Goal: Task Accomplishment & Management: Manage account settings

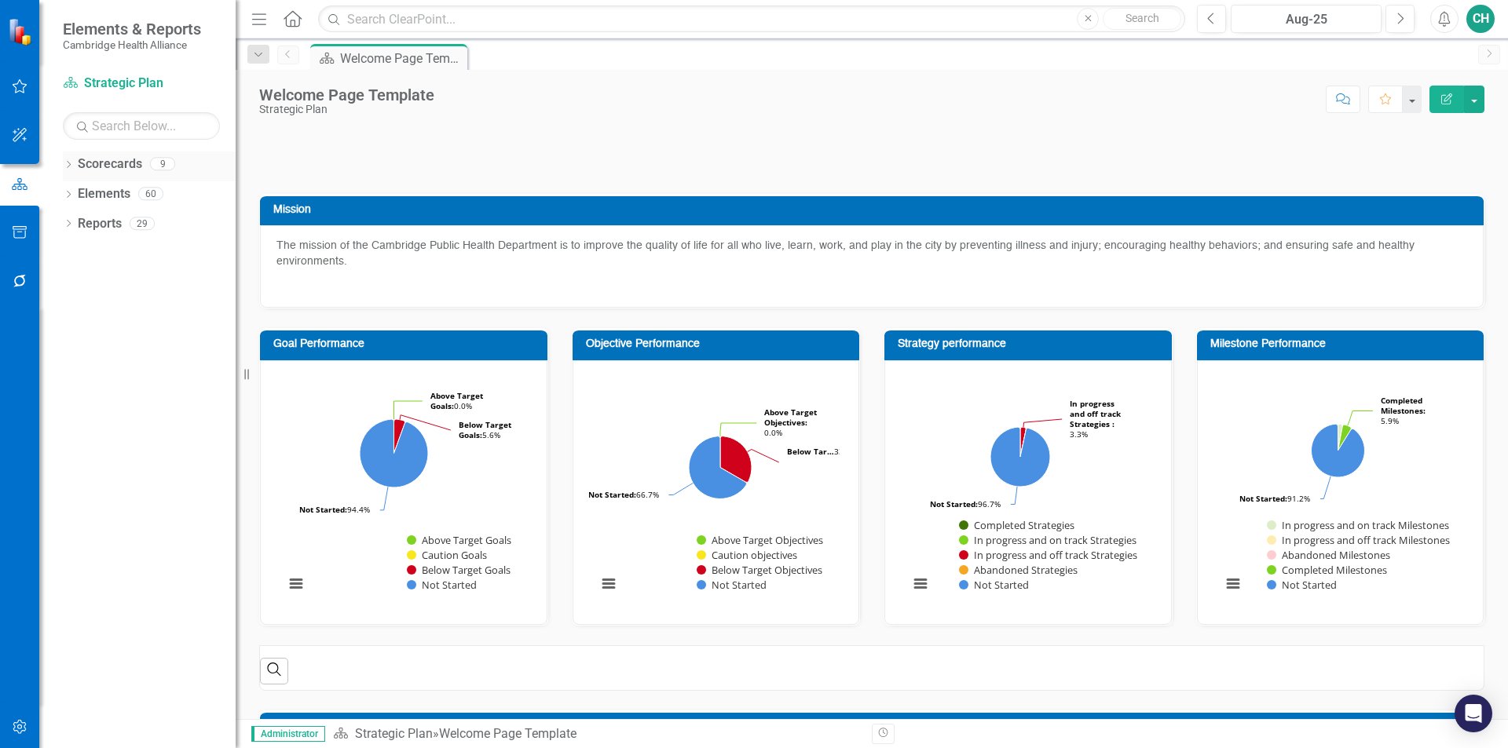
click at [66, 163] on icon "Dropdown" at bounding box center [68, 166] width 11 height 9
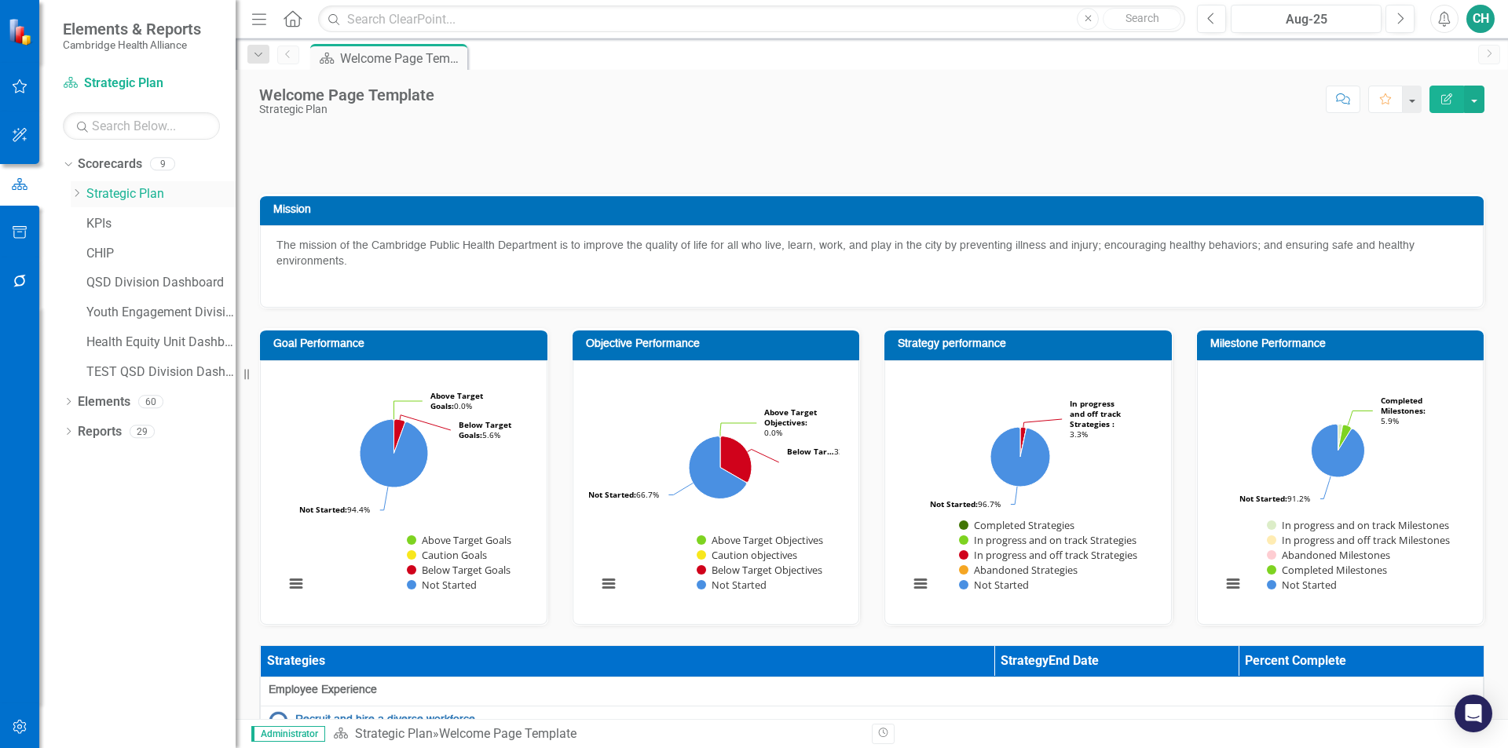
click at [123, 199] on link "Strategic Plan" at bounding box center [160, 194] width 149 height 18
click at [75, 192] on icon "Dropdown" at bounding box center [77, 192] width 12 height 9
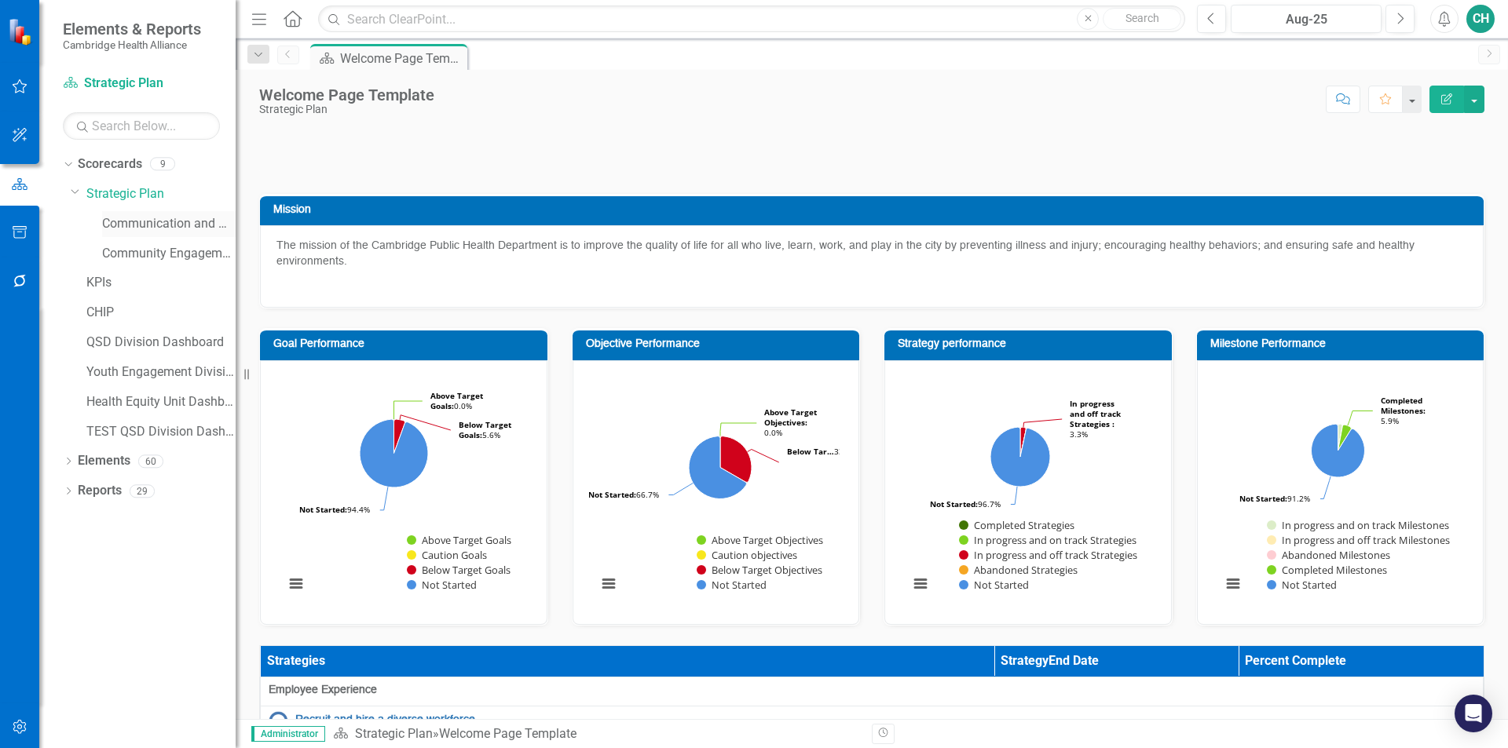
click at [166, 229] on link "Communication and marketing" at bounding box center [168, 224] width 133 height 18
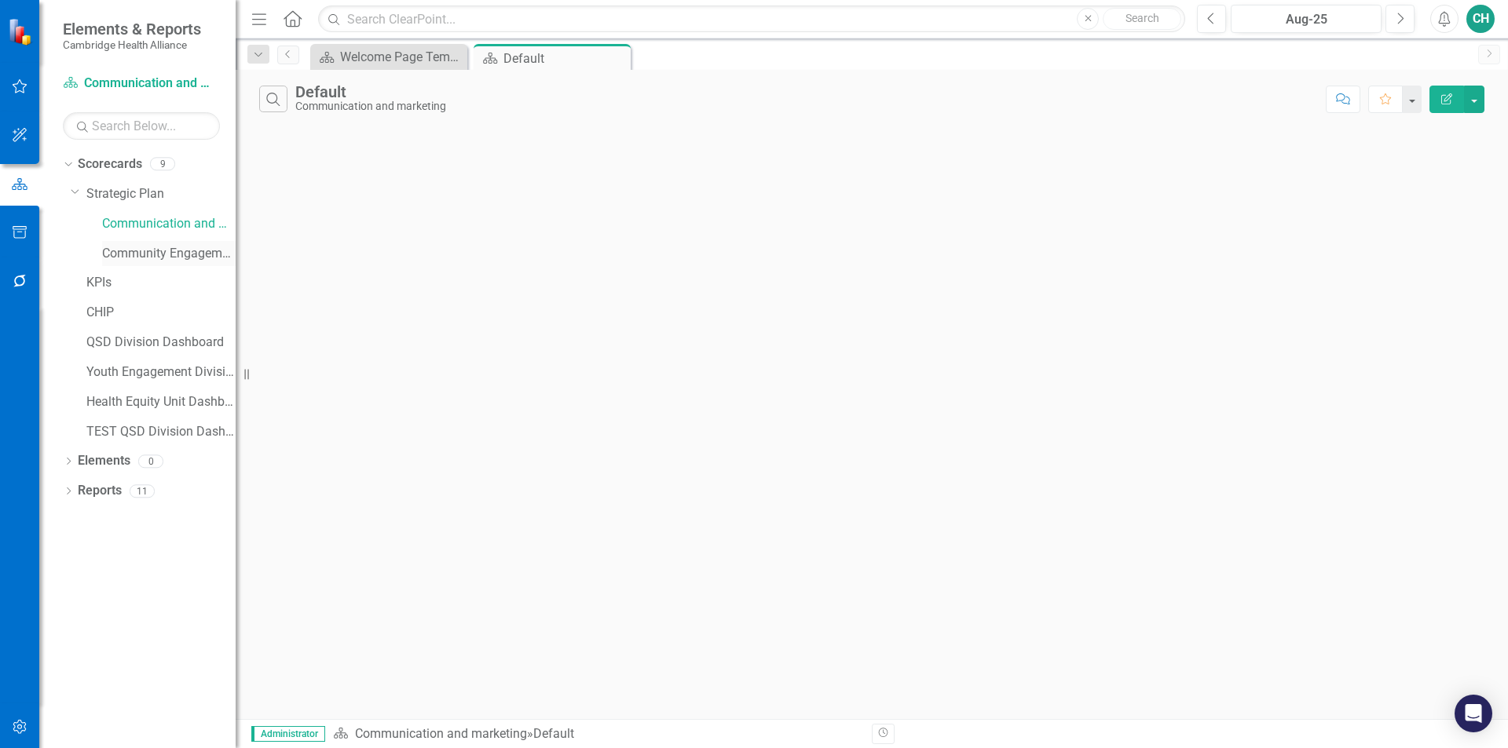
click at [163, 250] on link "Community Engagement" at bounding box center [168, 254] width 133 height 18
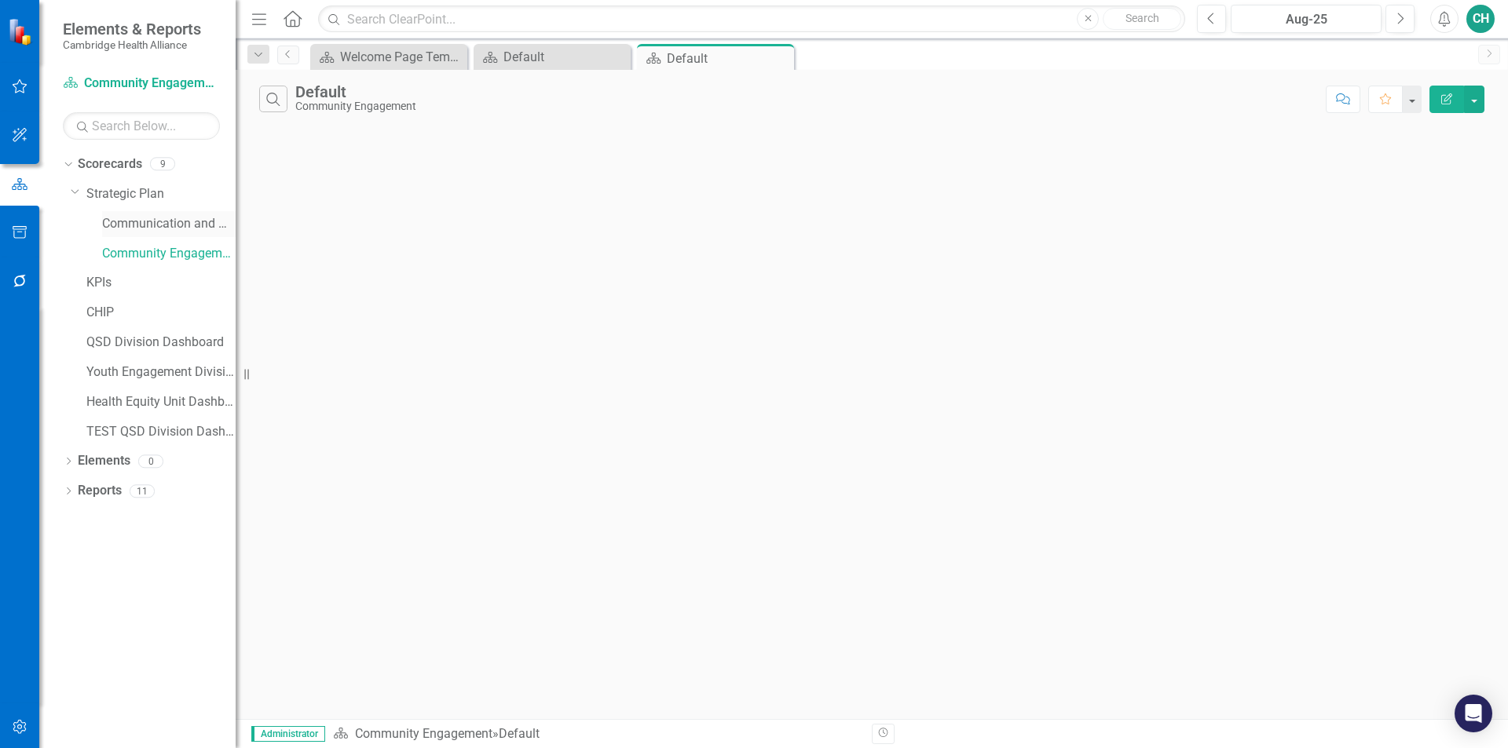
click at [166, 220] on link "Communication and marketing" at bounding box center [168, 224] width 133 height 18
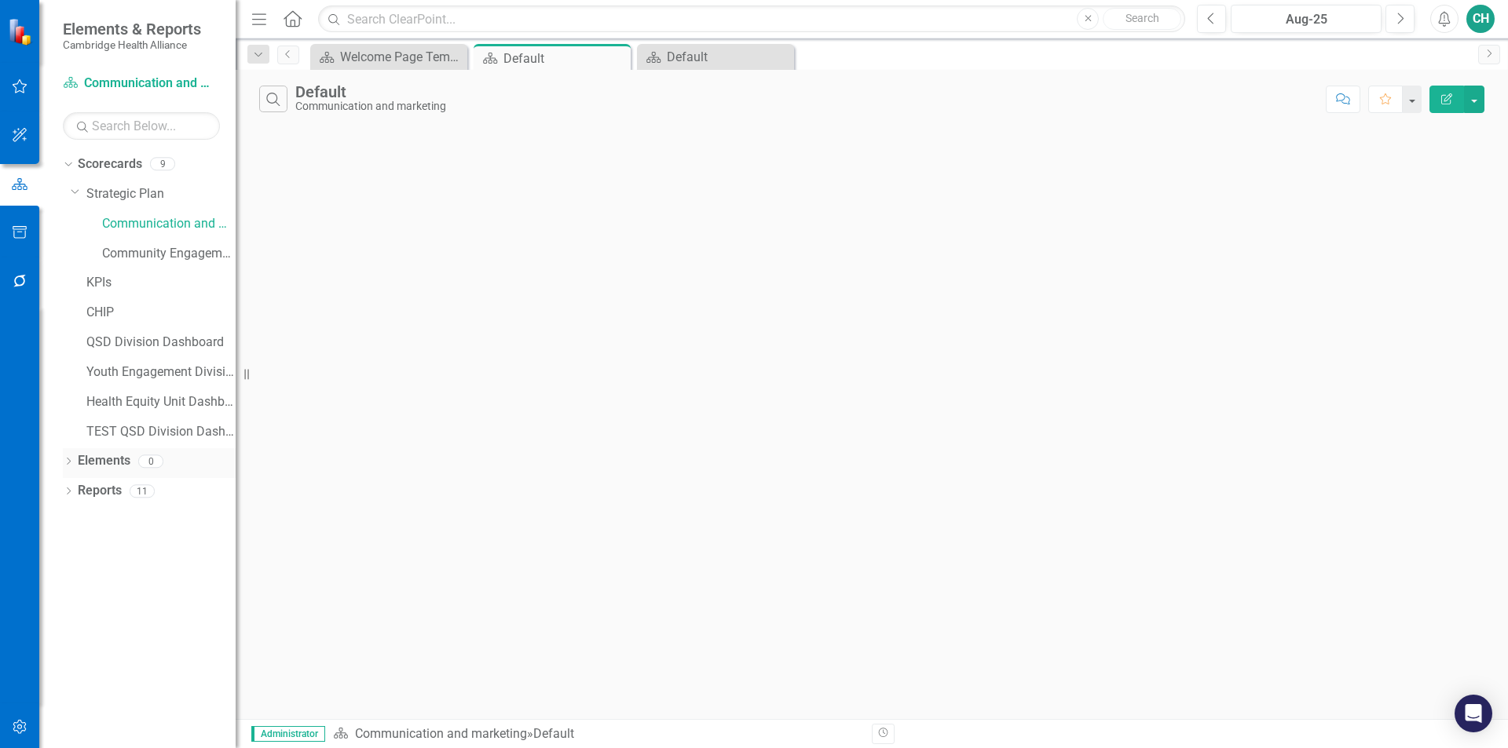
click at [104, 462] on link "Elements" at bounding box center [104, 461] width 53 height 18
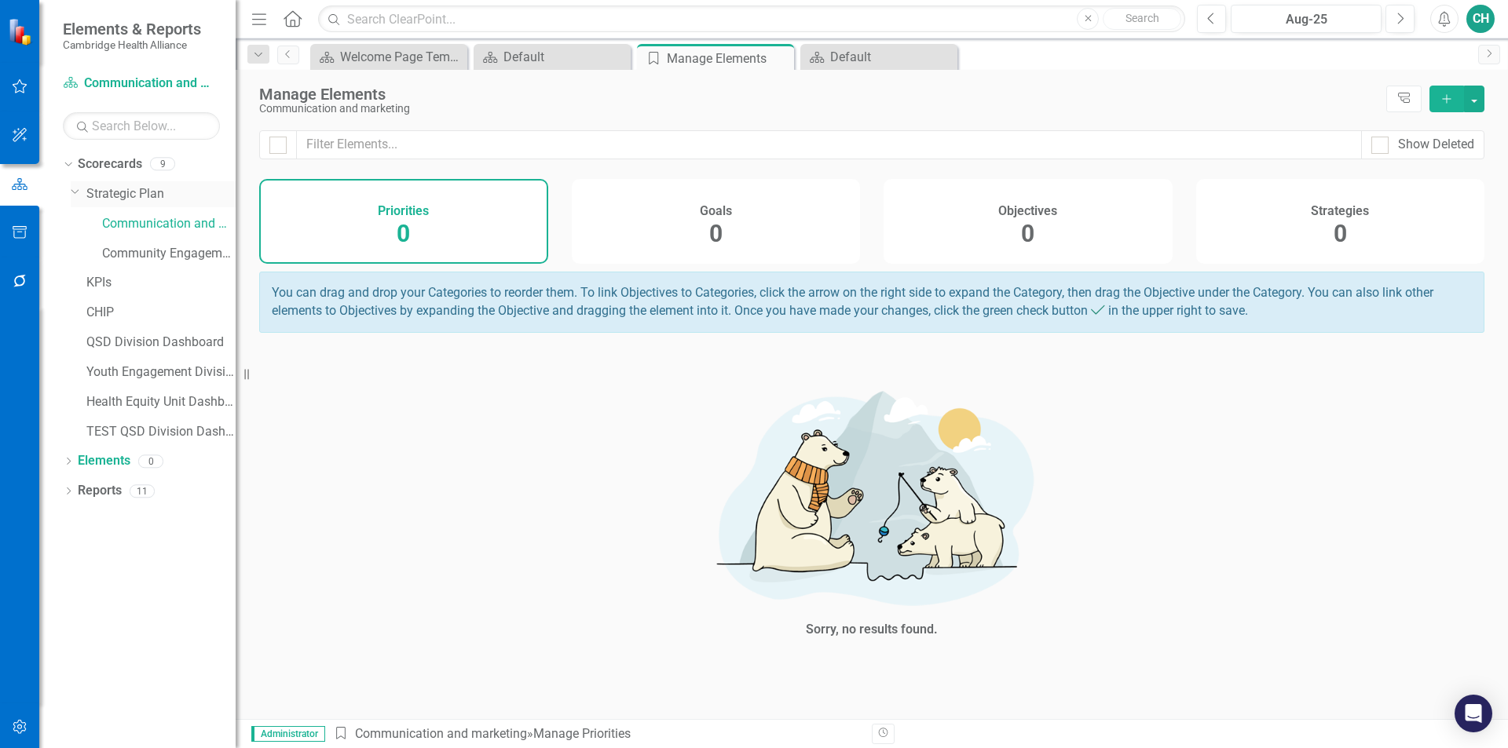
click at [132, 200] on link "Strategic Plan" at bounding box center [160, 194] width 149 height 18
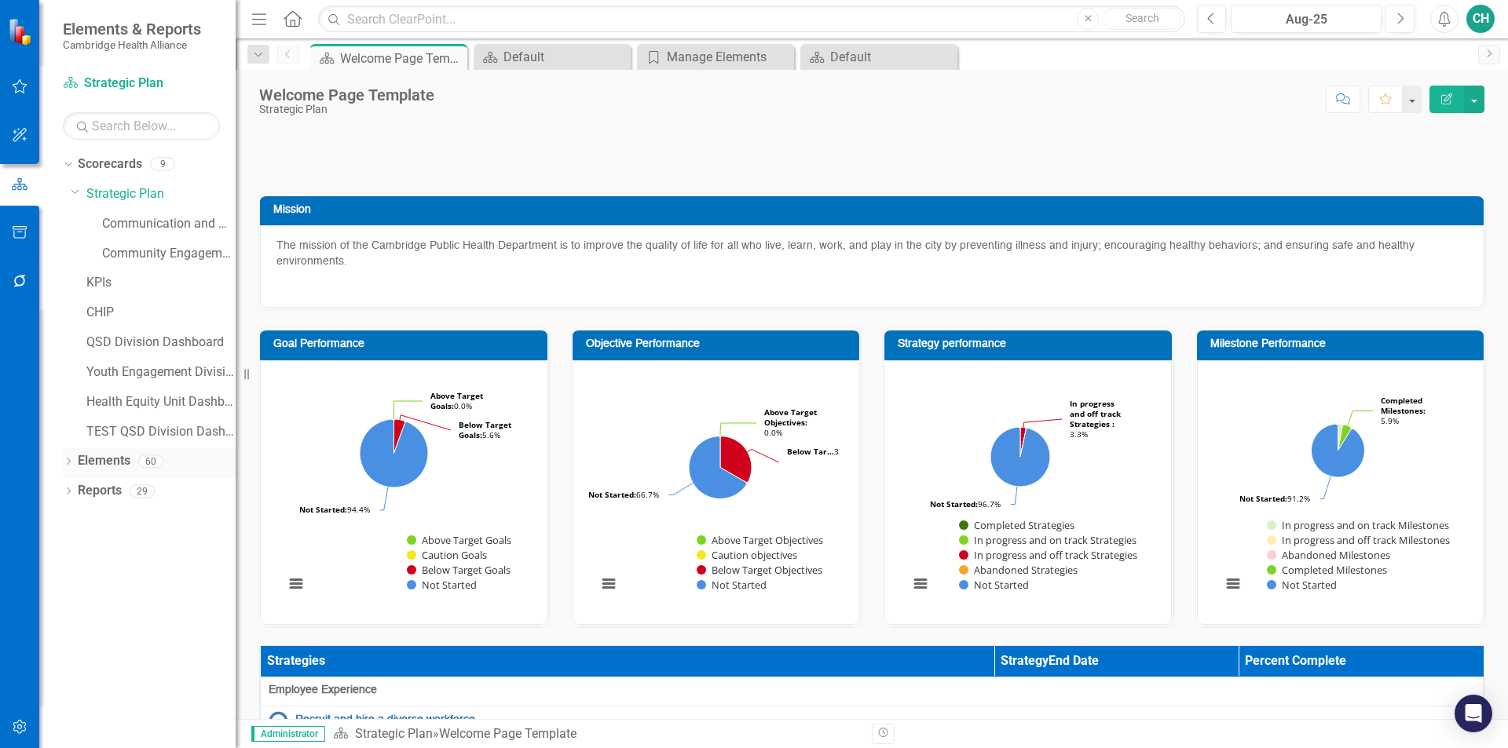
click at [115, 460] on link "Elements" at bounding box center [104, 461] width 53 height 18
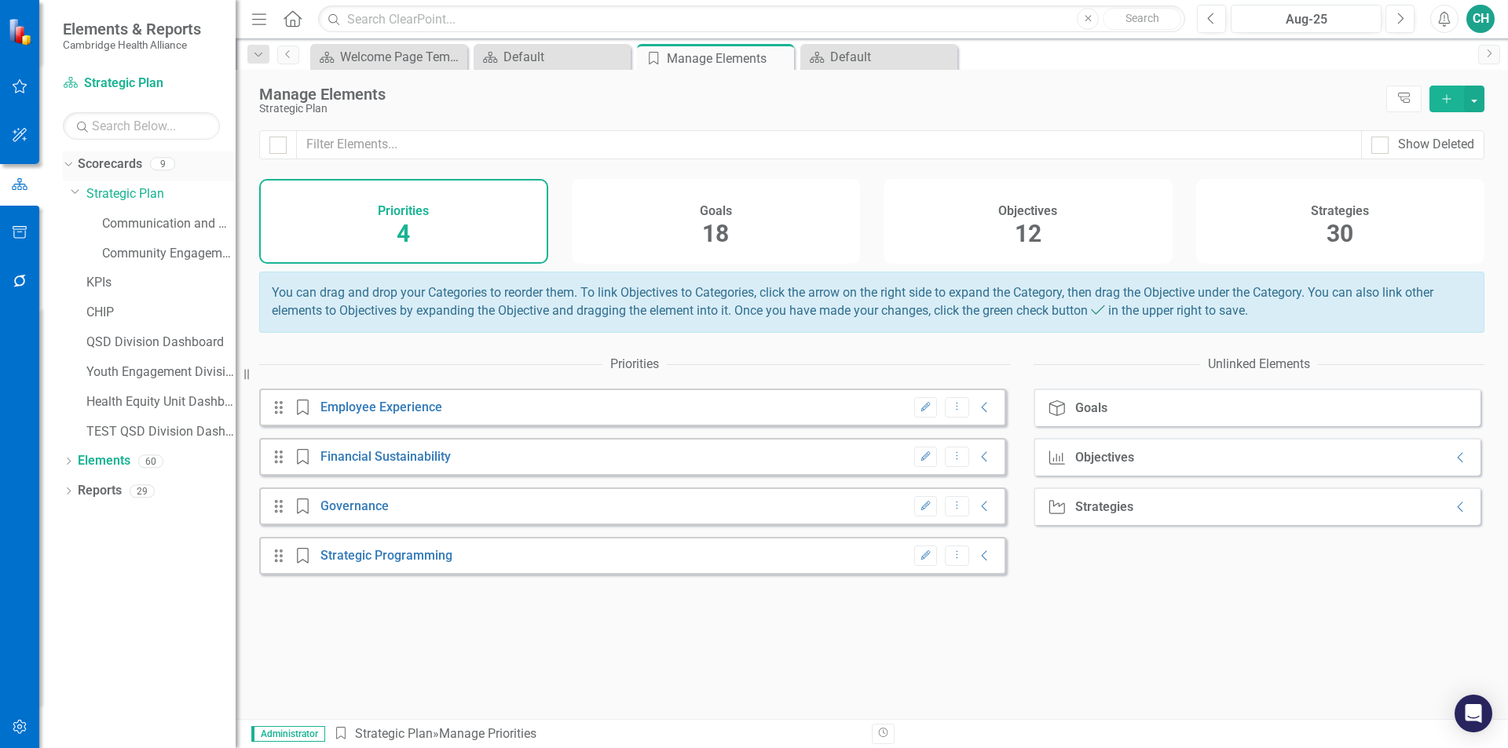
click at [120, 171] on link "Scorecards" at bounding box center [110, 164] width 64 height 18
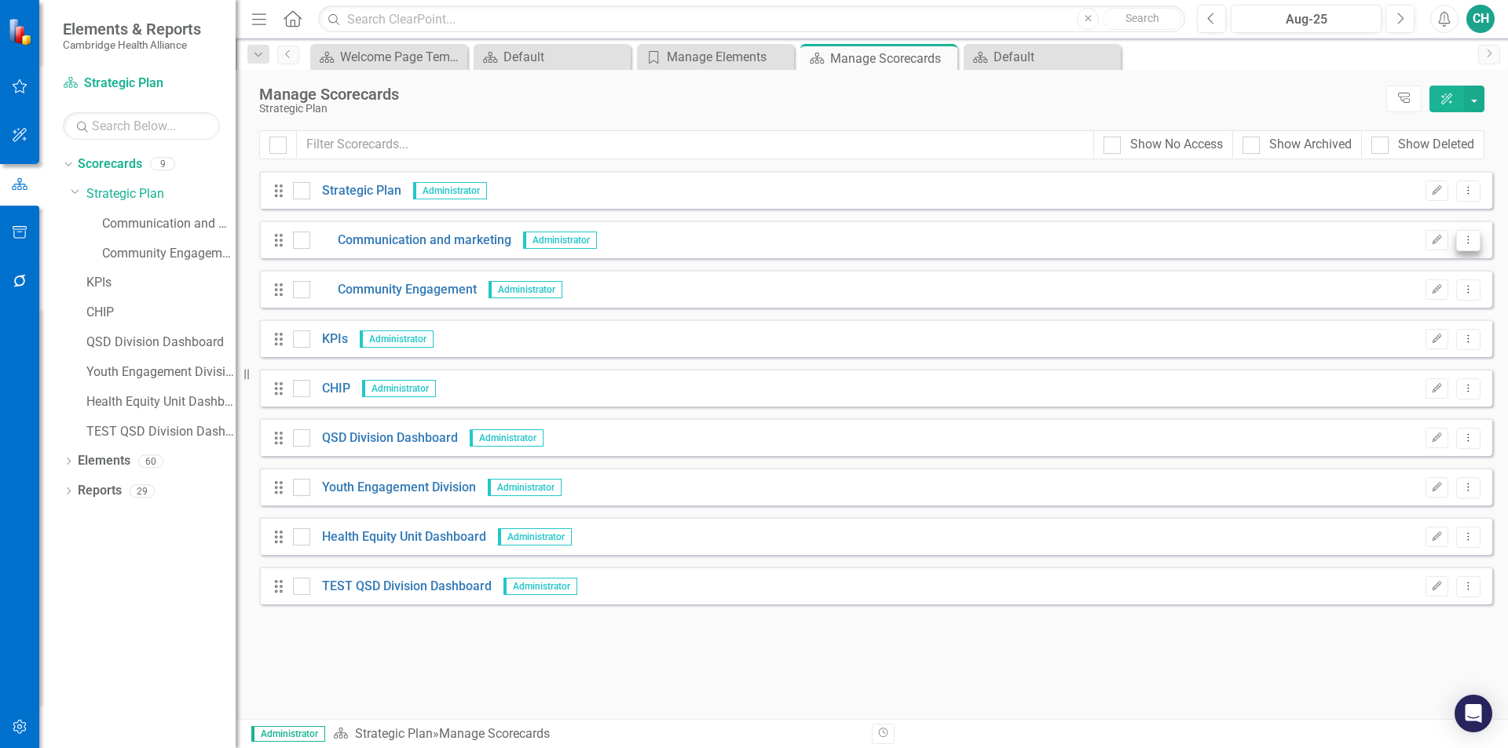
click at [1461, 240] on icon "Dropdown Menu" at bounding box center [1467, 240] width 13 height 10
click at [1406, 353] on link "Trash Delete Scorecard" at bounding box center [1393, 353] width 174 height 29
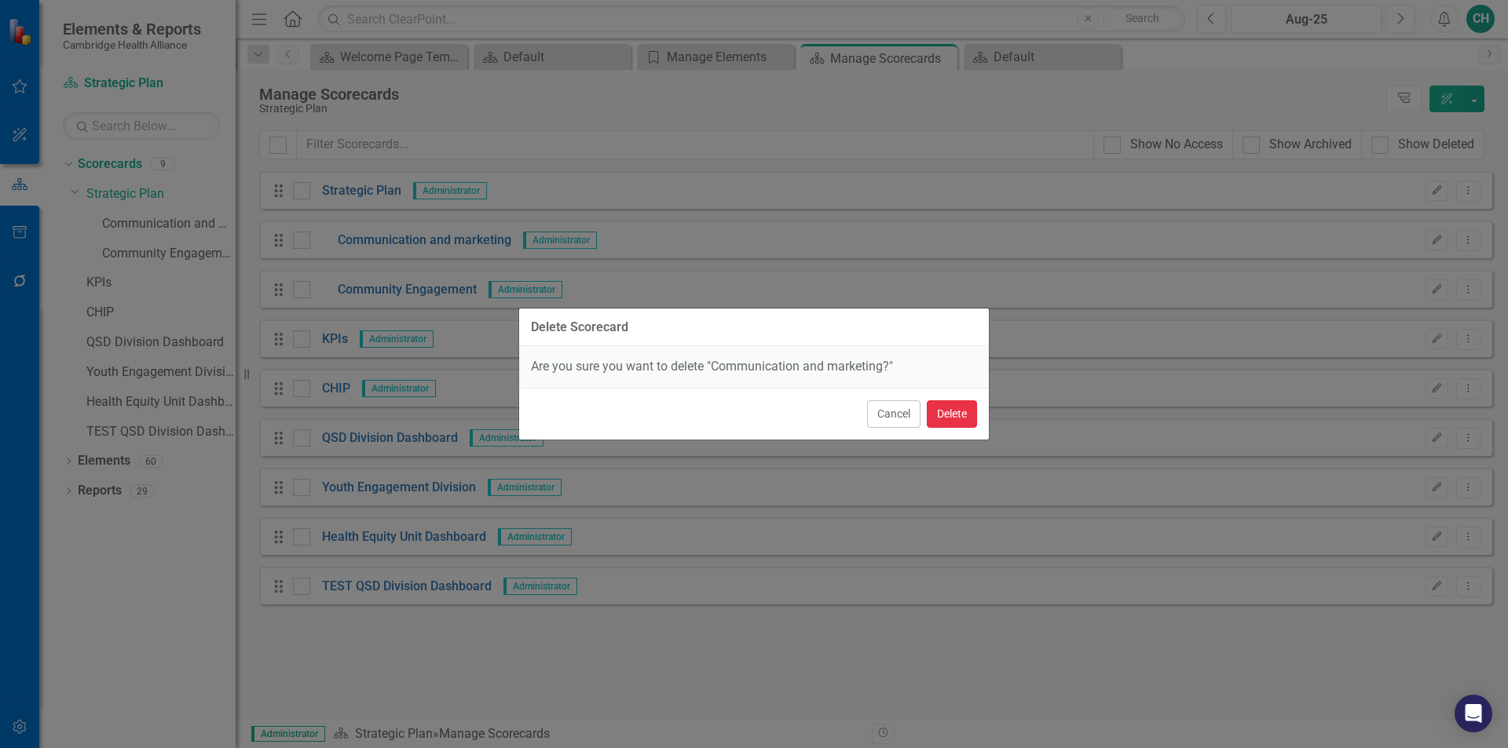
click at [967, 410] on button "Delete" at bounding box center [952, 413] width 50 height 27
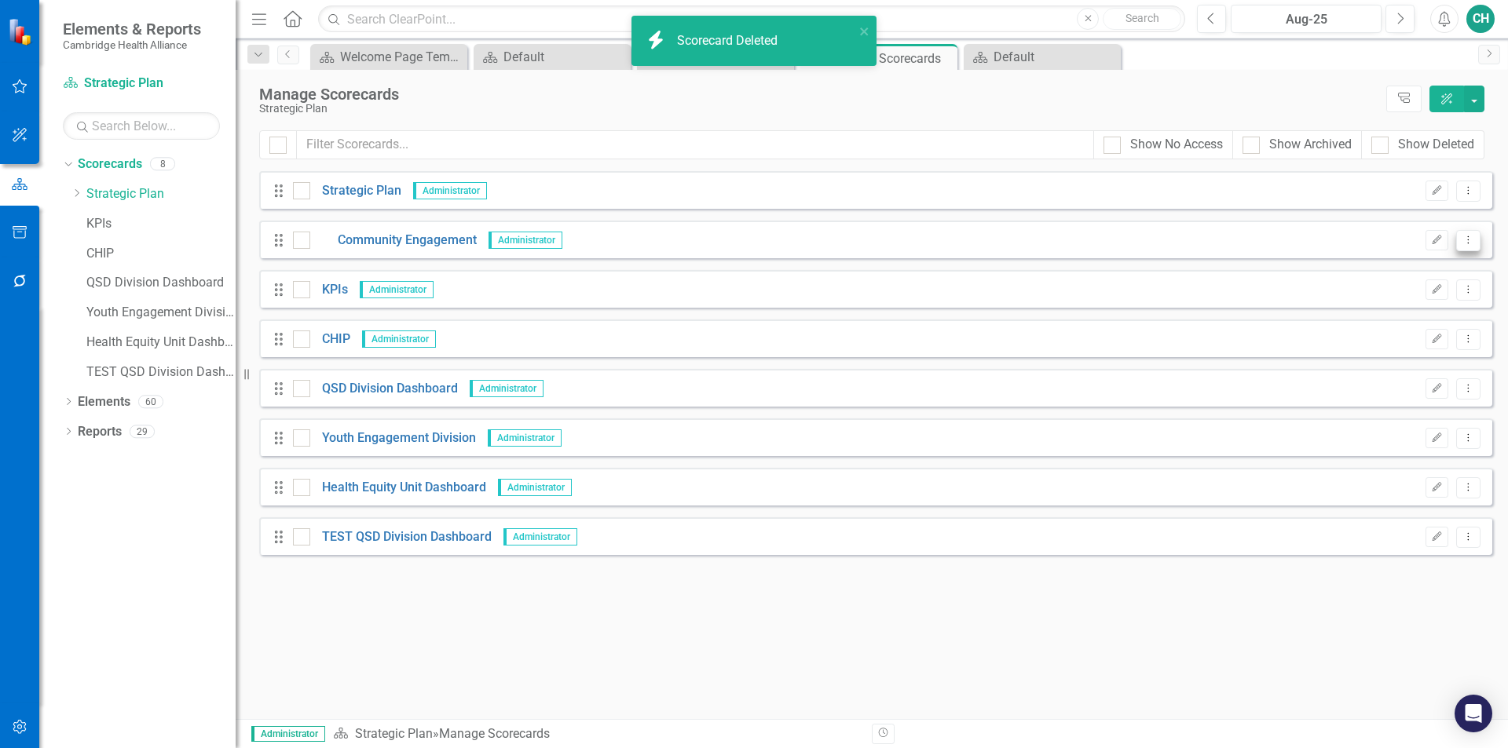
click at [1469, 241] on icon "Dropdown Menu" at bounding box center [1467, 240] width 13 height 10
click at [1359, 356] on link "Trash Delete Scorecard" at bounding box center [1393, 353] width 174 height 29
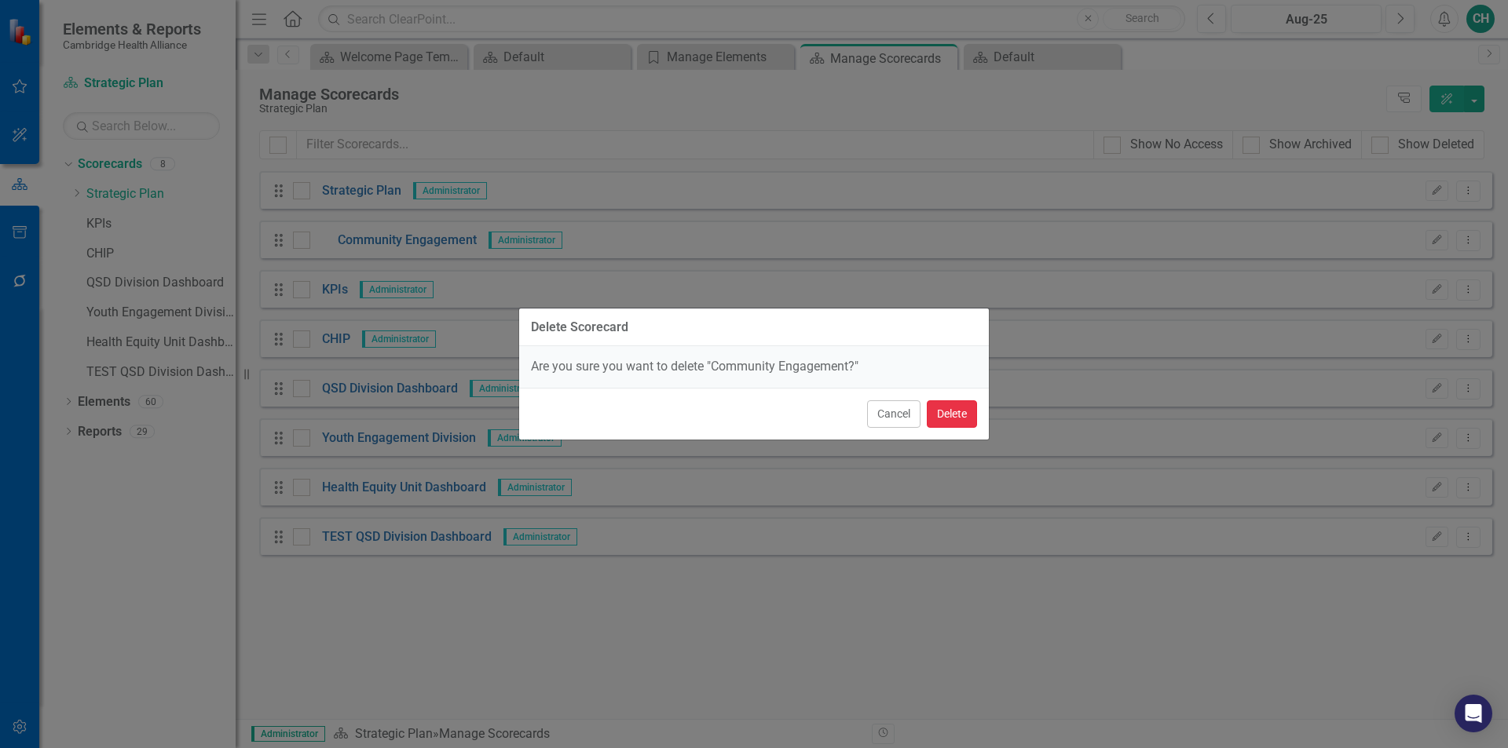
click at [958, 411] on button "Delete" at bounding box center [952, 413] width 50 height 27
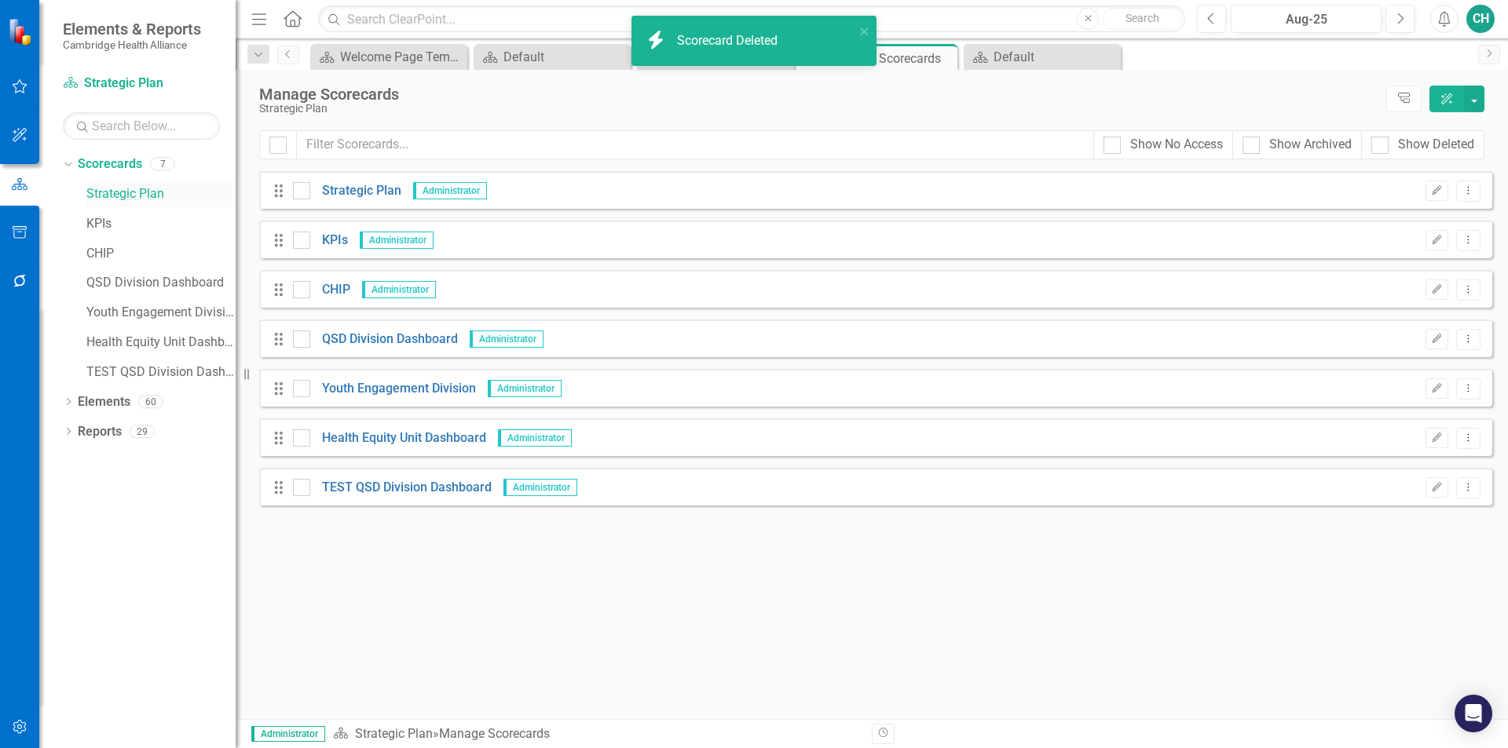
click at [137, 192] on link "Strategic Plan" at bounding box center [160, 194] width 149 height 18
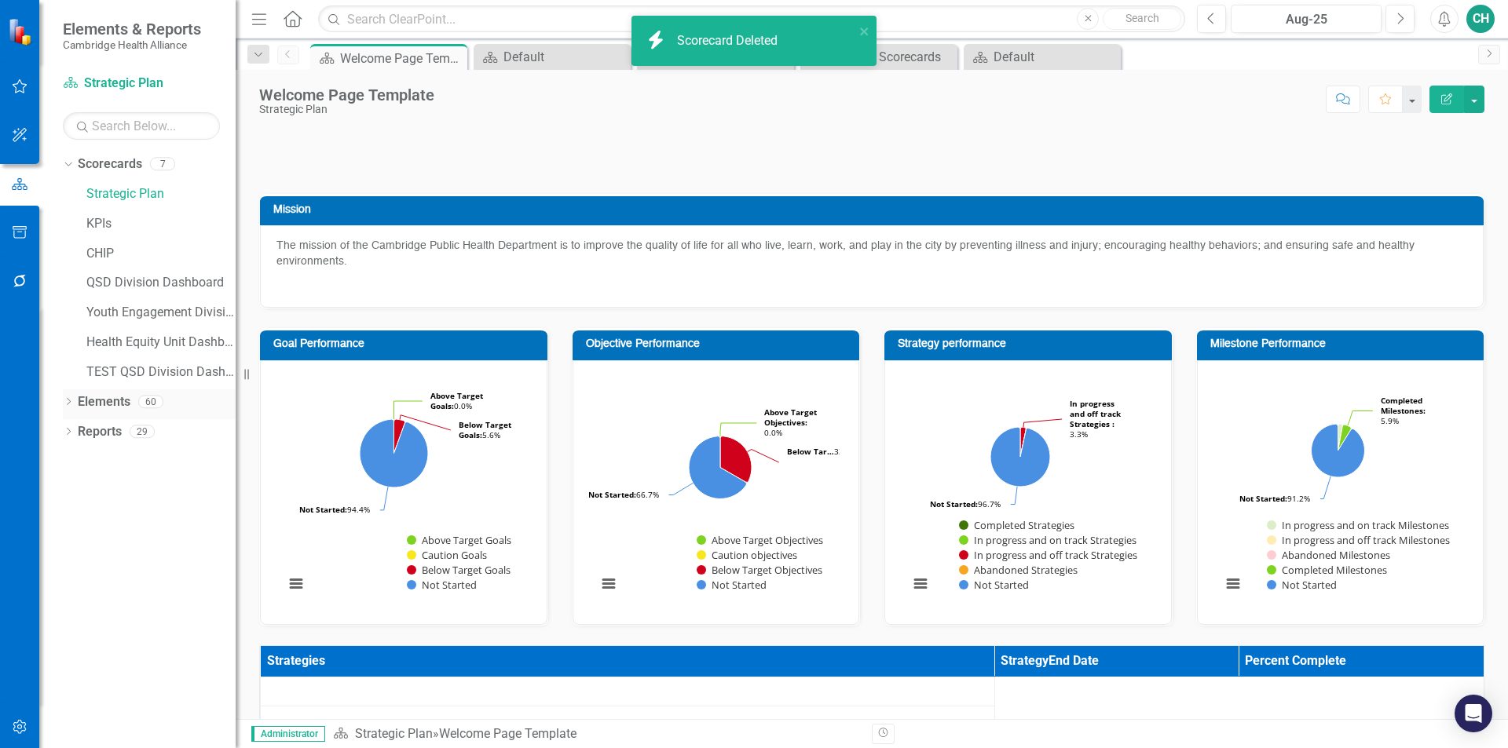
click at [108, 411] on div "Elements" at bounding box center [104, 402] width 53 height 26
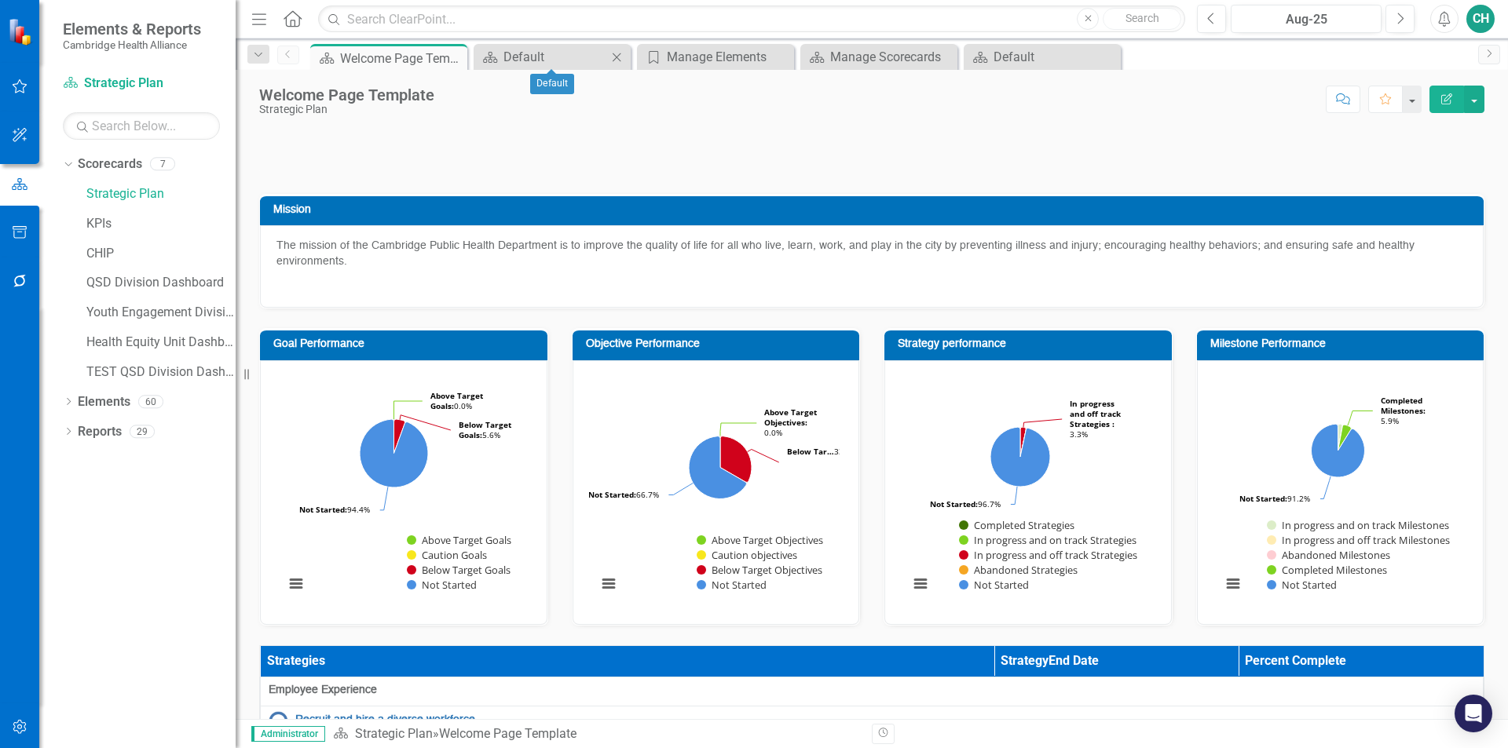
click at [616, 55] on icon "Close" at bounding box center [617, 57] width 16 height 13
click at [779, 56] on icon at bounding box center [780, 57] width 9 height 9
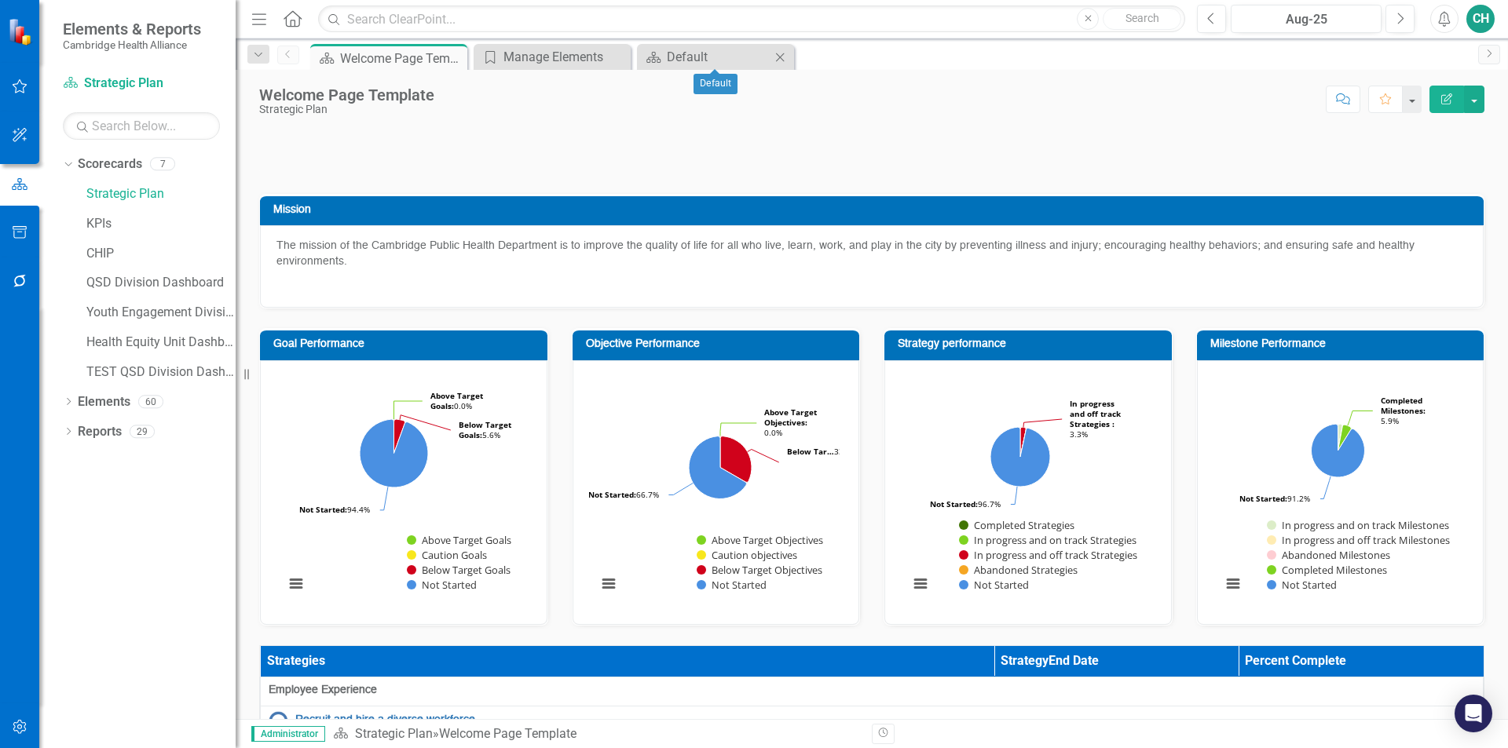
click at [780, 57] on icon at bounding box center [780, 57] width 9 height 9
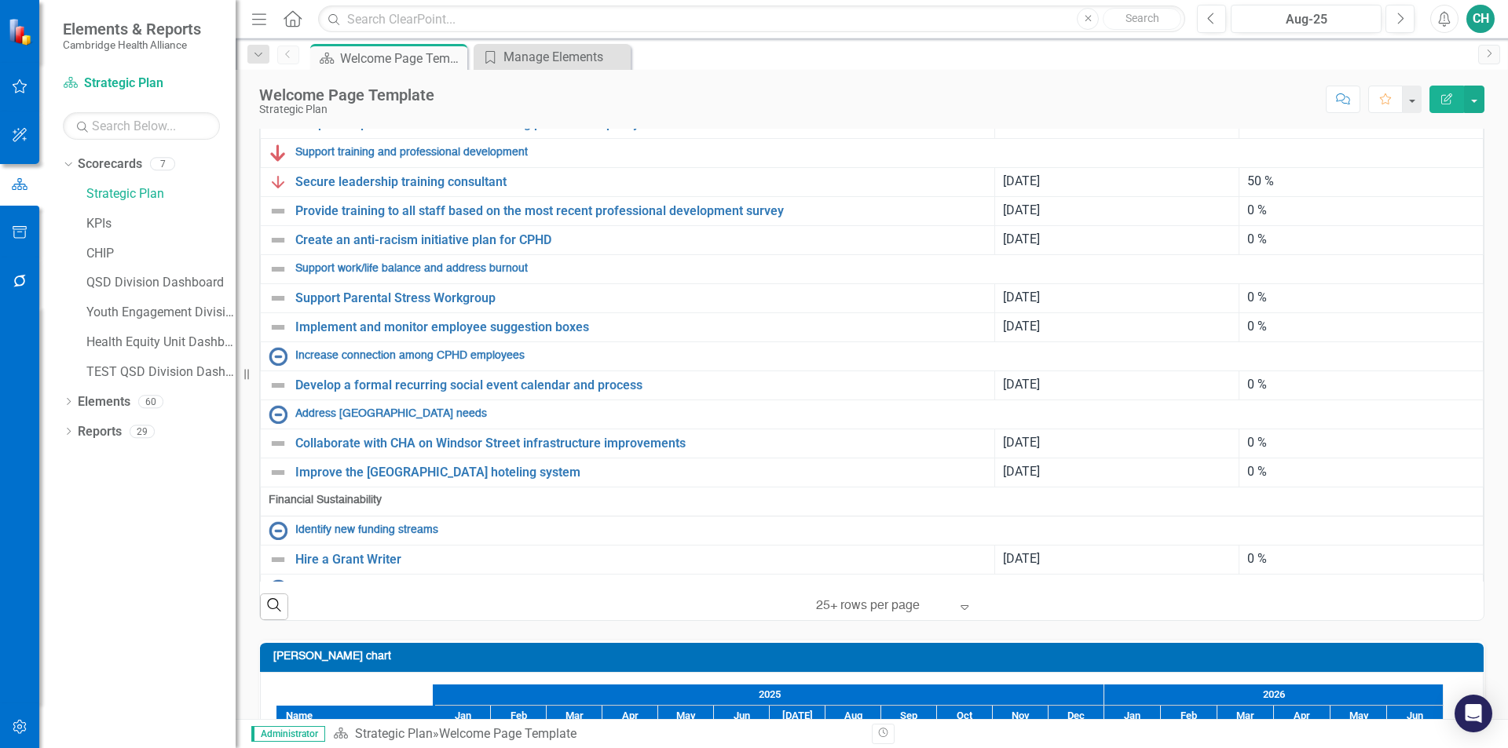
scroll to position [628, 0]
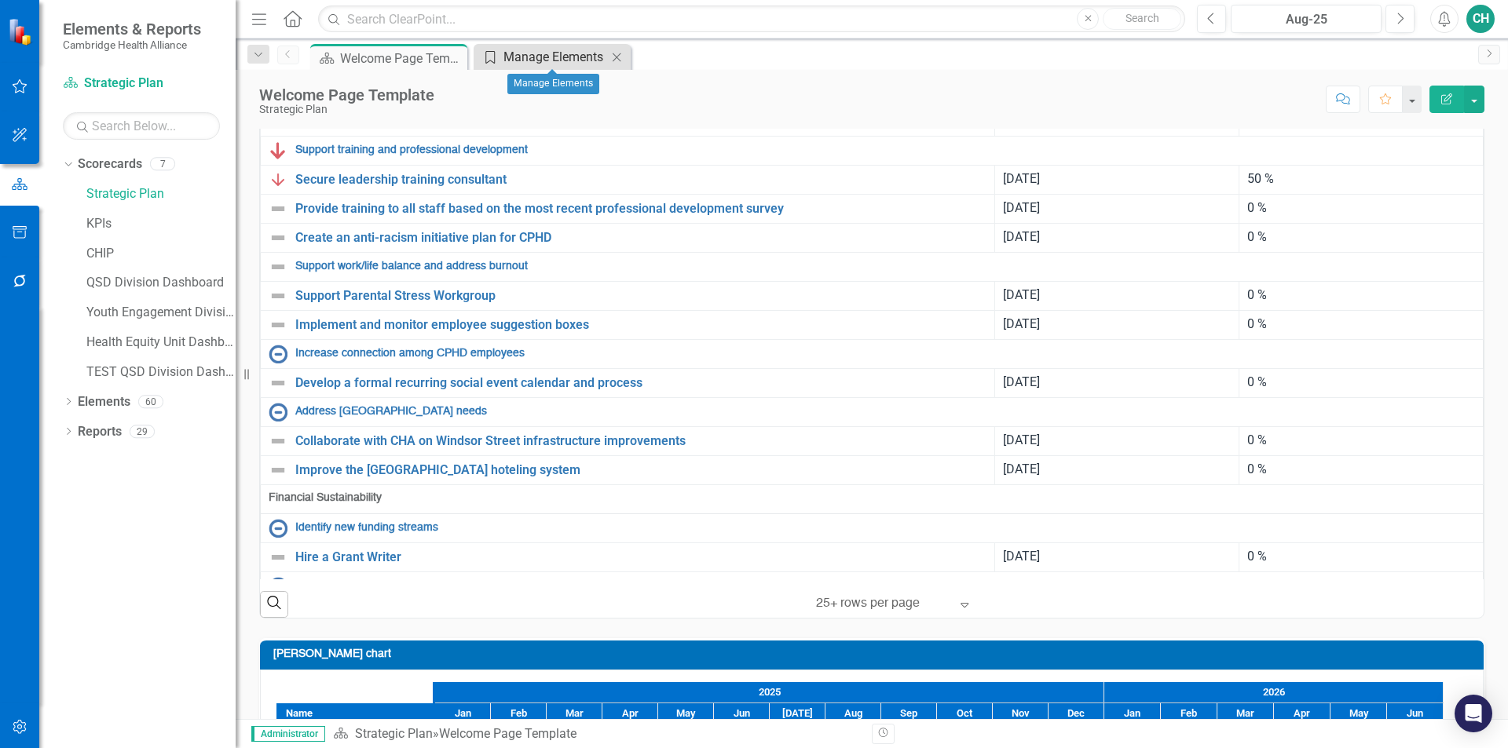
click at [549, 63] on div "Manage Elements" at bounding box center [555, 57] width 104 height 20
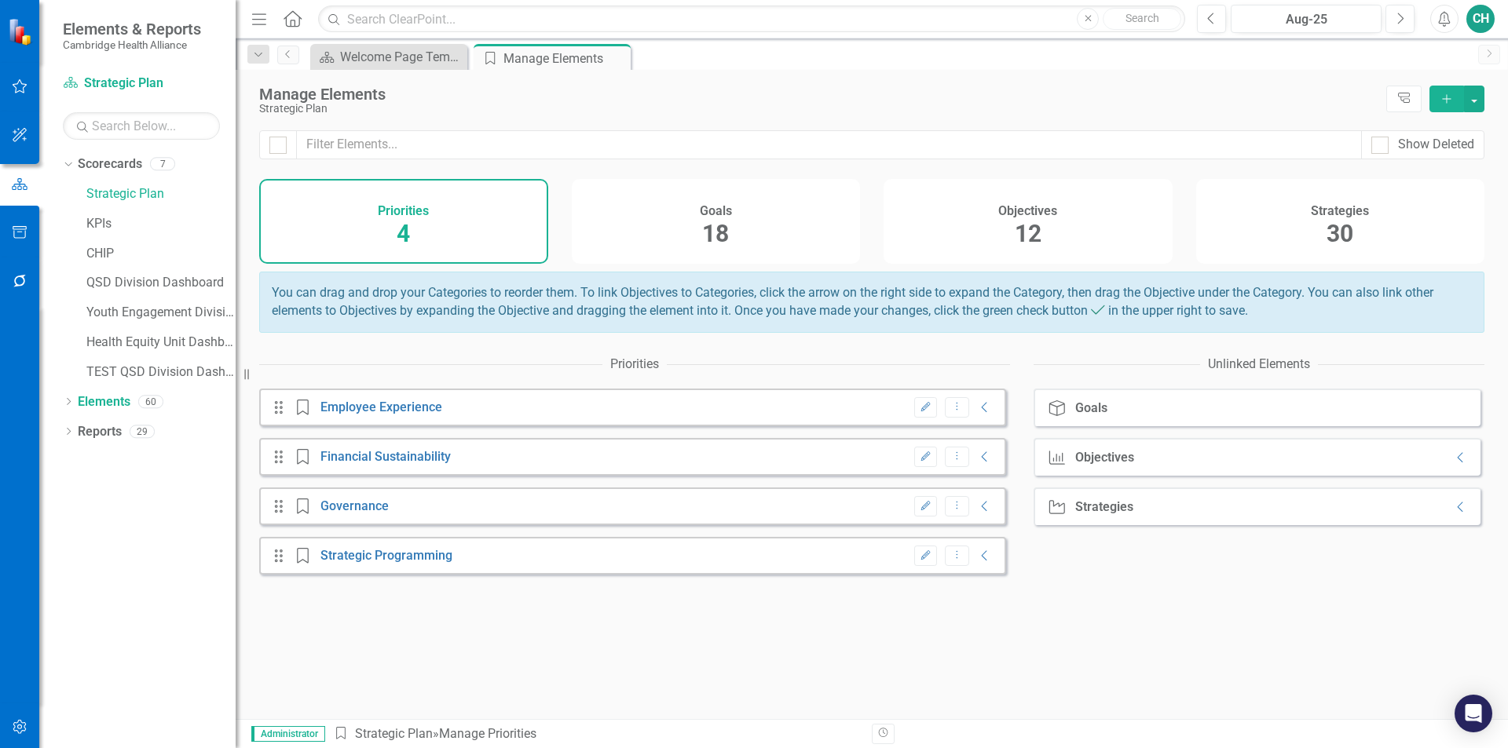
click at [1021, 250] on div "12" at bounding box center [1027, 234] width 27 height 34
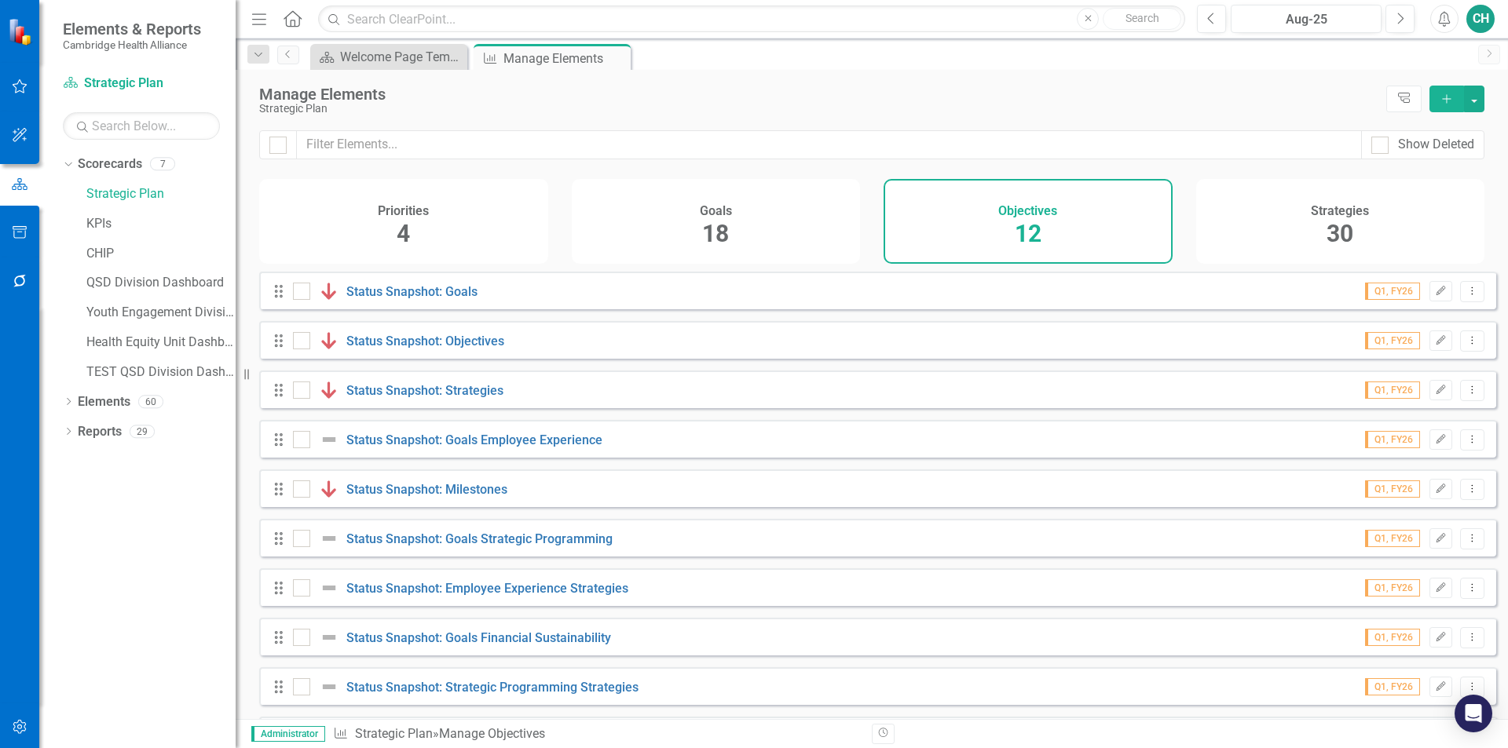
click at [721, 200] on div "Goals" at bounding box center [716, 209] width 32 height 18
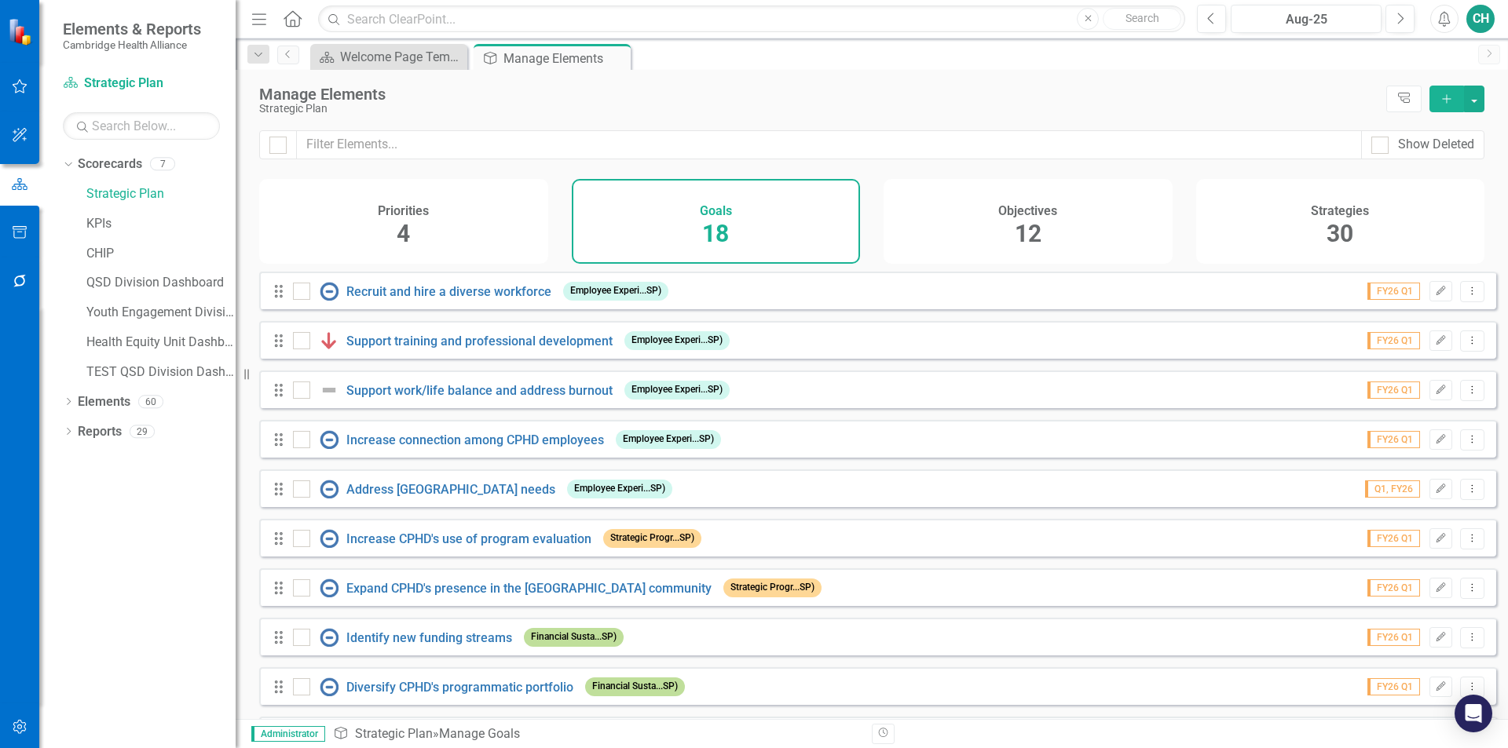
click at [1285, 225] on div "Strategies 30" at bounding box center [1340, 221] width 289 height 85
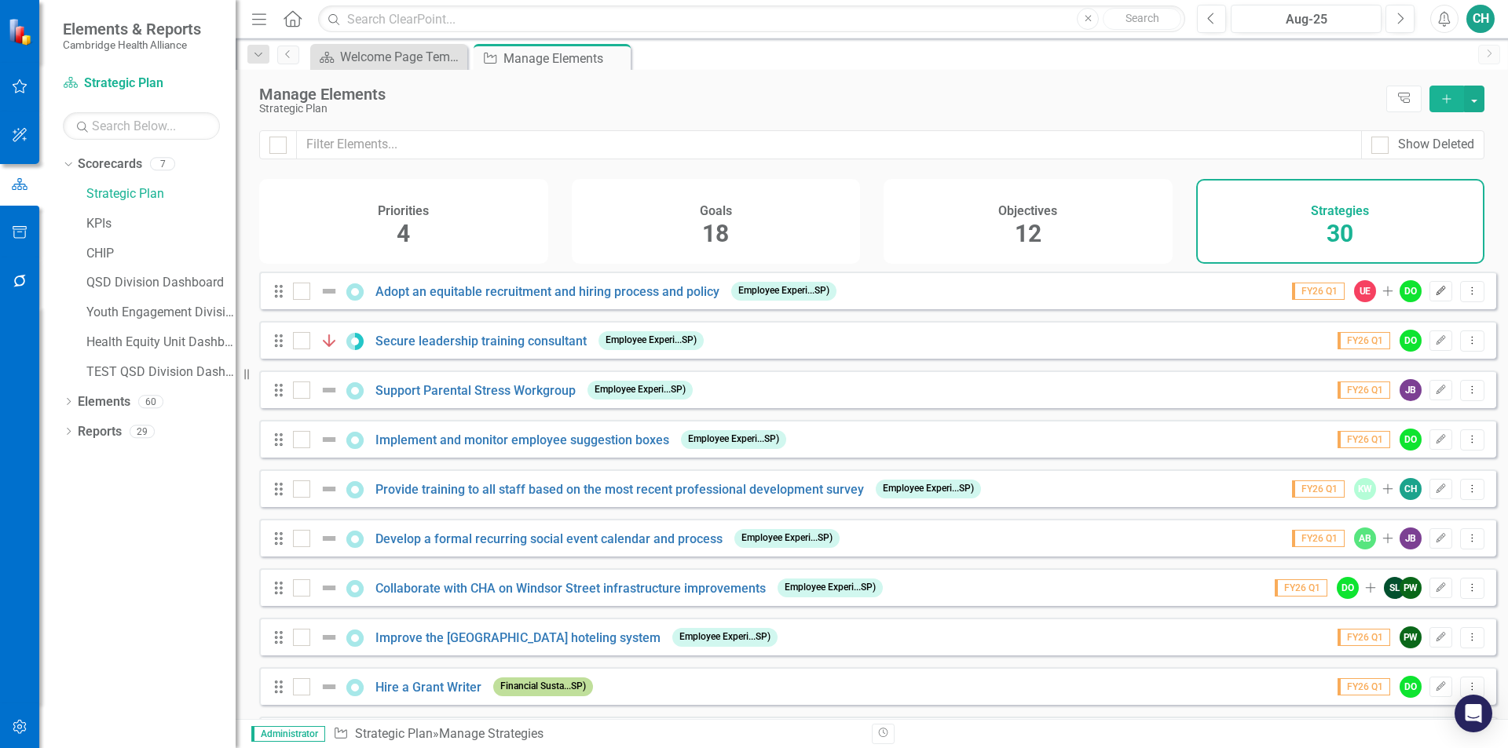
click at [1435, 296] on icon "Edit" at bounding box center [1441, 291] width 12 height 9
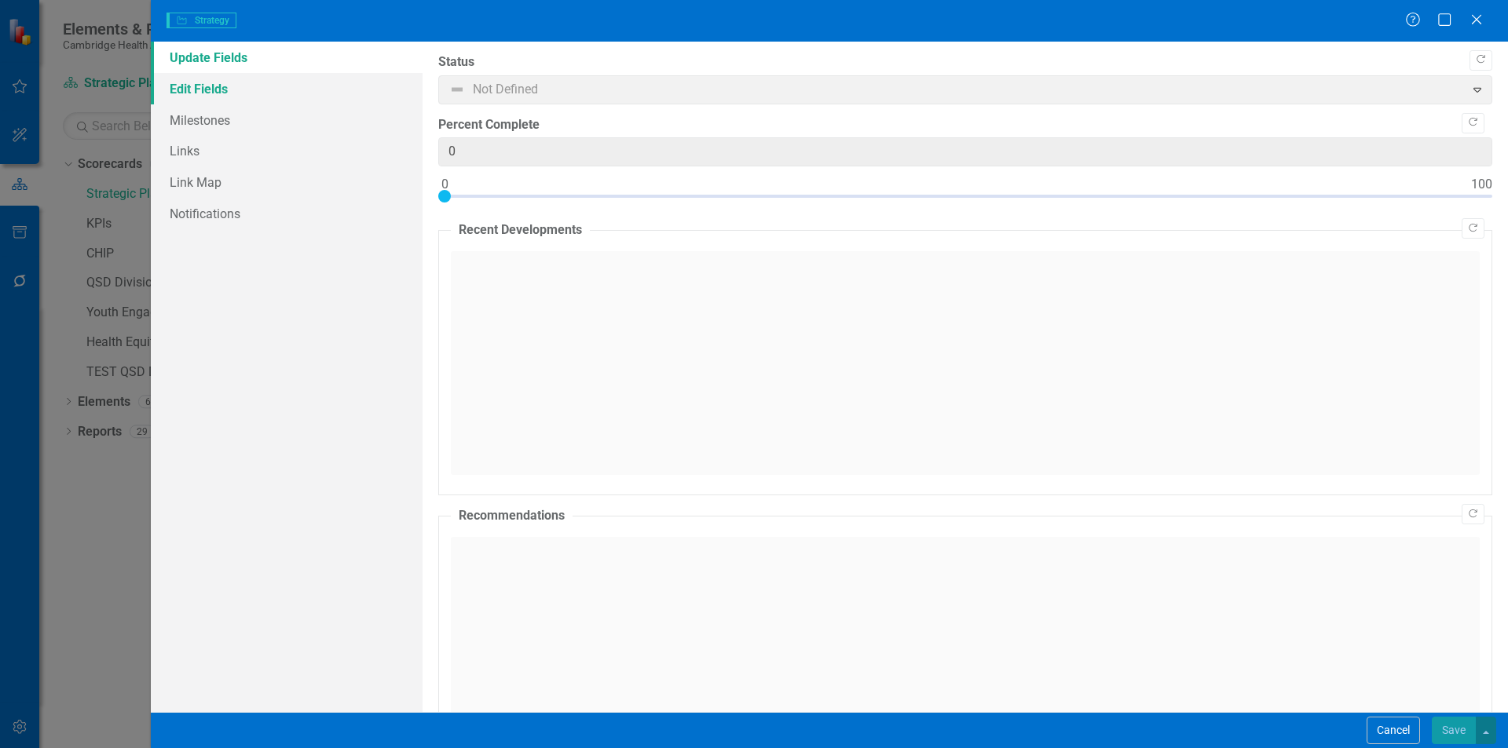
click at [252, 90] on link "Edit Fields" at bounding box center [287, 88] width 272 height 31
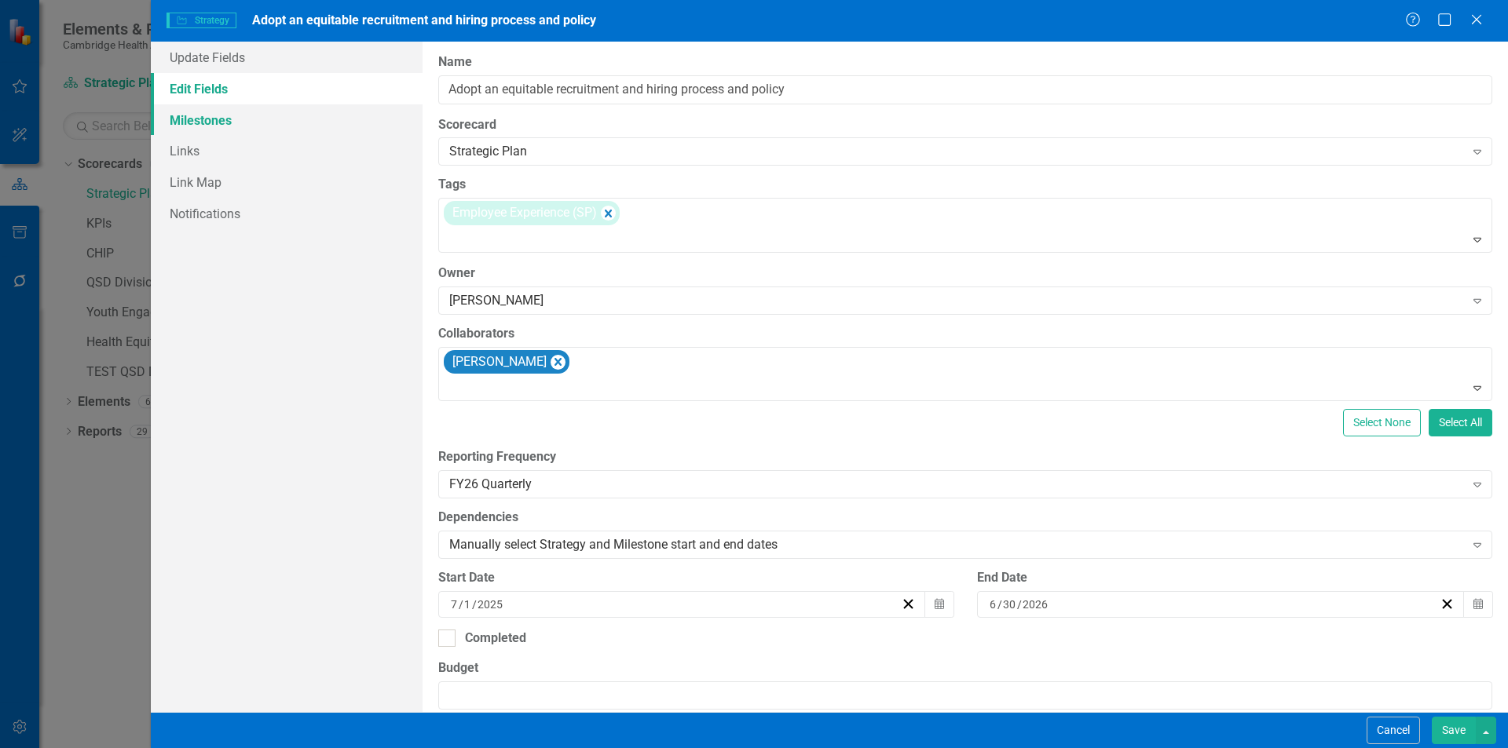
click at [254, 126] on link "Milestones" at bounding box center [287, 119] width 272 height 31
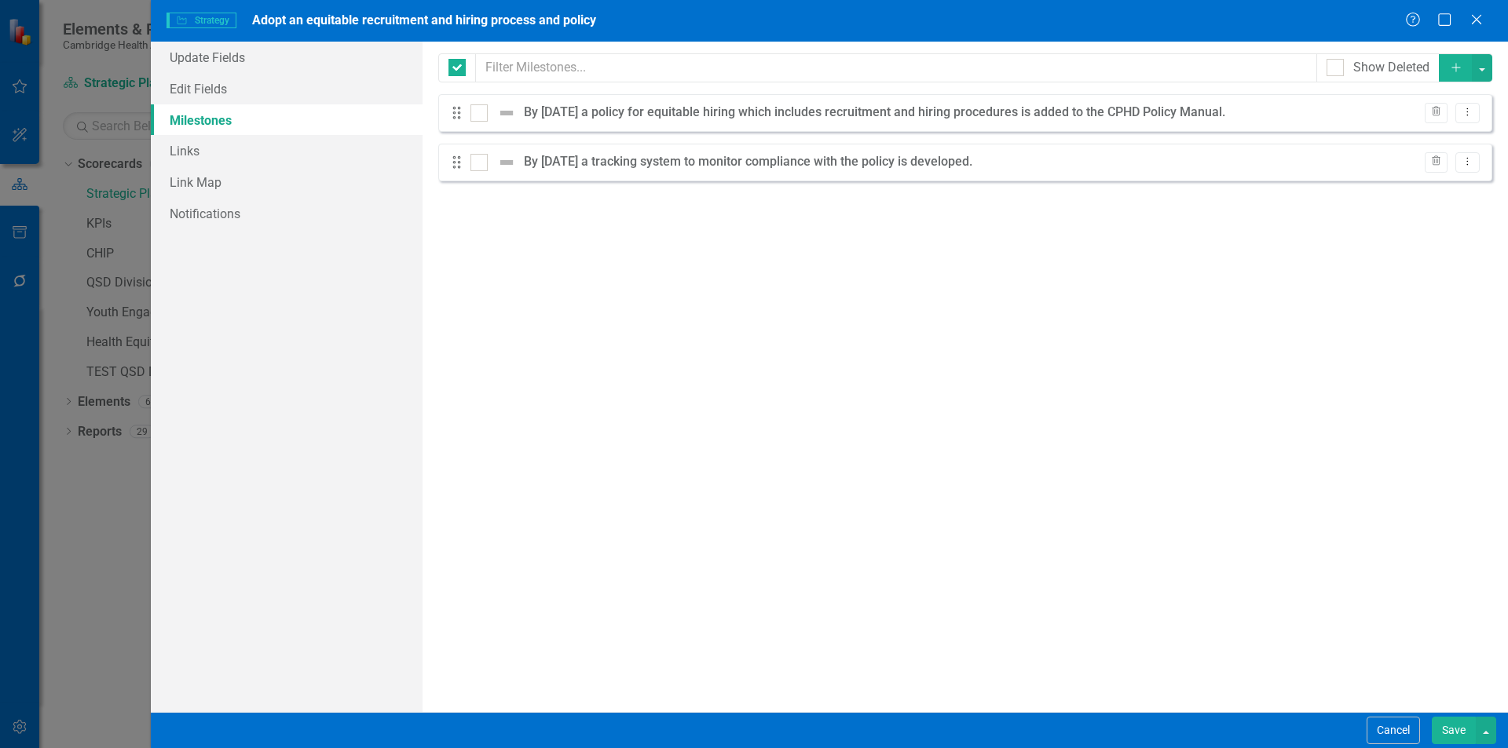
checkbox input "false"
click at [255, 86] on link "Edit Fields" at bounding box center [287, 88] width 272 height 31
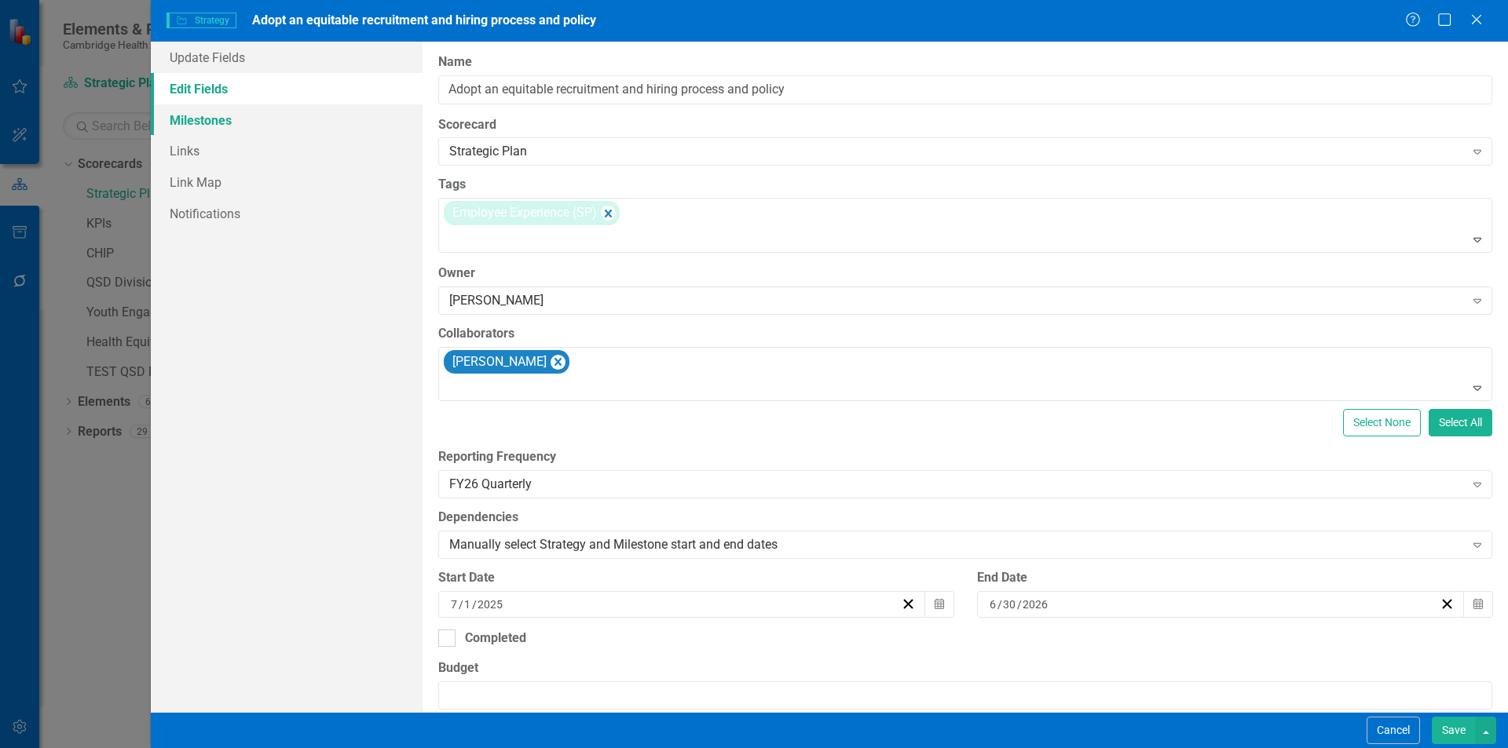
click at [269, 119] on link "Milestones" at bounding box center [287, 119] width 272 height 31
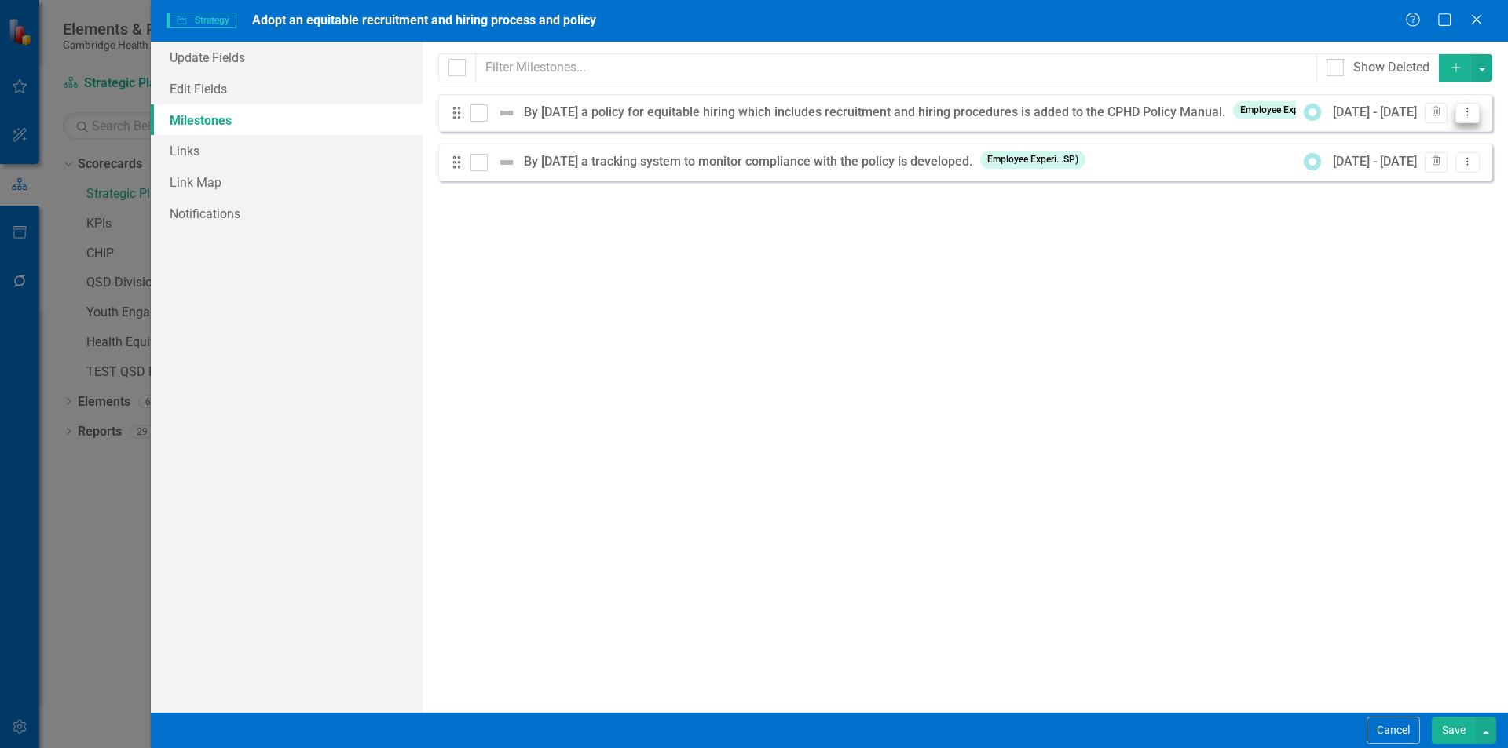
click at [1464, 114] on icon "Dropdown Menu" at bounding box center [1466, 112] width 13 height 10
click at [1434, 137] on link "Edit Edit Milestone" at bounding box center [1405, 138] width 148 height 29
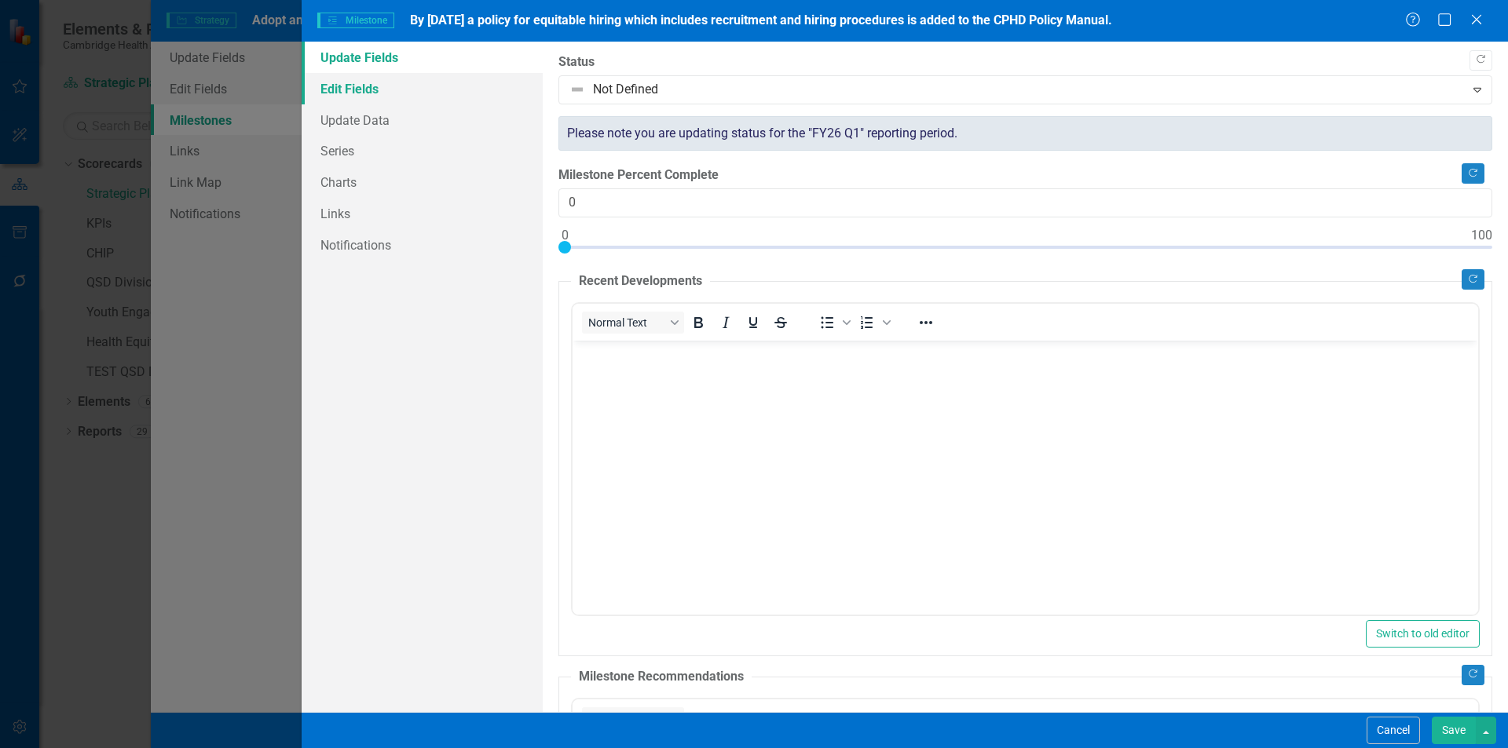
click at [401, 91] on link "Edit Fields" at bounding box center [422, 88] width 241 height 31
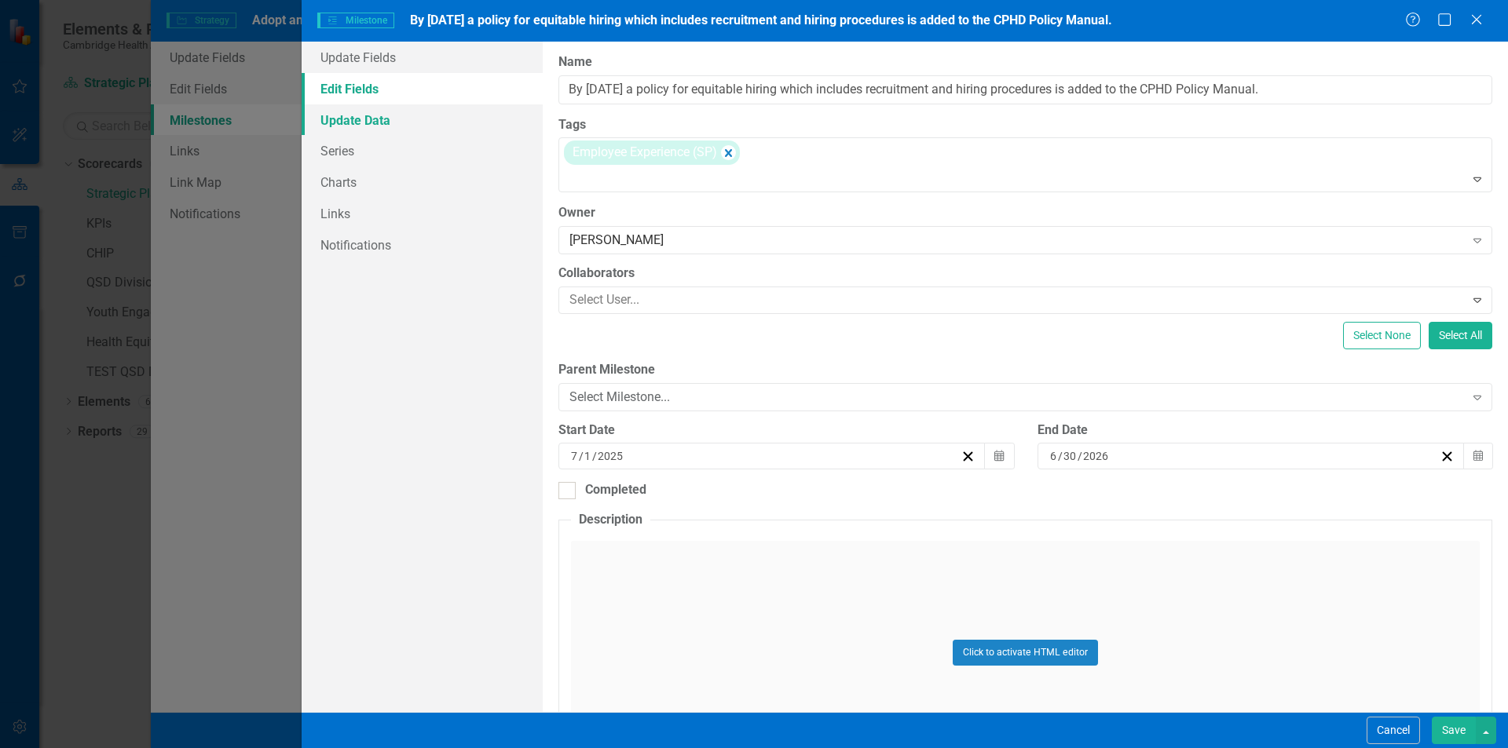
click at [406, 126] on link "Update Data" at bounding box center [422, 119] width 241 height 31
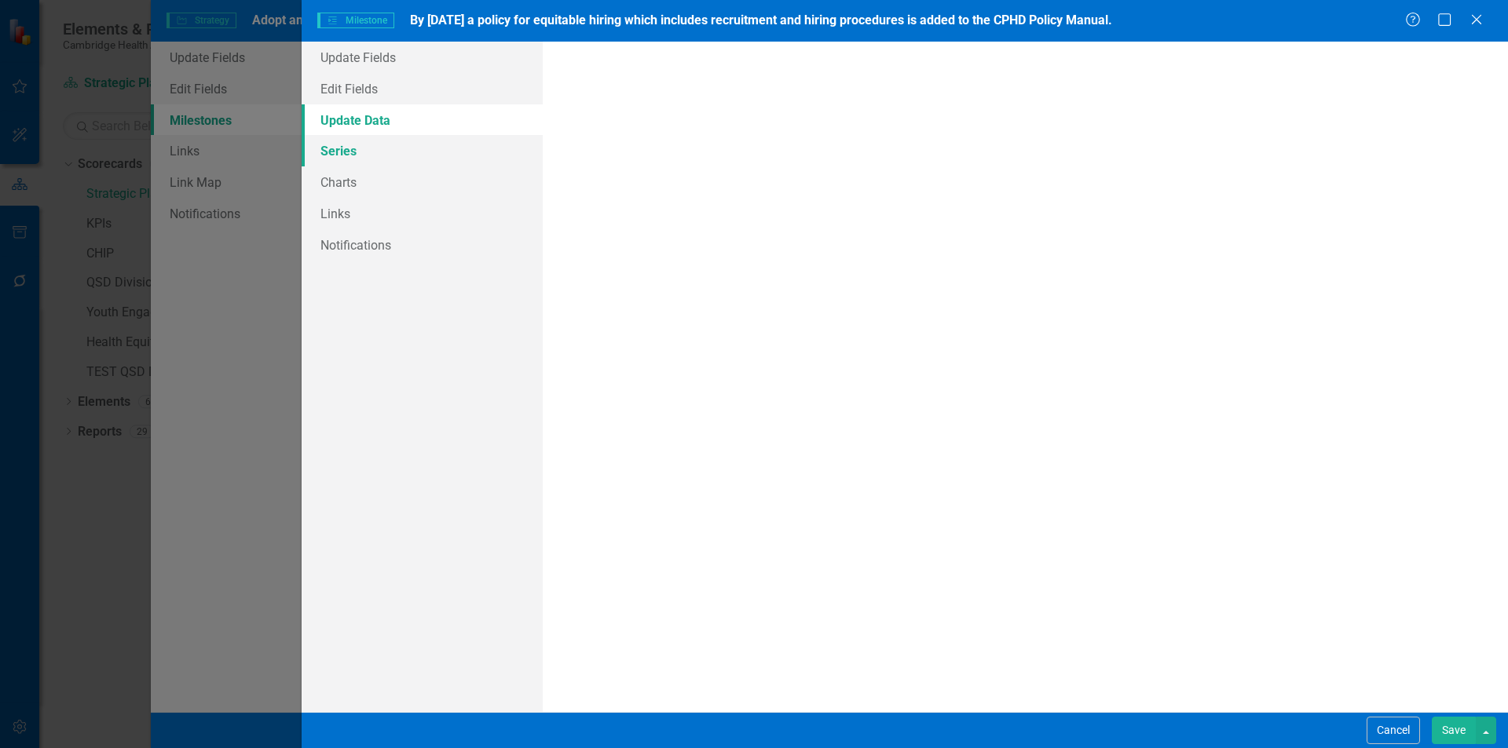
click at [398, 147] on link "Series" at bounding box center [422, 150] width 241 height 31
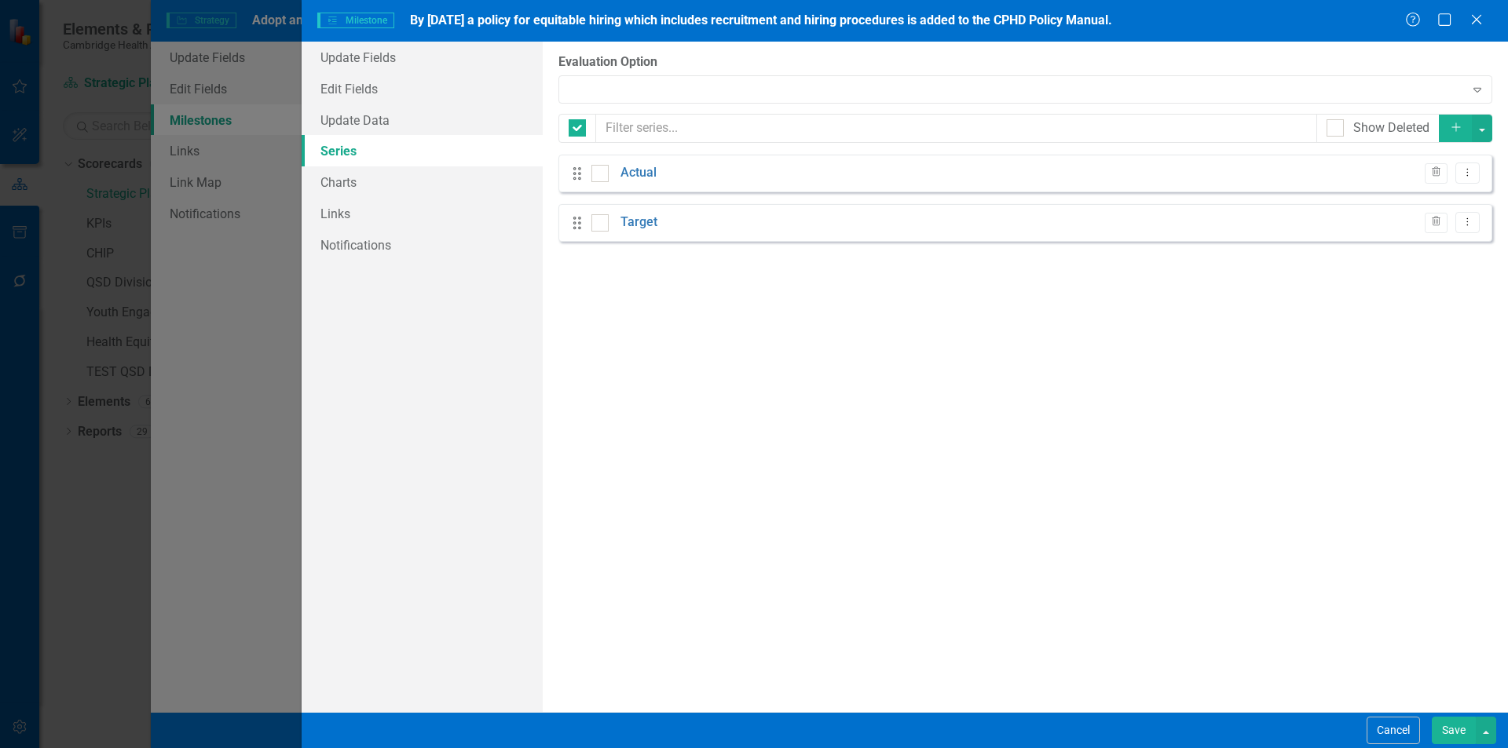
checkbox input "false"
click at [412, 68] on link "Update Fields" at bounding box center [422, 57] width 241 height 31
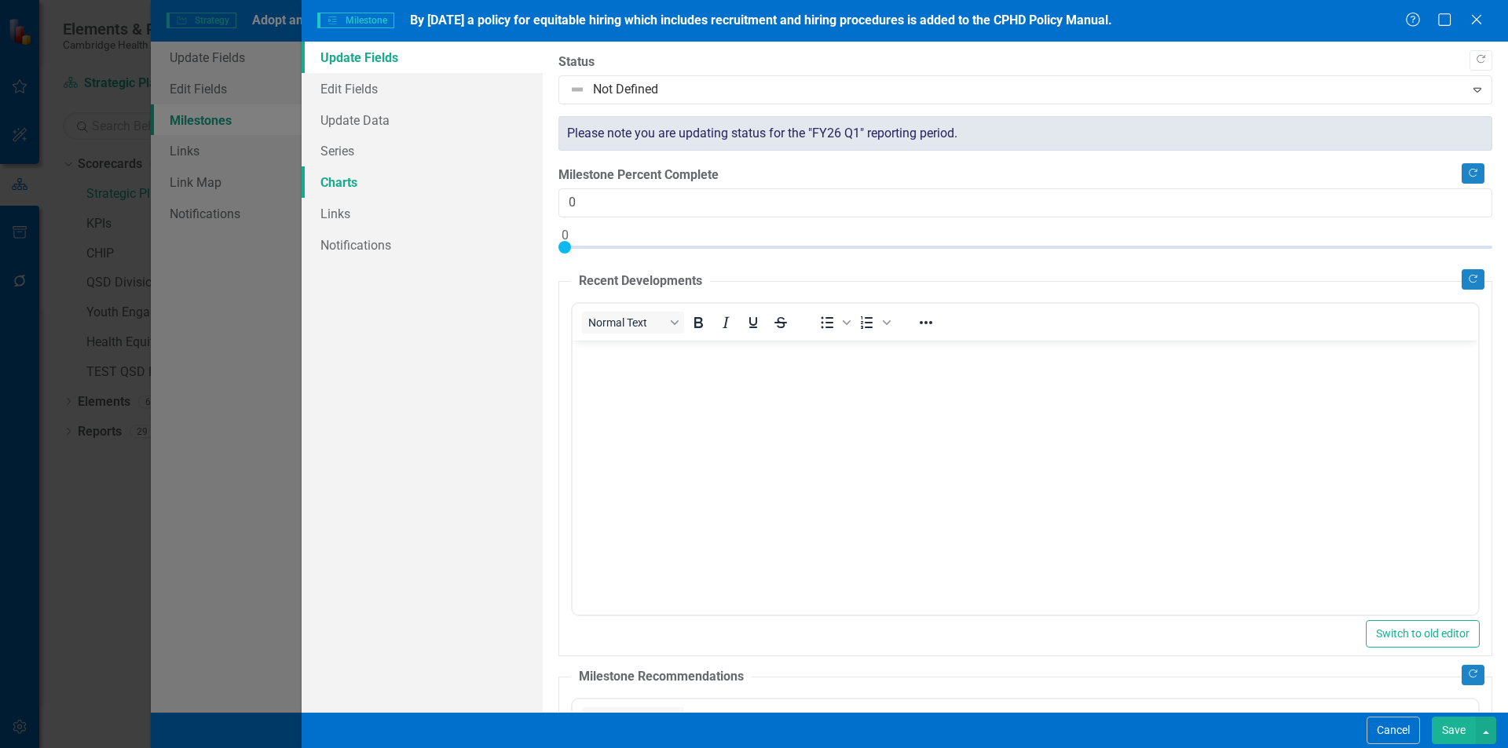
click at [424, 194] on link "Charts" at bounding box center [422, 181] width 241 height 31
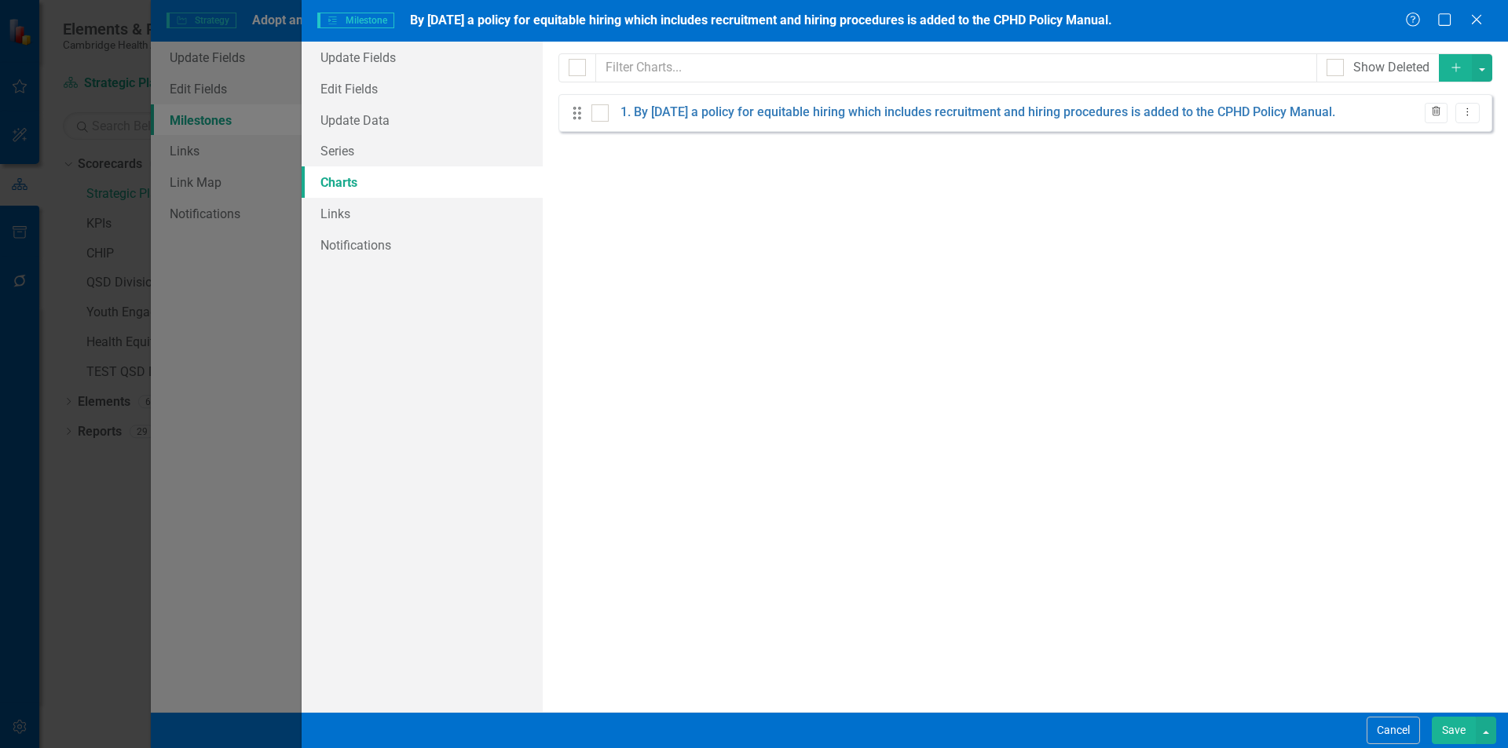
click at [1435, 119] on button "Trash" at bounding box center [1435, 113] width 23 height 20
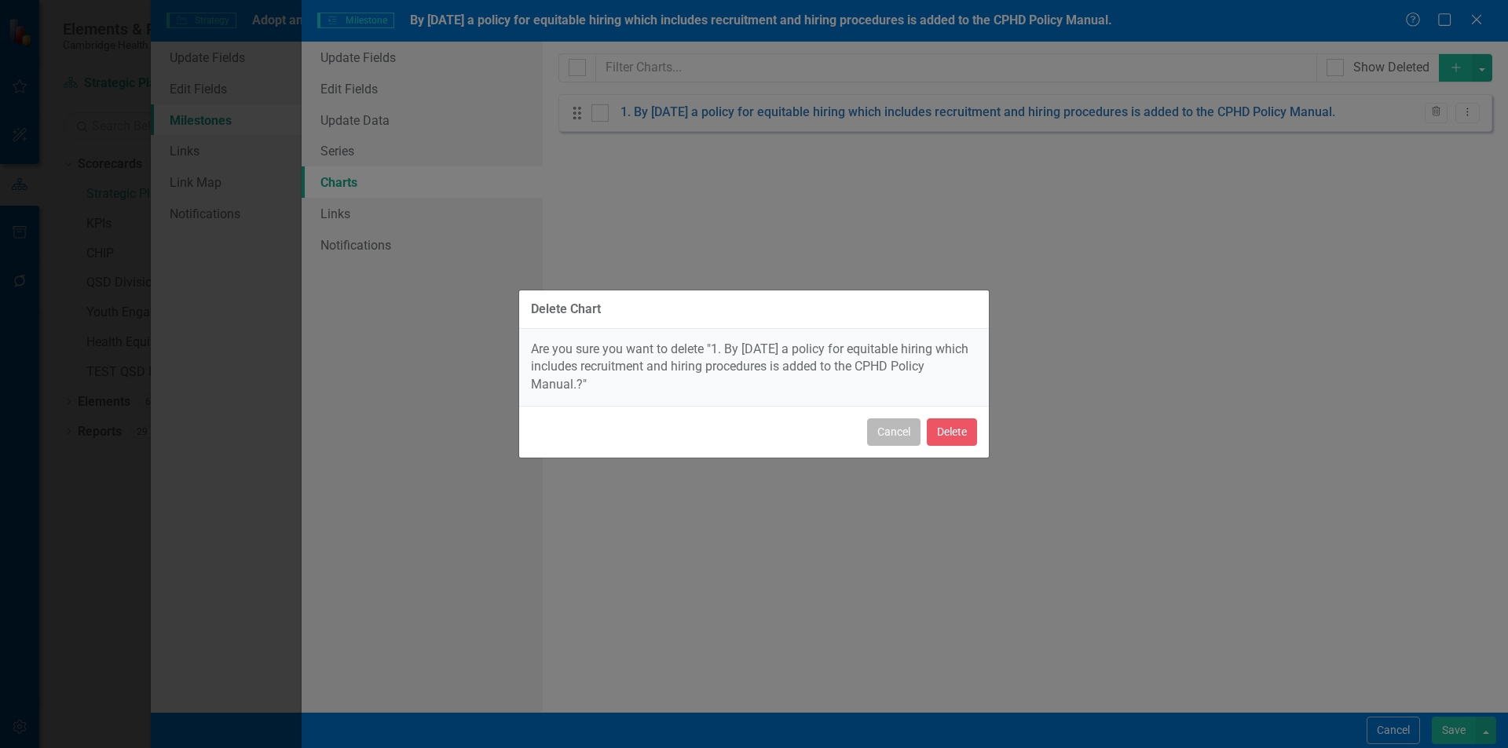
click at [901, 433] on button "Cancel" at bounding box center [893, 431] width 53 height 27
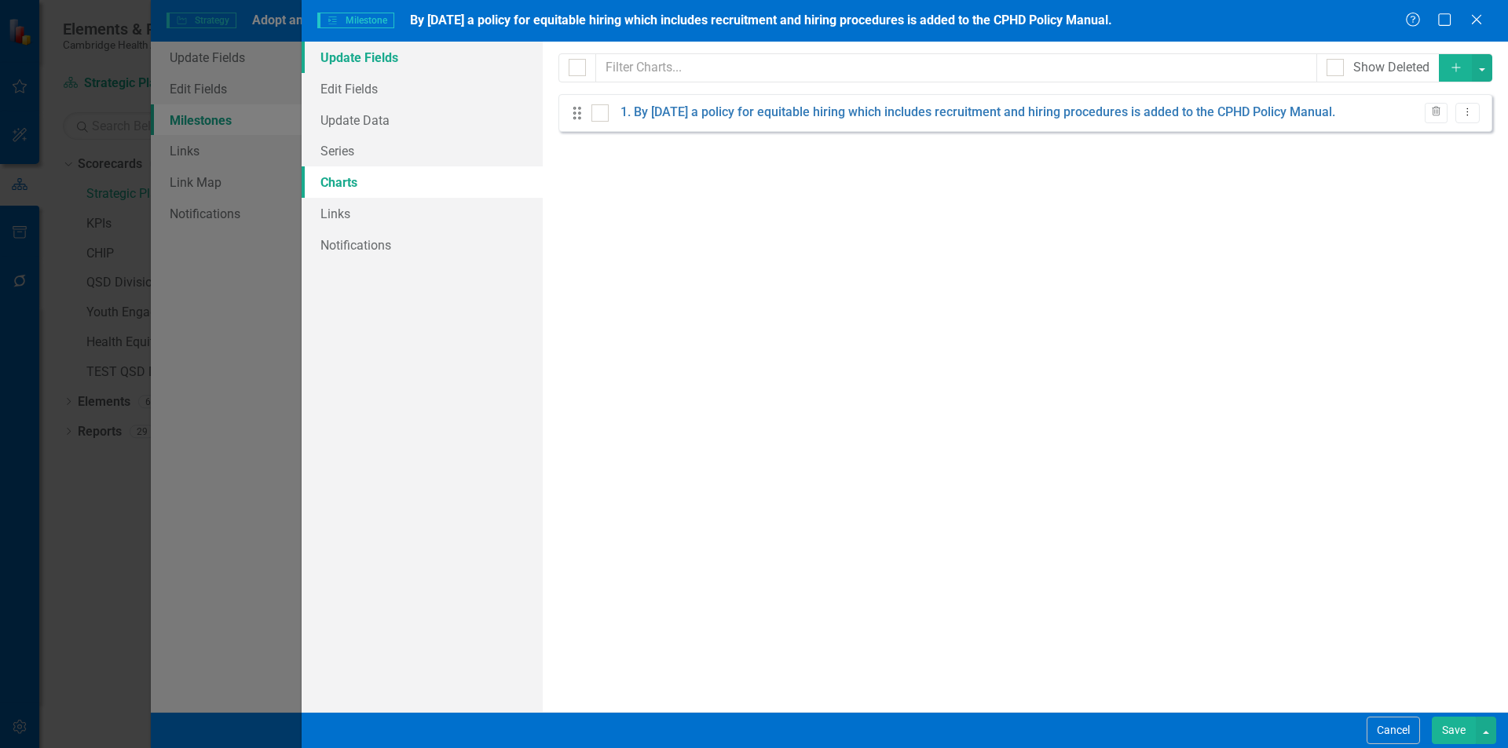
click at [366, 64] on link "Update Fields" at bounding box center [422, 57] width 241 height 31
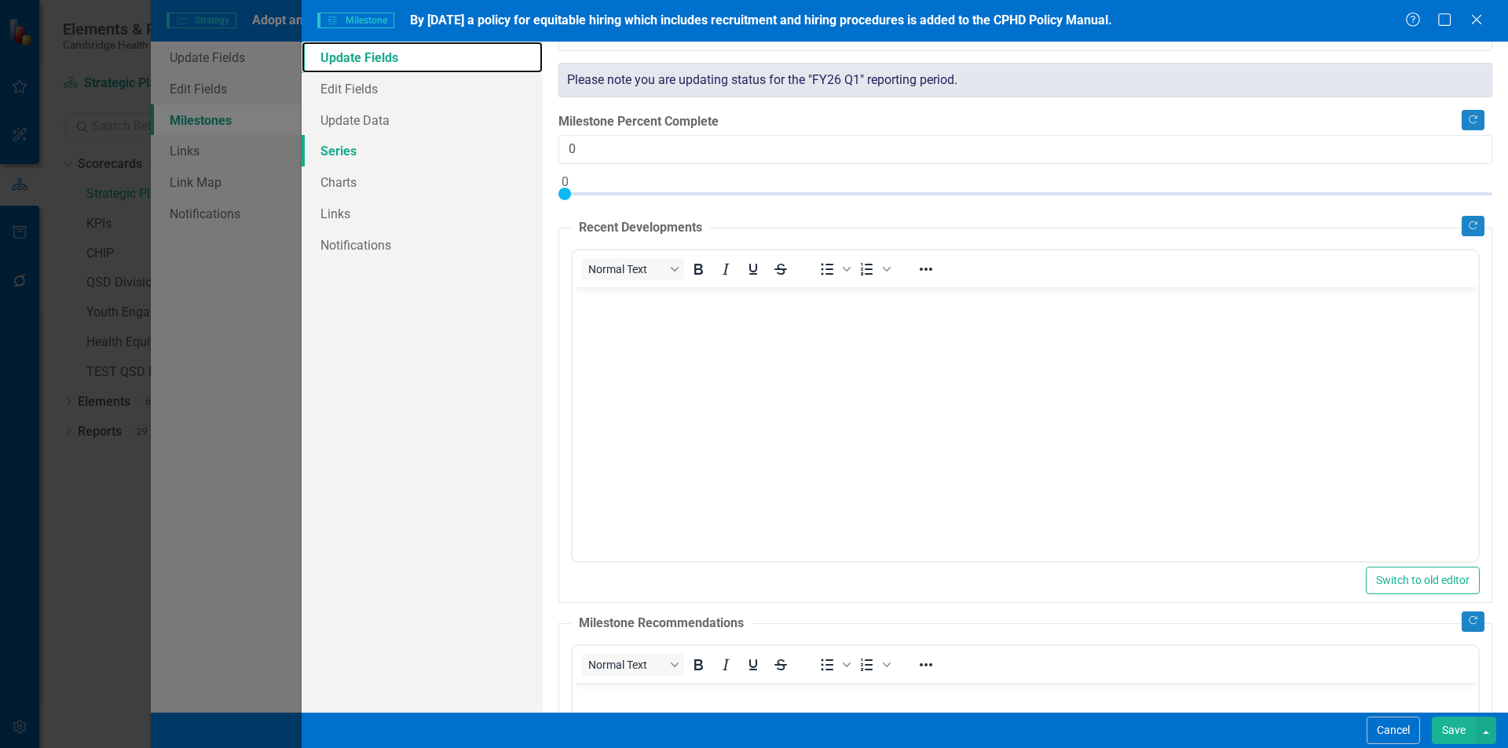
scroll to position [236, 0]
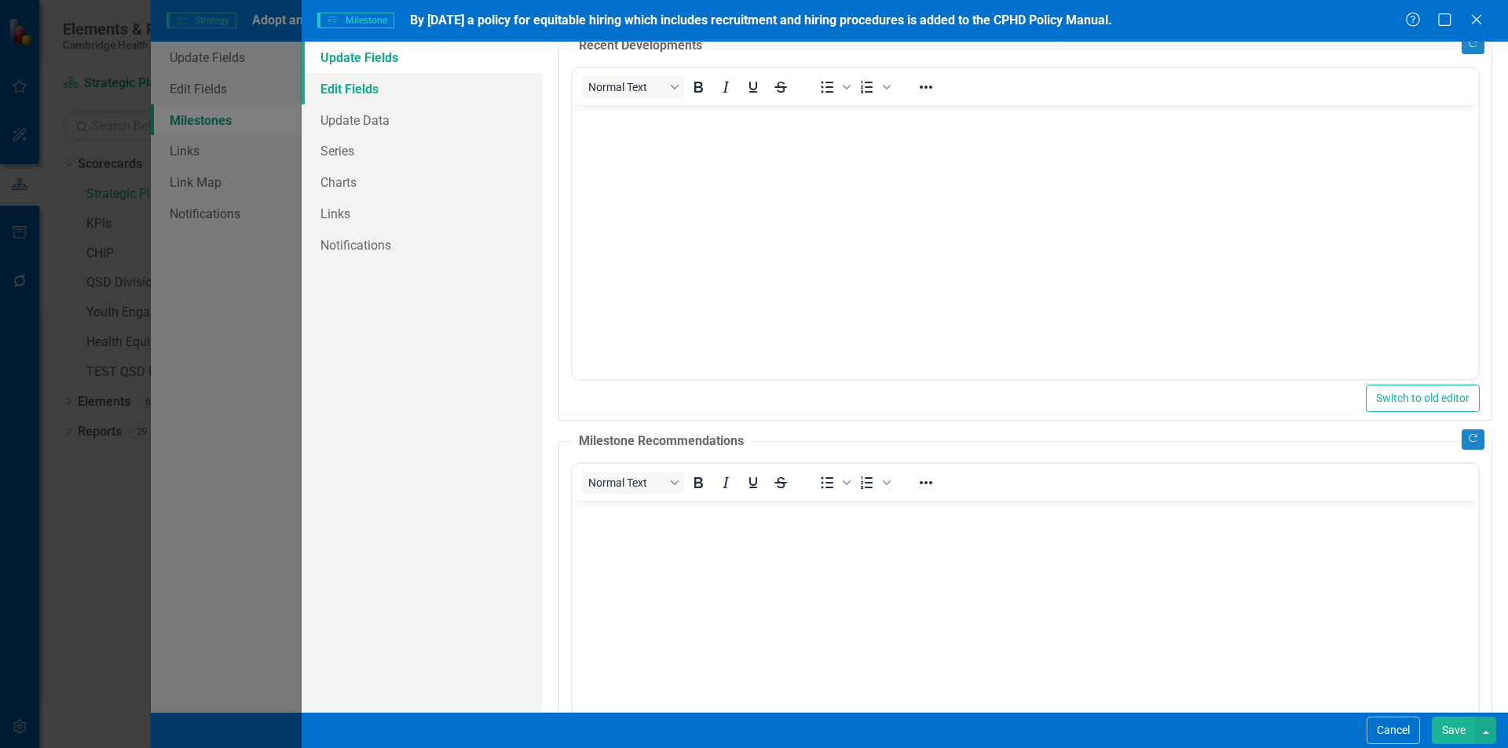
click at [345, 86] on link "Edit Fields" at bounding box center [422, 88] width 241 height 31
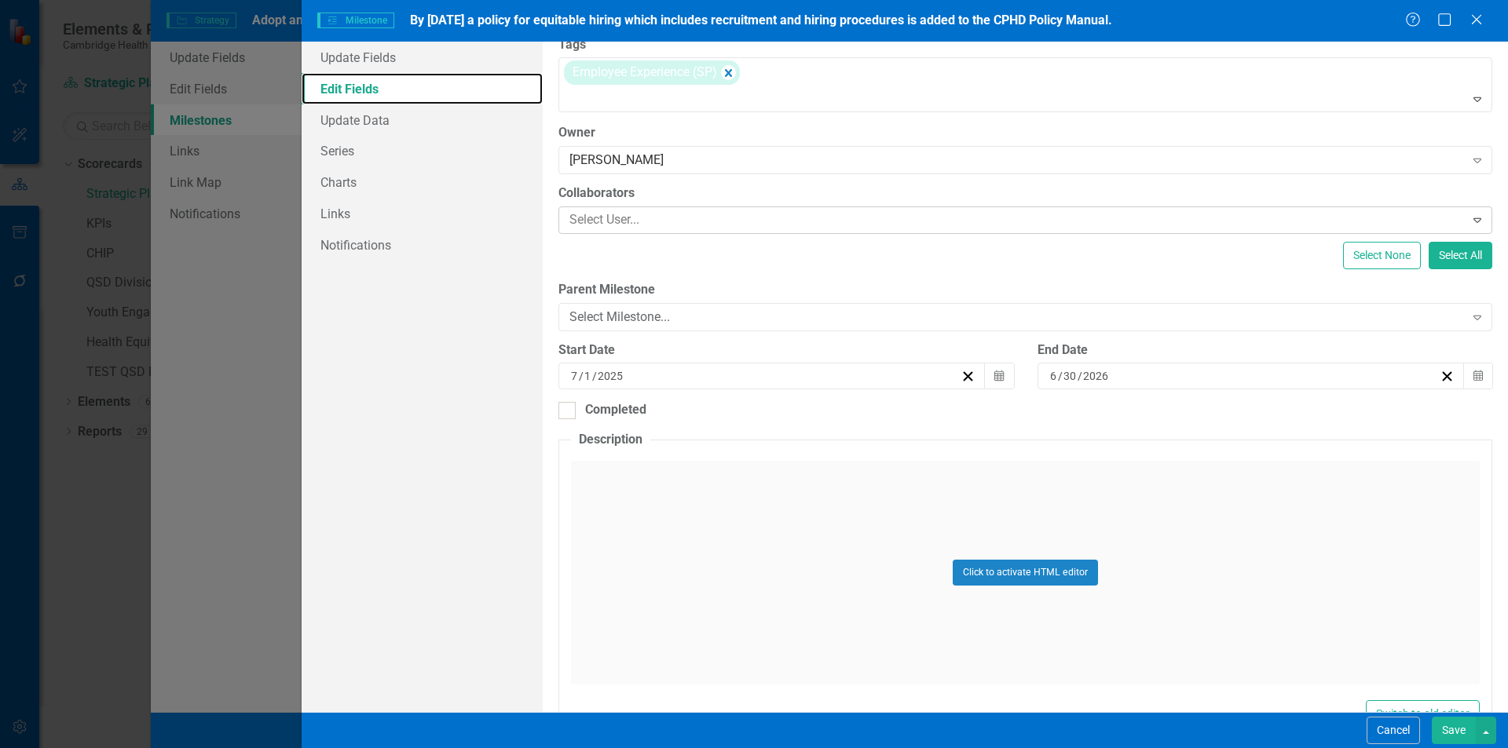
scroll to position [157, 0]
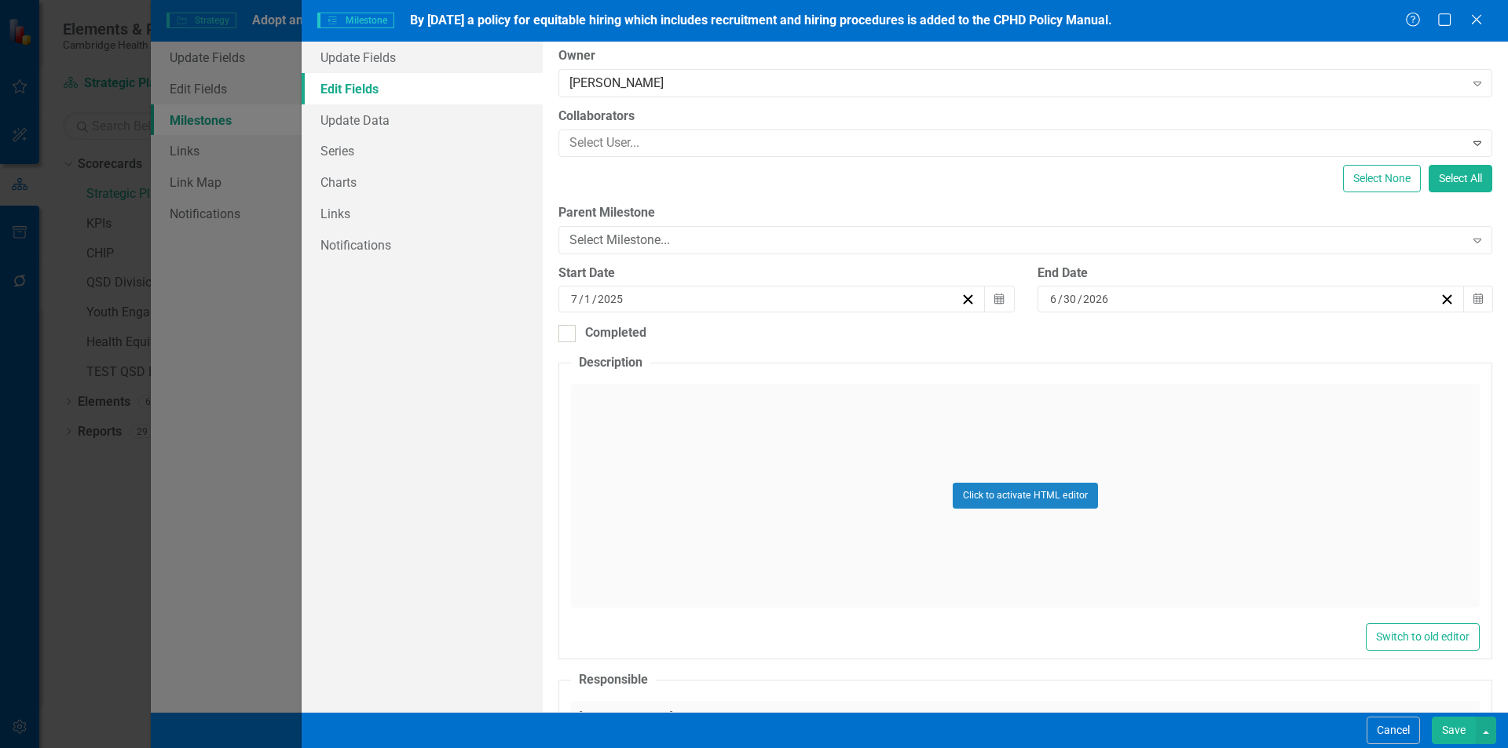
click at [1464, 725] on button "Save" at bounding box center [1453, 730] width 44 height 27
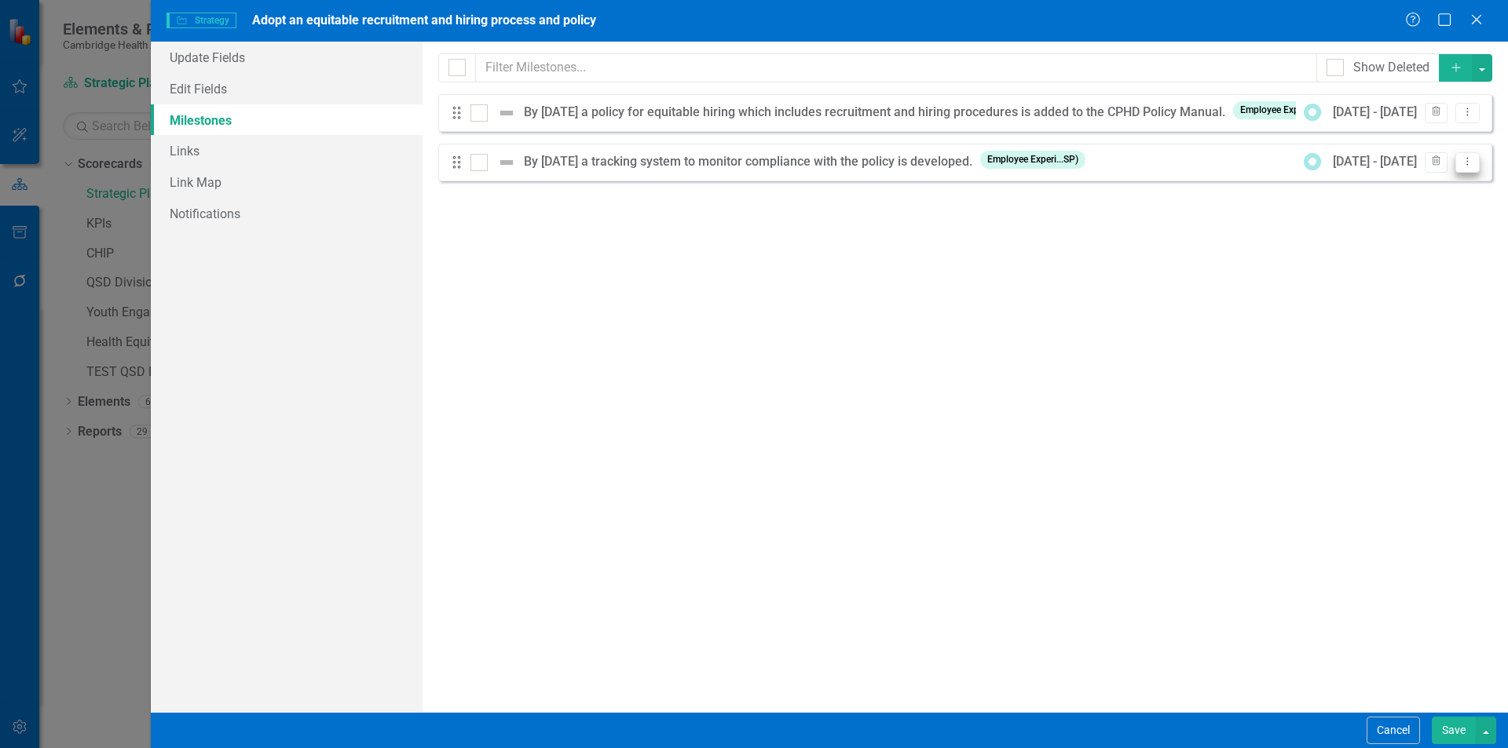
click at [1460, 166] on icon "Dropdown Menu" at bounding box center [1466, 161] width 13 height 10
click at [1409, 193] on link "Edit Edit Milestone" at bounding box center [1405, 188] width 148 height 29
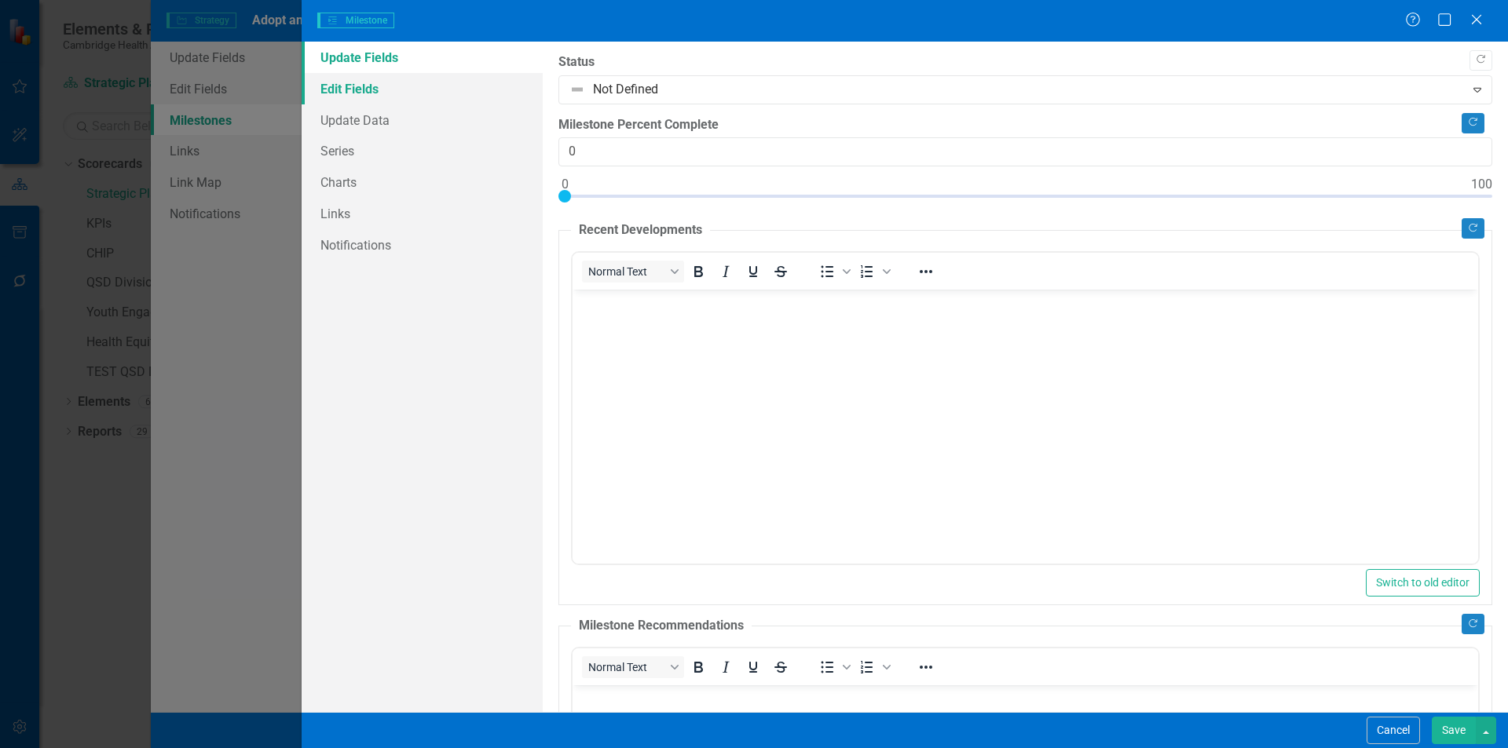
scroll to position [0, 0]
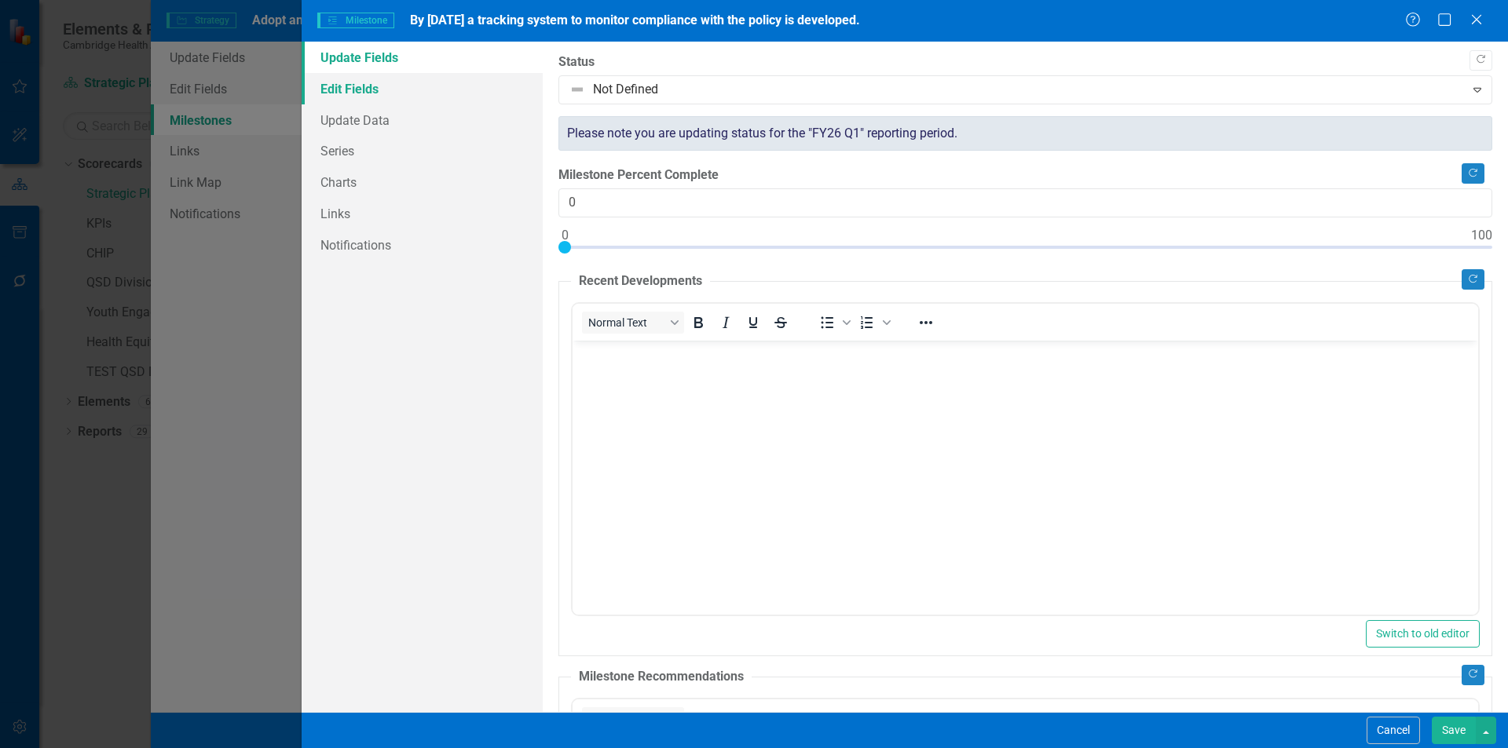
click at [364, 89] on link "Edit Fields" at bounding box center [422, 88] width 241 height 31
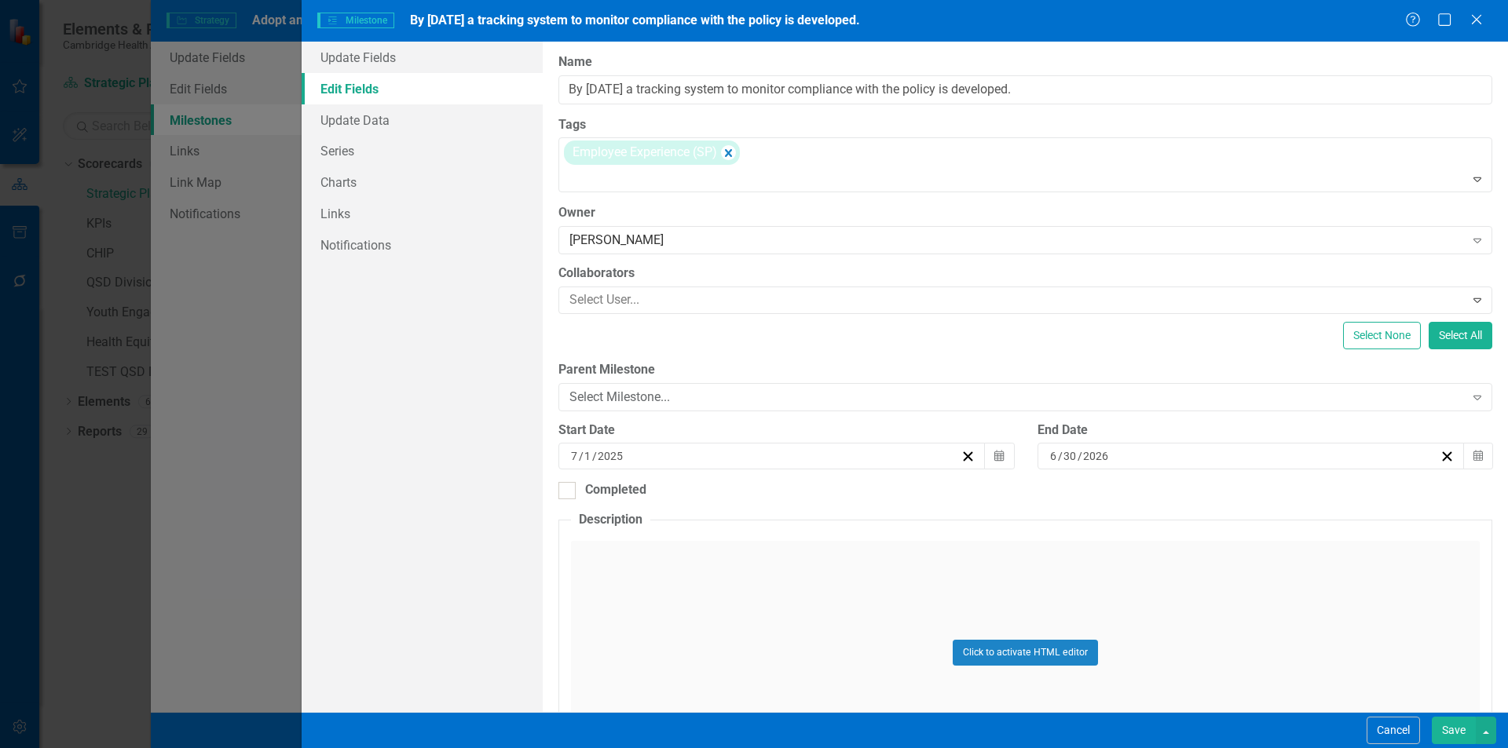
click at [1446, 726] on button "Save" at bounding box center [1453, 730] width 44 height 27
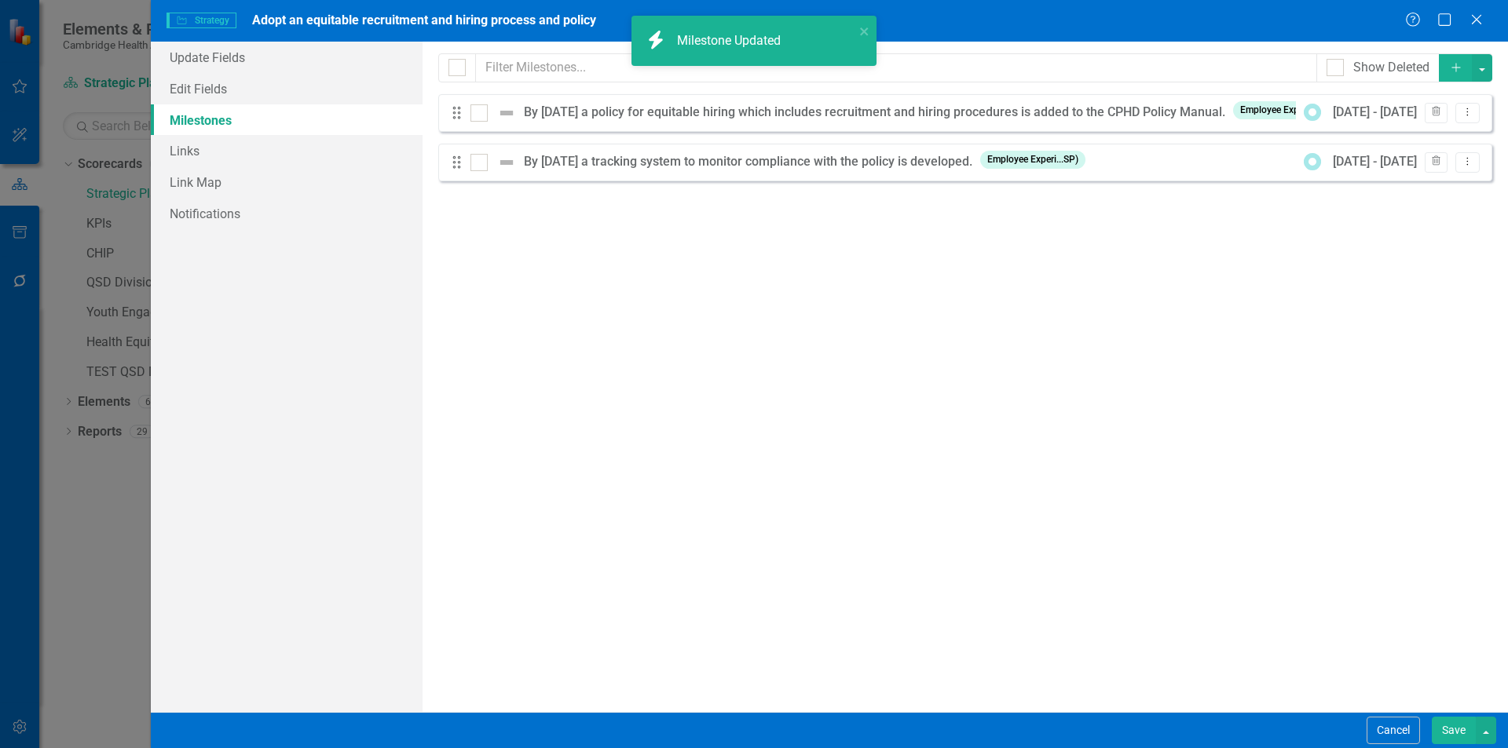
click at [1447, 726] on button "Save" at bounding box center [1453, 730] width 44 height 27
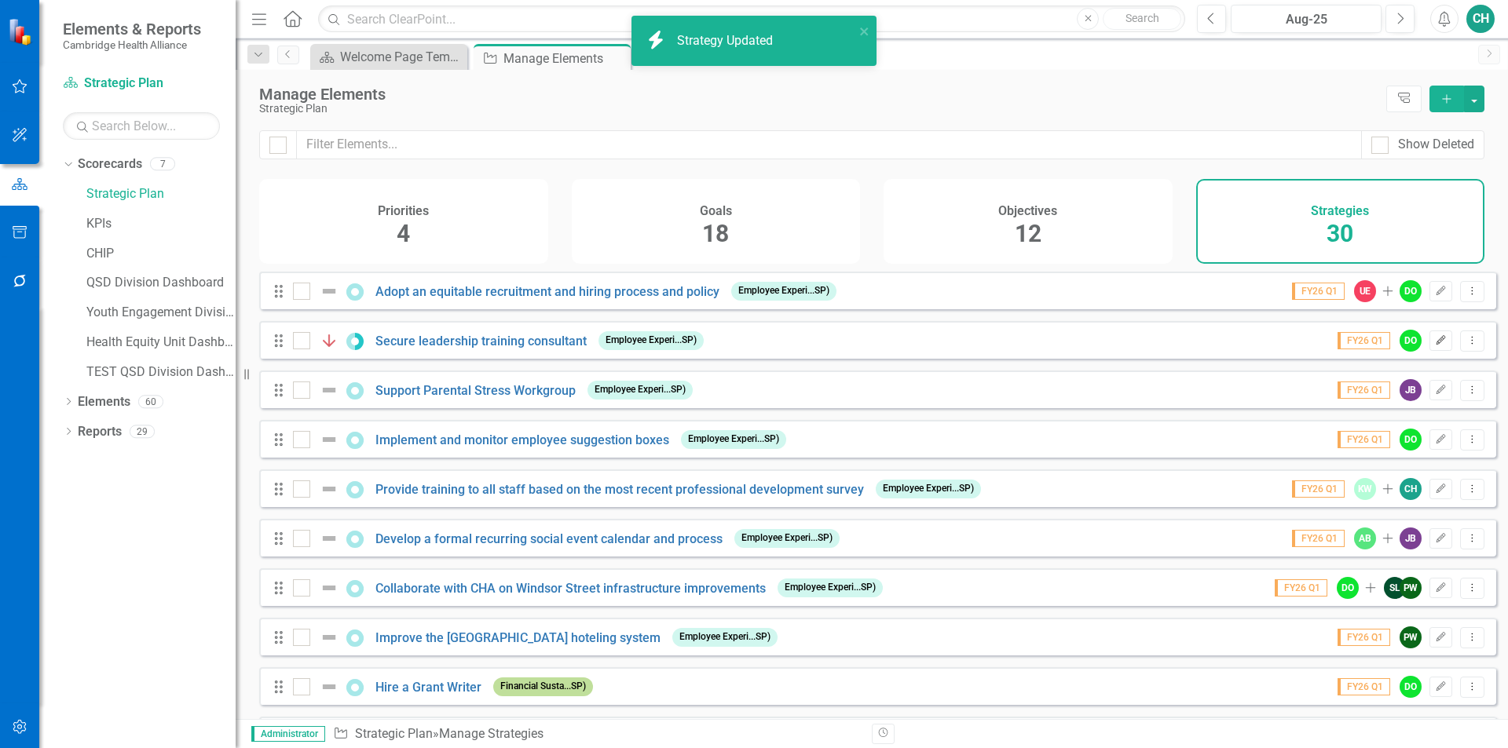
click at [1435, 345] on icon "Edit" at bounding box center [1441, 340] width 12 height 9
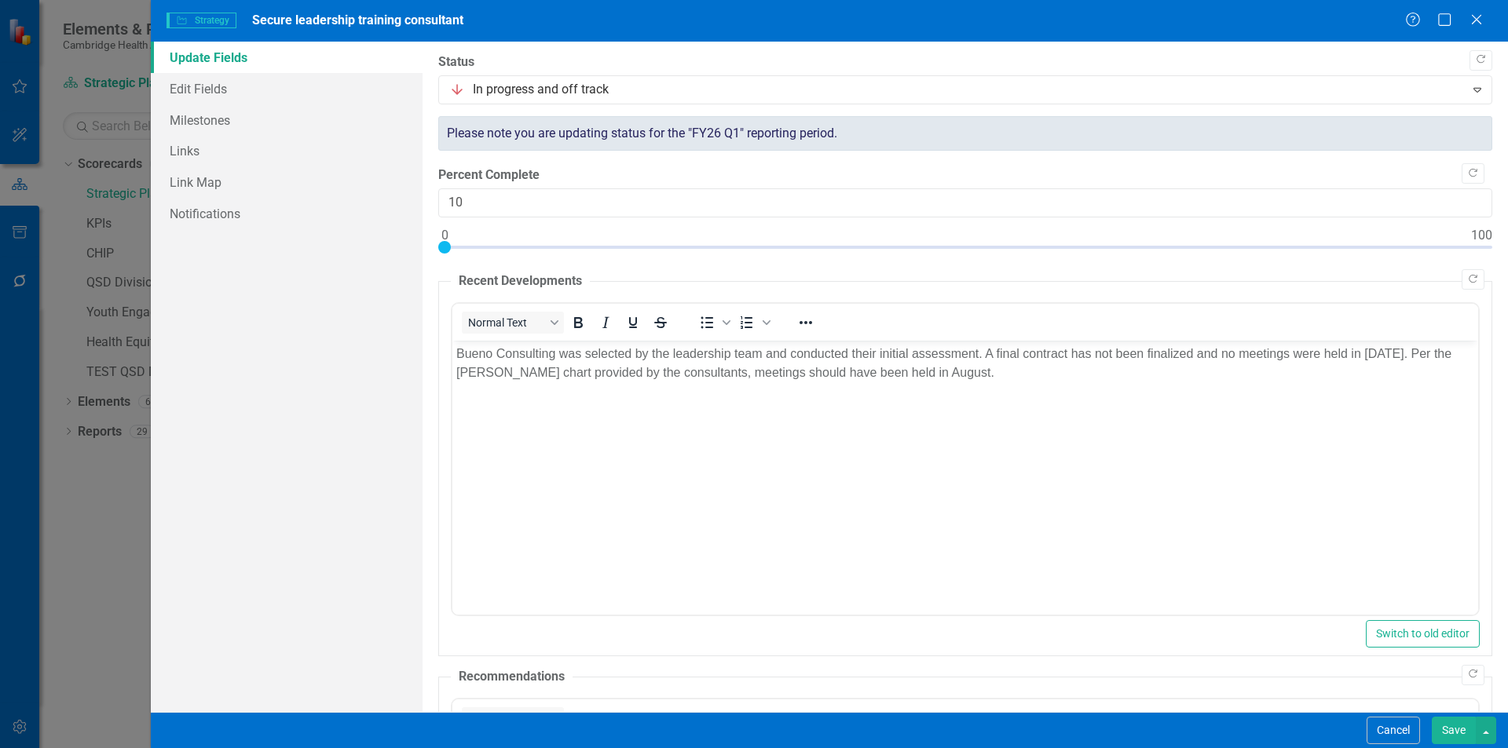
type input "0"
drag, startPoint x: 956, startPoint y: 247, endPoint x: 287, endPoint y: 263, distance: 670.0
click at [287, 263] on div "Update Fields Edit Fields Milestones Links Link Map Notifications "Update" fiel…" at bounding box center [829, 377] width 1357 height 671
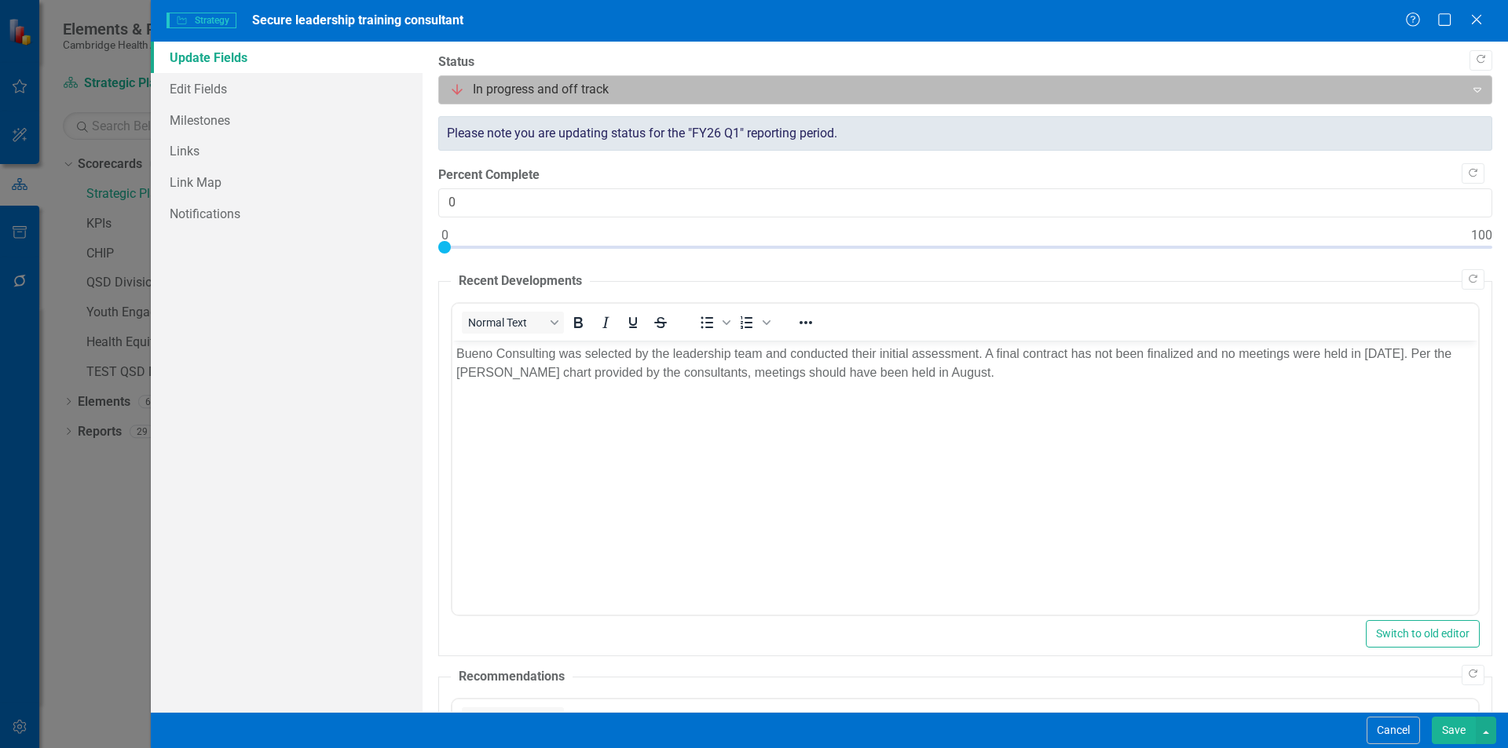
click at [584, 98] on div at bounding box center [952, 89] width 1006 height 21
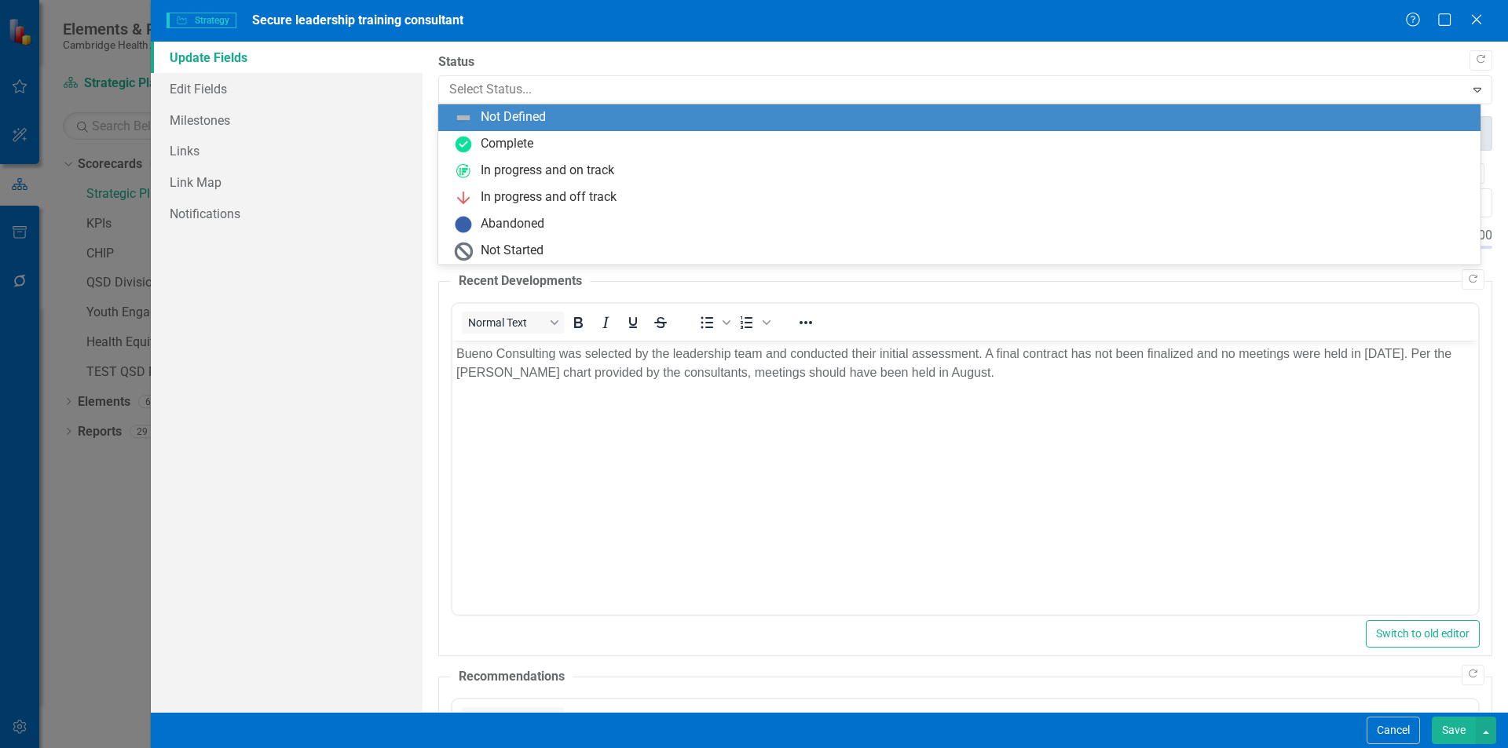
click at [557, 115] on div "Not Defined" at bounding box center [962, 117] width 1017 height 19
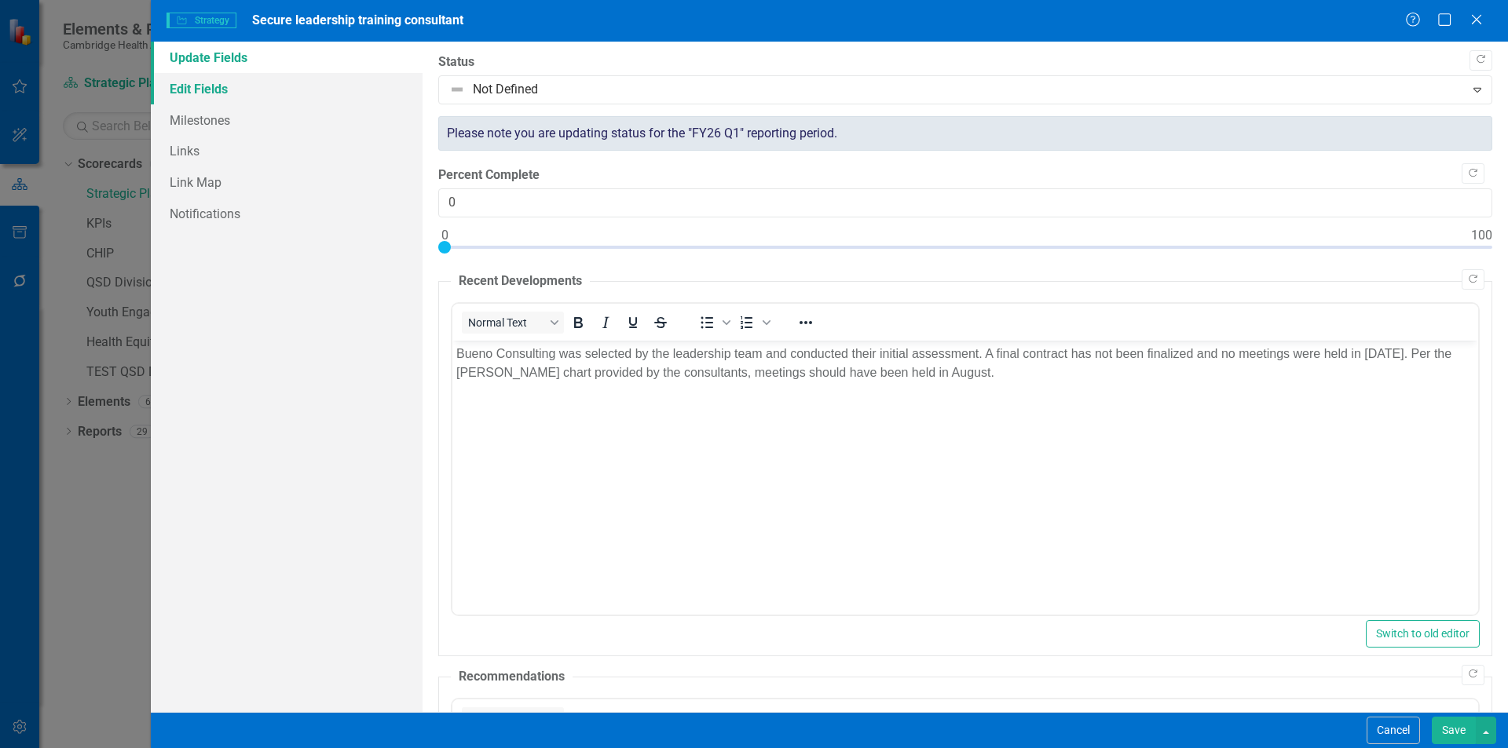
click at [249, 94] on link "Edit Fields" at bounding box center [287, 88] width 272 height 31
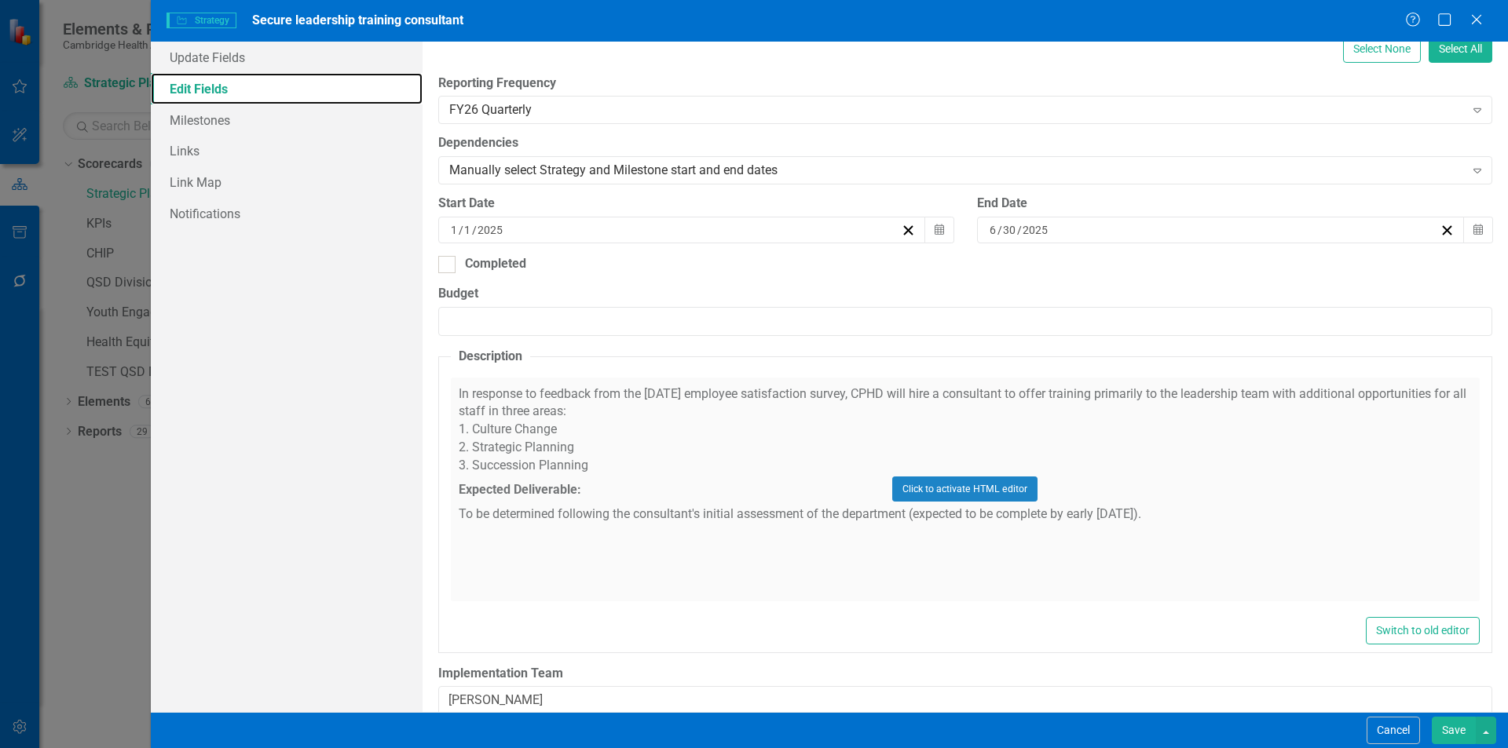
scroll to position [374, 0]
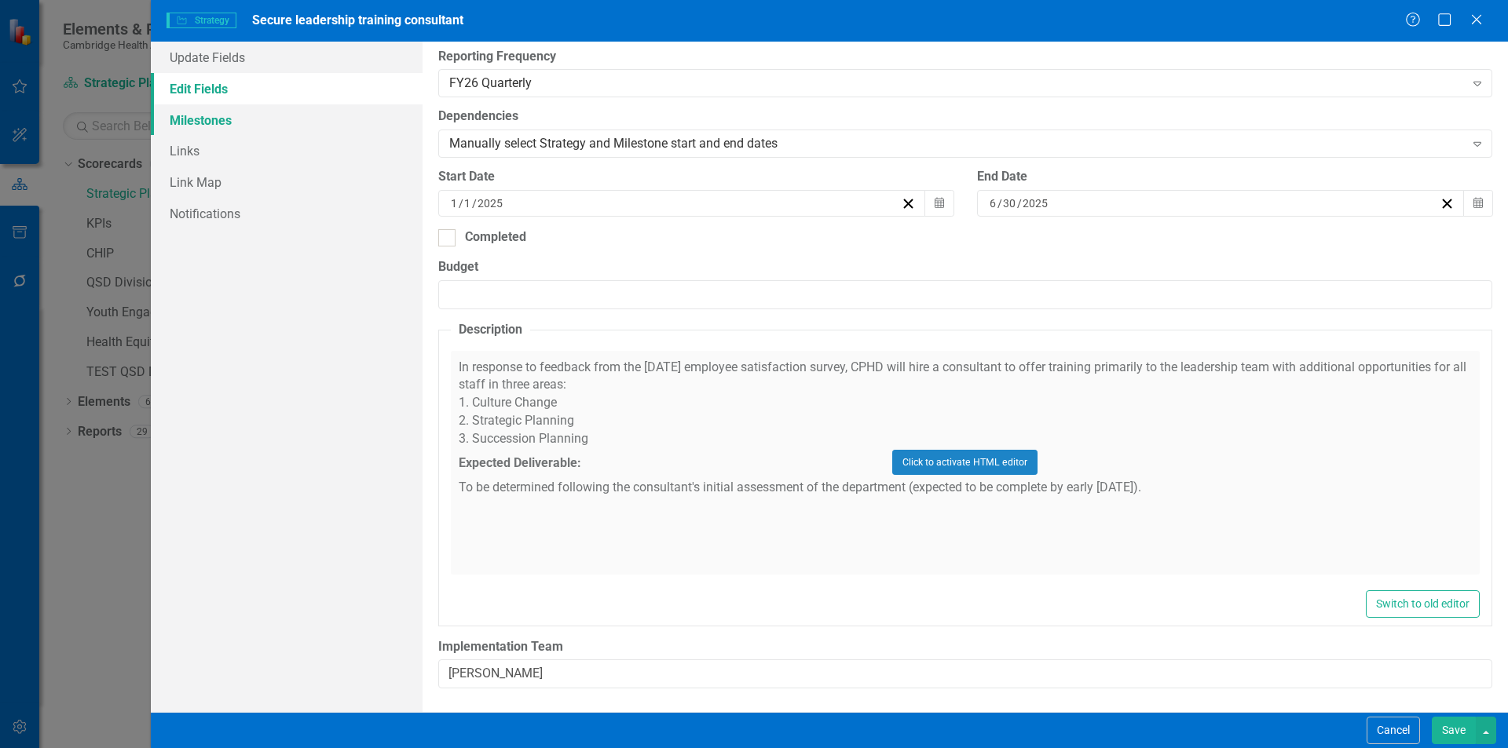
click at [278, 123] on link "Milestones" at bounding box center [287, 119] width 272 height 31
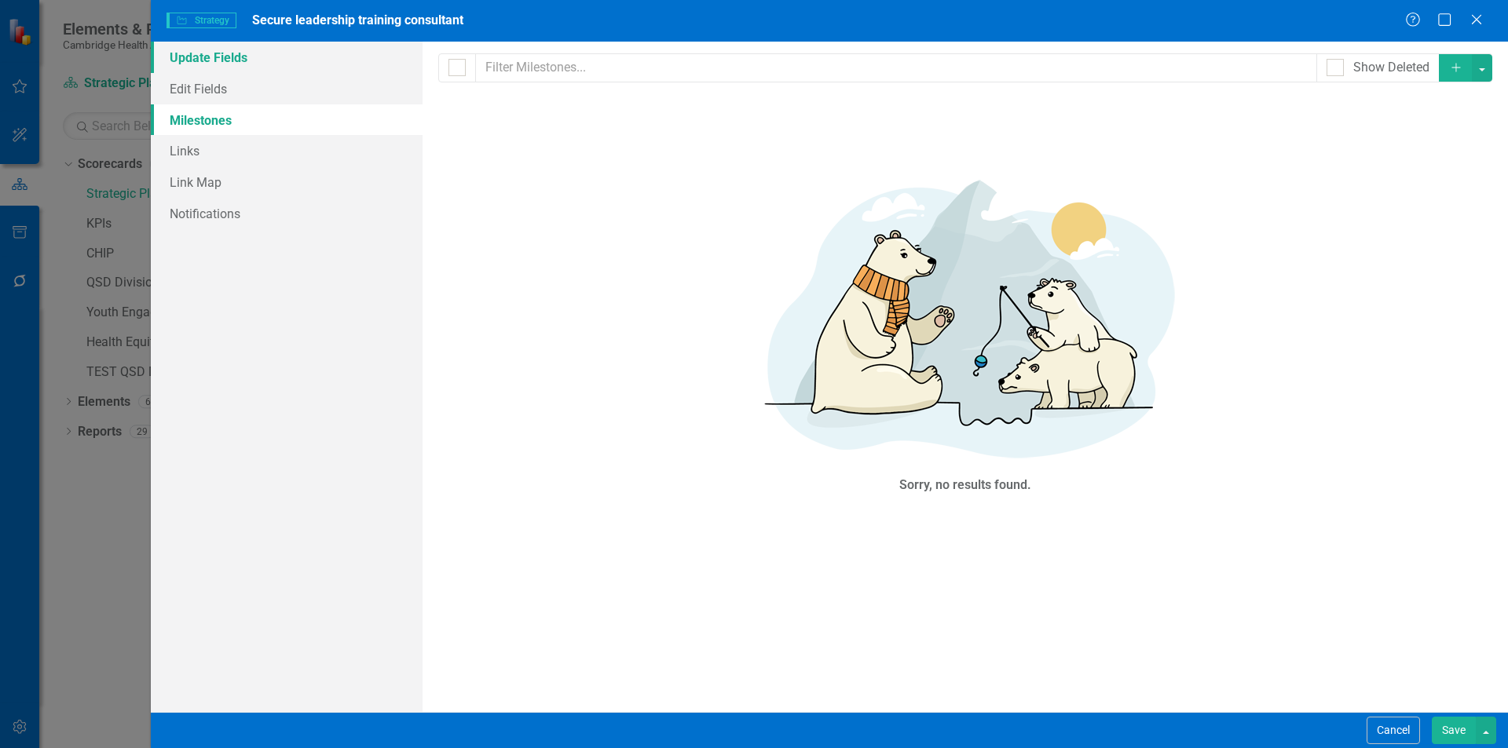
click at [283, 71] on link "Update Fields" at bounding box center [287, 57] width 272 height 31
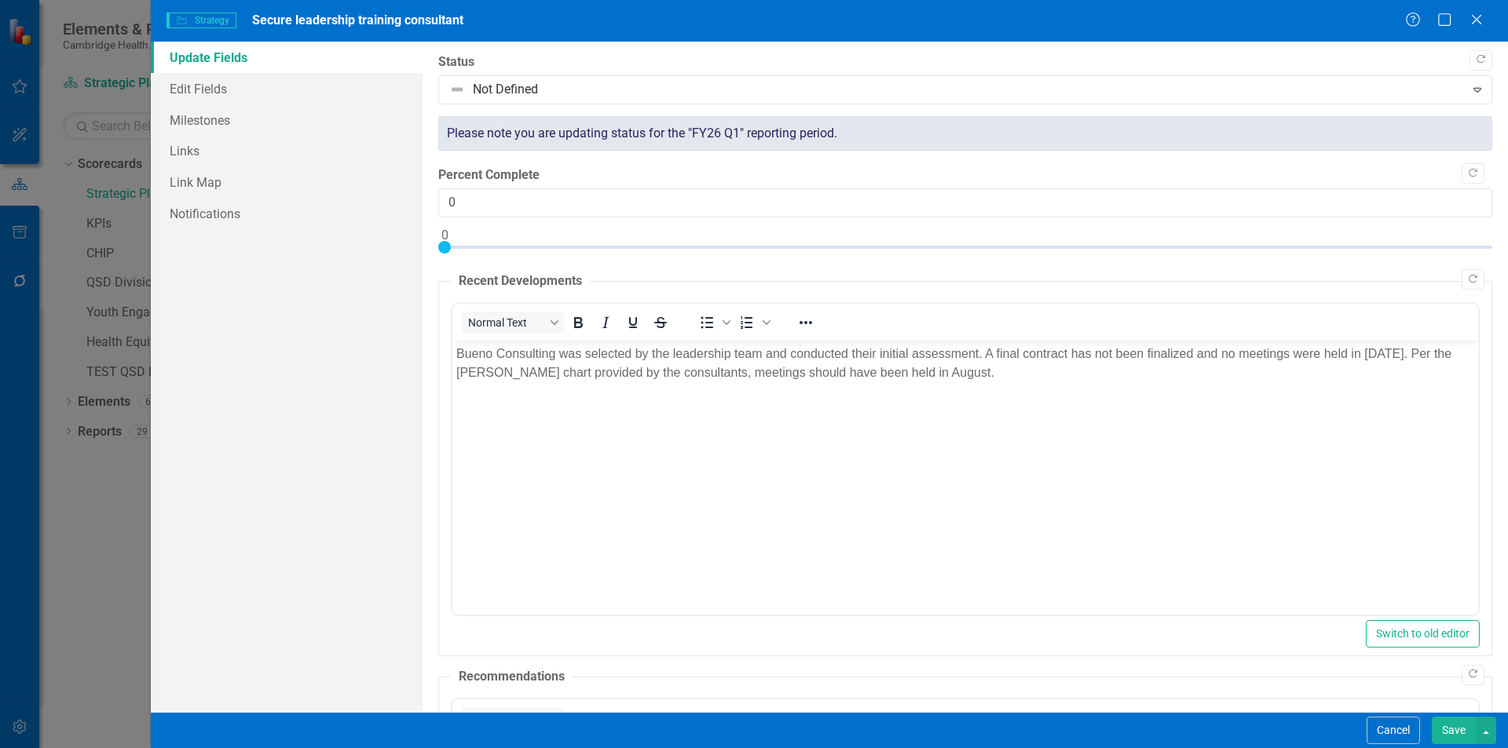
click at [1453, 743] on button "Save" at bounding box center [1453, 730] width 44 height 27
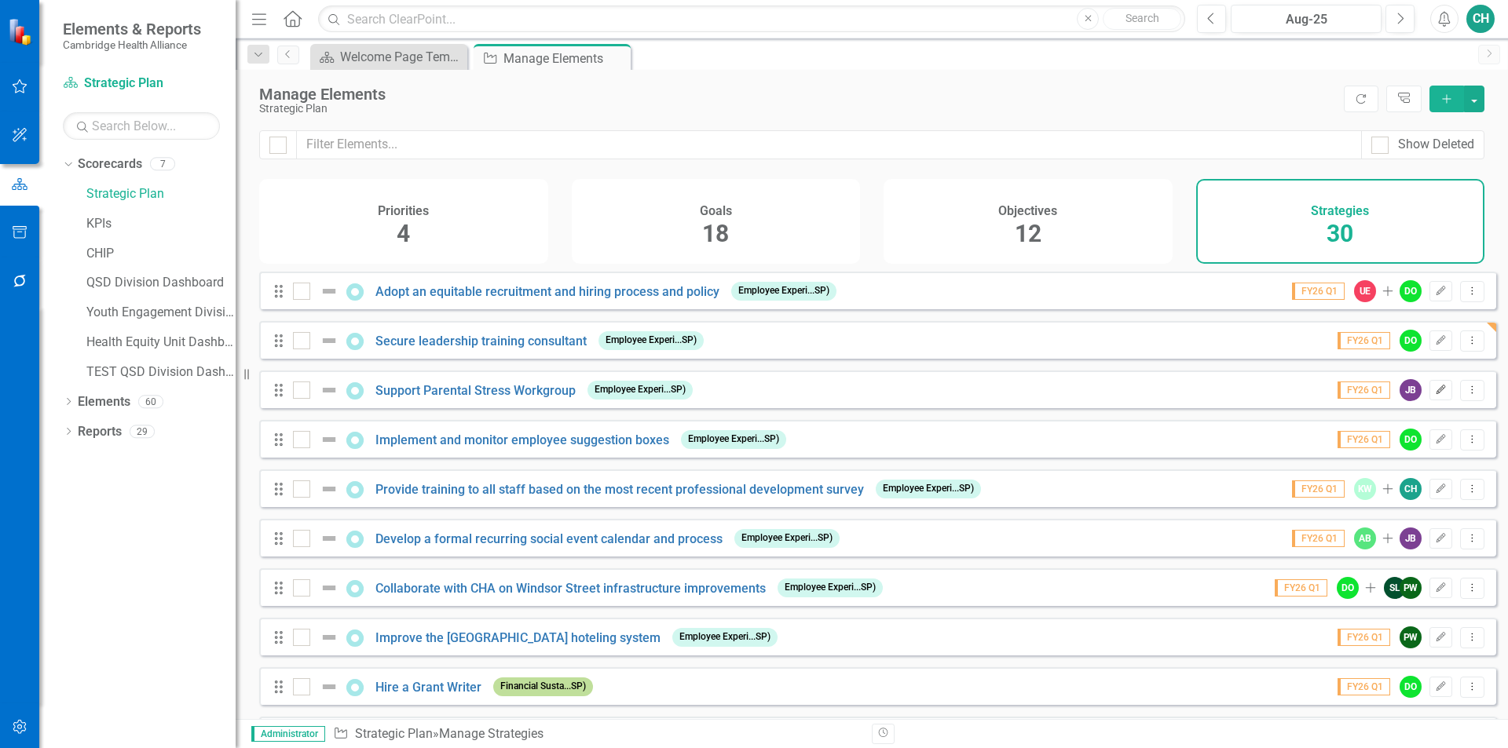
click at [1435, 395] on icon "Edit" at bounding box center [1441, 390] width 12 height 9
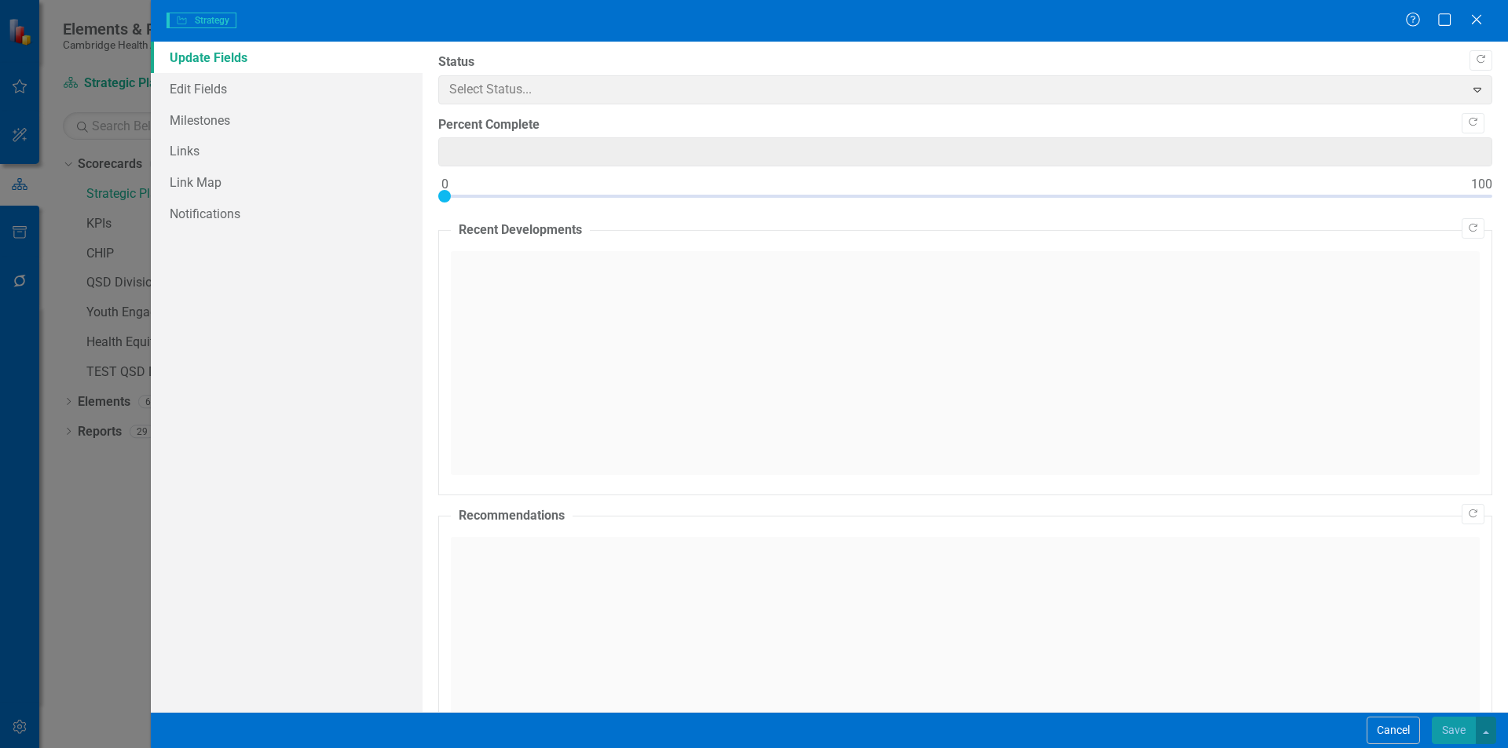
type input "0"
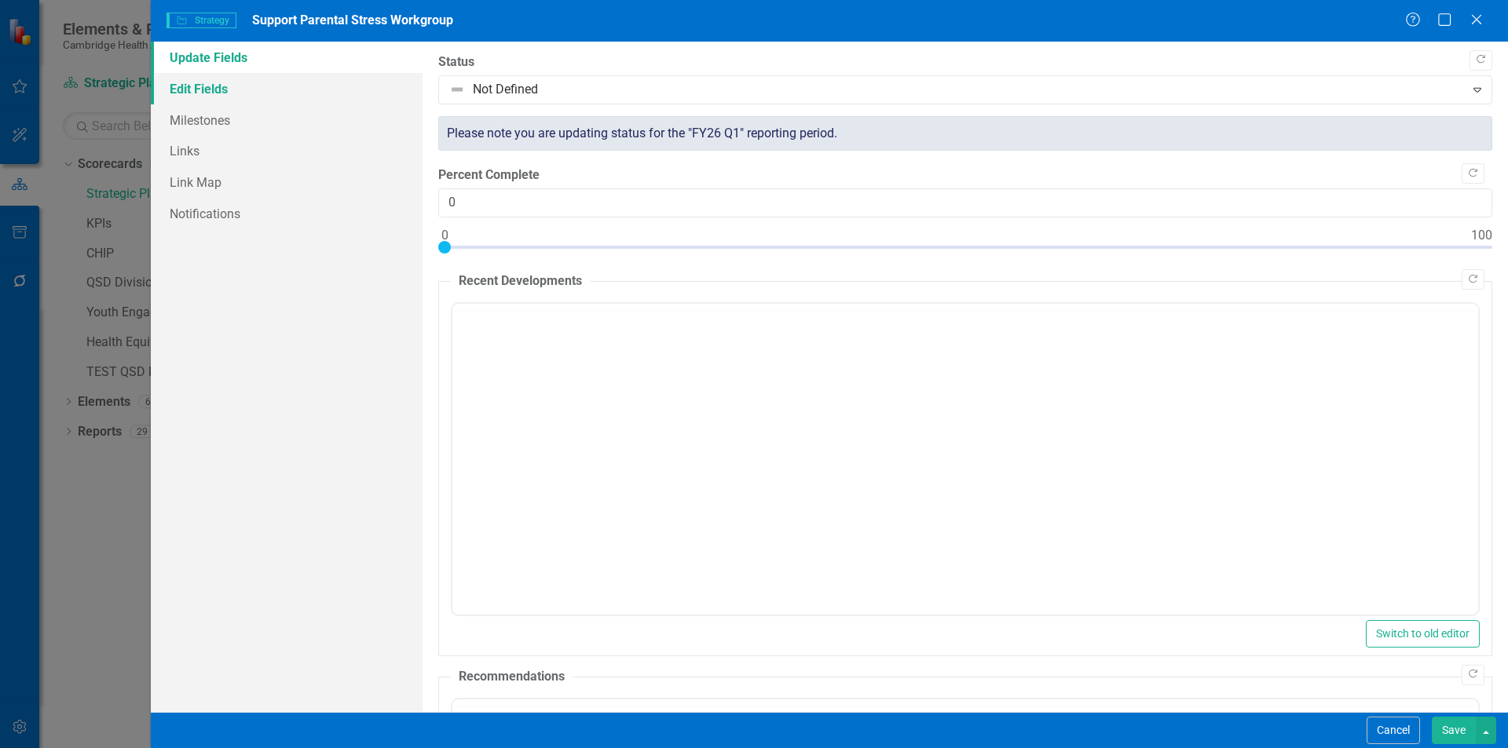
click at [292, 90] on link "Edit Fields" at bounding box center [287, 88] width 272 height 31
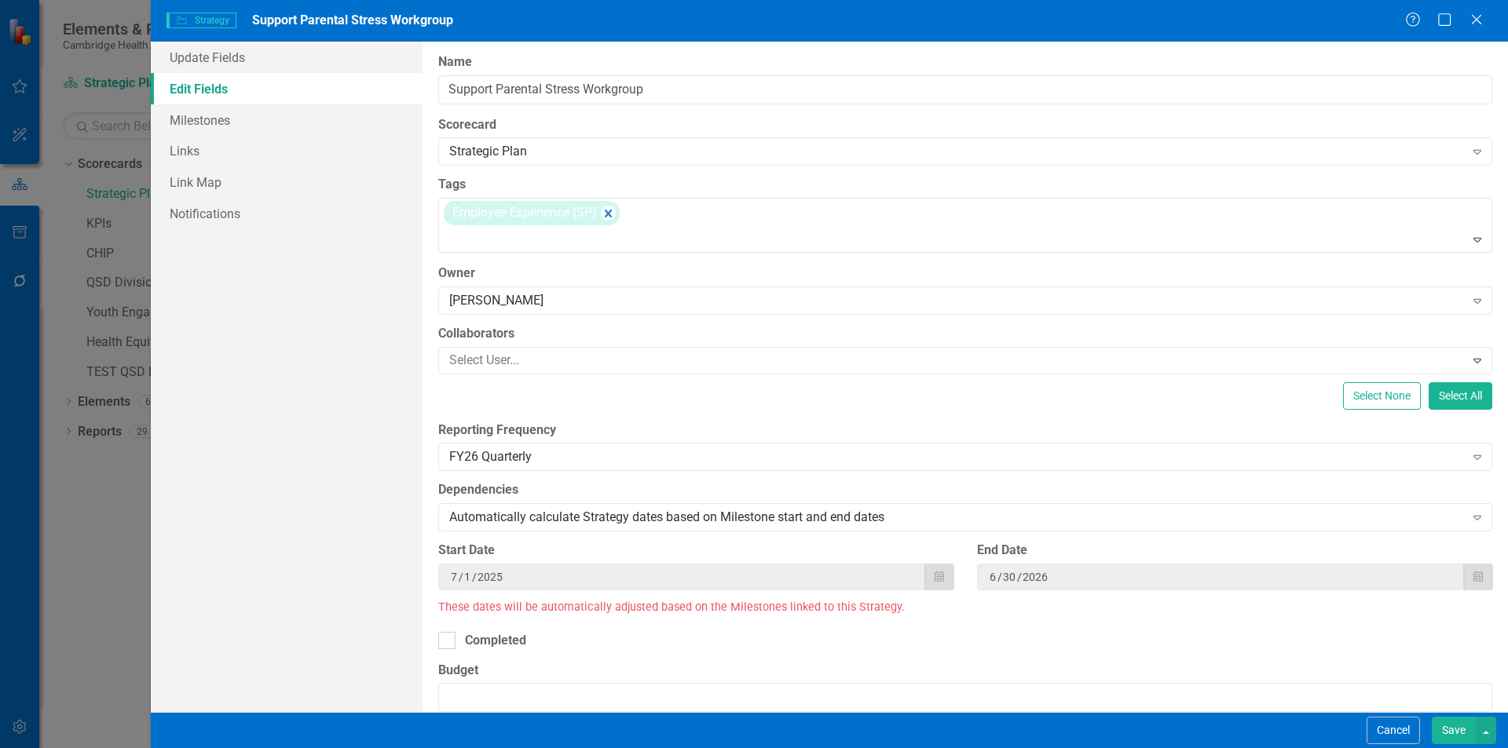
scroll to position [0, 0]
click at [267, 117] on link "Milestones" at bounding box center [287, 119] width 272 height 31
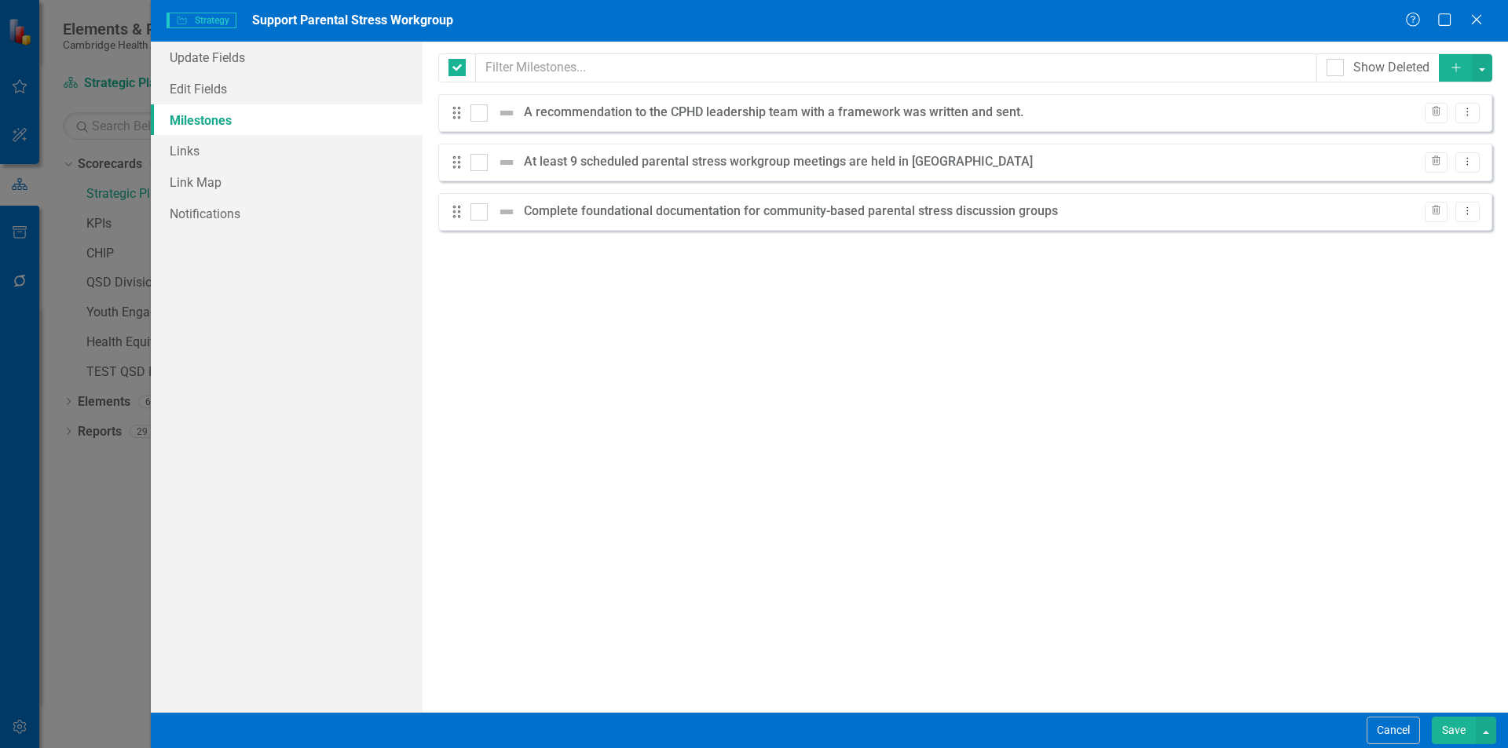
checkbox input "false"
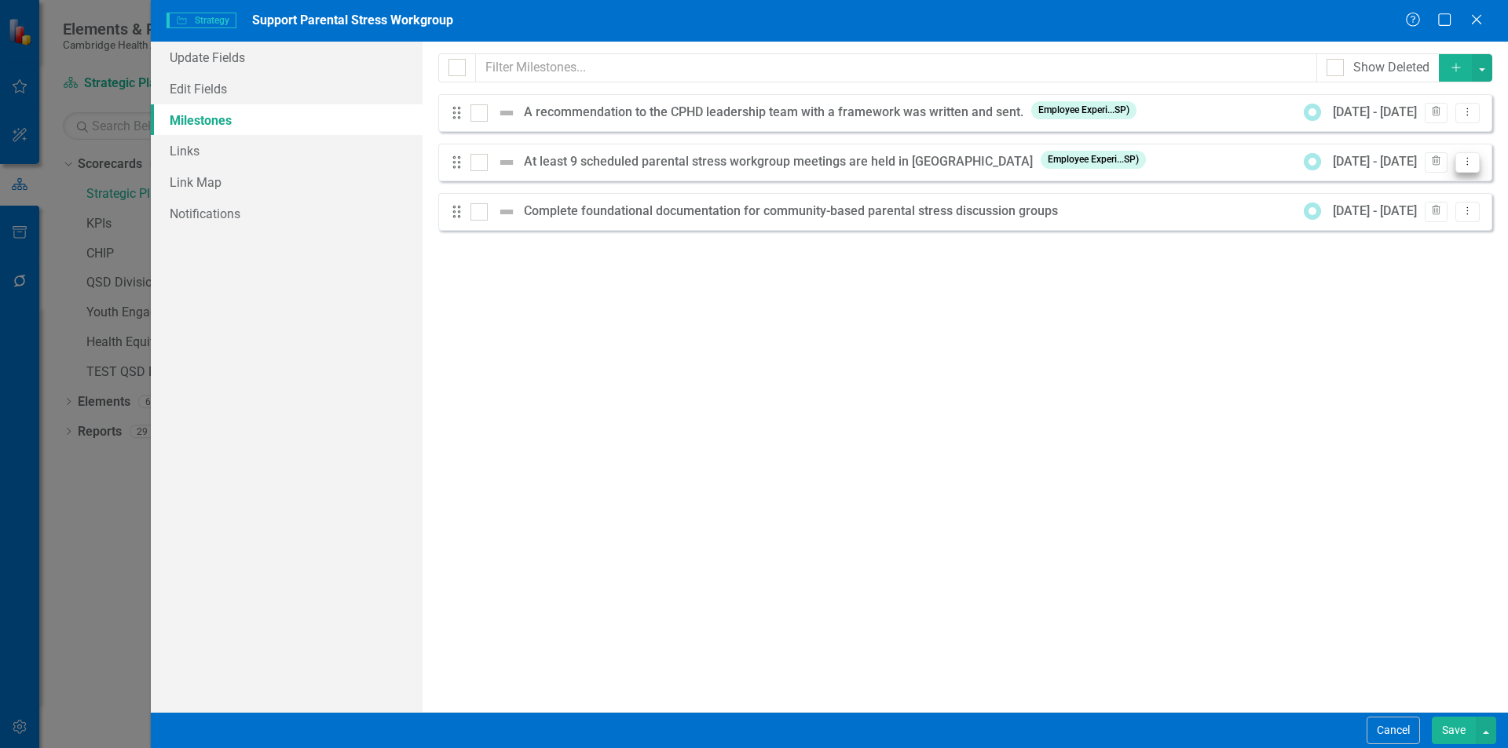
click at [1465, 168] on button "Dropdown Menu" at bounding box center [1467, 162] width 24 height 21
click at [1418, 177] on link "Edit Edit Milestone" at bounding box center [1405, 188] width 148 height 29
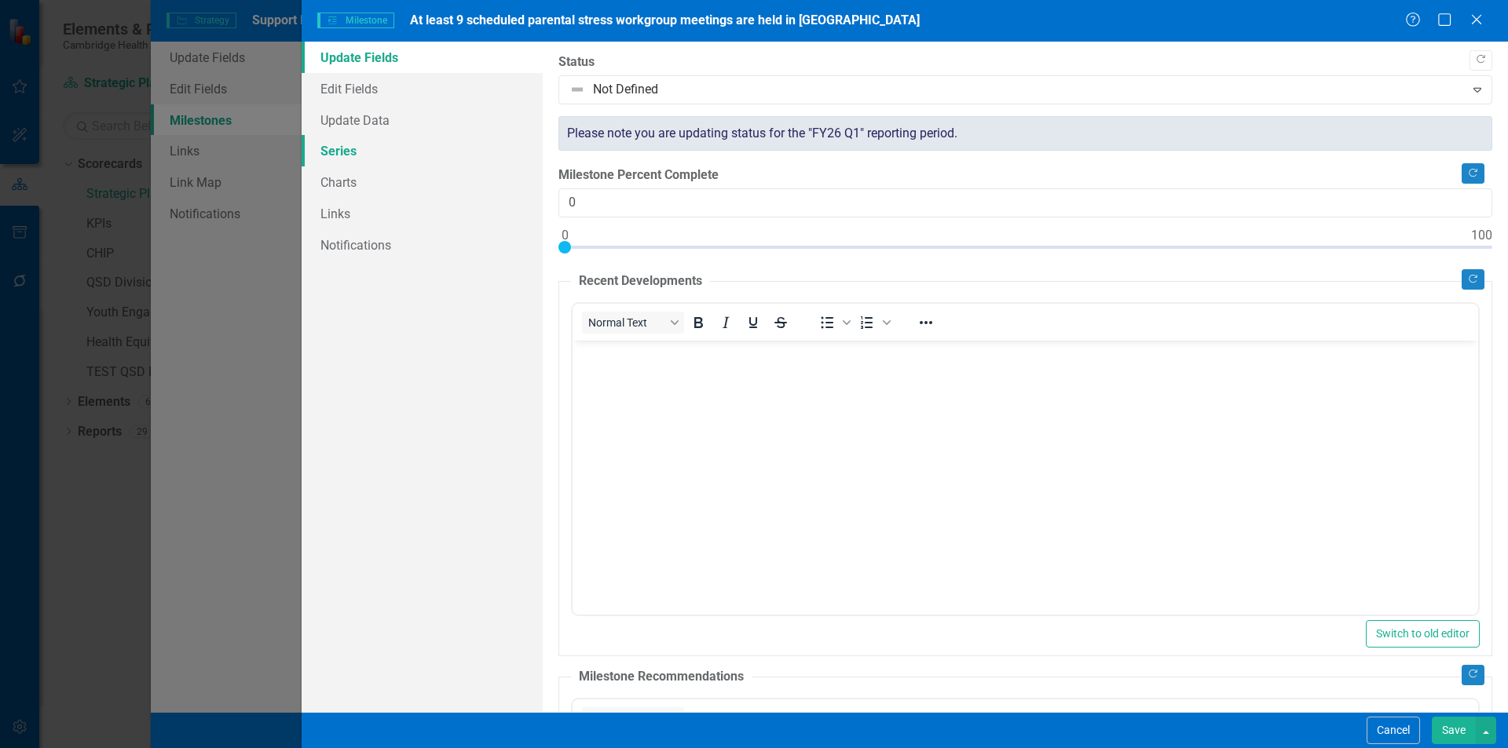
click at [372, 143] on link "Series" at bounding box center [422, 150] width 241 height 31
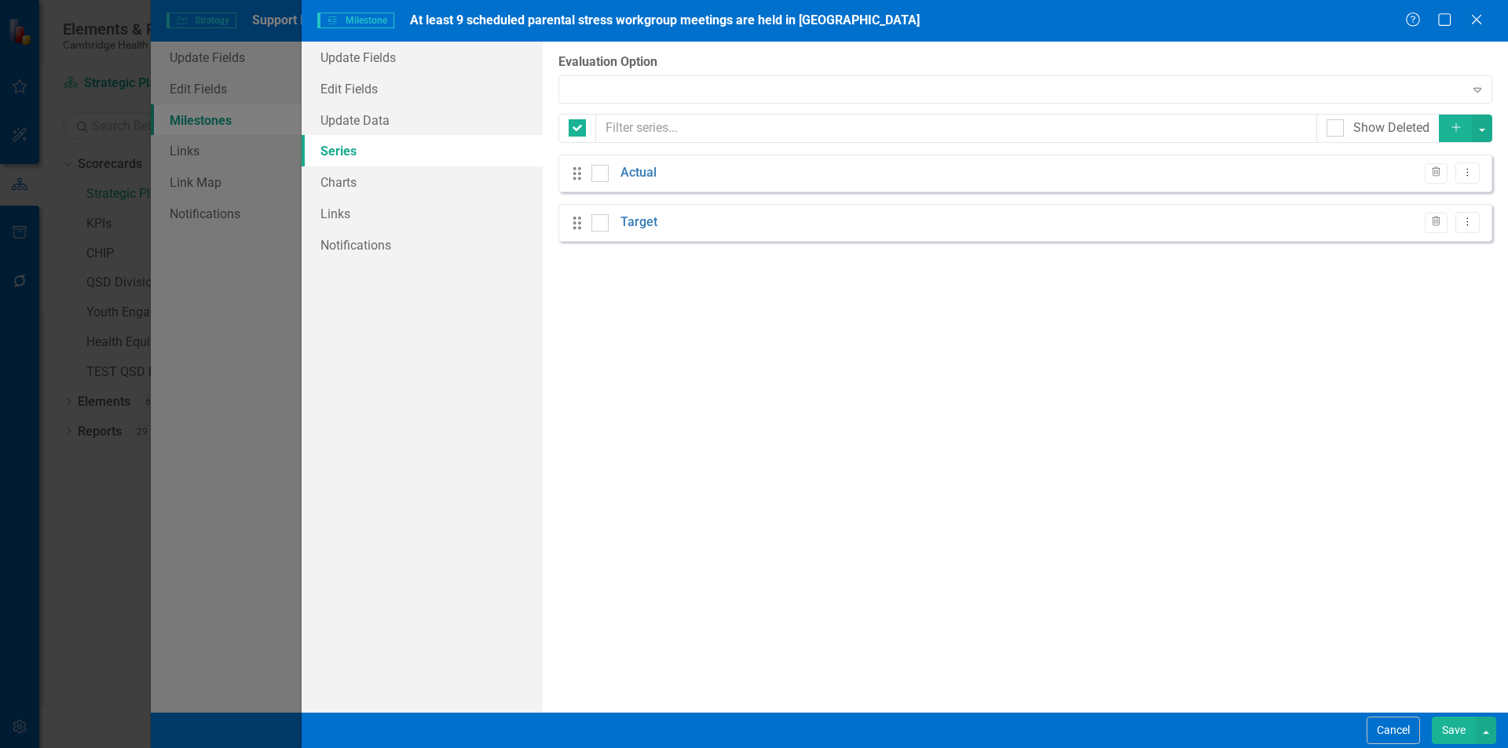
checkbox input "false"
click at [376, 98] on link "Edit Fields" at bounding box center [422, 88] width 241 height 31
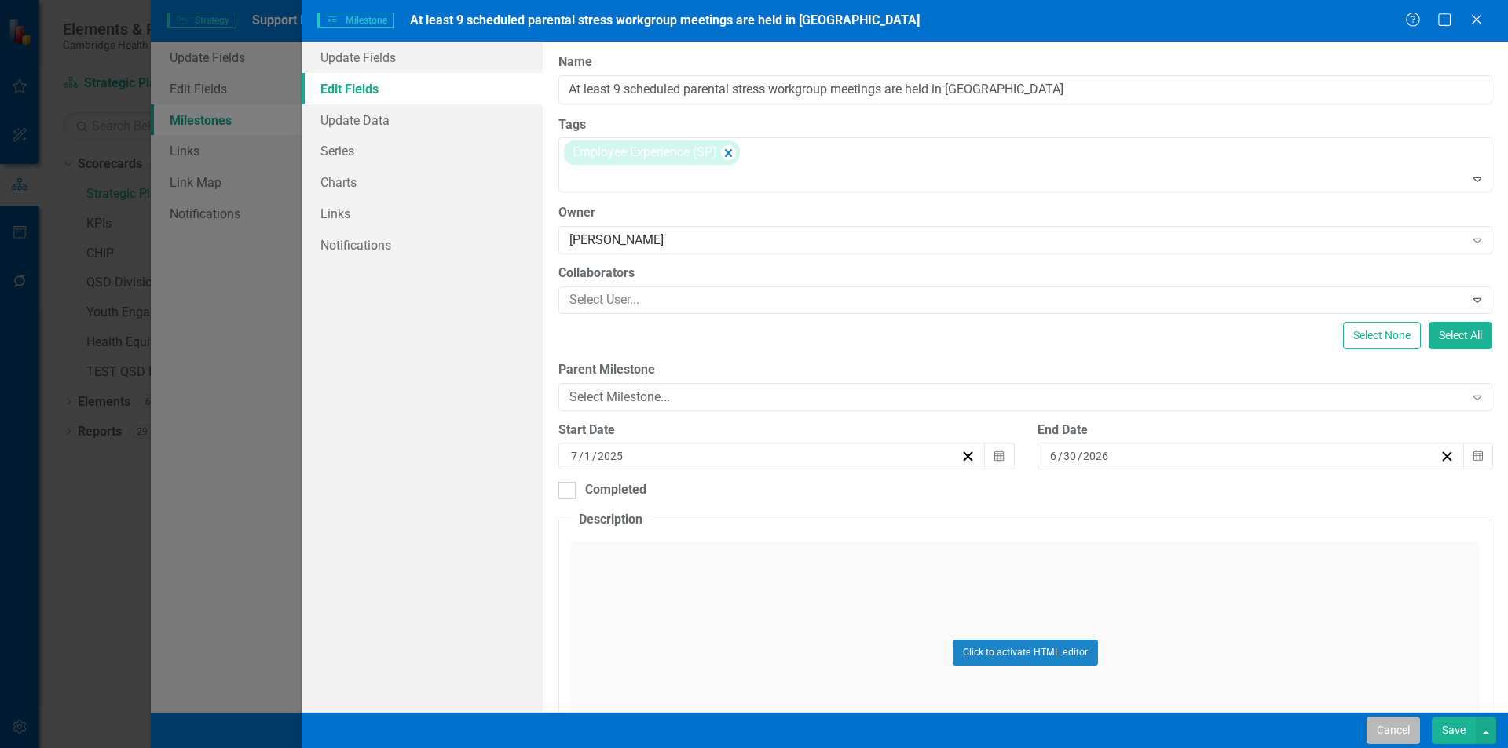
click at [1398, 736] on button "Cancel" at bounding box center [1392, 730] width 53 height 27
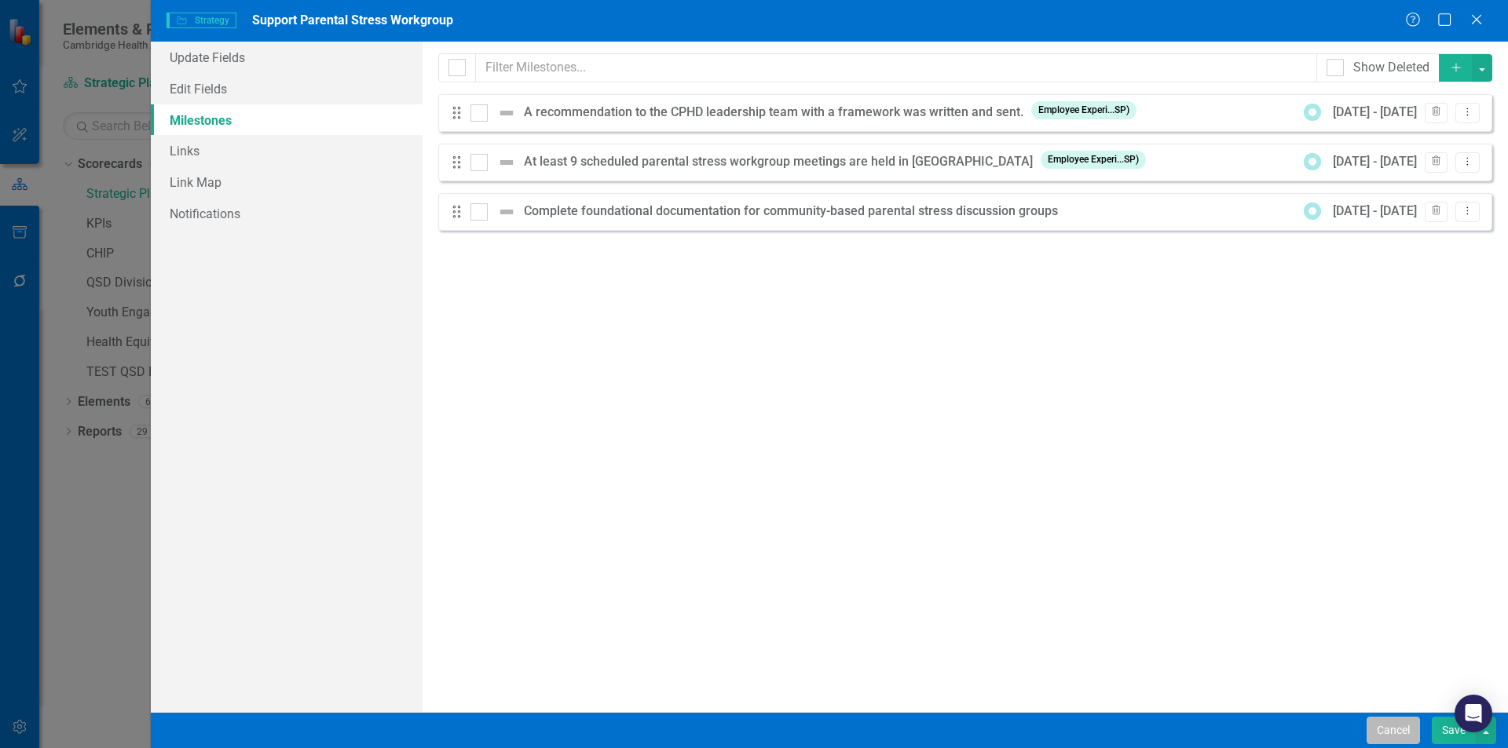
click at [1390, 722] on button "Cancel" at bounding box center [1392, 730] width 53 height 27
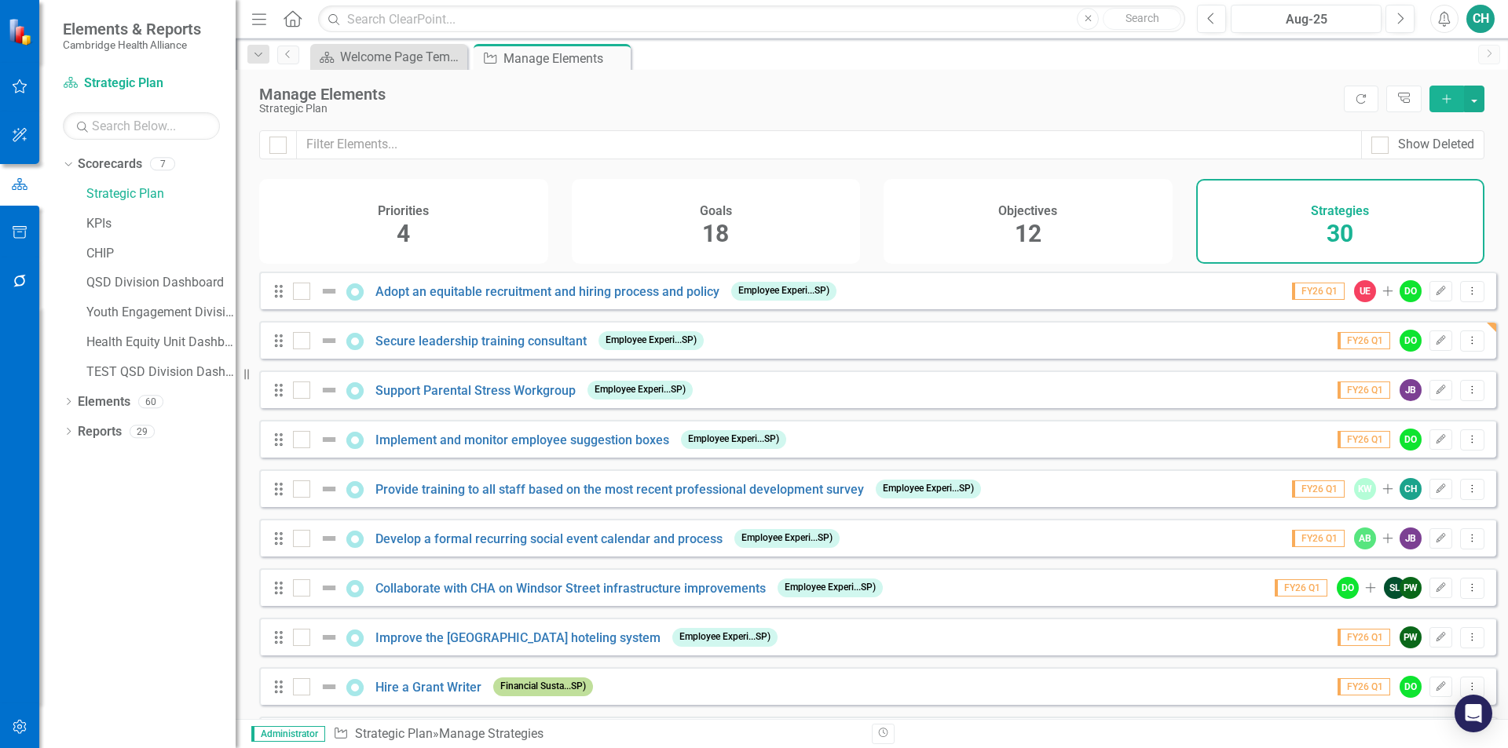
scroll to position [79, 0]
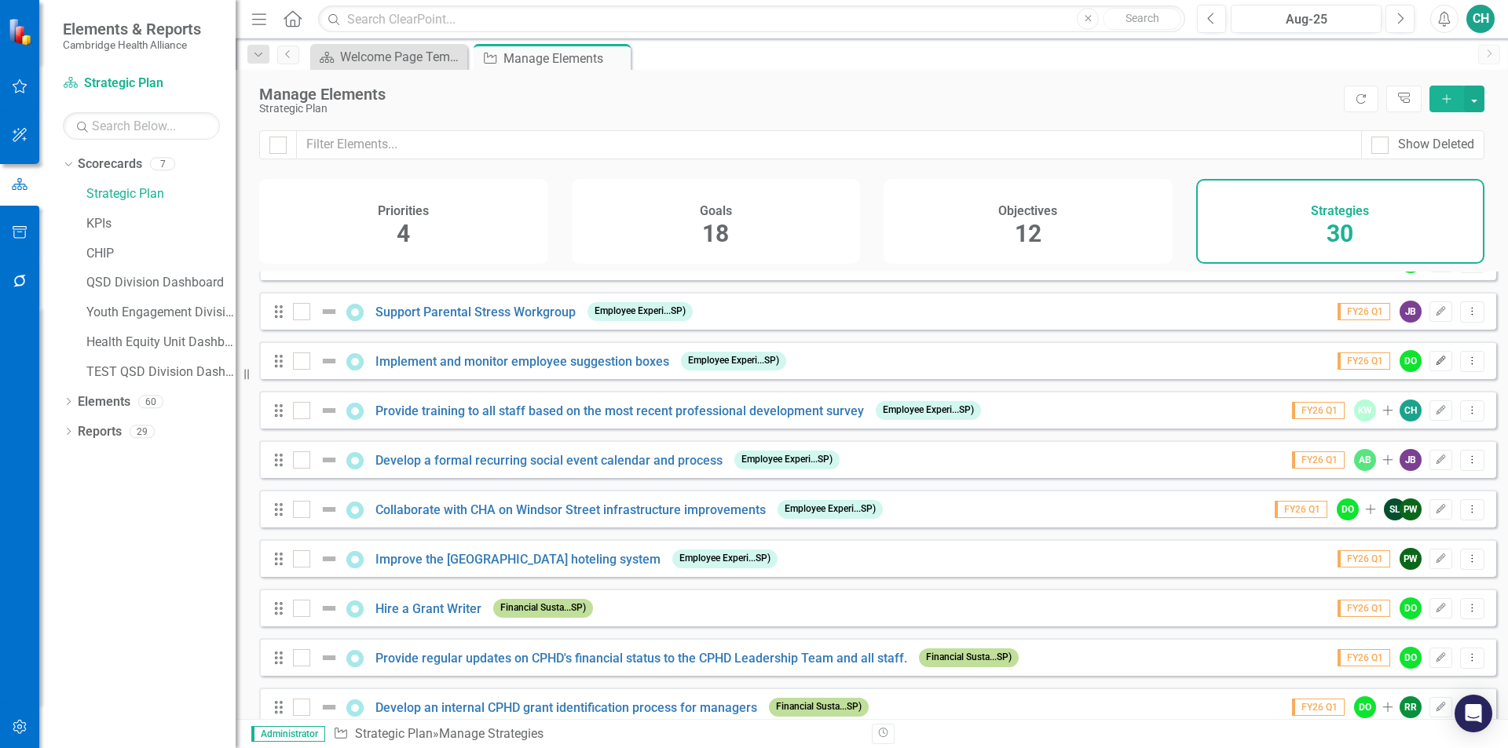
click at [1435, 366] on icon "Edit" at bounding box center [1441, 360] width 12 height 9
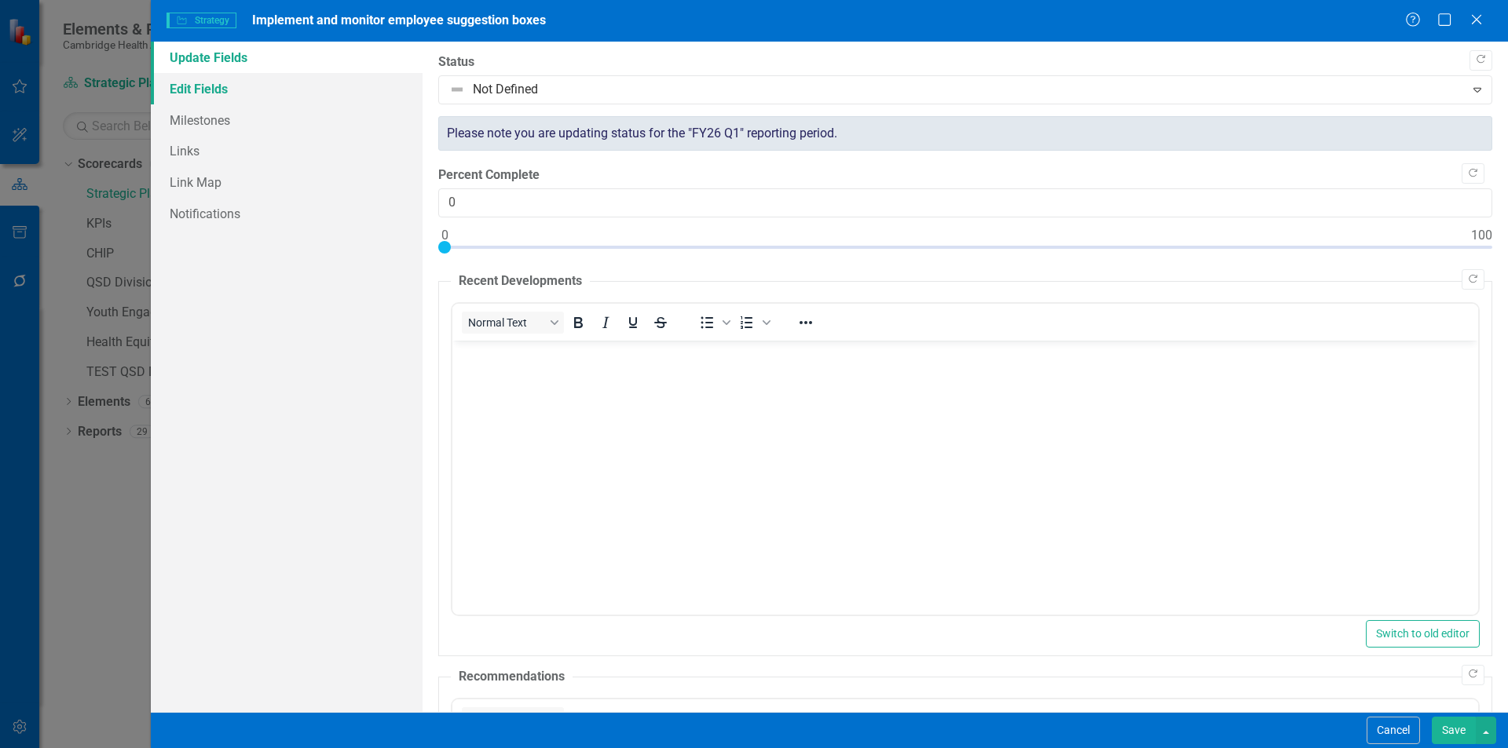
click at [220, 82] on link "Edit Fields" at bounding box center [287, 88] width 272 height 31
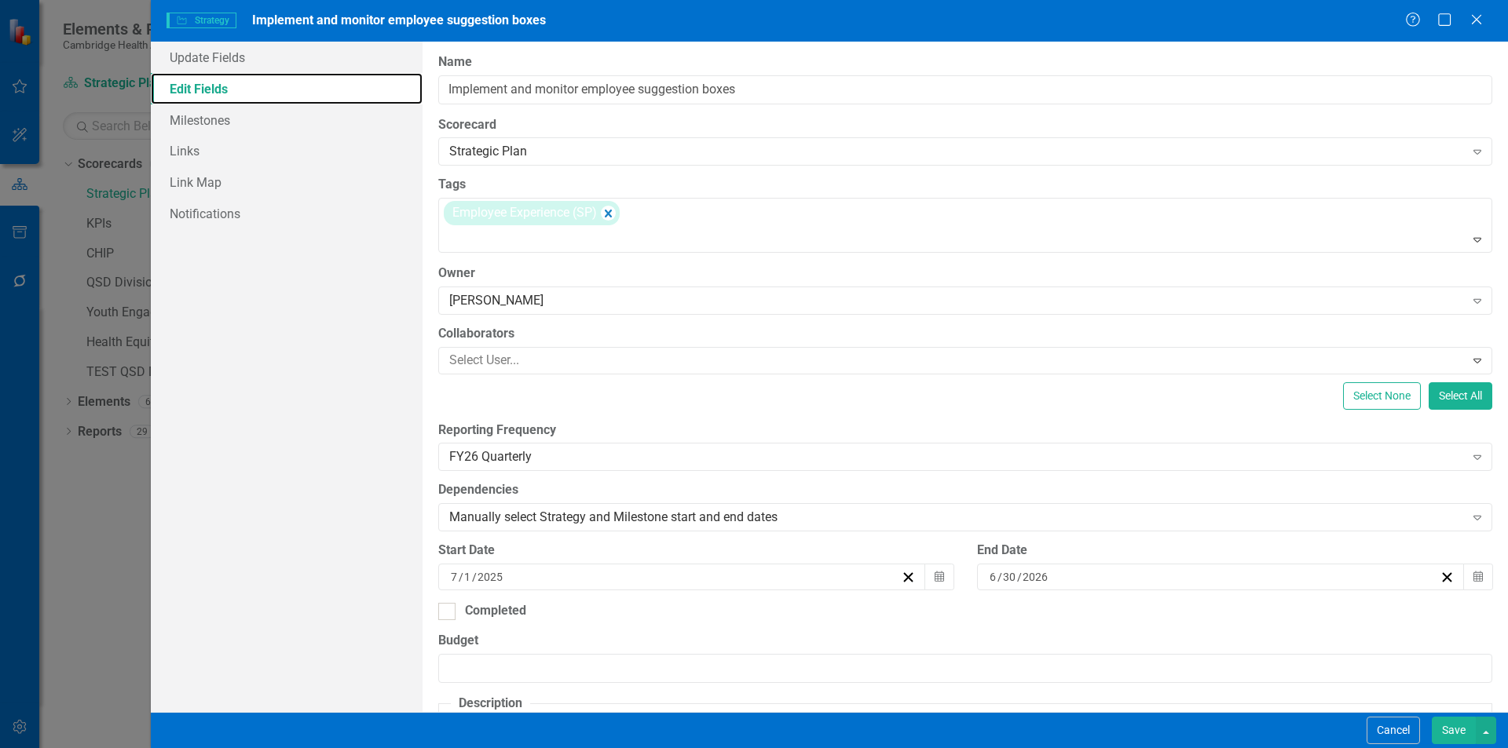
scroll to position [0, 0]
click at [1445, 733] on button "Save" at bounding box center [1453, 730] width 44 height 27
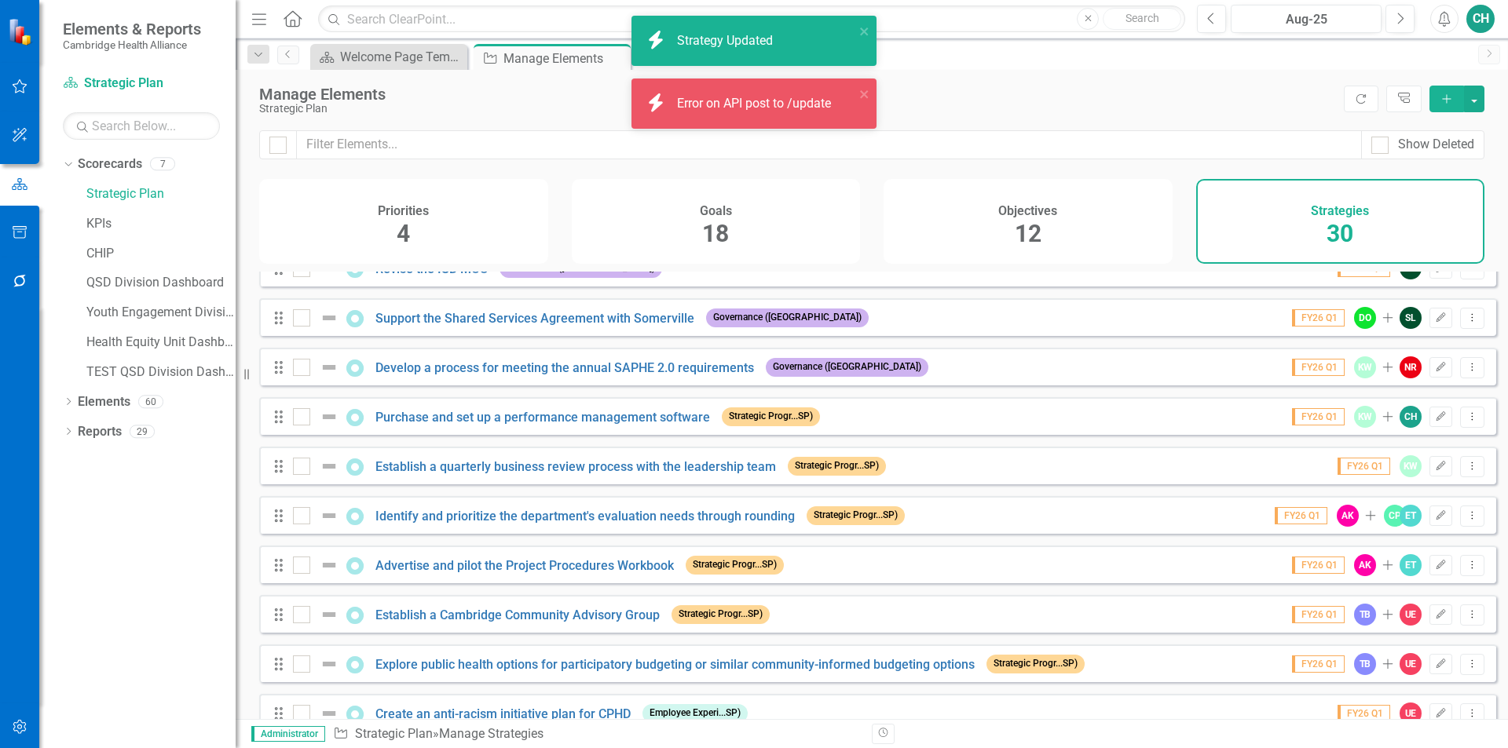
scroll to position [1048, 0]
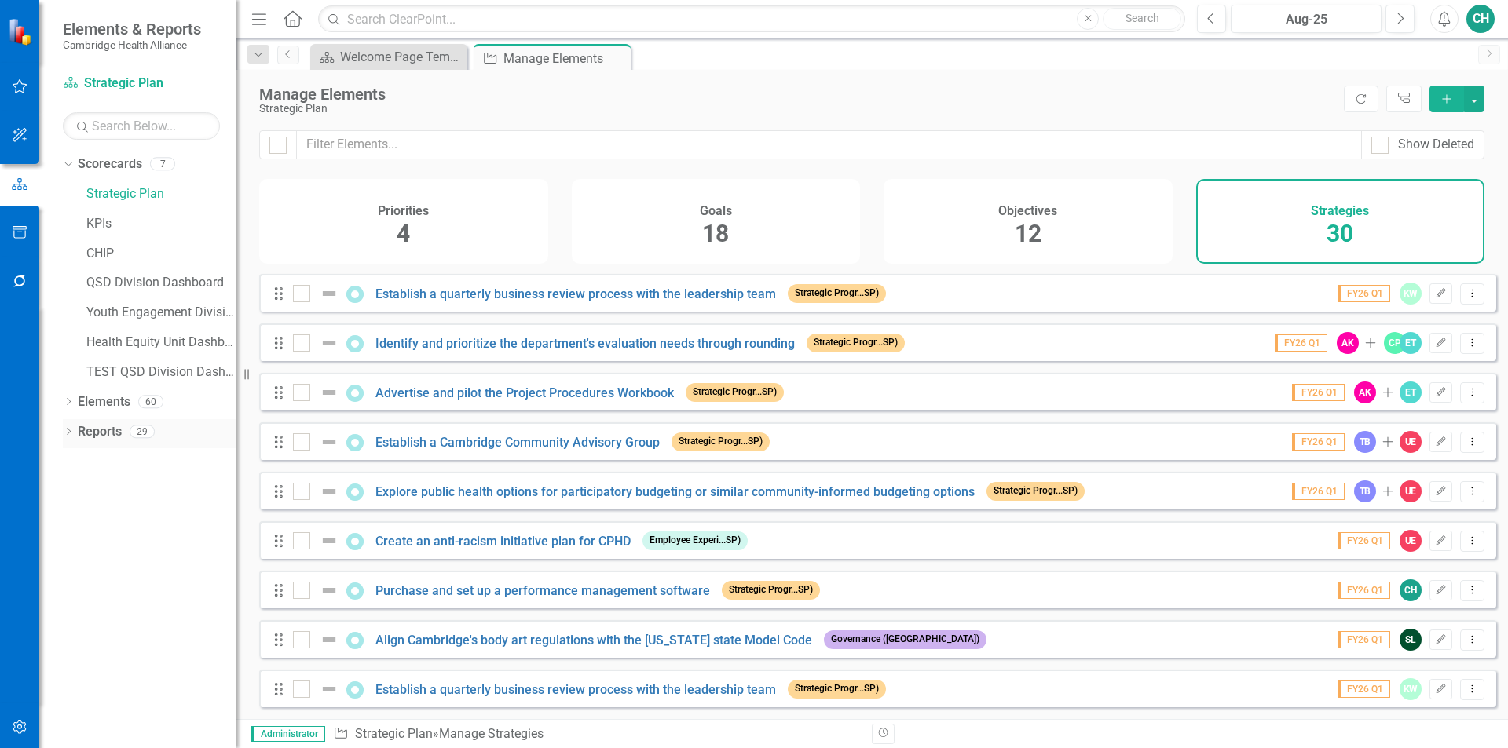
click at [65, 424] on div "Dropdown Reports 29" at bounding box center [149, 434] width 173 height 30
click at [69, 431] on icon "Dropdown" at bounding box center [68, 433] width 11 height 9
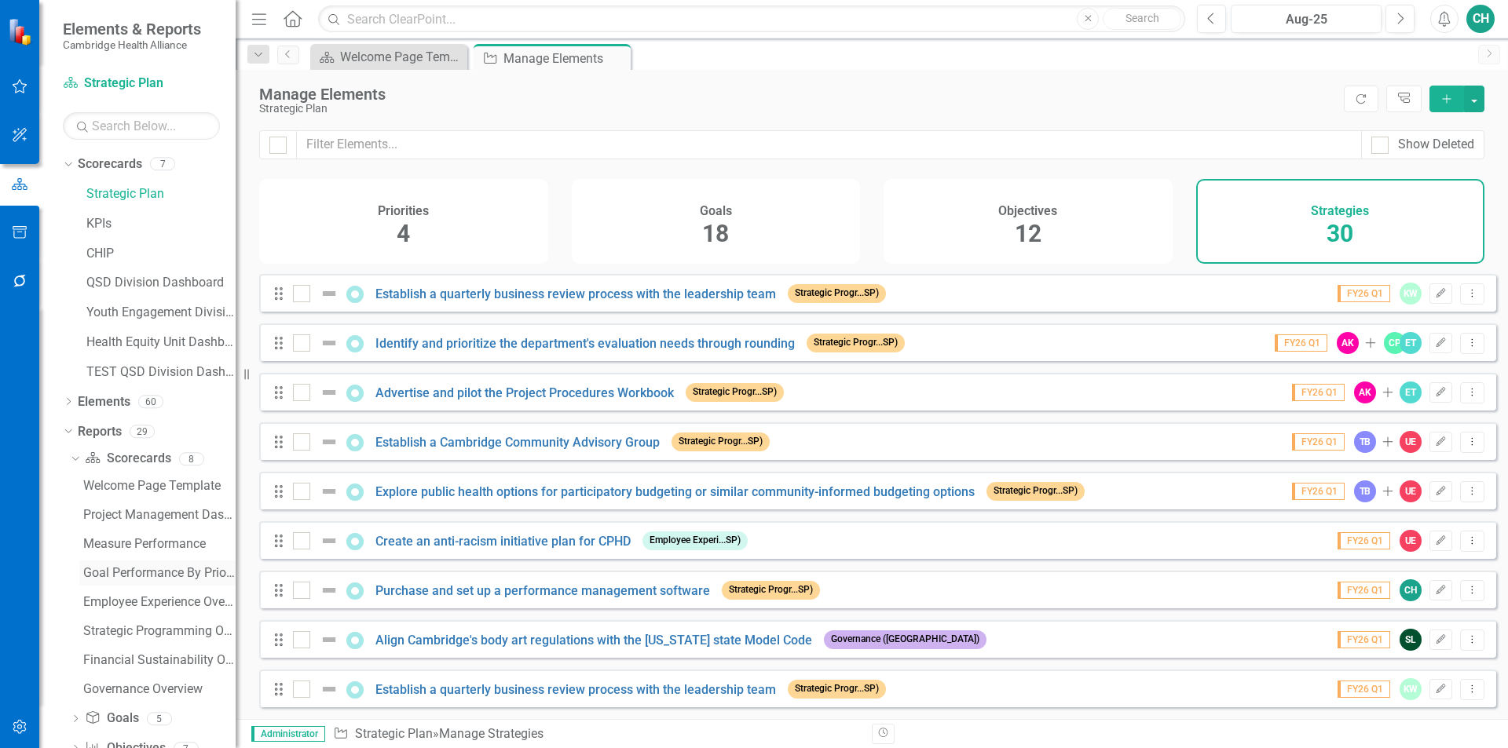
scroll to position [71, 0]
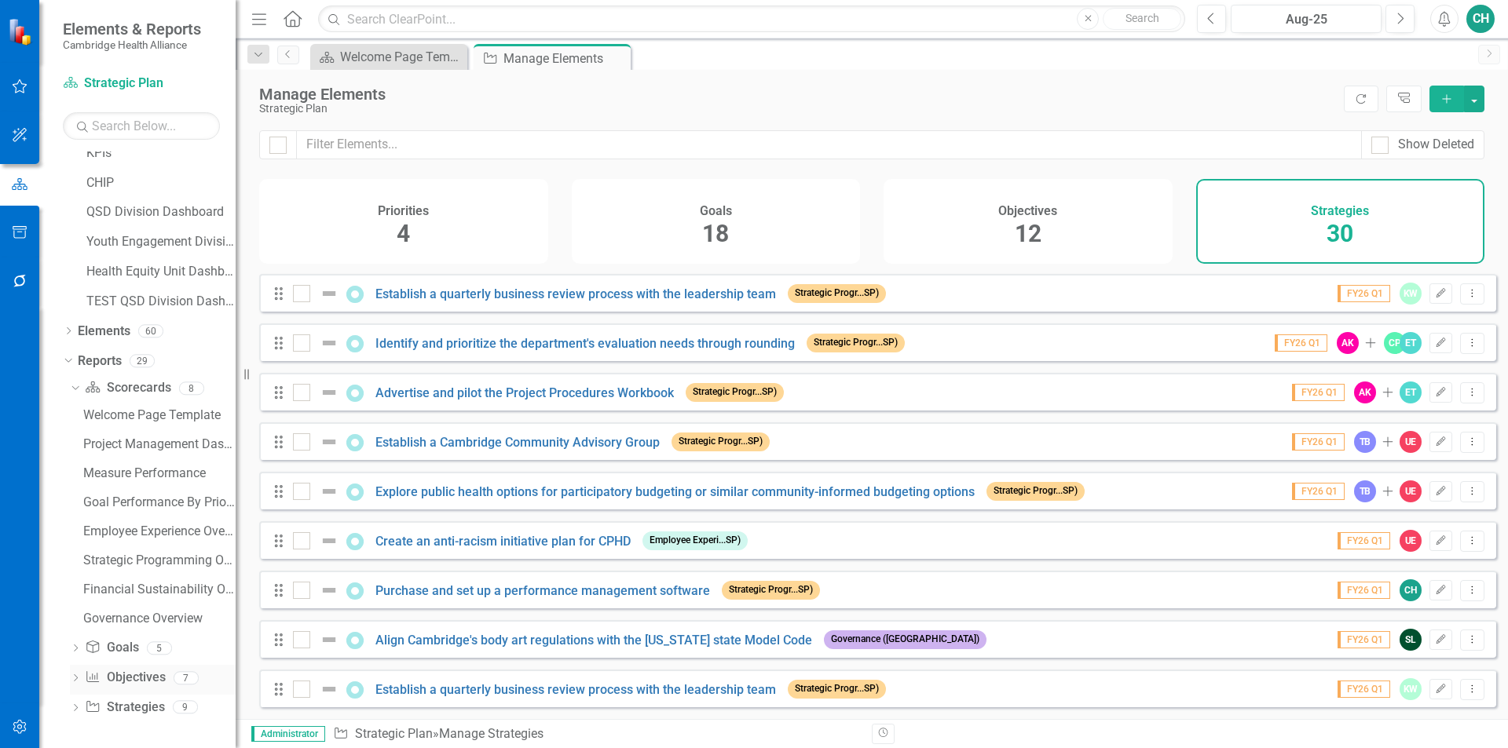
click at [117, 674] on link "Objective Objectives" at bounding box center [125, 678] width 80 height 18
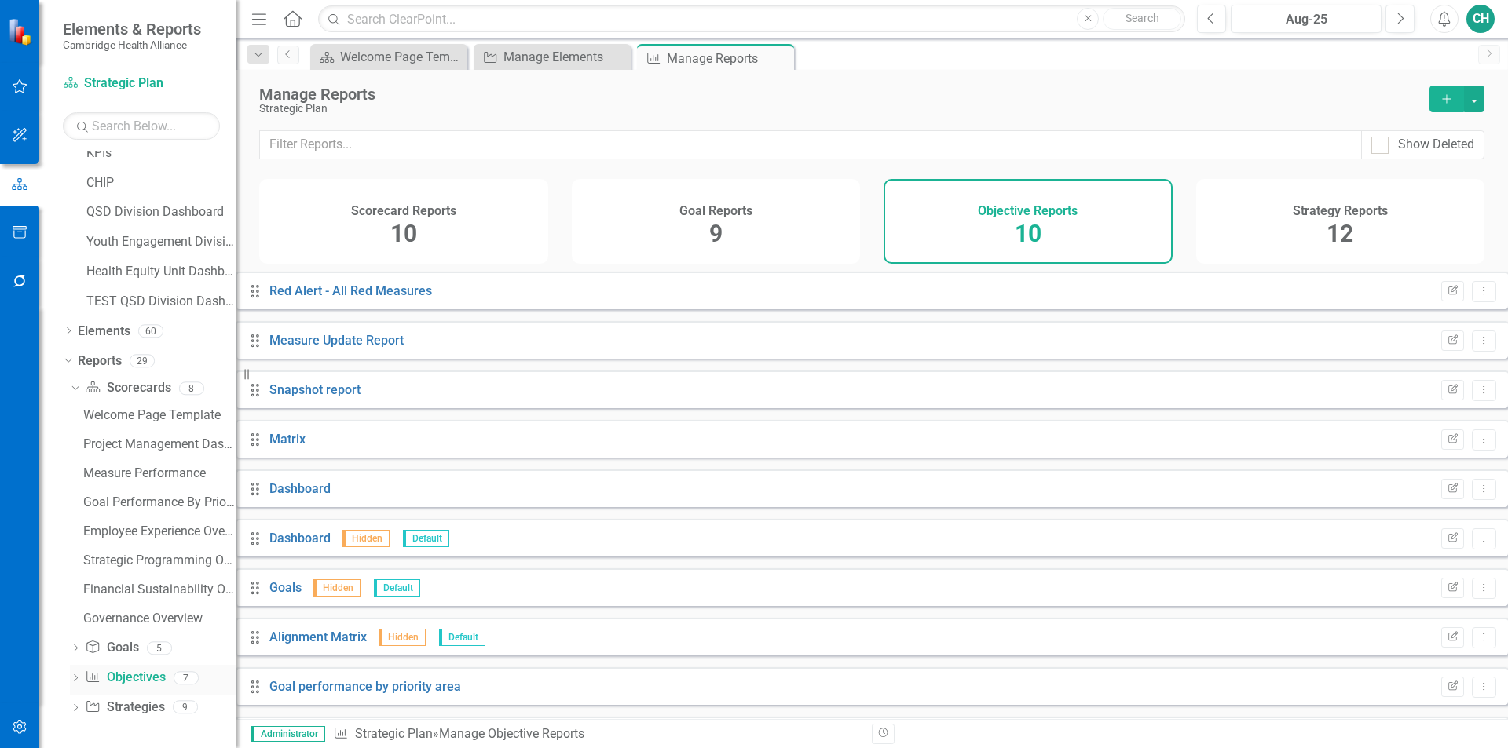
click at [78, 676] on icon "Dropdown" at bounding box center [75, 679] width 11 height 9
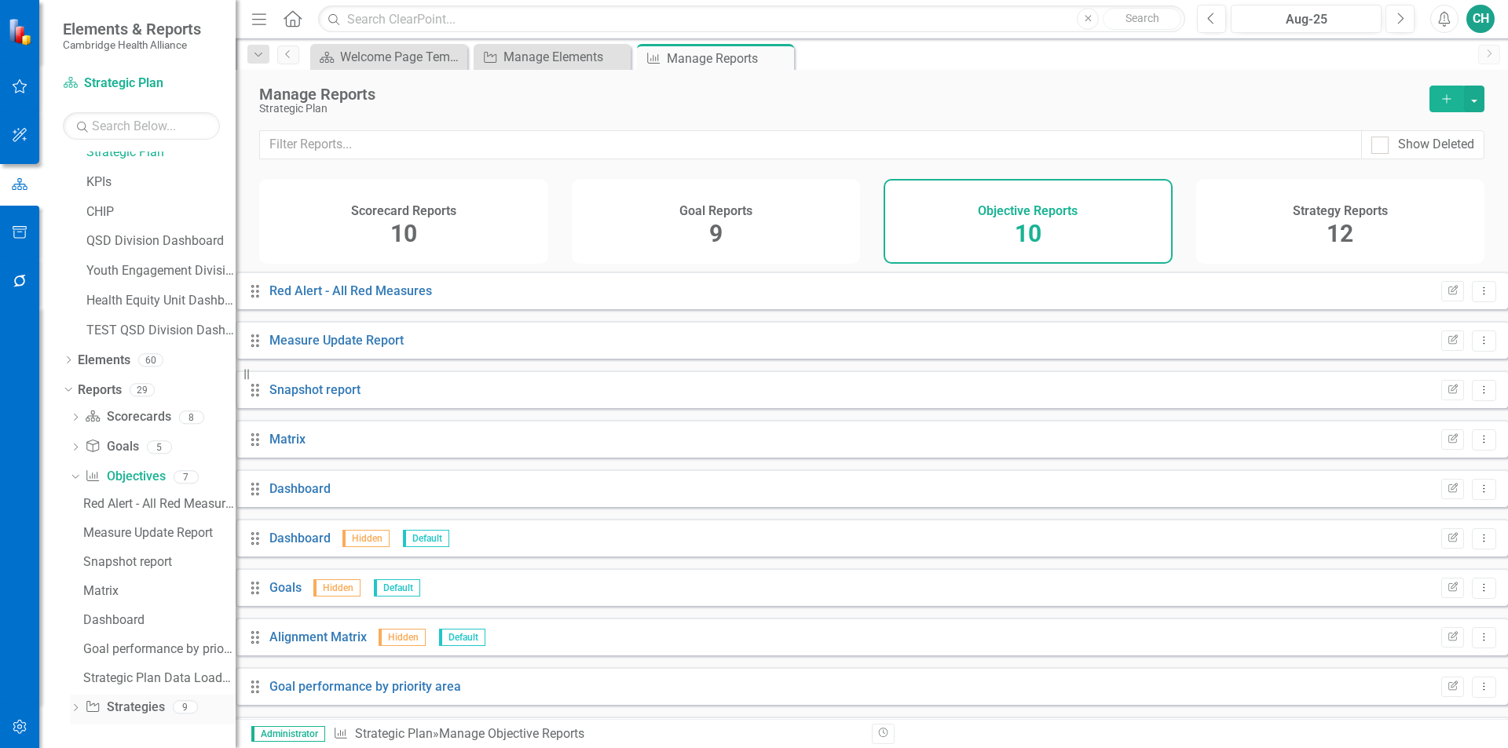
click at [78, 711] on icon "Dropdown" at bounding box center [75, 709] width 11 height 9
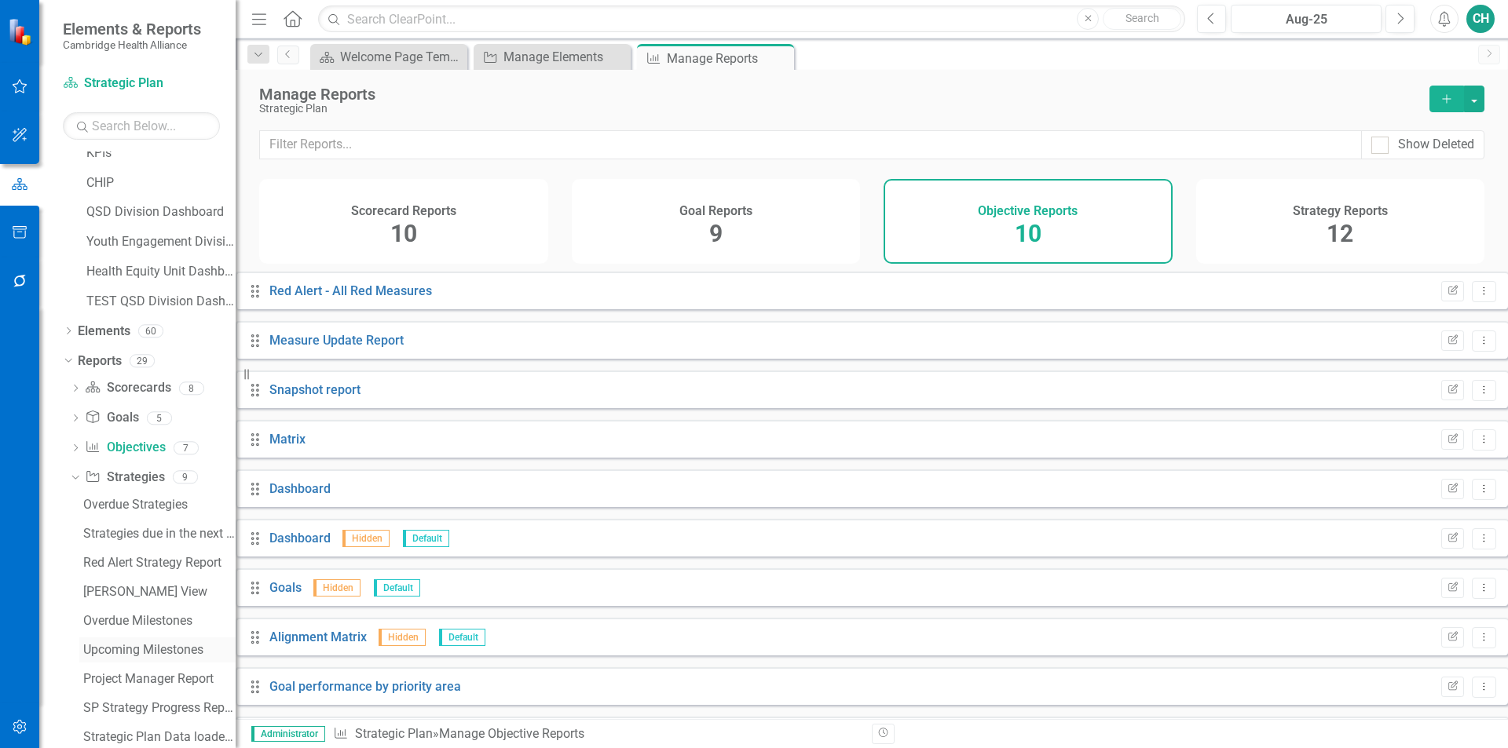
scroll to position [100, 0]
click at [165, 701] on div "Strategic Plan Data loader Template" at bounding box center [159, 708] width 152 height 14
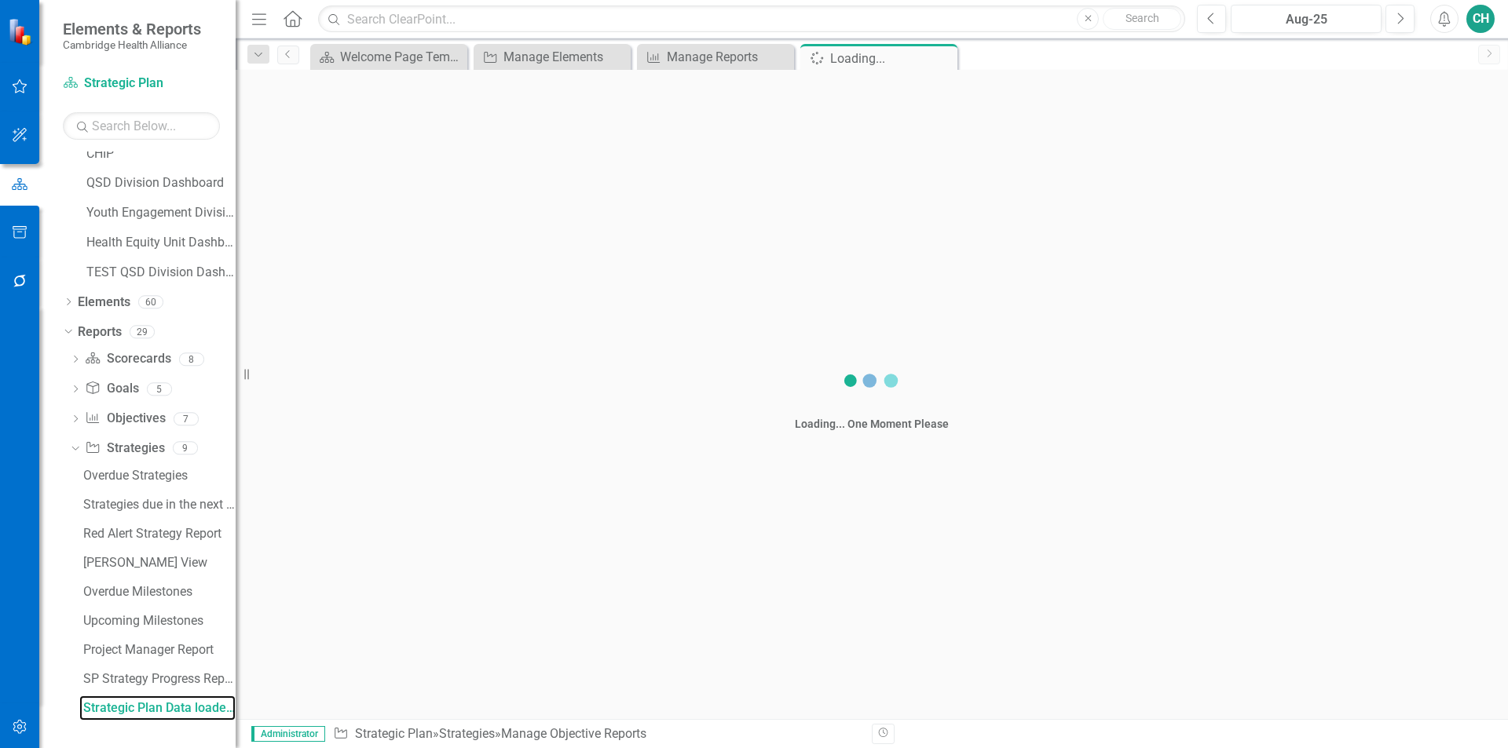
scroll to position [72, 0]
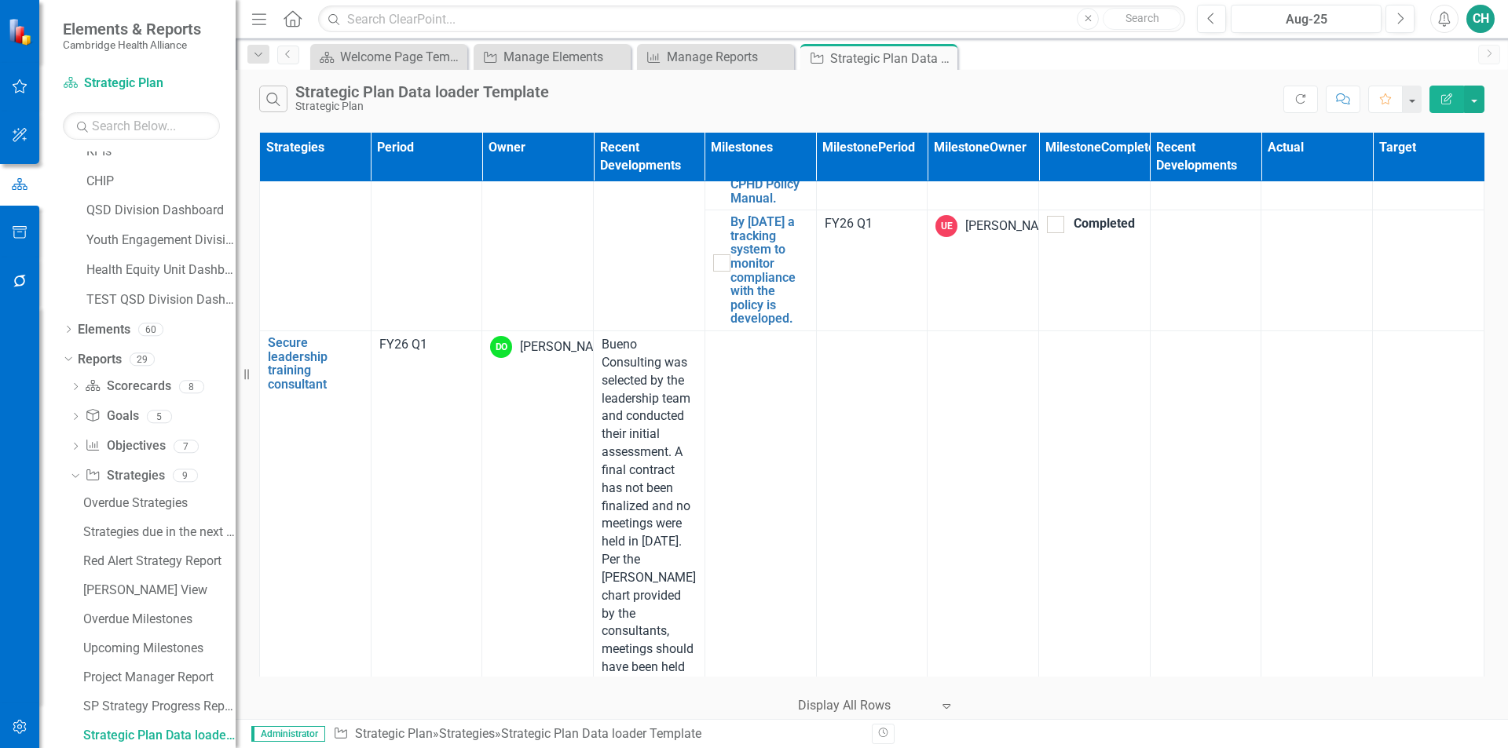
scroll to position [0, 0]
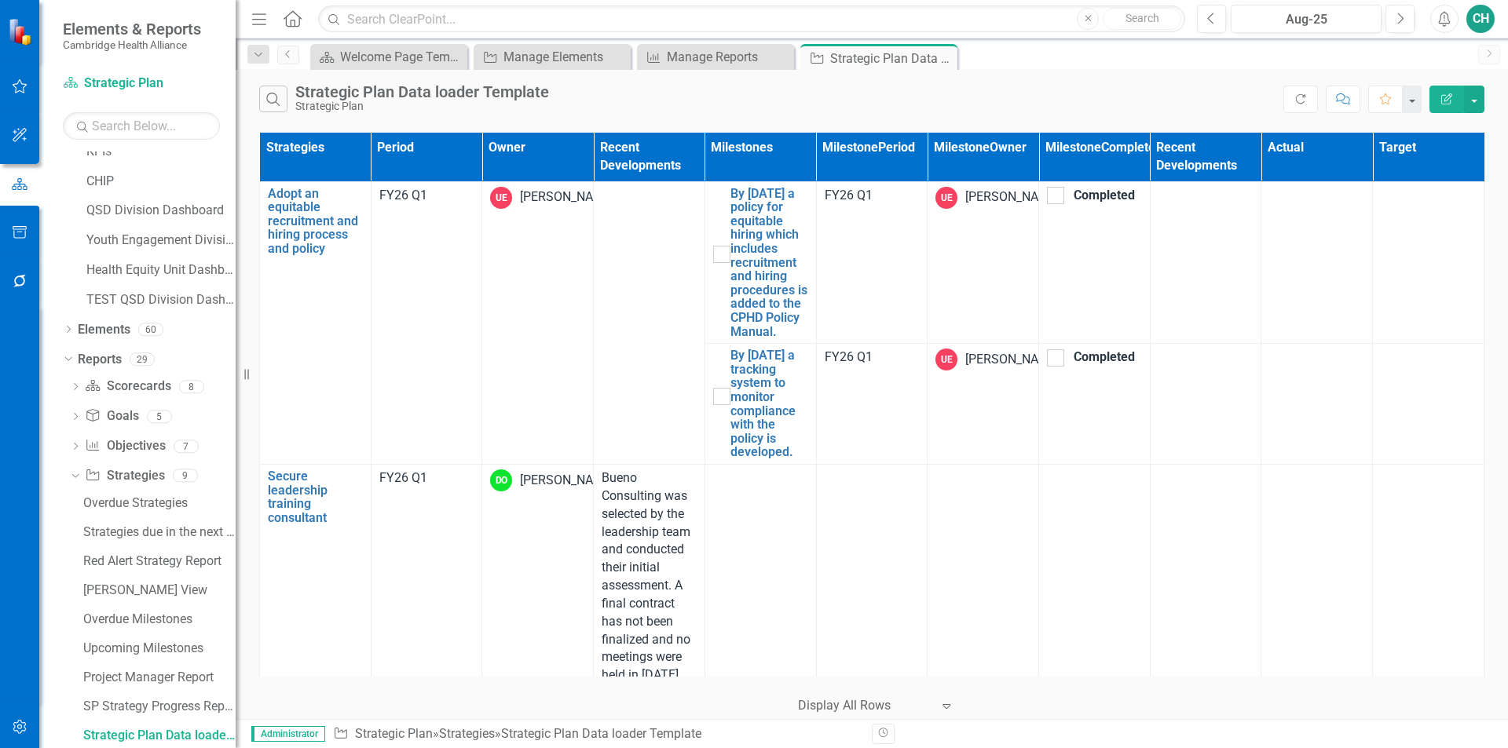
click at [1447, 95] on icon "Edit Report" at bounding box center [1446, 98] width 14 height 11
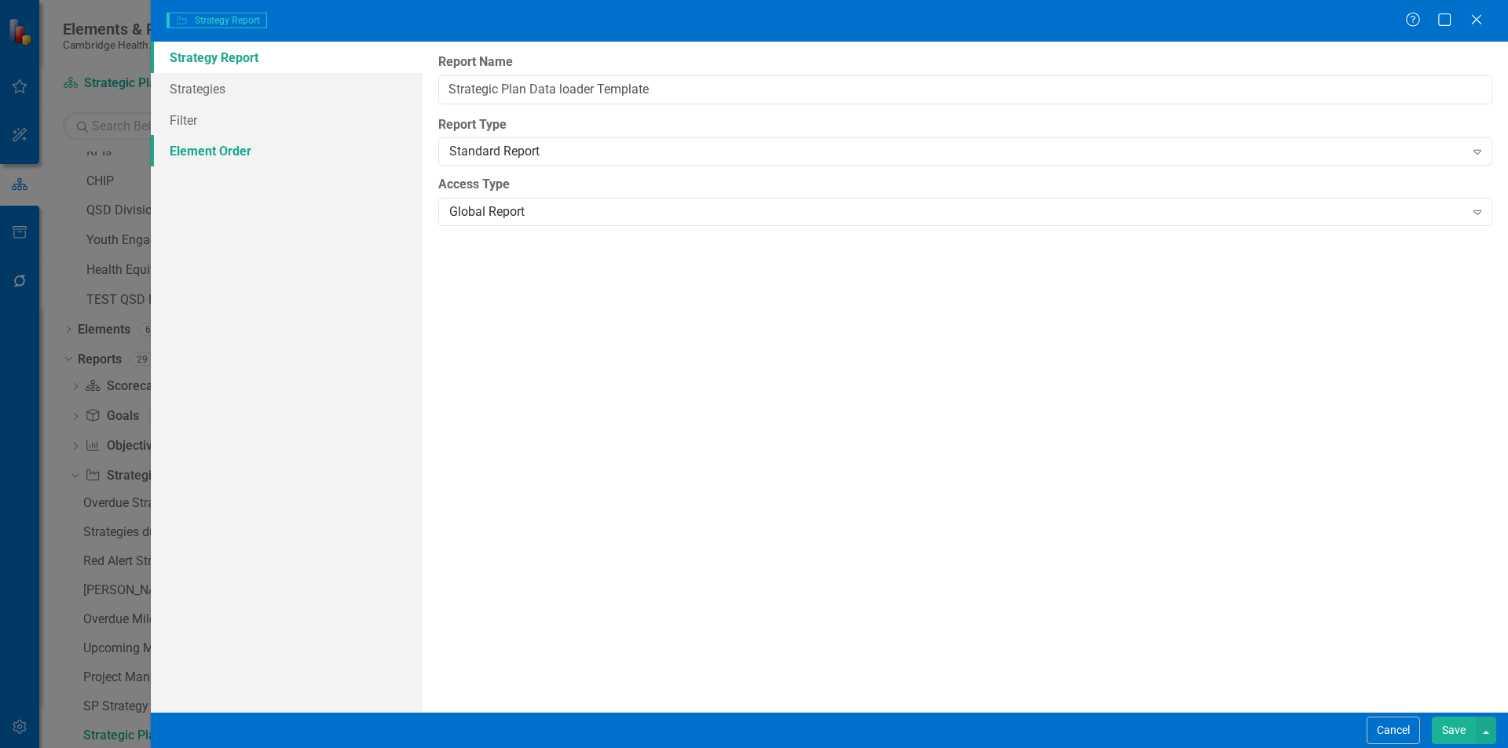
type input "Strategic Plan Data loader Template"
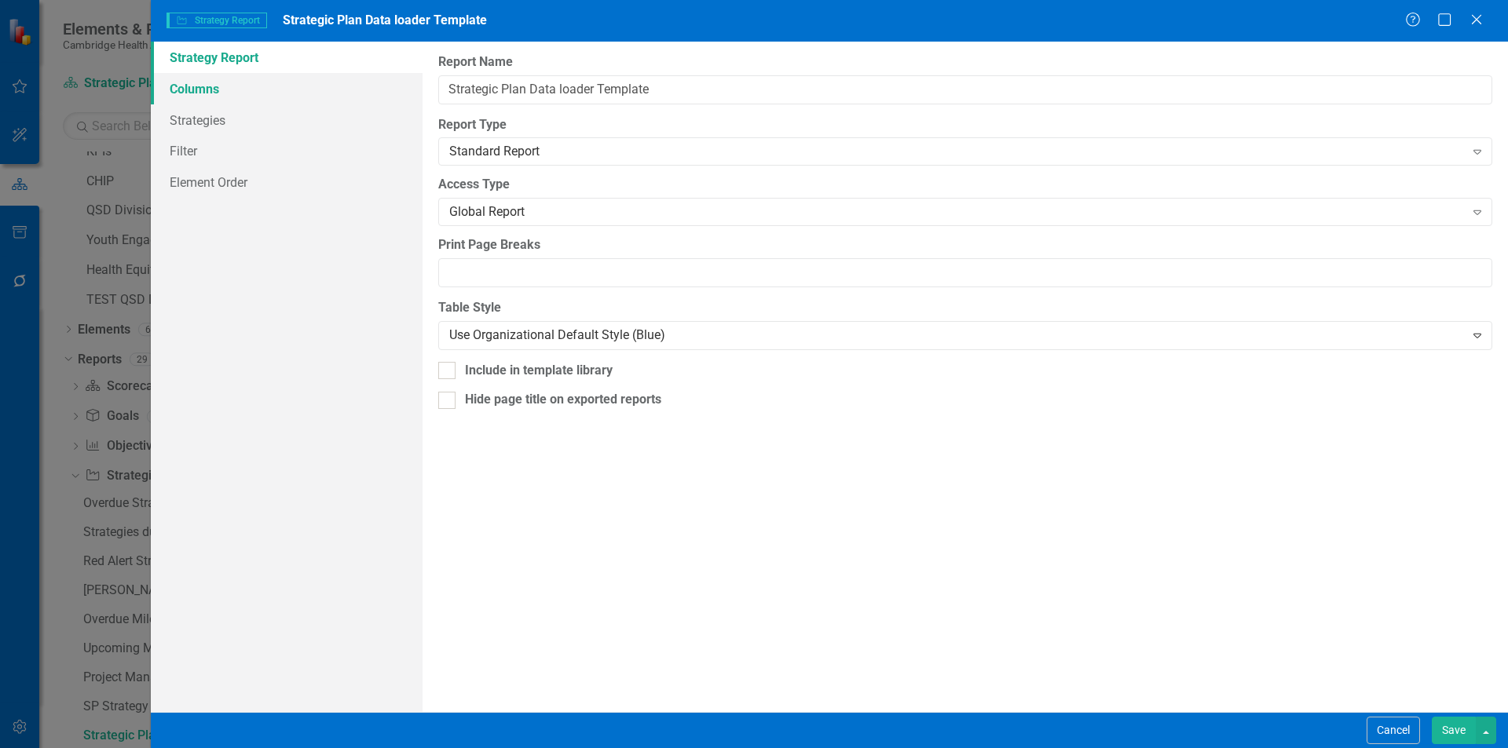
click at [207, 98] on link "Columns" at bounding box center [287, 88] width 272 height 31
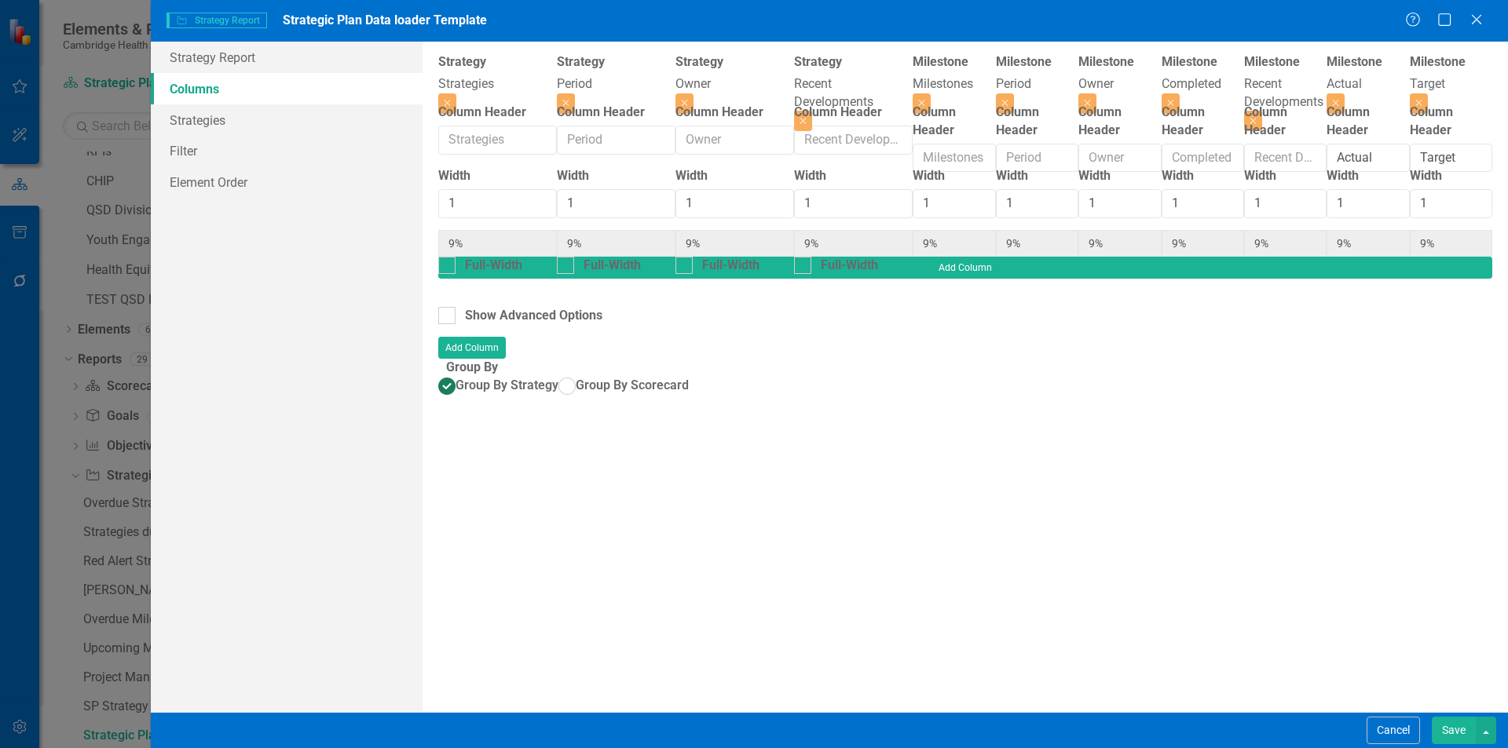
scroll to position [0, 435]
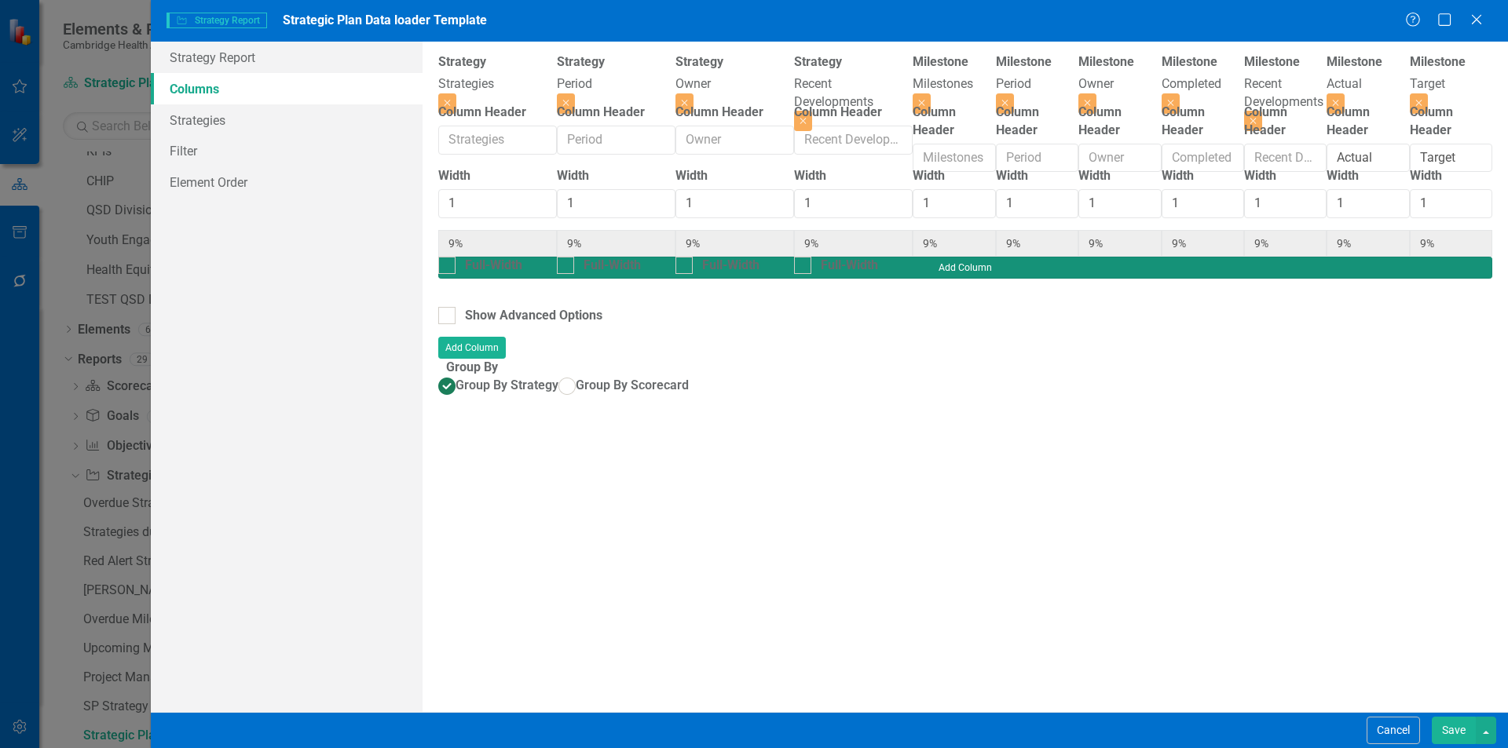
click at [1427, 257] on button "Add Column" at bounding box center [965, 268] width 1054 height 22
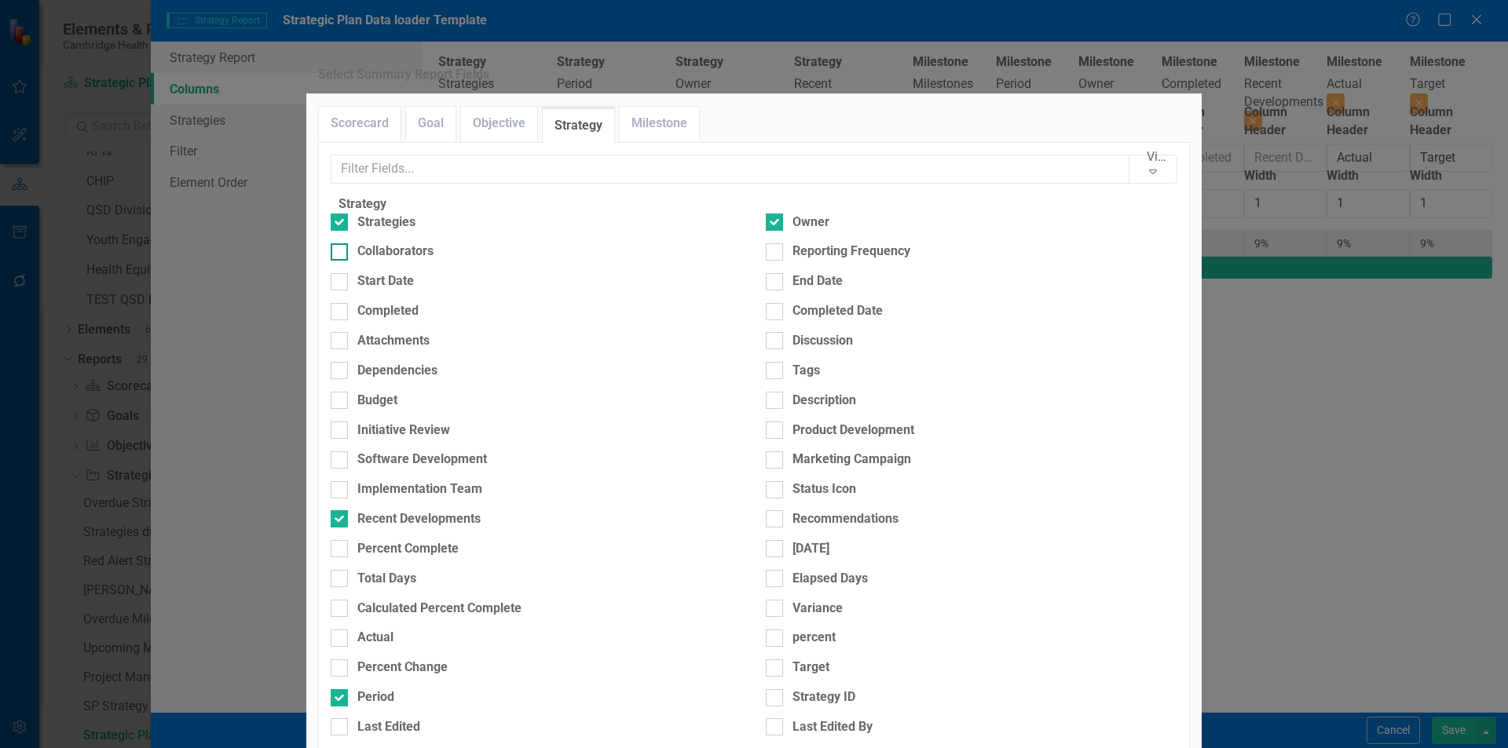
scroll to position [157, 0]
click at [429, 540] on div "Percent Complete" at bounding box center [407, 549] width 101 height 18
click at [341, 540] on input "Percent Complete" at bounding box center [336, 545] width 10 height 10
click at [495, 141] on link "Objective" at bounding box center [499, 124] width 76 height 34
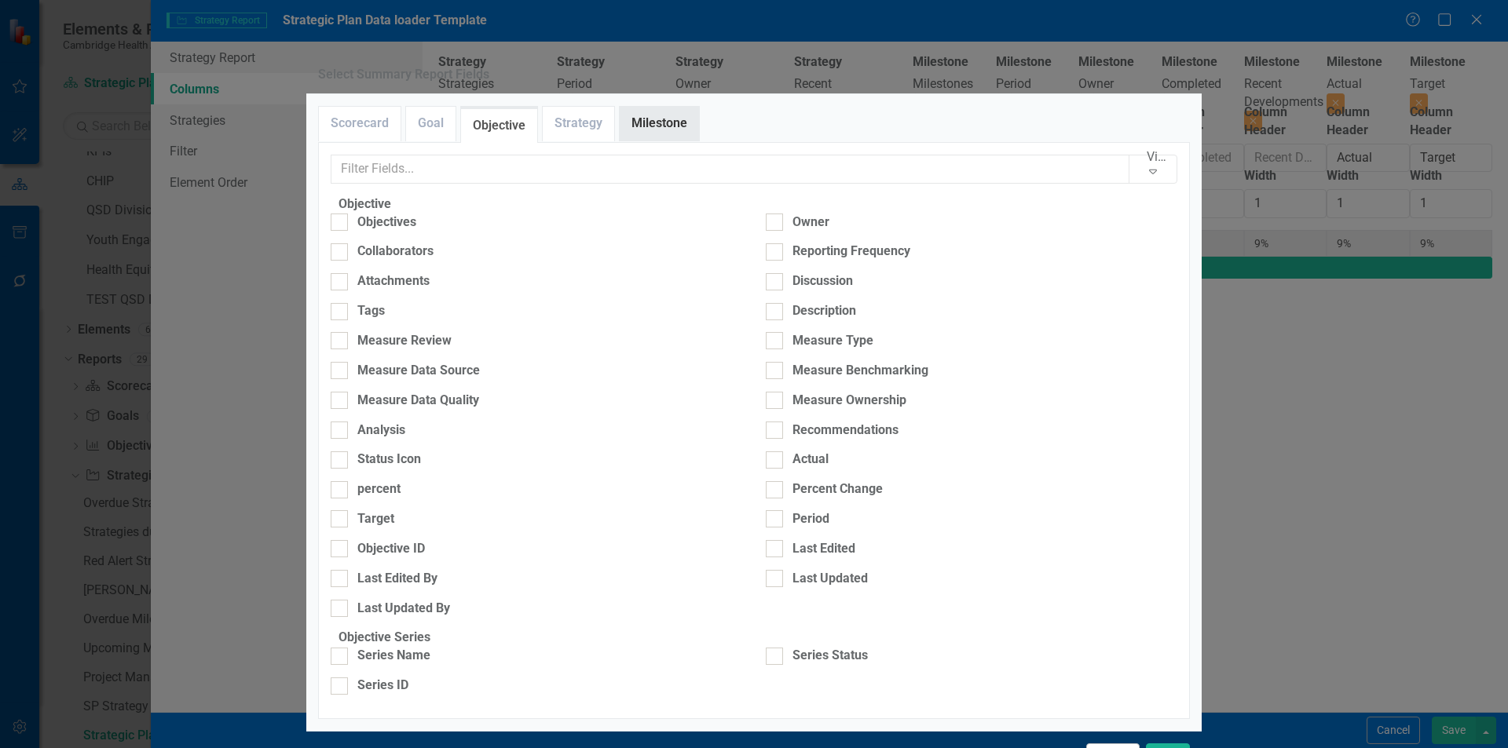
click at [681, 141] on link "Milestone" at bounding box center [659, 124] width 79 height 34
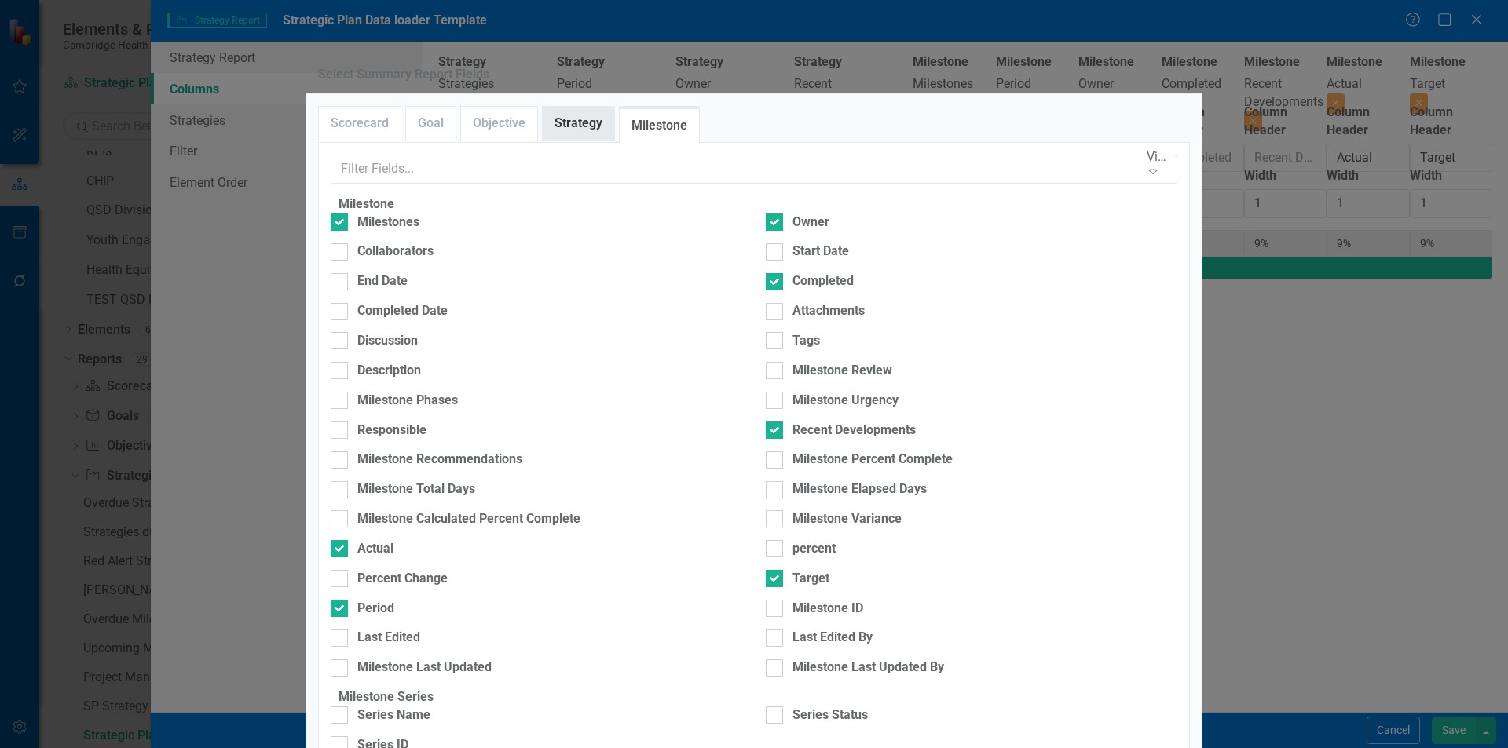
click at [579, 141] on div "Strategy" at bounding box center [578, 123] width 73 height 35
click at [574, 141] on link "Strategy" at bounding box center [578, 124] width 71 height 34
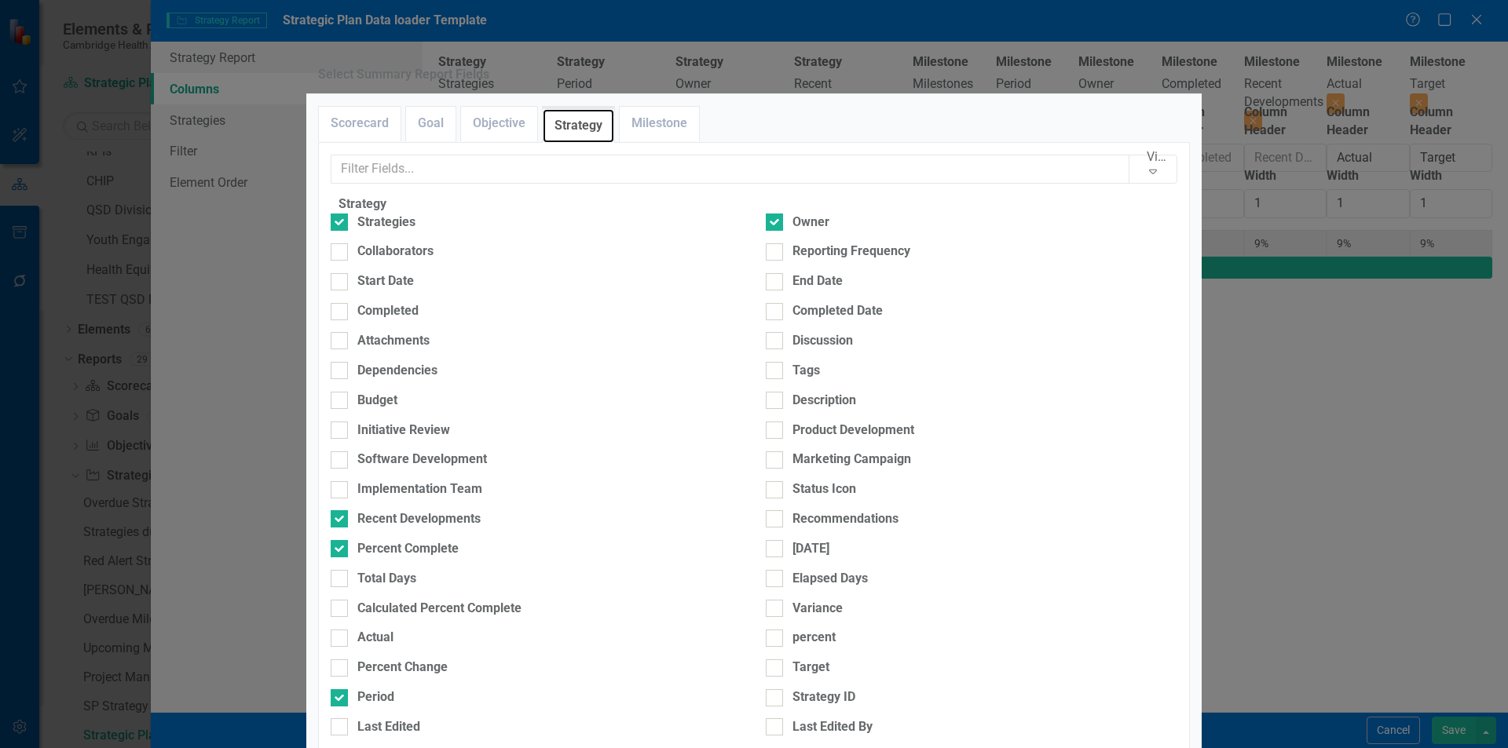
scroll to position [236, 0]
click at [361, 540] on div "Percent Complete" at bounding box center [536, 549] width 411 height 18
click at [341, 540] on input "Percent Complete" at bounding box center [336, 545] width 10 height 10
checkbox input "false"
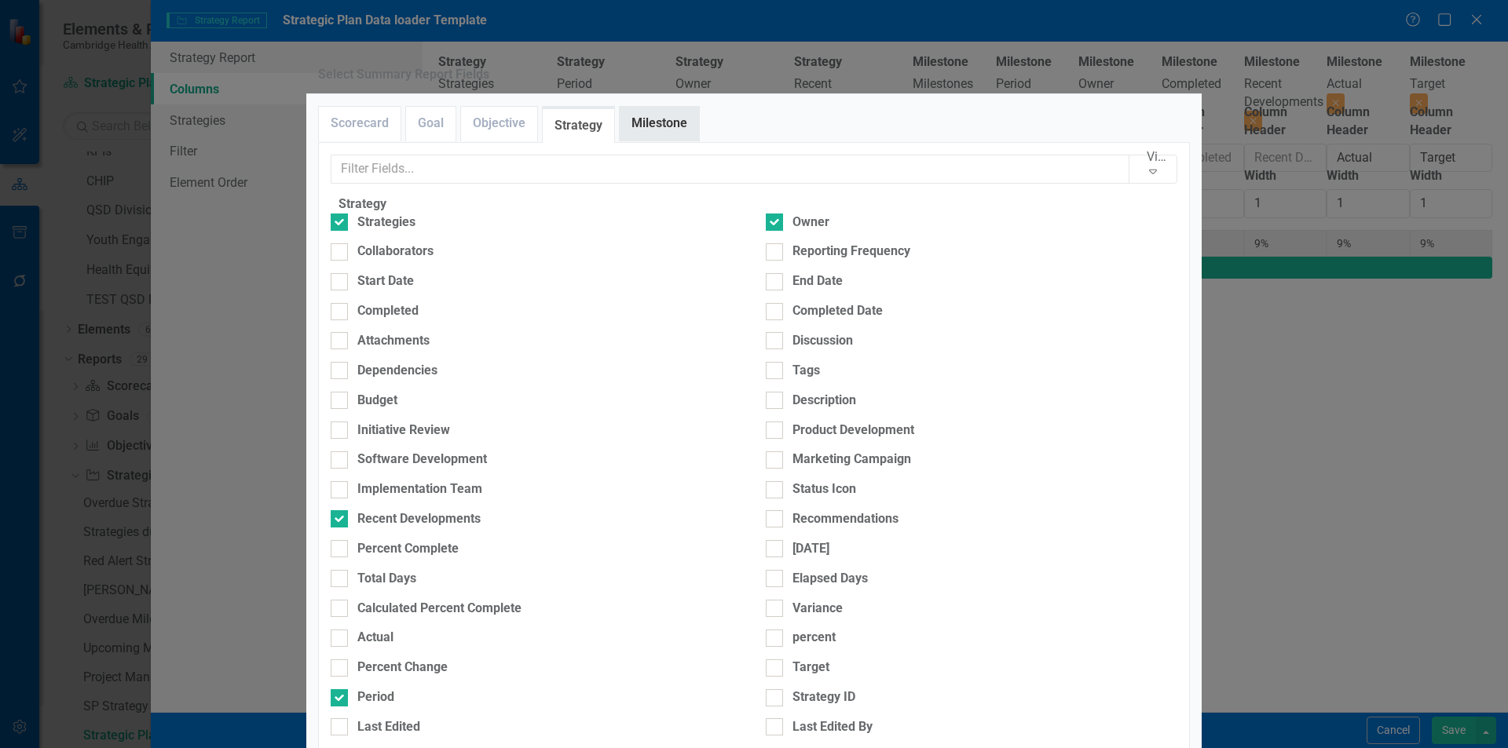
click at [666, 141] on link "Milestone" at bounding box center [659, 124] width 79 height 34
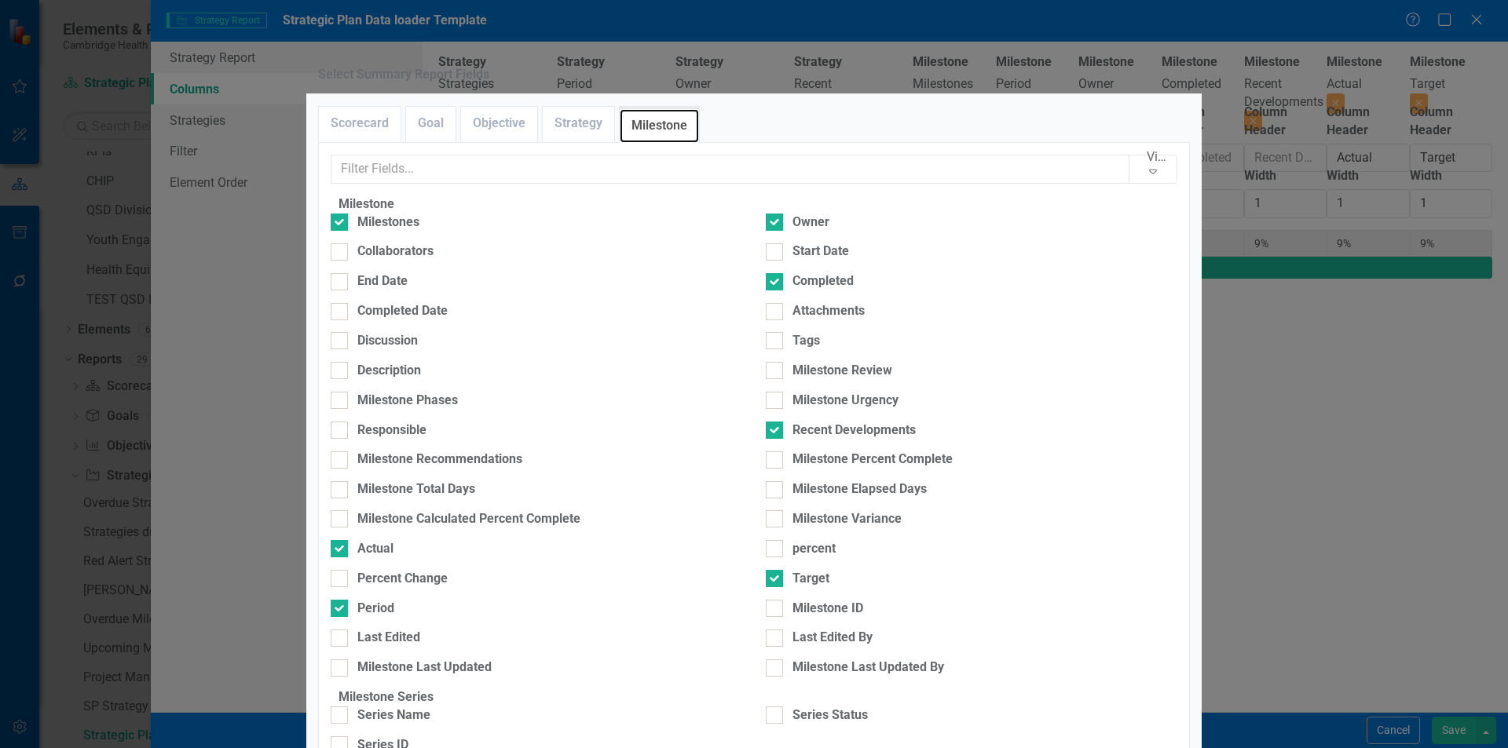
scroll to position [157, 0]
click at [868, 451] on div "Milestone Percent Complete" at bounding box center [872, 460] width 160 height 18
click at [776, 451] on input "Milestone Percent Complete" at bounding box center [771, 456] width 10 height 10
checkbox input "true"
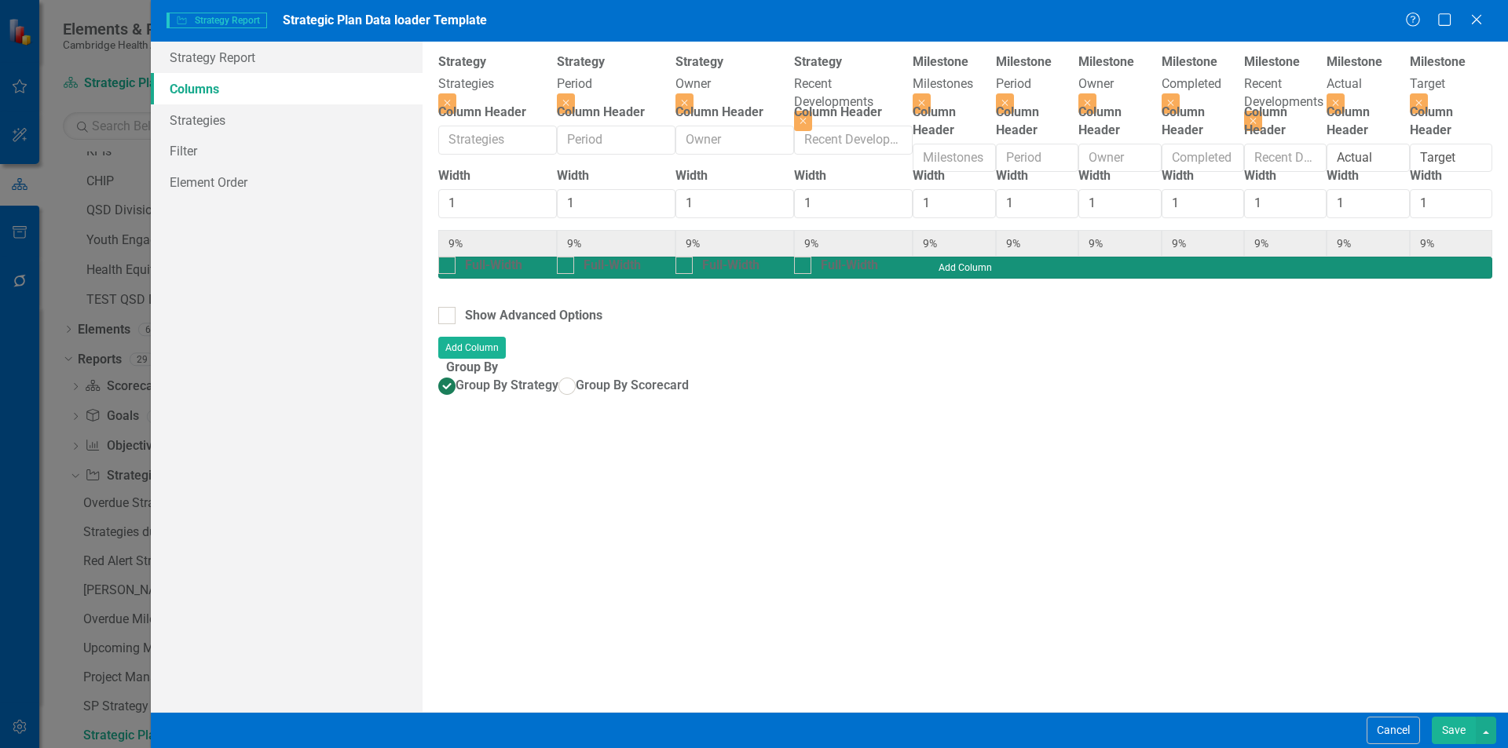
type input "8%"
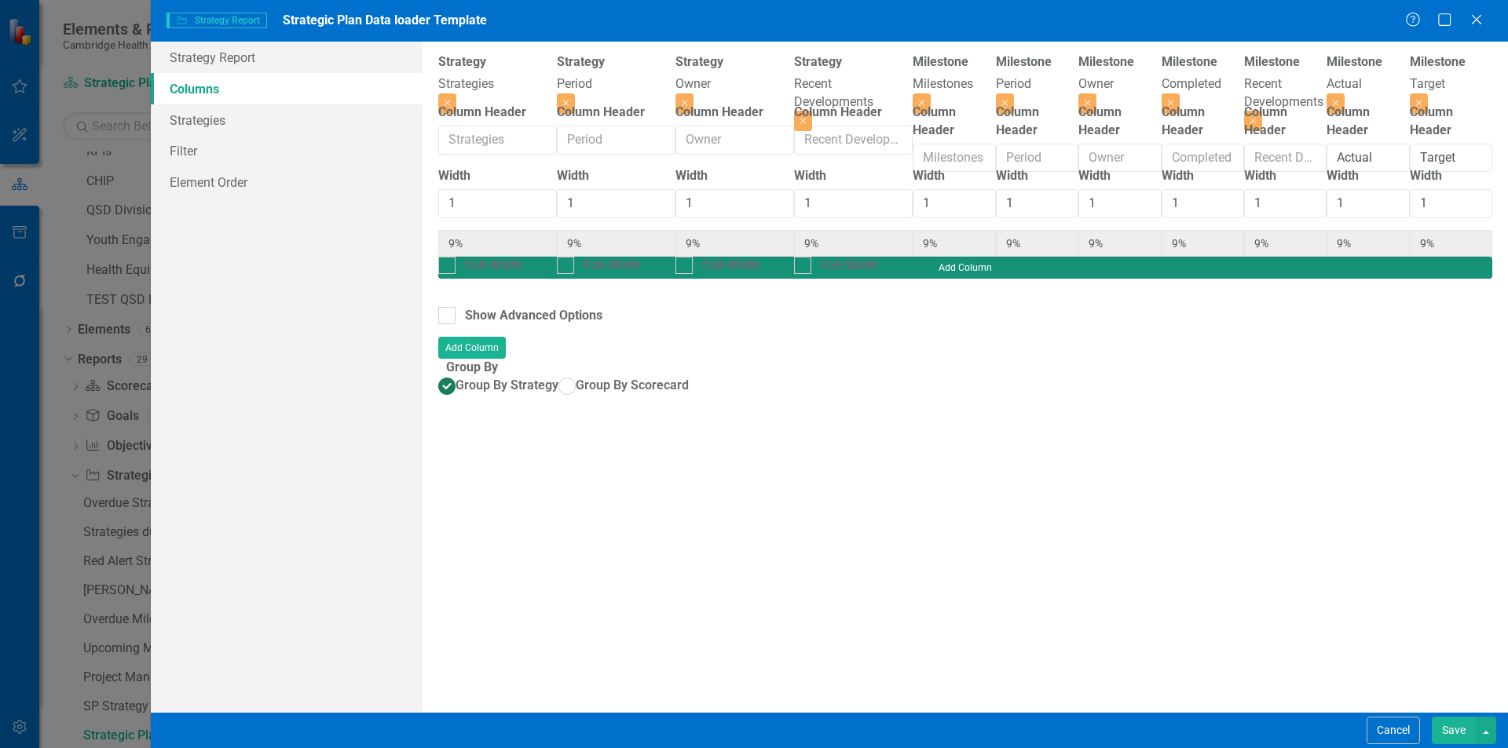
type input "8%"
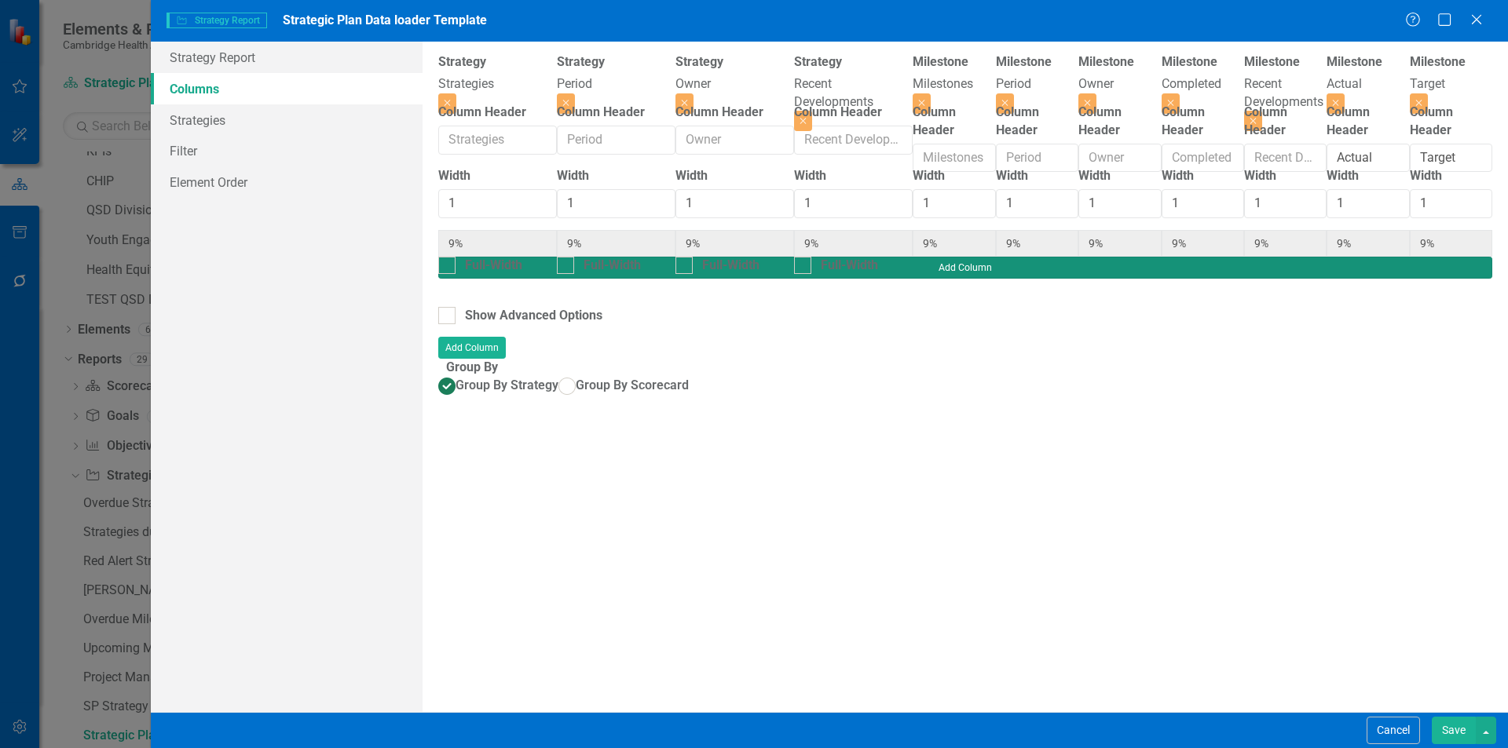
type input "8%"
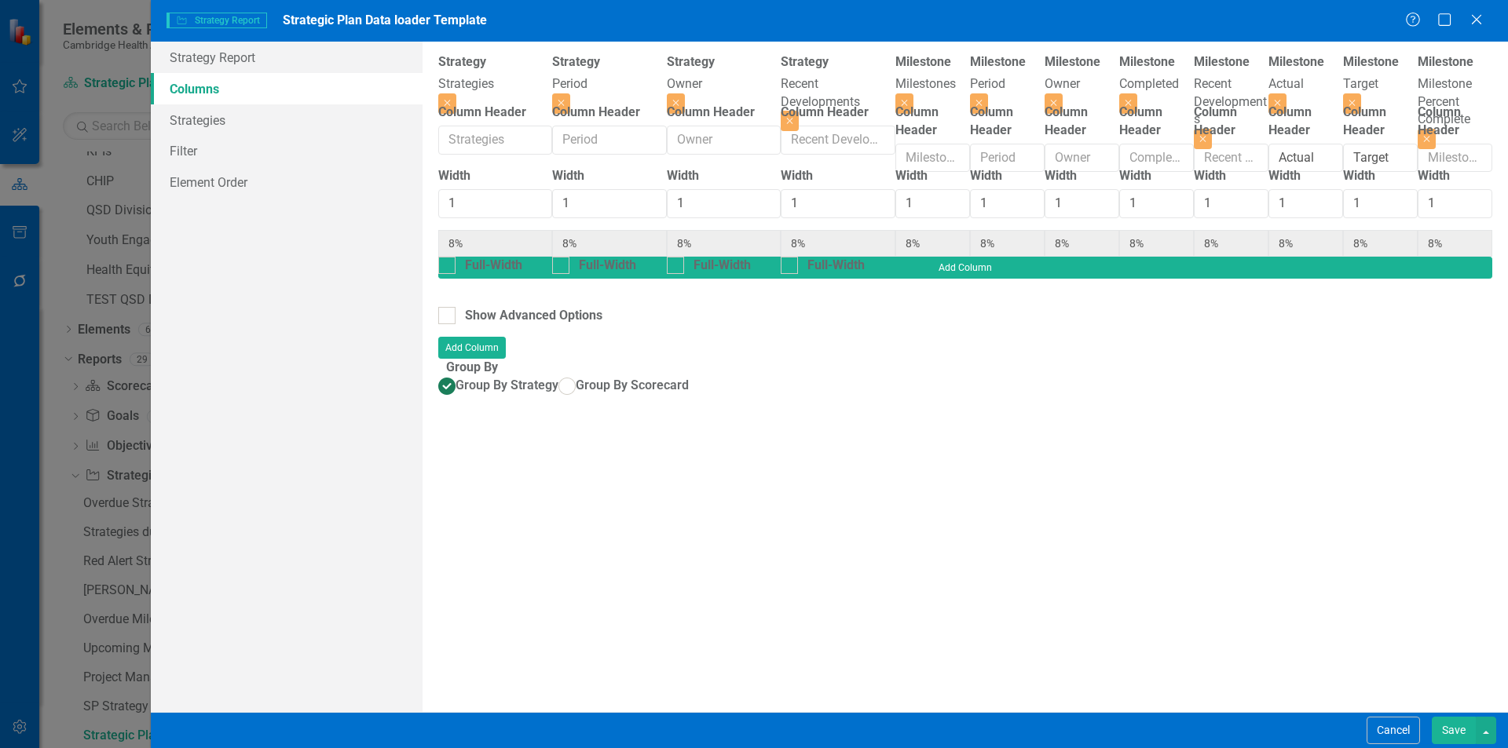
scroll to position [0, 631]
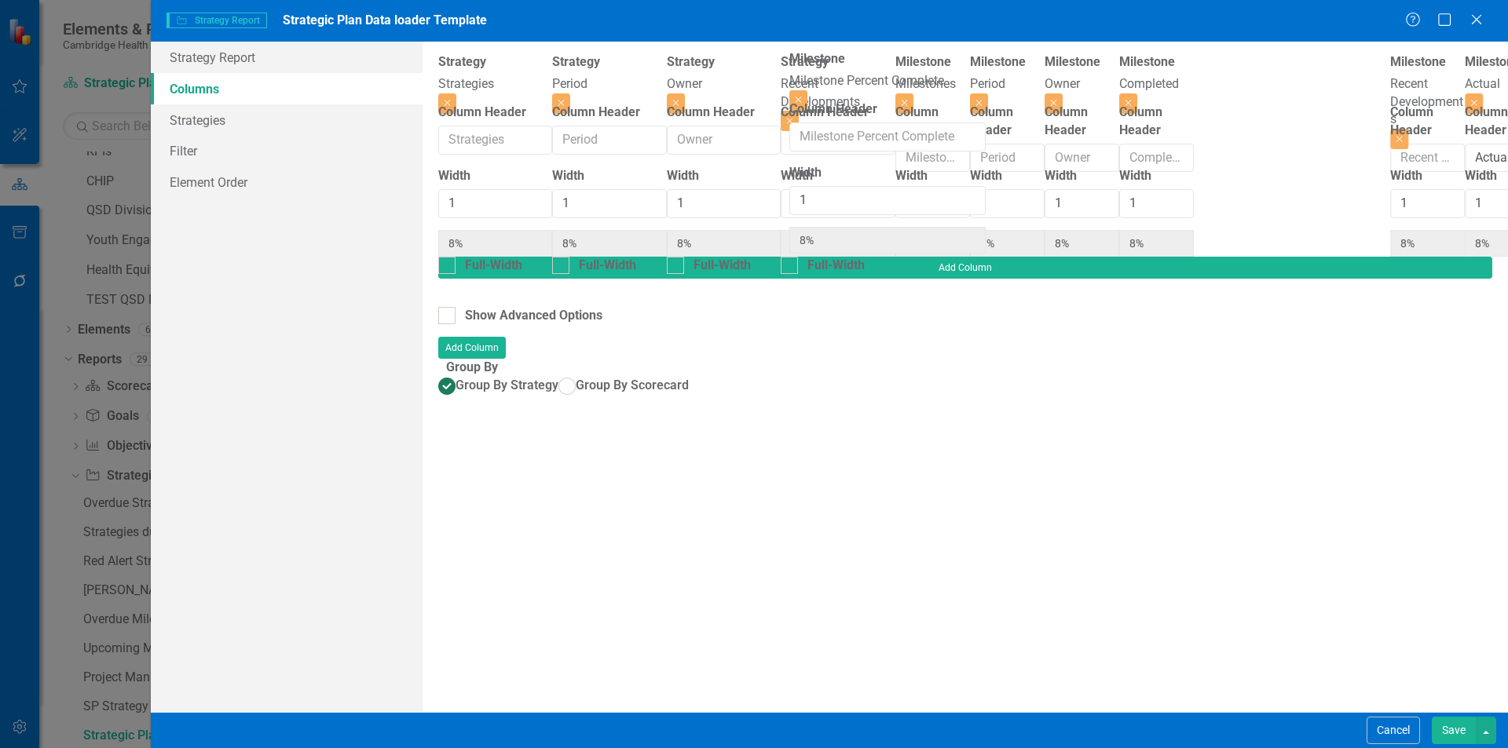
drag, startPoint x: 1300, startPoint y: 93, endPoint x: 903, endPoint y: 90, distance: 397.3
click at [903, 90] on div "Strategy Strategies Close Column Header Width 1 8% Full-Width Strategy Period C…" at bounding box center [965, 154] width 1054 height 203
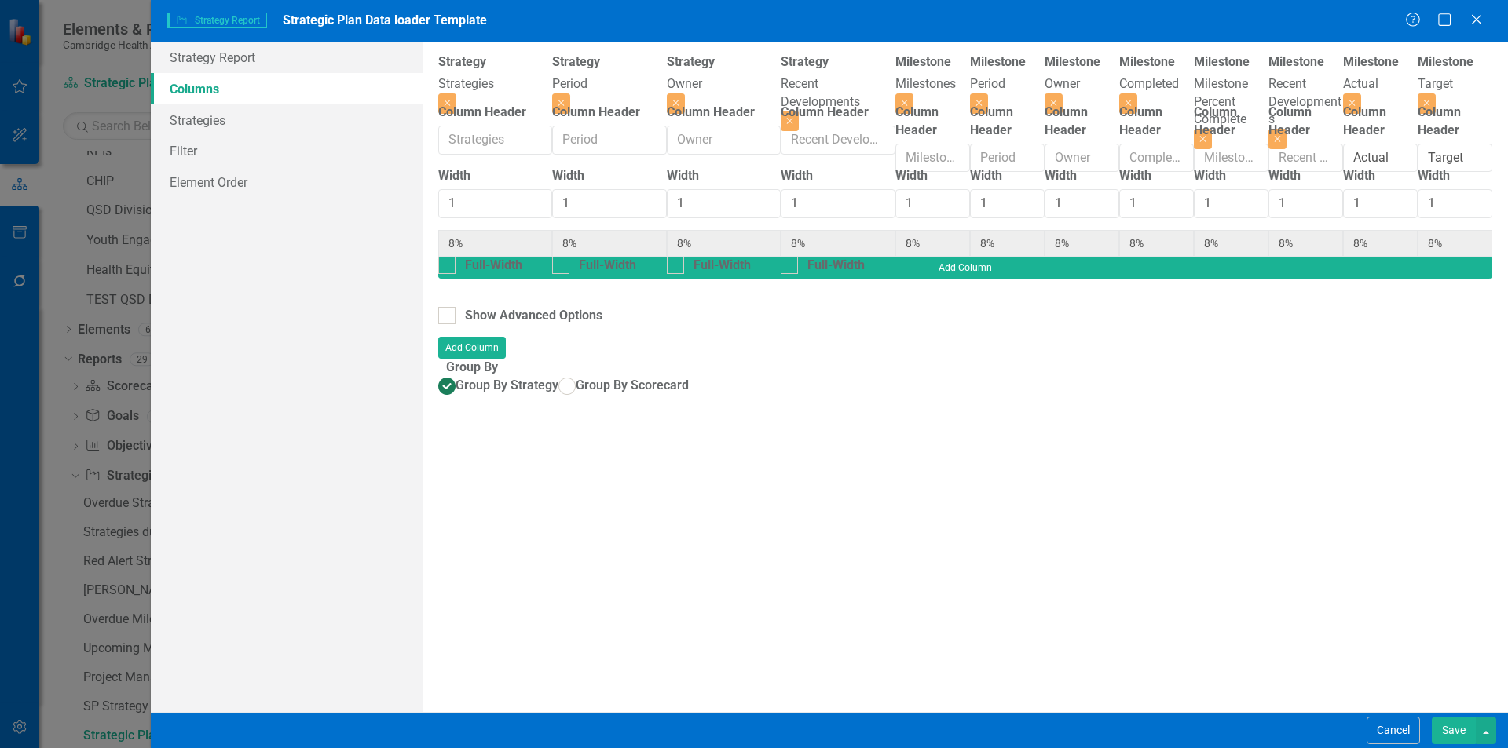
click at [1457, 724] on button "Save" at bounding box center [1453, 730] width 44 height 27
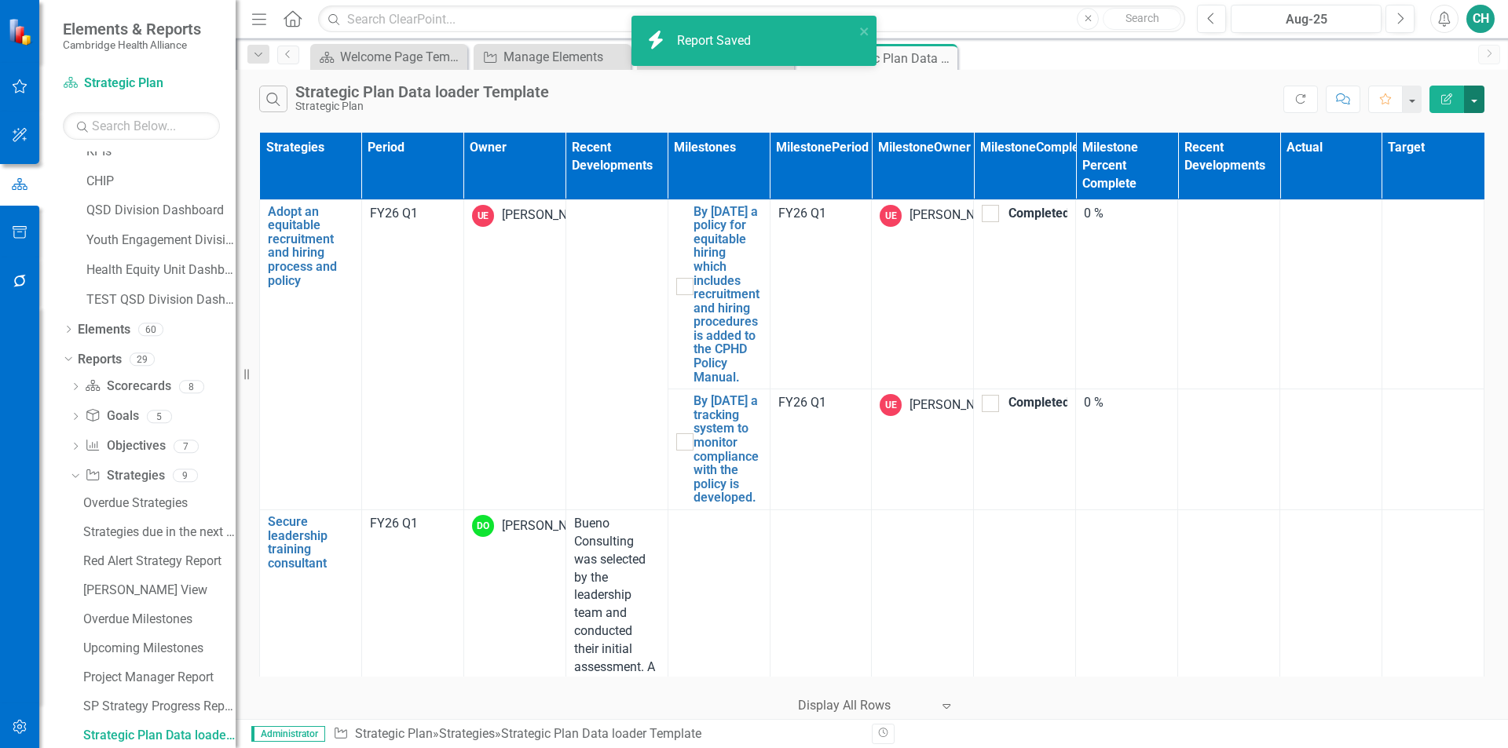
click at [1472, 104] on button "button" at bounding box center [1474, 99] width 20 height 27
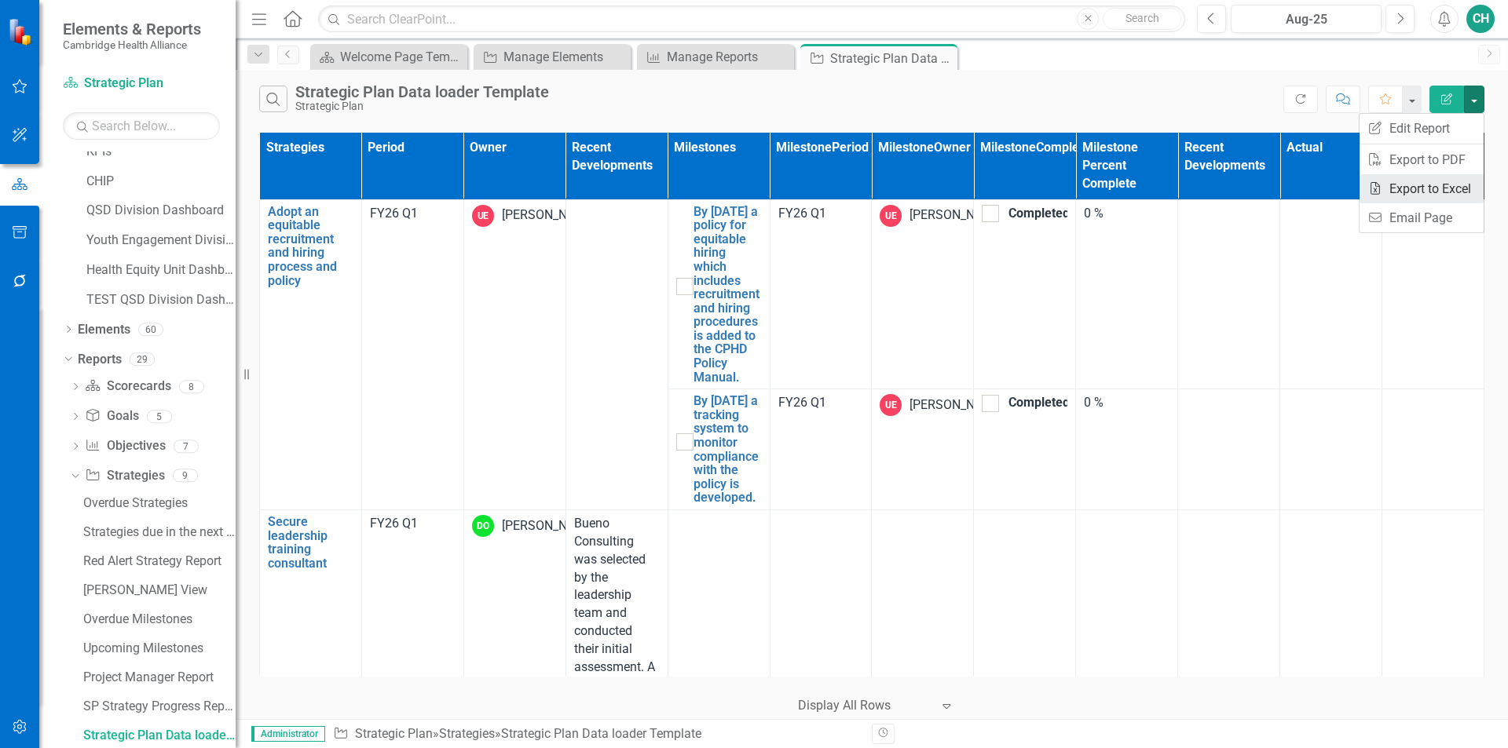
click at [1442, 190] on link "Excel Export to Excel" at bounding box center [1421, 188] width 124 height 29
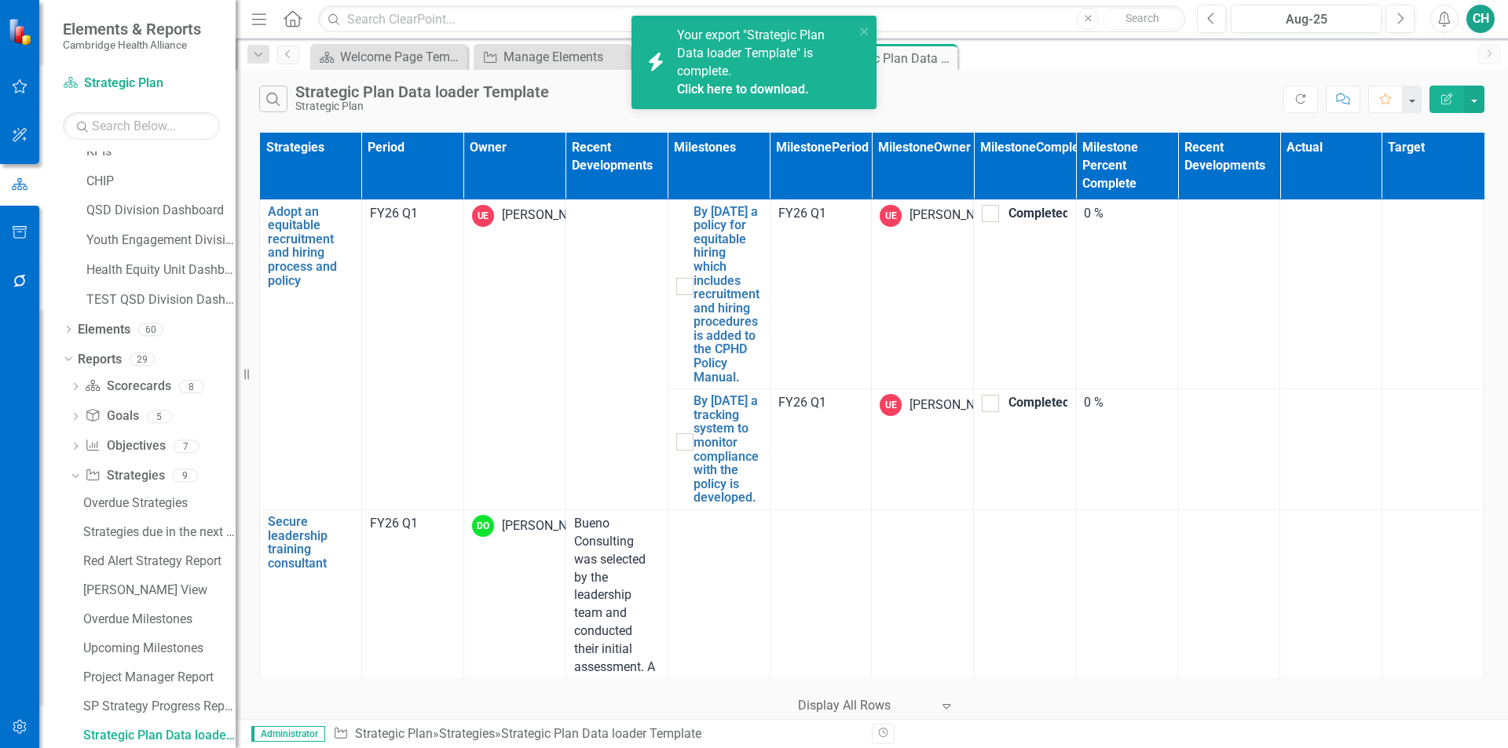
click at [770, 78] on div "Your export "Strategic Plan Data loader Template" is complete. Click here to do…" at bounding box center [765, 62] width 177 height 71
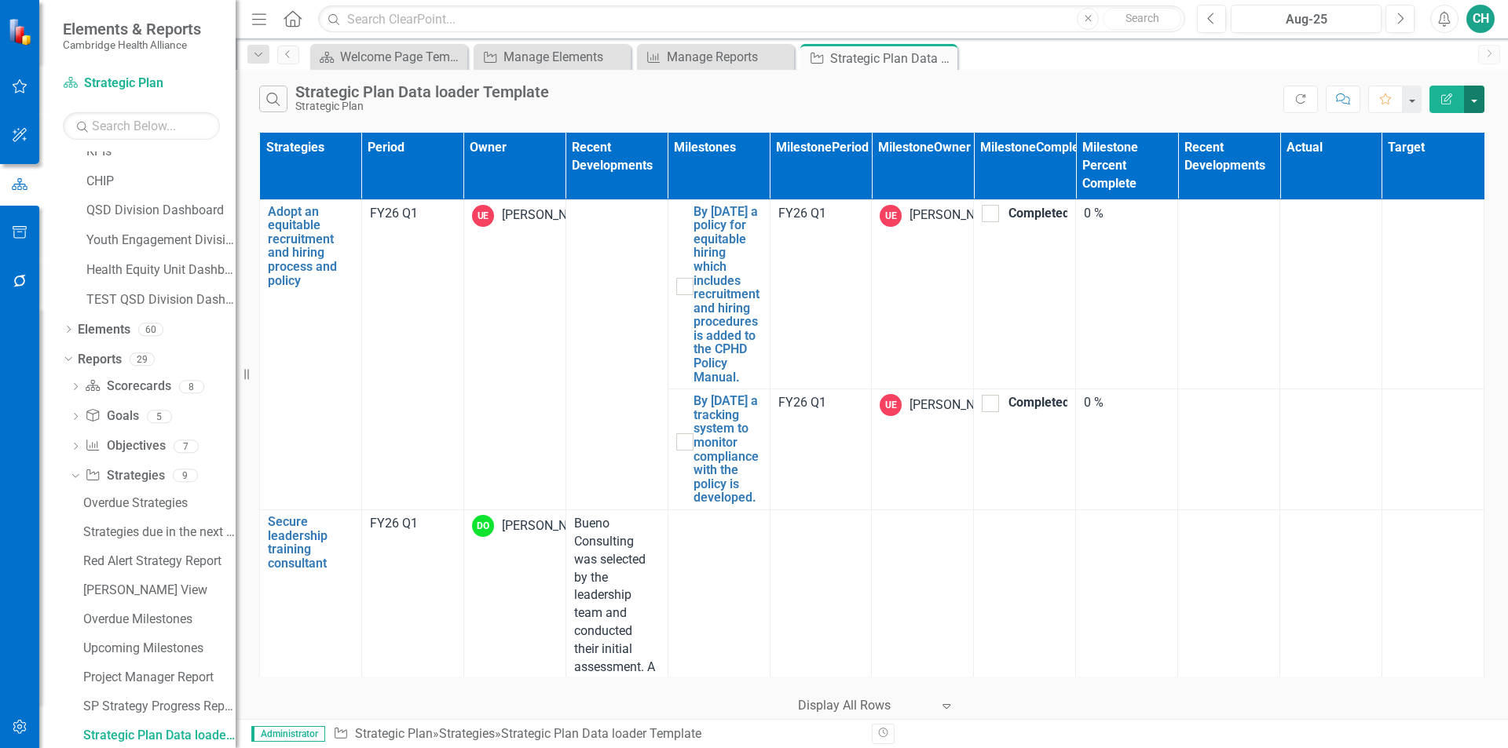
click at [1467, 103] on button "button" at bounding box center [1474, 99] width 20 height 27
click at [1453, 195] on link "Excel Export to Excel" at bounding box center [1421, 188] width 124 height 29
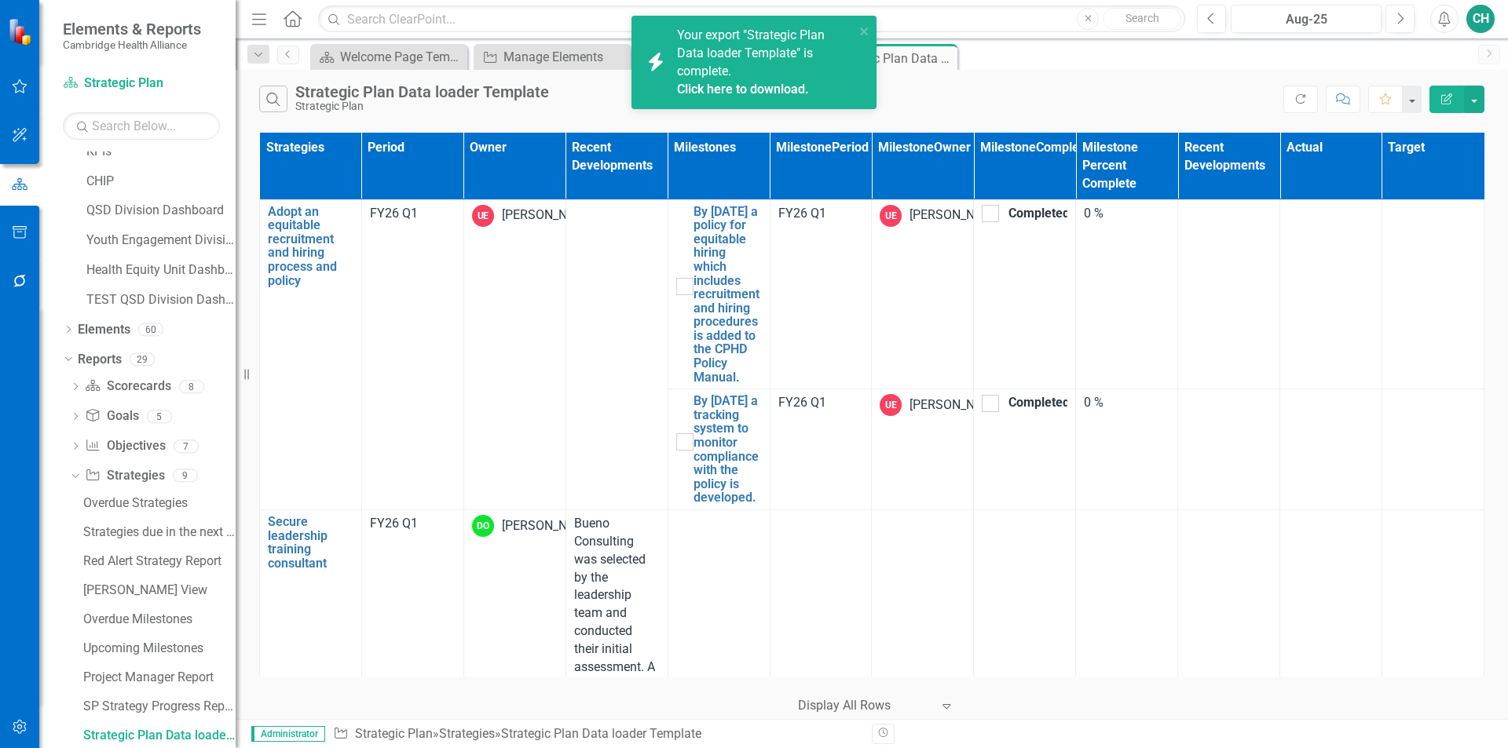
click at [769, 86] on link "Click here to download." at bounding box center [743, 89] width 132 height 15
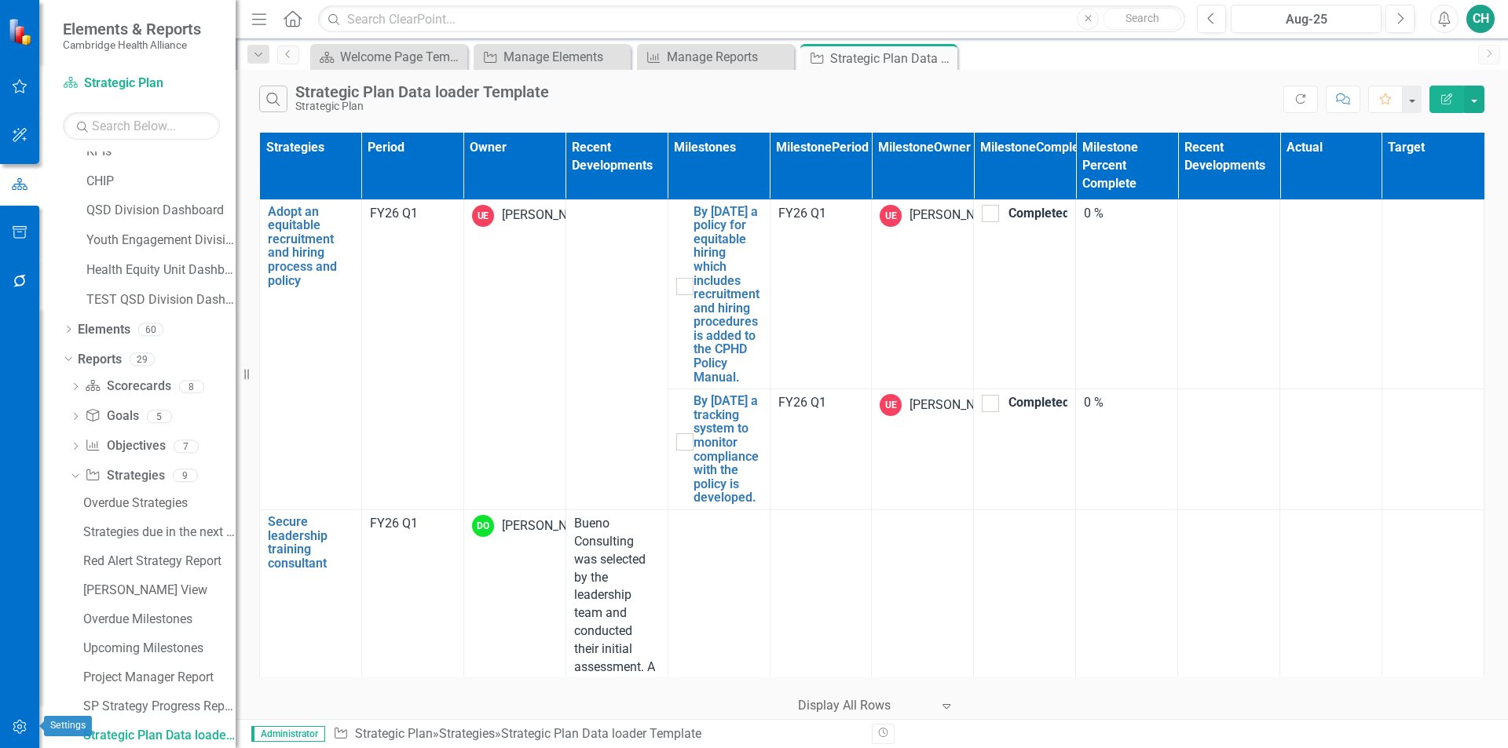
click at [25, 733] on icon "button" at bounding box center [20, 727] width 16 height 13
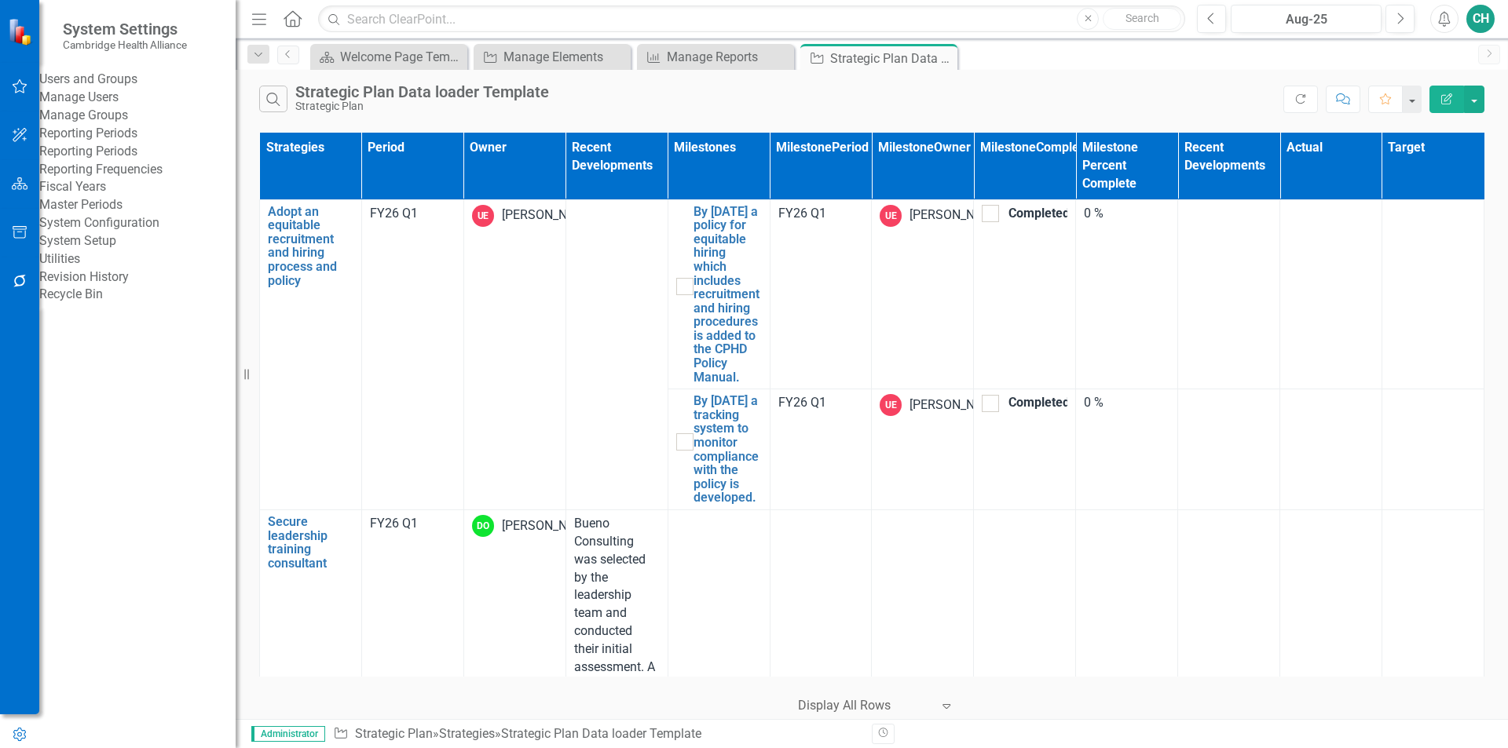
click at [135, 107] on link "Manage Users" at bounding box center [137, 98] width 196 height 18
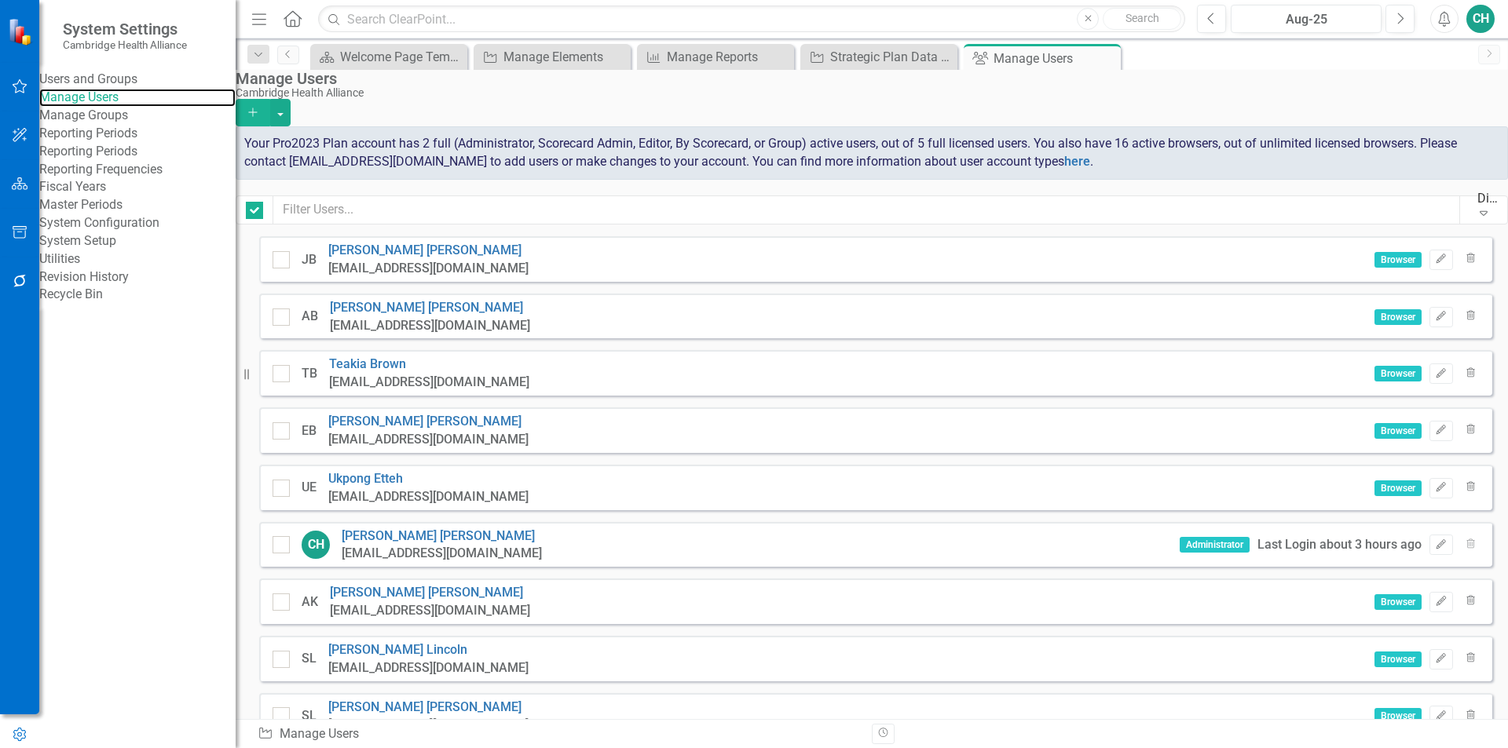
checkbox input "false"
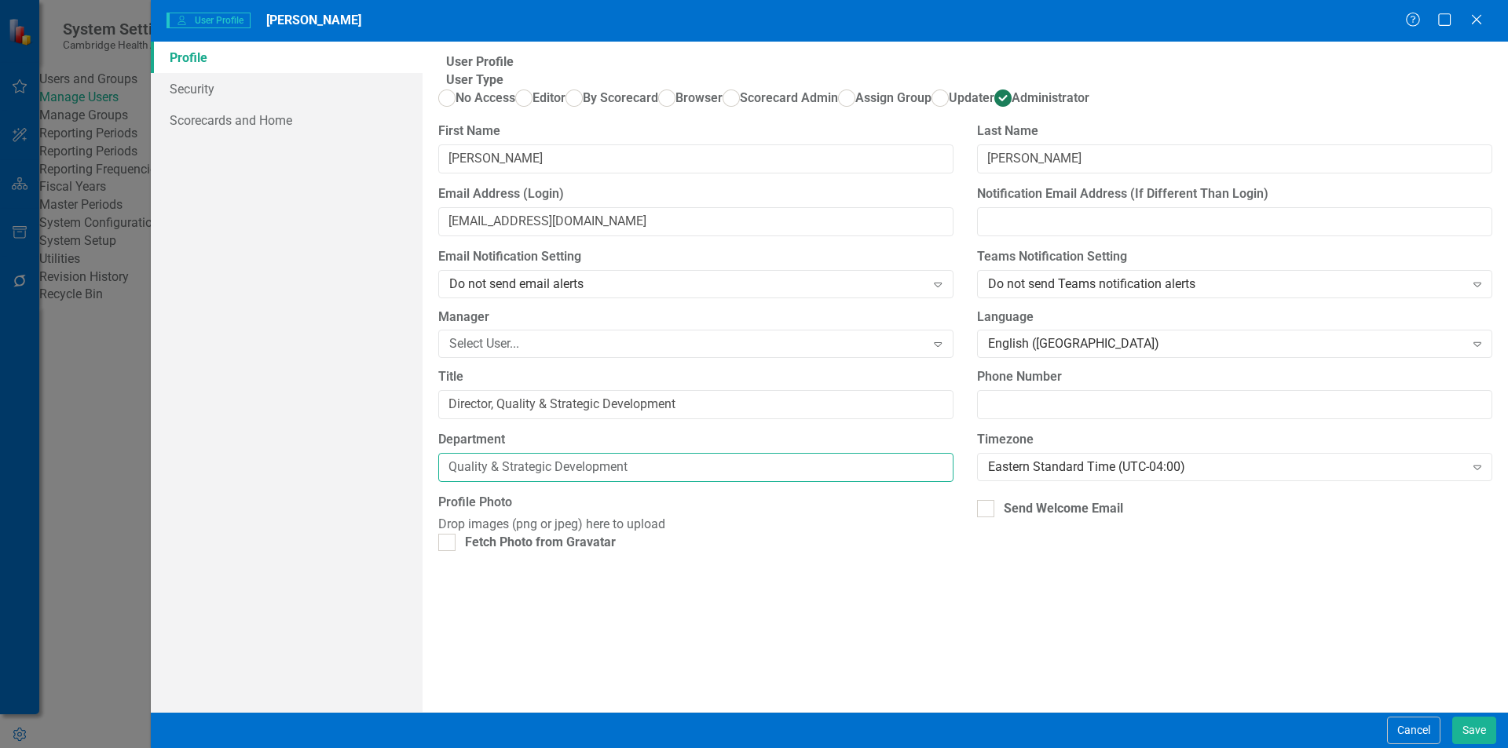
drag, startPoint x: 684, startPoint y: 541, endPoint x: 207, endPoint y: 528, distance: 476.8
click at [207, 528] on div "Profile Security Scorecards and Home User Profile ClearPoint has a wealth of op…" at bounding box center [829, 377] width 1357 height 671
click at [1467, 726] on button "Save" at bounding box center [1474, 730] width 44 height 27
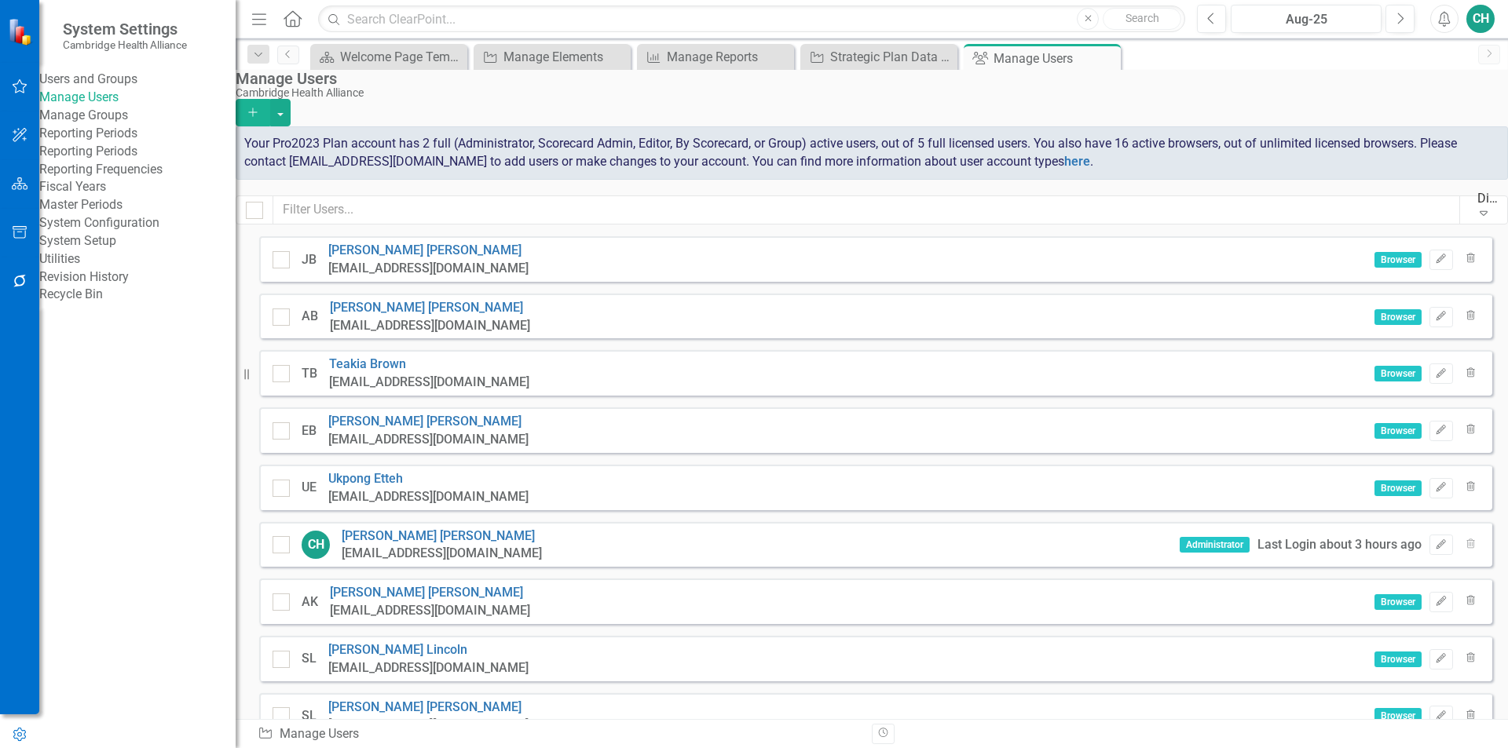
click at [404, 35] on div "Menu Home Search Close Search Previous Aug-25 Next Alerts CH User Edit Profile …" at bounding box center [872, 19] width 1272 height 38
click at [398, 52] on div "Welcome Page Template" at bounding box center [392, 57] width 104 height 20
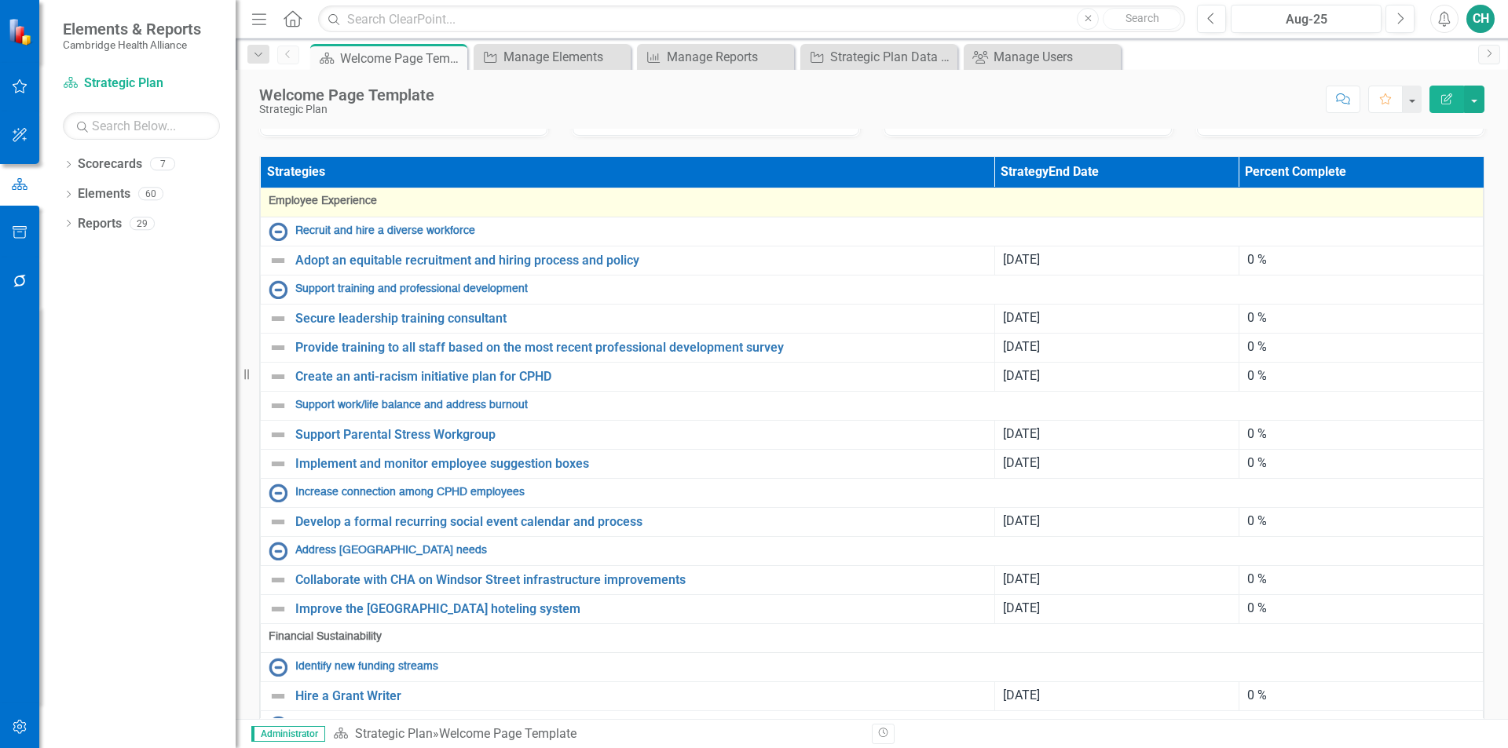
scroll to position [411, 0]
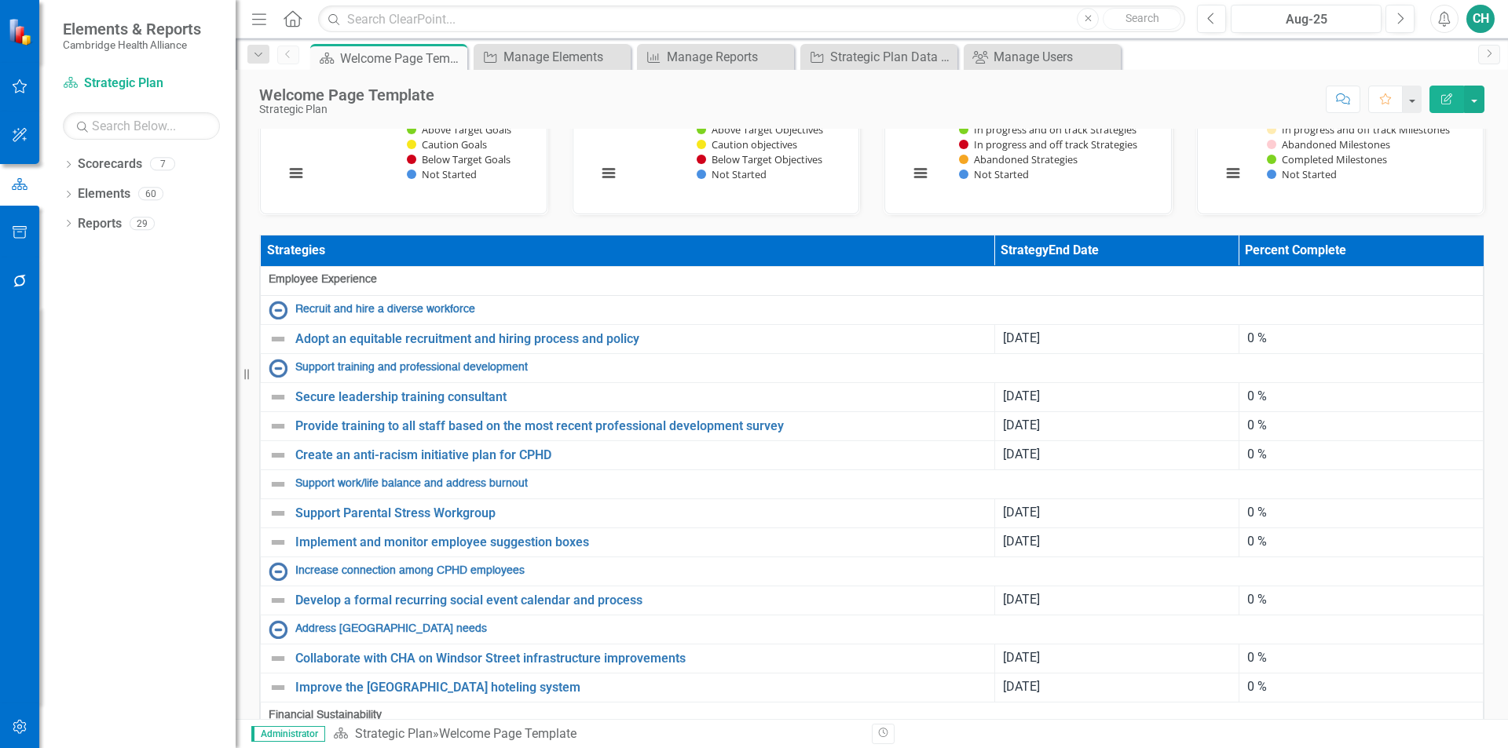
click at [411, 266] on th "Strategies" at bounding box center [628, 251] width 734 height 31
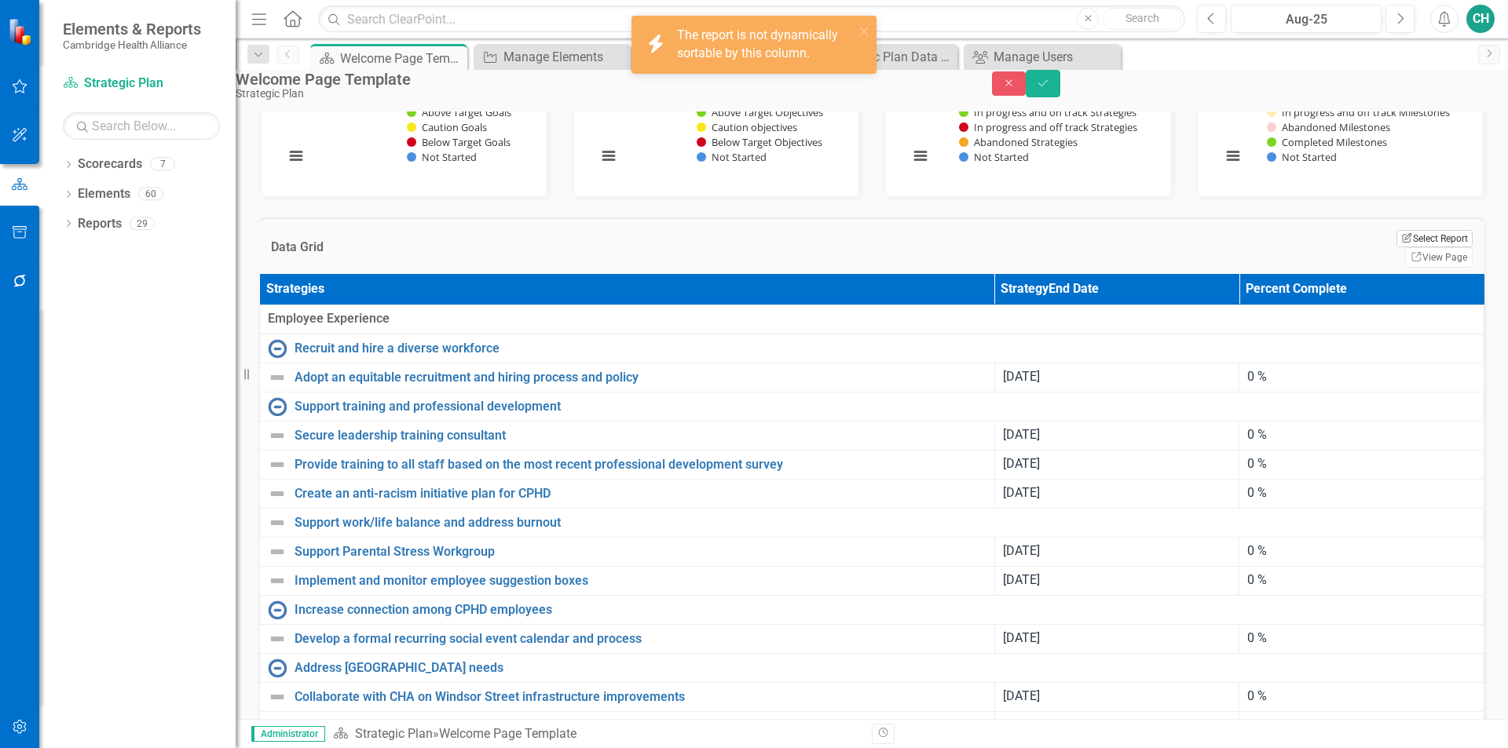
click at [1396, 247] on button "Edit Report Select Report" at bounding box center [1434, 238] width 76 height 17
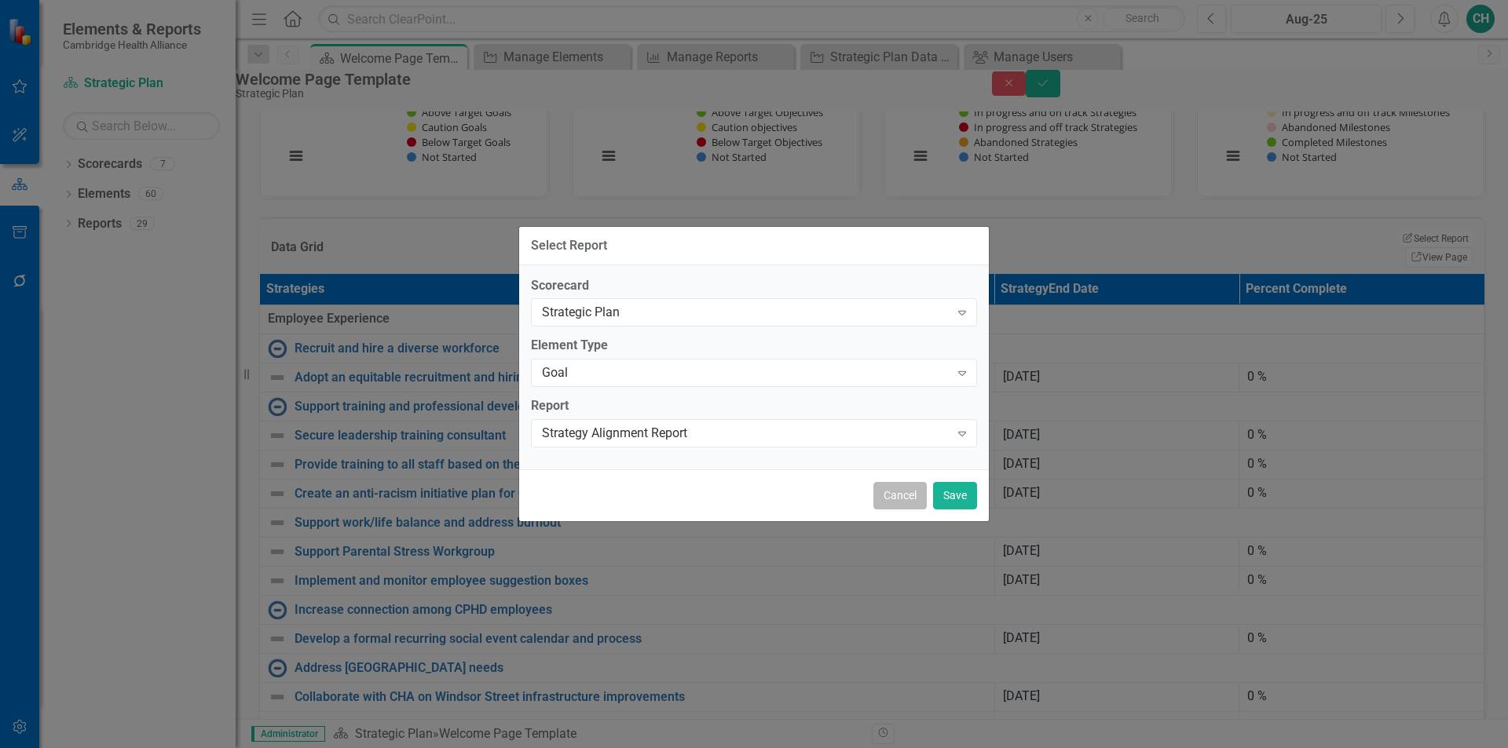
click at [908, 491] on button "Cancel" at bounding box center [899, 495] width 53 height 27
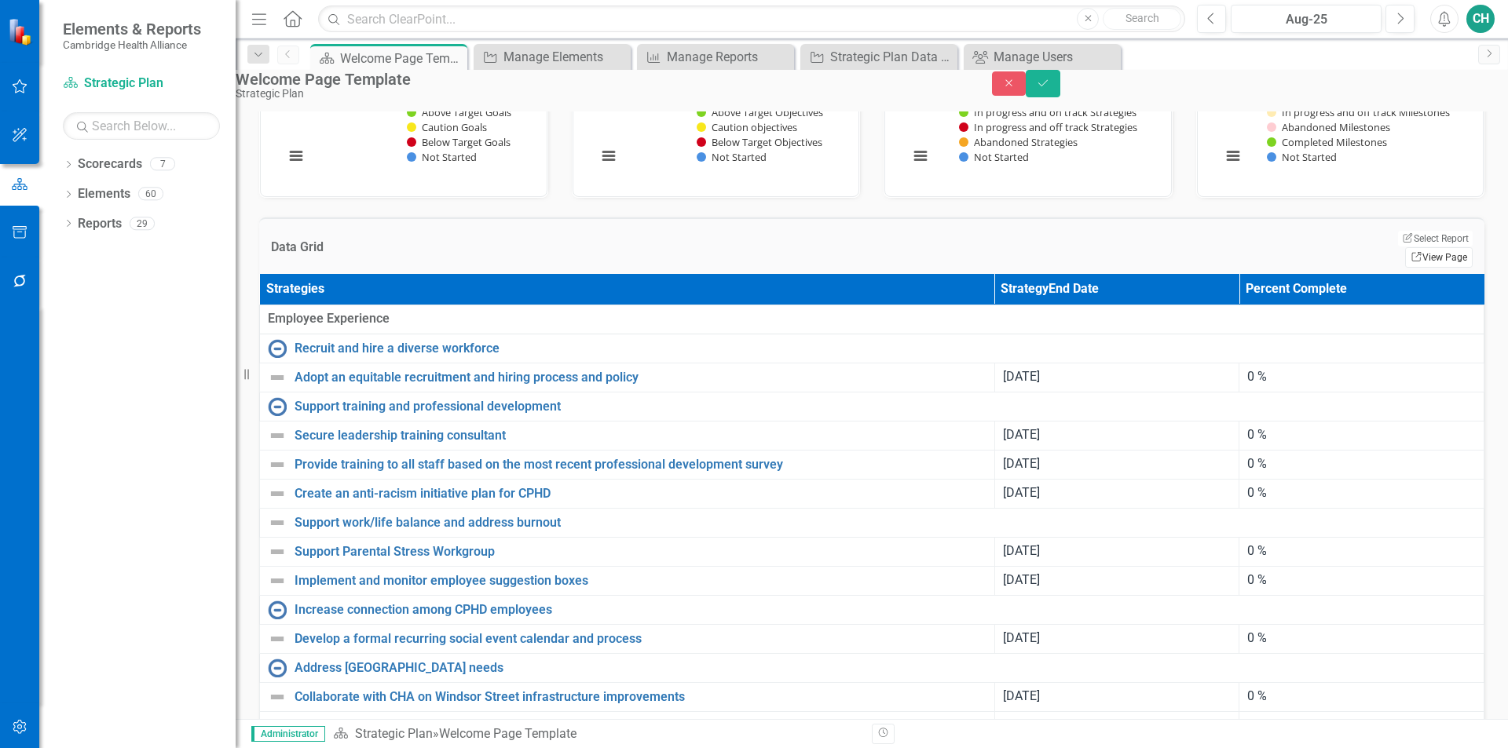
click at [1419, 268] on link "Link View Page" at bounding box center [1439, 257] width 68 height 20
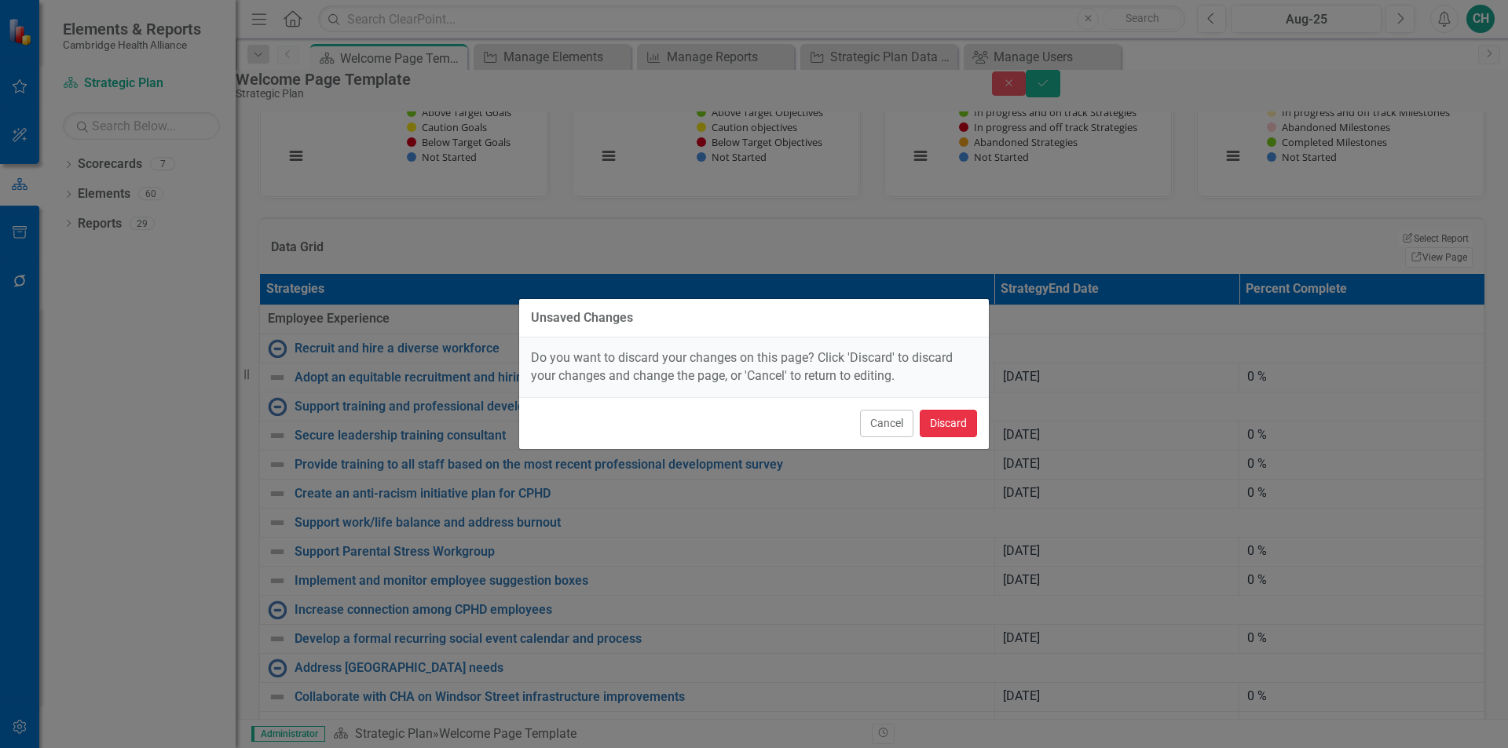
click at [952, 422] on button "Discard" at bounding box center [947, 423] width 57 height 27
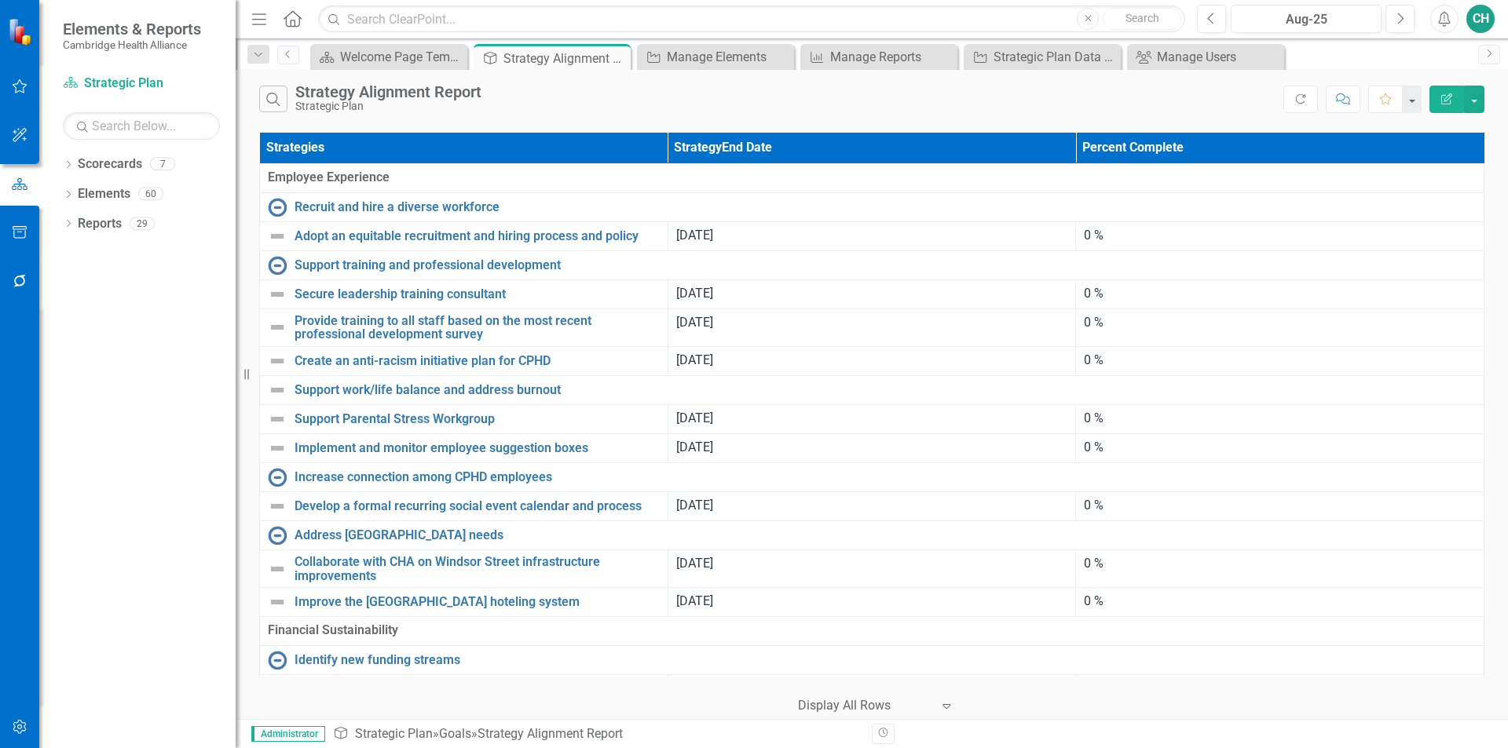
click at [1444, 102] on icon "Edit Report" at bounding box center [1446, 98] width 14 height 11
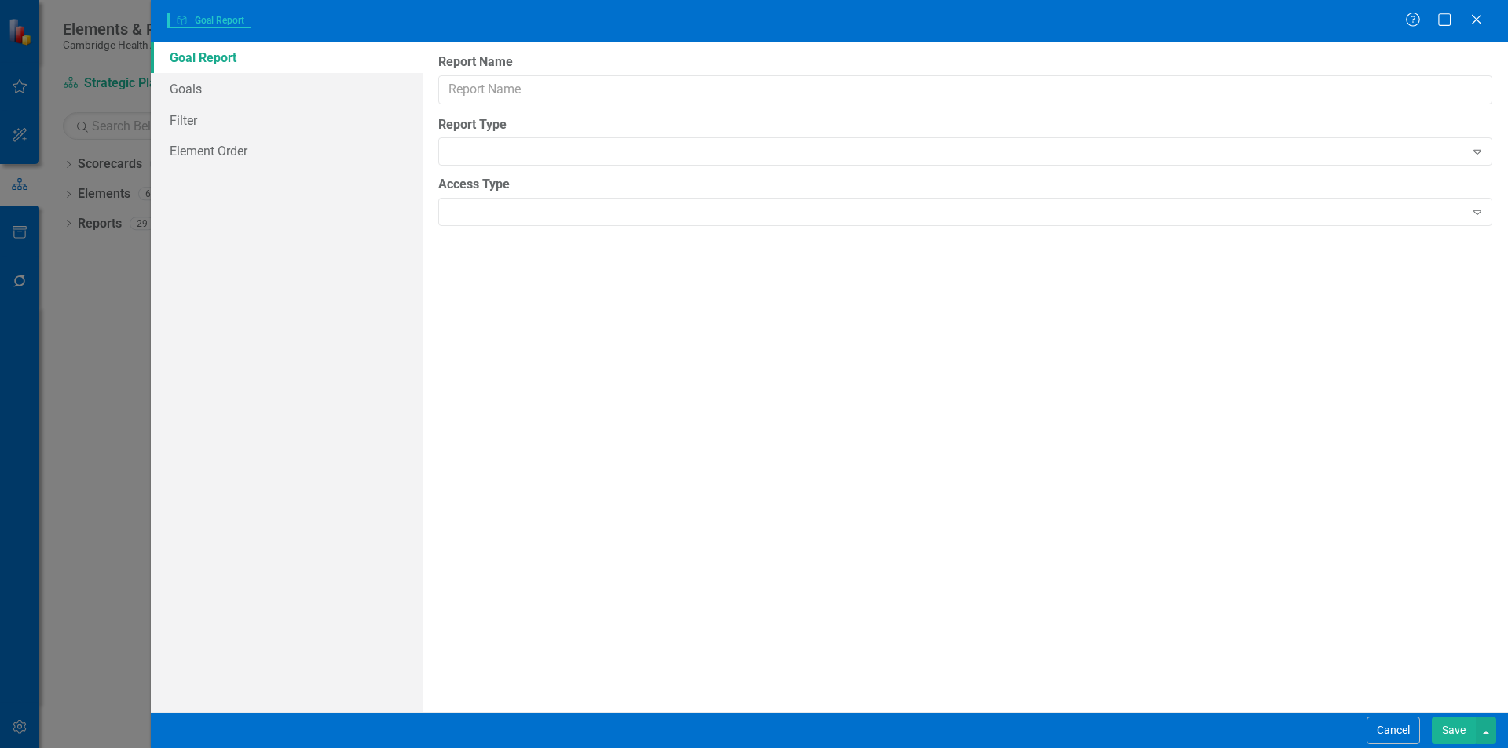
type input "Strategy Alignment Report"
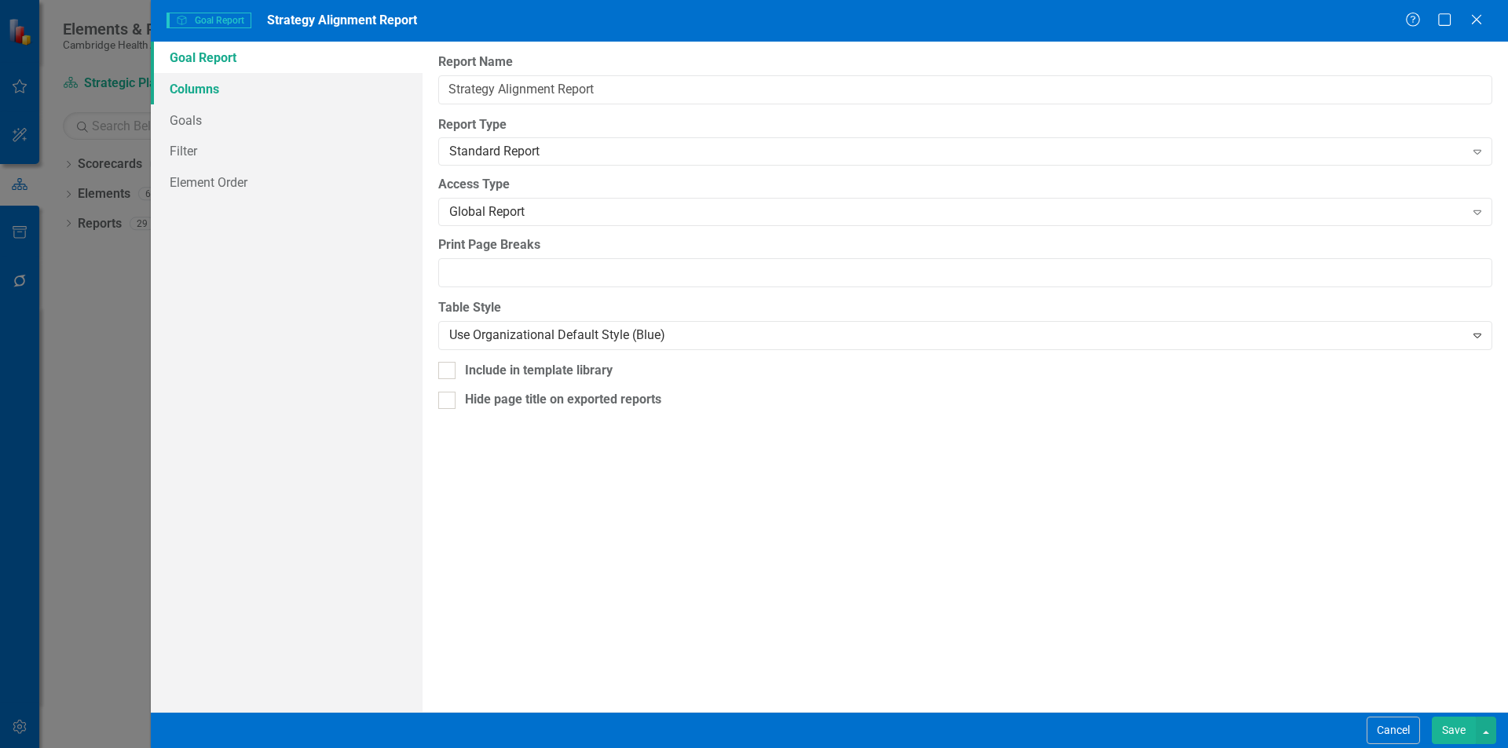
click at [233, 86] on link "Columns" at bounding box center [287, 88] width 272 height 31
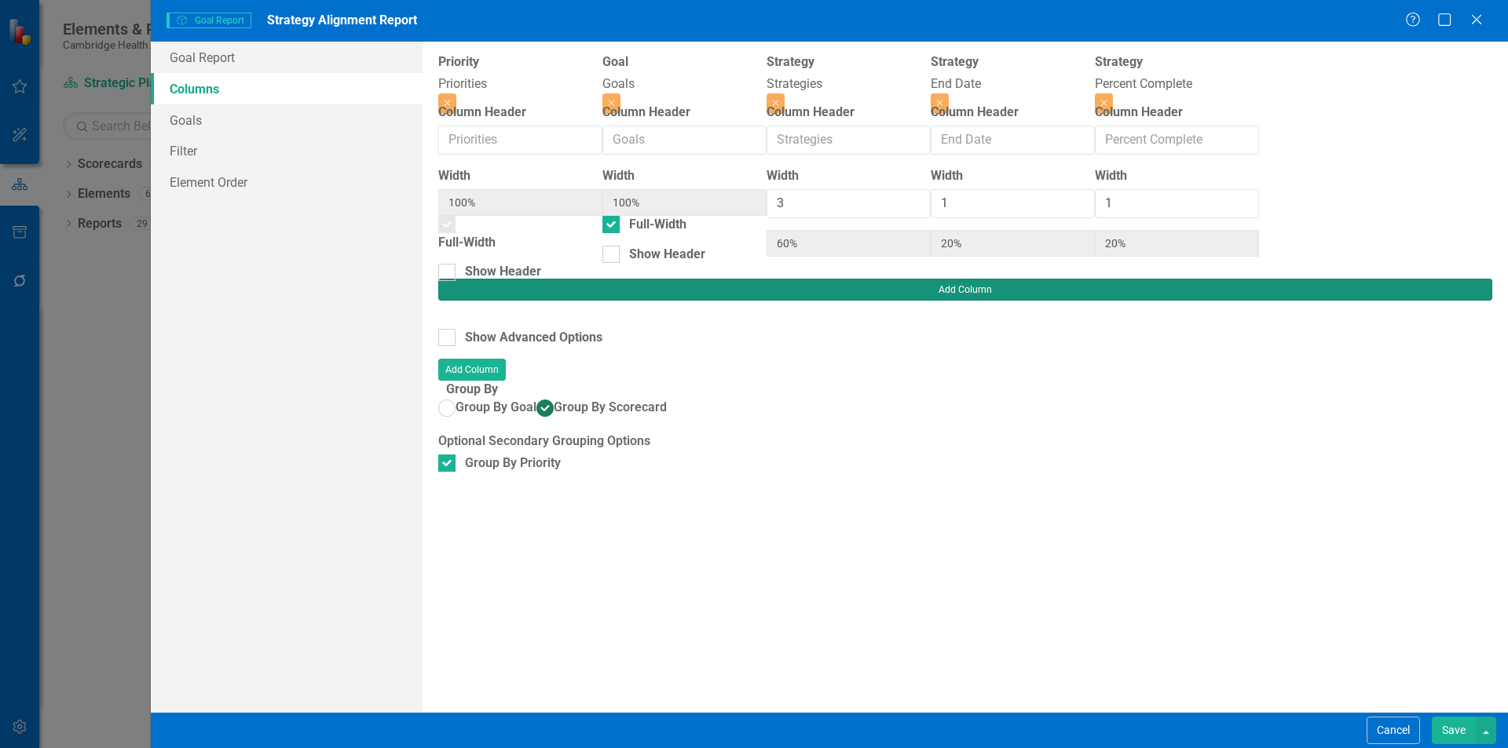
click at [1447, 279] on button "Add Column" at bounding box center [965, 290] width 1054 height 22
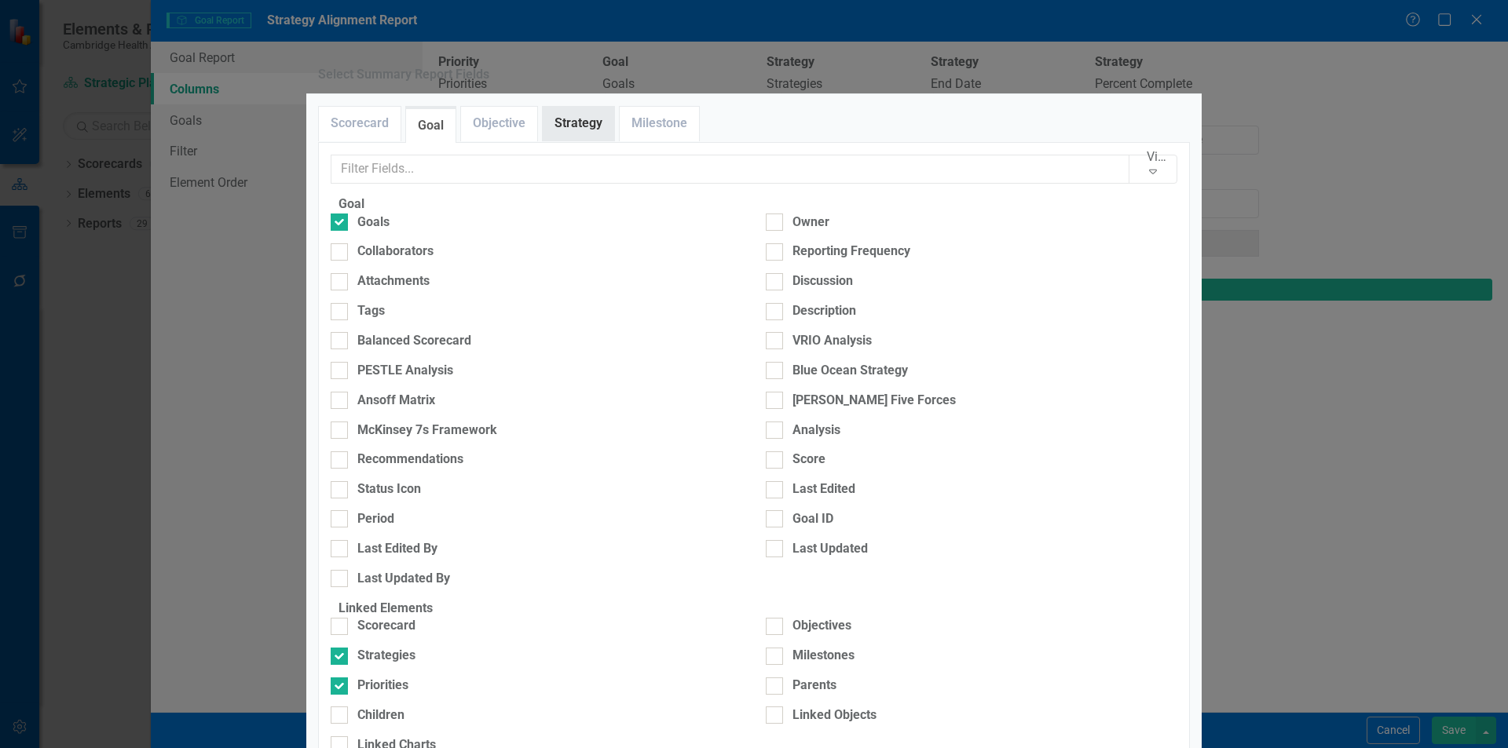
click at [579, 141] on link "Strategy" at bounding box center [578, 124] width 71 height 34
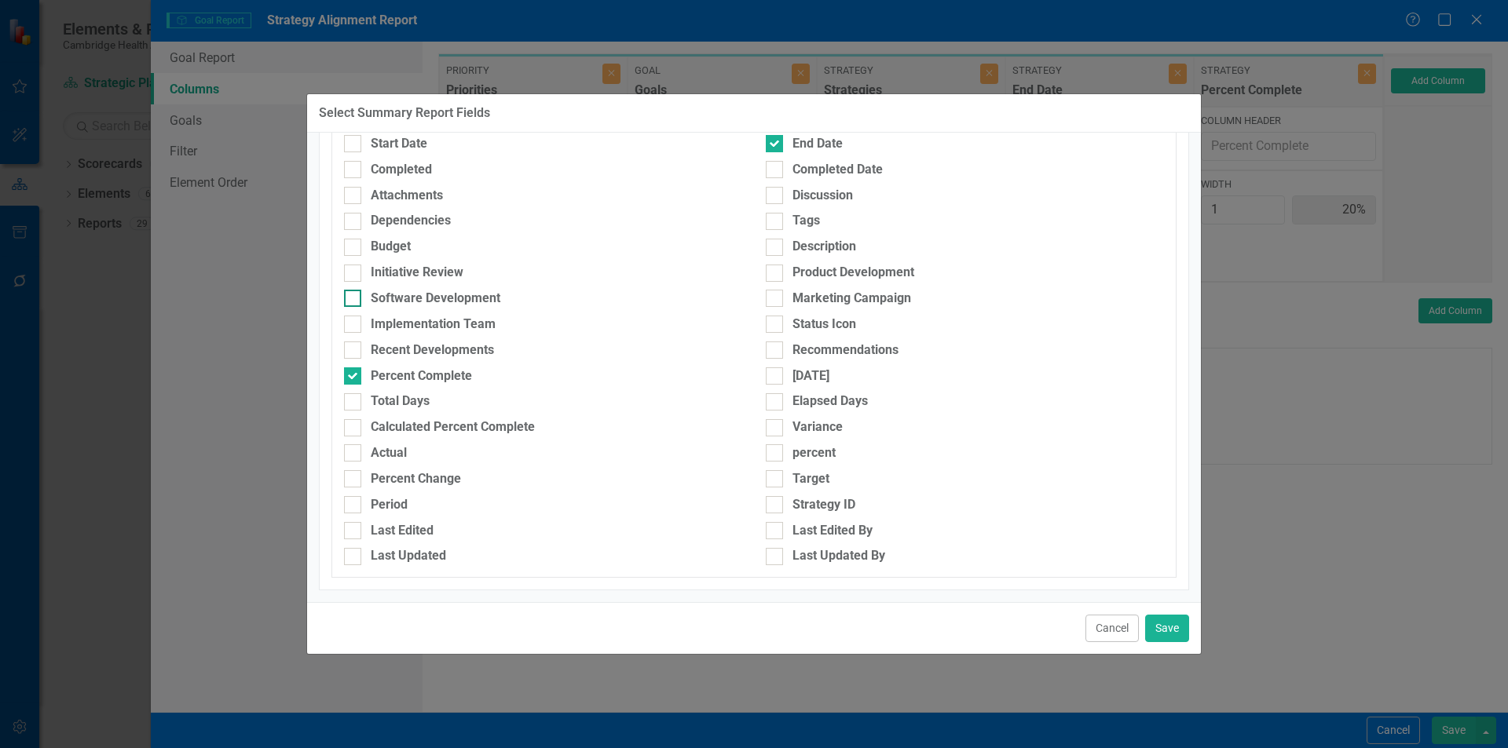
scroll to position [101, 0]
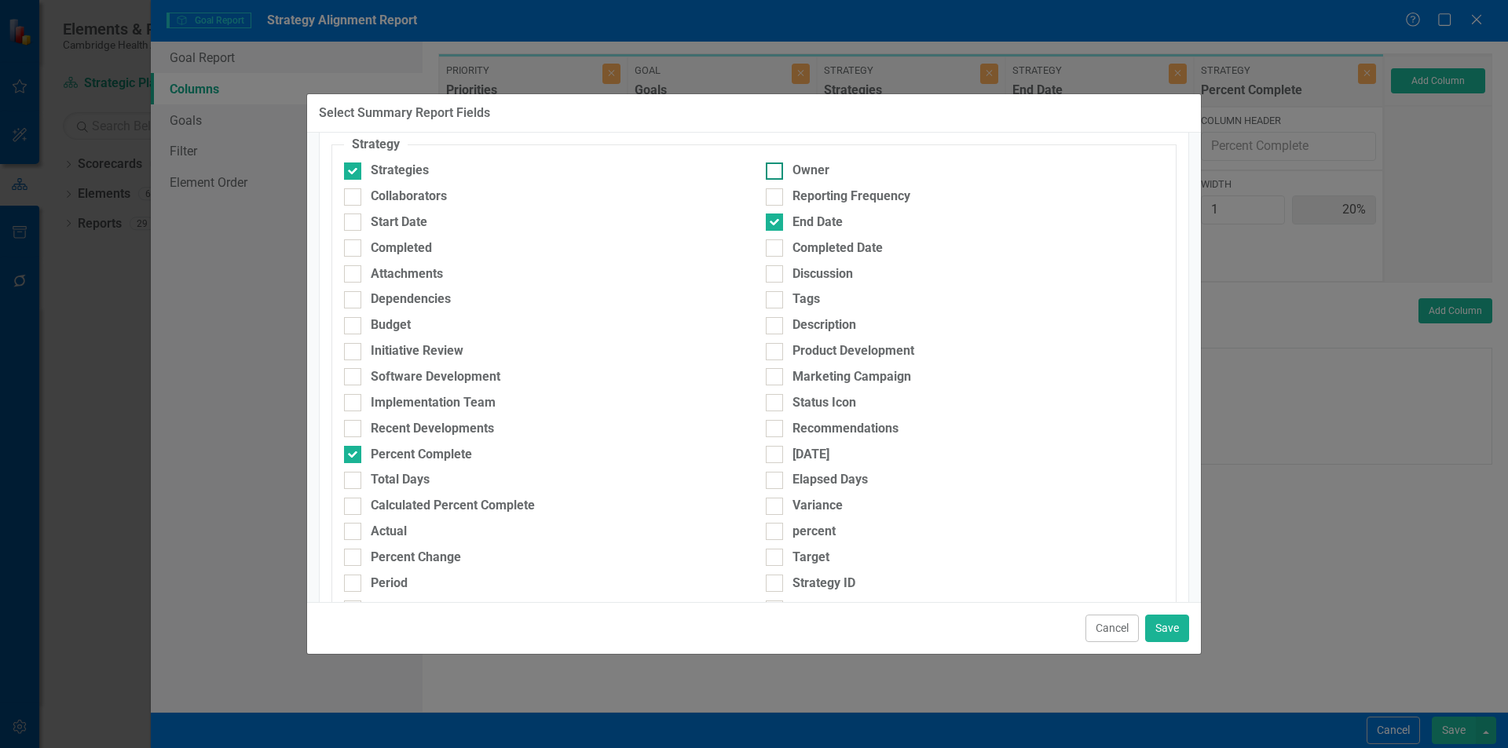
click at [772, 170] on div at bounding box center [774, 171] width 17 height 17
click at [772, 170] on input "Owner" at bounding box center [771, 168] width 10 height 10
checkbox input "true"
click at [1168, 615] on button "Save" at bounding box center [1167, 628] width 44 height 27
type input "50%"
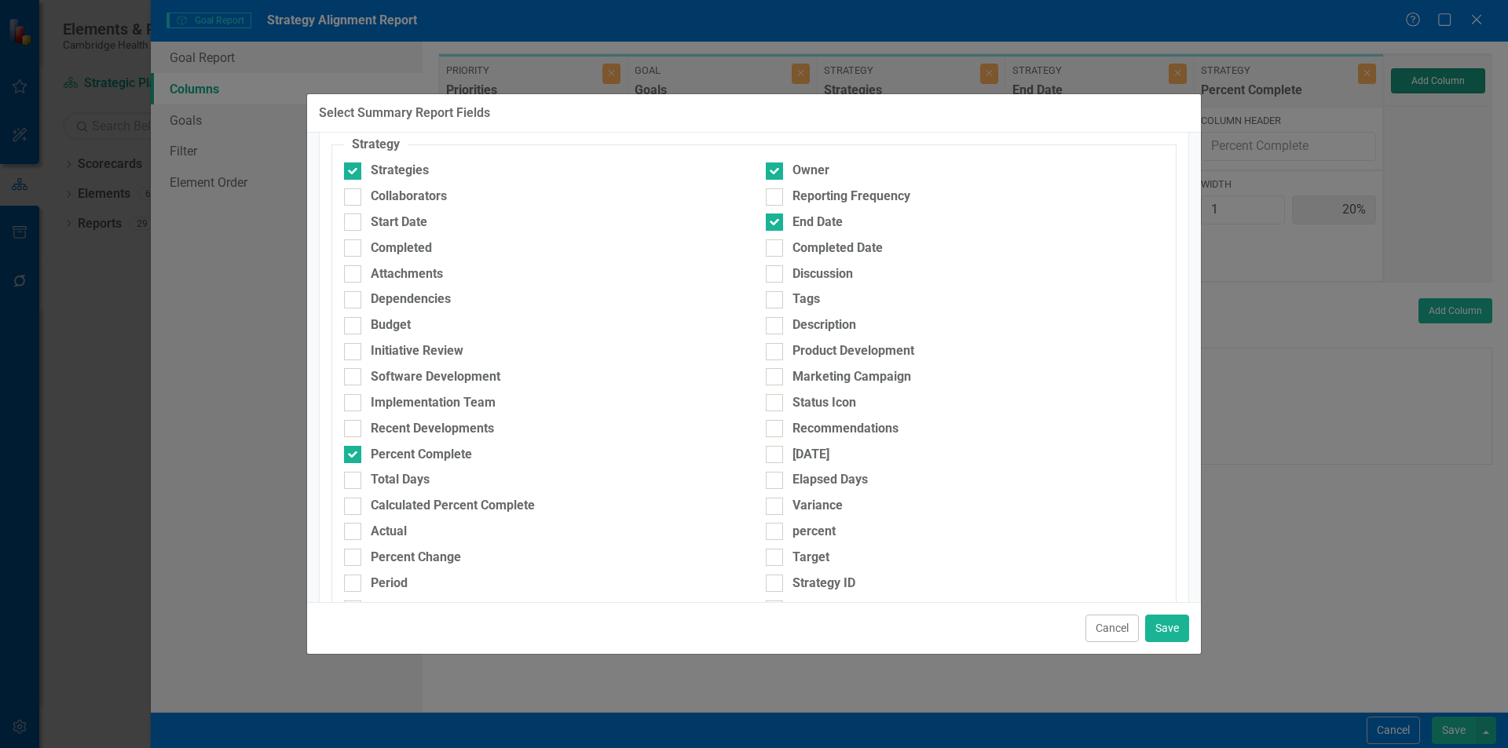
type input "17%"
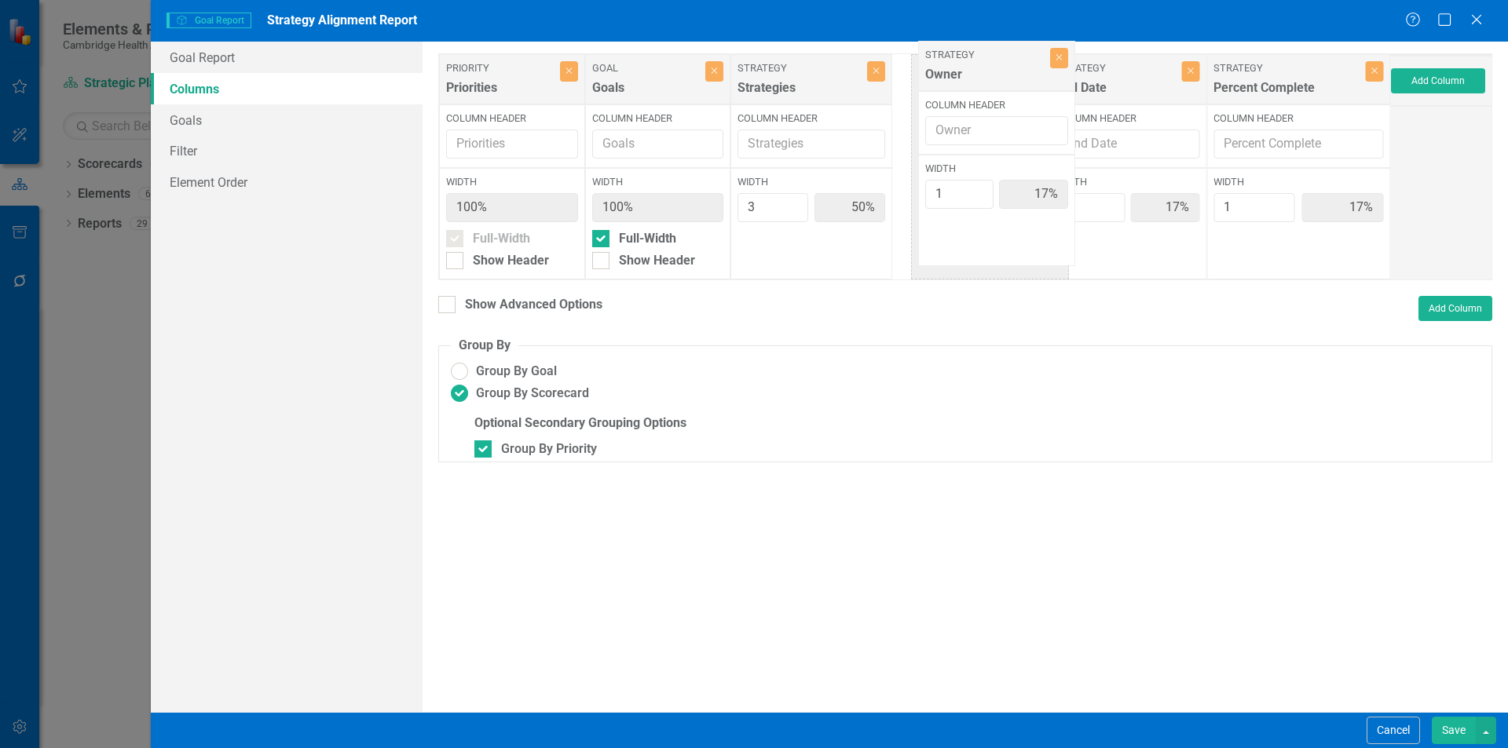
drag, startPoint x: 1325, startPoint y: 81, endPoint x: 1117, endPoint y: 101, distance: 209.0
click at [1017, 68] on div "Priority Priorities Close Column Header Width 100% Full-Width Show Header Goal …" at bounding box center [910, 166] width 945 height 227
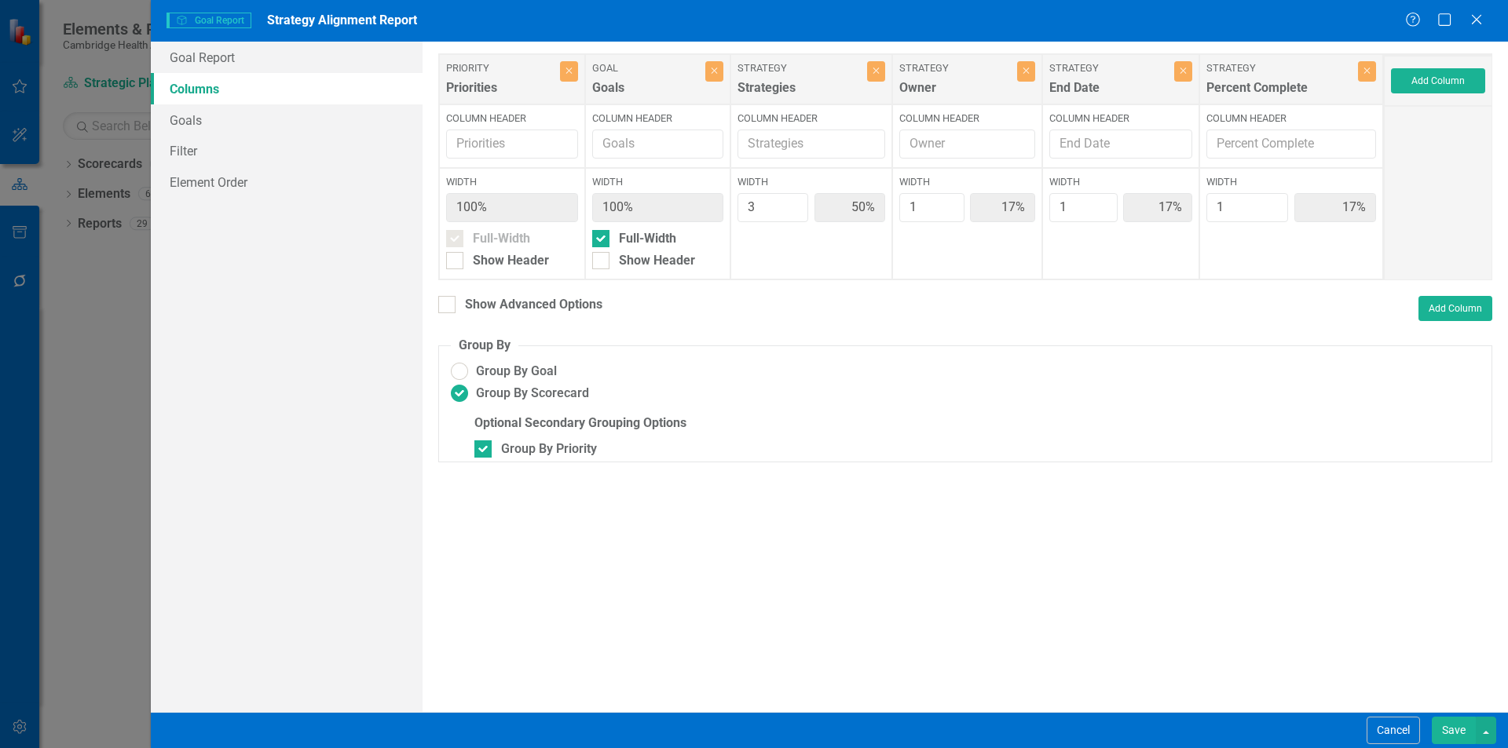
click at [1442, 735] on button "Save" at bounding box center [1453, 730] width 44 height 27
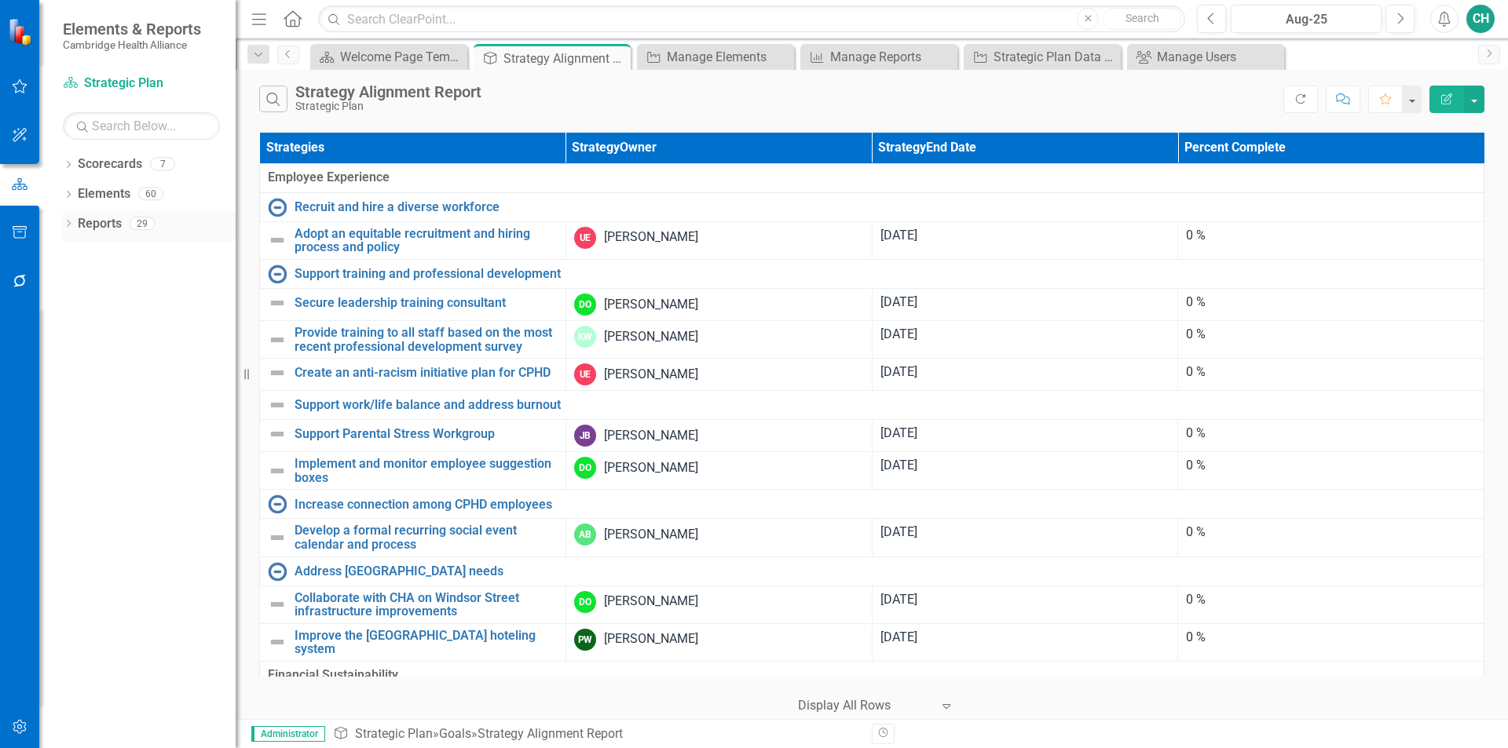
click at [102, 217] on link "Reports" at bounding box center [100, 224] width 44 height 18
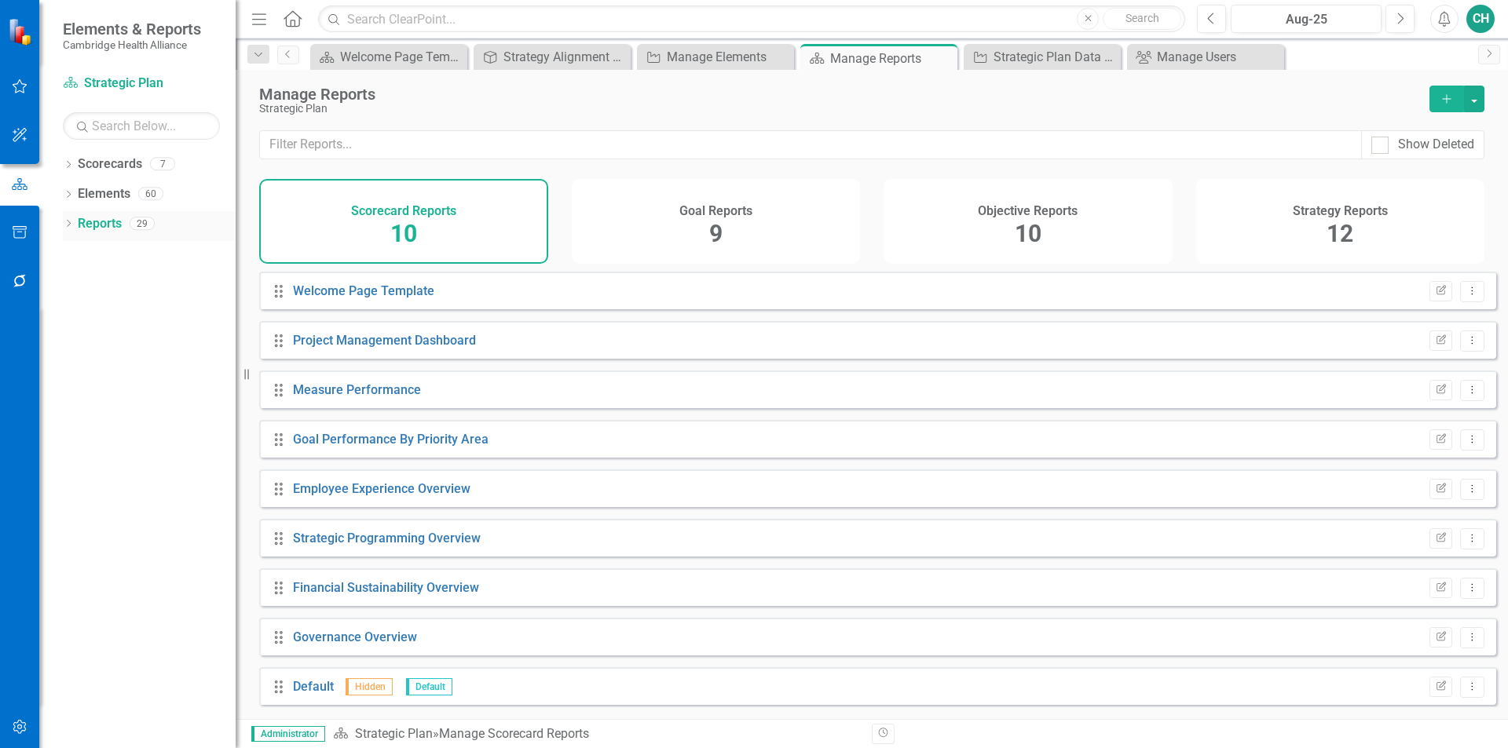
click at [68, 229] on icon "Dropdown" at bounding box center [68, 225] width 11 height 9
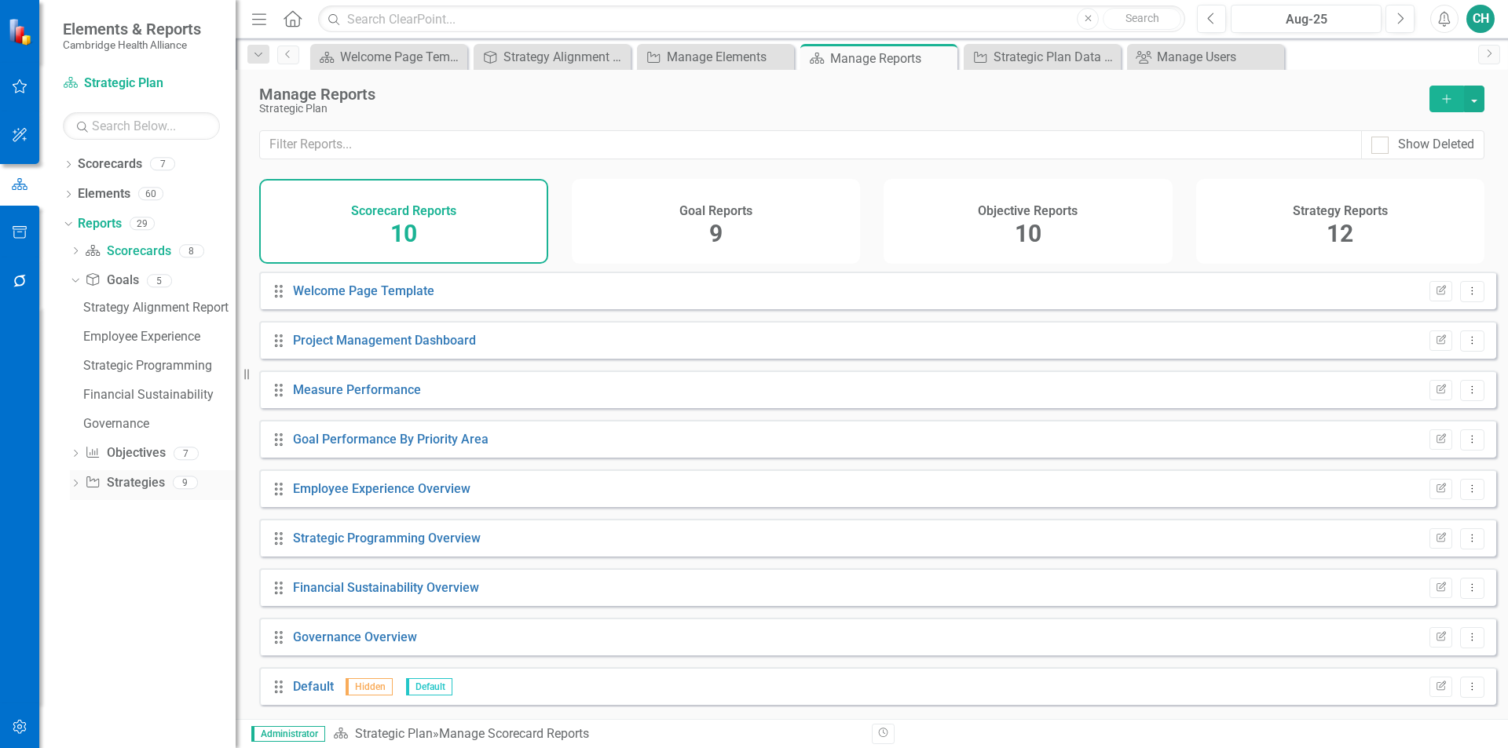
click at [90, 487] on icon "Strategy" at bounding box center [93, 482] width 16 height 13
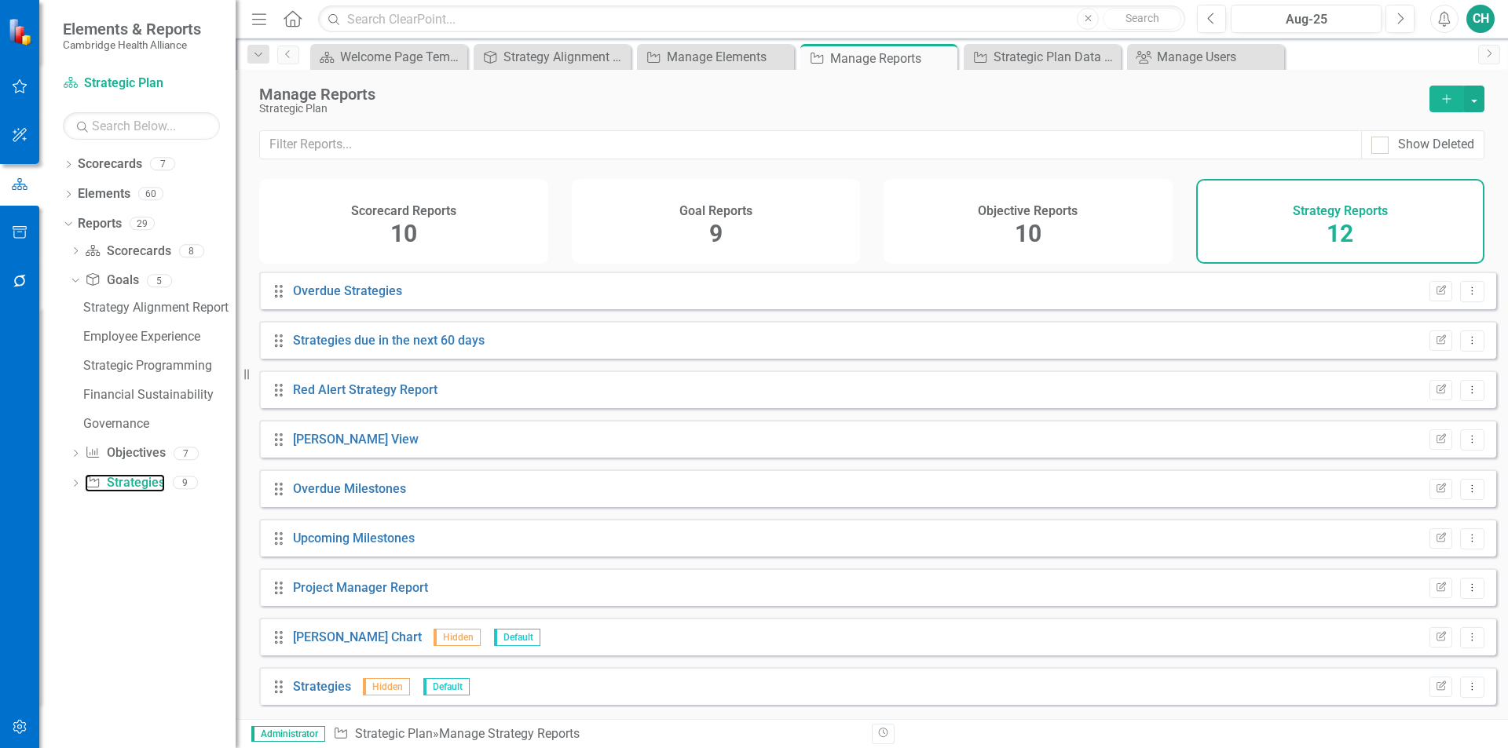
scroll to position [158, 0]
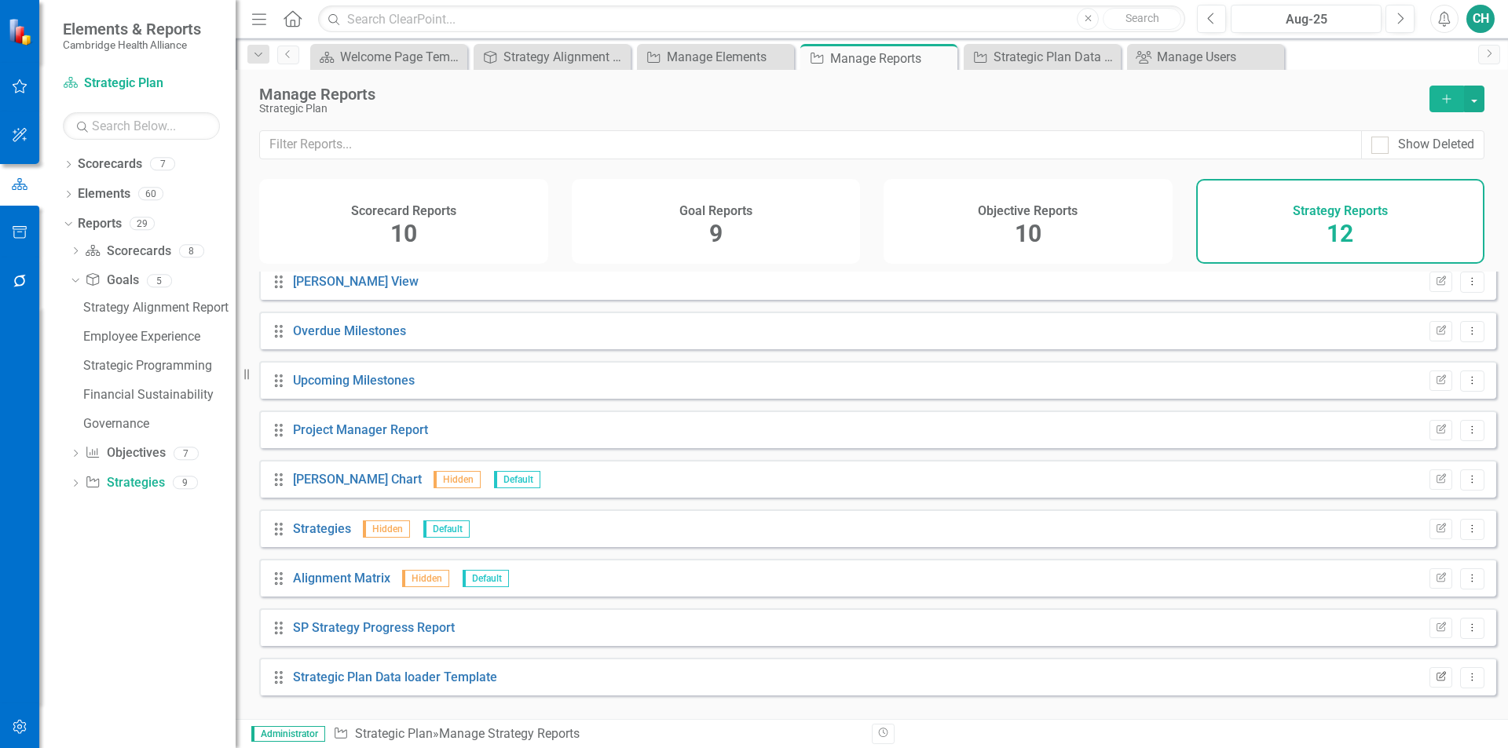
click at [1429, 688] on button "Edit Report" at bounding box center [1440, 677] width 23 height 20
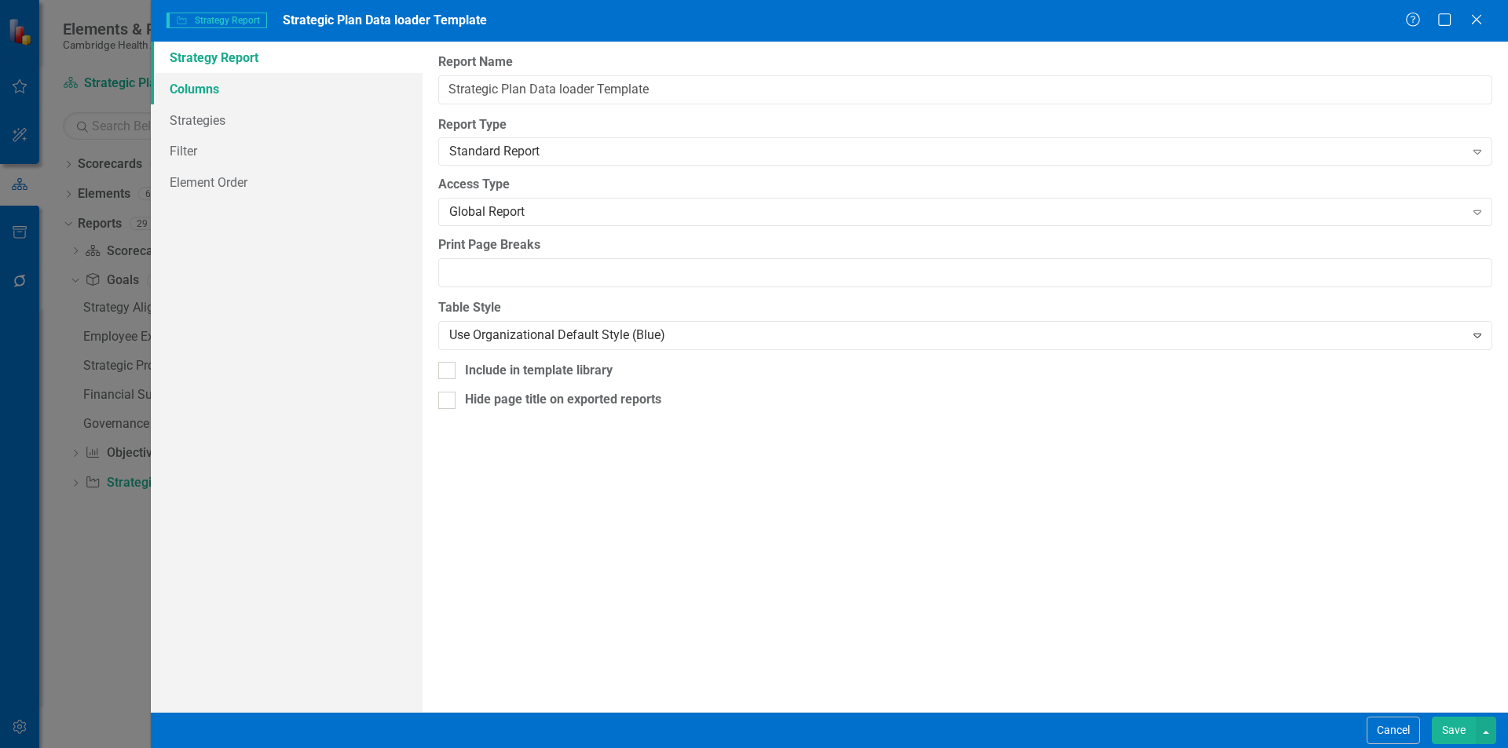
click at [265, 82] on link "Columns" at bounding box center [287, 88] width 272 height 31
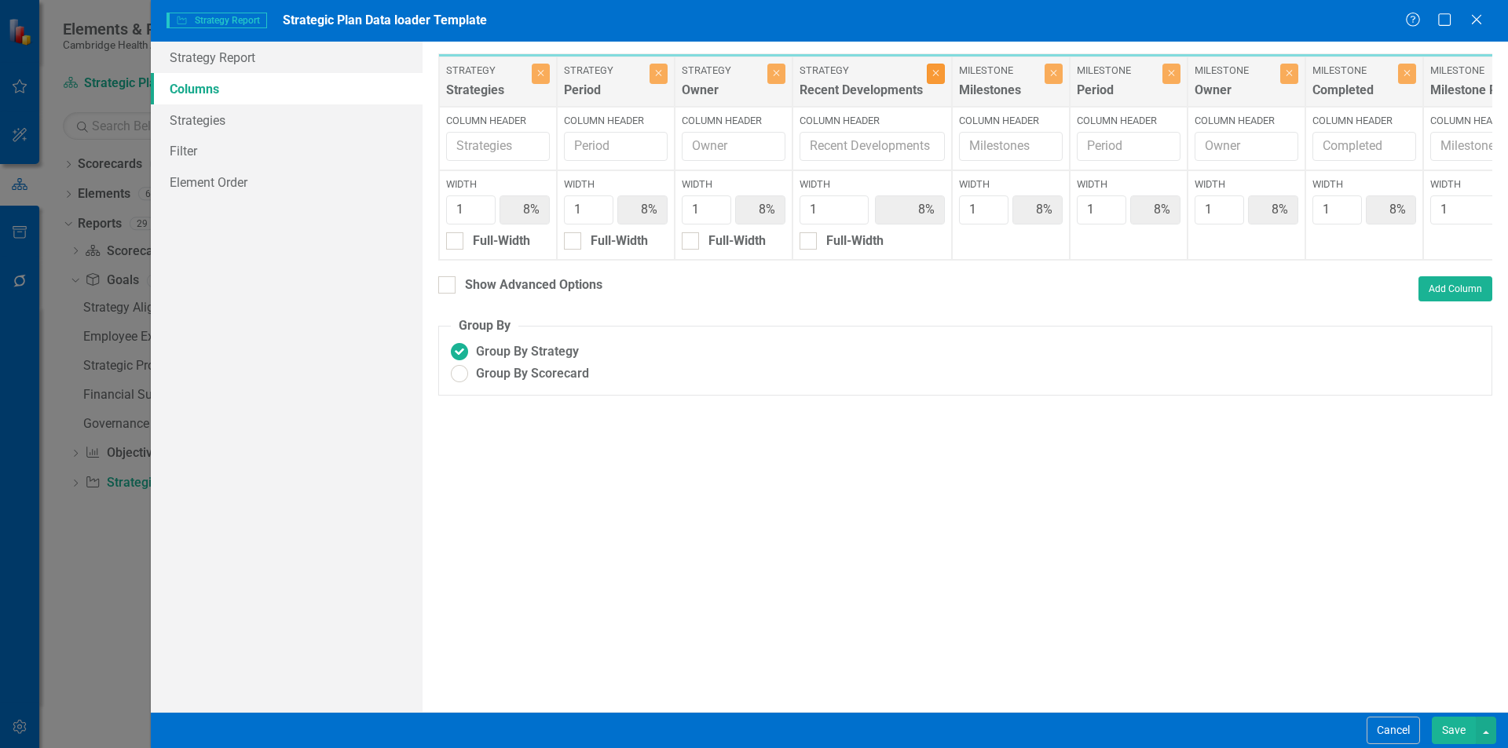
click at [930, 76] on button "Close" at bounding box center [936, 74] width 18 height 20
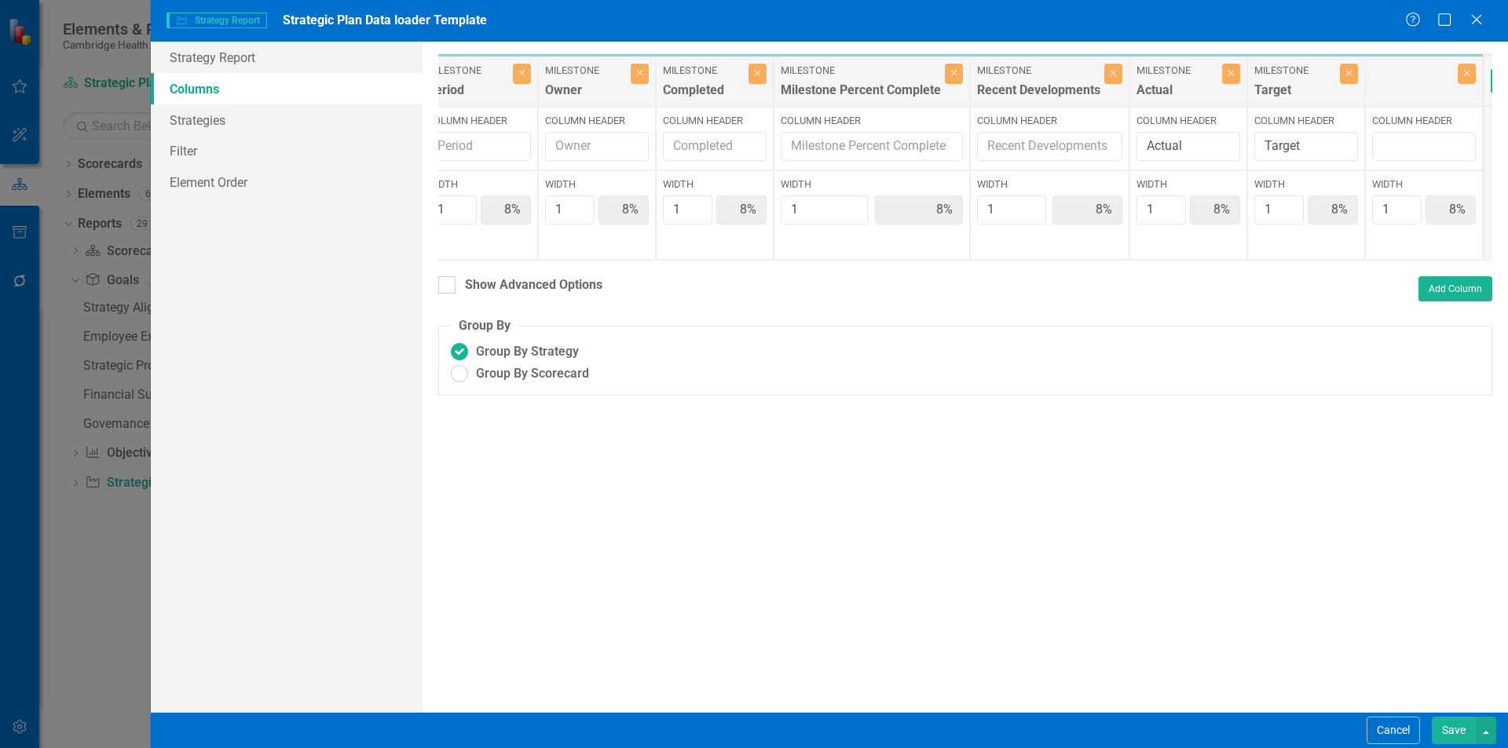
scroll to position [0, 590]
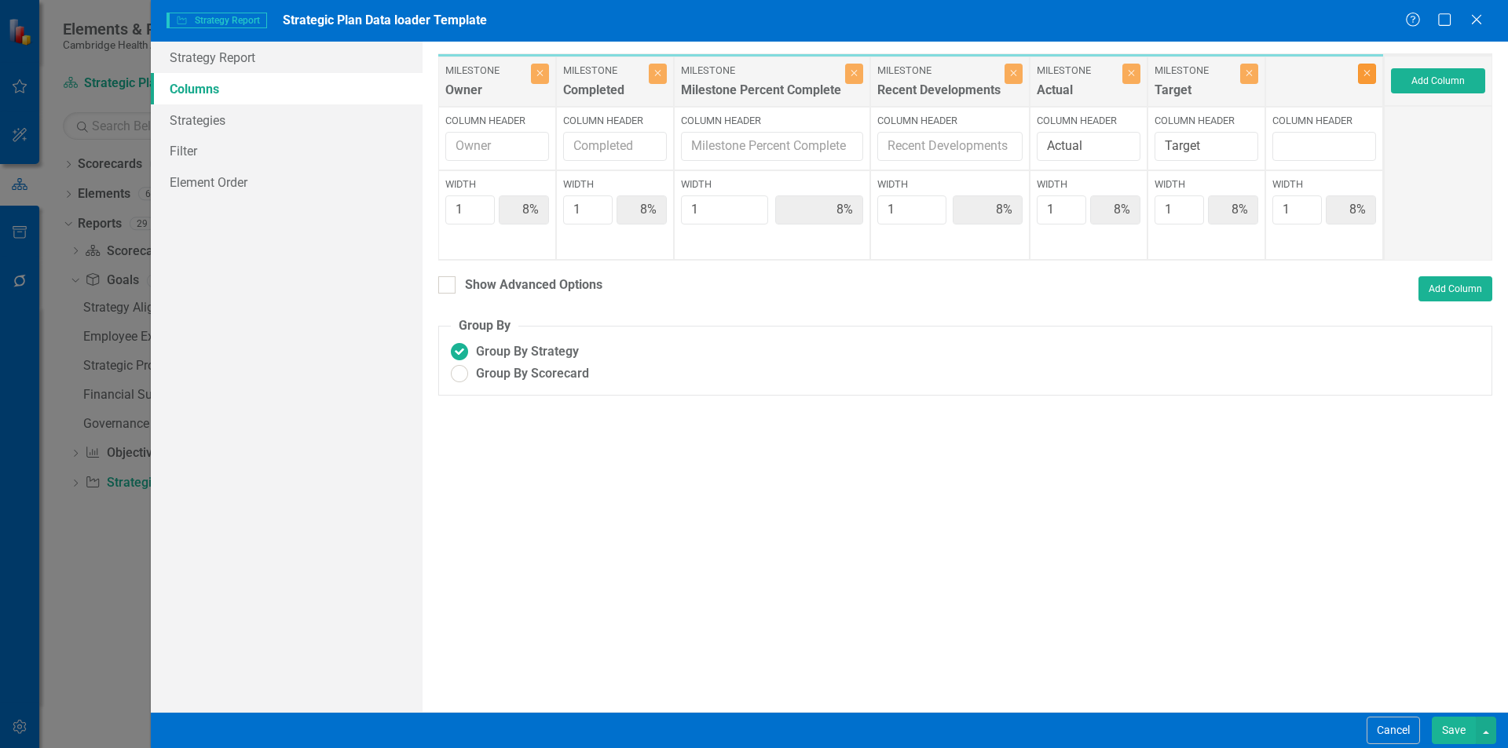
click at [1363, 71] on icon "Close" at bounding box center [1366, 72] width 7 height 9
type input "9%"
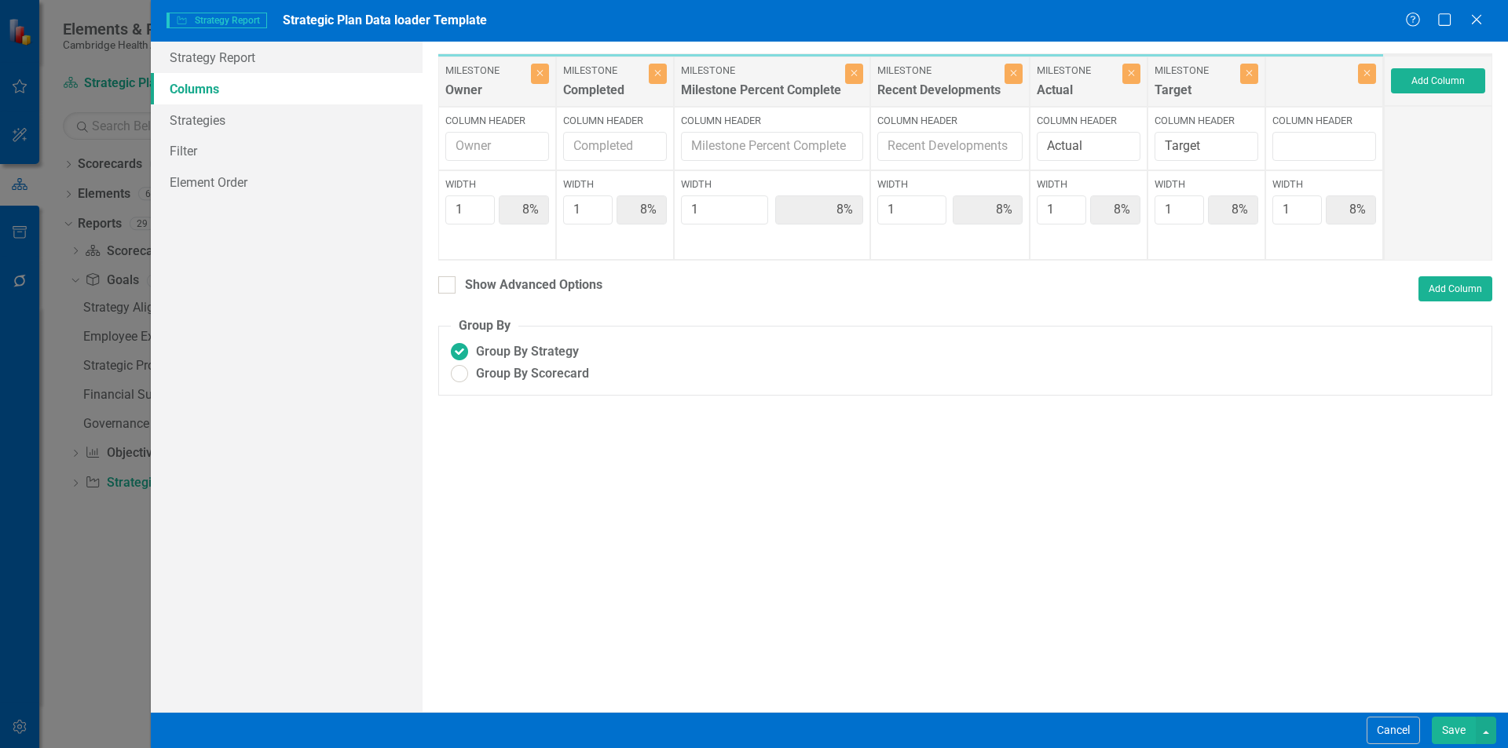
type input "9%"
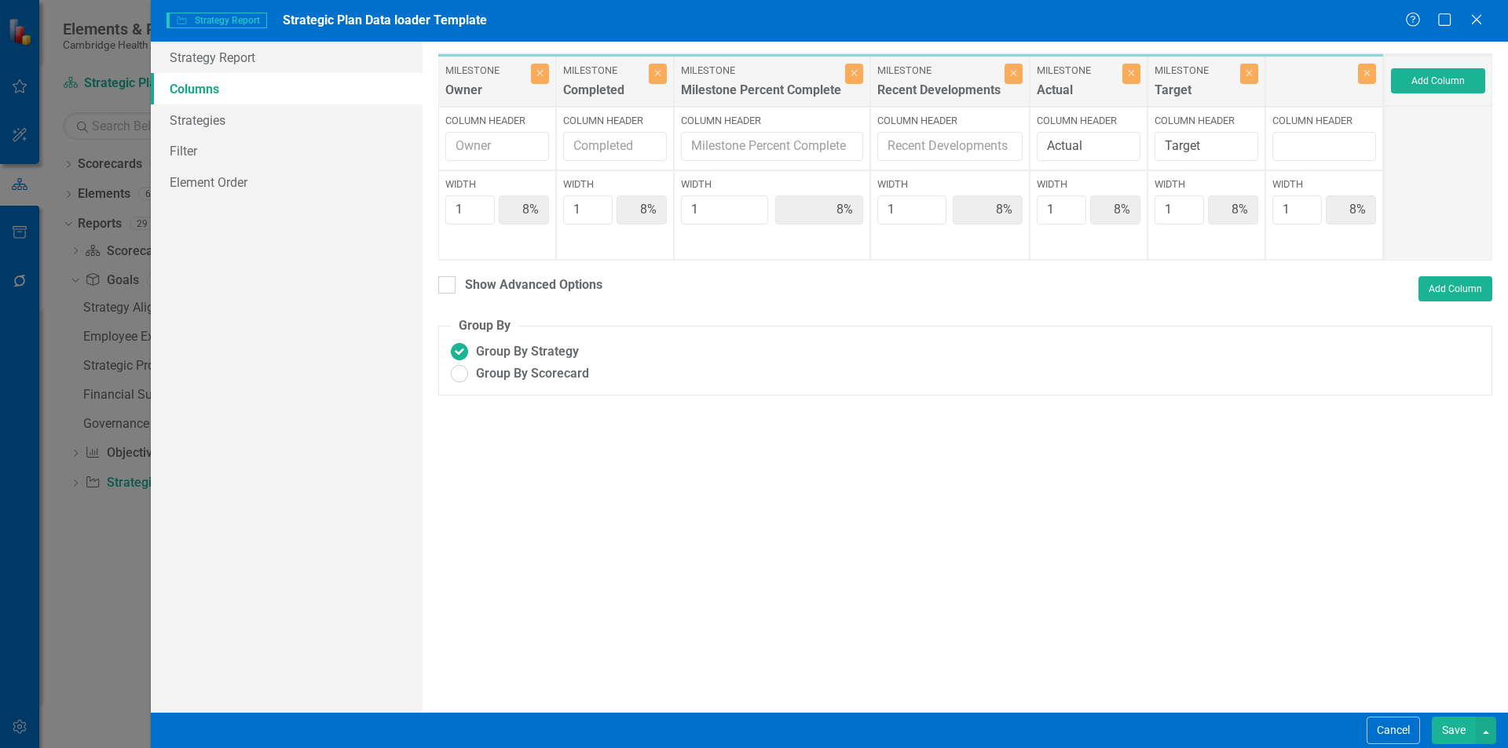
type input "9%"
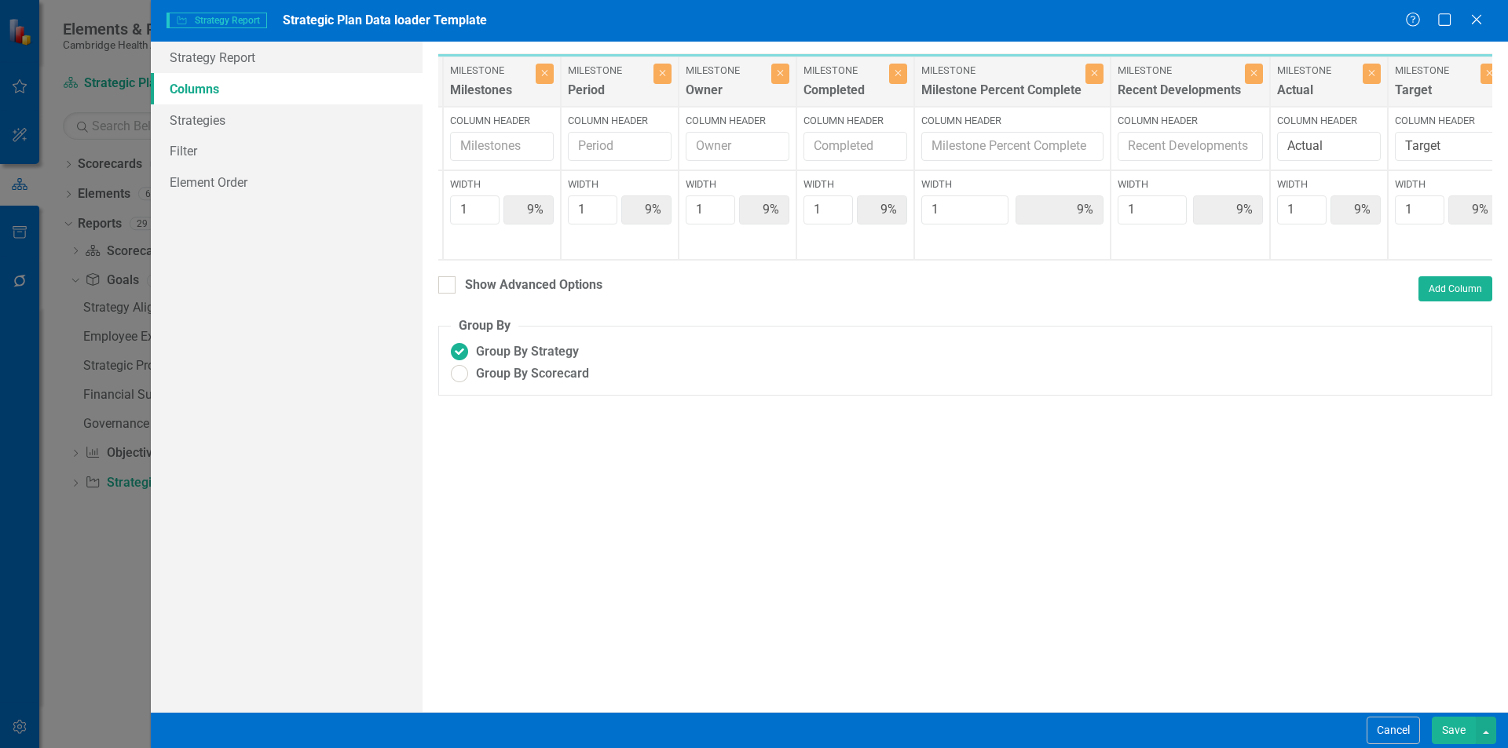
scroll to position [0, 0]
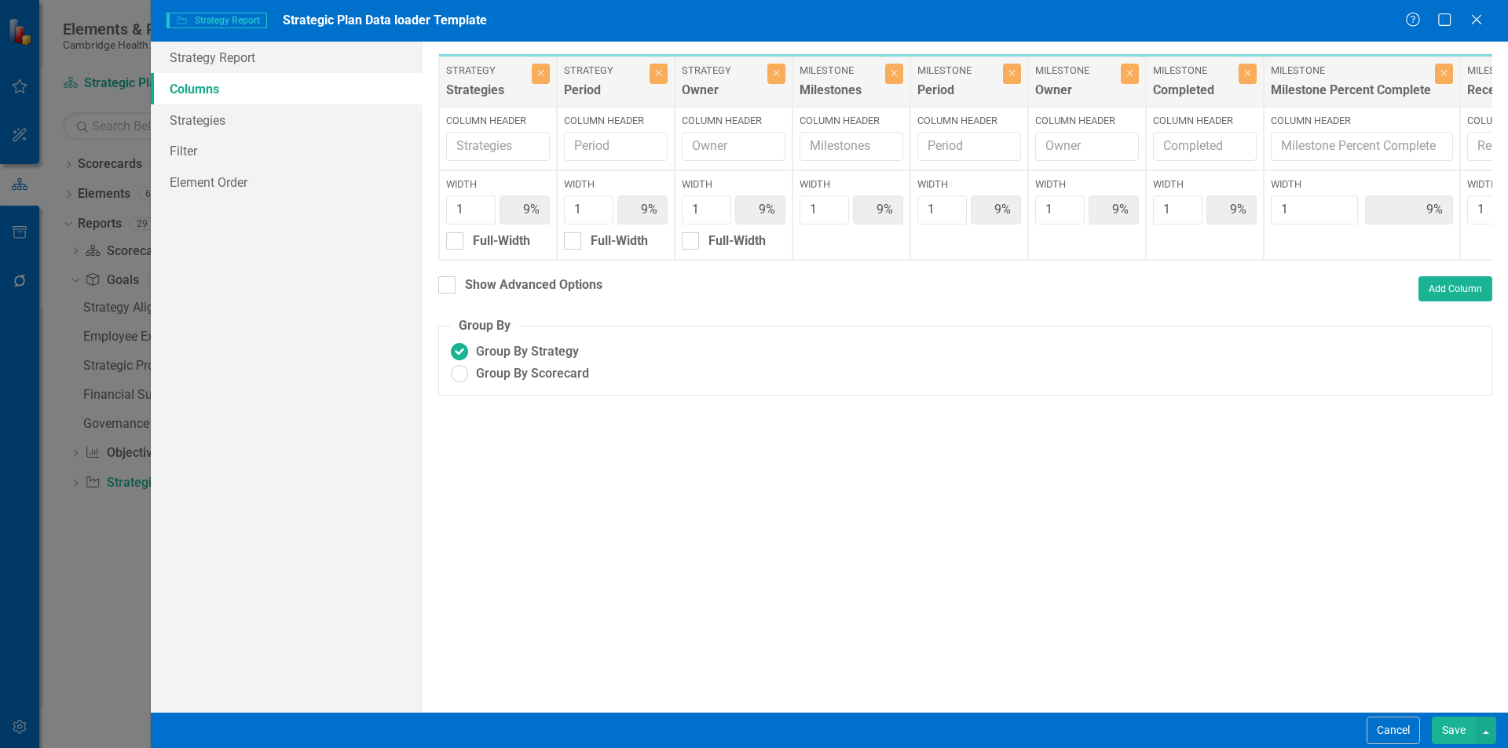
click at [1450, 726] on button "Save" at bounding box center [1453, 730] width 44 height 27
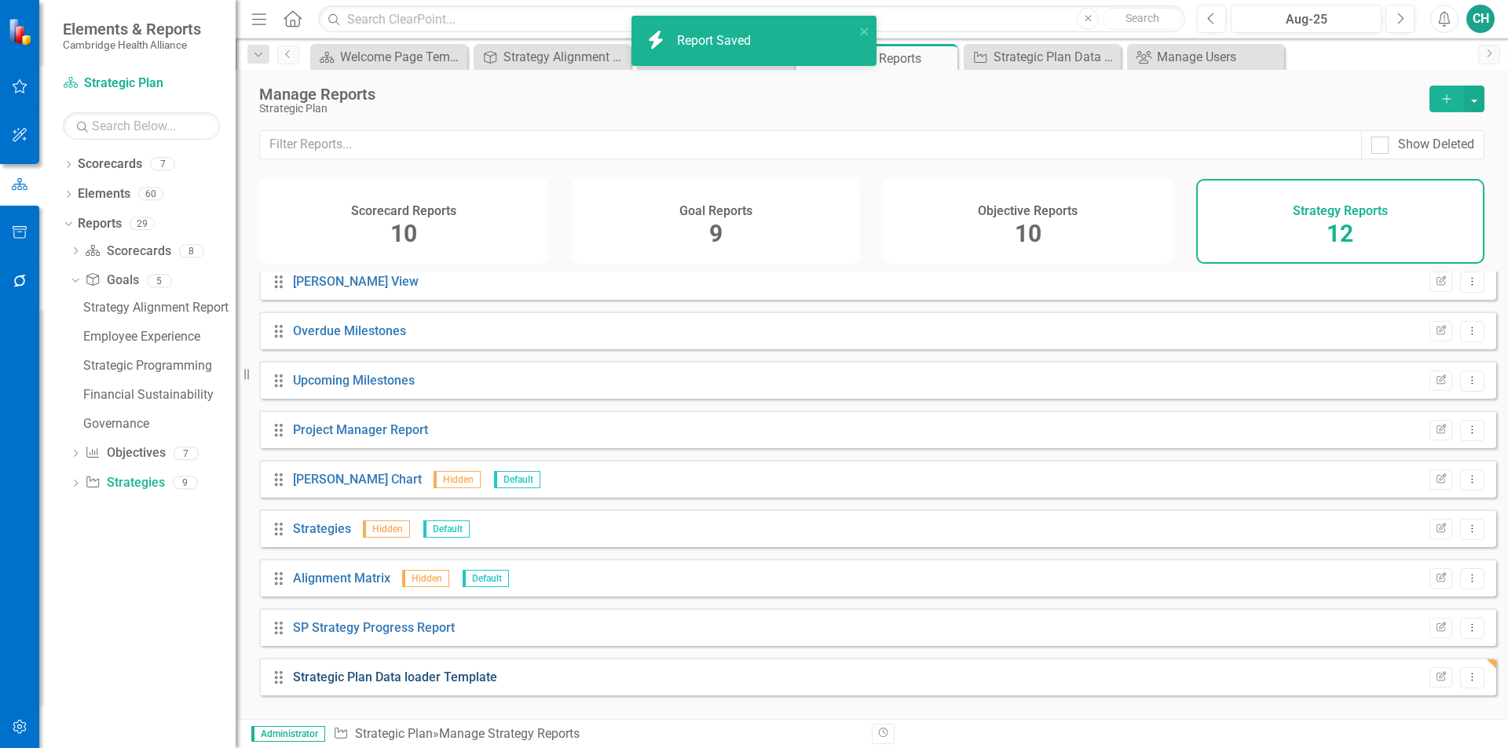
click at [352, 685] on link "Strategic Plan Data loader Template" at bounding box center [395, 677] width 204 height 15
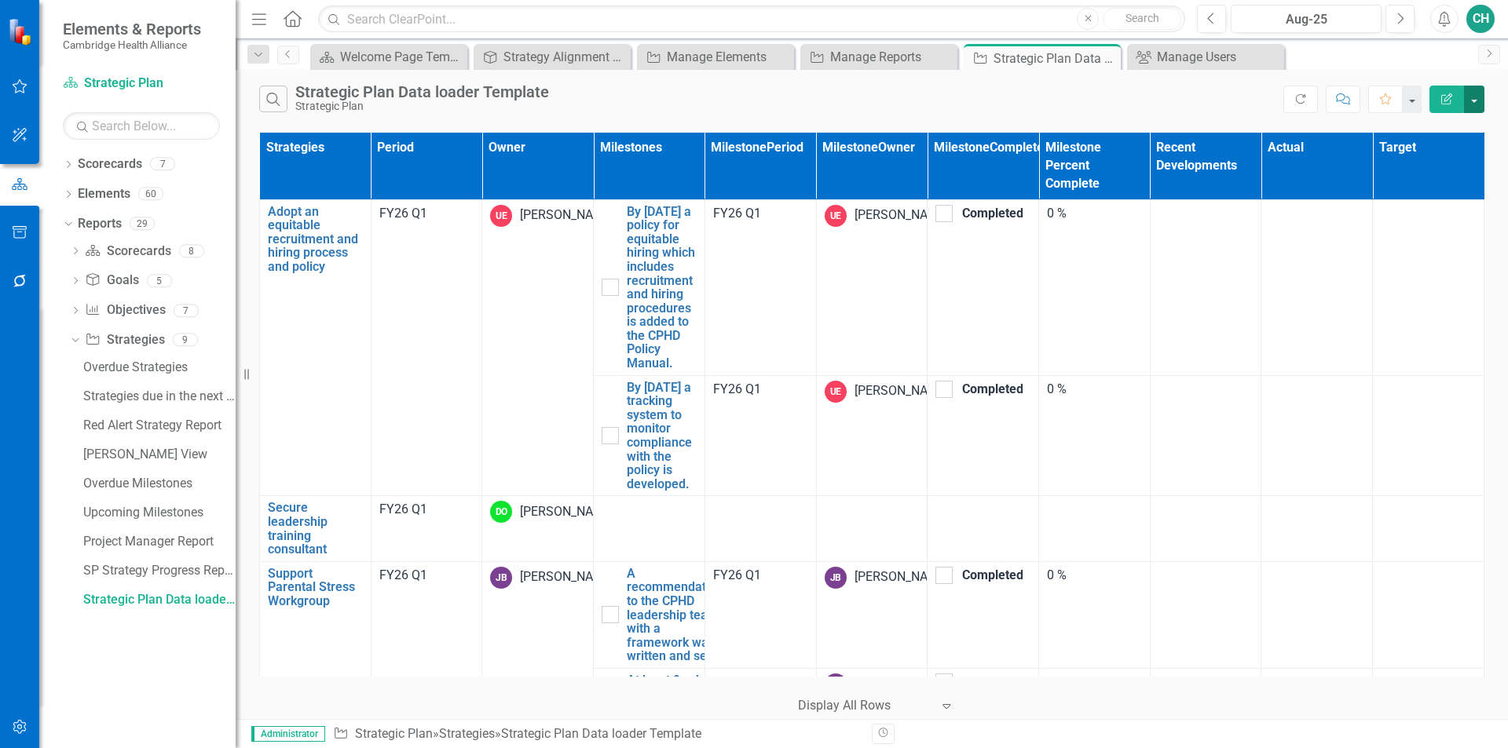
click at [1470, 104] on button "button" at bounding box center [1474, 99] width 20 height 27
click at [1436, 128] on link "Edit Report Edit Report" at bounding box center [1421, 128] width 124 height 29
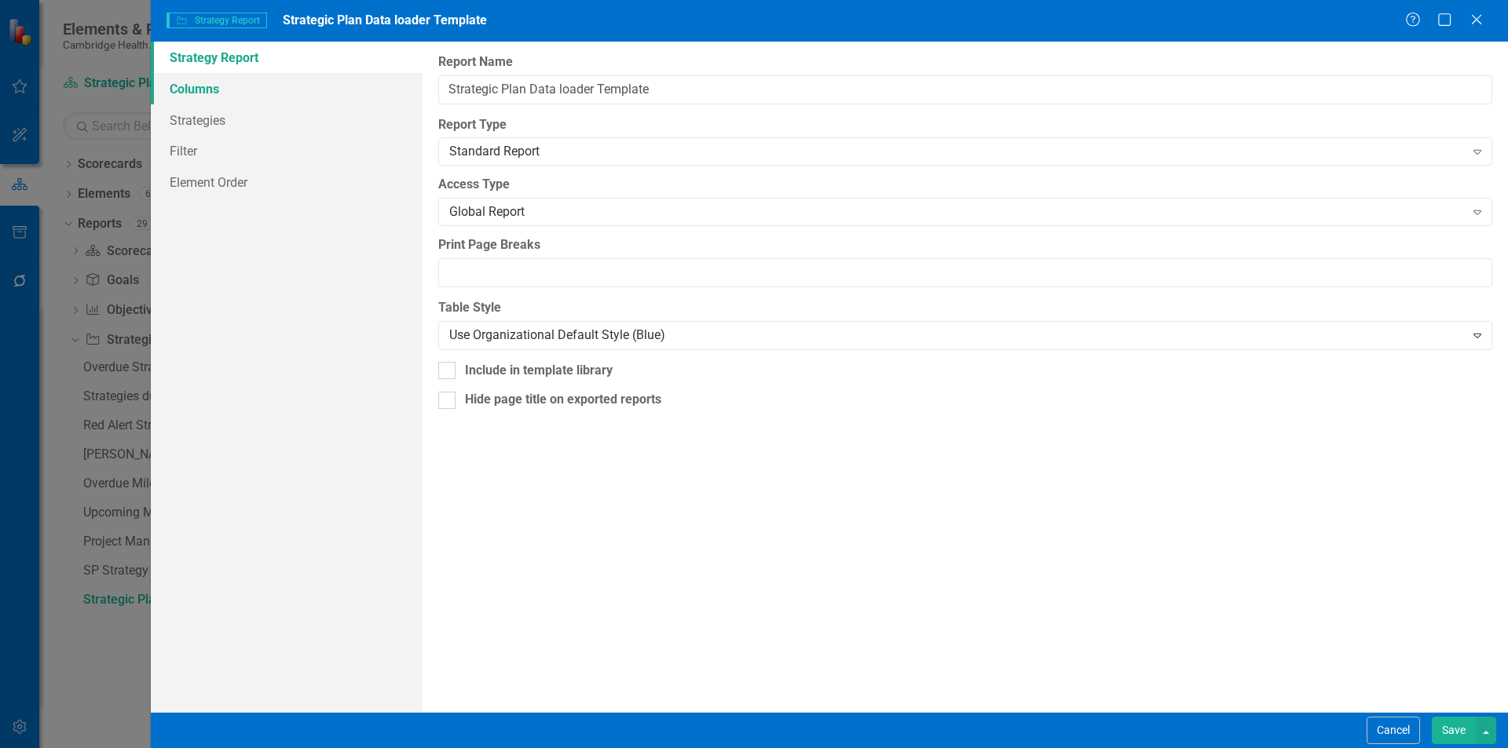
click at [286, 89] on link "Columns" at bounding box center [287, 88] width 272 height 31
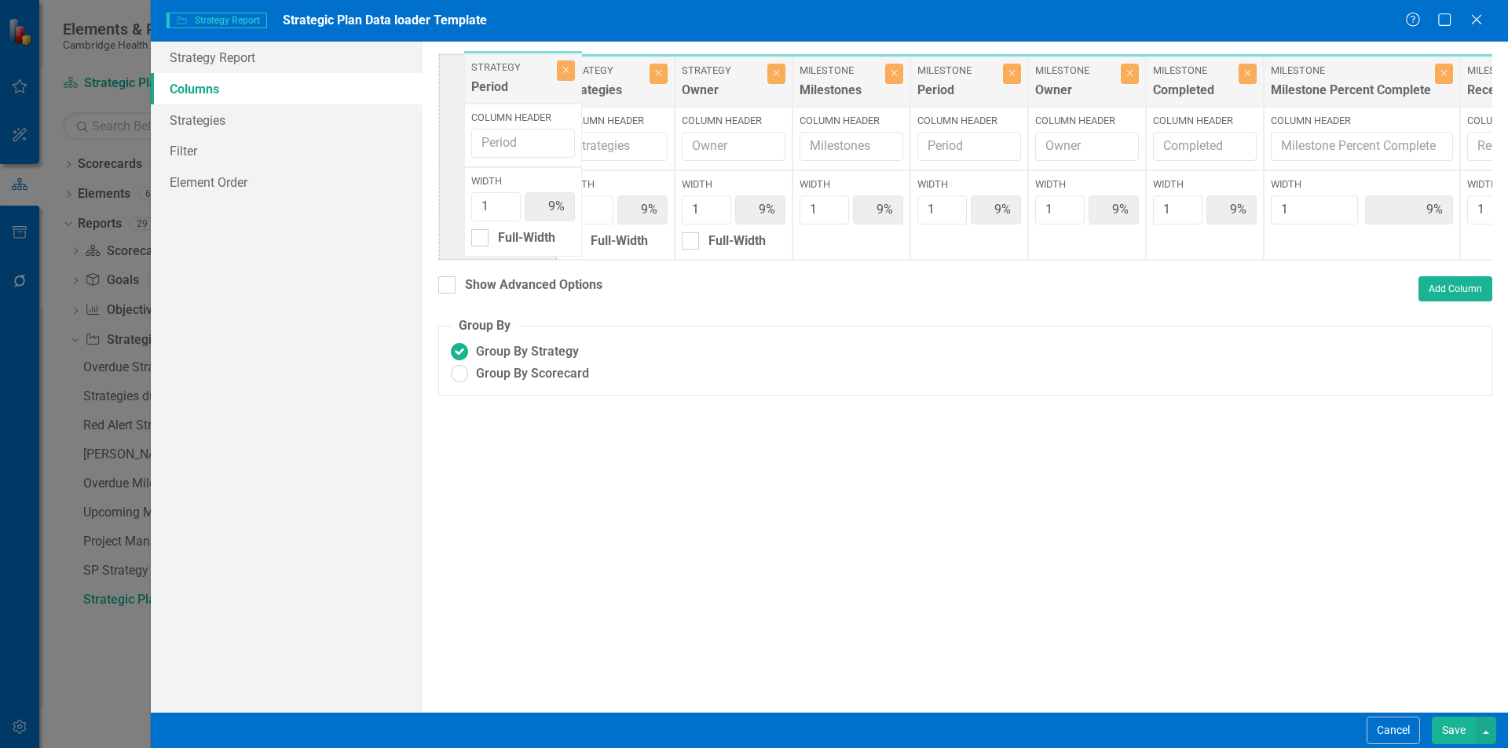
drag, startPoint x: 600, startPoint y: 73, endPoint x: 507, endPoint y: 70, distance: 92.7
click at [507, 70] on div "Strategy Strategies Close Column Header Width 1 9% Full-Width Strategy Period C…" at bounding box center [1146, 156] width 1417 height 207
click at [1447, 729] on button "Save" at bounding box center [1453, 730] width 44 height 27
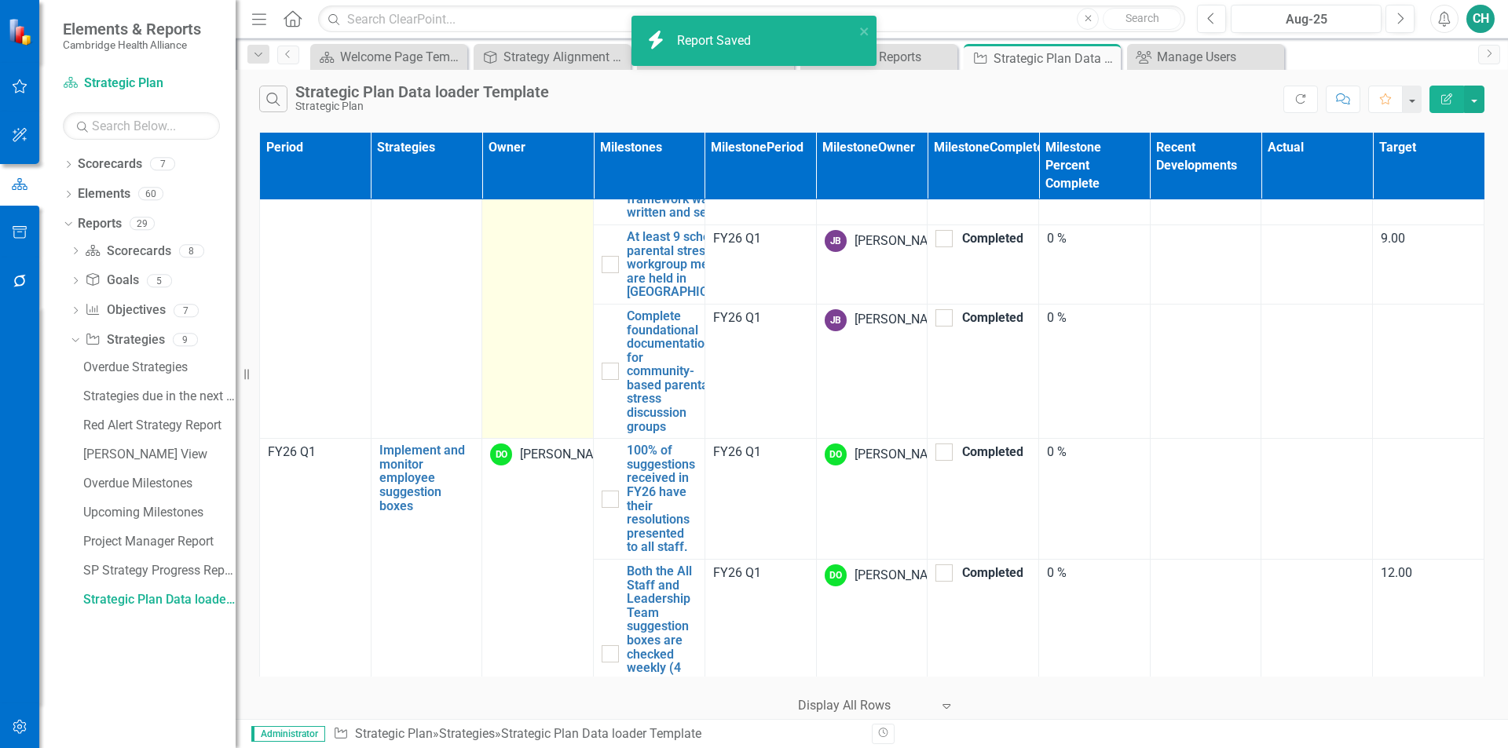
scroll to position [471, 0]
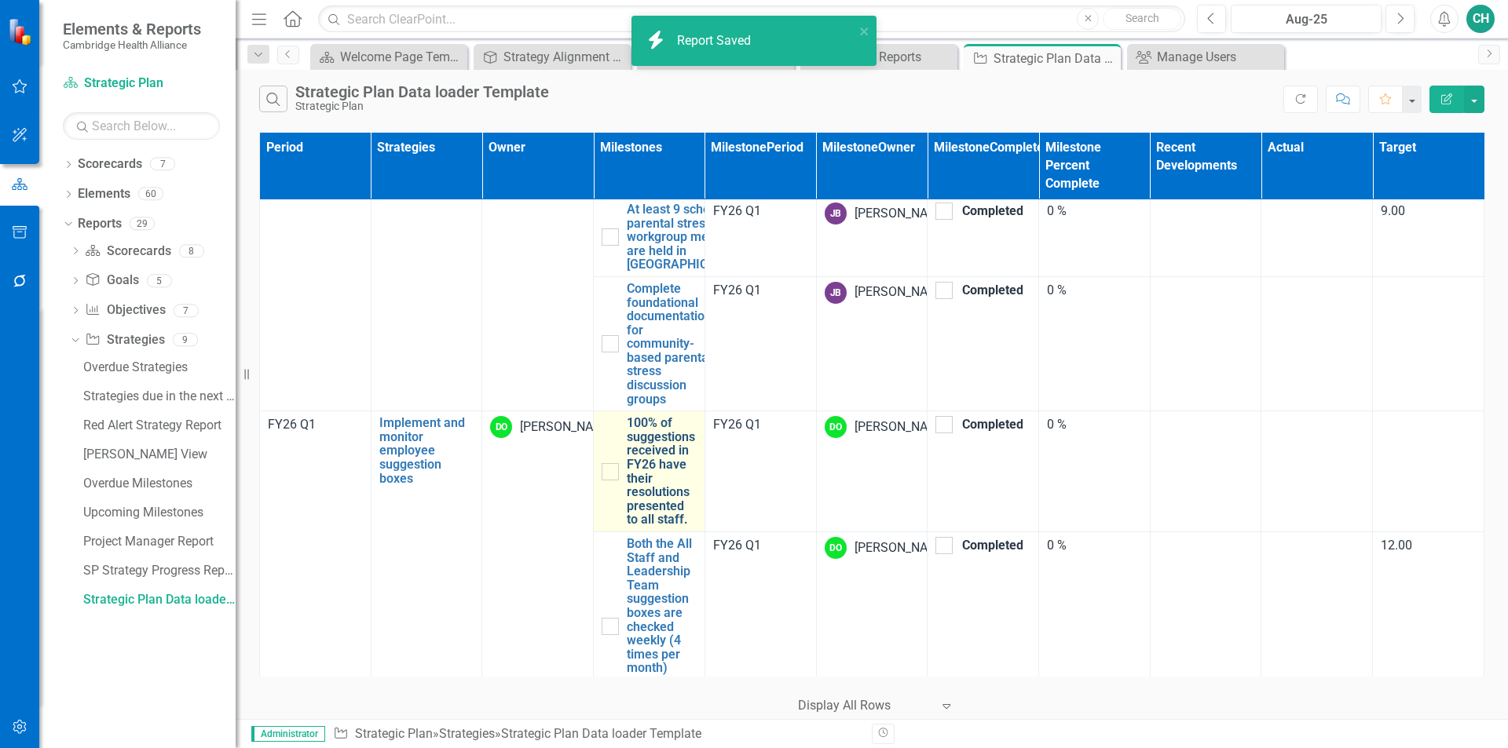
click at [664, 512] on link "100% of suggestions received in FY26 have their resolutions presented to all st…" at bounding box center [662, 471] width 70 height 111
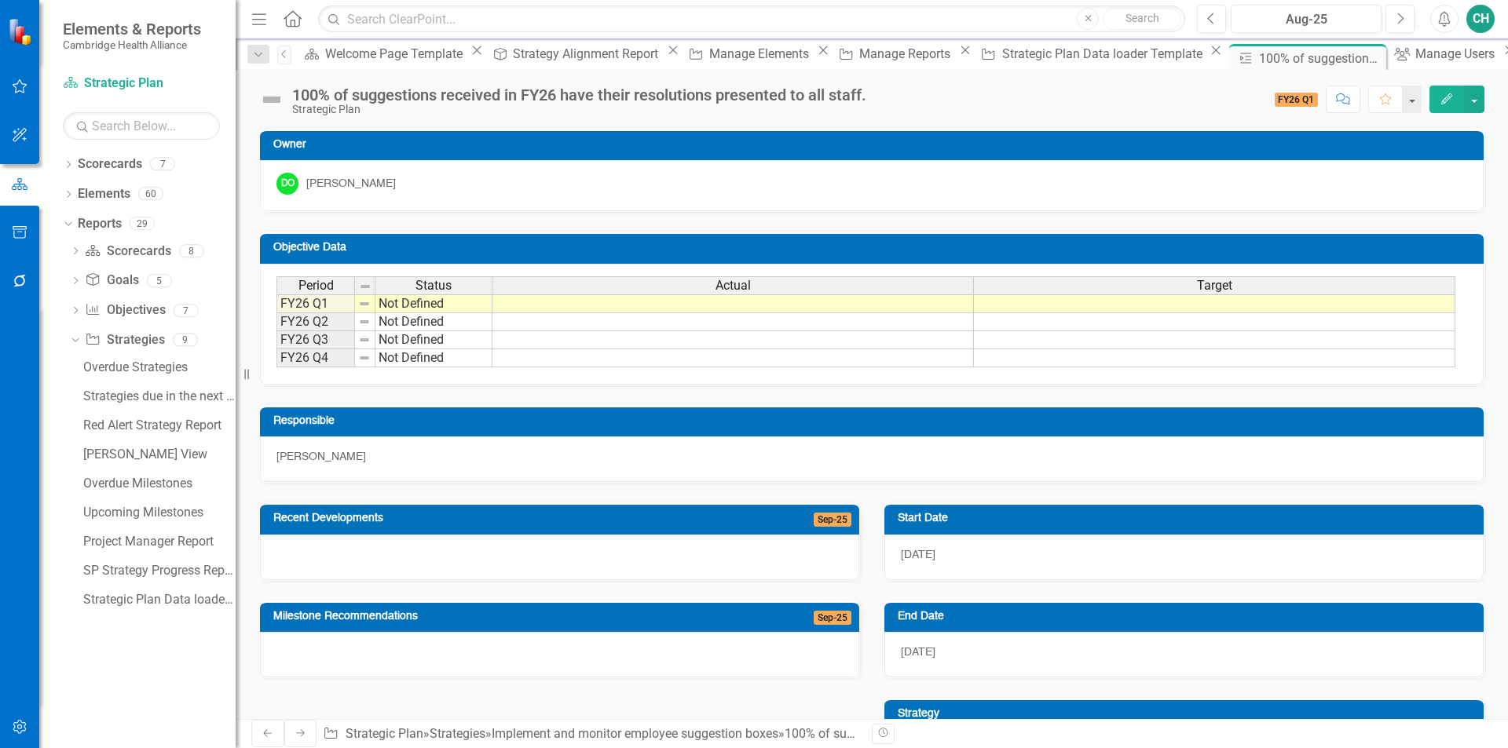
click at [1438, 98] on button "Edit" at bounding box center [1446, 99] width 35 height 27
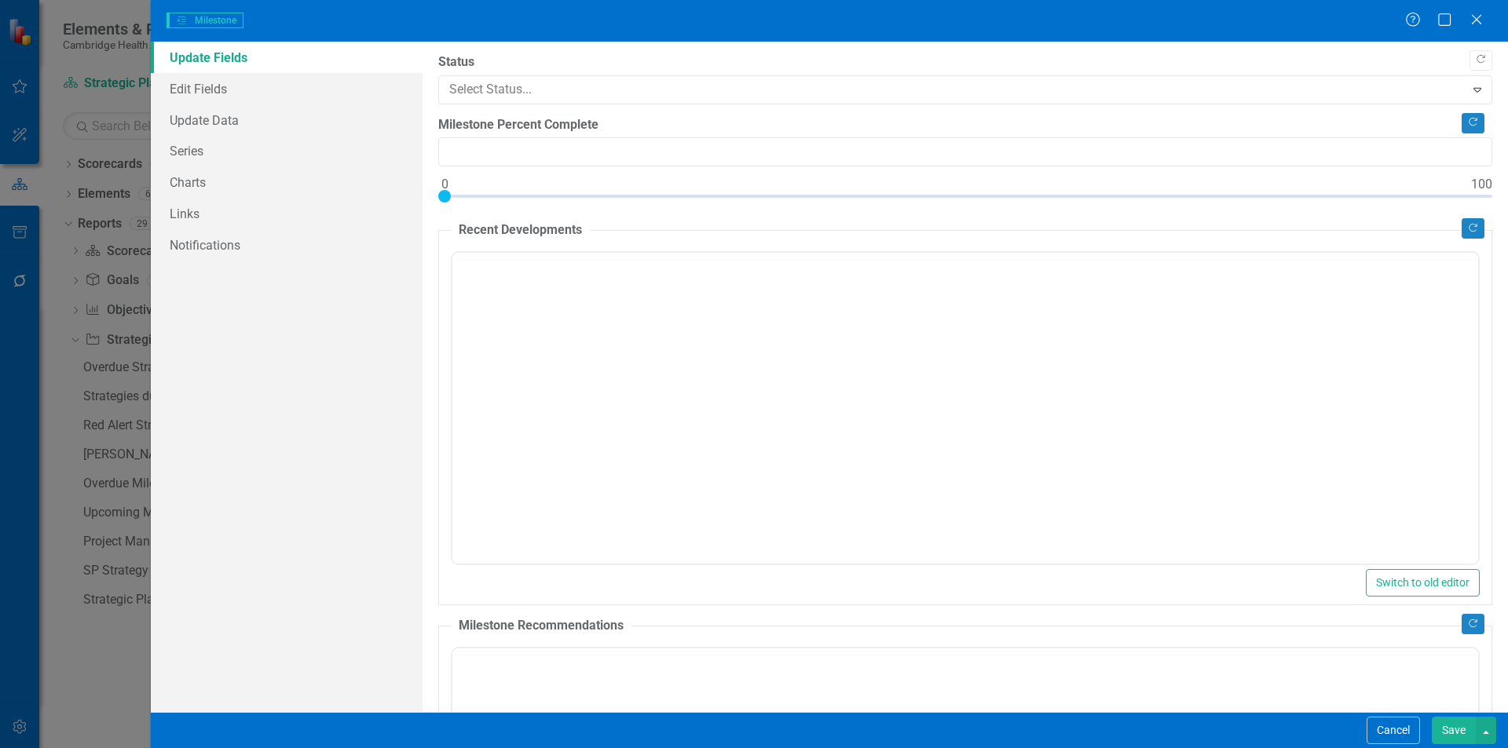
type input "0"
click at [190, 148] on link "Series" at bounding box center [287, 150] width 272 height 31
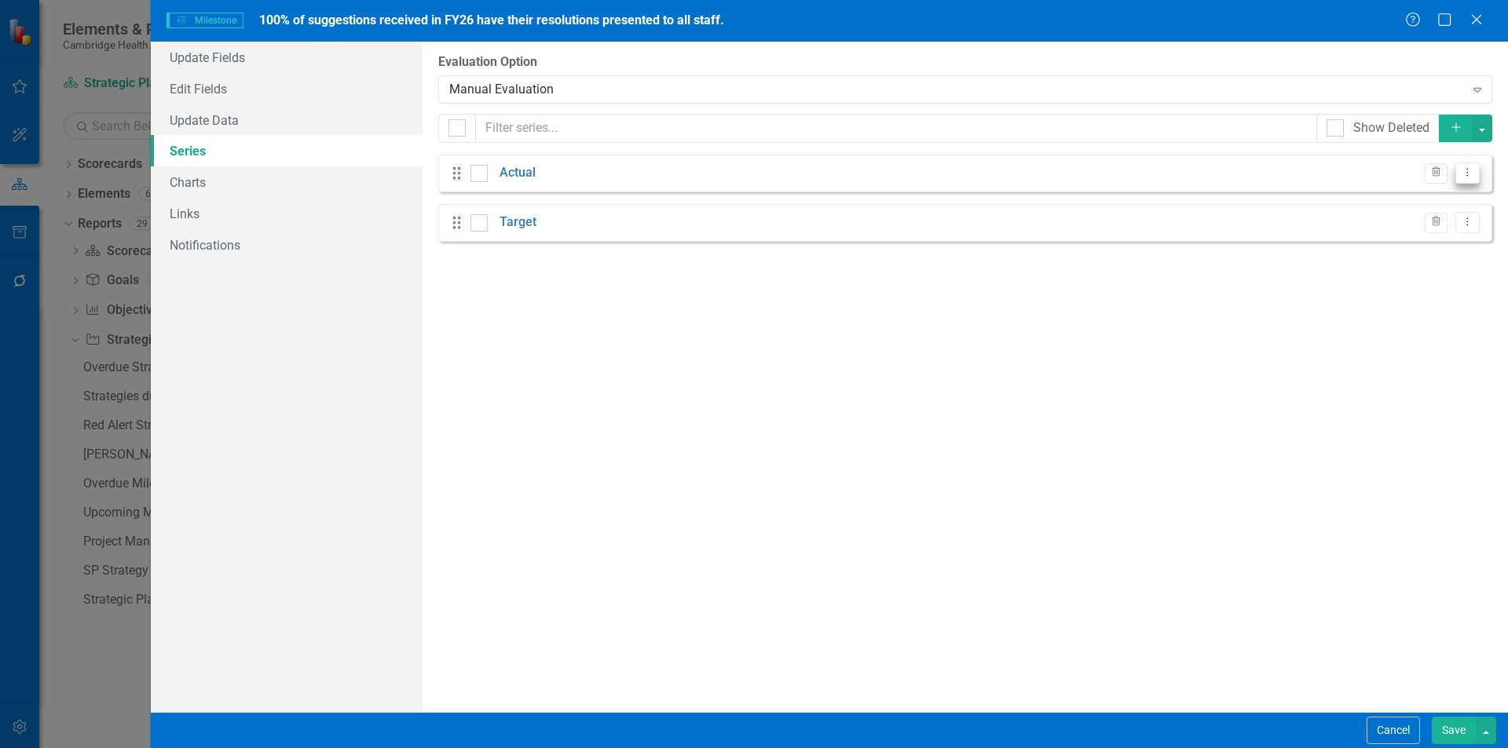
click at [1462, 172] on icon "Dropdown Menu" at bounding box center [1466, 172] width 13 height 10
click at [1409, 203] on link "Edit Edit Measure Series" at bounding box center [1389, 199] width 178 height 29
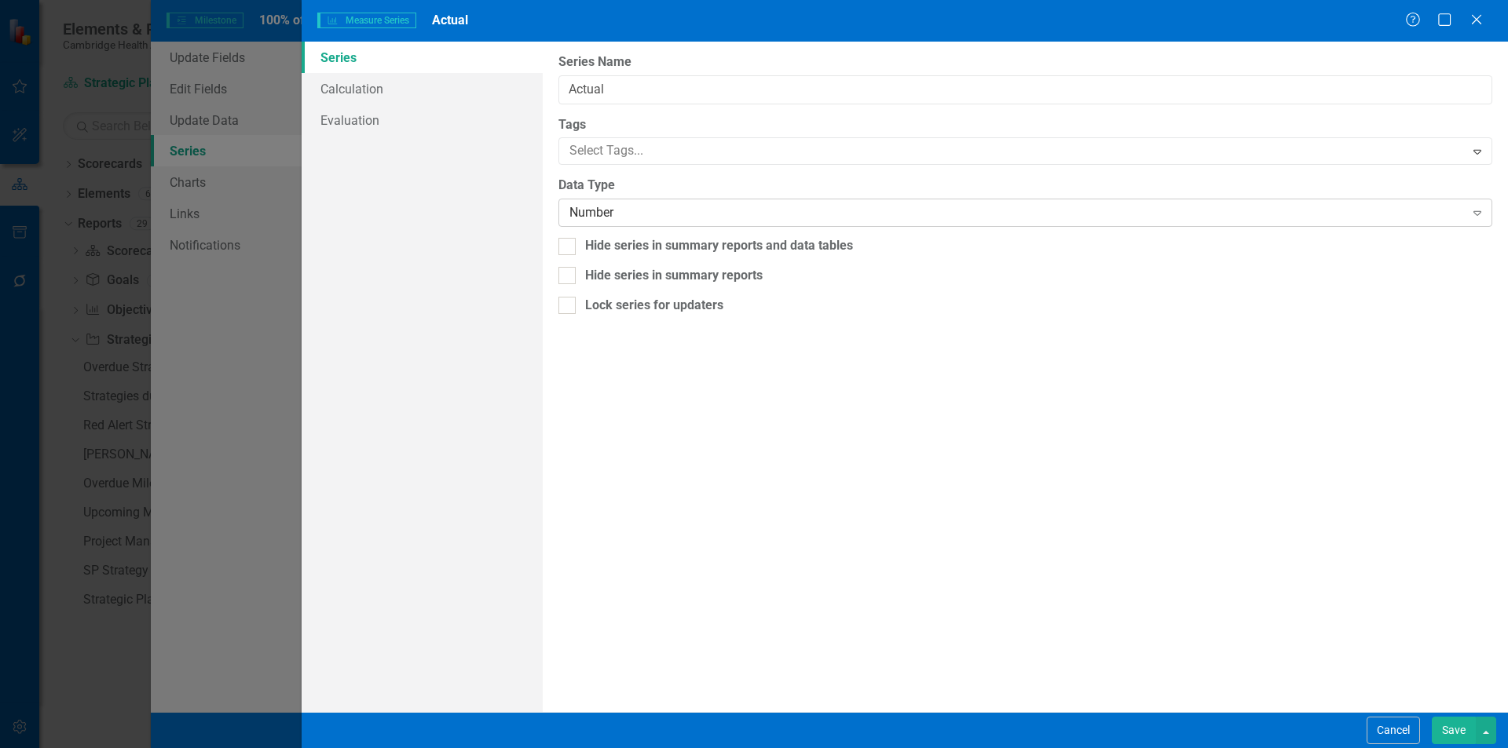
click at [636, 213] on div "Number" at bounding box center [1016, 213] width 894 height 18
click at [1456, 729] on button "Save" at bounding box center [1453, 730] width 44 height 27
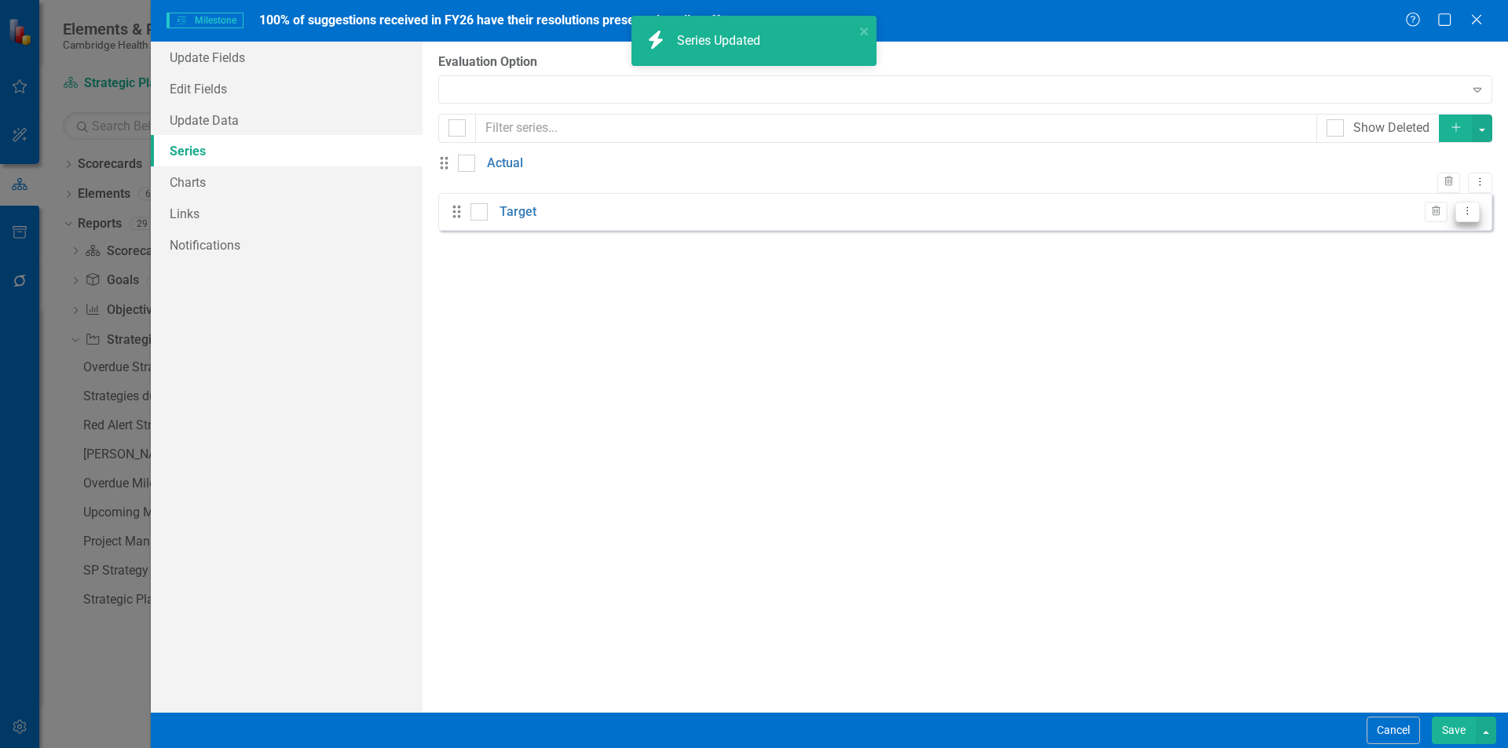
click at [1471, 216] on icon "Dropdown Menu" at bounding box center [1466, 211] width 13 height 10
click at [1430, 252] on link "Edit Edit Measure Series" at bounding box center [1389, 248] width 178 height 29
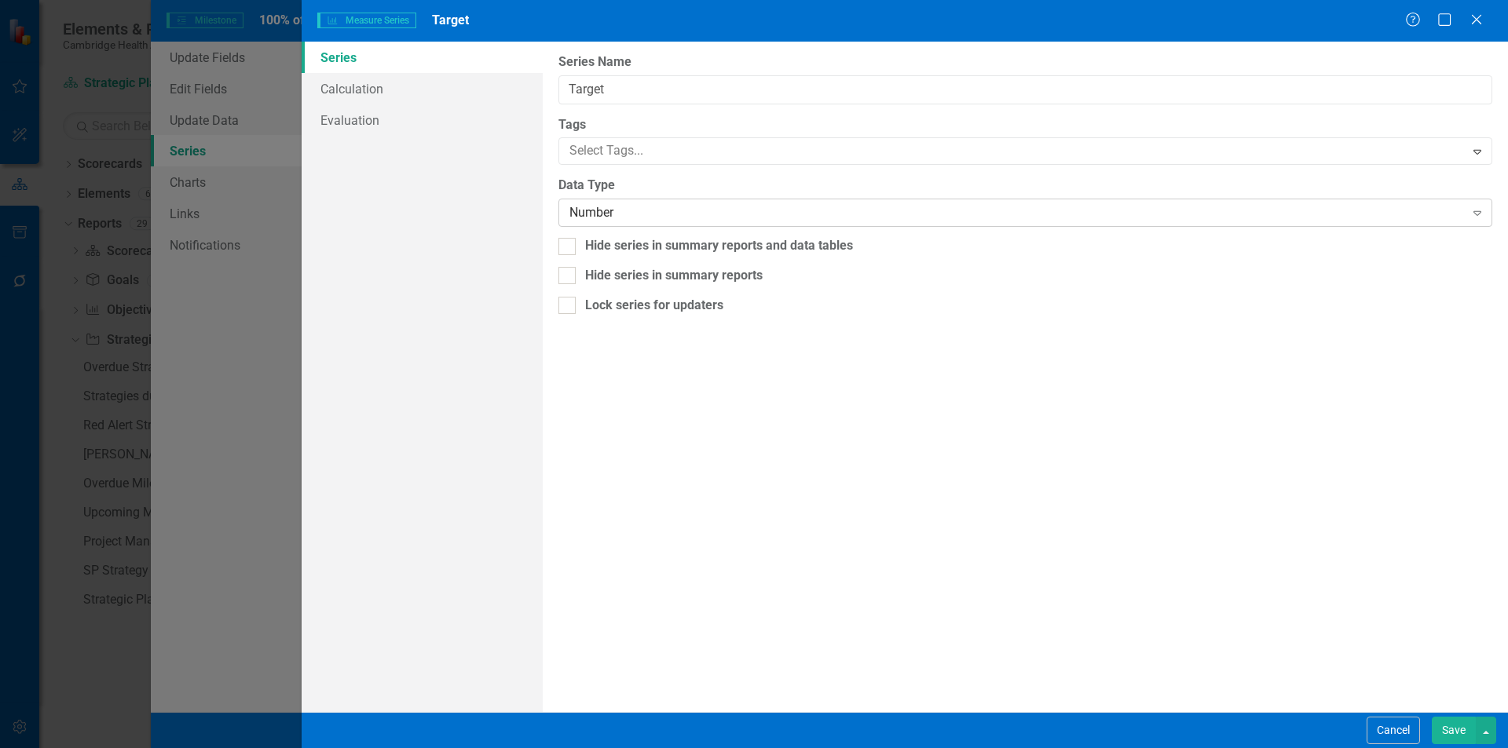
click at [768, 217] on div "Number" at bounding box center [1016, 213] width 894 height 18
click at [1448, 729] on button "Save" at bounding box center [1453, 730] width 44 height 27
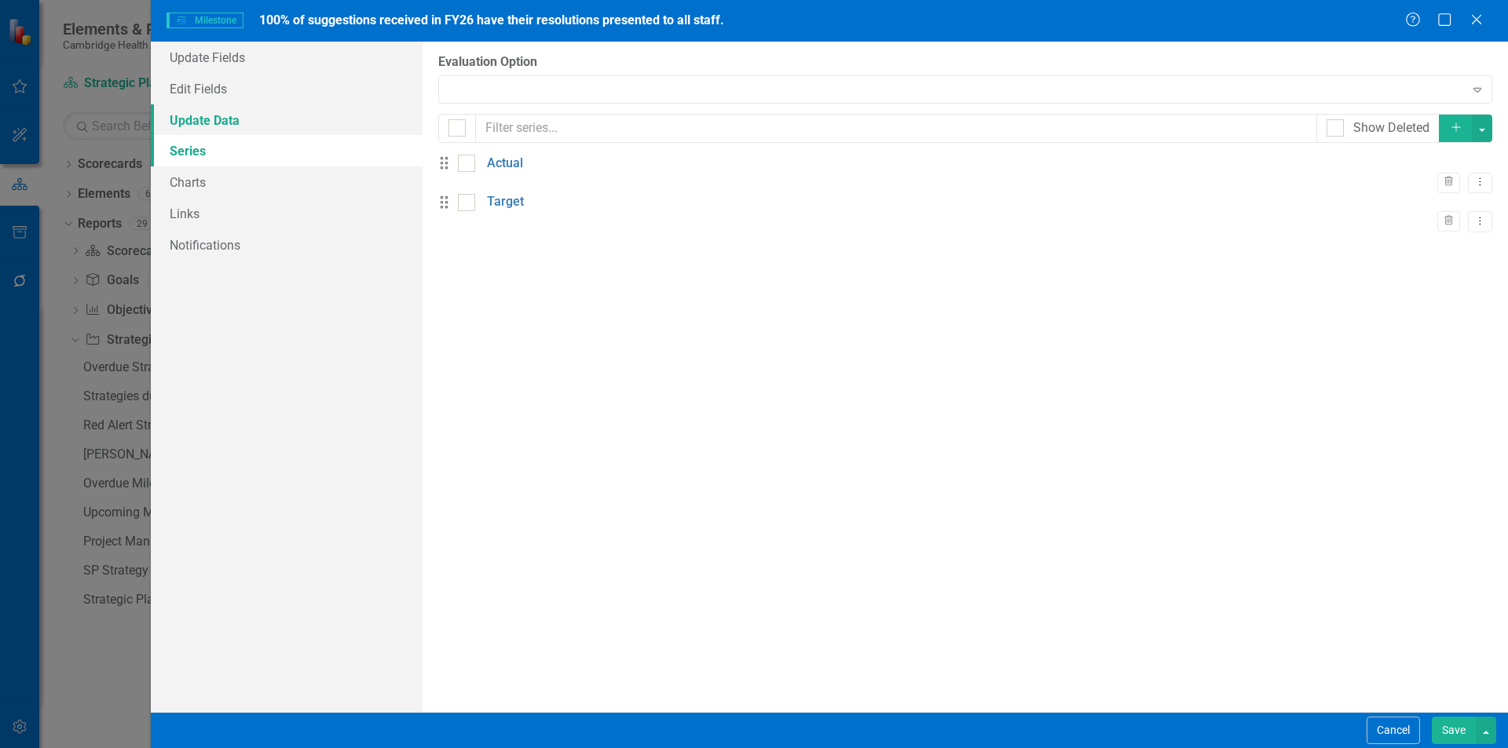
click at [220, 126] on link "Update Data" at bounding box center [287, 119] width 272 height 31
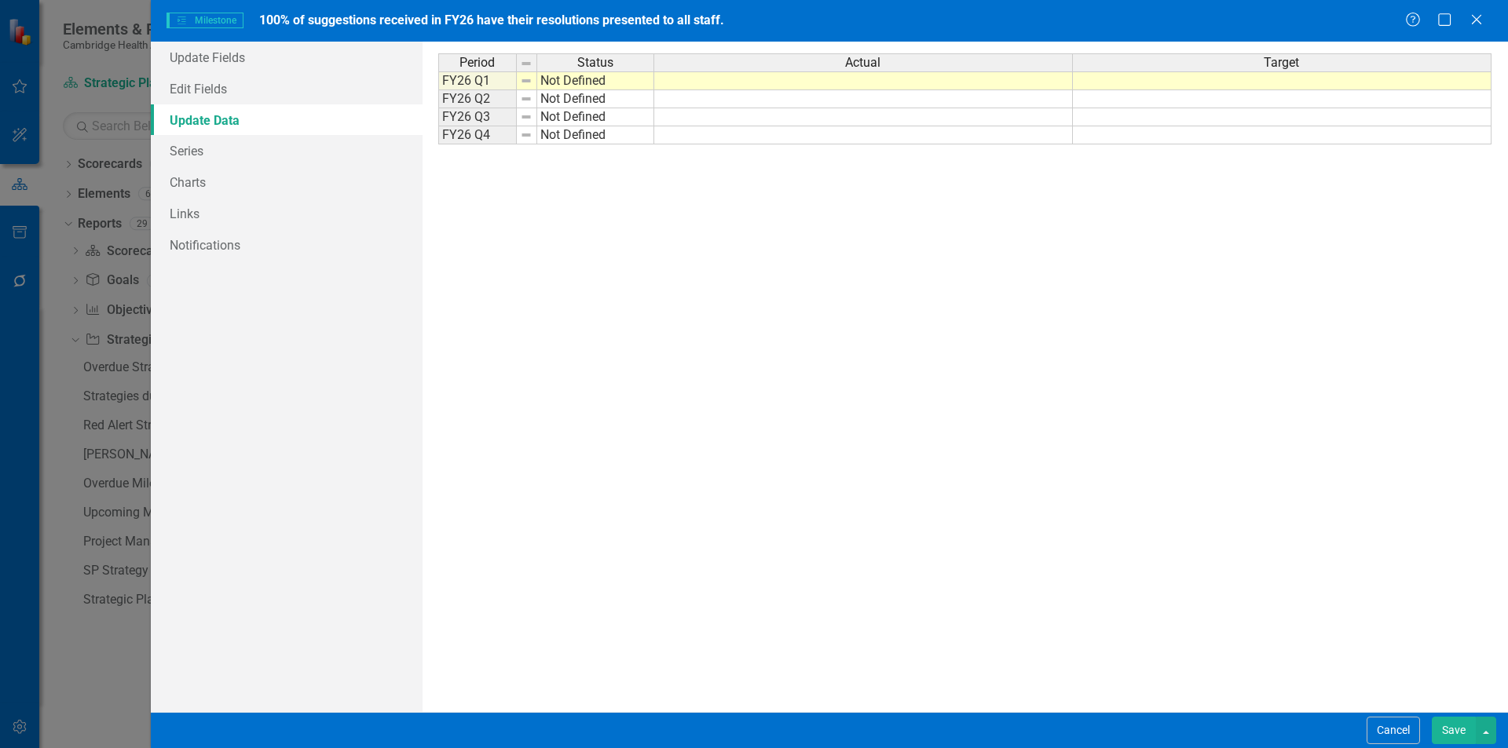
click at [1449, 729] on button "Save" at bounding box center [1453, 730] width 44 height 27
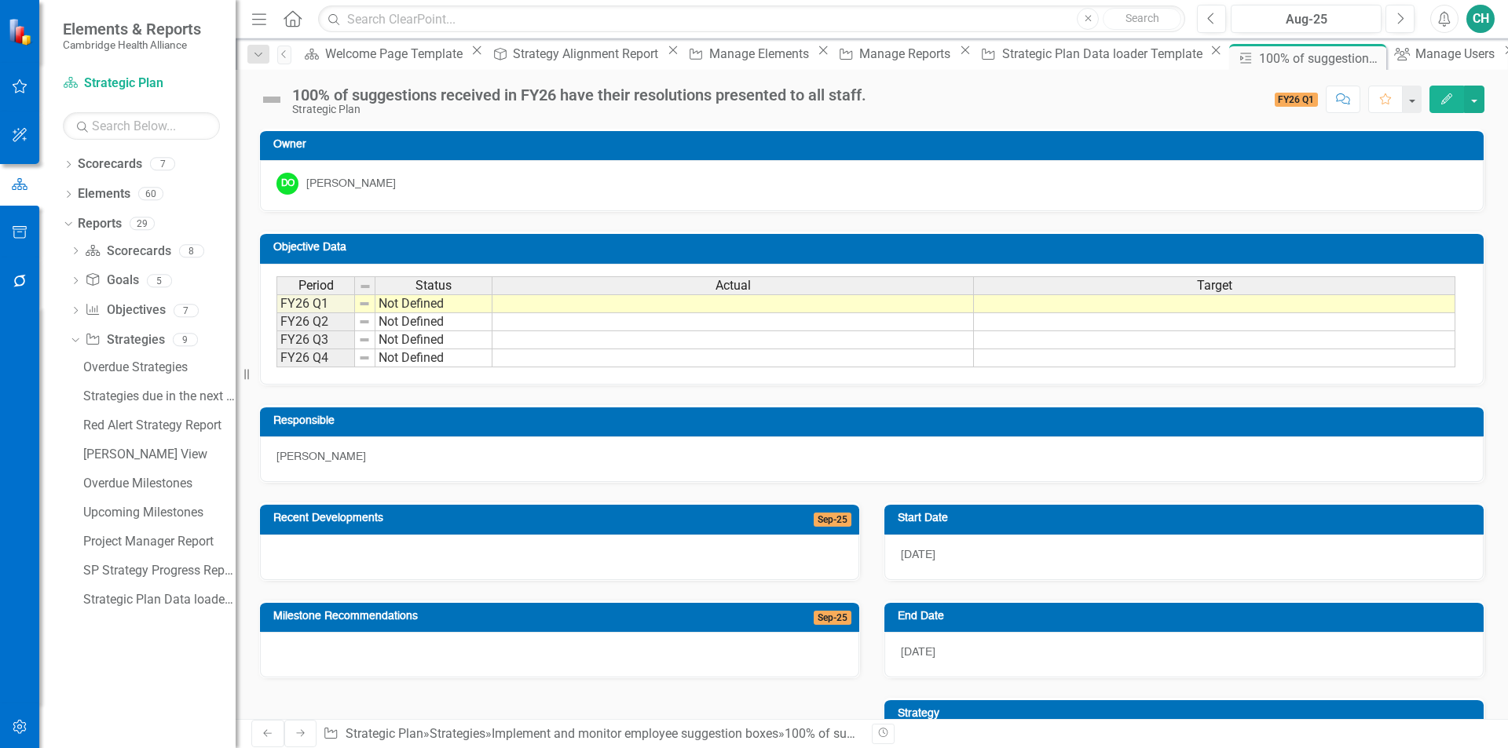
click at [1179, 306] on td at bounding box center [1214, 303] width 481 height 19
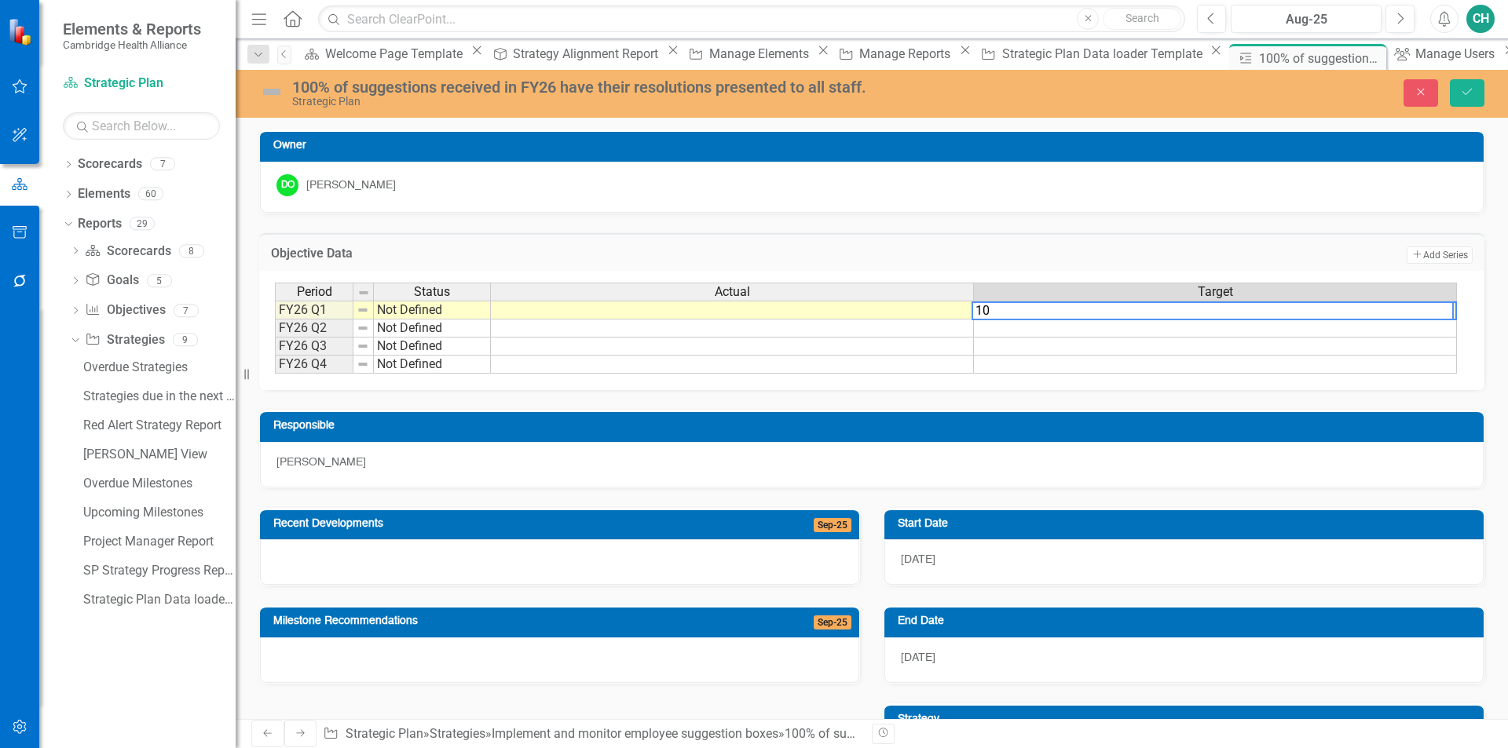
type textarea "100"
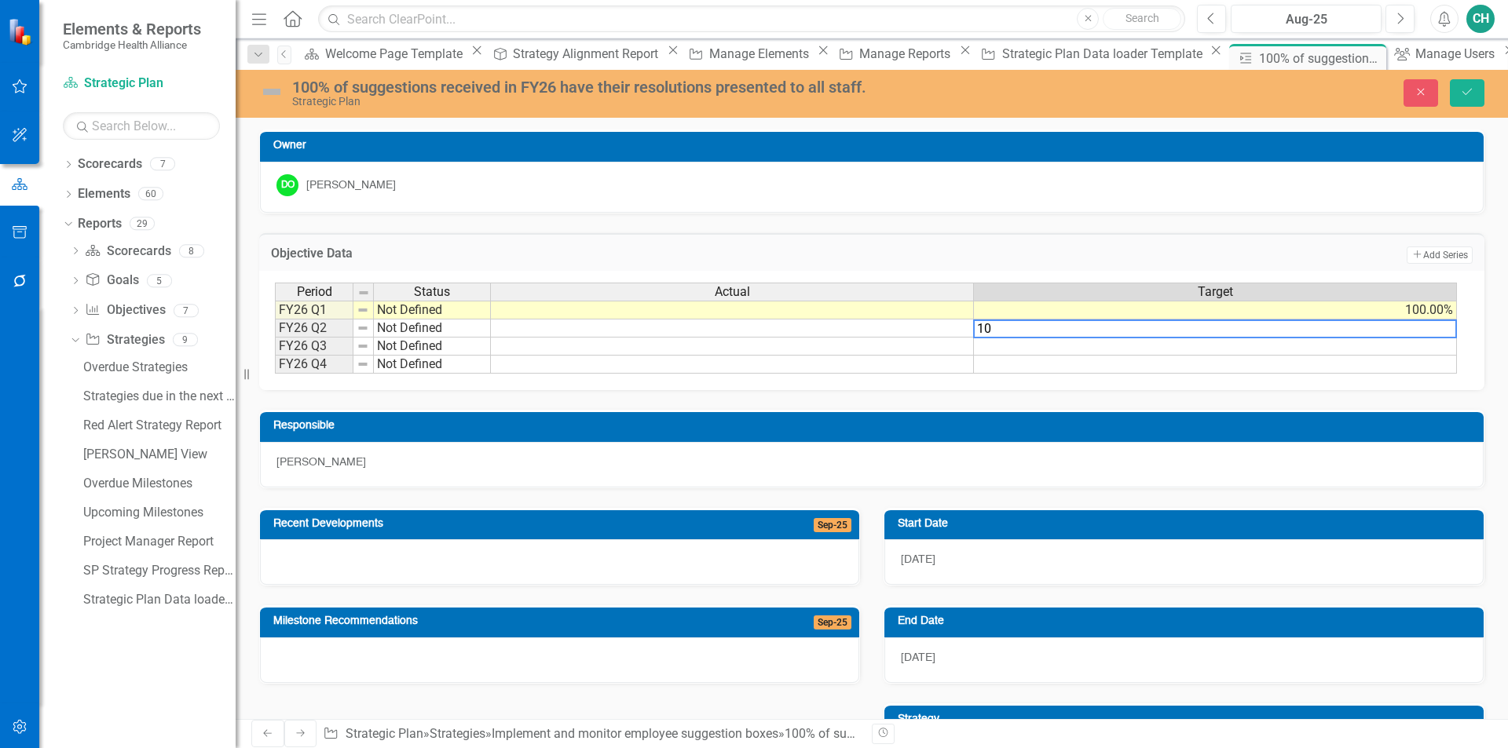
type textarea "100"
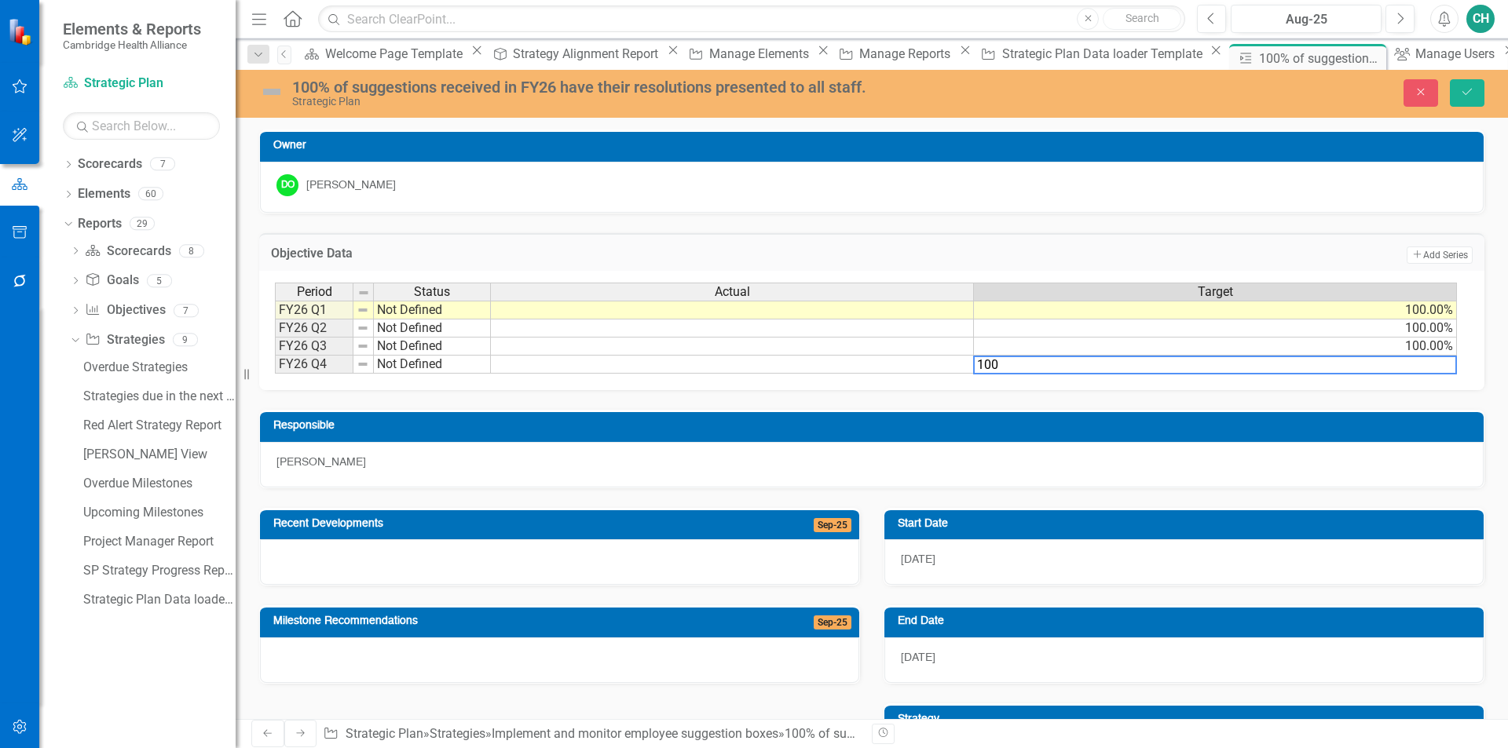
type textarea "100"
click at [1266, 375] on div "Period Status Actual Target FY26 Q1 Not Defined 100.00% FY26 Q2 Not Defined 100…" at bounding box center [871, 329] width 1193 height 92
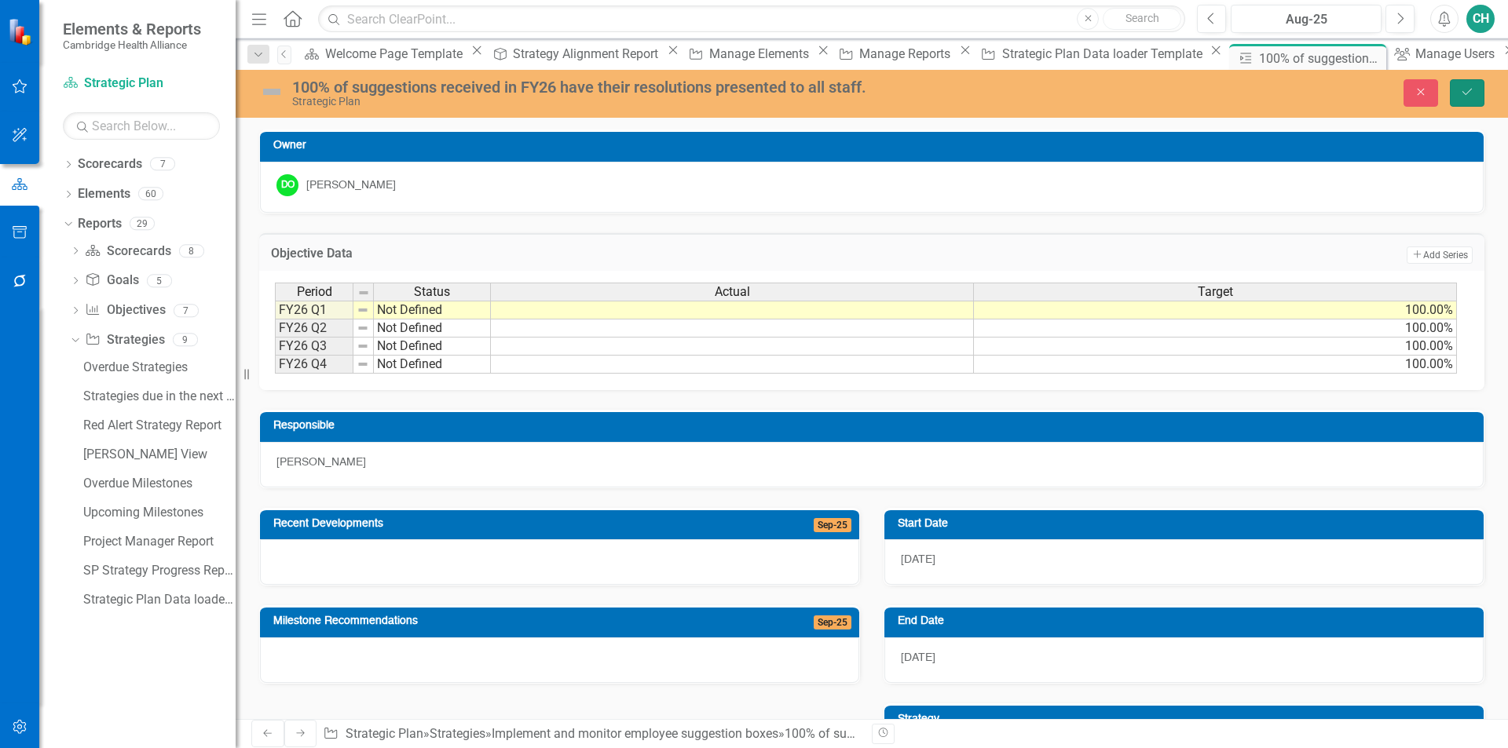
click at [1479, 99] on button "Save" at bounding box center [1466, 92] width 35 height 27
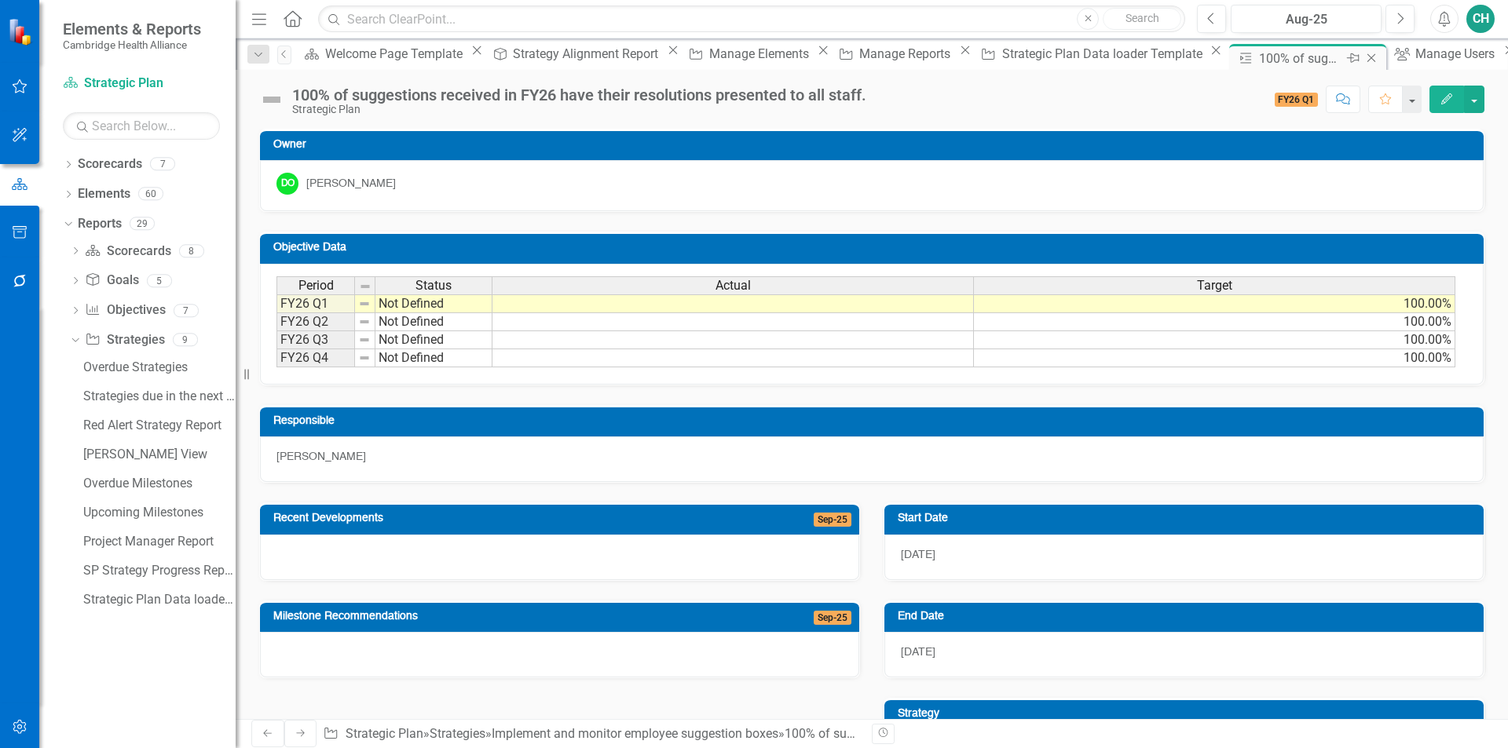
click at [1363, 54] on icon "Close" at bounding box center [1371, 58] width 16 height 13
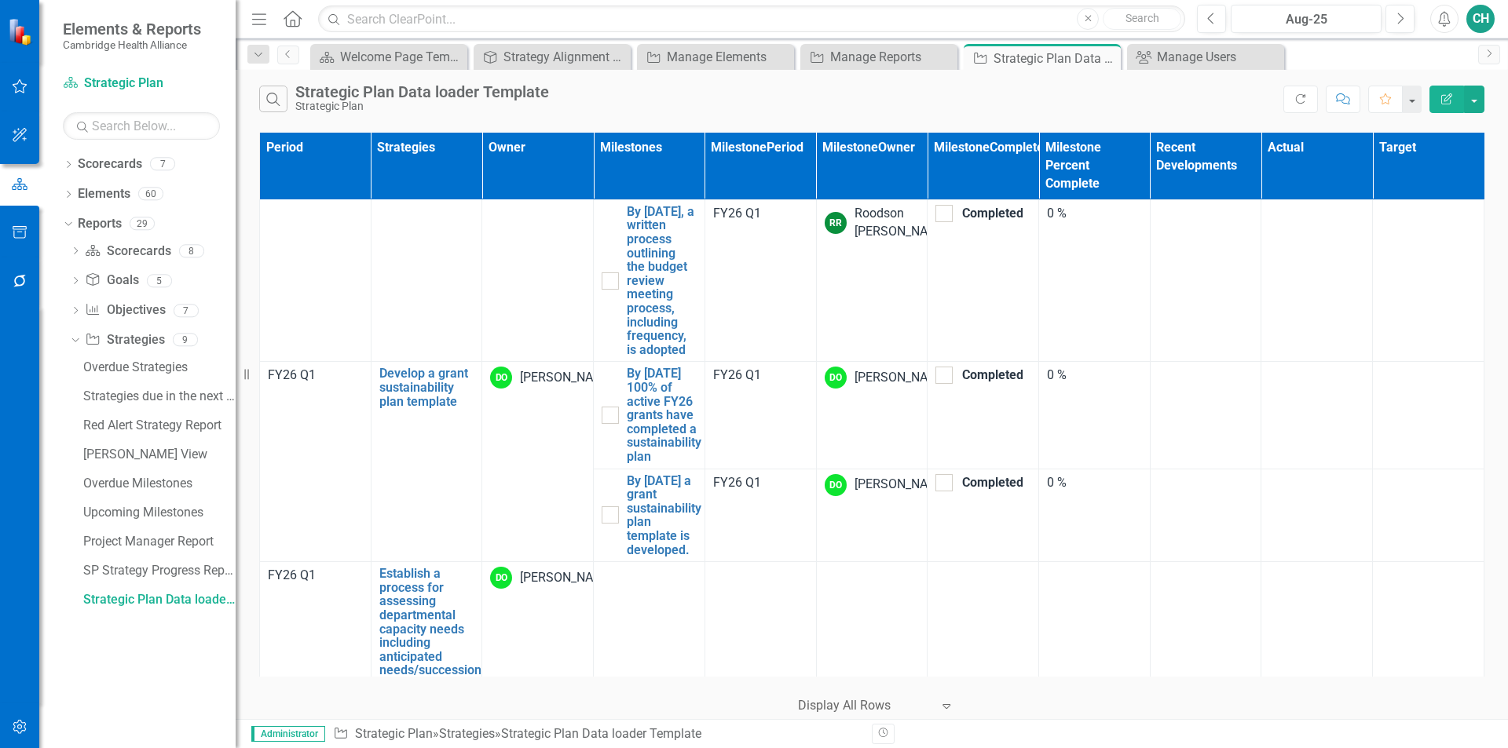
scroll to position [4004, 0]
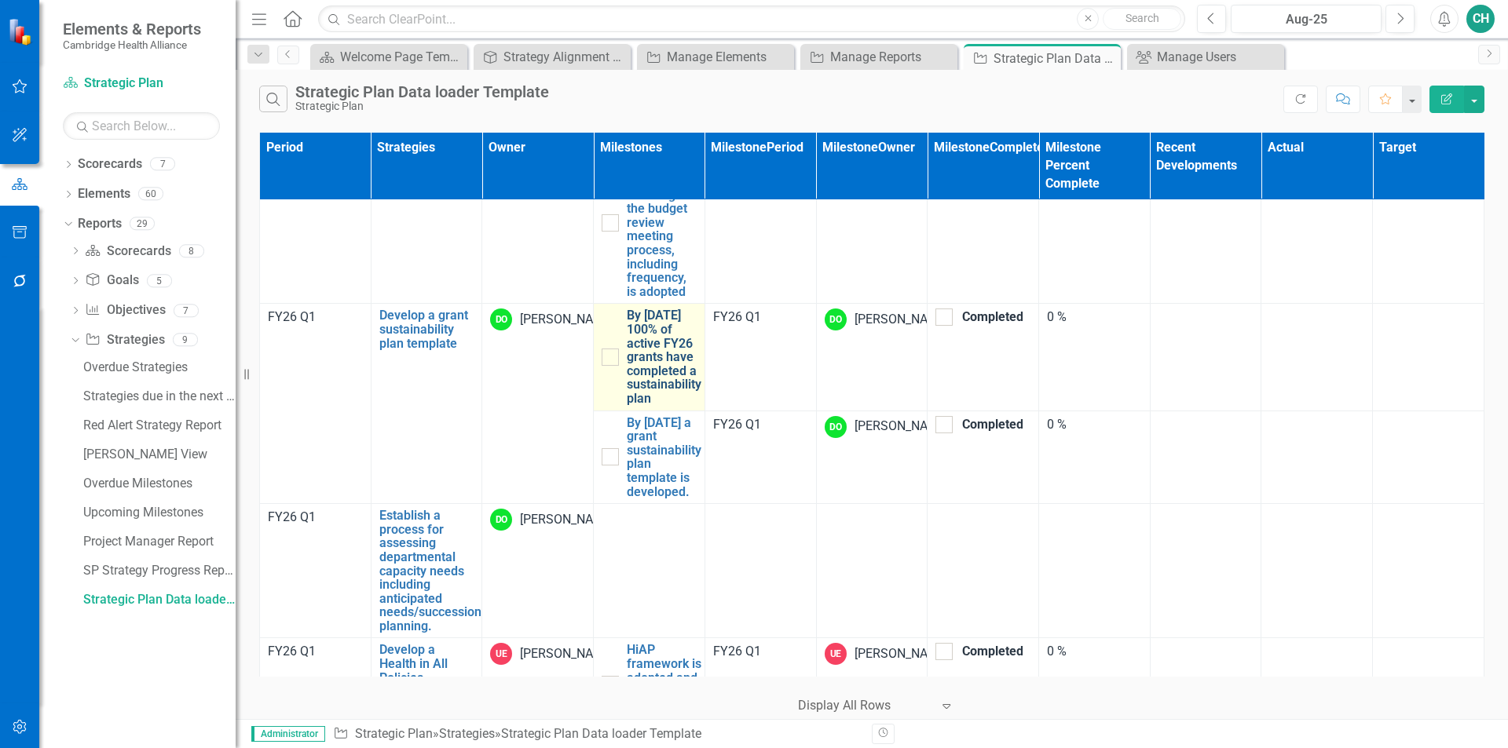
click at [673, 405] on link "By [DATE] 100% of active FY26 grants have completed a sustainability plan" at bounding box center [664, 357] width 75 height 97
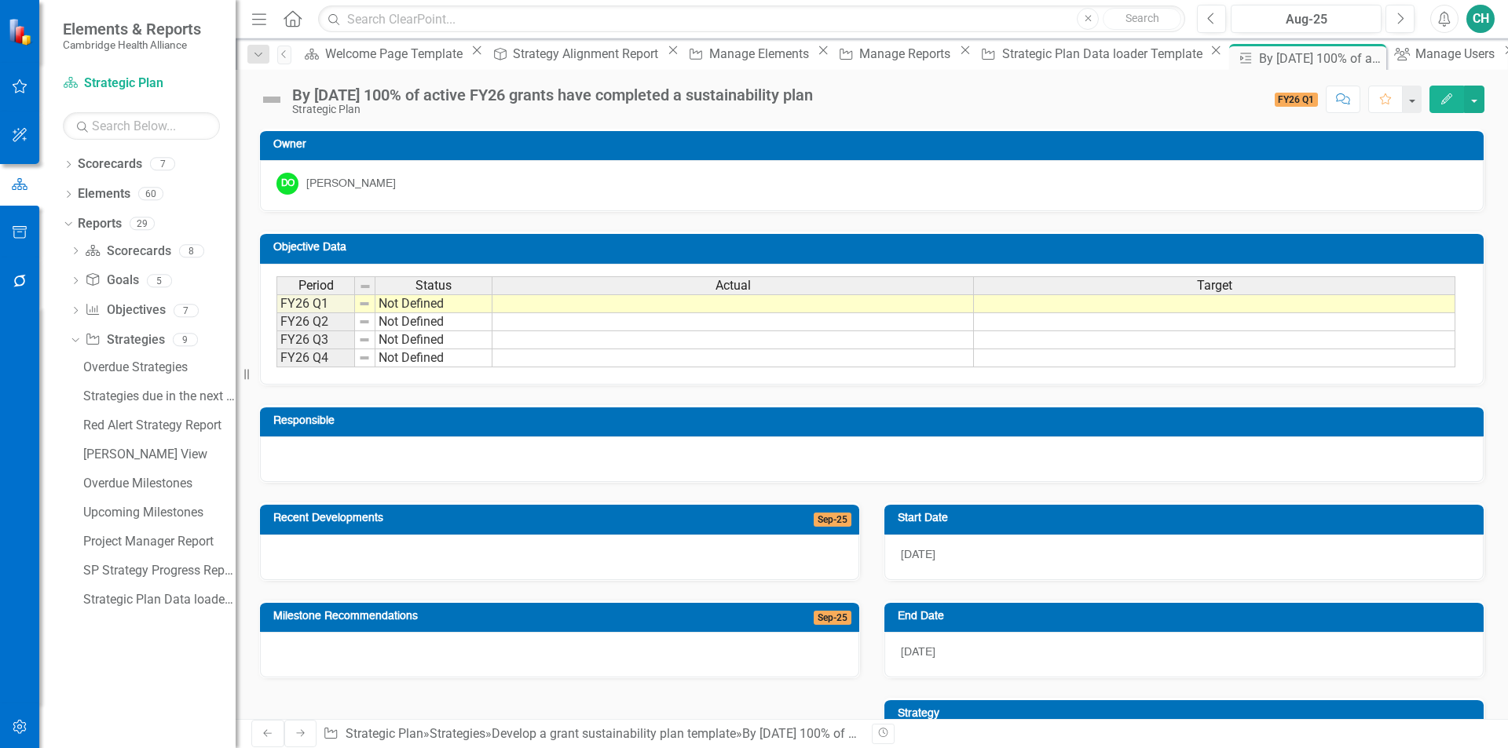
click at [1453, 97] on button "Edit" at bounding box center [1446, 99] width 35 height 27
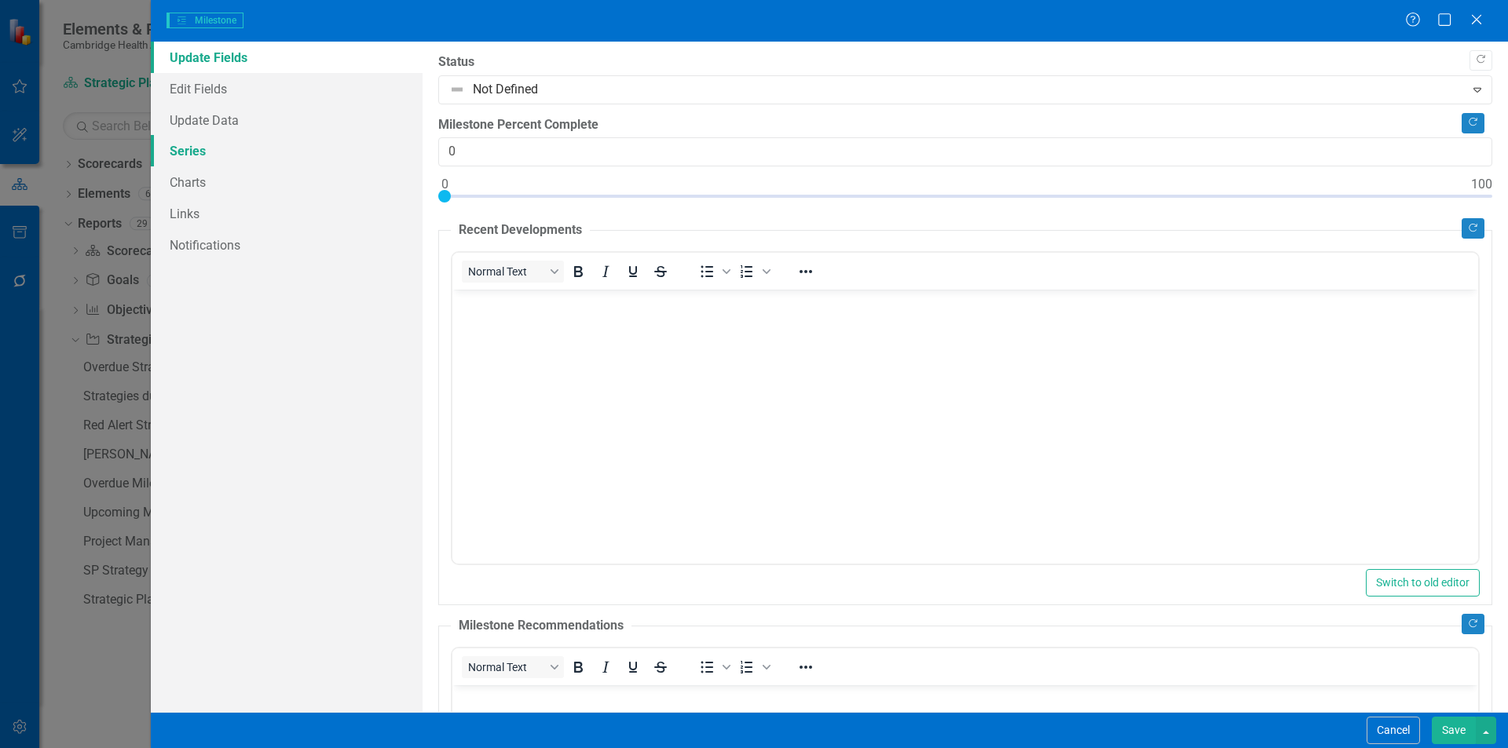
click at [205, 153] on link "Series" at bounding box center [287, 150] width 272 height 31
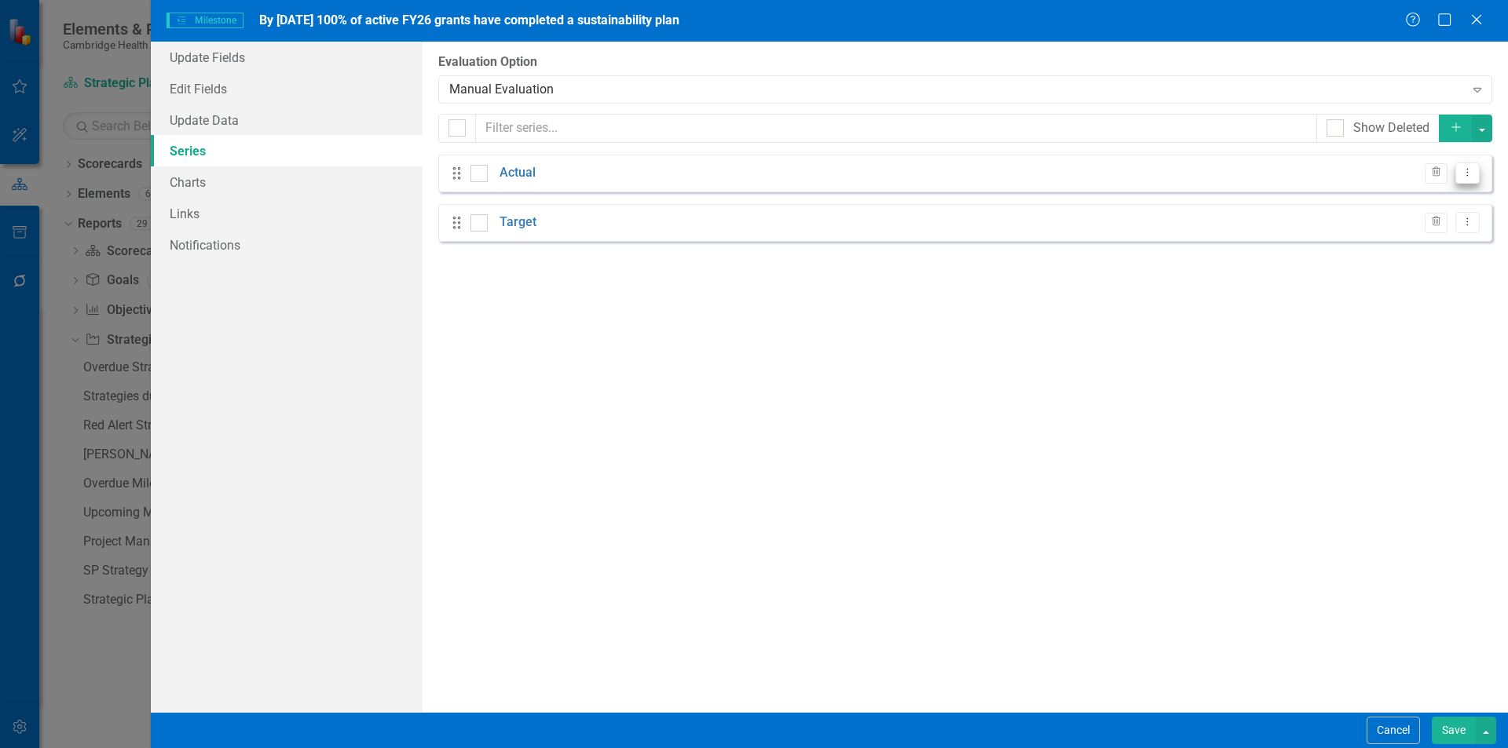
click at [1473, 173] on icon "Dropdown Menu" at bounding box center [1466, 172] width 13 height 10
click at [1383, 195] on link "Edit Edit Measure Series" at bounding box center [1389, 199] width 178 height 29
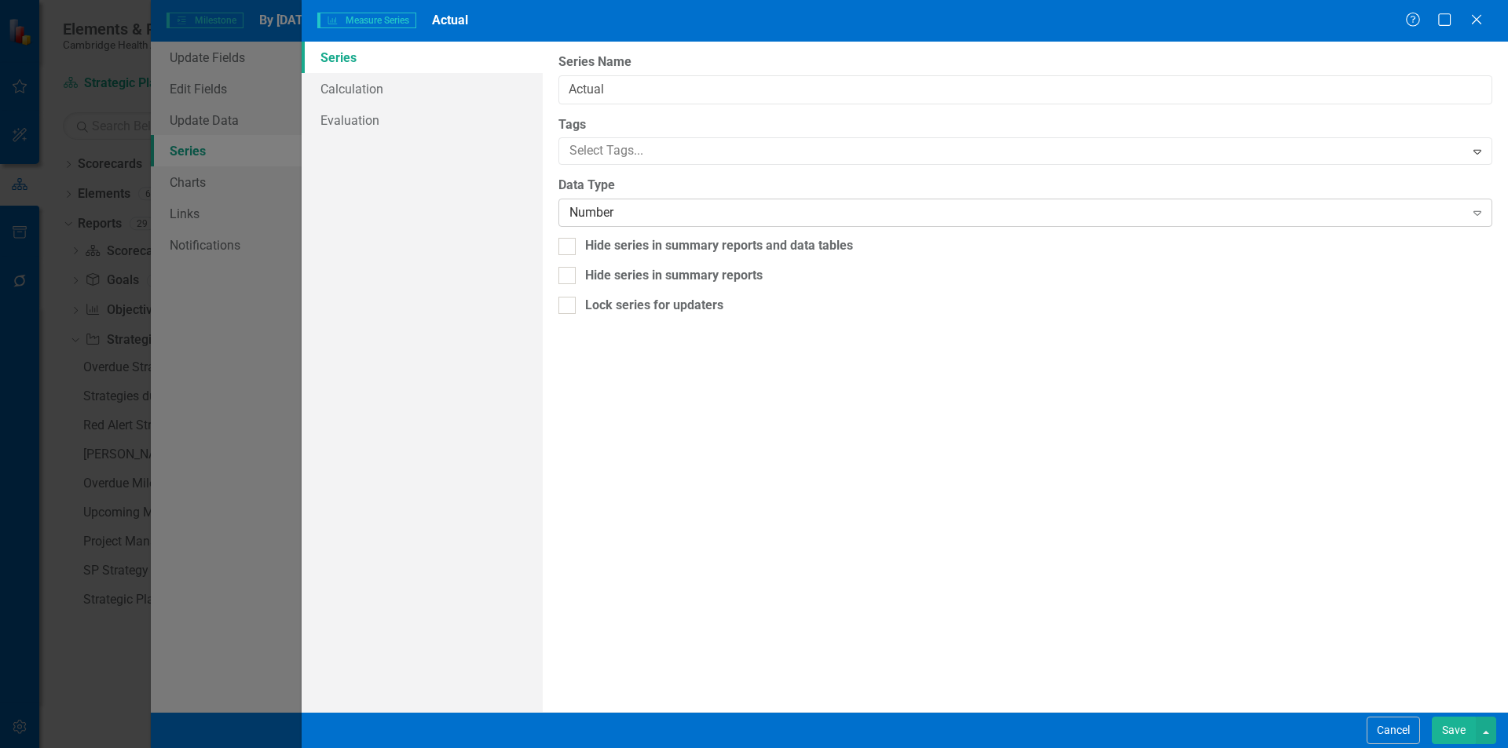
click at [720, 214] on div "Number" at bounding box center [1016, 213] width 894 height 18
click at [638, 210] on div "Number" at bounding box center [1016, 213] width 894 height 18
click at [1461, 730] on button "Save" at bounding box center [1453, 730] width 44 height 27
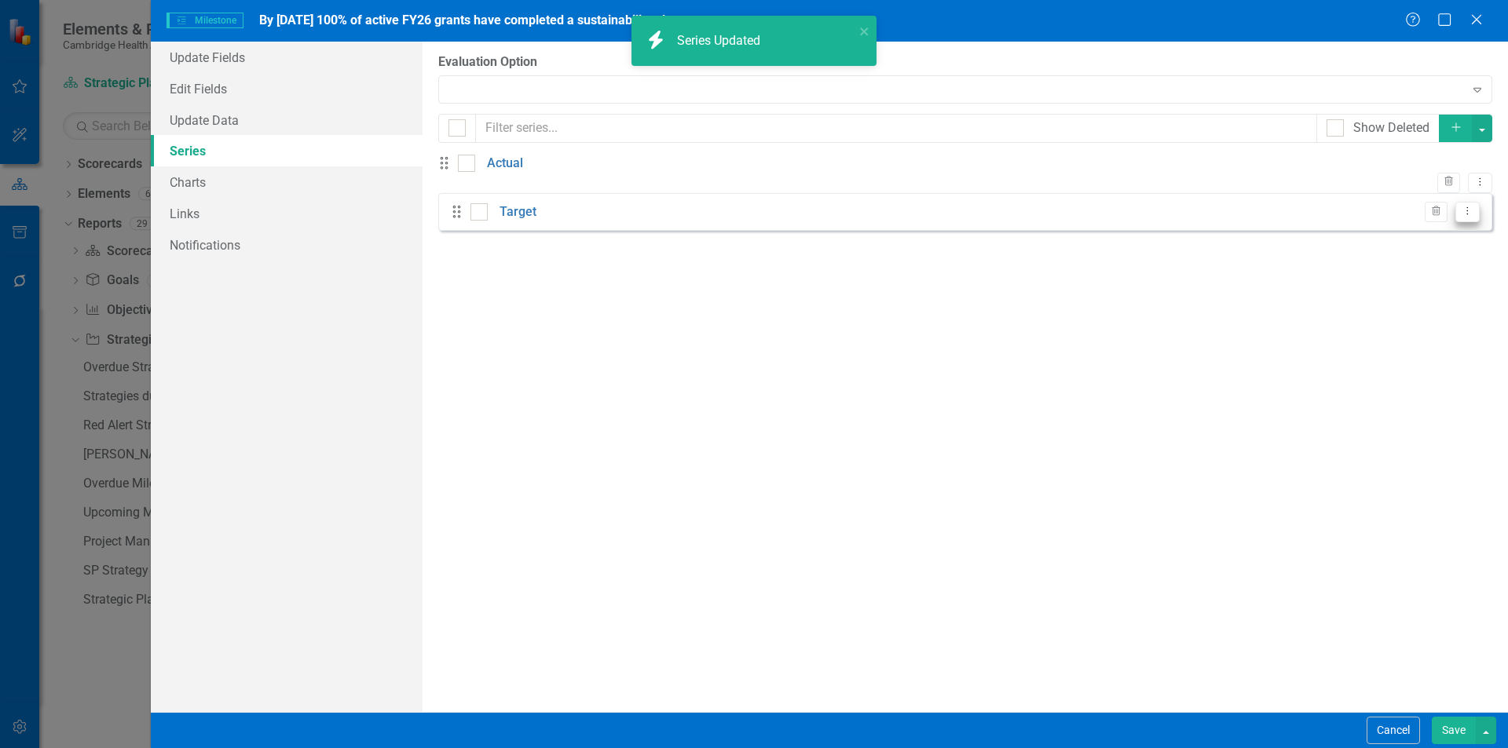
click at [1471, 216] on icon "Dropdown Menu" at bounding box center [1466, 211] width 13 height 10
click at [1420, 248] on link "Edit Edit Measure Series" at bounding box center [1389, 248] width 178 height 29
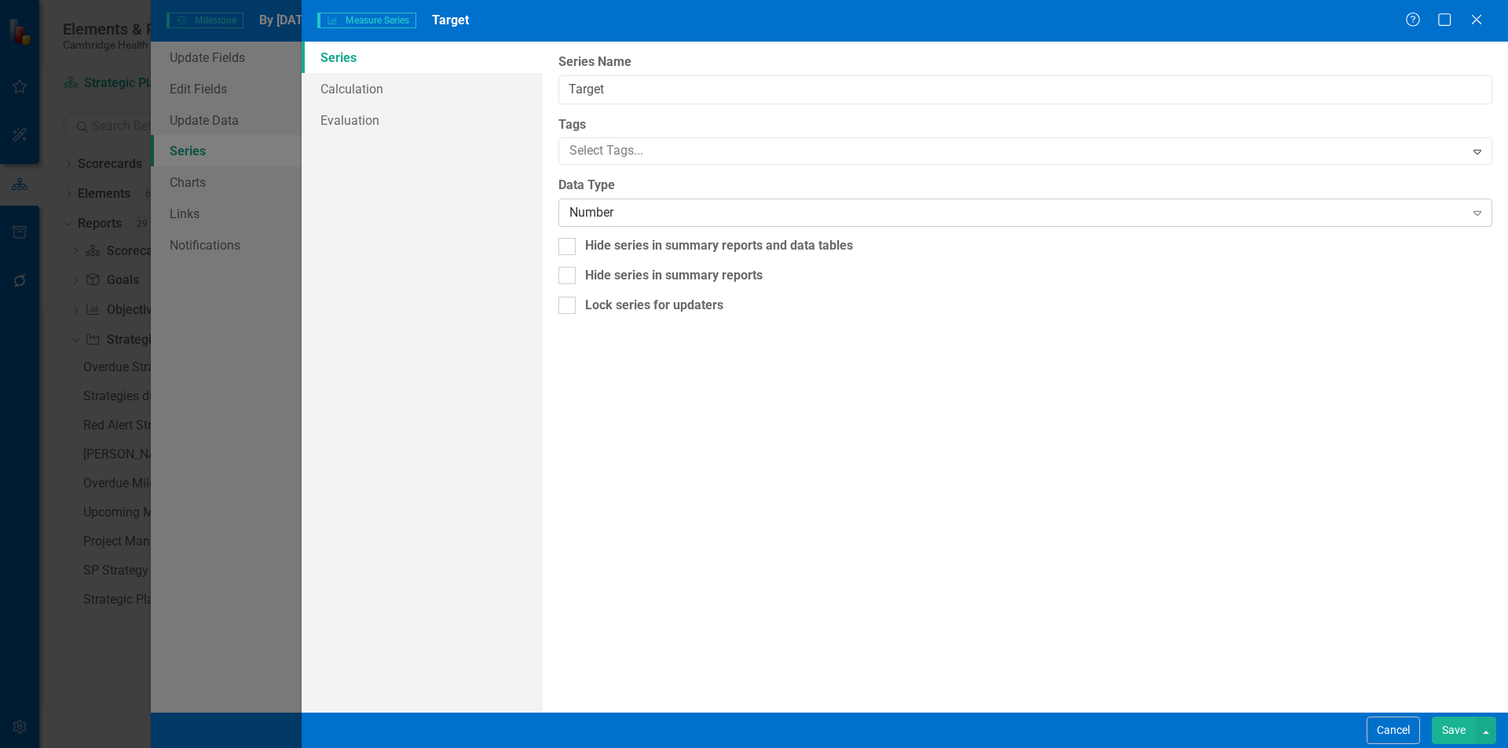
click at [729, 222] on div "Number Expand" at bounding box center [1025, 213] width 934 height 28
click at [1442, 729] on button "Save" at bounding box center [1453, 730] width 44 height 27
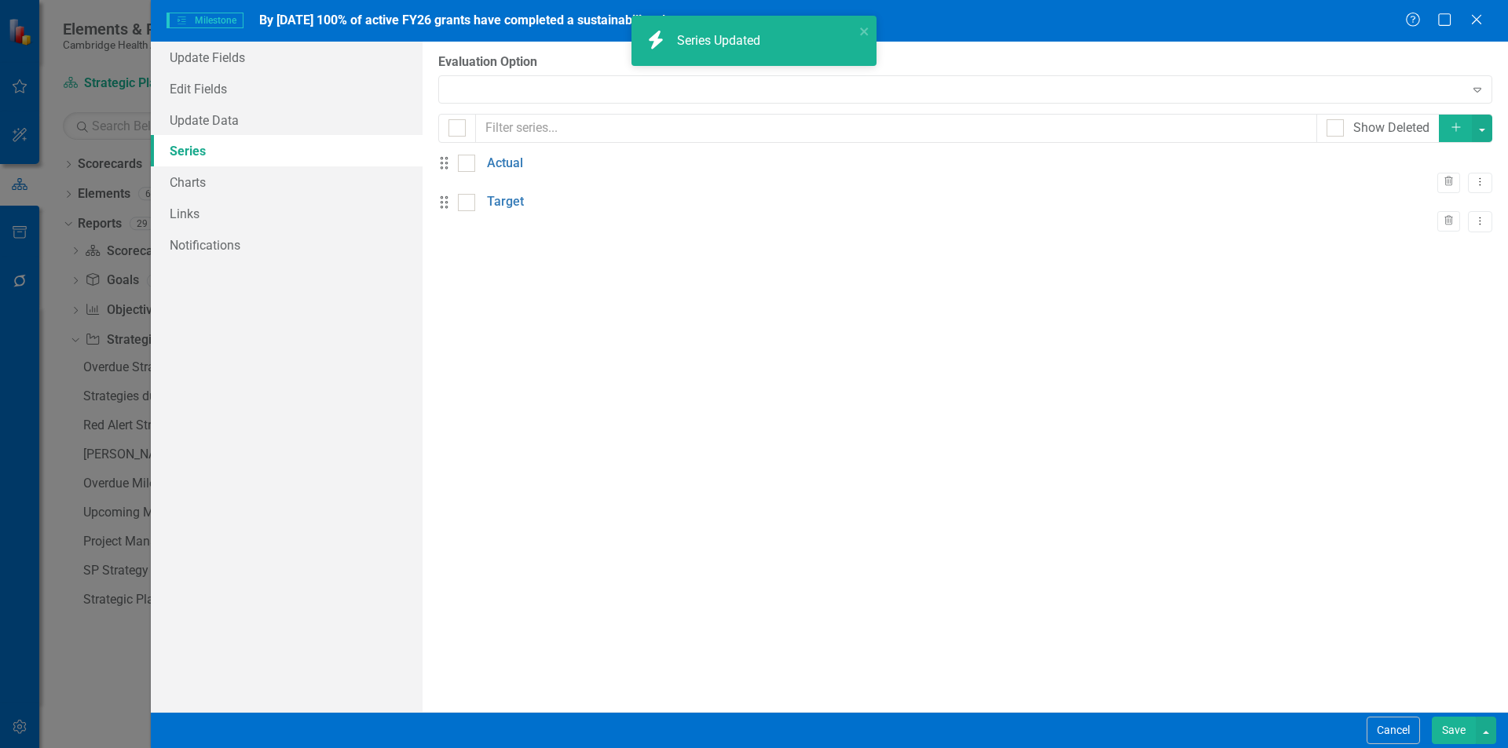
click at [1448, 729] on button "Save" at bounding box center [1453, 730] width 44 height 27
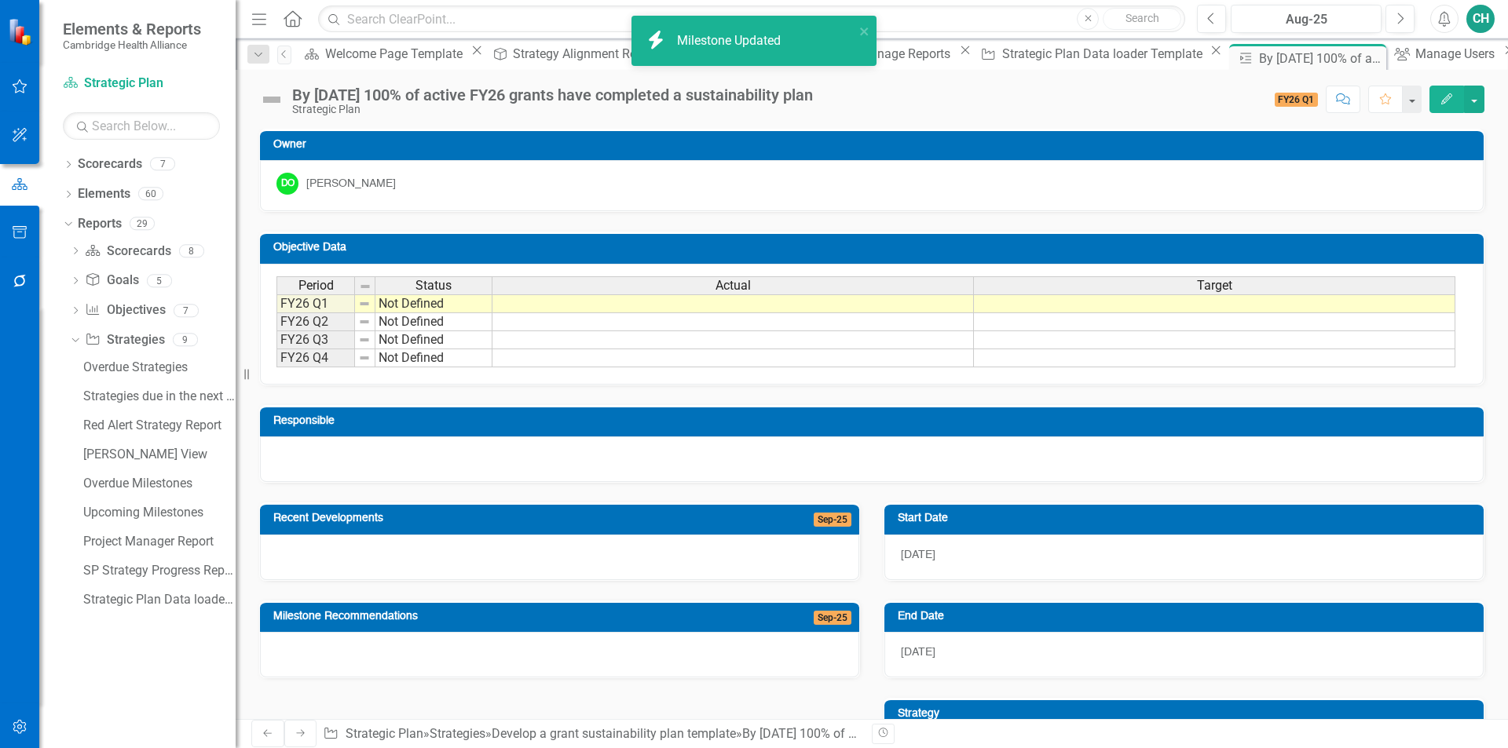
click at [1226, 307] on td at bounding box center [1214, 303] width 481 height 19
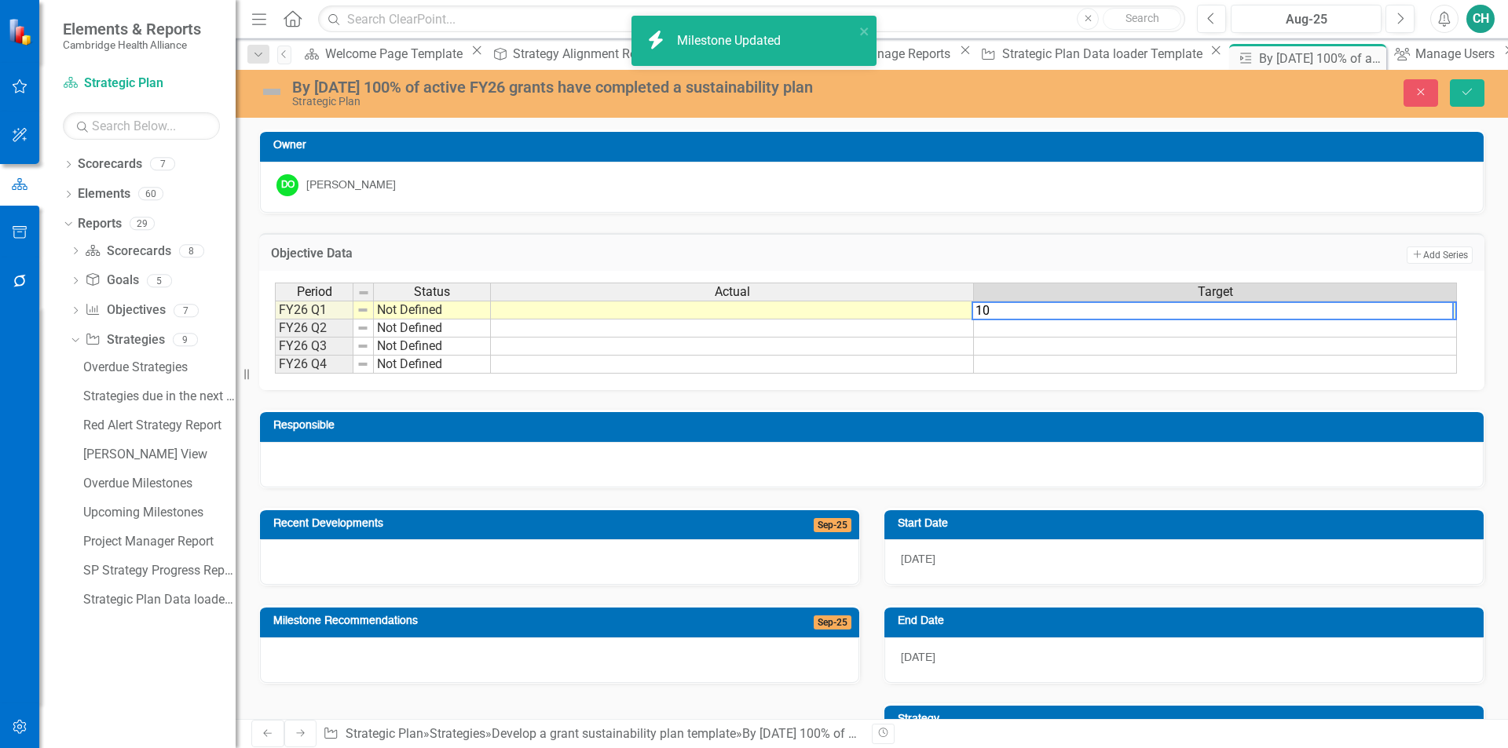
type textarea "100"
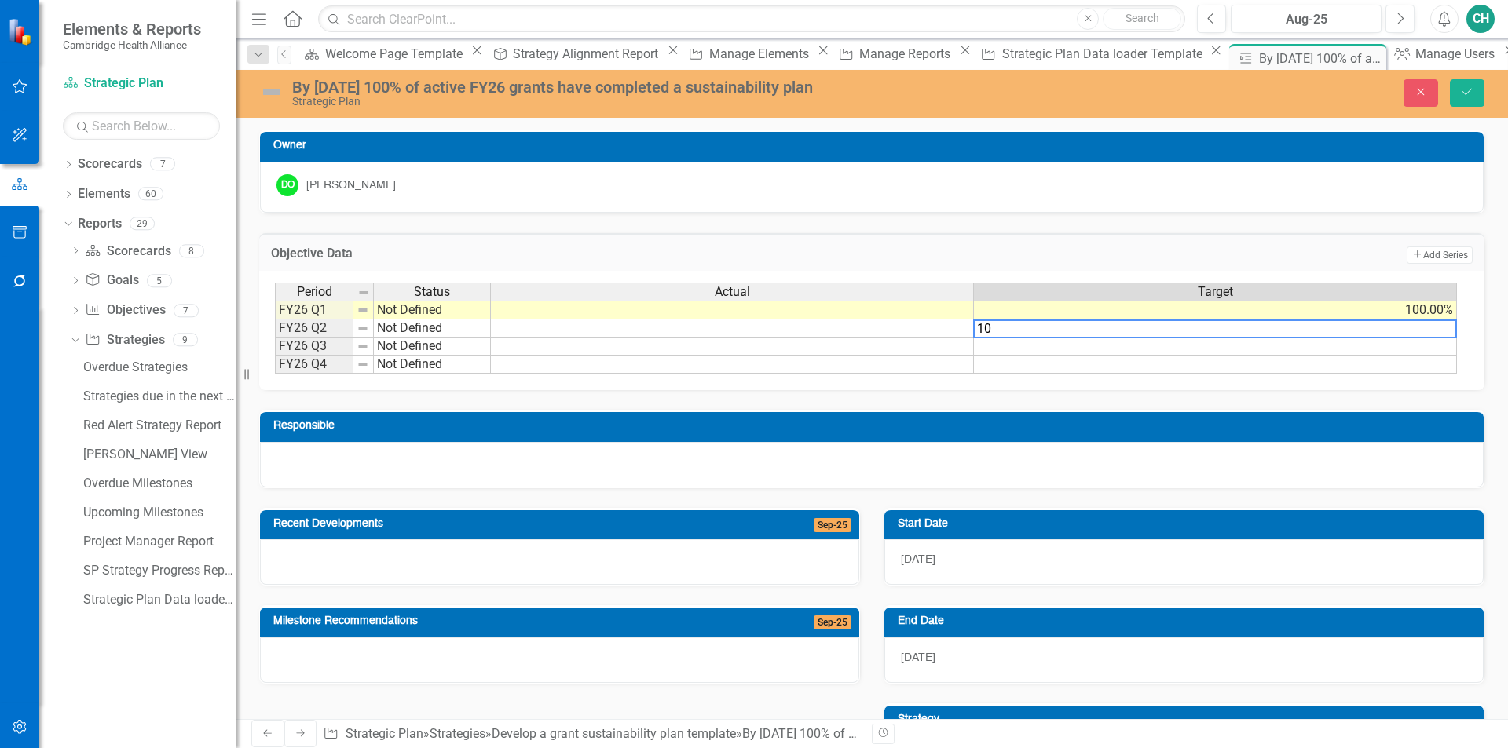
type textarea "100"
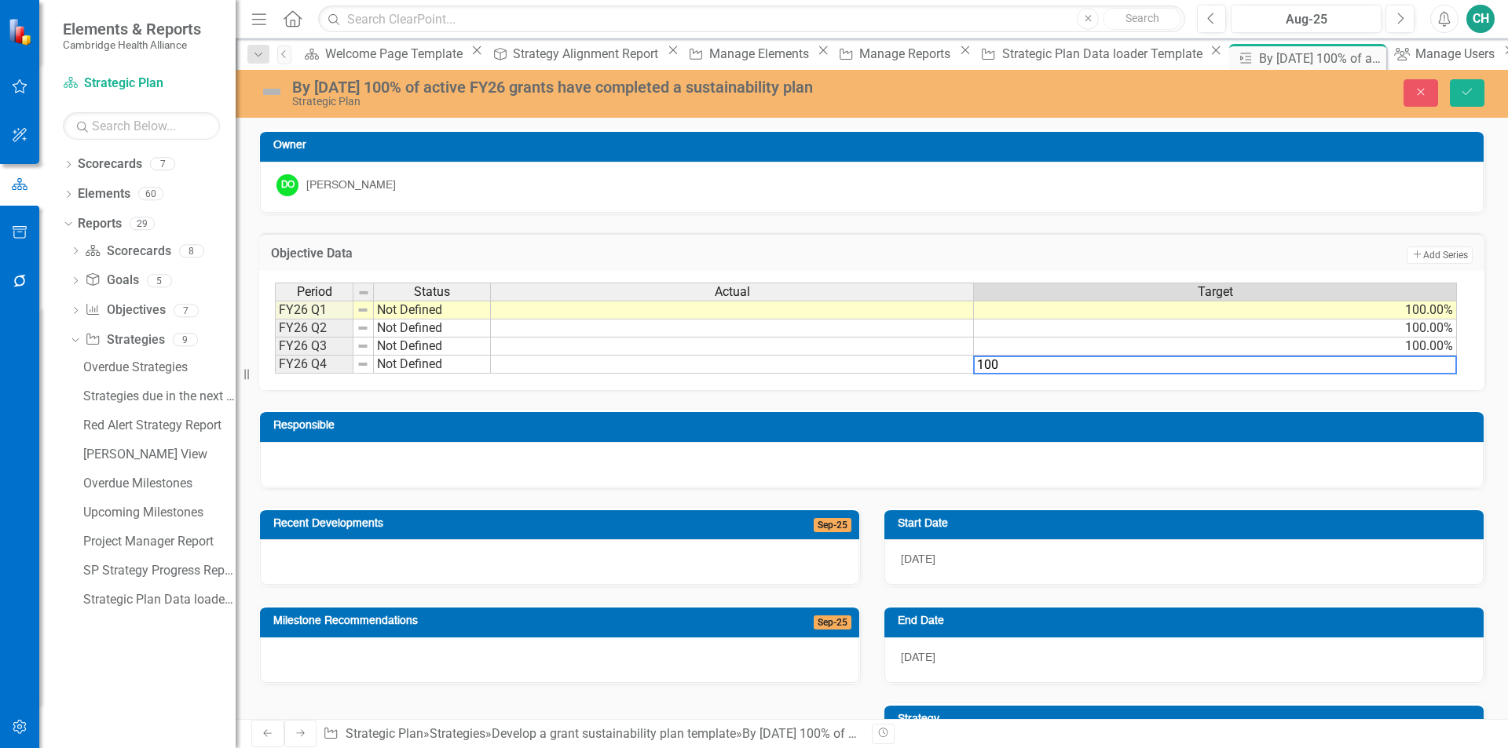
type textarea "100"
click at [1260, 375] on div "Period Status Actual Target FY26 Q1 Not Defined 100.00% FY26 Q2 Not Defined 100…" at bounding box center [871, 329] width 1193 height 92
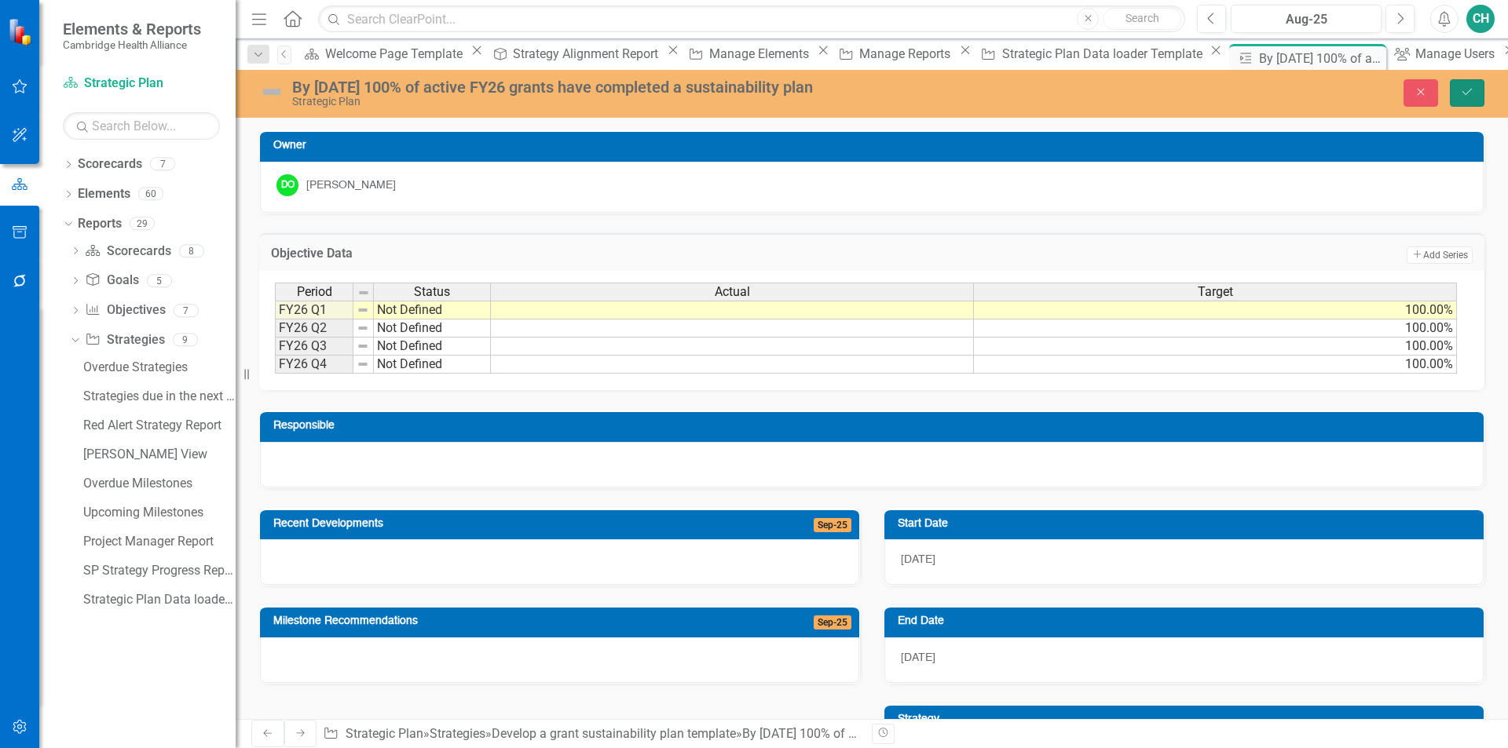
click at [1468, 90] on icon "Save" at bounding box center [1467, 91] width 14 height 11
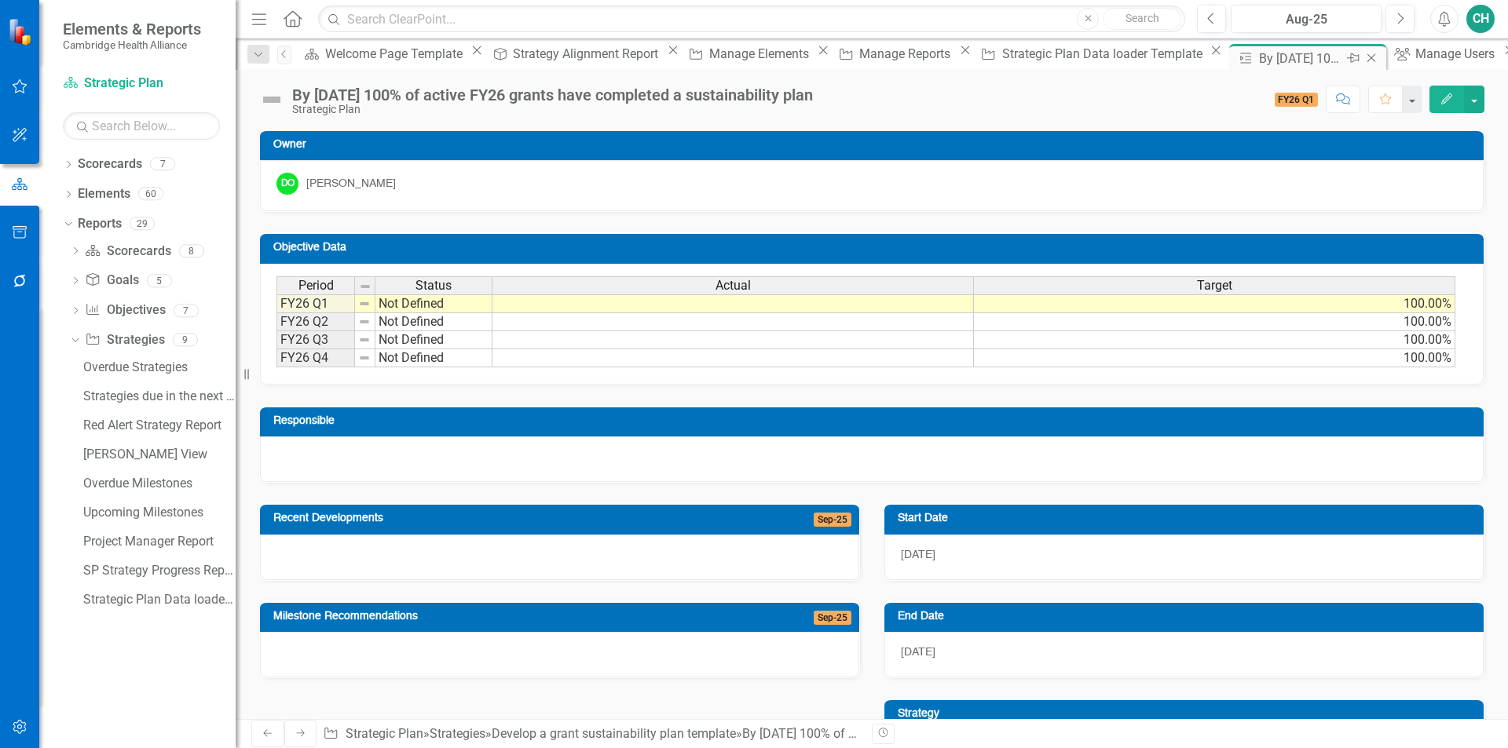
click at [1363, 62] on icon "Close" at bounding box center [1371, 58] width 16 height 13
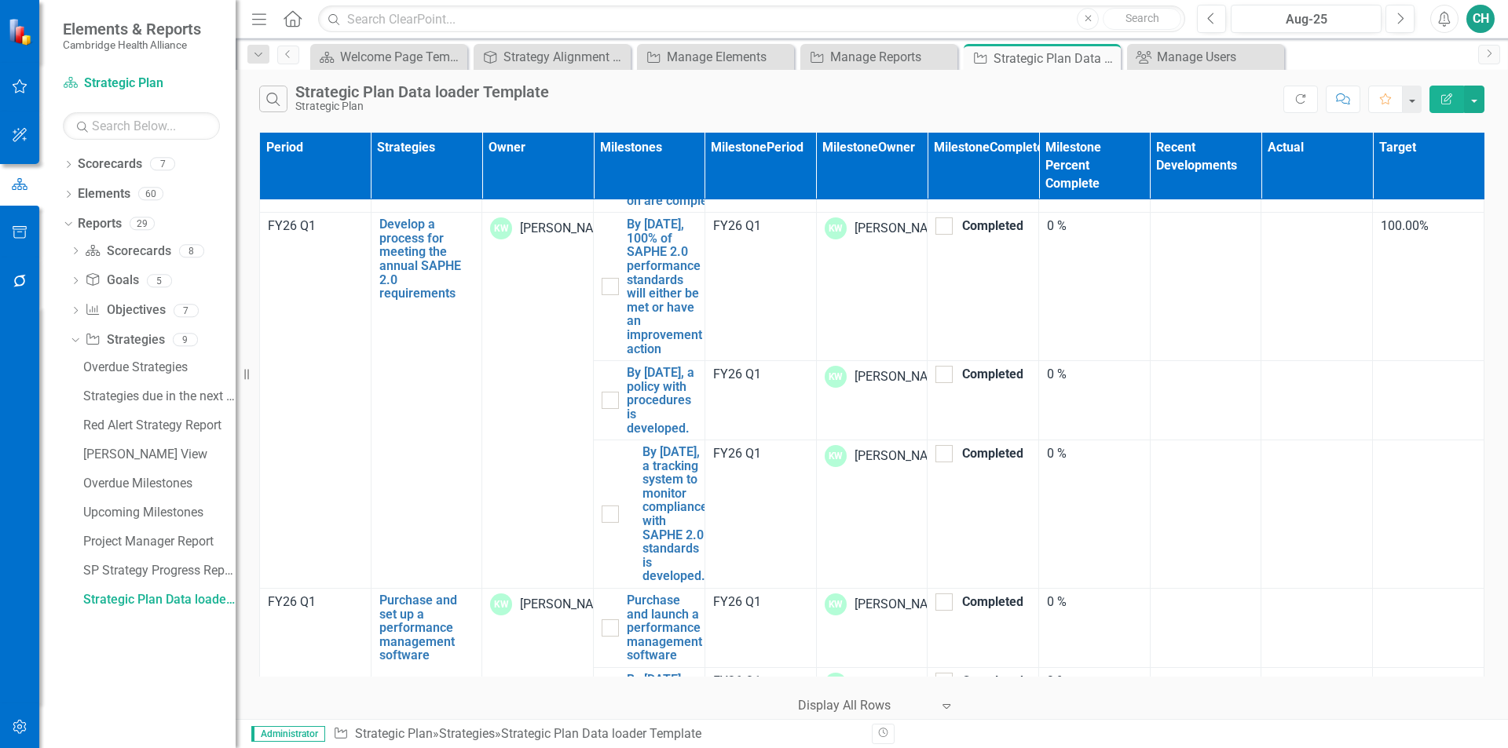
scroll to position [5575, 0]
click at [649, 209] on link "By [DATE], 100% of FY26 Shared Services Agreement workplan discrete components/…" at bounding box center [710, 167] width 166 height 83
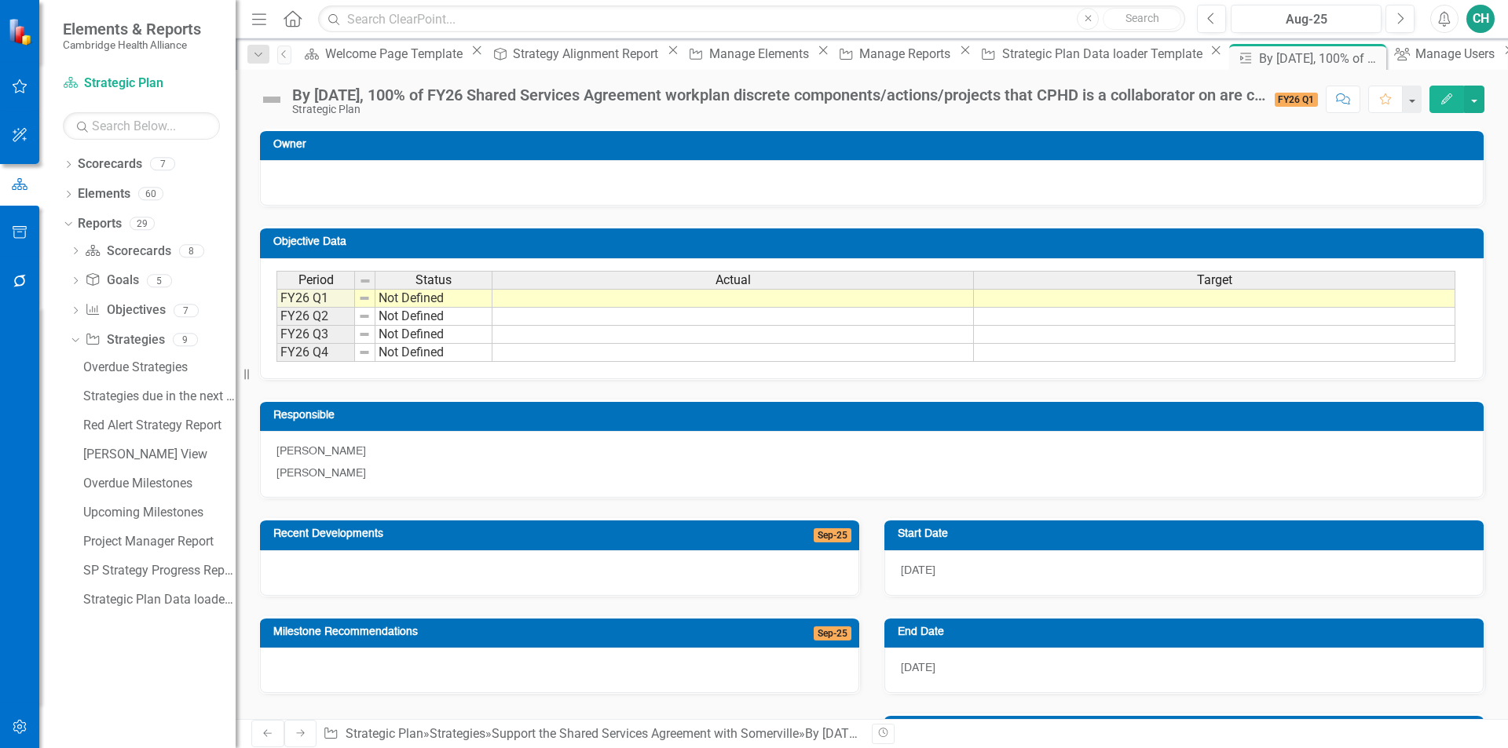
click at [1432, 102] on button "Edit" at bounding box center [1446, 99] width 35 height 27
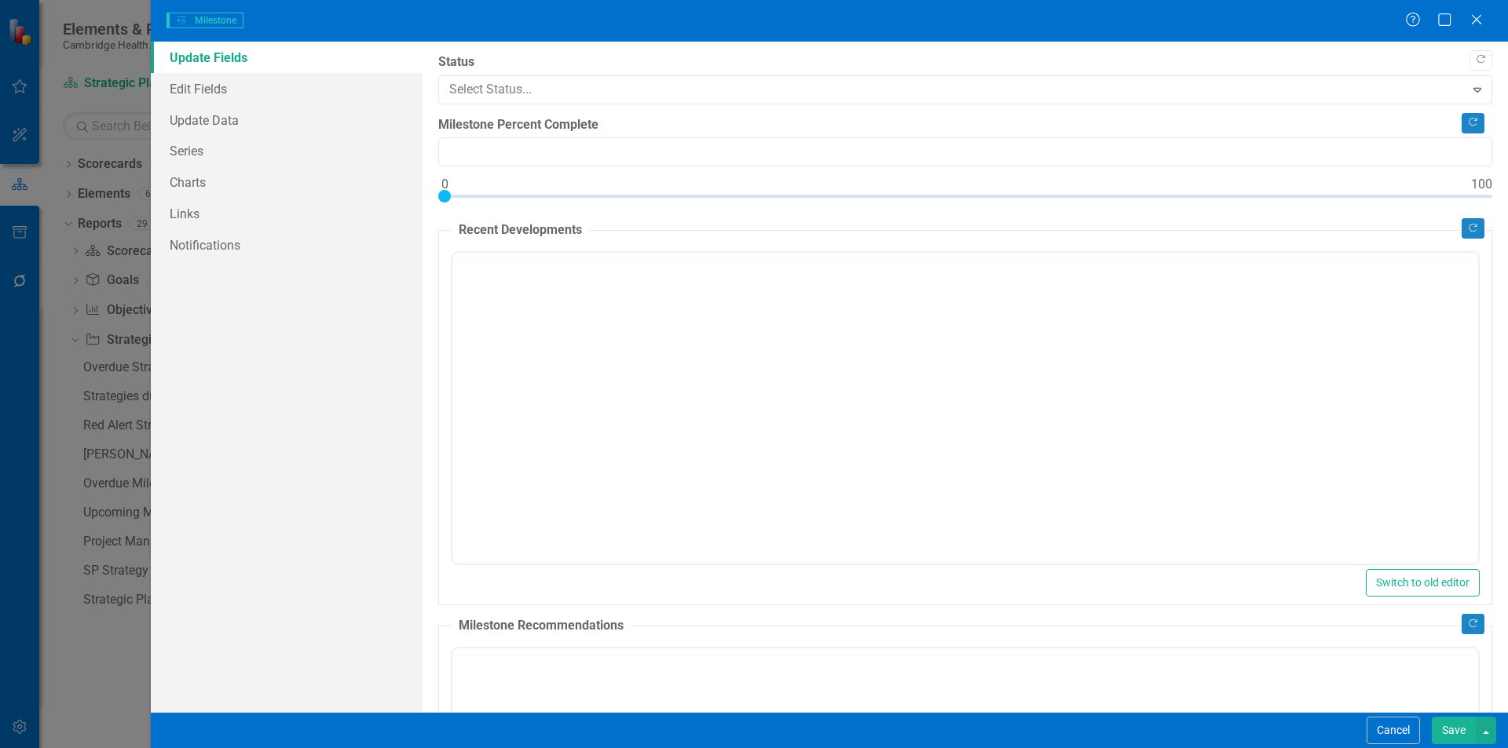
type input "0"
click at [215, 148] on link "Series" at bounding box center [287, 150] width 272 height 31
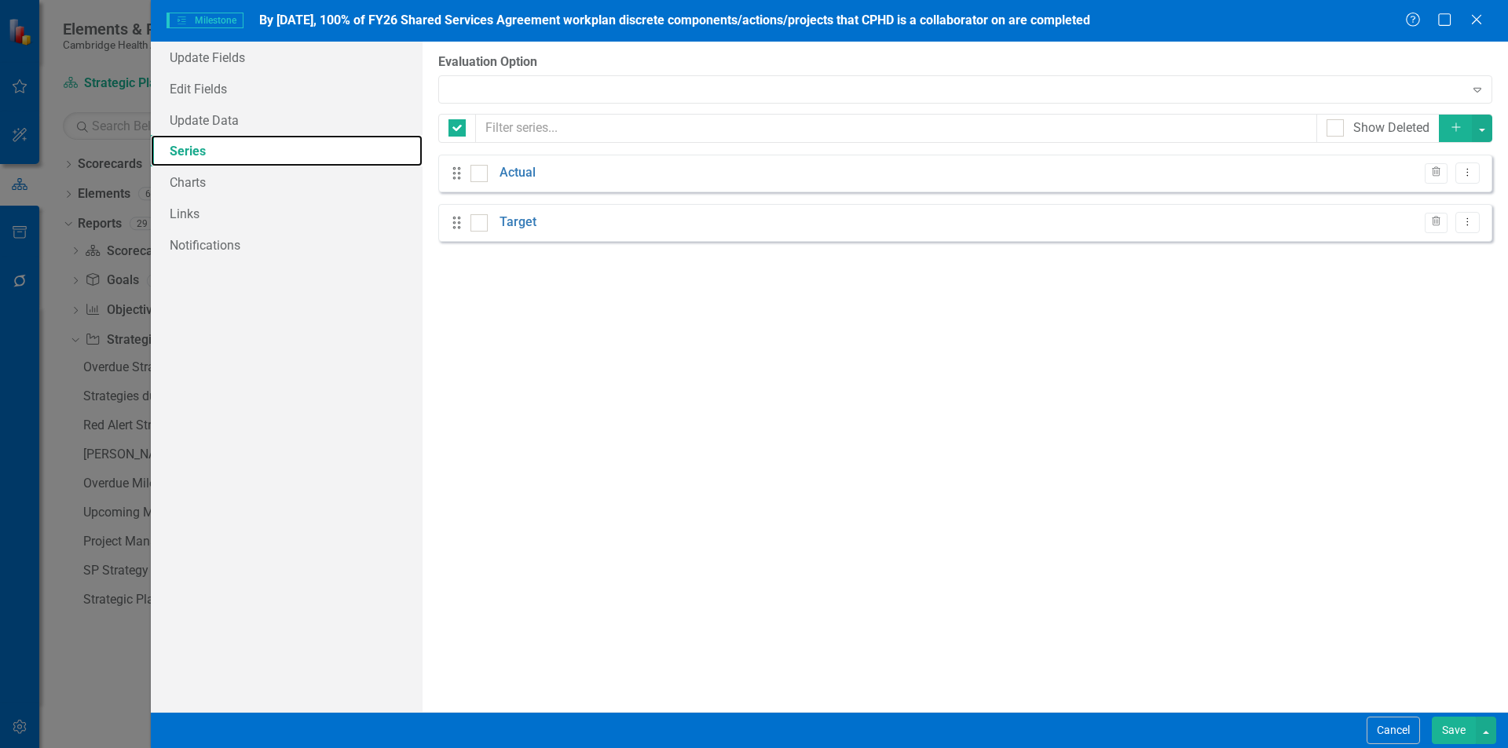
checkbox input "false"
click at [1477, 180] on button "Dropdown Menu" at bounding box center [1467, 173] width 24 height 21
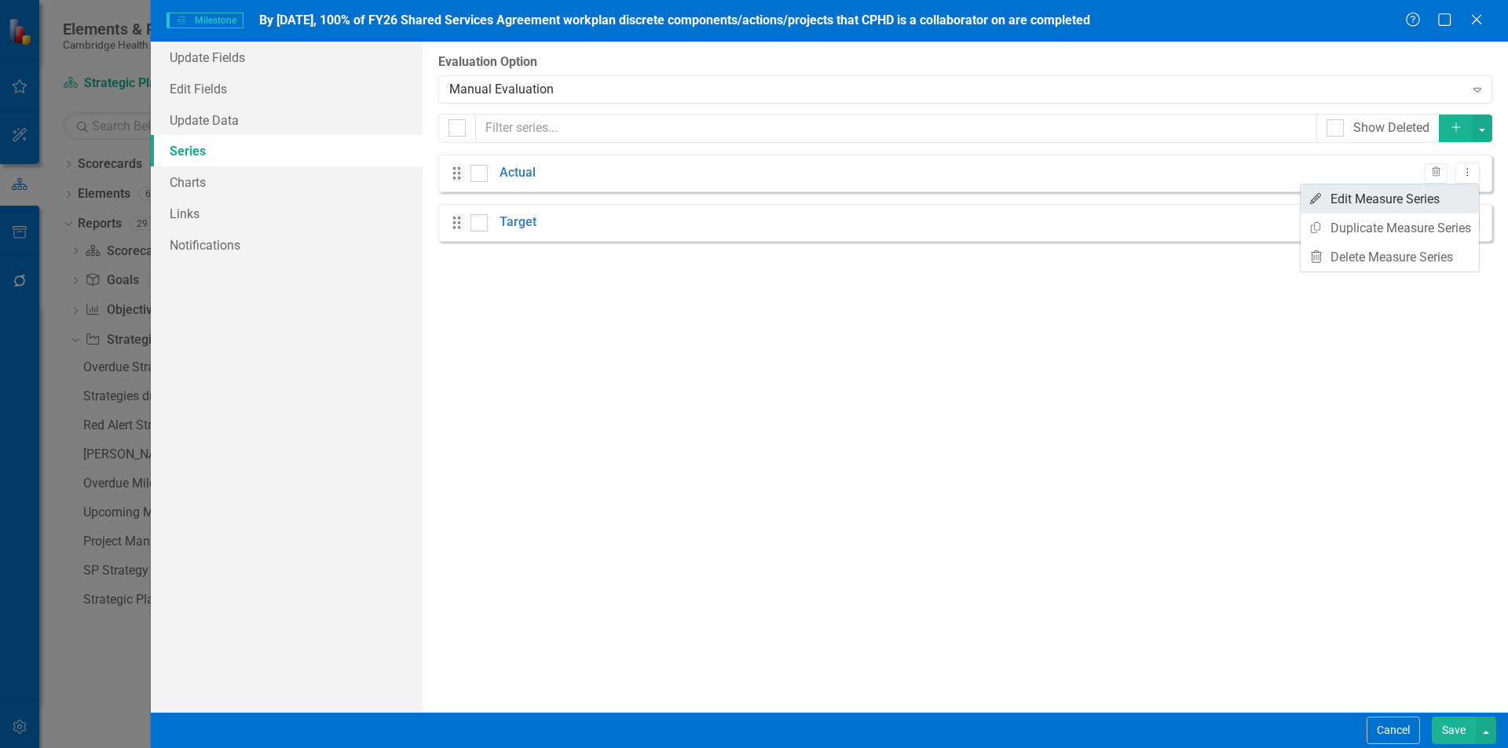
click at [1412, 206] on link "Edit Edit Measure Series" at bounding box center [1389, 199] width 178 height 29
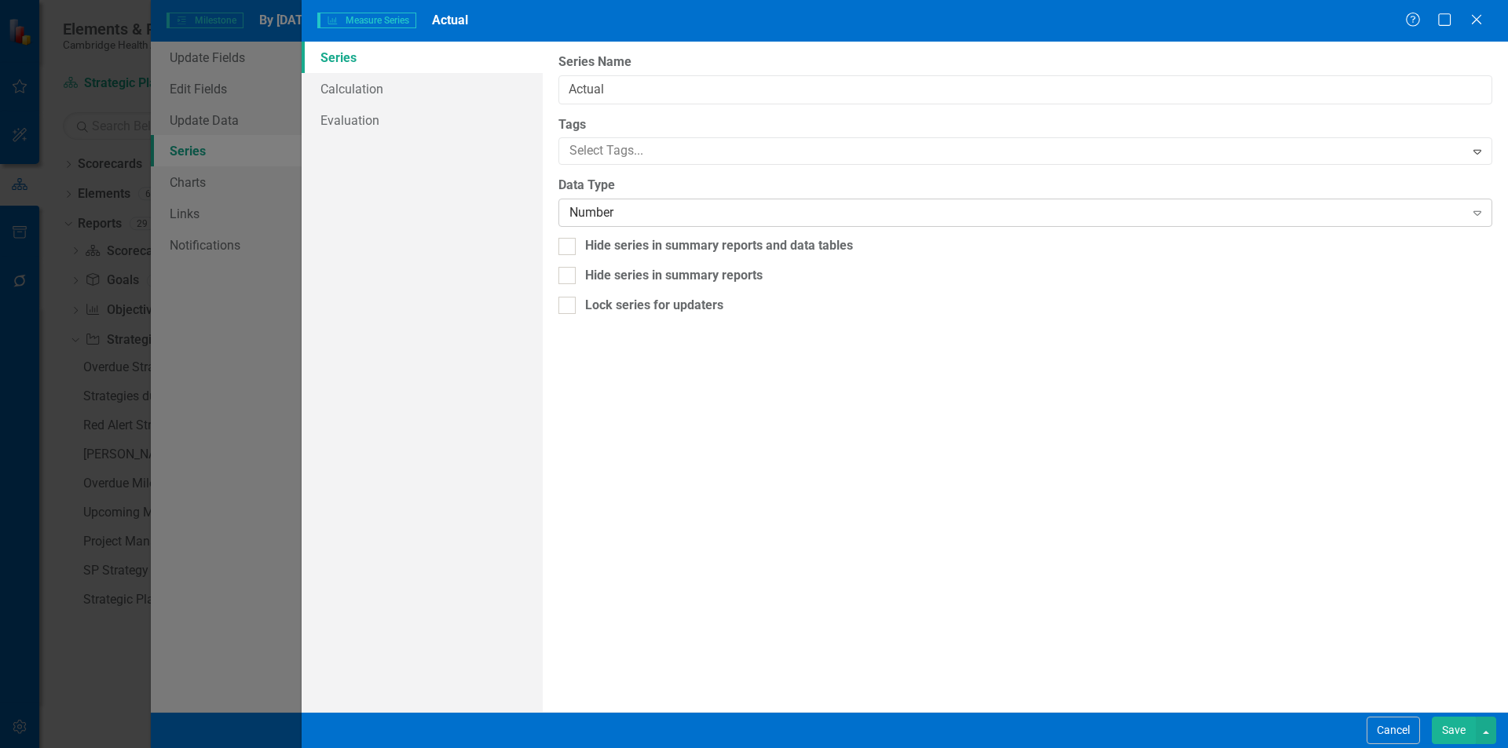
click at [706, 217] on div "Number" at bounding box center [1016, 213] width 894 height 18
click at [1456, 725] on button "Save" at bounding box center [1453, 730] width 44 height 27
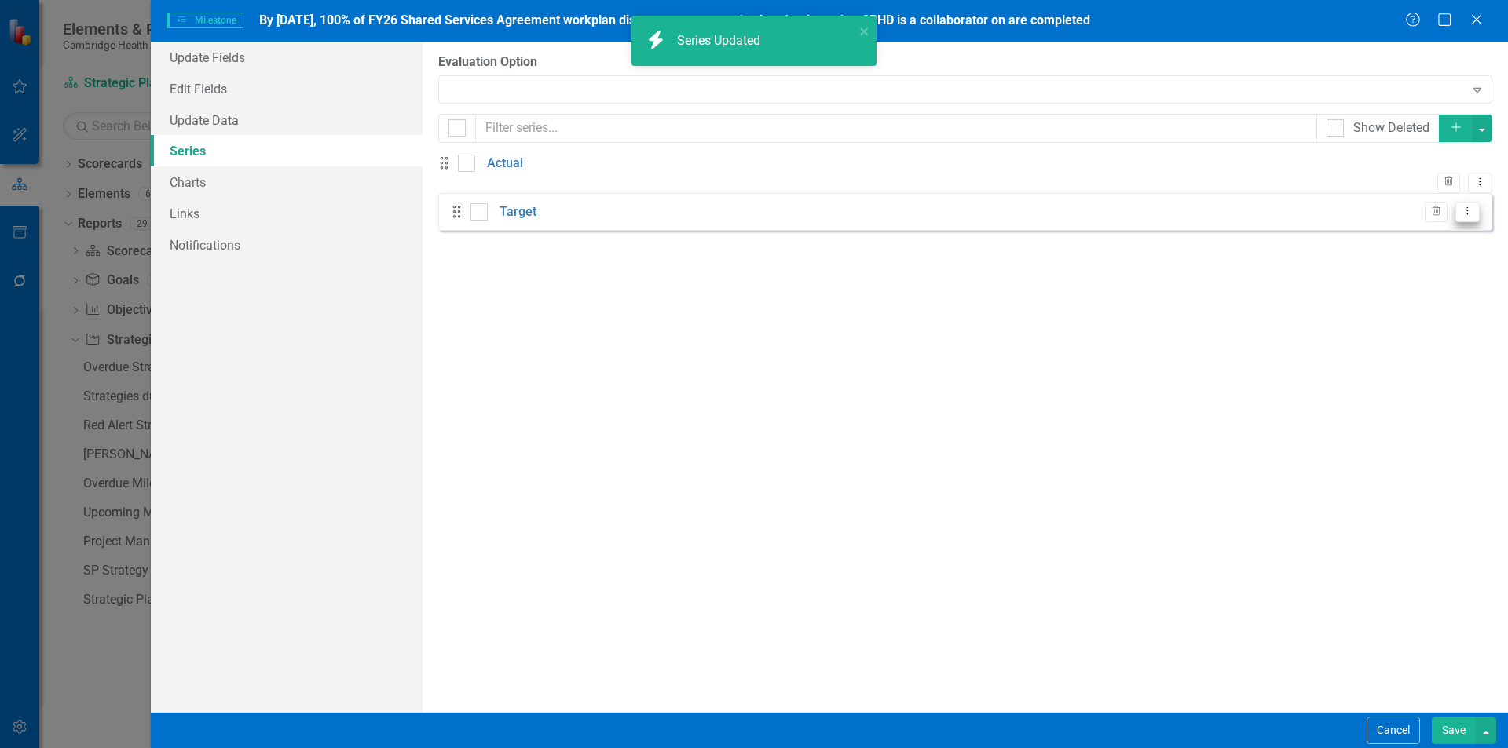
click at [1468, 216] on icon "Dropdown Menu" at bounding box center [1466, 211] width 13 height 10
click at [1443, 250] on link "Edit Edit Measure Series" at bounding box center [1389, 248] width 178 height 29
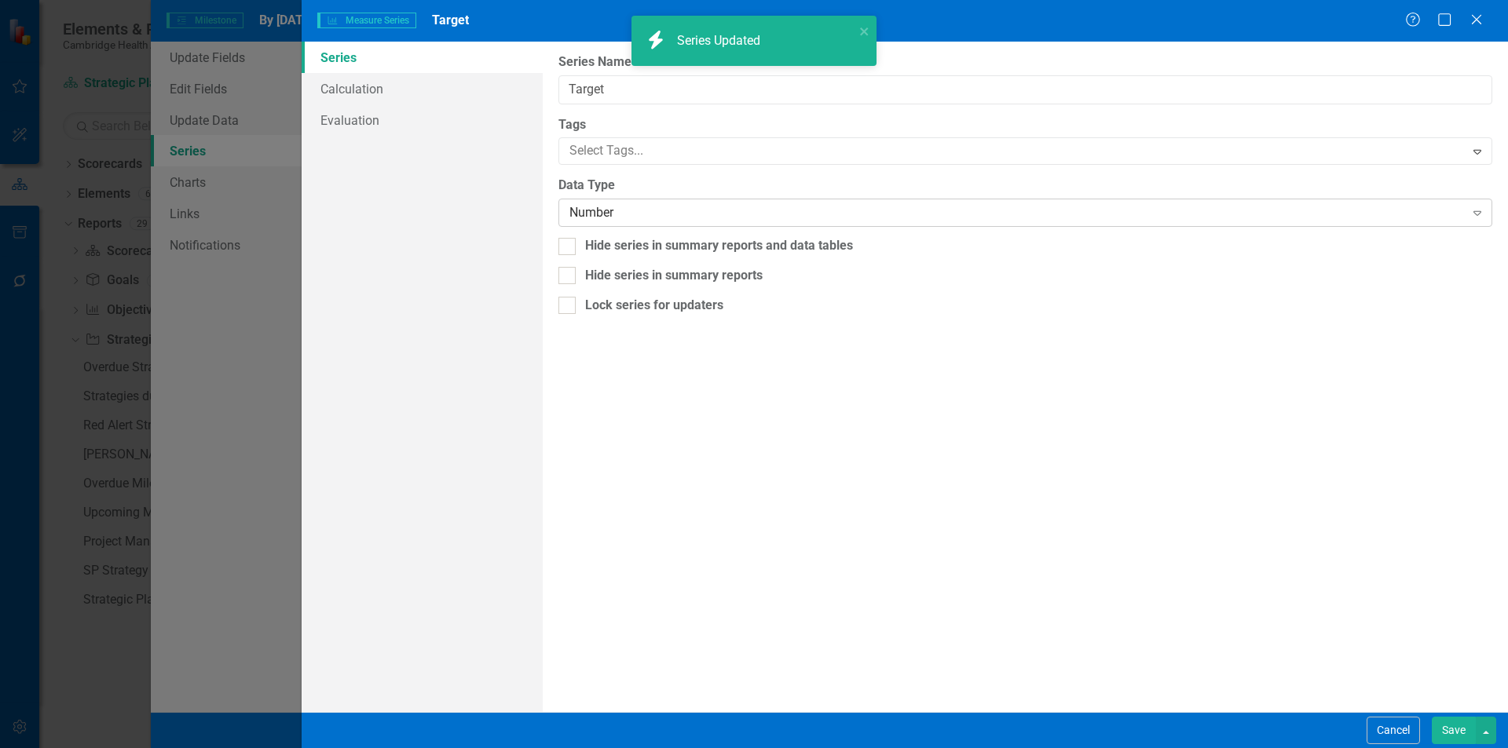
click at [667, 223] on div "Number Expand" at bounding box center [1025, 213] width 934 height 28
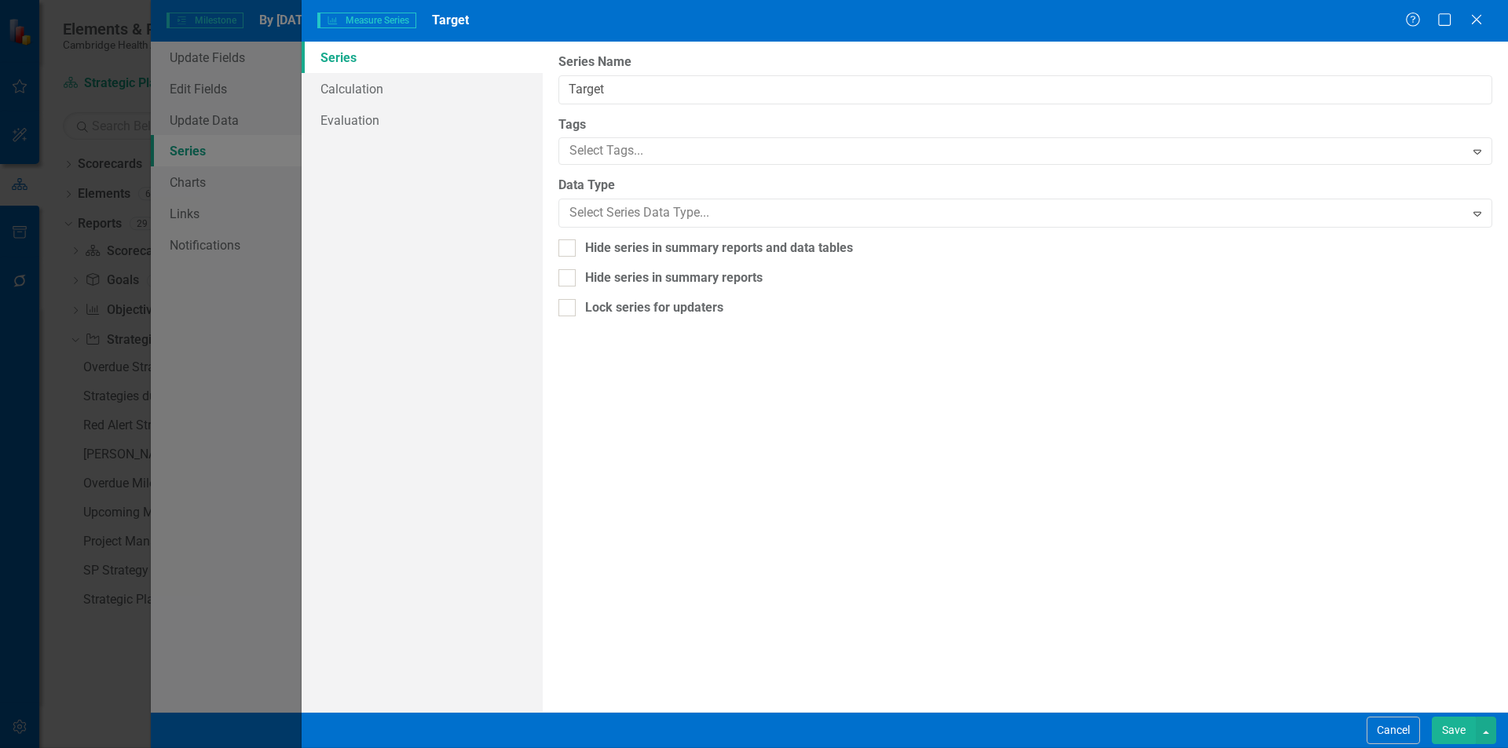
click at [1448, 727] on button "Save" at bounding box center [1453, 730] width 44 height 27
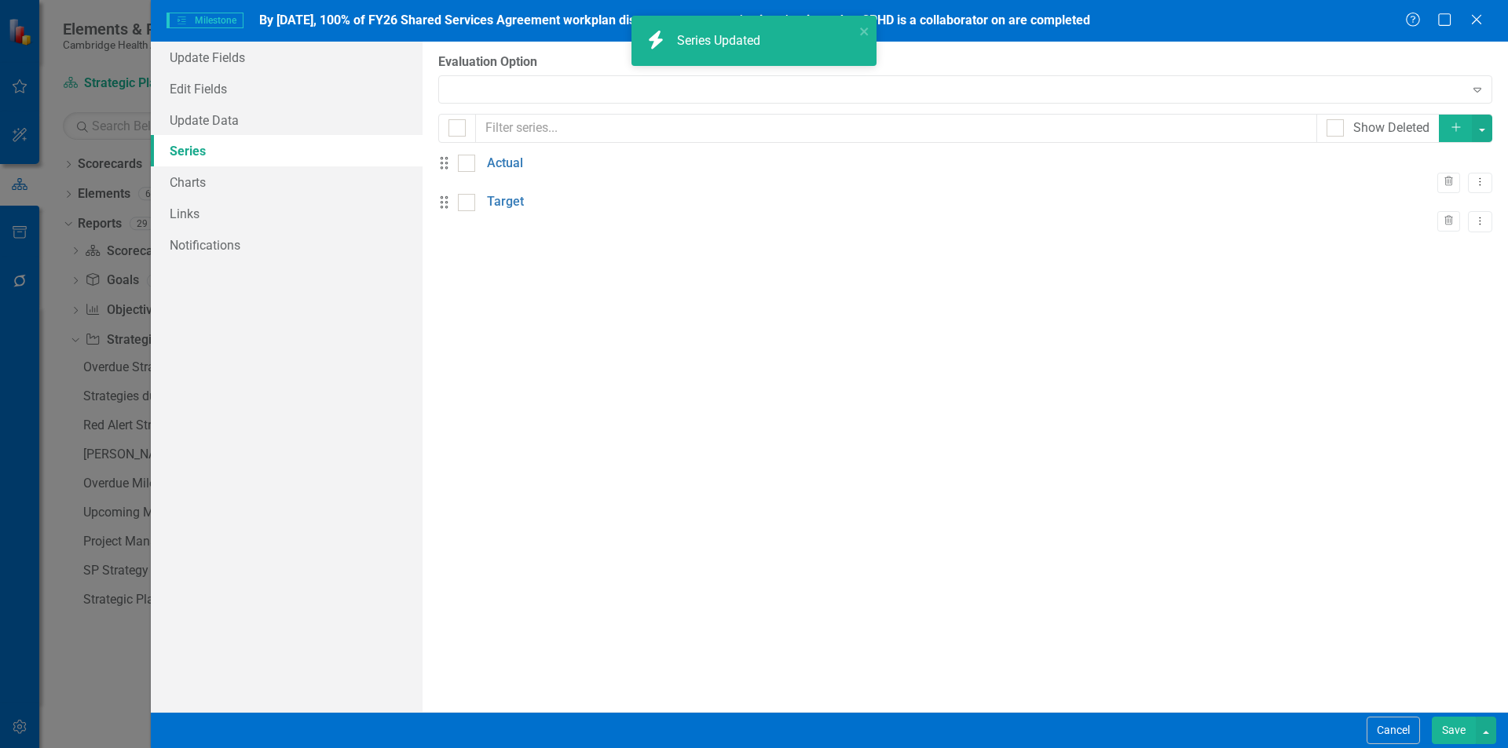
click at [1455, 733] on button "Save" at bounding box center [1453, 730] width 44 height 27
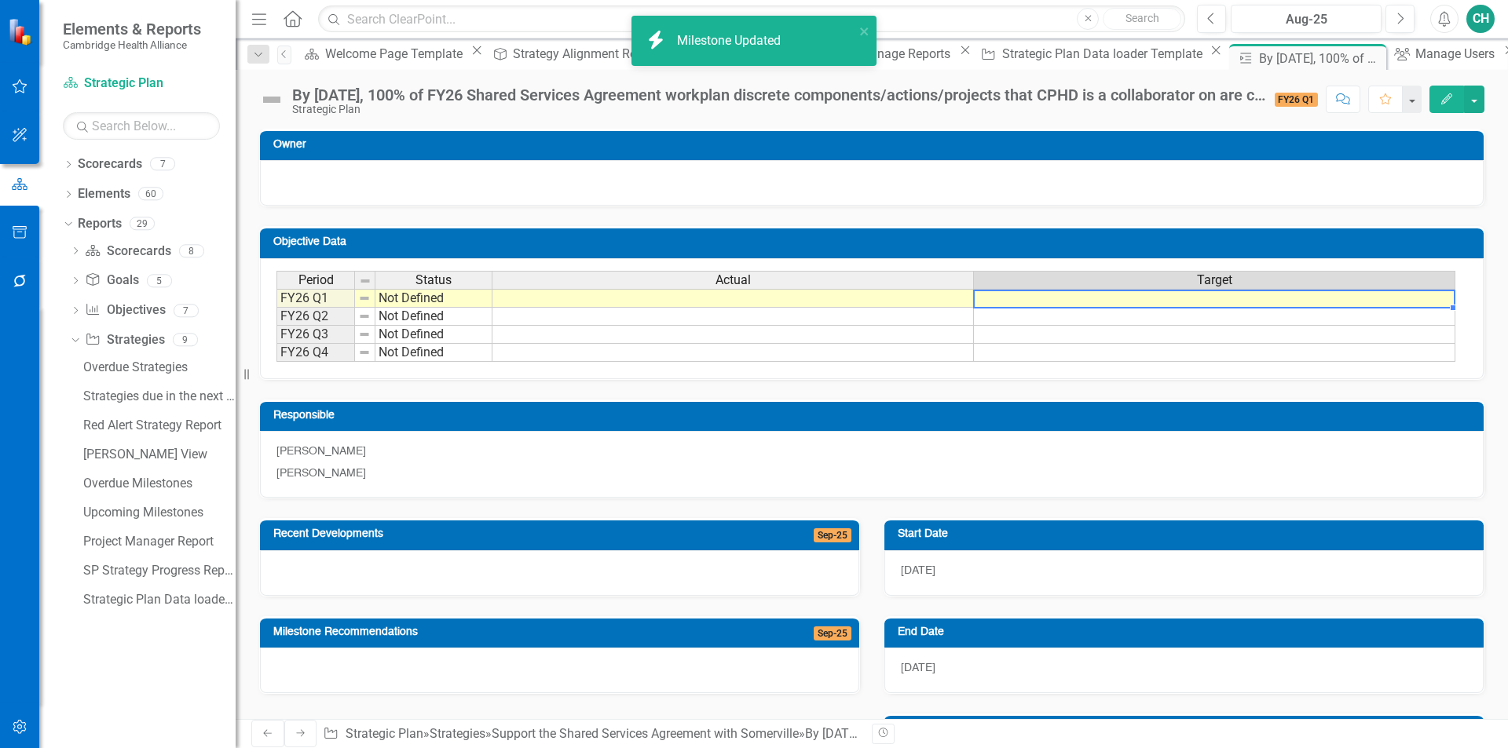
click at [276, 309] on div "Period Status Actual Target FY26 Q1 Not Defined FY26 Q2 Not Defined FY26 Q3 Not…" at bounding box center [276, 316] width 0 height 91
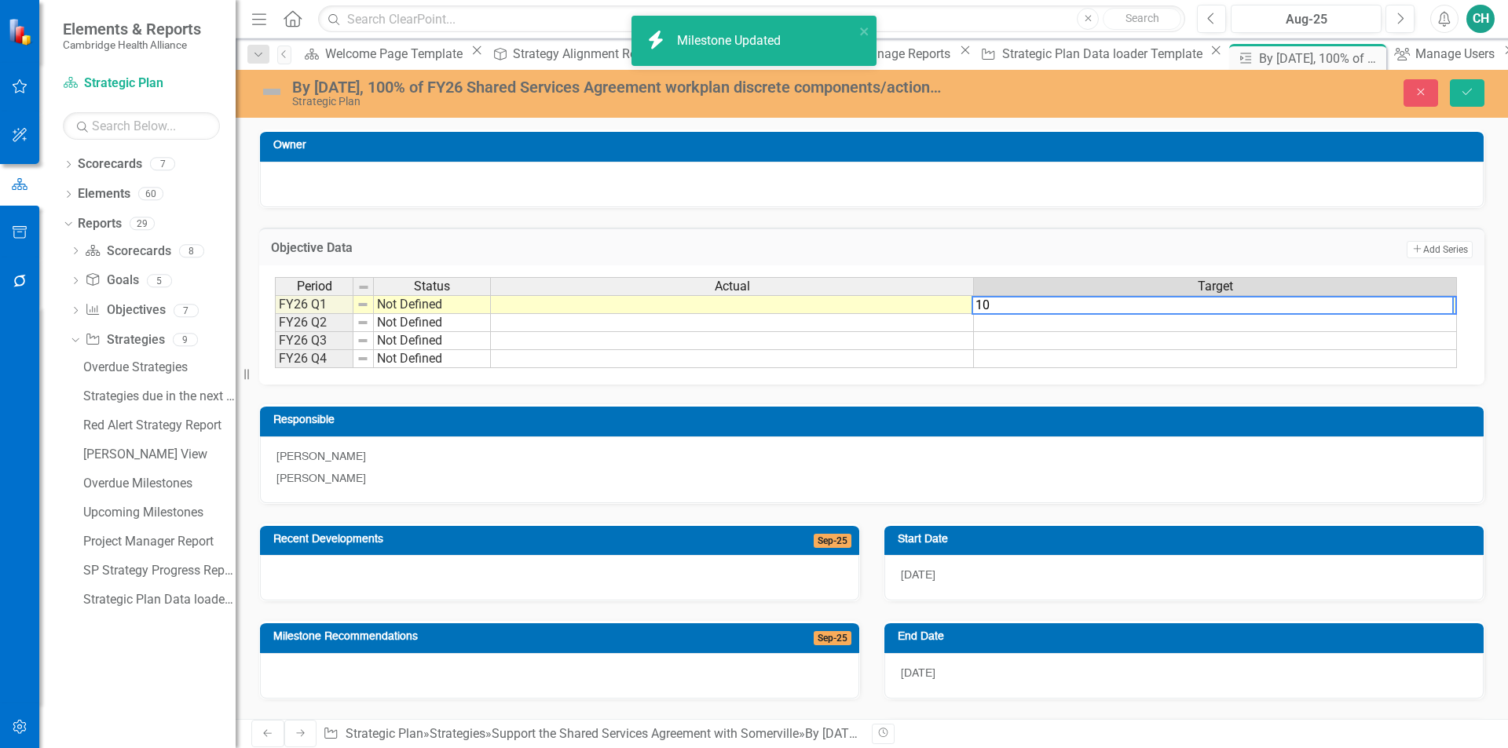
type textarea "100"
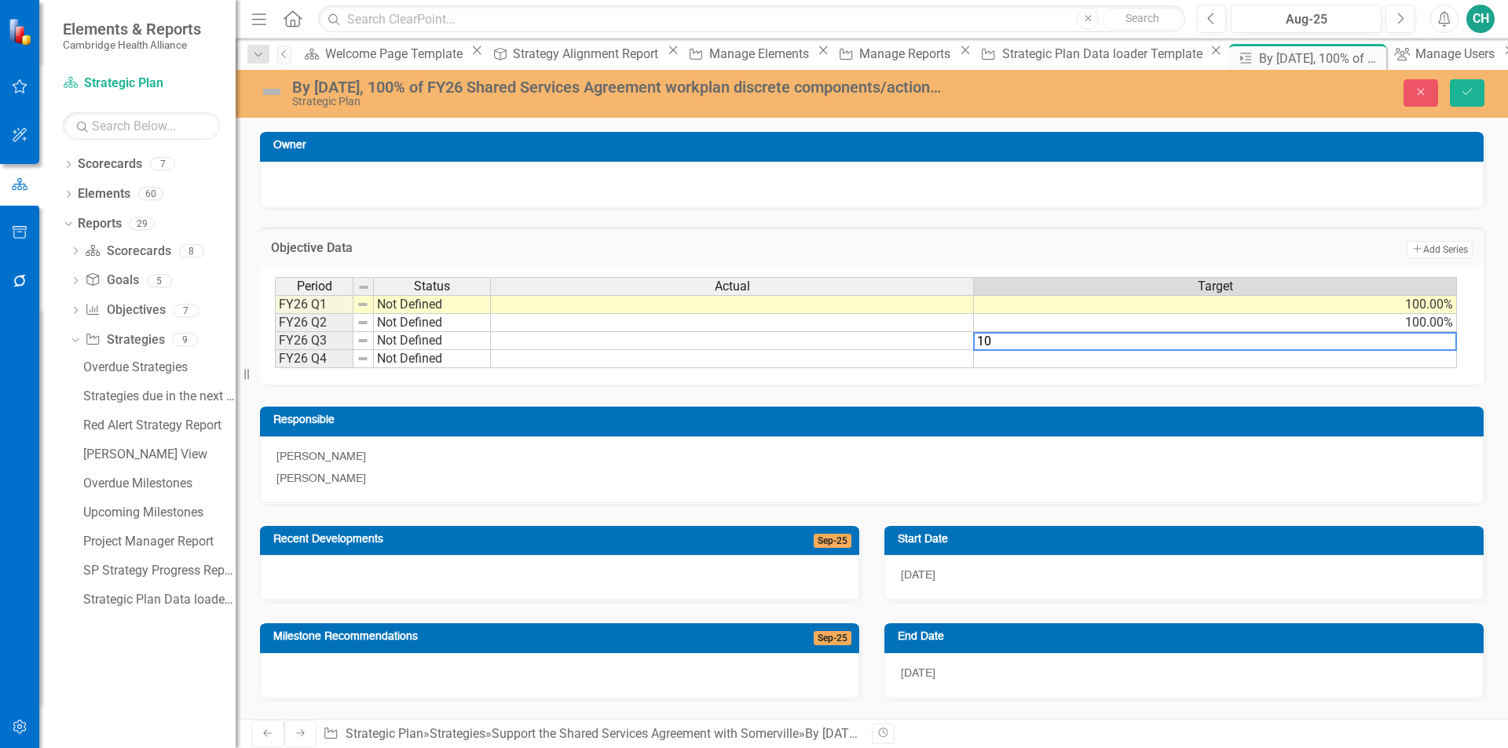
type textarea "100"
click at [1314, 369] on div "Period Status Actual Target FY26 Q1 Not Defined 100.00% FY26 Q2 Not Defined 100…" at bounding box center [871, 323] width 1193 height 92
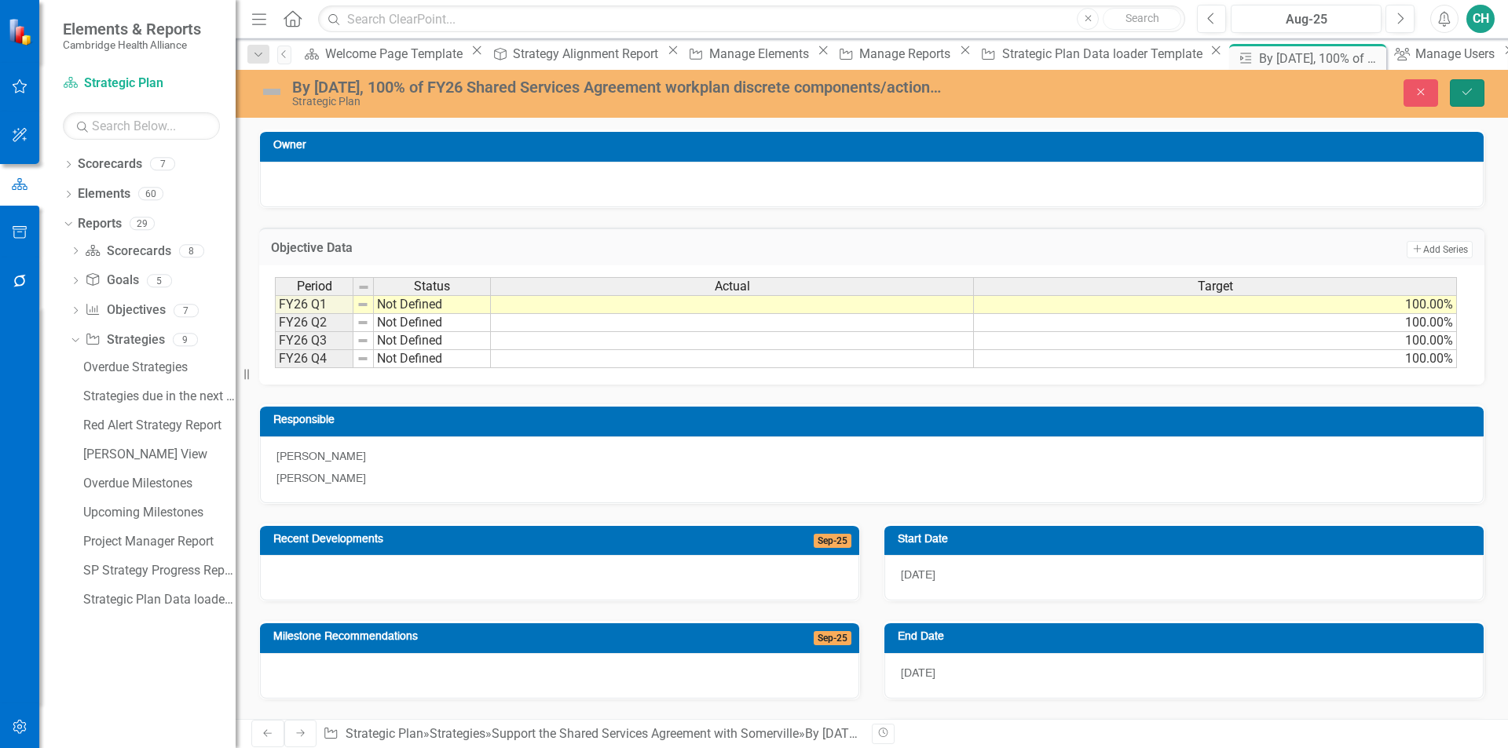
click at [1472, 92] on icon "Save" at bounding box center [1467, 91] width 14 height 11
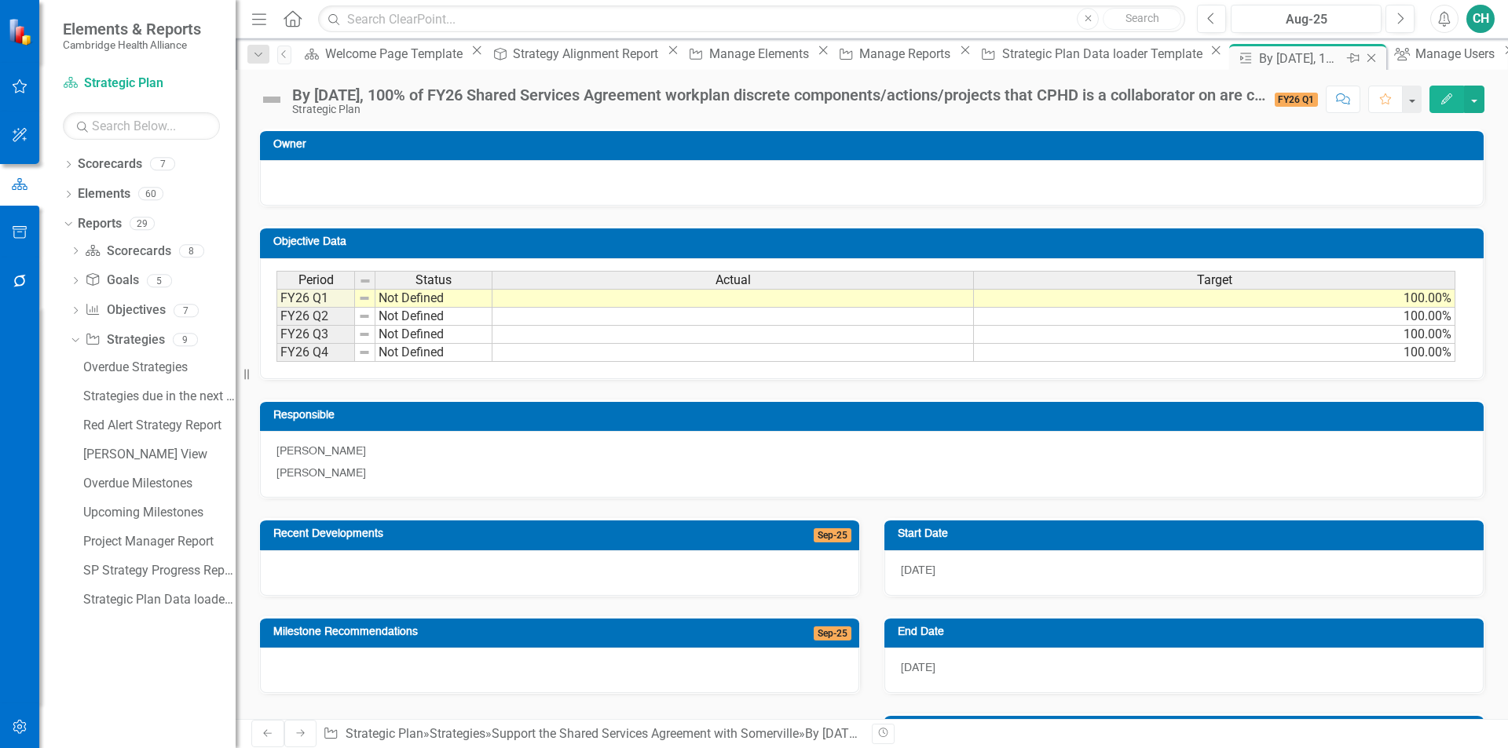
click at [1367, 59] on icon at bounding box center [1371, 58] width 9 height 9
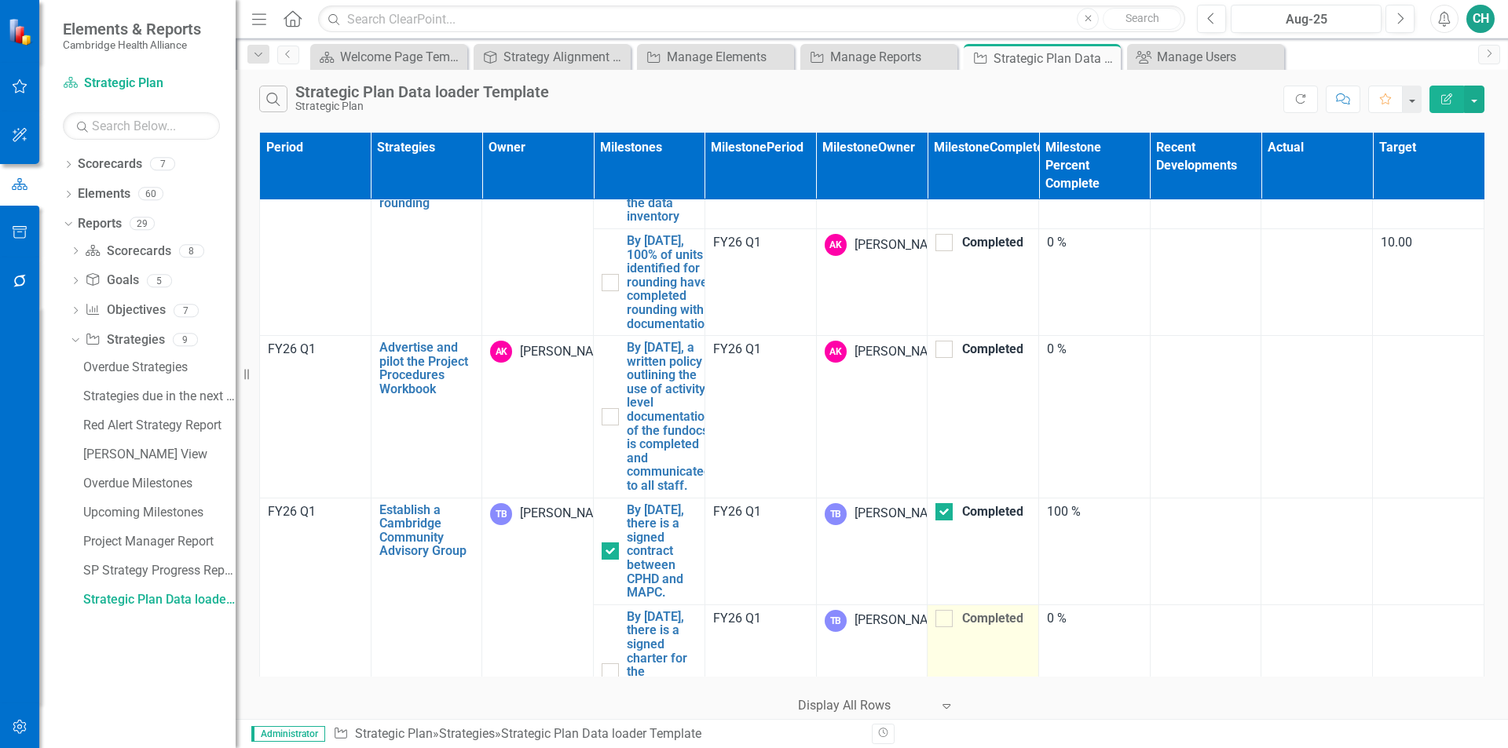
scroll to position [6515, 0]
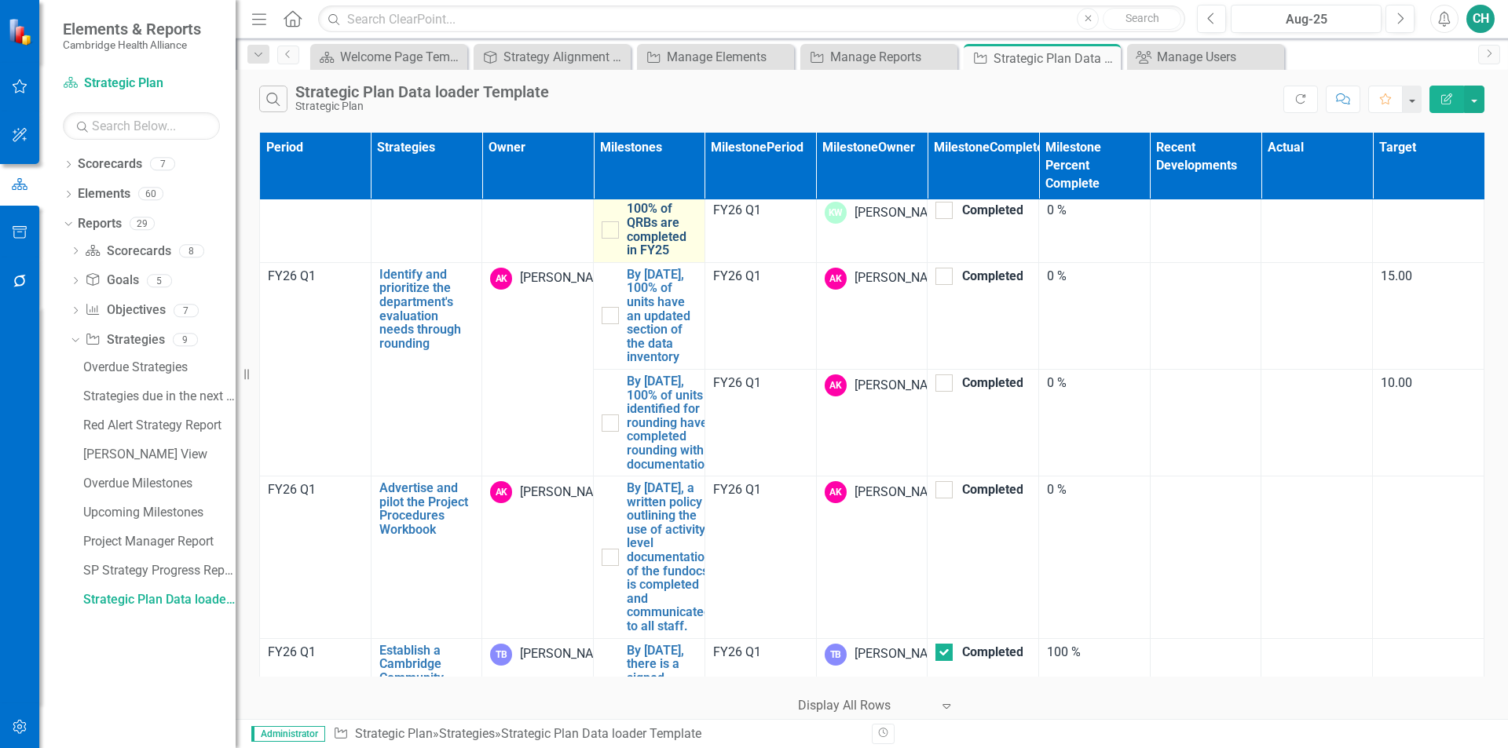
click at [650, 257] on link "100% of QRBs are completed in FY25" at bounding box center [662, 229] width 70 height 55
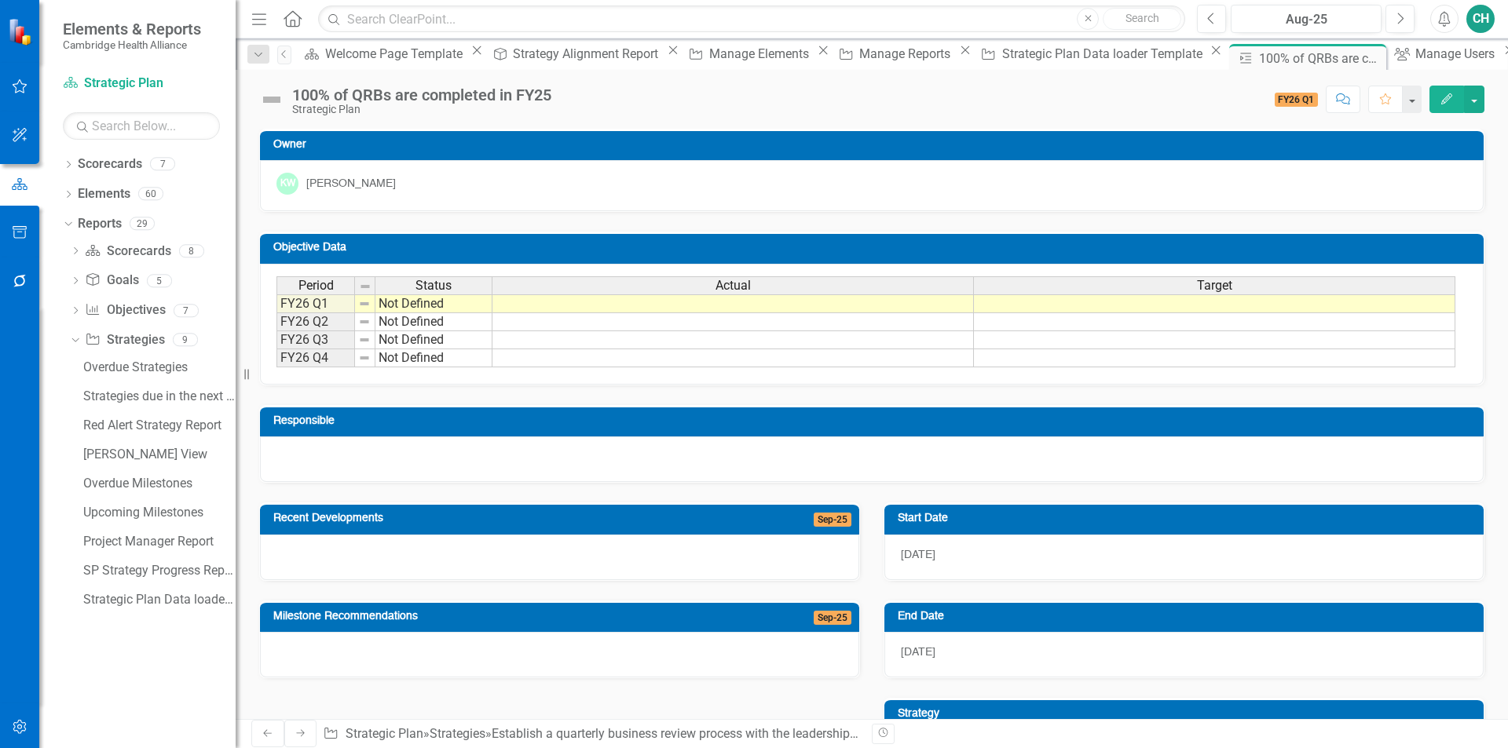
click at [1448, 95] on icon "button" at bounding box center [1446, 98] width 11 height 11
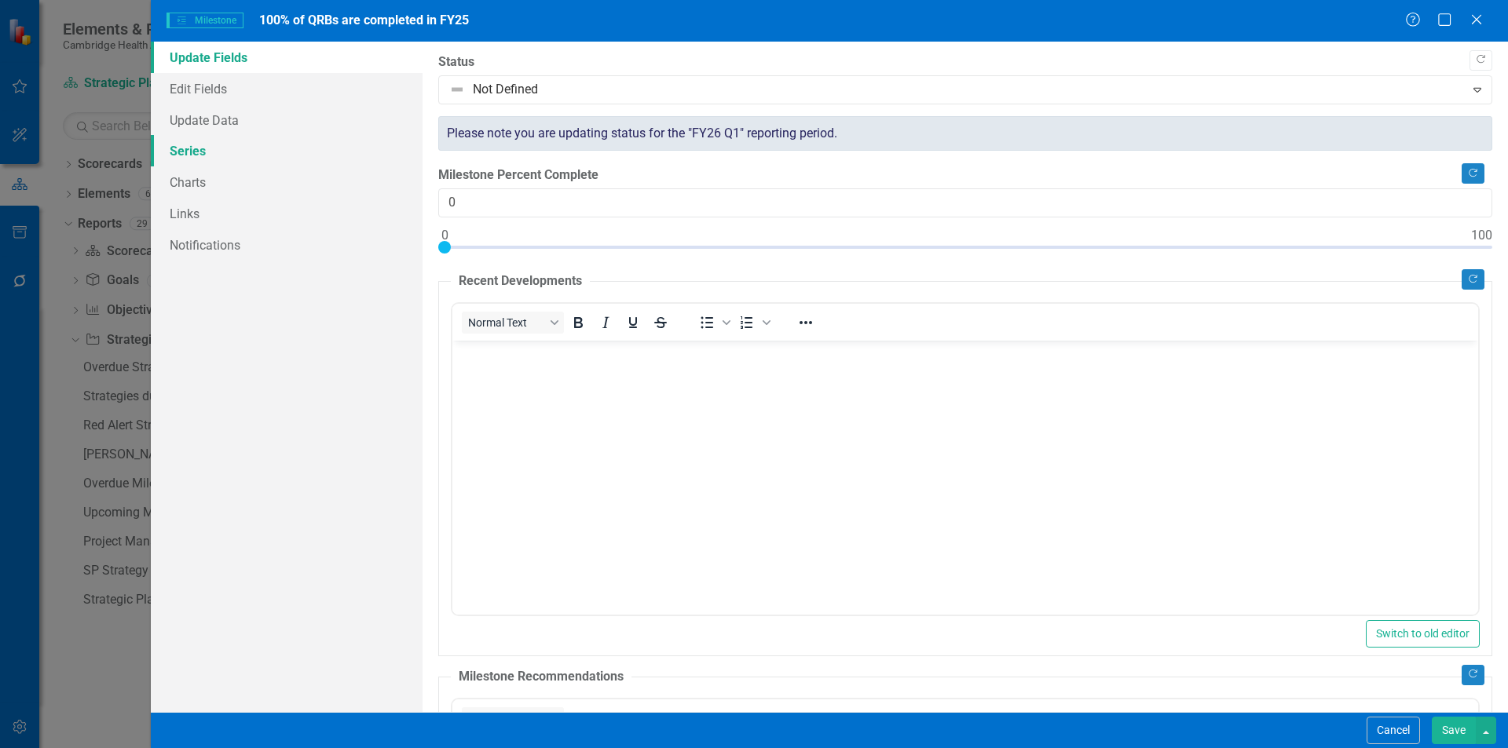
click at [199, 150] on link "Series" at bounding box center [287, 150] width 272 height 31
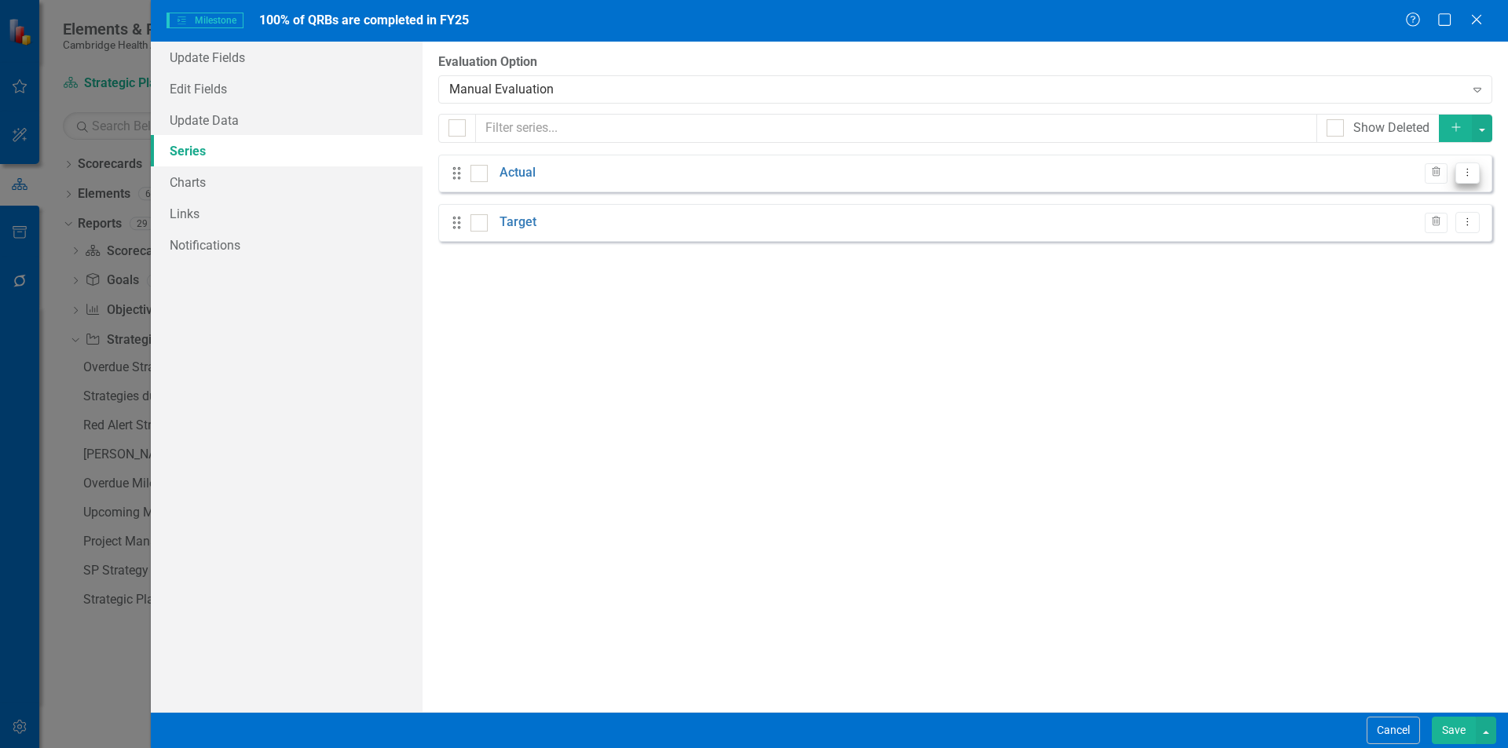
click at [1472, 176] on icon "Dropdown Menu" at bounding box center [1466, 172] width 13 height 10
click at [1409, 202] on link "Edit Edit Measure Series" at bounding box center [1389, 199] width 178 height 29
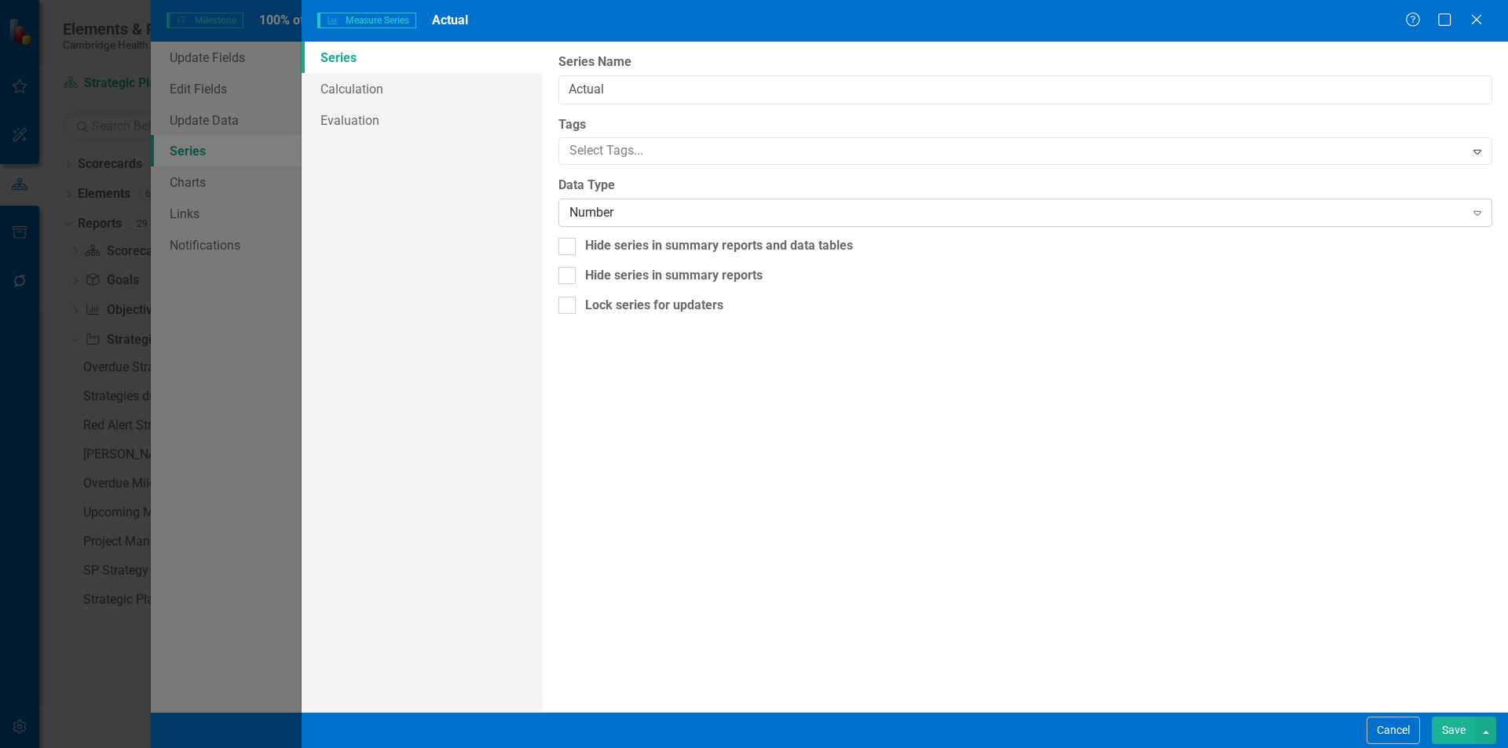
click at [623, 220] on div "Number" at bounding box center [1016, 213] width 894 height 18
click at [1457, 726] on button "Save" at bounding box center [1453, 730] width 44 height 27
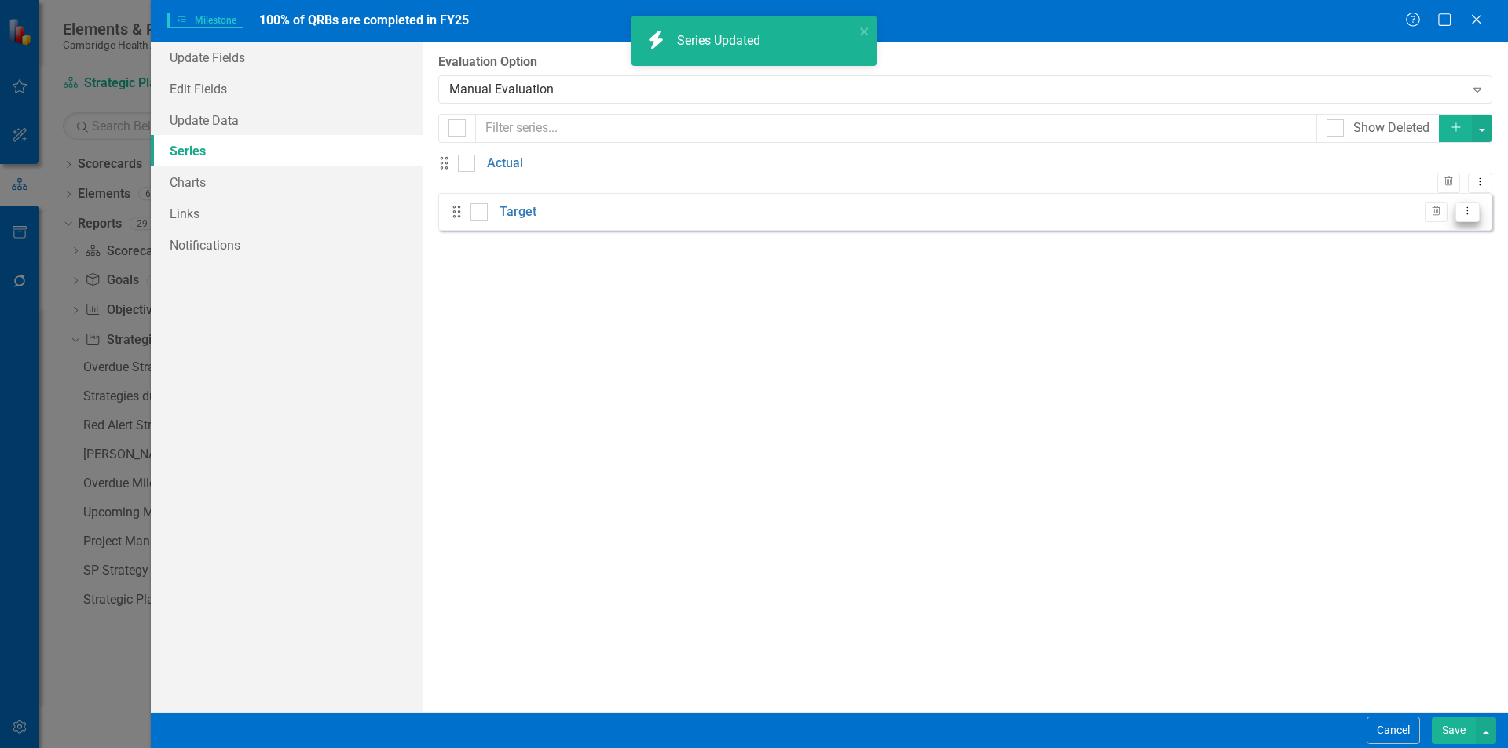
click at [1471, 216] on icon "Dropdown Menu" at bounding box center [1466, 211] width 13 height 10
click at [1430, 256] on link "Edit Edit Measure Series" at bounding box center [1389, 248] width 178 height 29
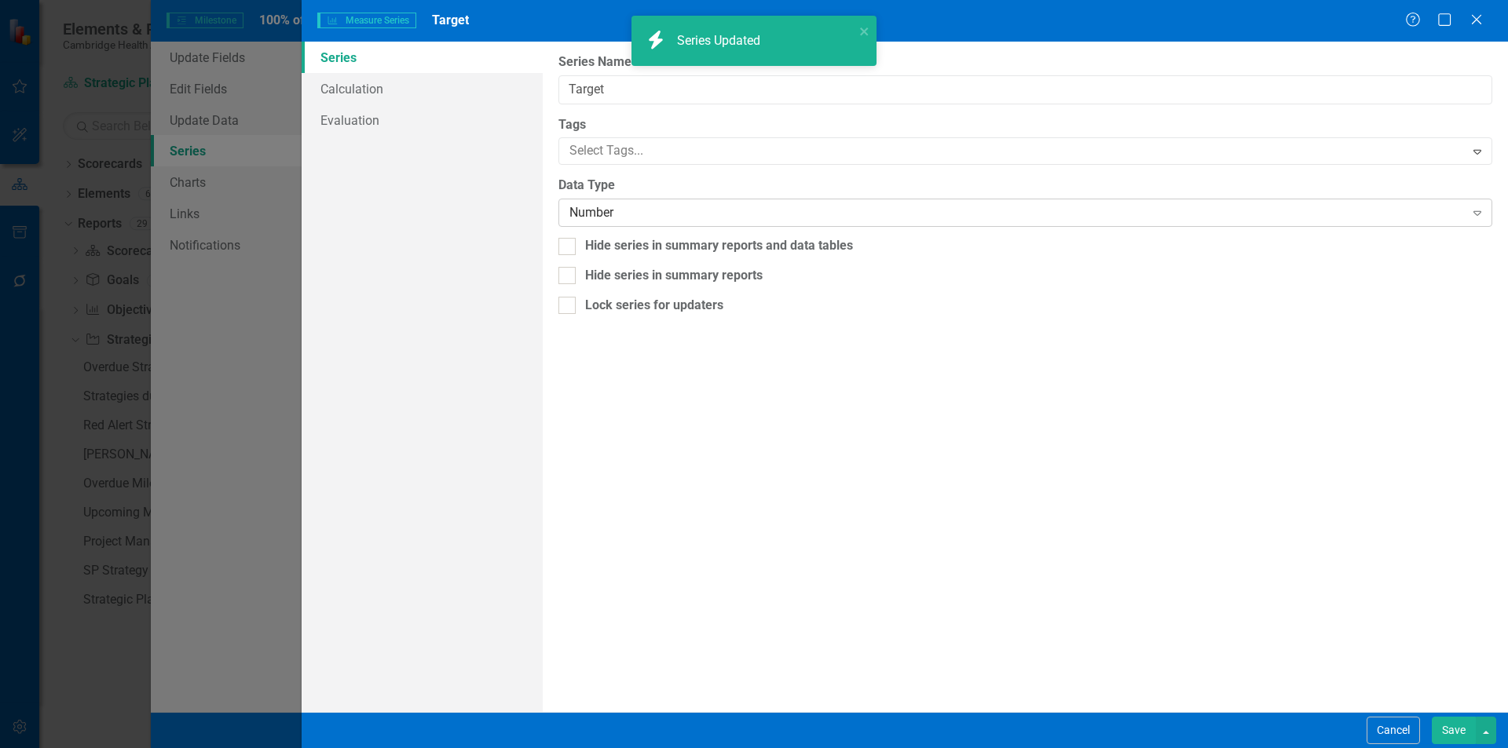
click at [755, 217] on div "Number" at bounding box center [1016, 213] width 894 height 18
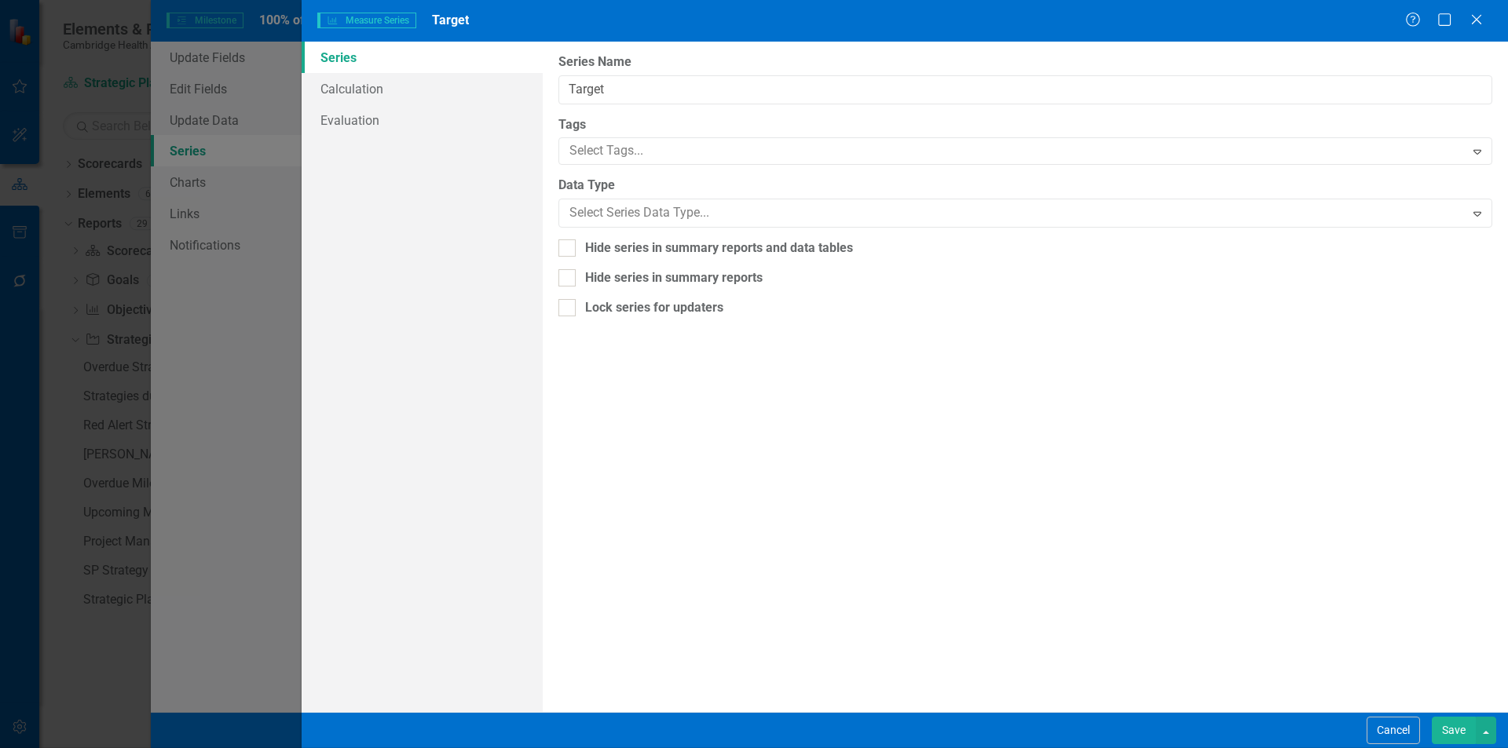
click at [1455, 736] on button "Save" at bounding box center [1453, 730] width 44 height 27
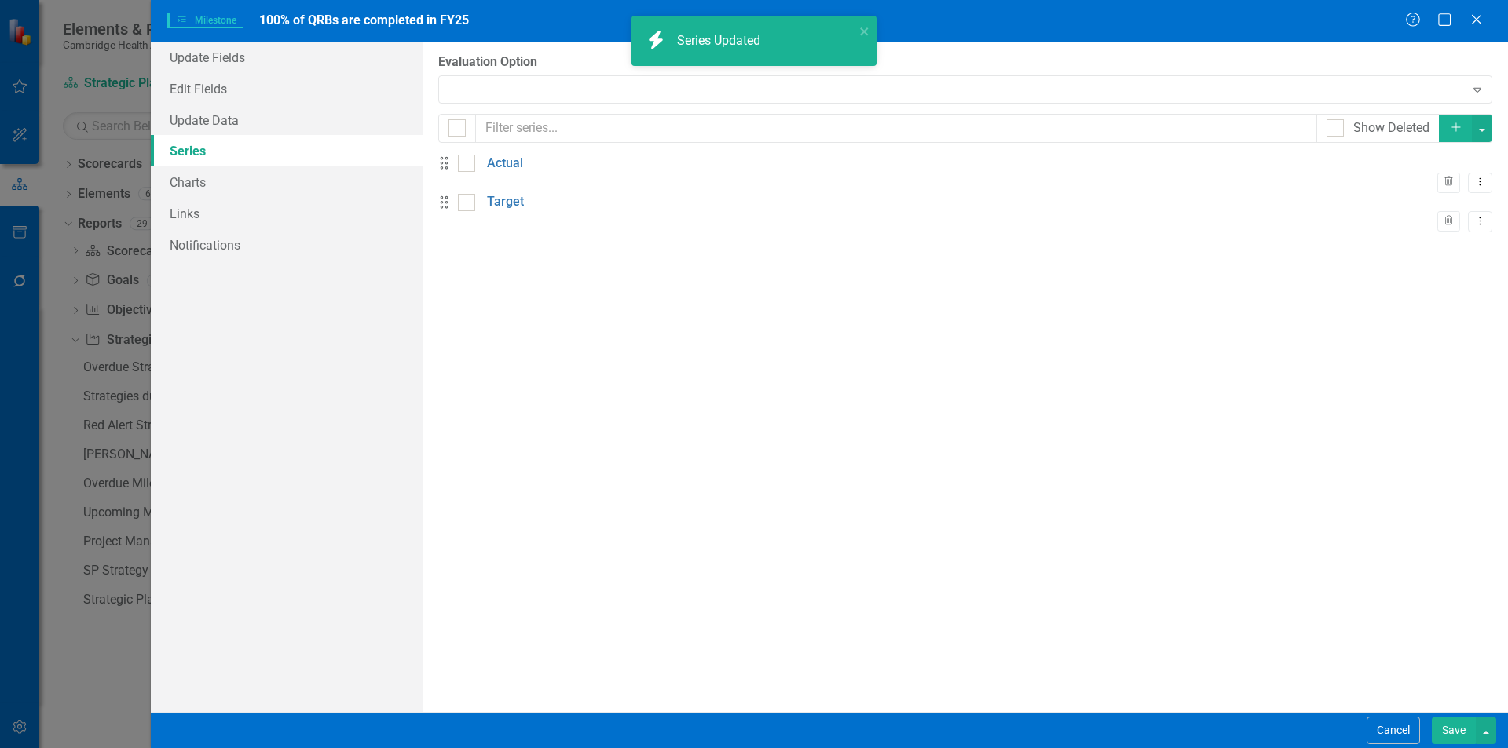
click at [1455, 731] on button "Save" at bounding box center [1453, 730] width 44 height 27
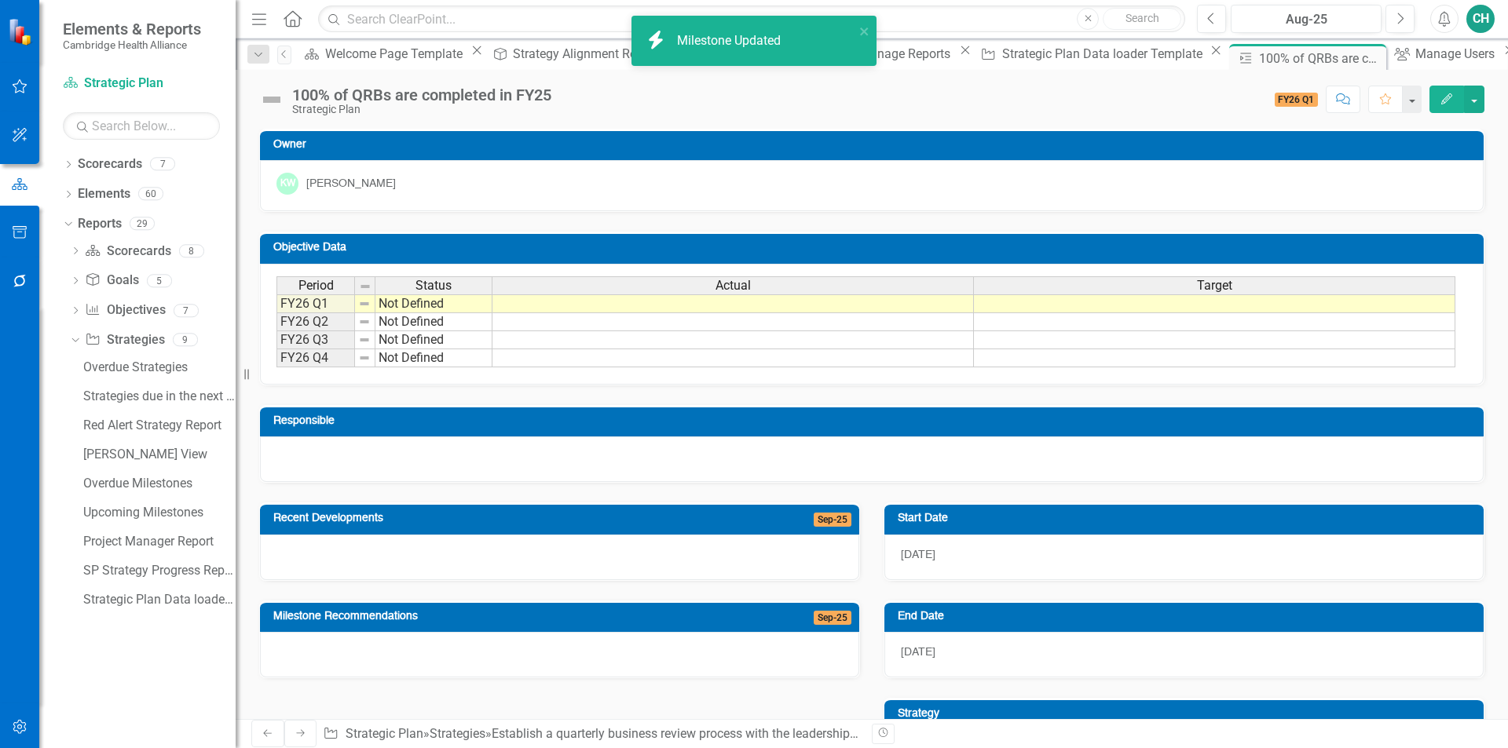
click at [1116, 305] on td at bounding box center [1214, 303] width 481 height 19
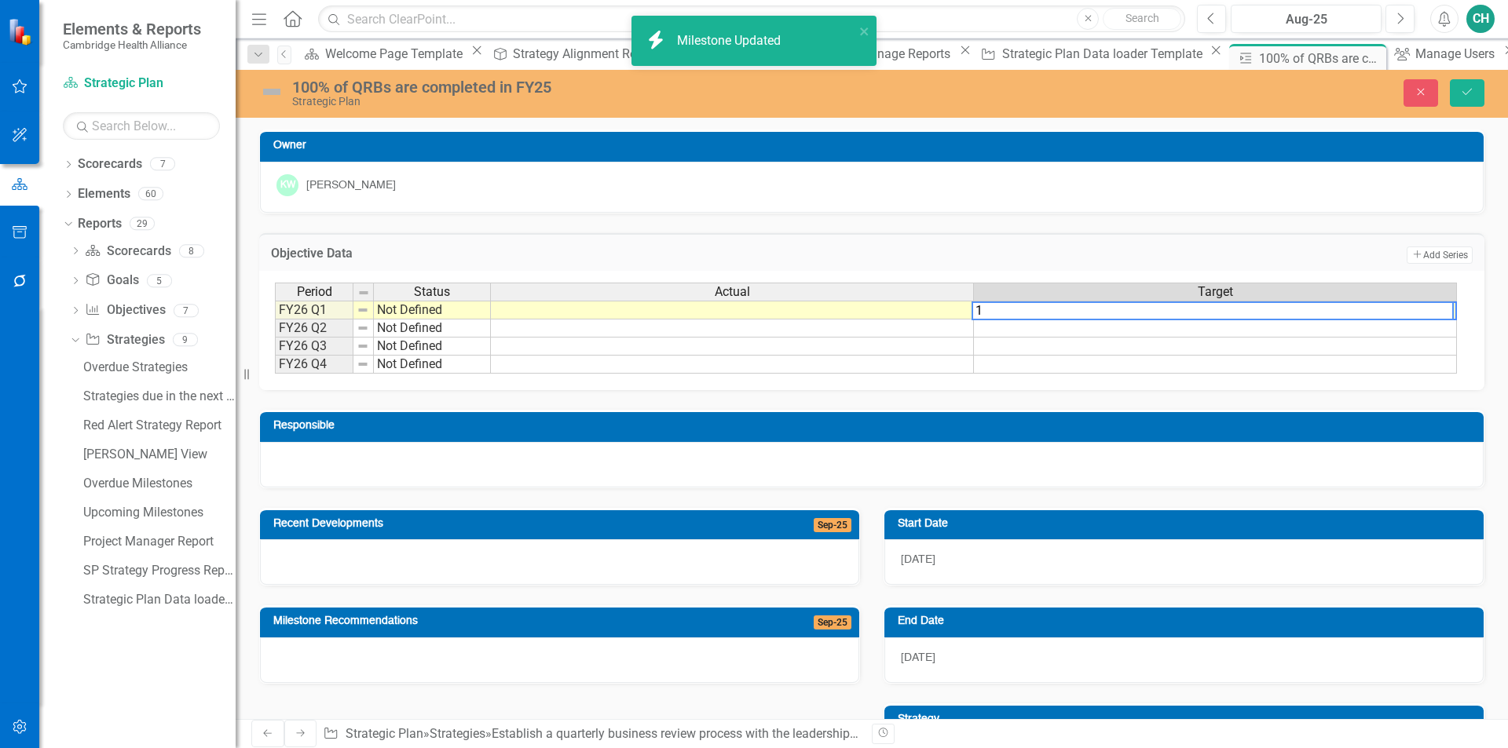
type textarea "10"
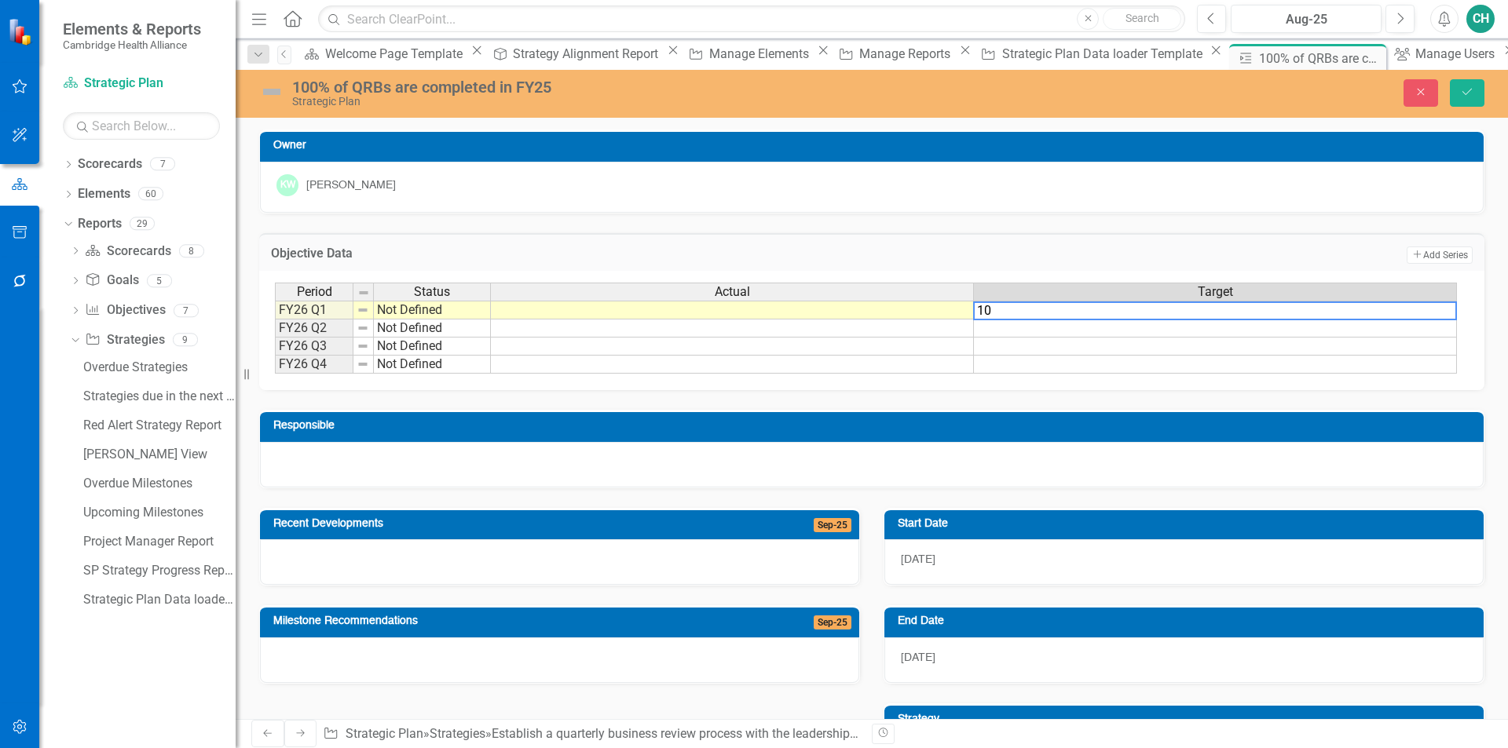
type textarea "100"
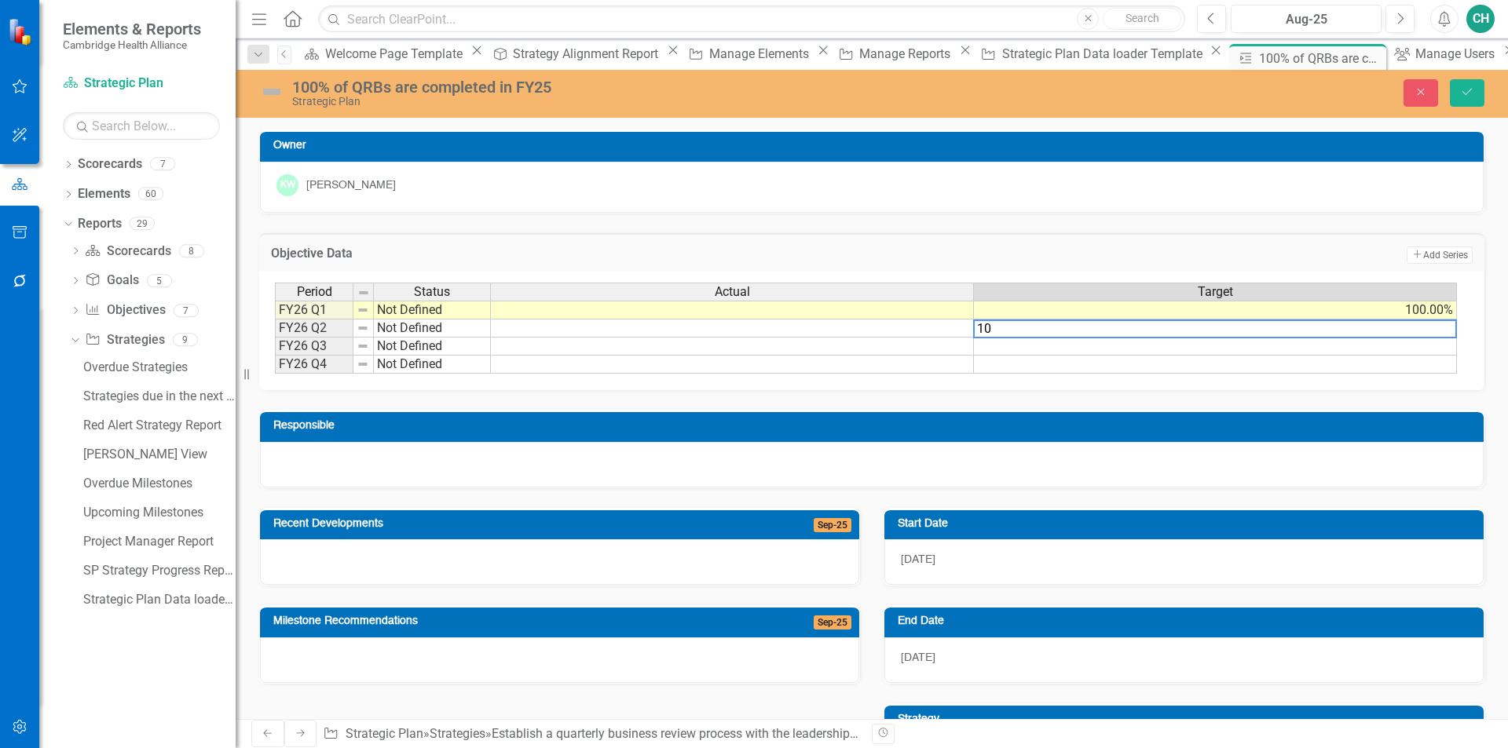
type textarea "100"
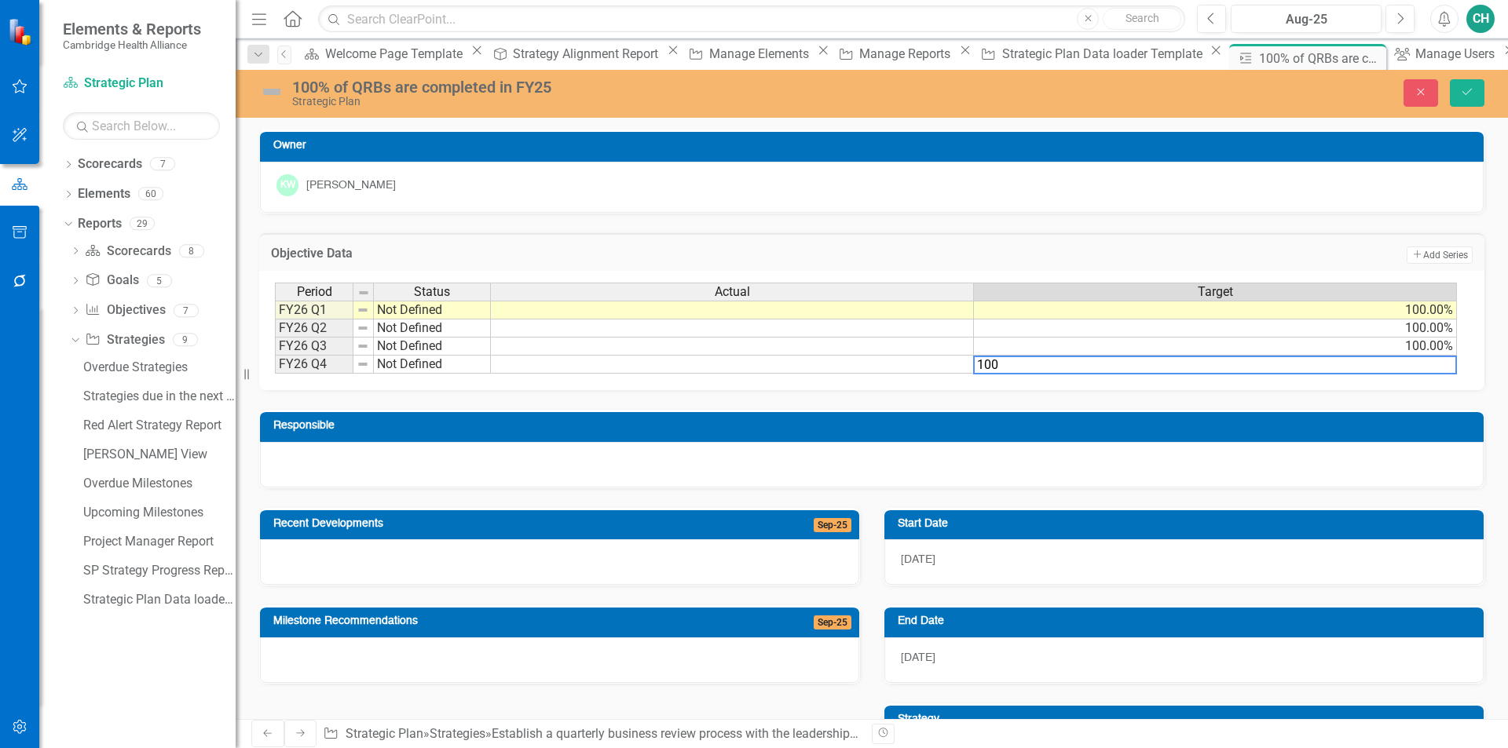
type textarea "100"
click at [1267, 390] on div "Period Status Actual Target FY26 Q1 Not Defined 100.00% FY26 Q2 Not Defined 100…" at bounding box center [871, 330] width 1225 height 119
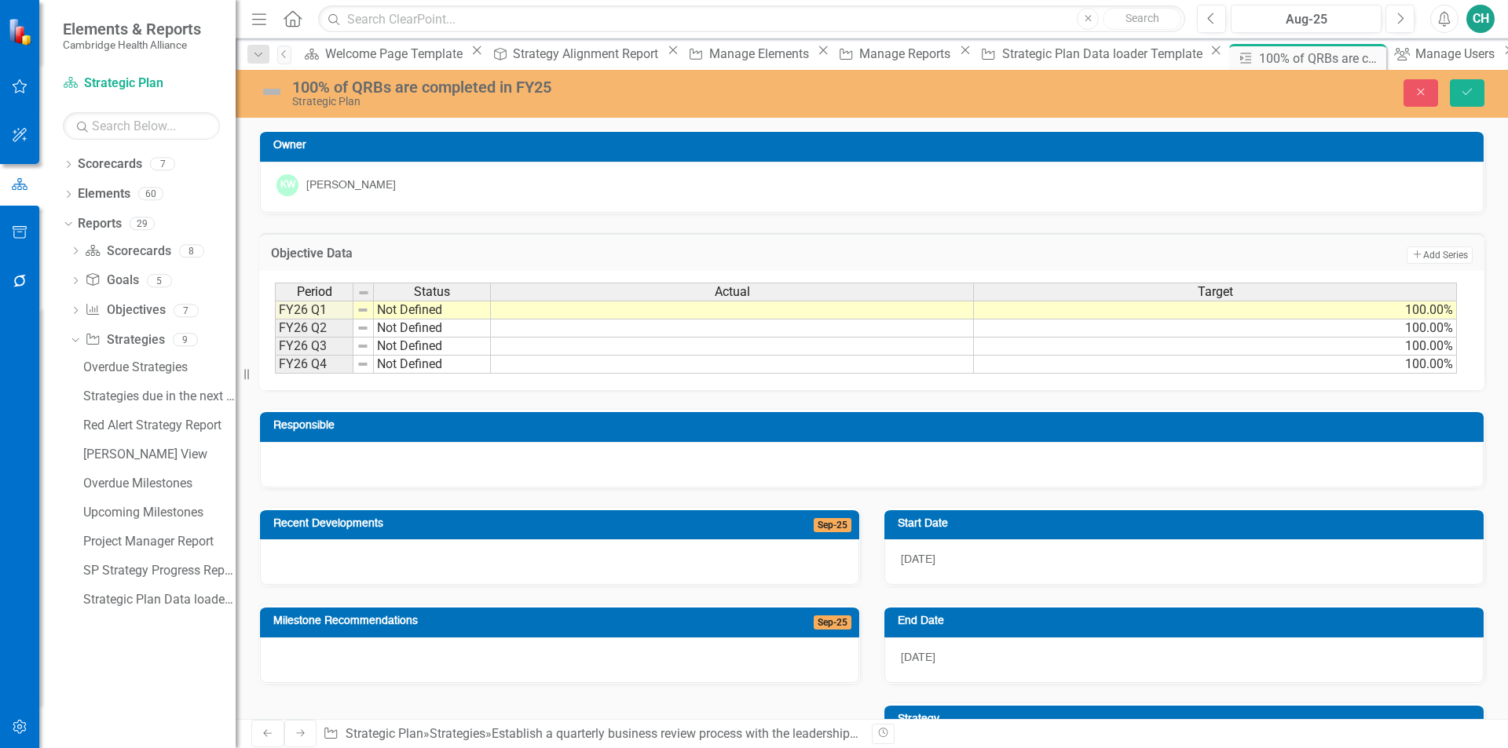
click at [1488, 79] on div "Close Save" at bounding box center [1242, 92] width 506 height 27
click at [1470, 88] on icon "Save" at bounding box center [1467, 91] width 14 height 11
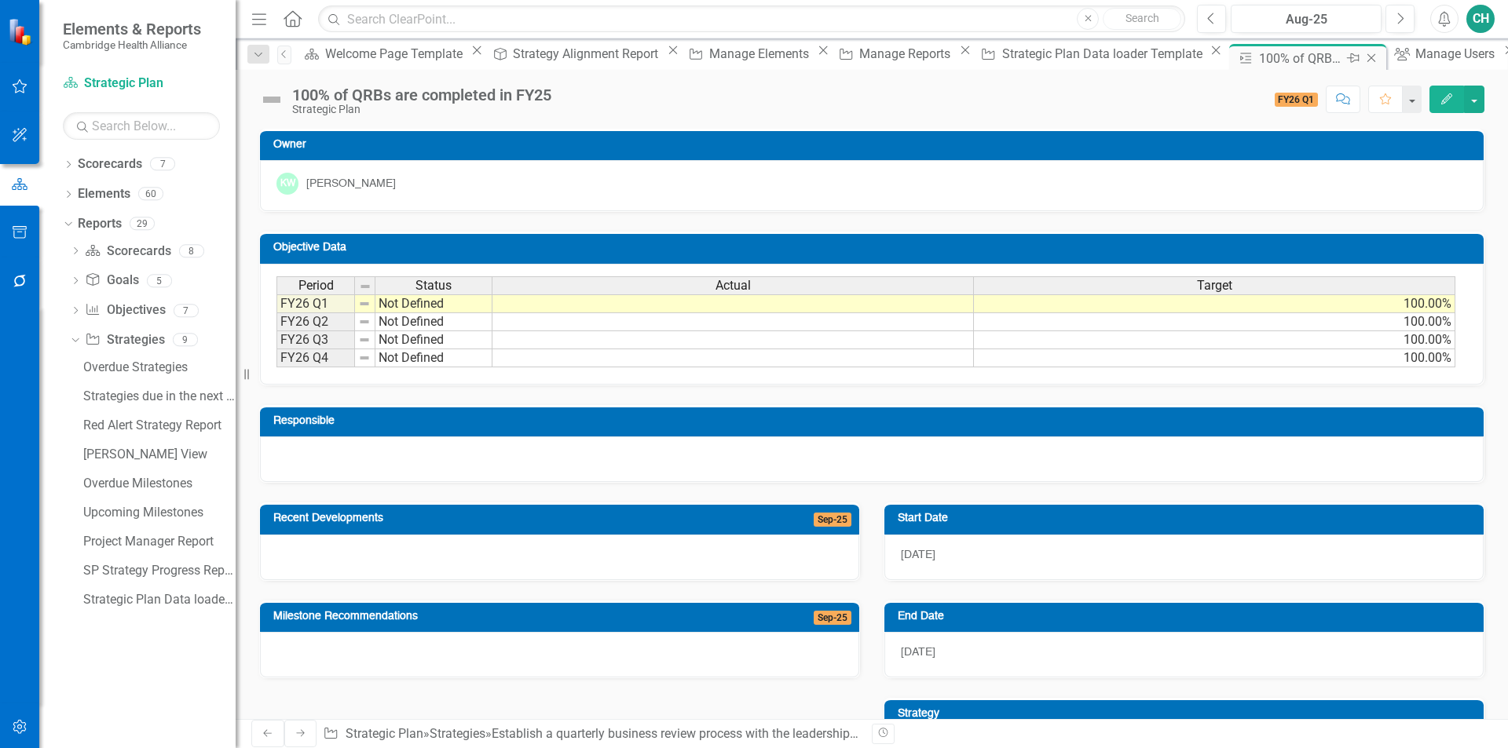
click at [1363, 57] on icon "Close" at bounding box center [1371, 58] width 16 height 13
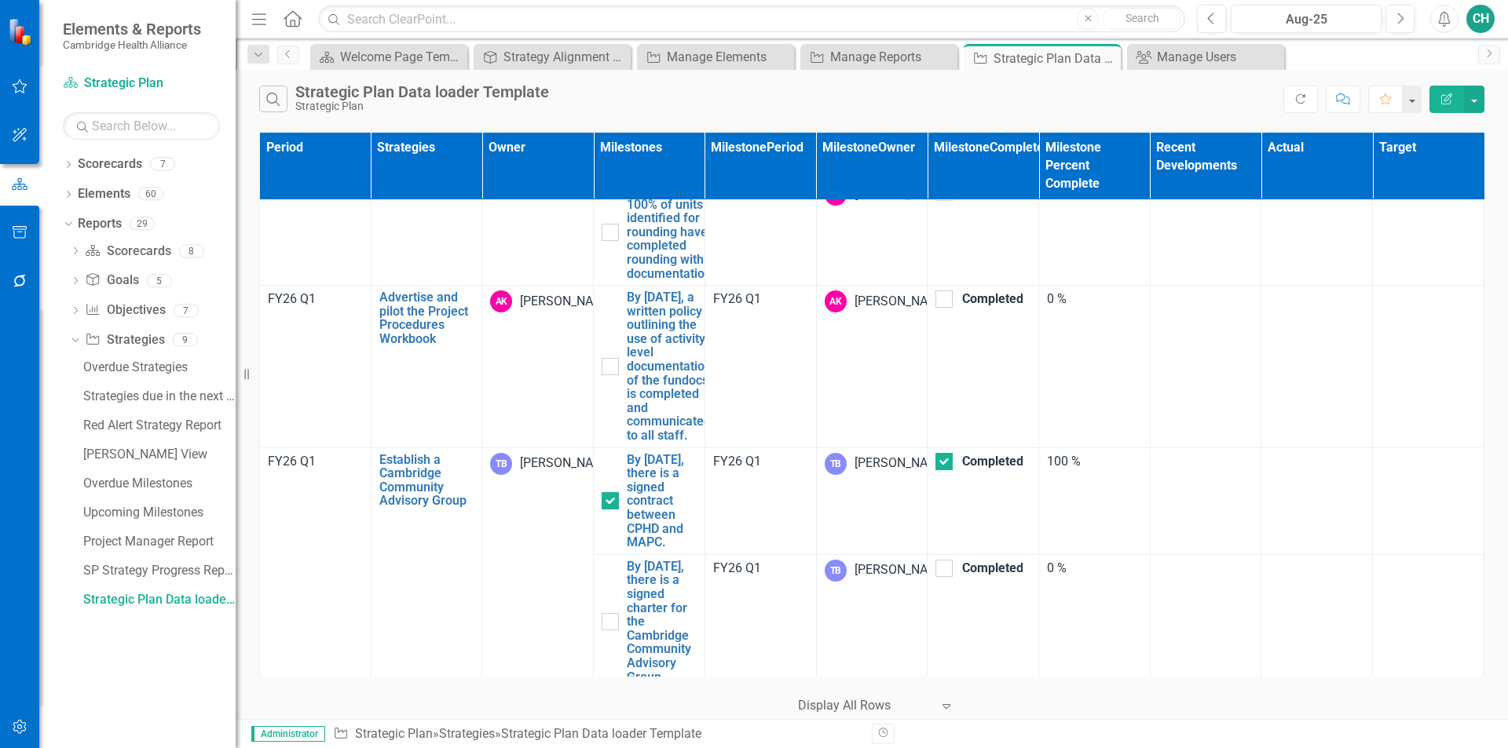
scroll to position [6752, 0]
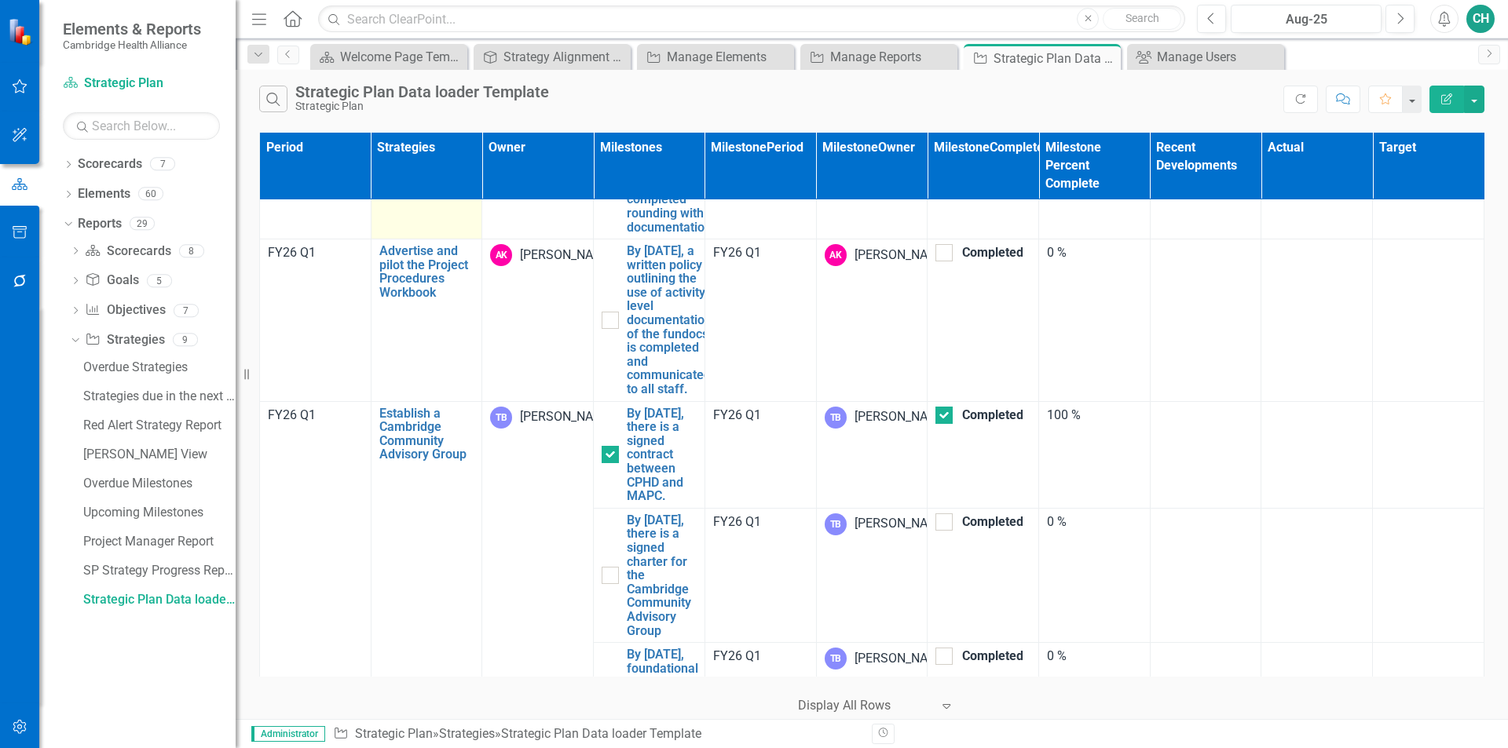
click at [415, 114] on link "Identify and prioritize the department's evaluation needs through rounding" at bounding box center [426, 72] width 95 height 83
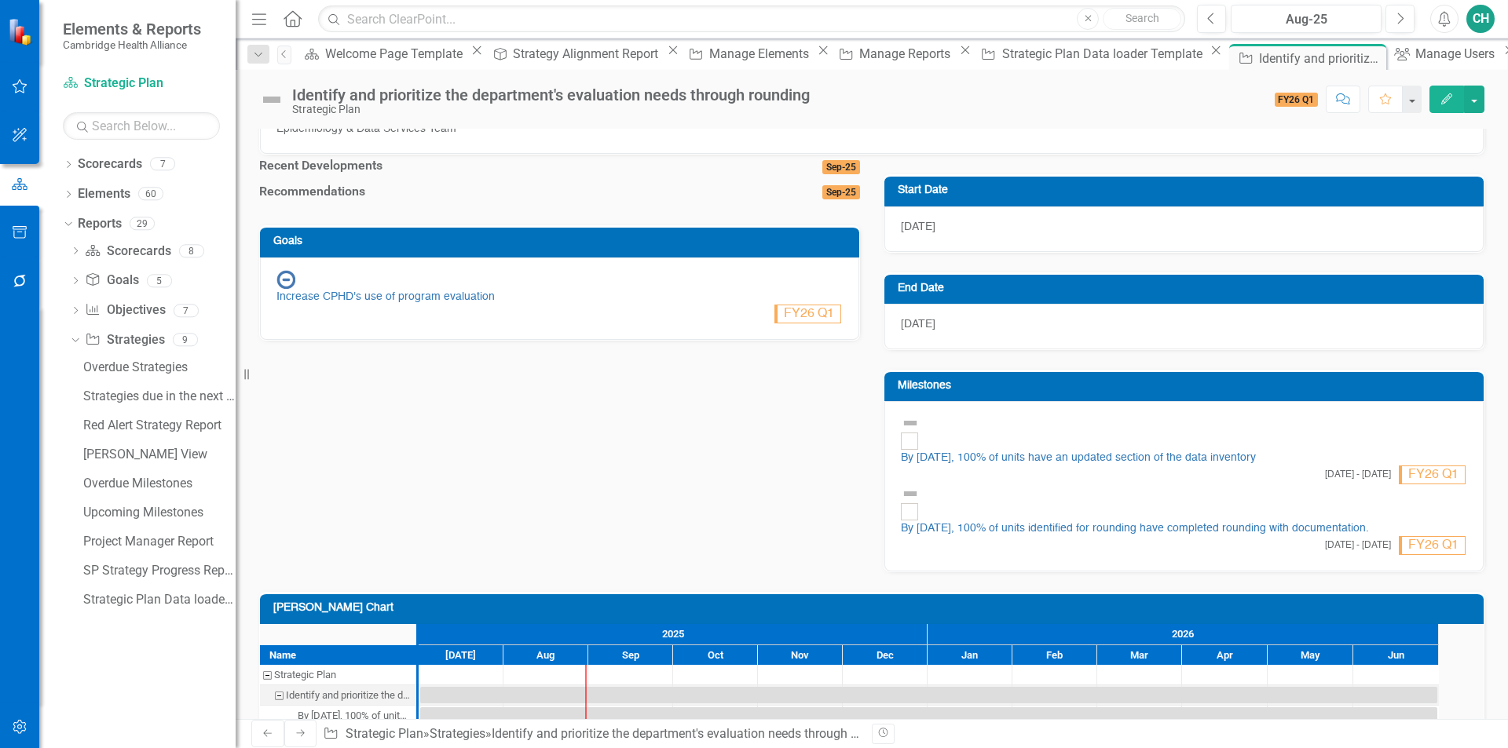
scroll to position [269, 0]
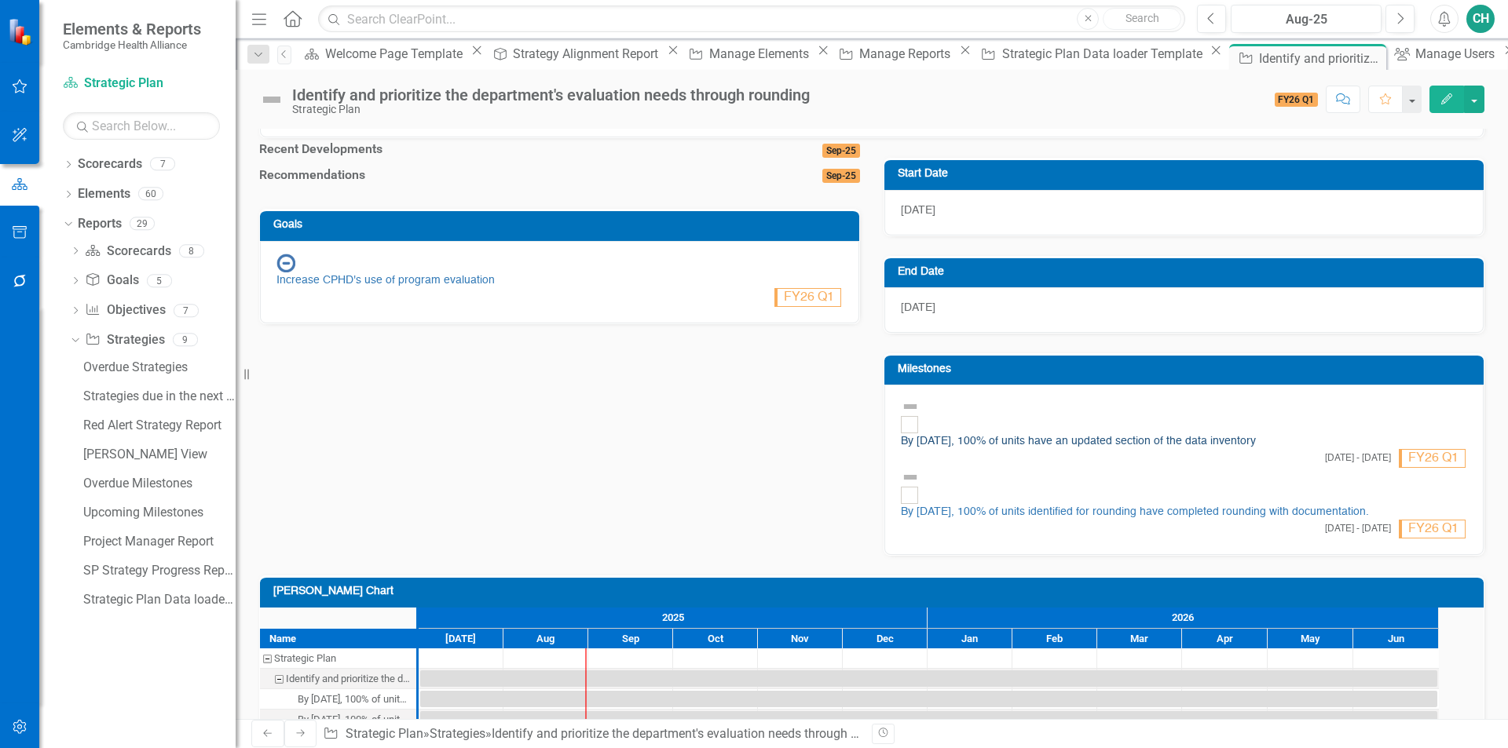
click at [1168, 436] on link "By [DATE], 100% of units have an updated section of the data inventory" at bounding box center [1078, 441] width 355 height 11
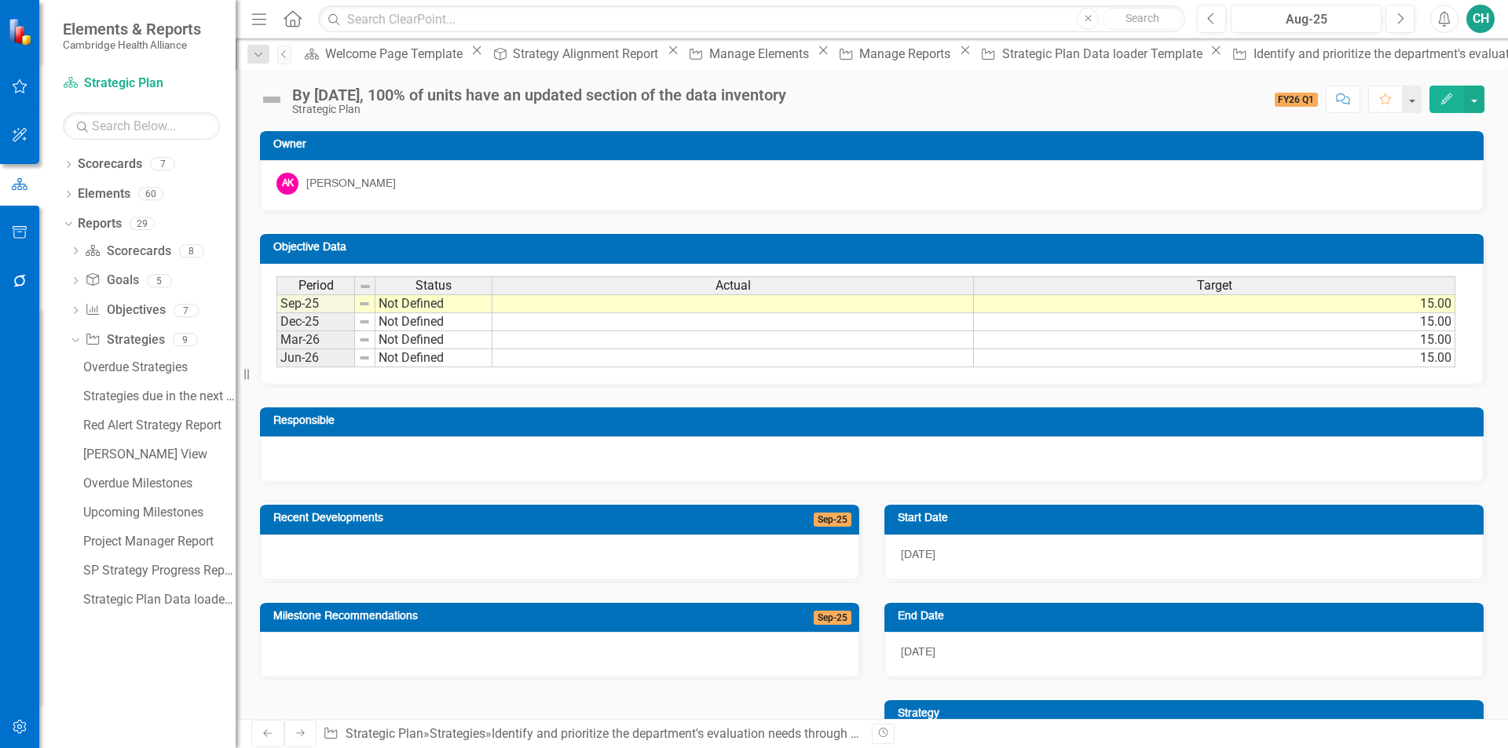
click at [1439, 96] on icon "Edit" at bounding box center [1446, 98] width 14 height 11
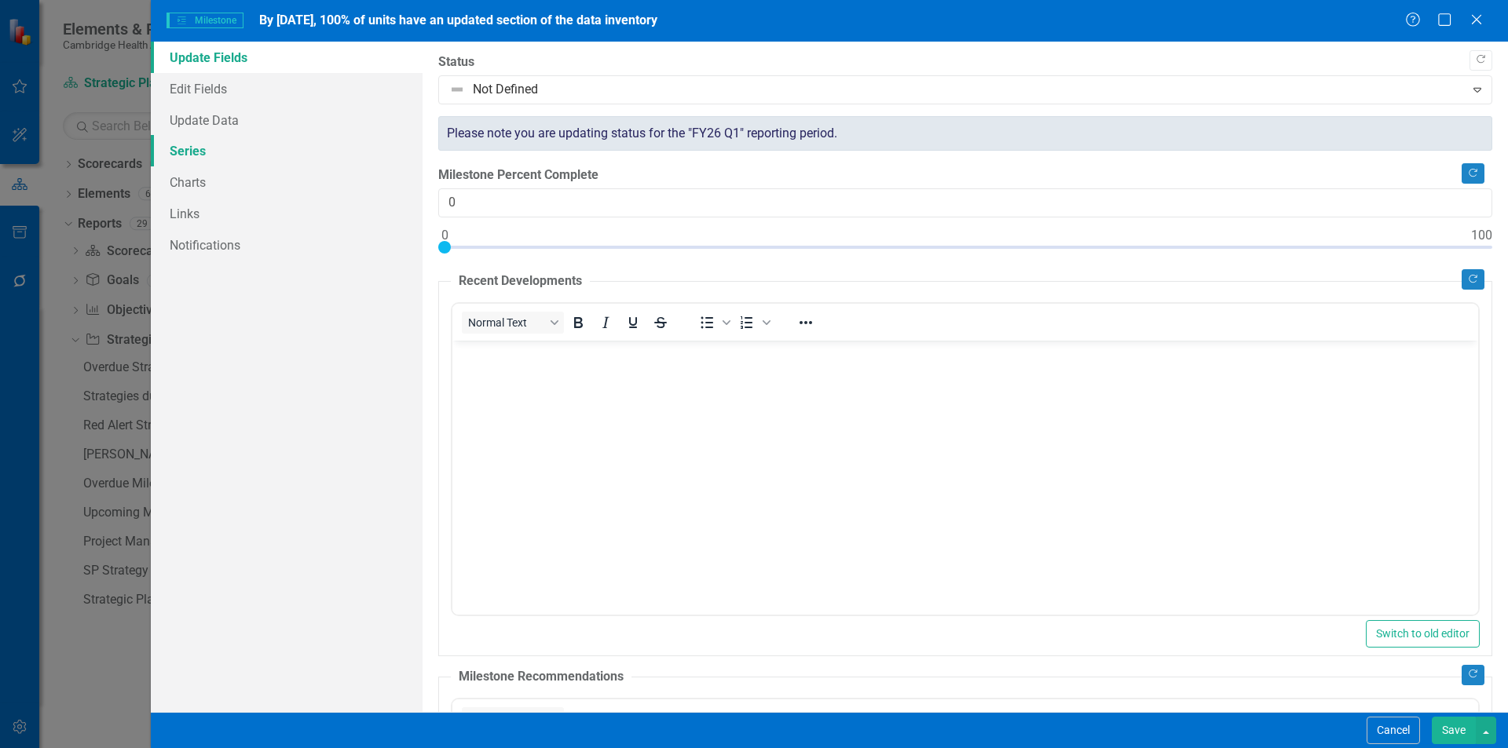
click at [206, 148] on link "Series" at bounding box center [287, 150] width 272 height 31
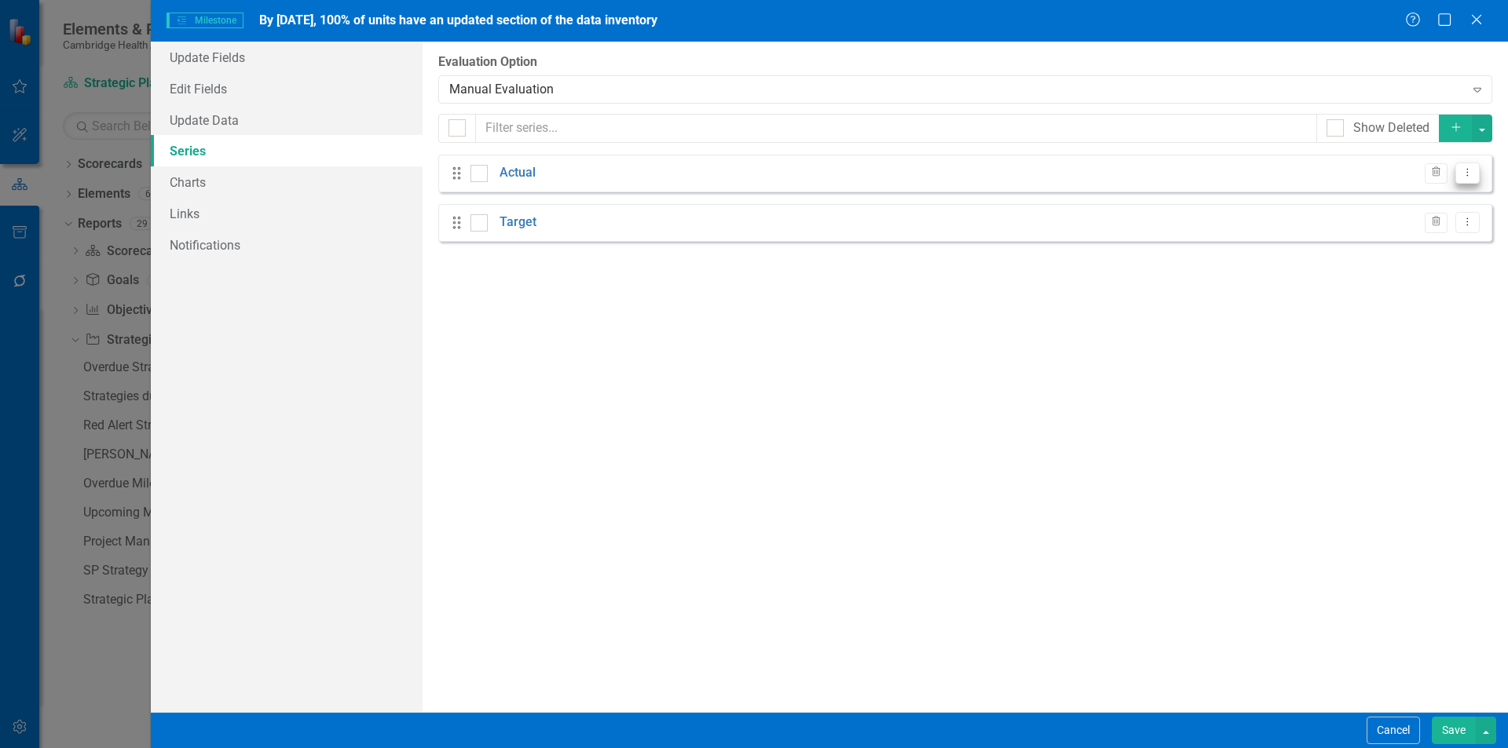
click at [1476, 169] on button "Dropdown Menu" at bounding box center [1467, 173] width 24 height 21
click at [1451, 197] on link "Edit Edit Measure Series" at bounding box center [1389, 199] width 178 height 29
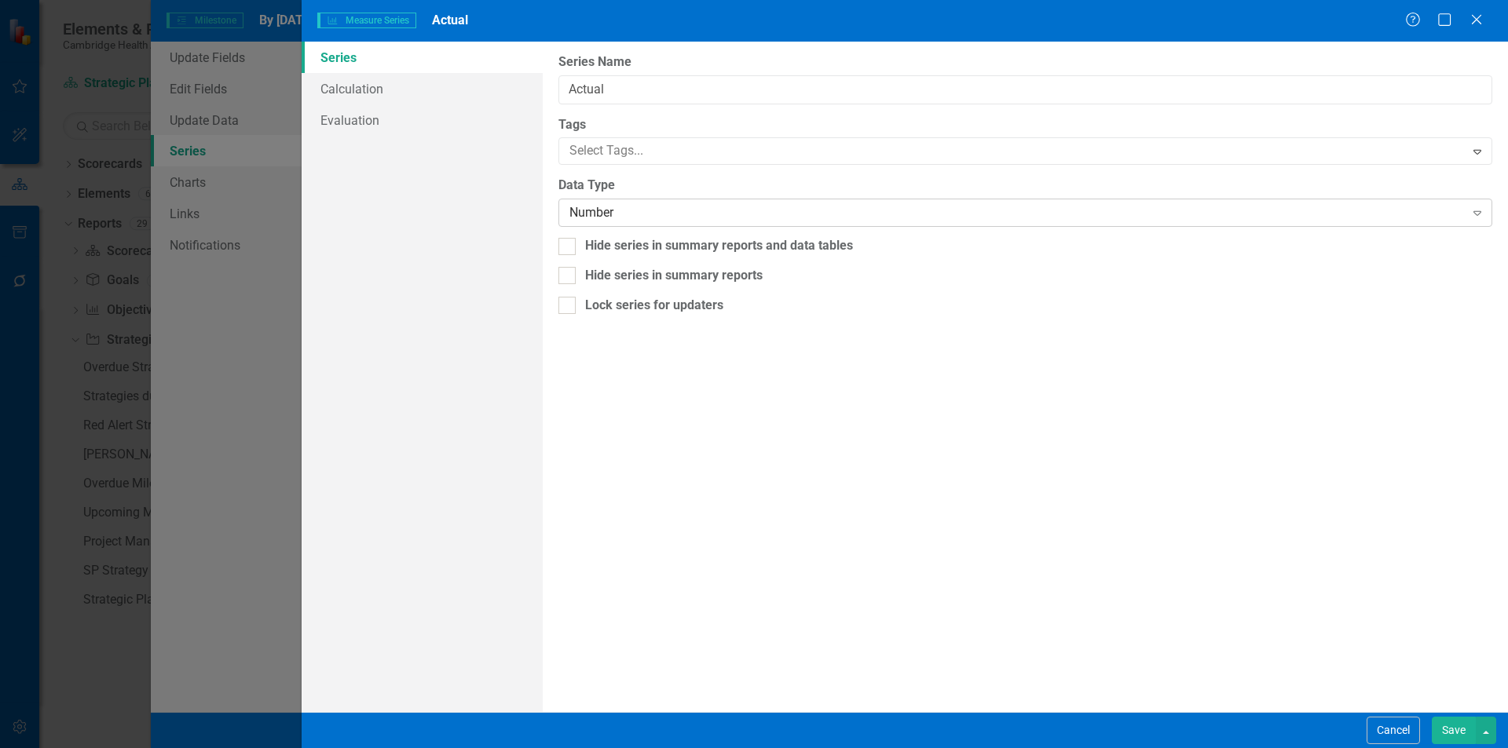
click at [682, 211] on div "Number" at bounding box center [1016, 213] width 894 height 18
click at [1443, 723] on button "Save" at bounding box center [1453, 730] width 44 height 27
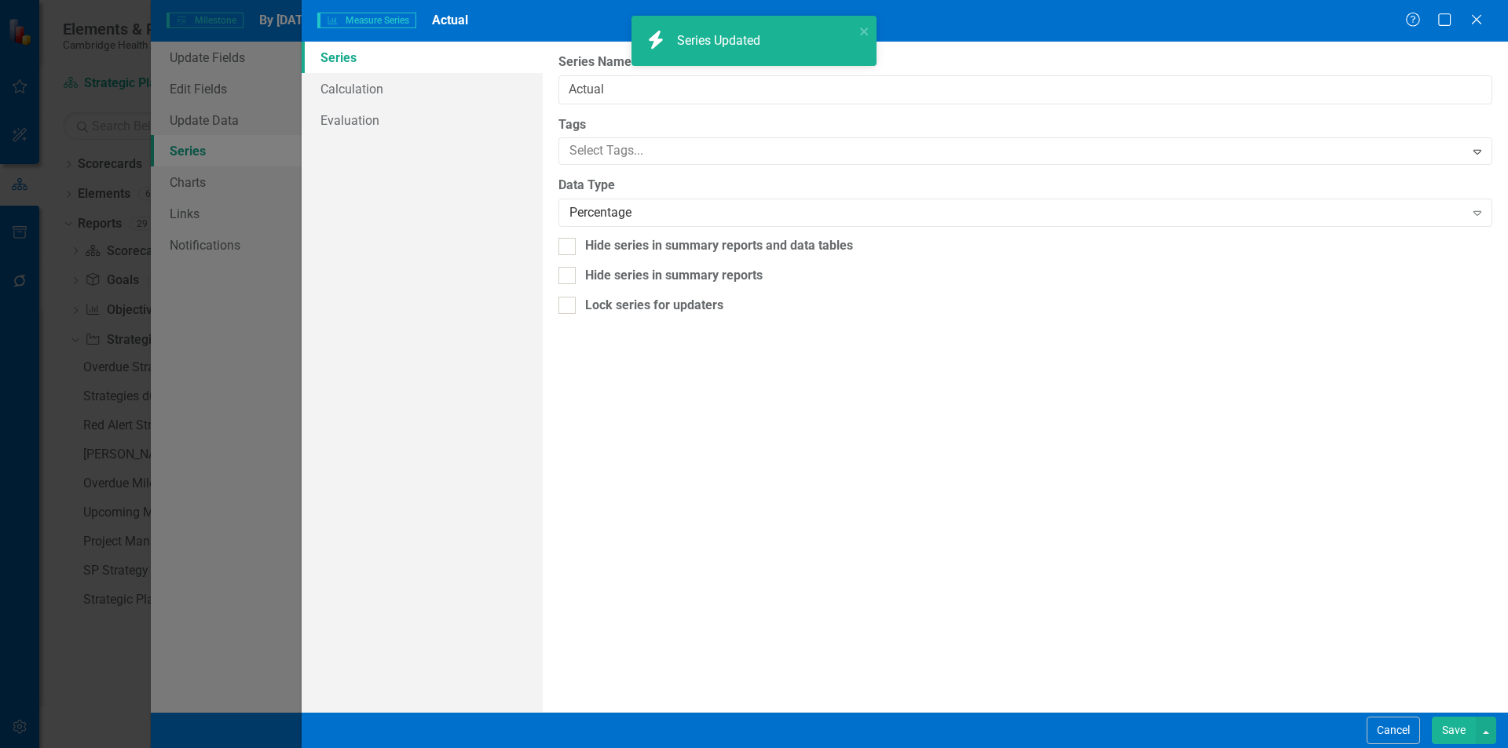
click at [1461, 216] on icon "Dropdown Menu" at bounding box center [1466, 211] width 13 height 10
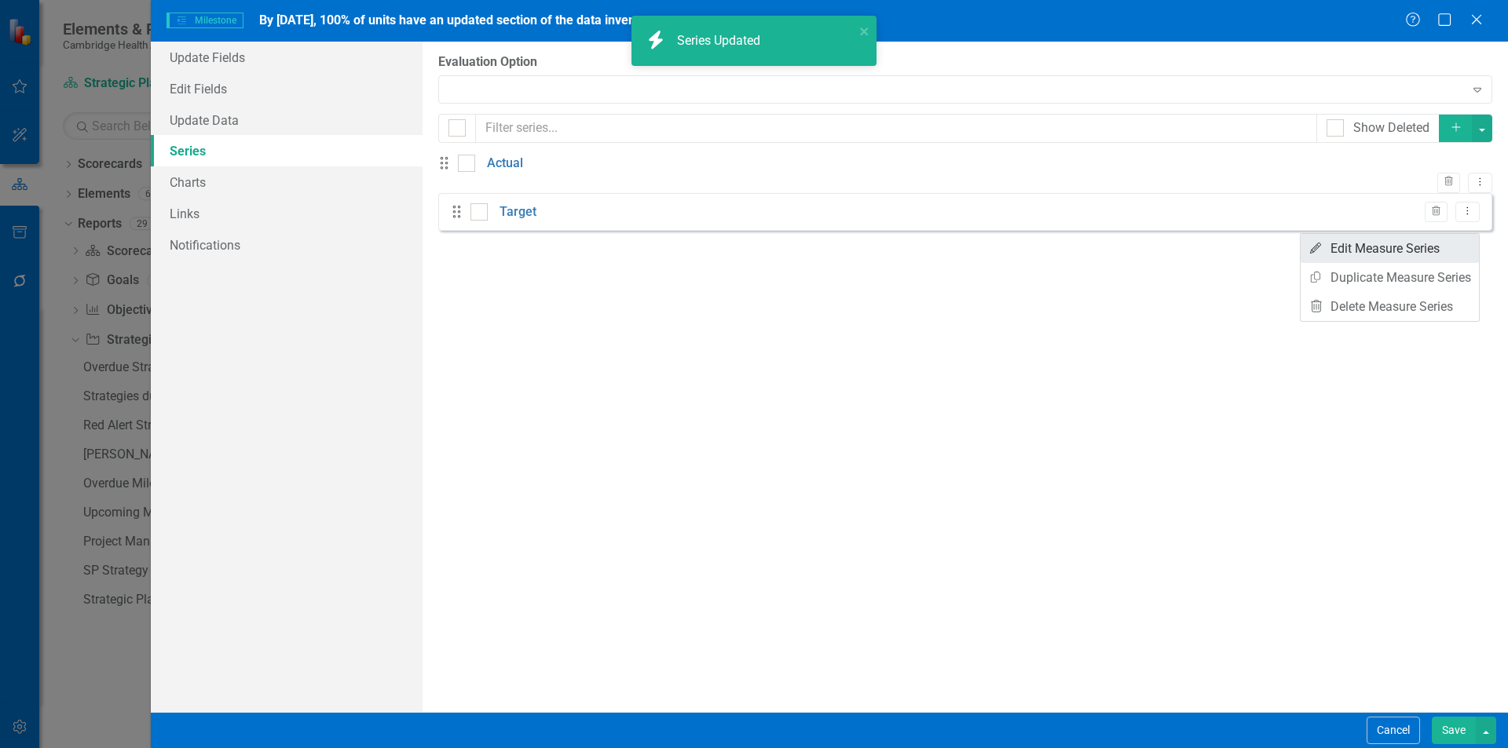
click at [1442, 254] on link "Edit Edit Measure Series" at bounding box center [1389, 248] width 178 height 29
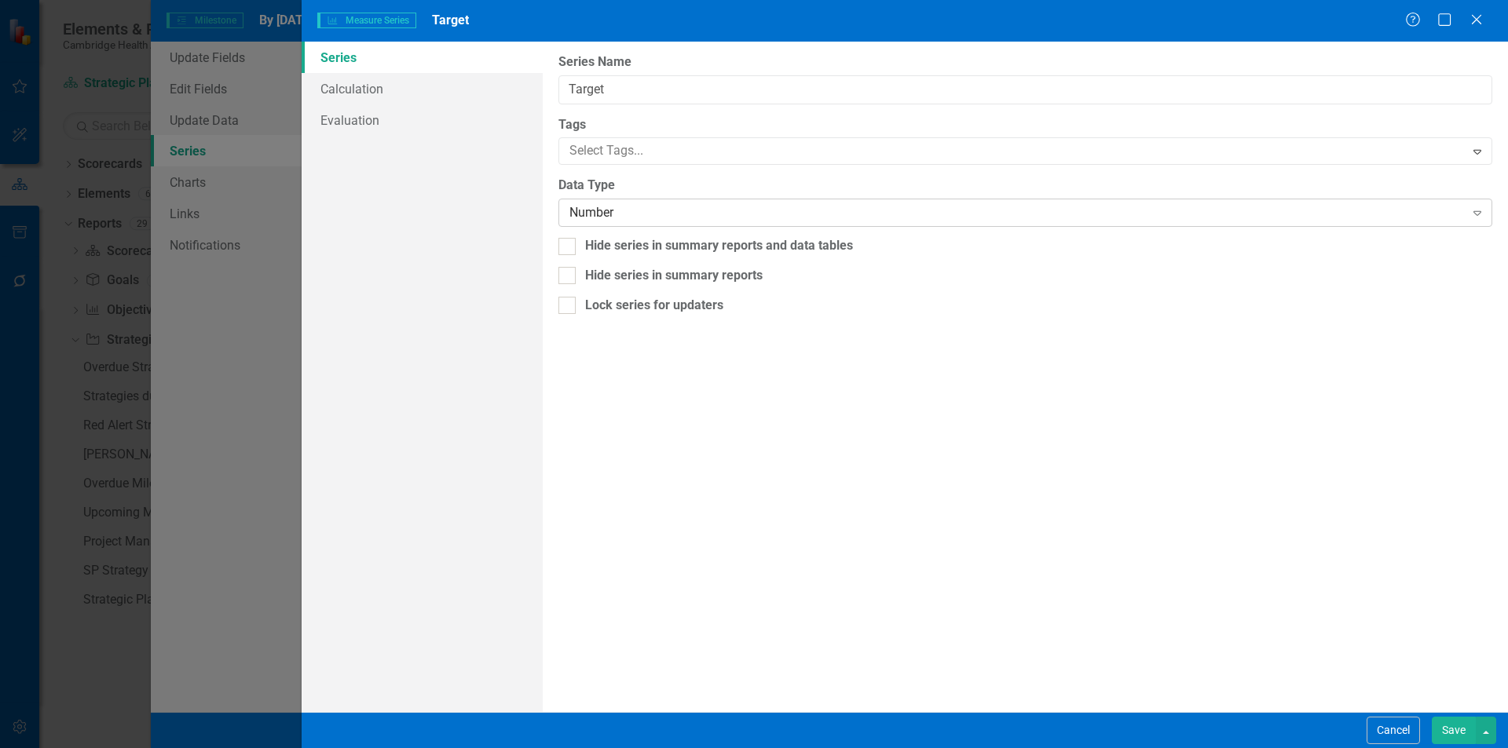
click at [633, 208] on div "Number" at bounding box center [1016, 213] width 894 height 18
click at [1440, 729] on button "Save" at bounding box center [1453, 730] width 44 height 27
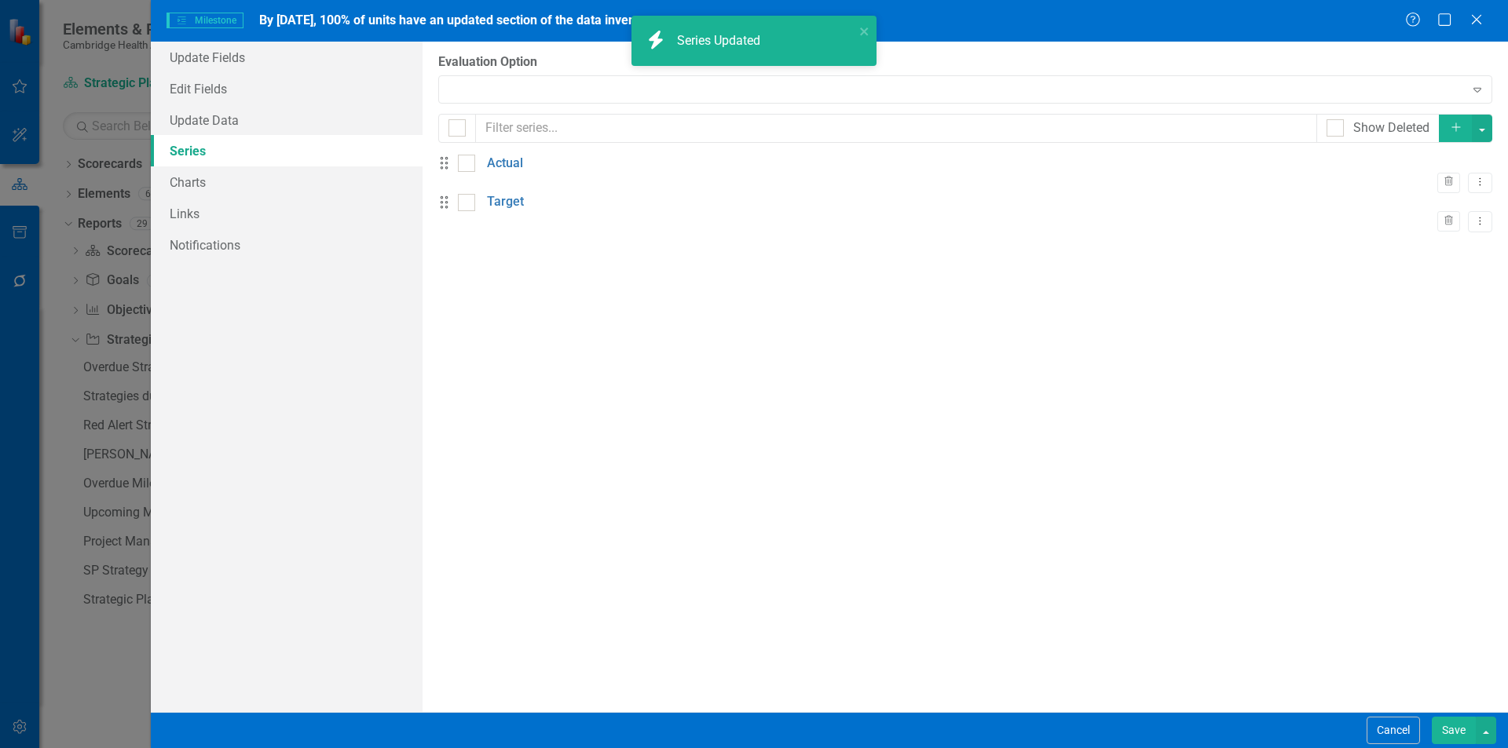
click at [1451, 723] on button "Save" at bounding box center [1453, 730] width 44 height 27
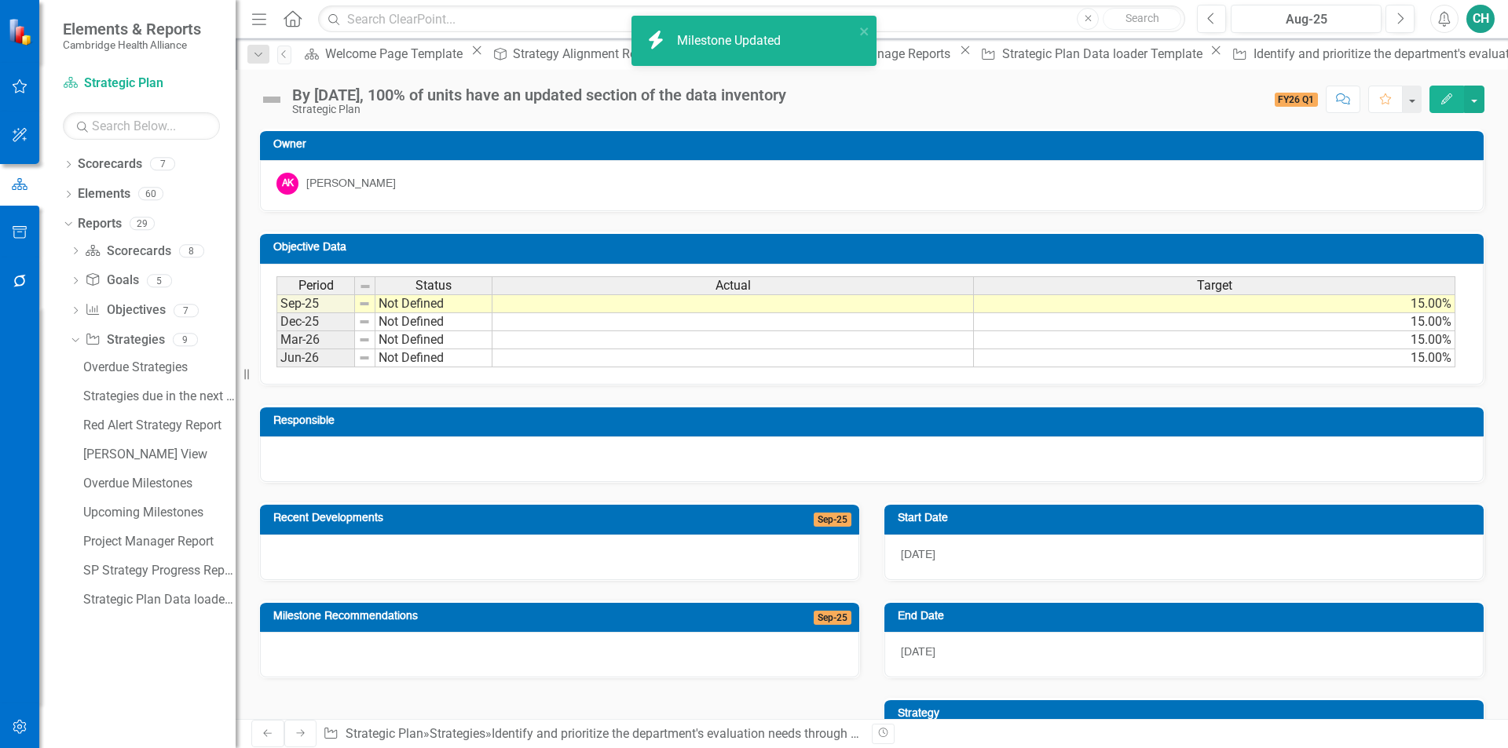
click at [1282, 309] on td "15.00%" at bounding box center [1214, 303] width 481 height 19
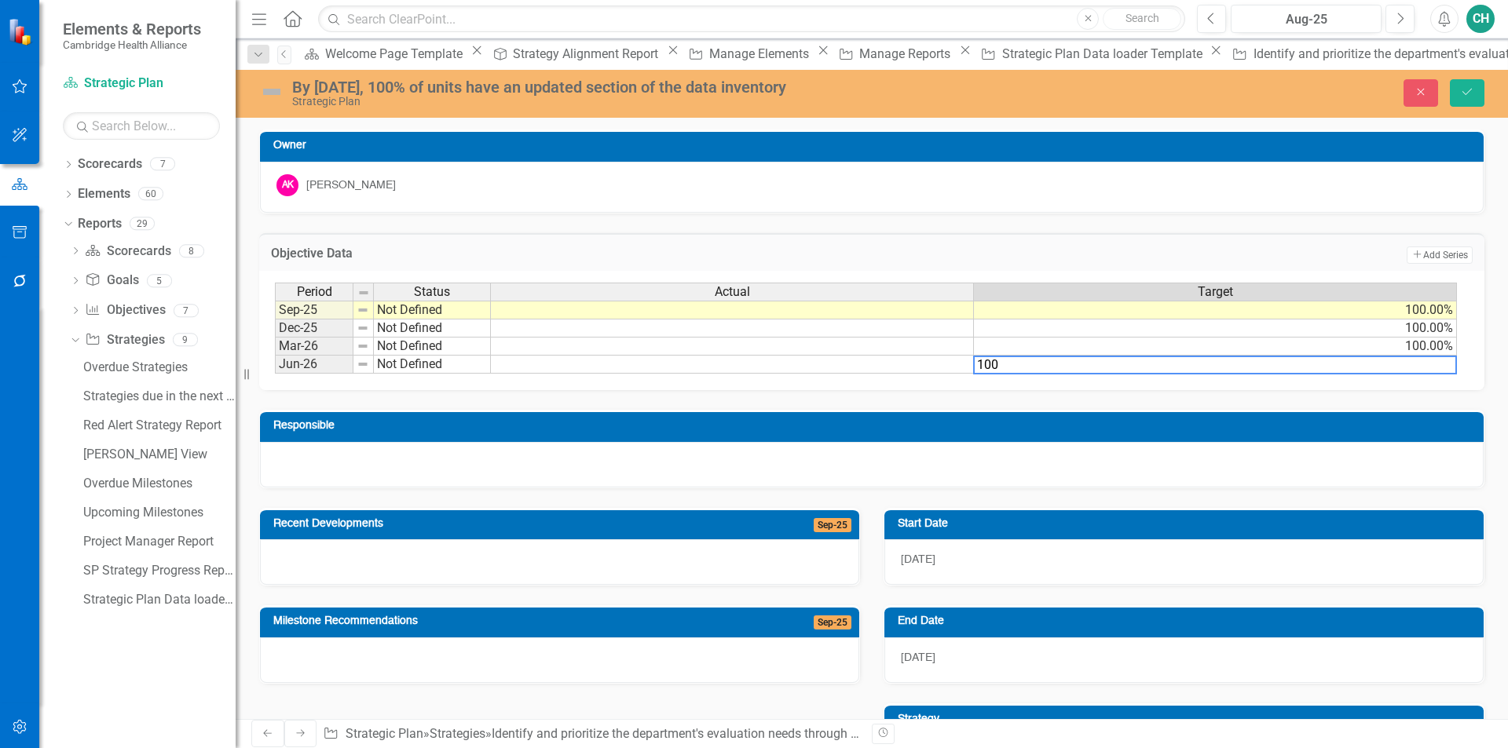
type textarea "100"
click at [1290, 390] on div "Period Status Actual Target Sep-25 Not Defined 100.00% Dec-25 Not Defined 100.0…" at bounding box center [871, 330] width 1225 height 119
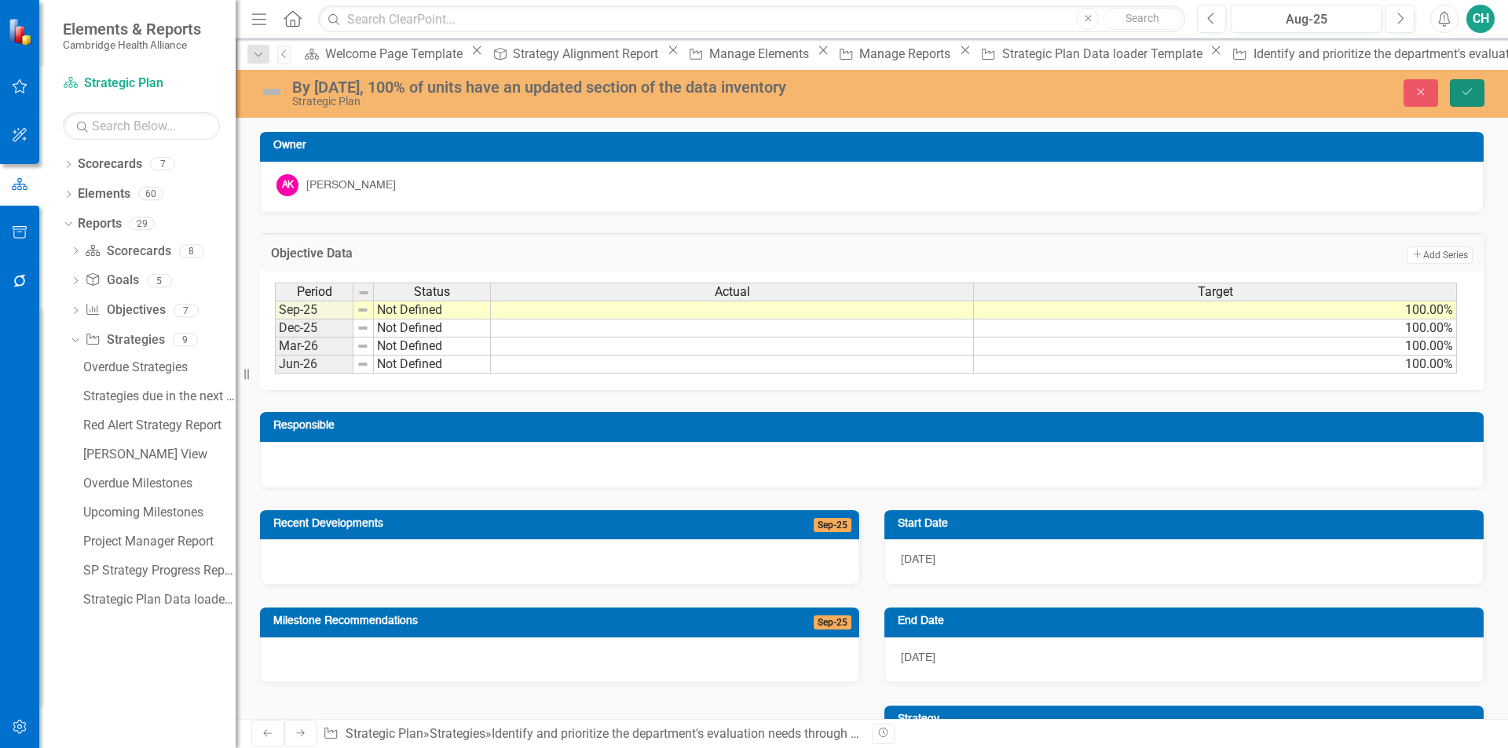
drag, startPoint x: 1462, startPoint y: 95, endPoint x: 1345, endPoint y: 94, distance: 117.0
click at [1463, 94] on icon "Save" at bounding box center [1467, 91] width 14 height 11
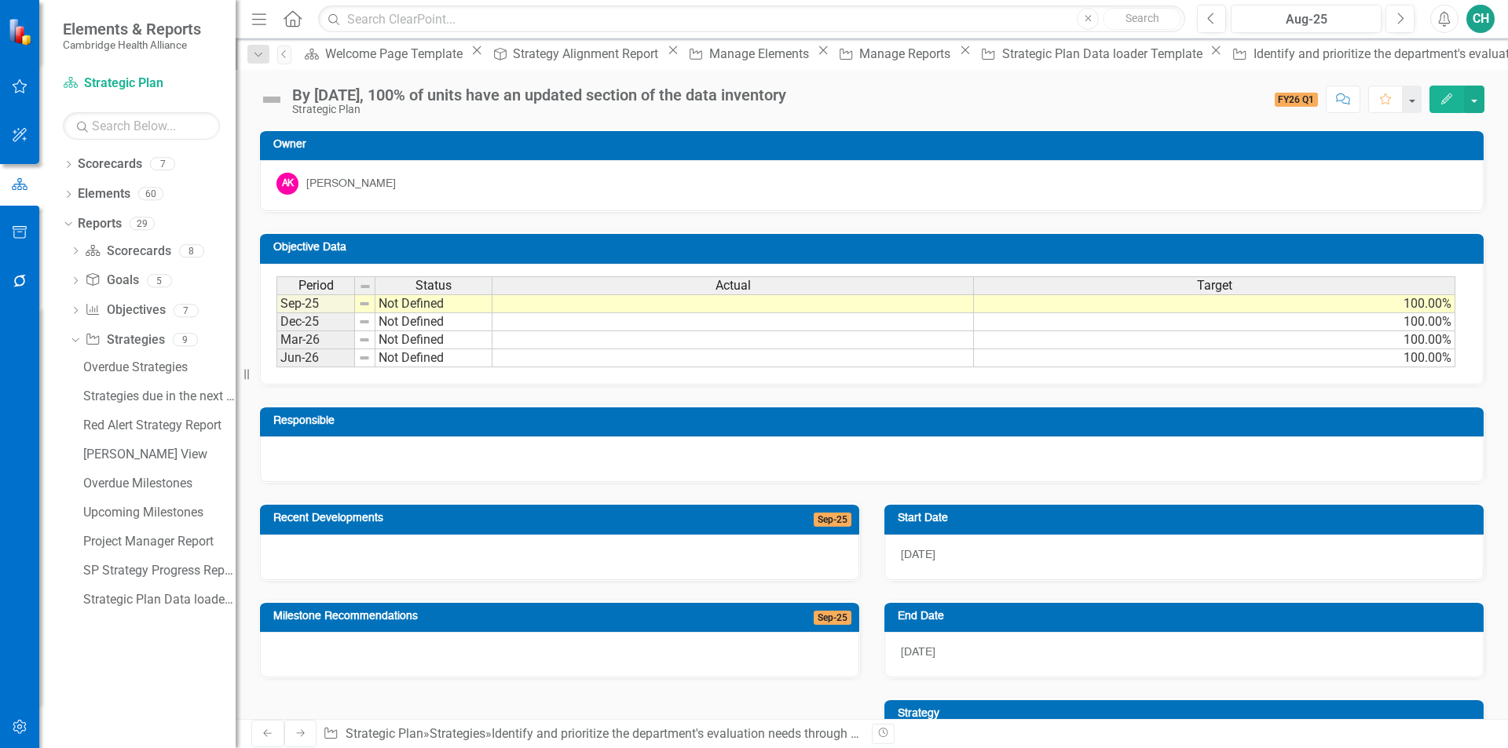
click at [0, 0] on icon "Close" at bounding box center [0, 0] width 0 height 0
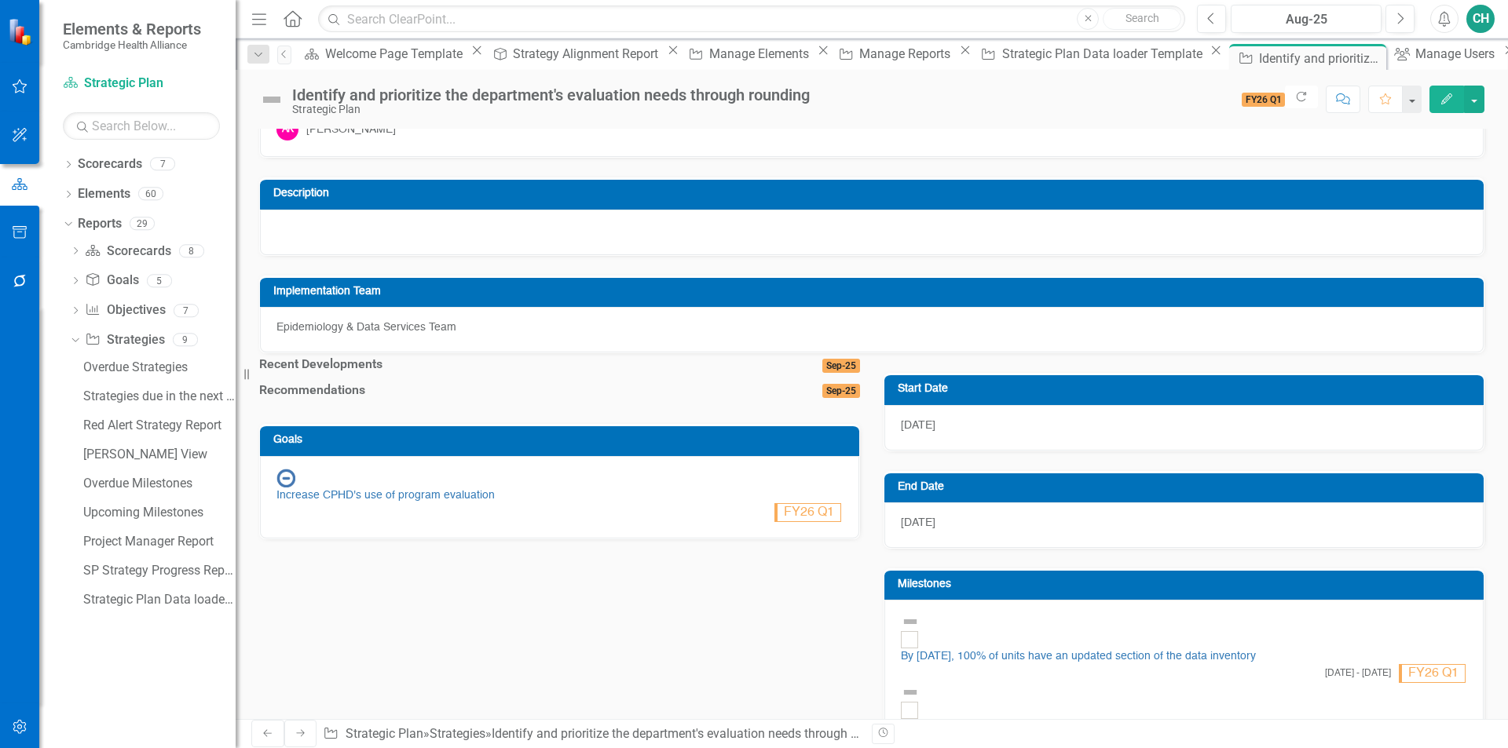
scroll to position [79, 0]
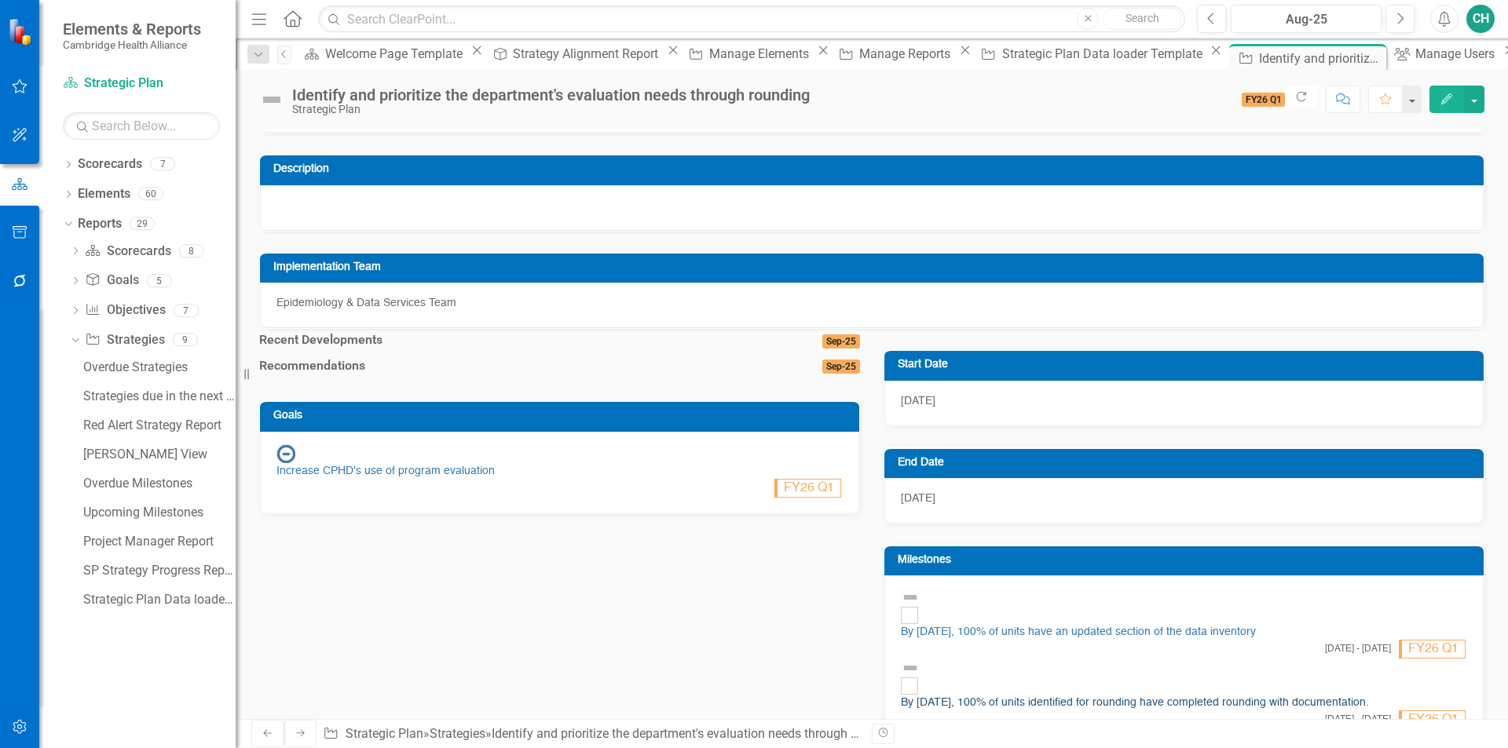
click at [1074, 697] on link "By [DATE], 100% of units identified for rounding have completed rounding with d…" at bounding box center [1135, 702] width 468 height 11
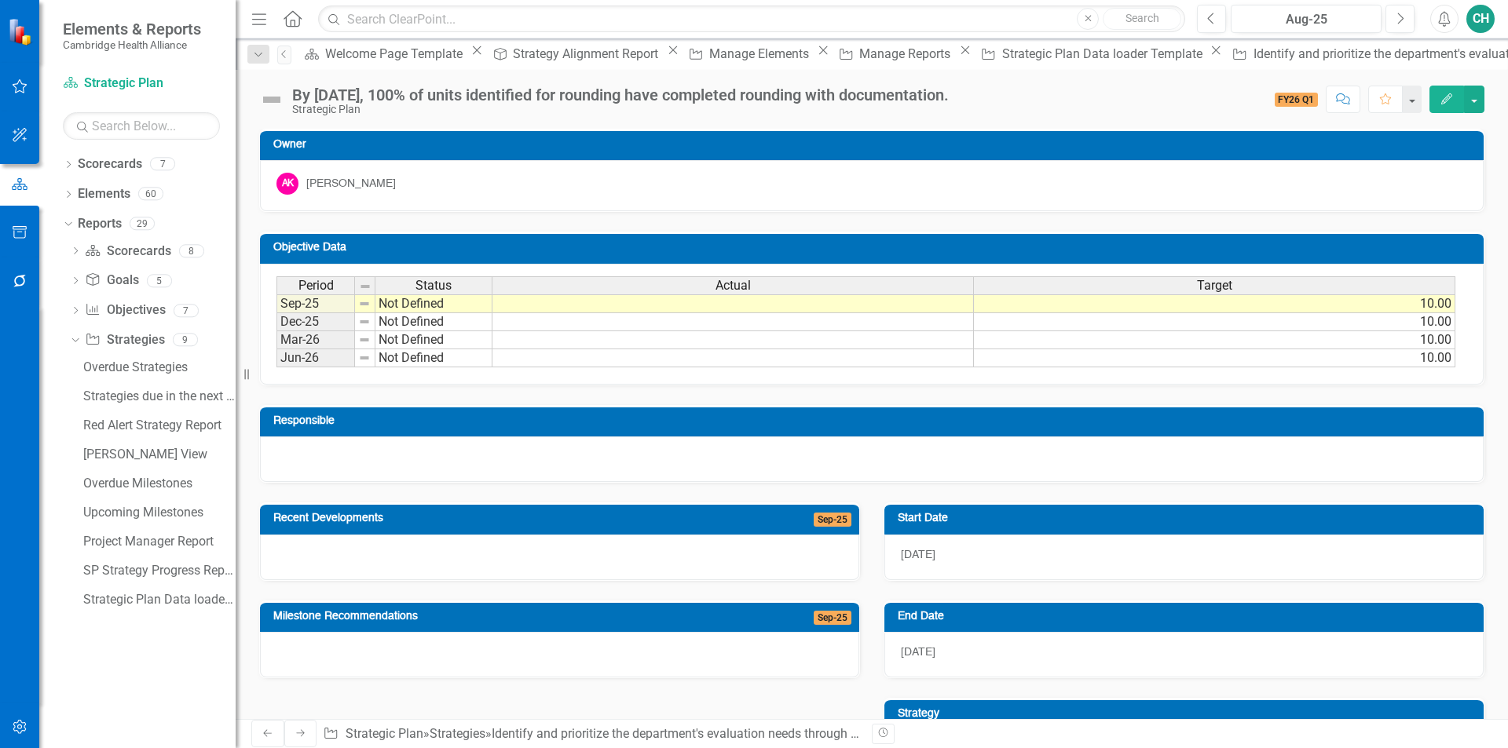
click at [1439, 96] on icon "Edit" at bounding box center [1446, 98] width 14 height 11
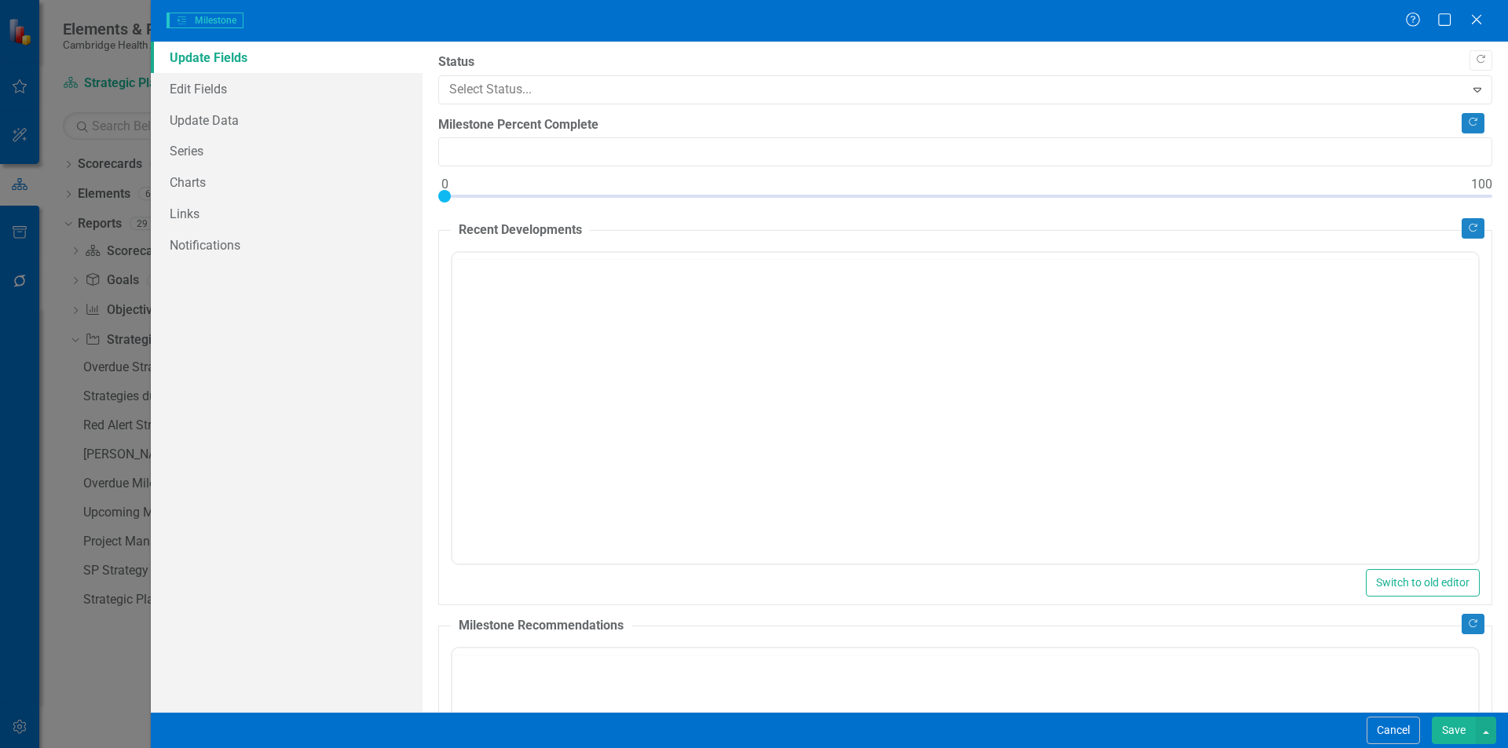
type input "0"
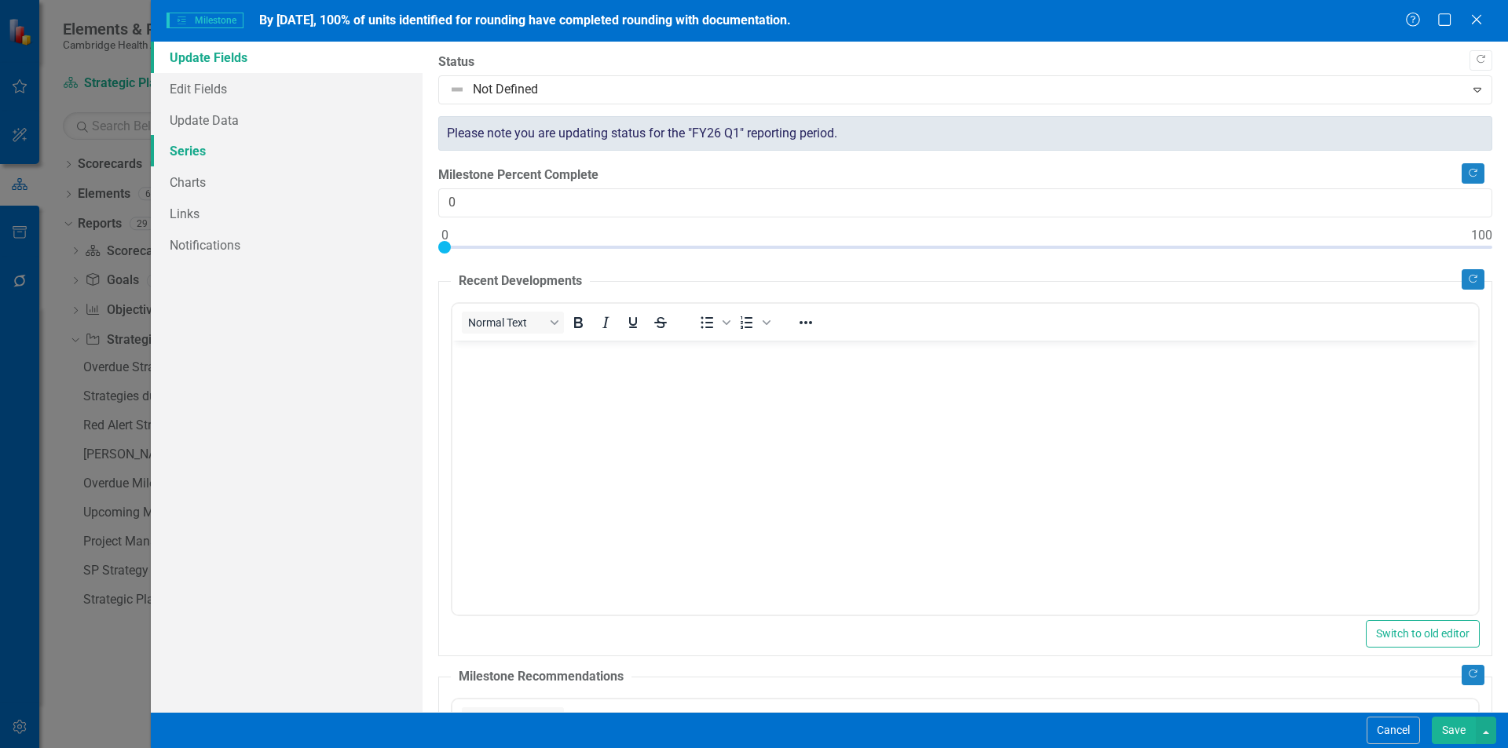
click at [217, 148] on link "Series" at bounding box center [287, 150] width 272 height 31
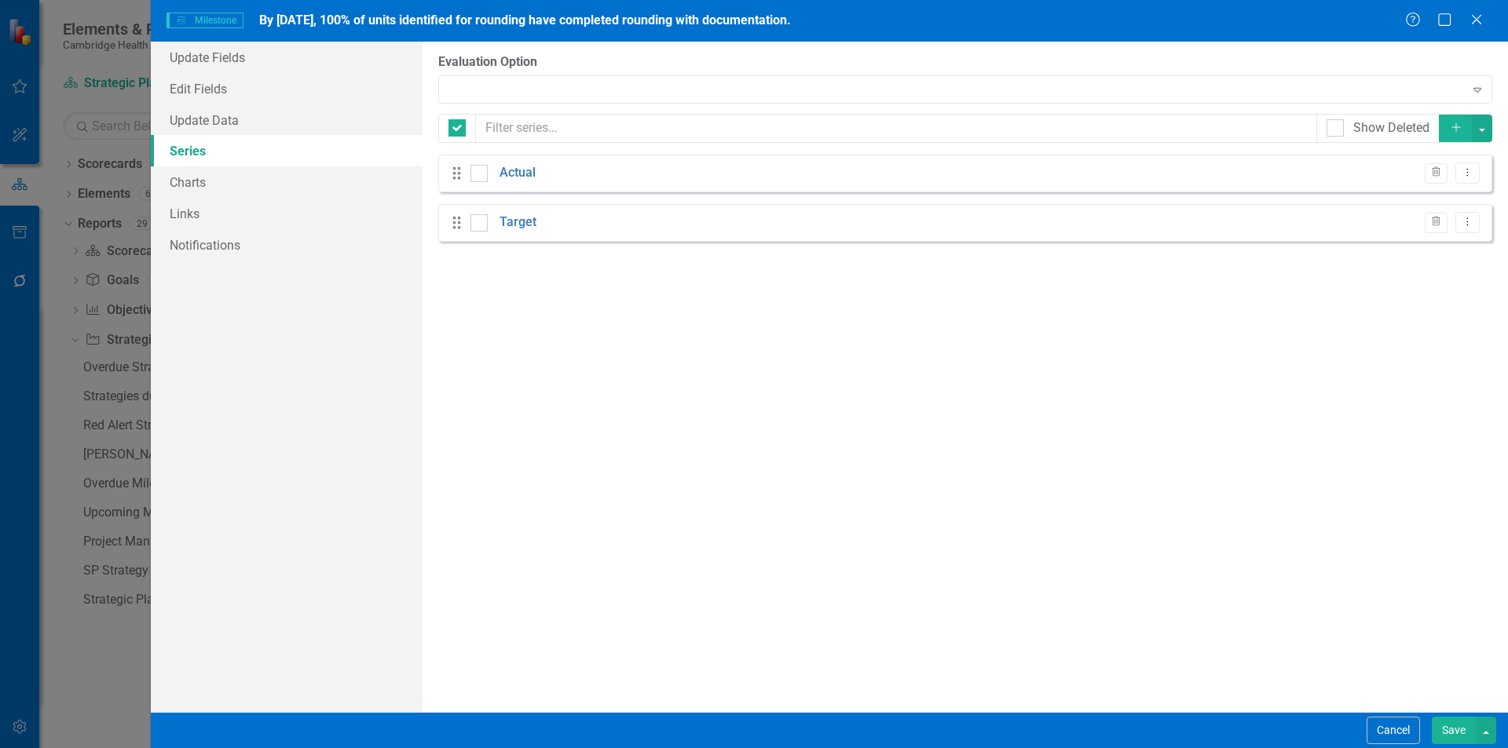
checkbox input "false"
click at [1470, 174] on icon "Dropdown Menu" at bounding box center [1466, 172] width 13 height 10
click at [1415, 203] on link "Edit Edit Measure Series" at bounding box center [1389, 199] width 178 height 29
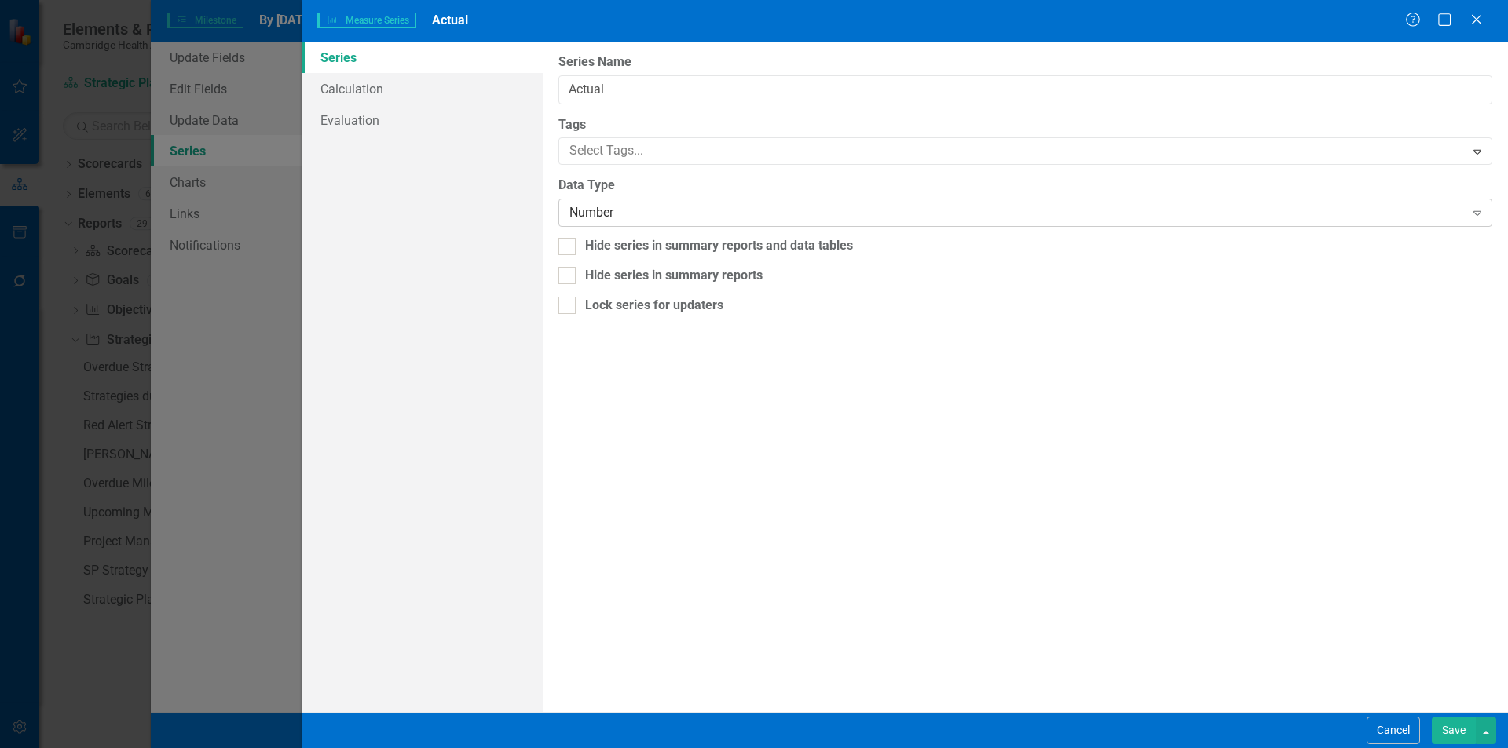
click at [930, 208] on div "Number" at bounding box center [1016, 213] width 894 height 18
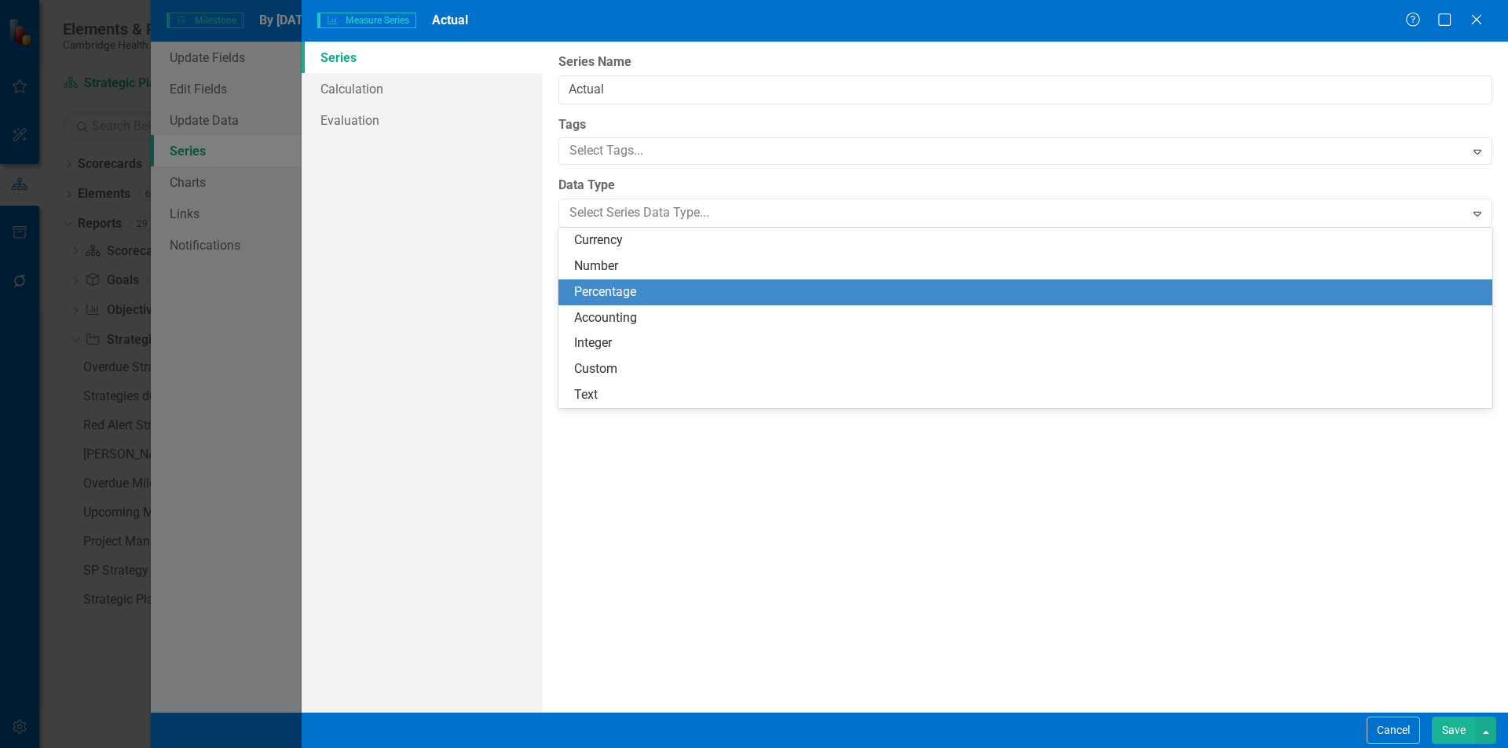
click at [659, 292] on div "Percentage" at bounding box center [1028, 292] width 908 height 18
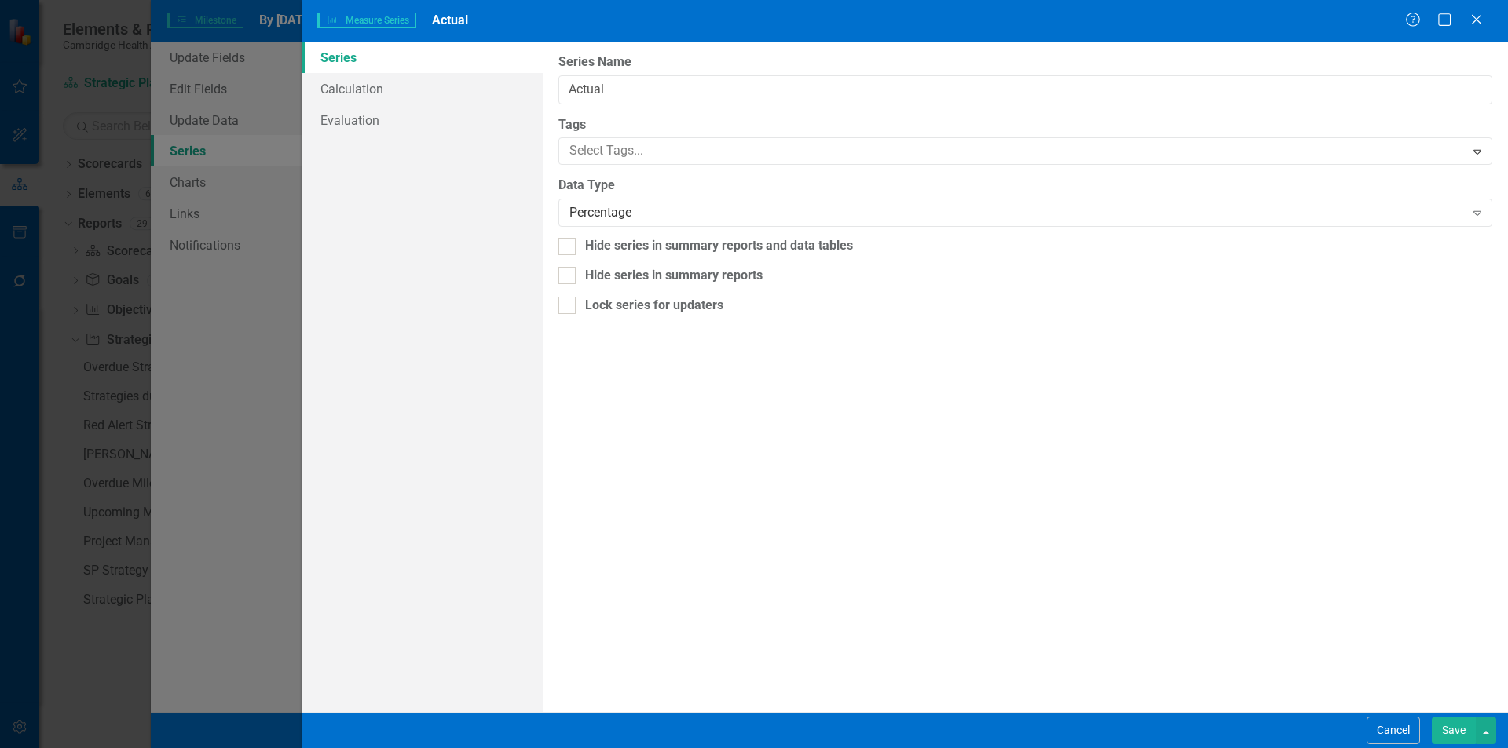
click at [1447, 740] on button "Save" at bounding box center [1453, 730] width 44 height 27
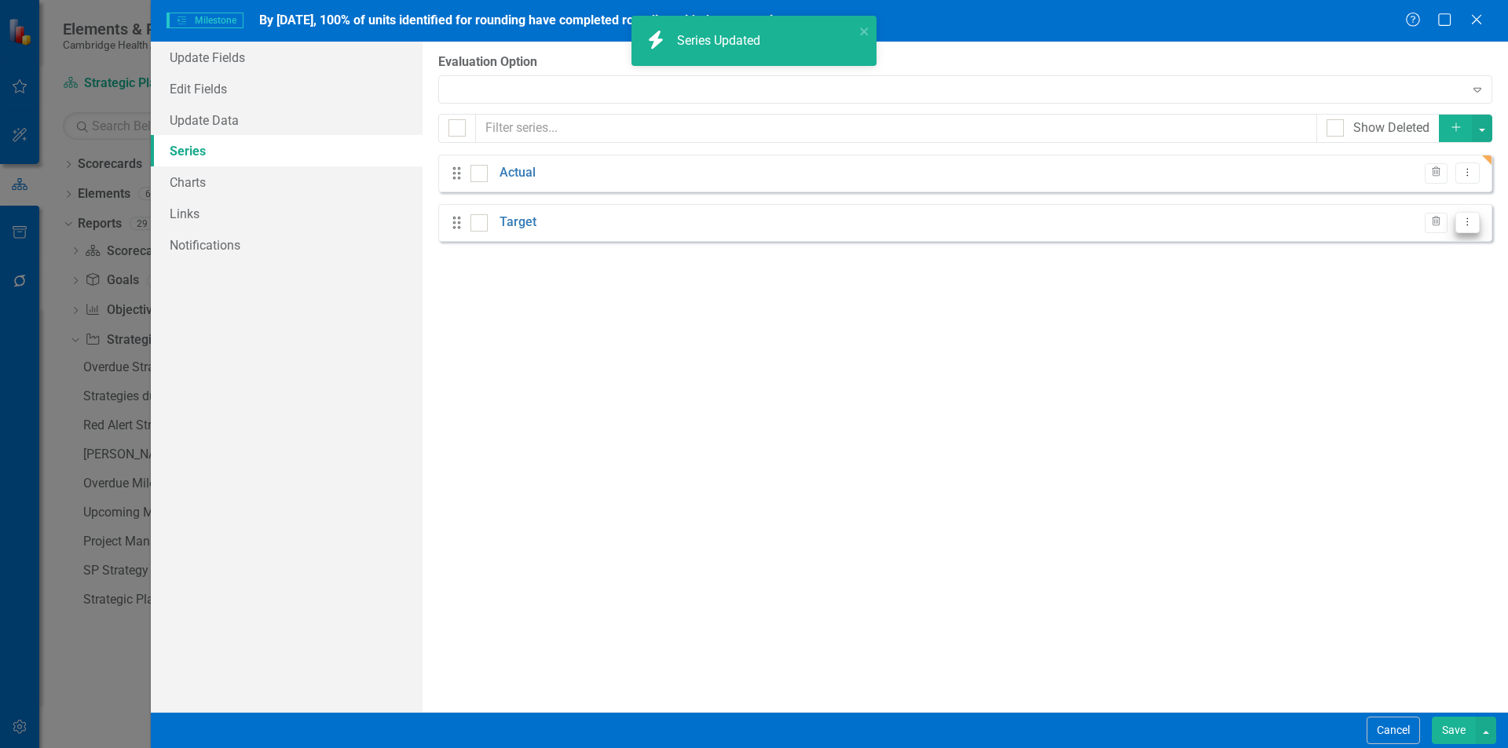
click at [1467, 222] on icon at bounding box center [1468, 222] width 2 height 8
click at [1423, 242] on link "Edit Edit Measure Series" at bounding box center [1389, 248] width 178 height 29
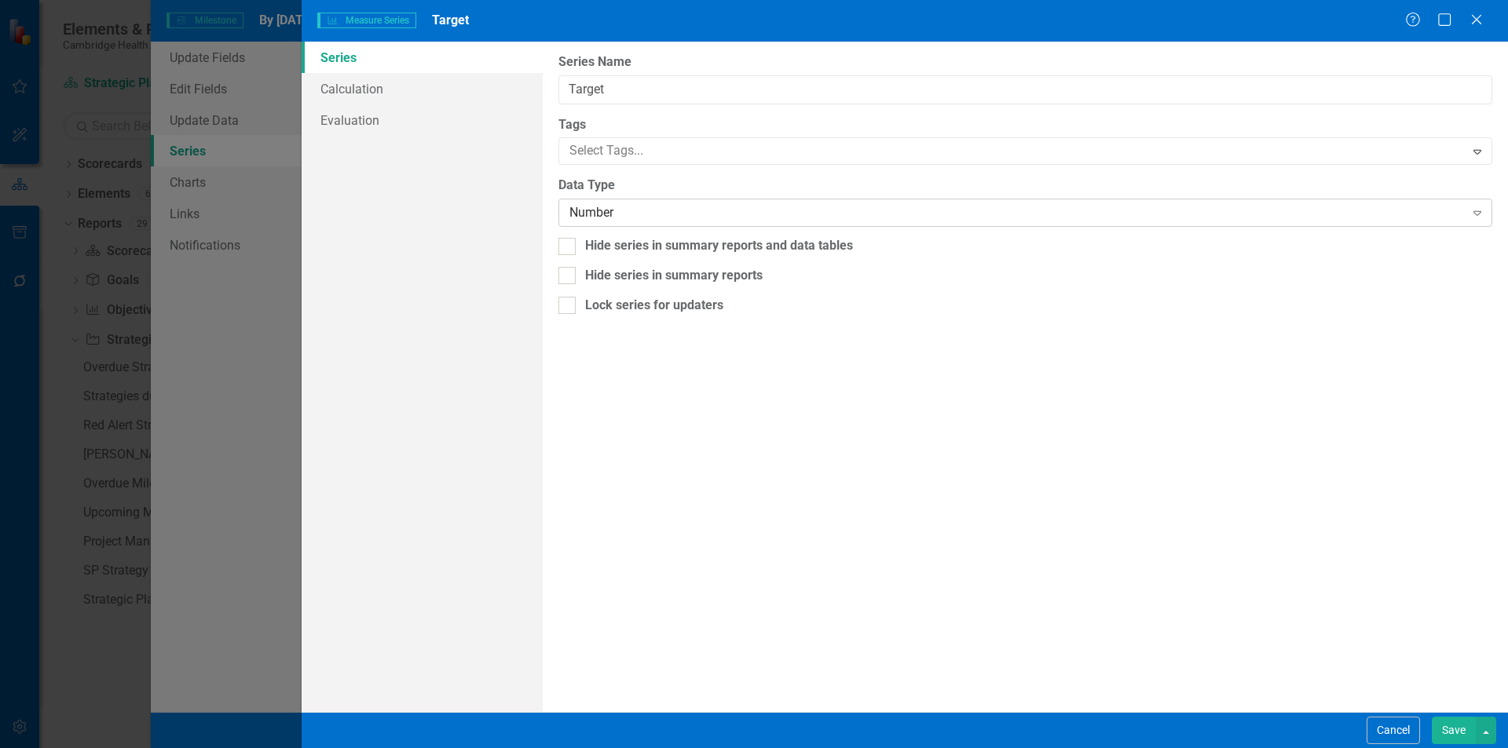
click at [1094, 217] on div "Number" at bounding box center [1016, 213] width 894 height 18
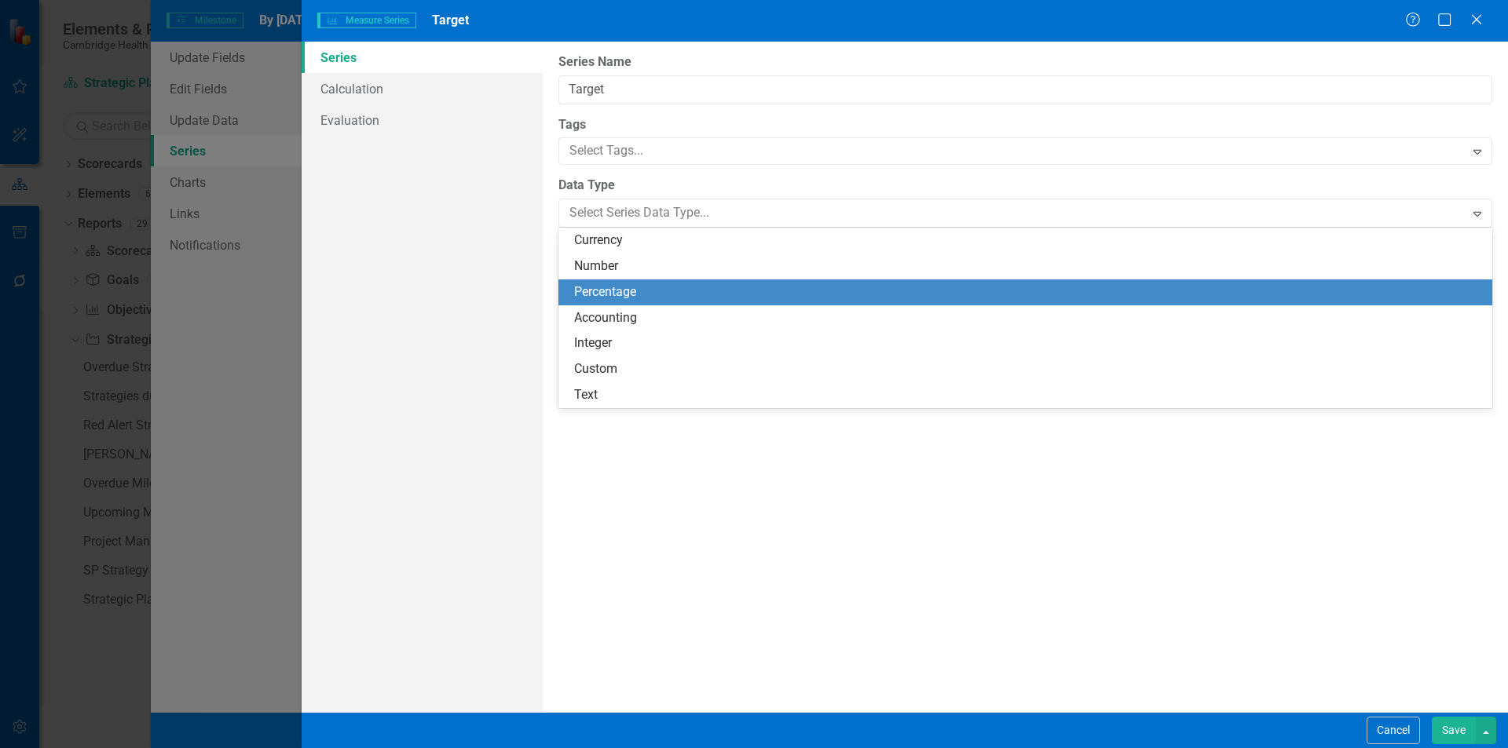
click at [613, 299] on div "Percentage" at bounding box center [1028, 292] width 908 height 18
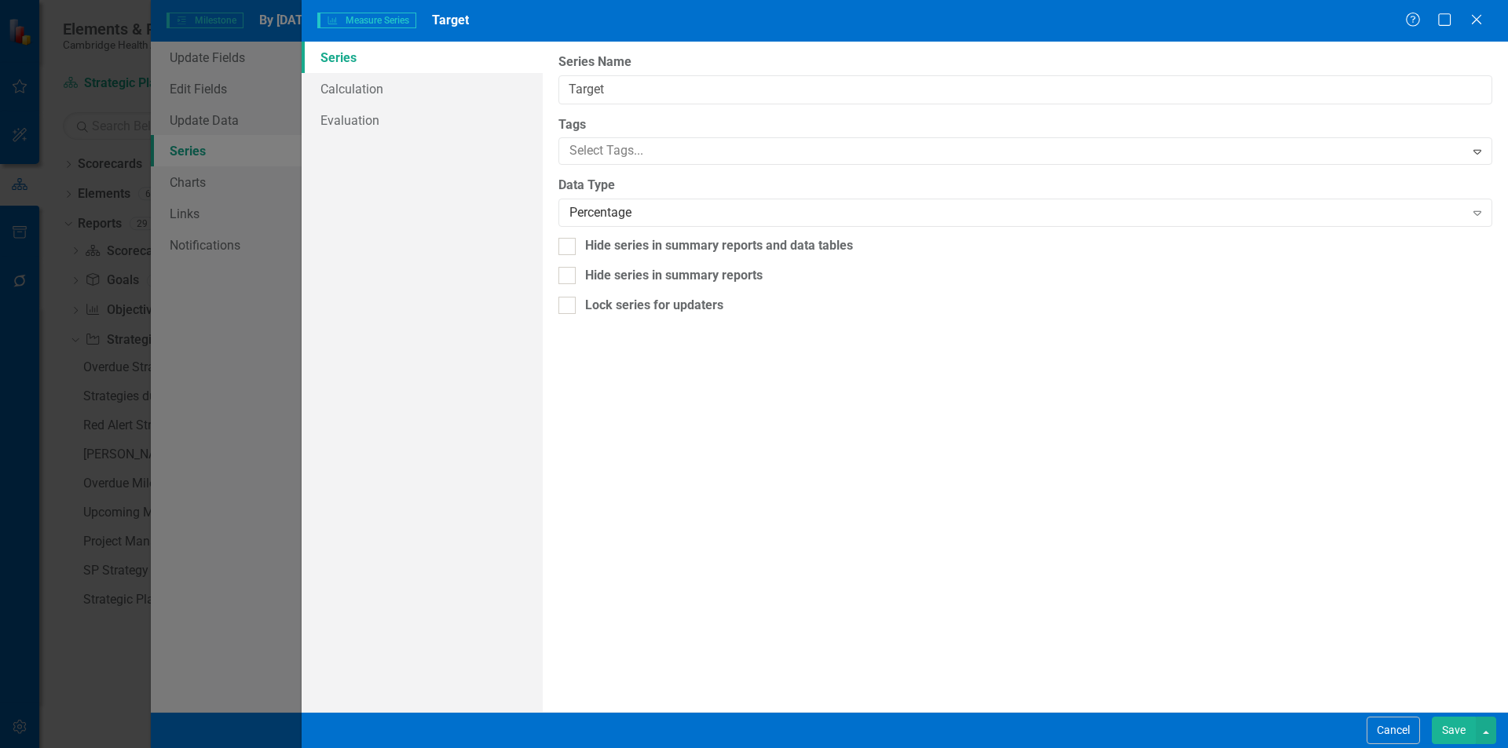
click at [1446, 729] on button "Save" at bounding box center [1453, 730] width 44 height 27
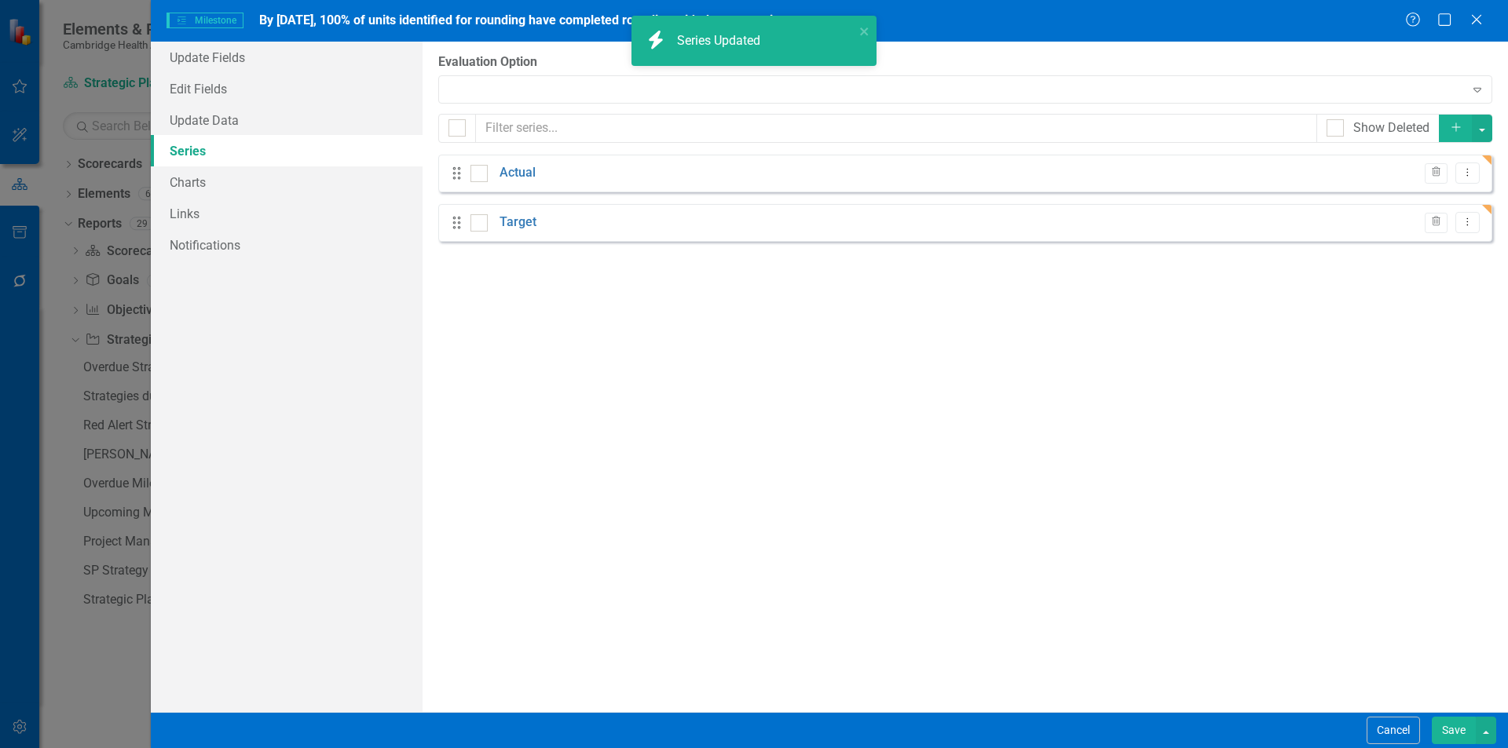
click at [1455, 727] on button "Save" at bounding box center [1453, 730] width 44 height 27
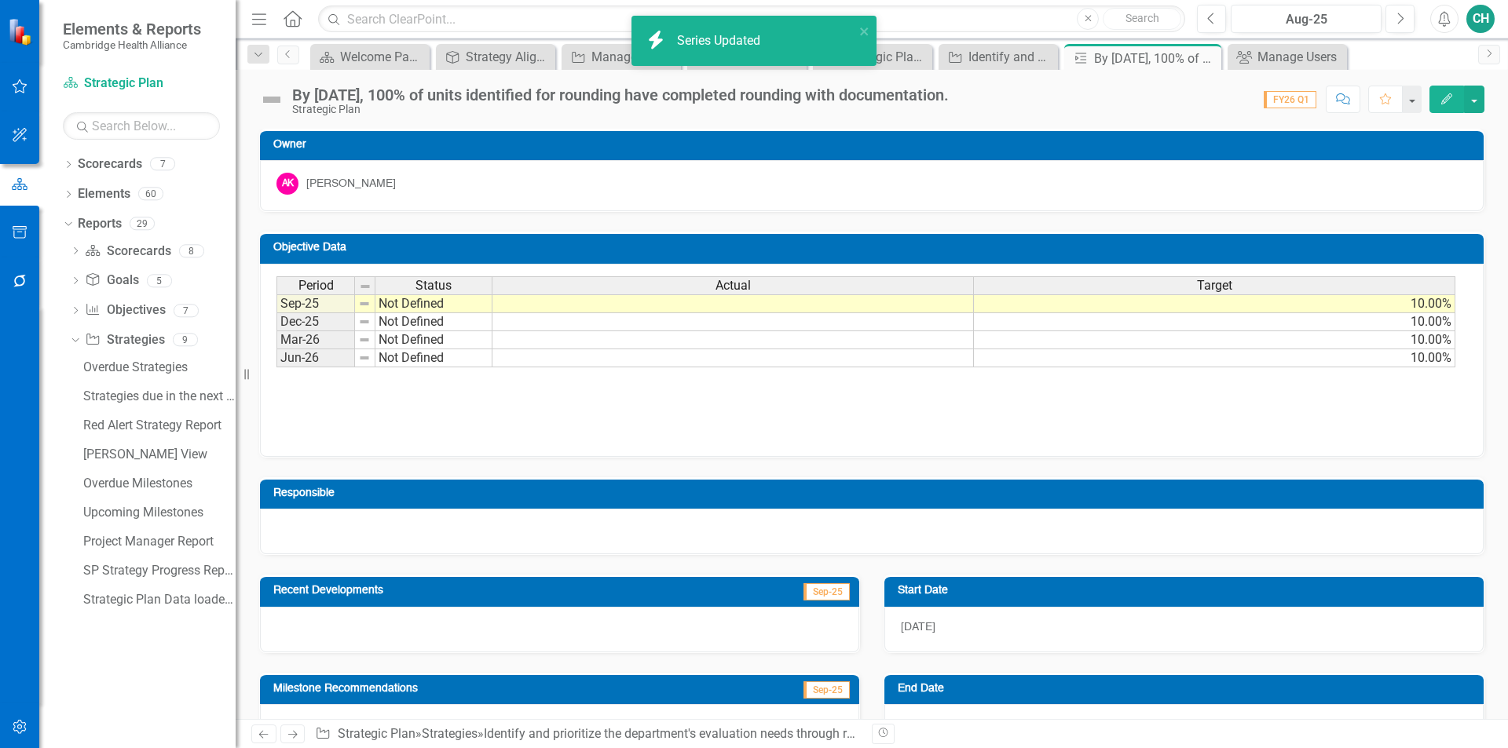
drag, startPoint x: 1122, startPoint y: 118, endPoint x: 1128, endPoint y: 107, distance: 12.7
click at [1122, 118] on div "By 6/30/26, 100% of units identified for rounding have completed rounding with …" at bounding box center [872, 394] width 1272 height 649
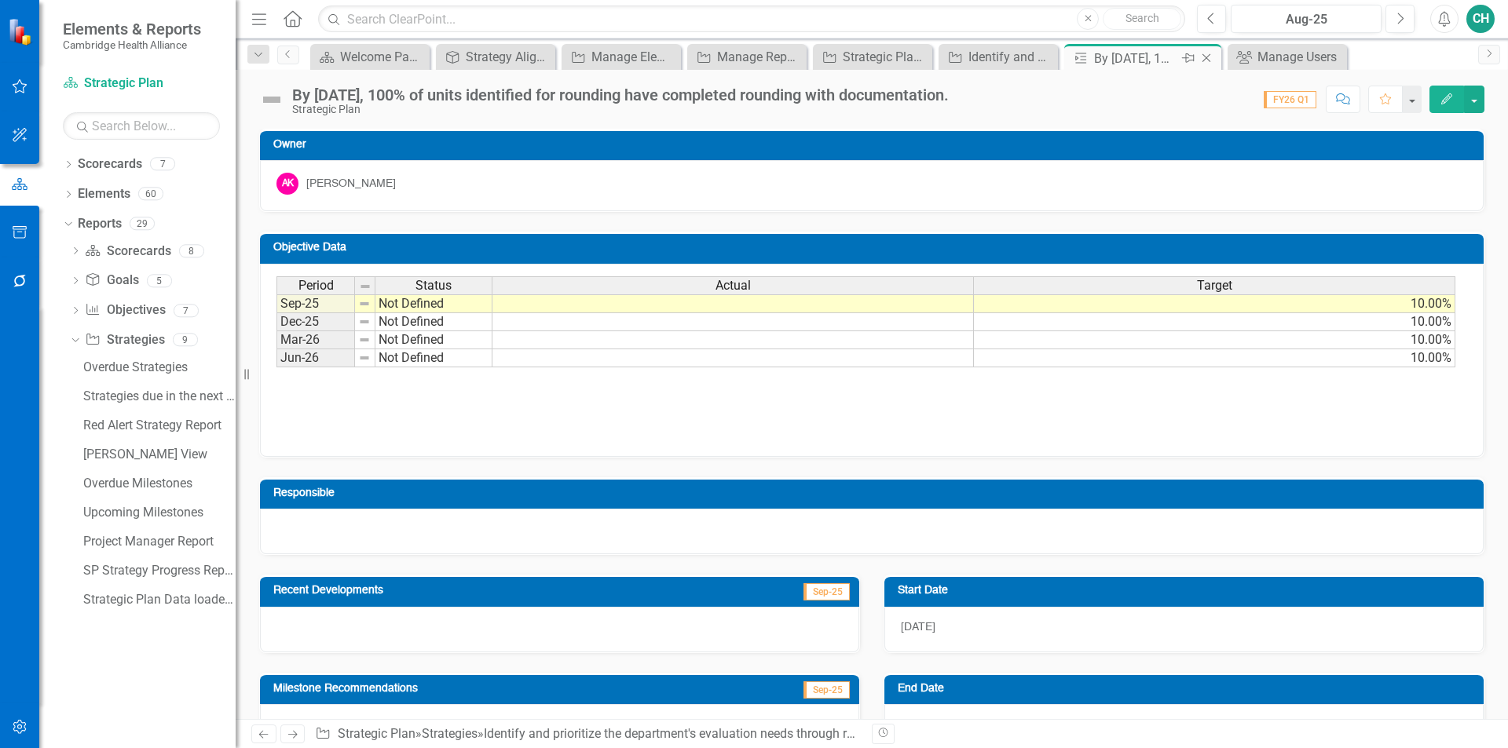
click at [1208, 57] on icon "Close" at bounding box center [1206, 58] width 16 height 13
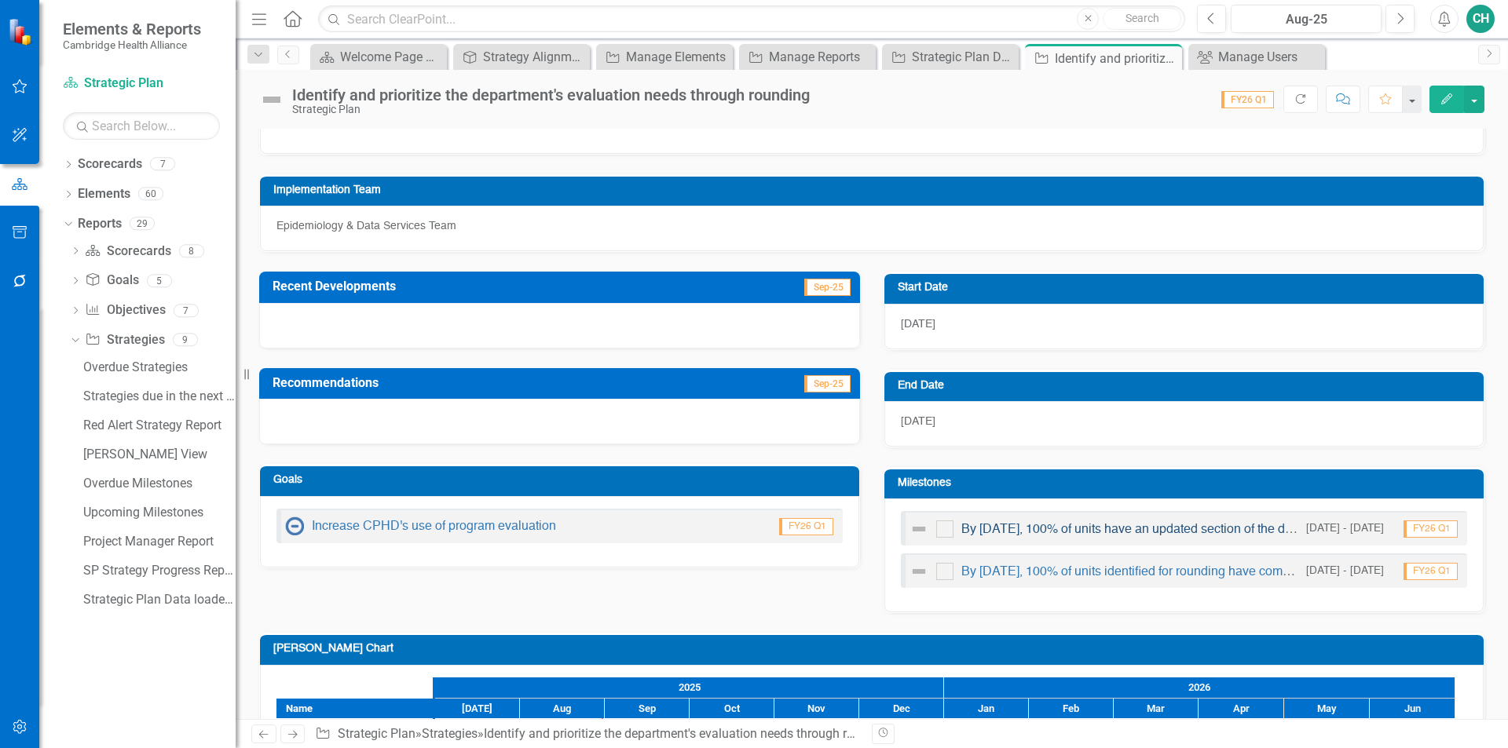
scroll to position [157, 0]
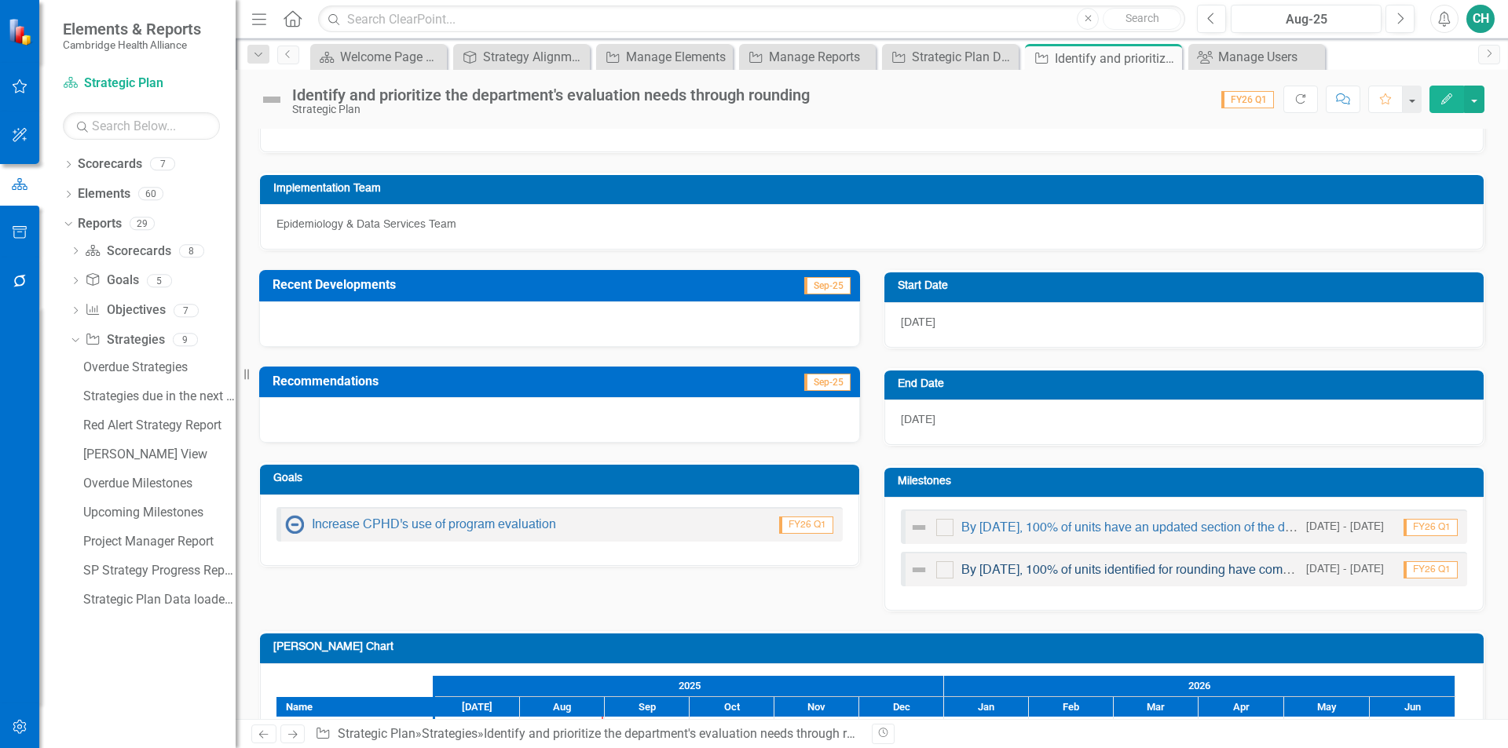
click at [1124, 571] on link "By [DATE], 100% of units identified for rounding have completed rounding with d…" at bounding box center [1222, 571] width 523 height 13
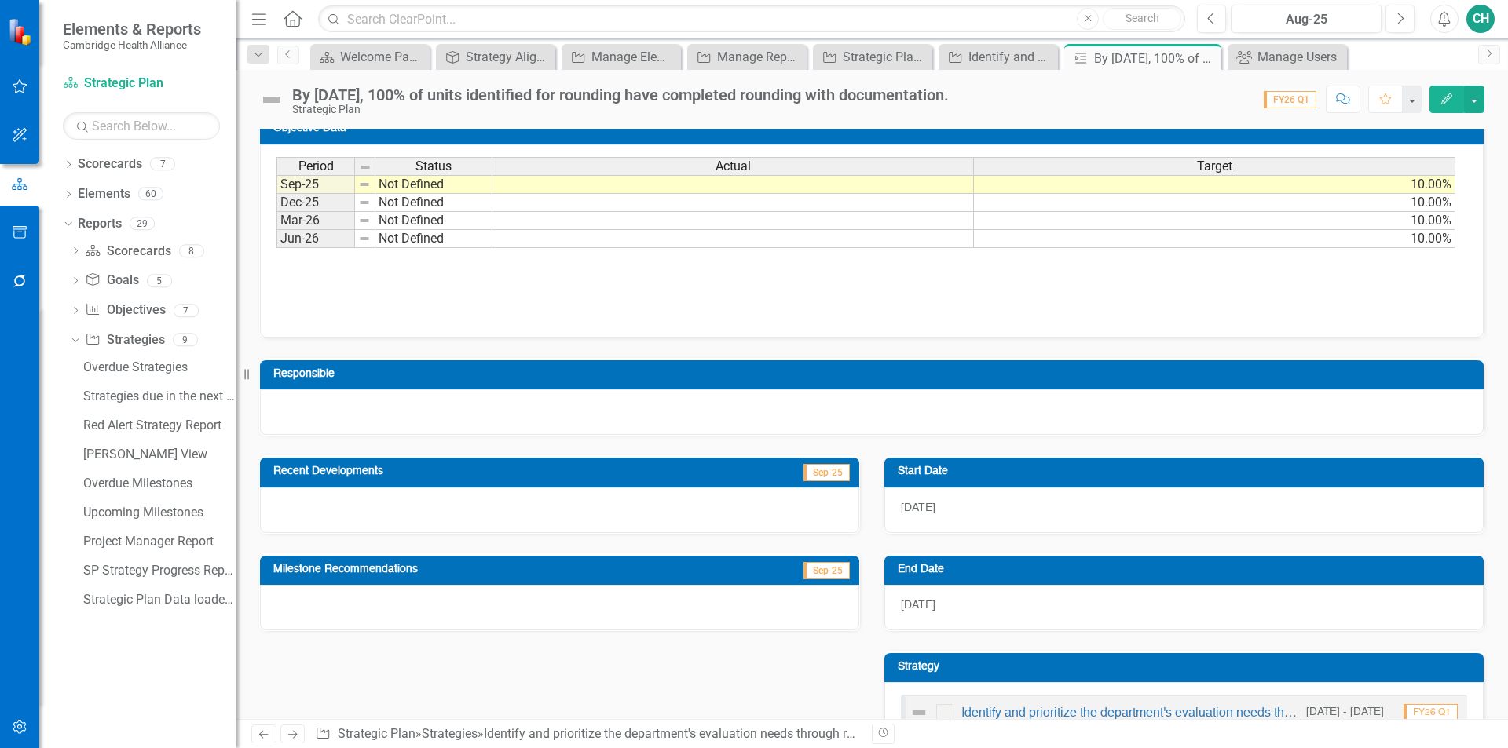
scroll to position [92, 0]
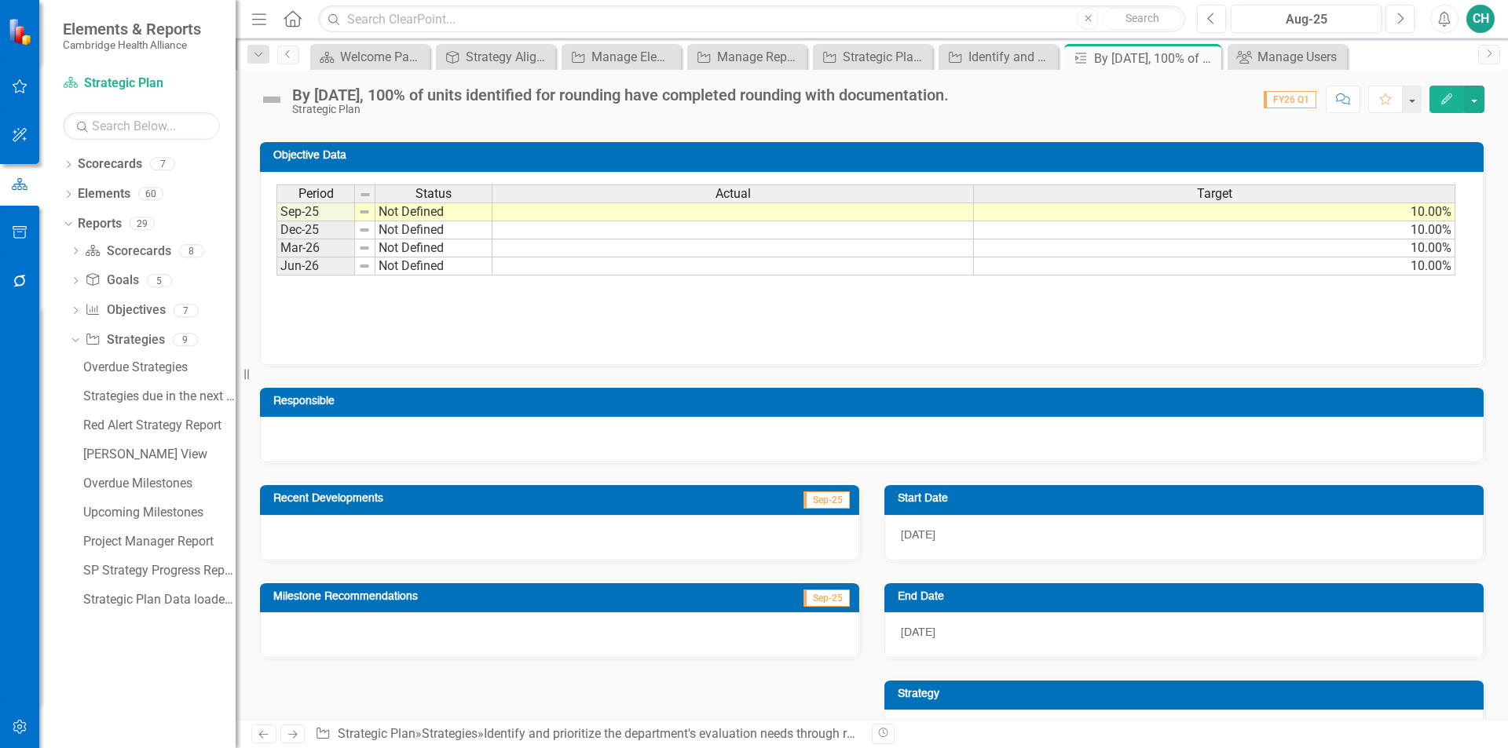
click at [1182, 218] on td "10.00%" at bounding box center [1214, 212] width 481 height 19
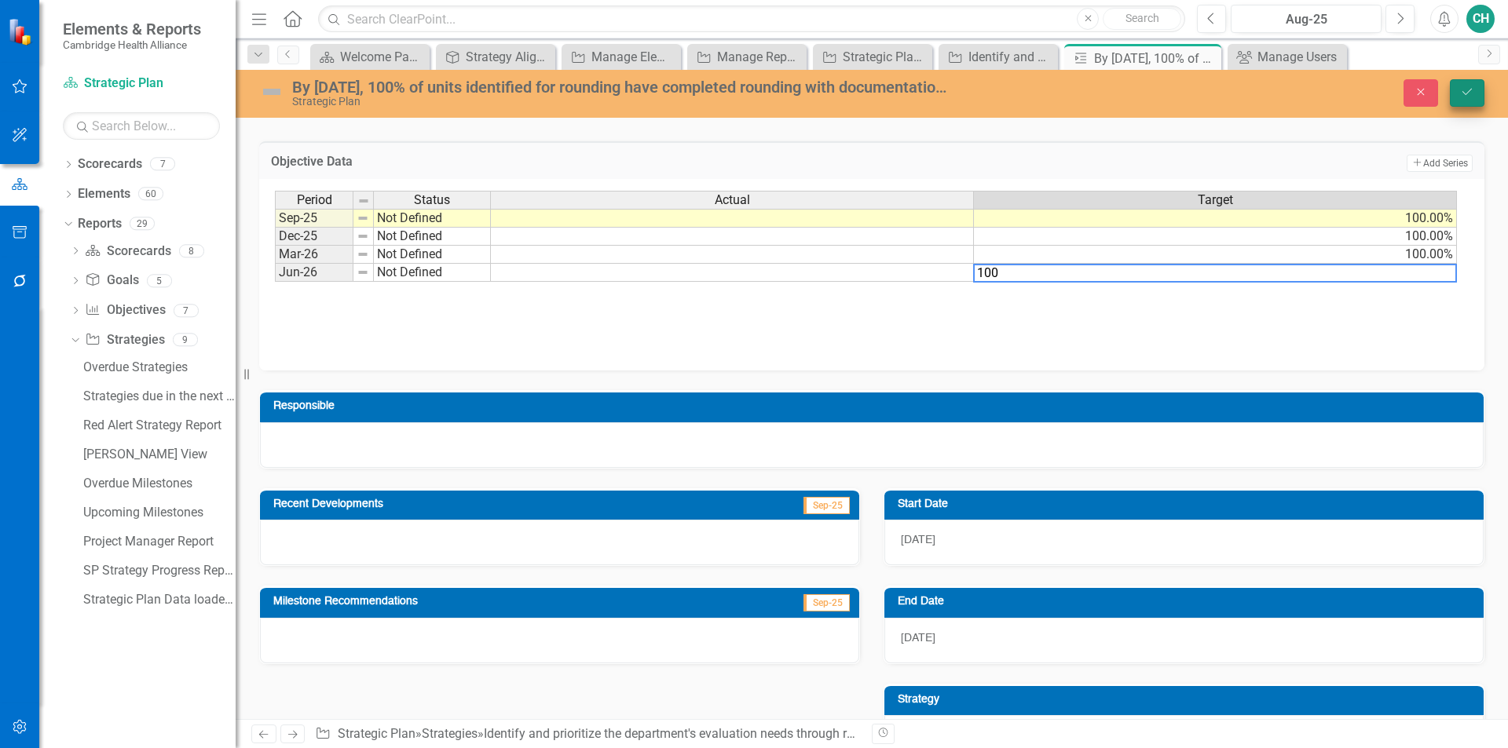
type textarea "100"
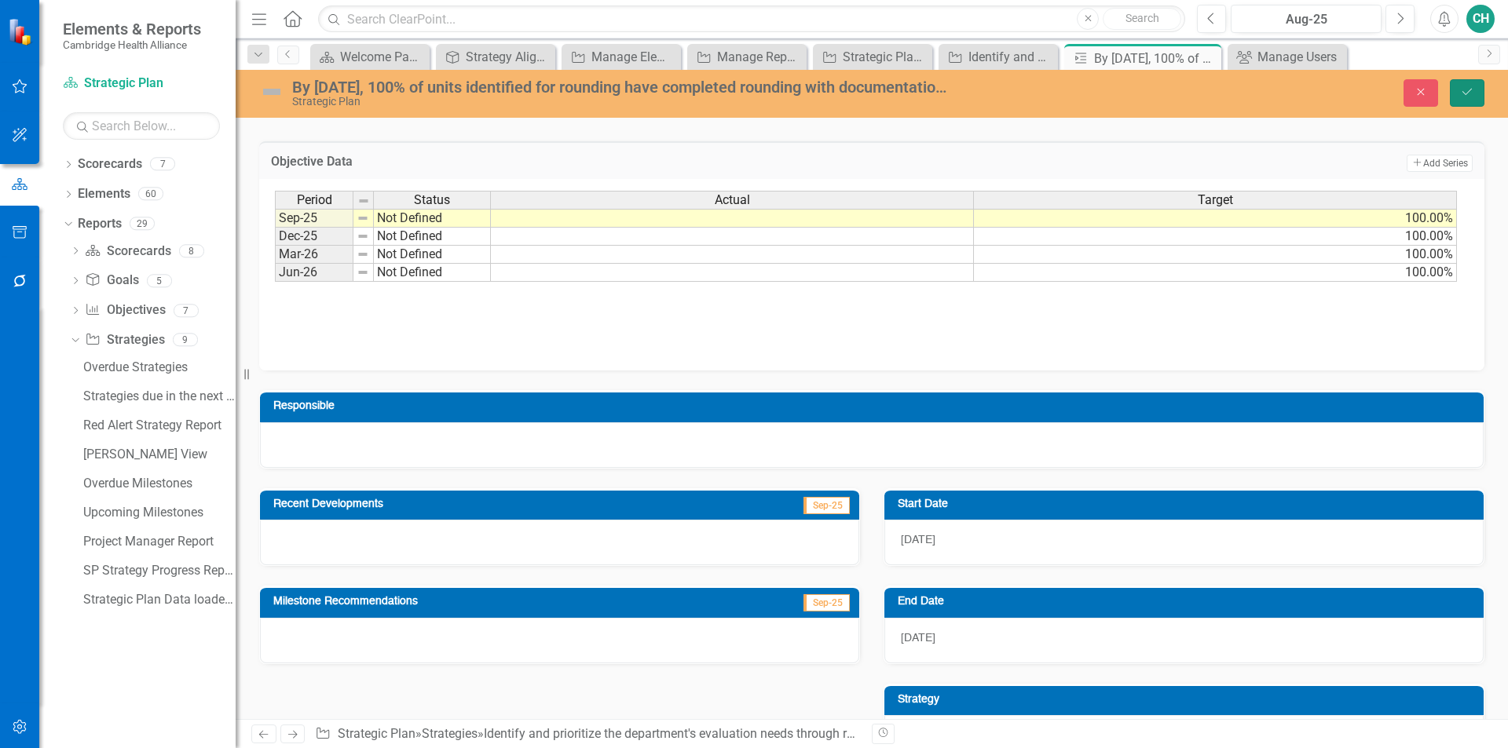
click at [1457, 95] on button "Save" at bounding box center [1466, 92] width 35 height 27
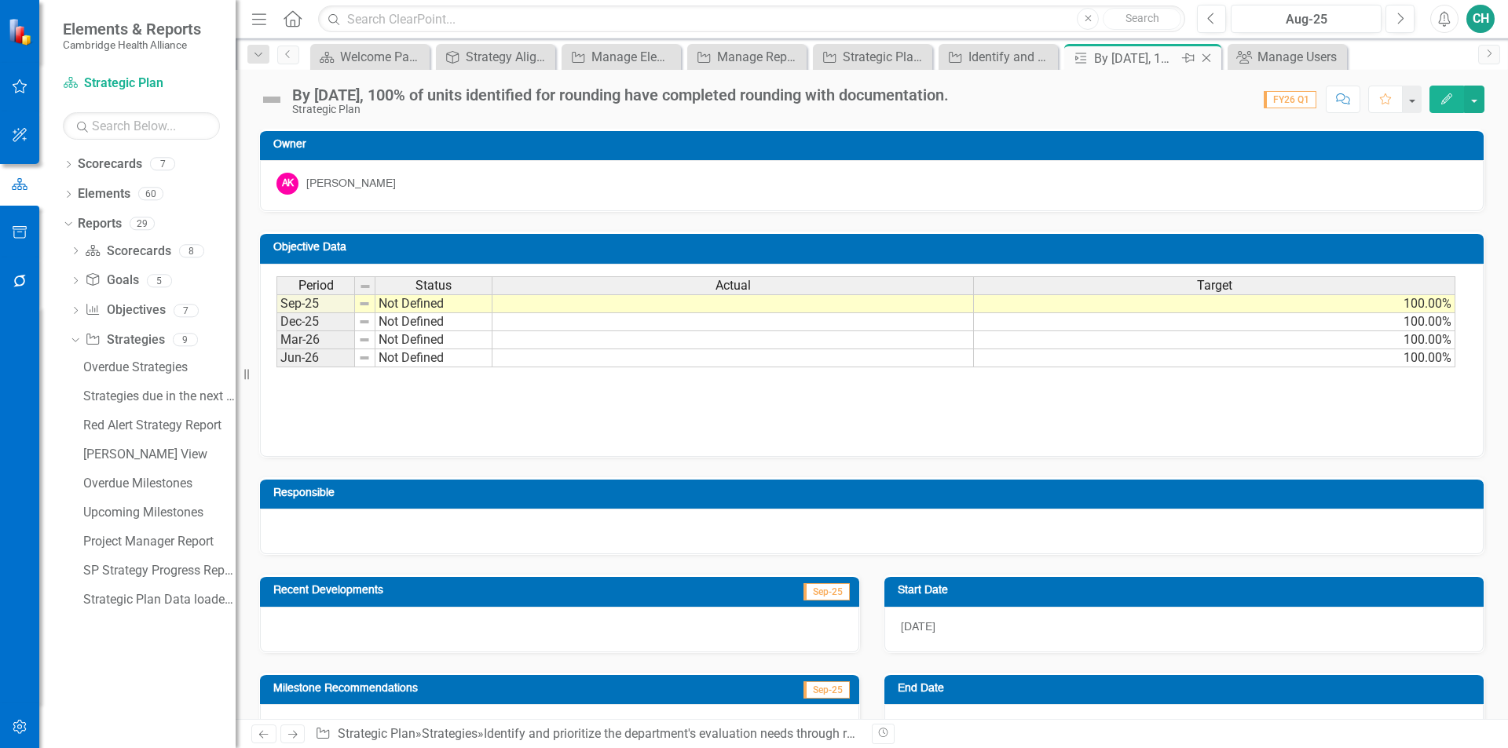
click at [1213, 50] on div "Close" at bounding box center [1207, 59] width 20 height 20
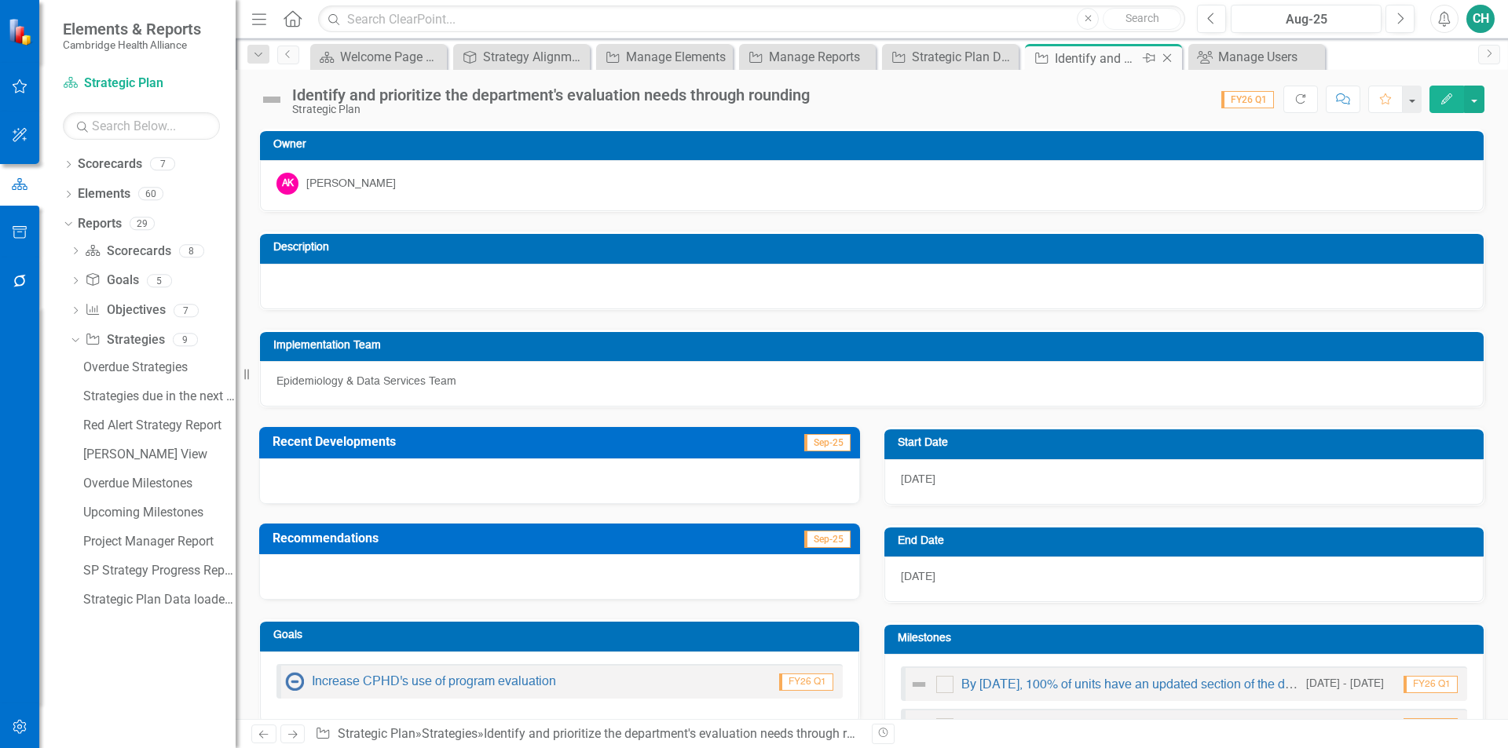
click at [1168, 57] on icon at bounding box center [1167, 58] width 9 height 9
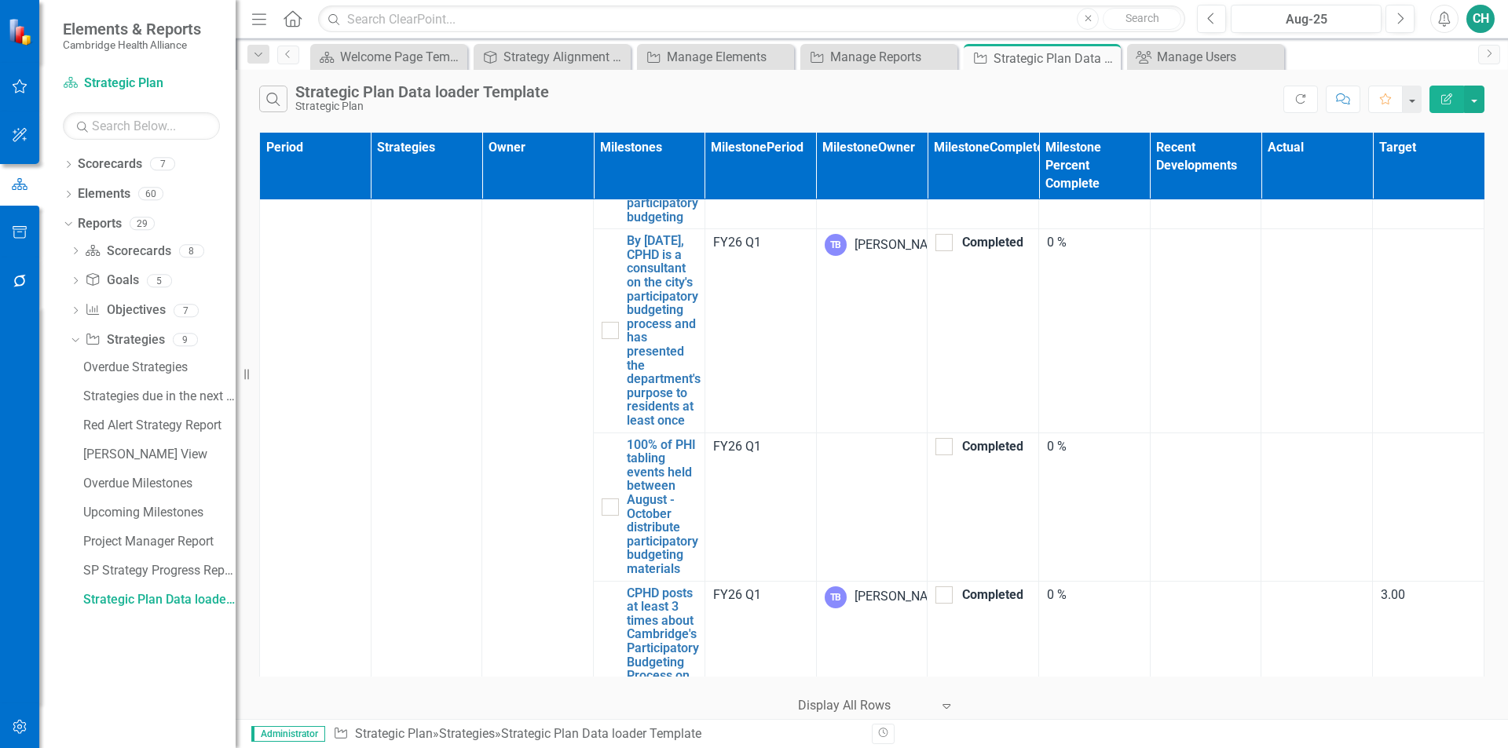
scroll to position [7773, 0]
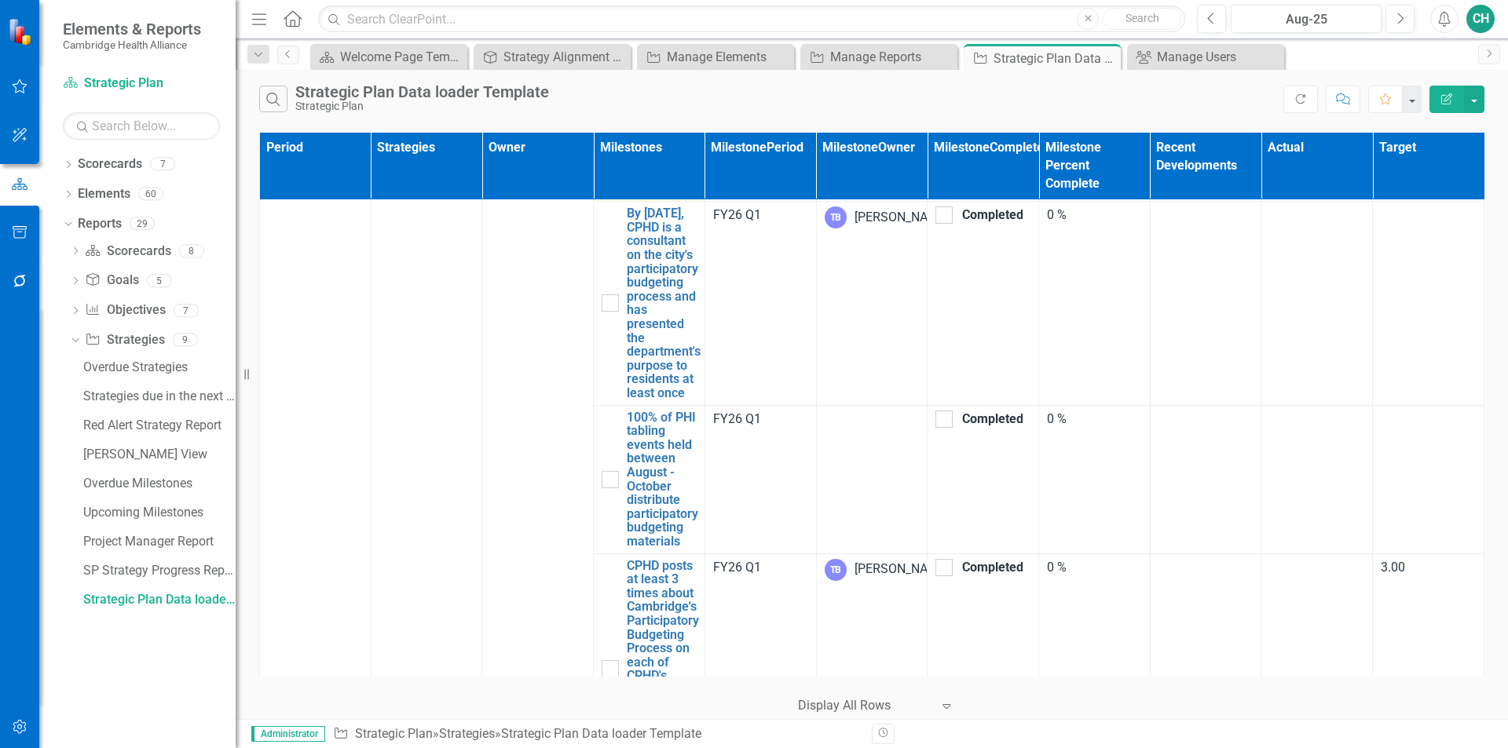
click at [634, 196] on link "By [DATE], at least $5,000 is earmarked in the FY27 CPHD budget to be used in p…" at bounding box center [662, 127] width 71 height 138
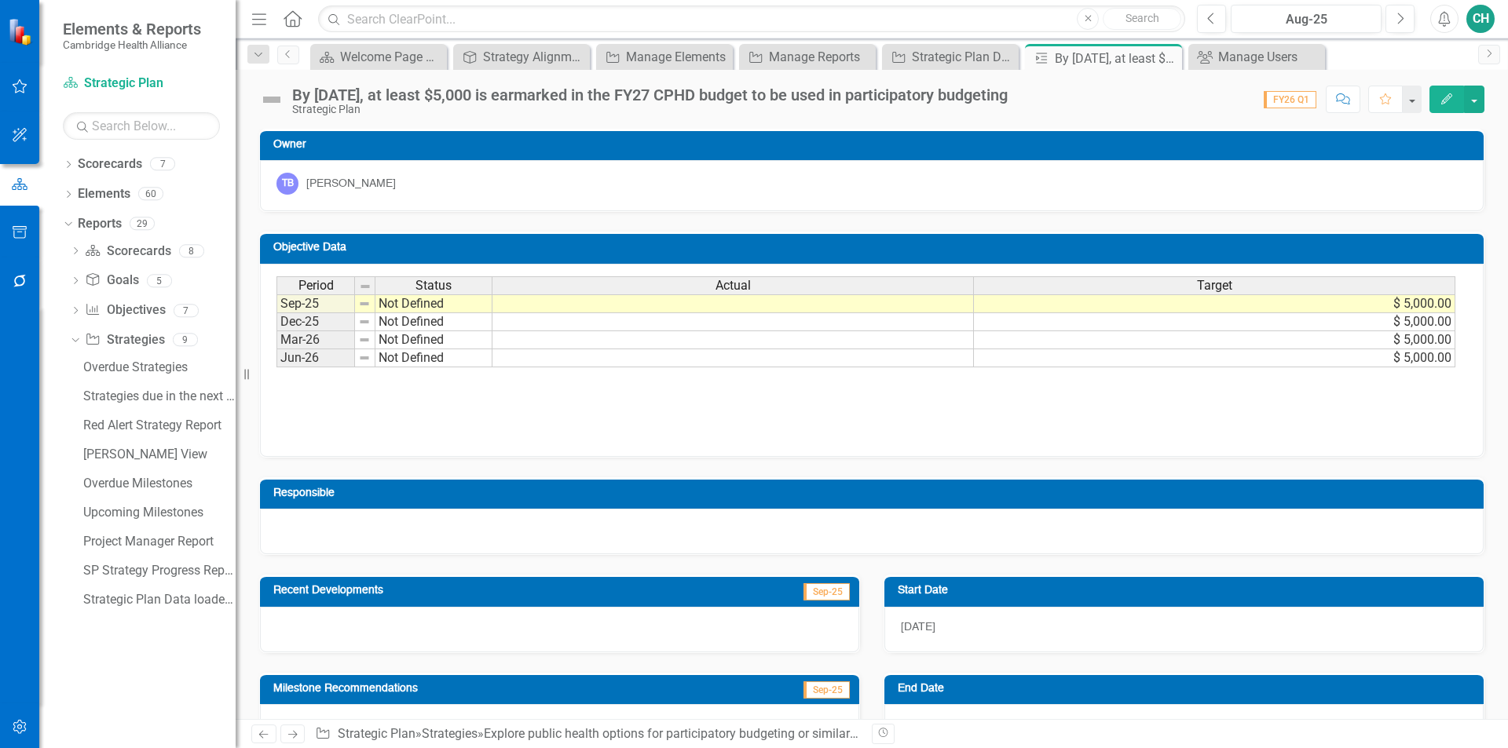
click at [1413, 308] on td "$ 5,000.00" at bounding box center [1214, 303] width 481 height 19
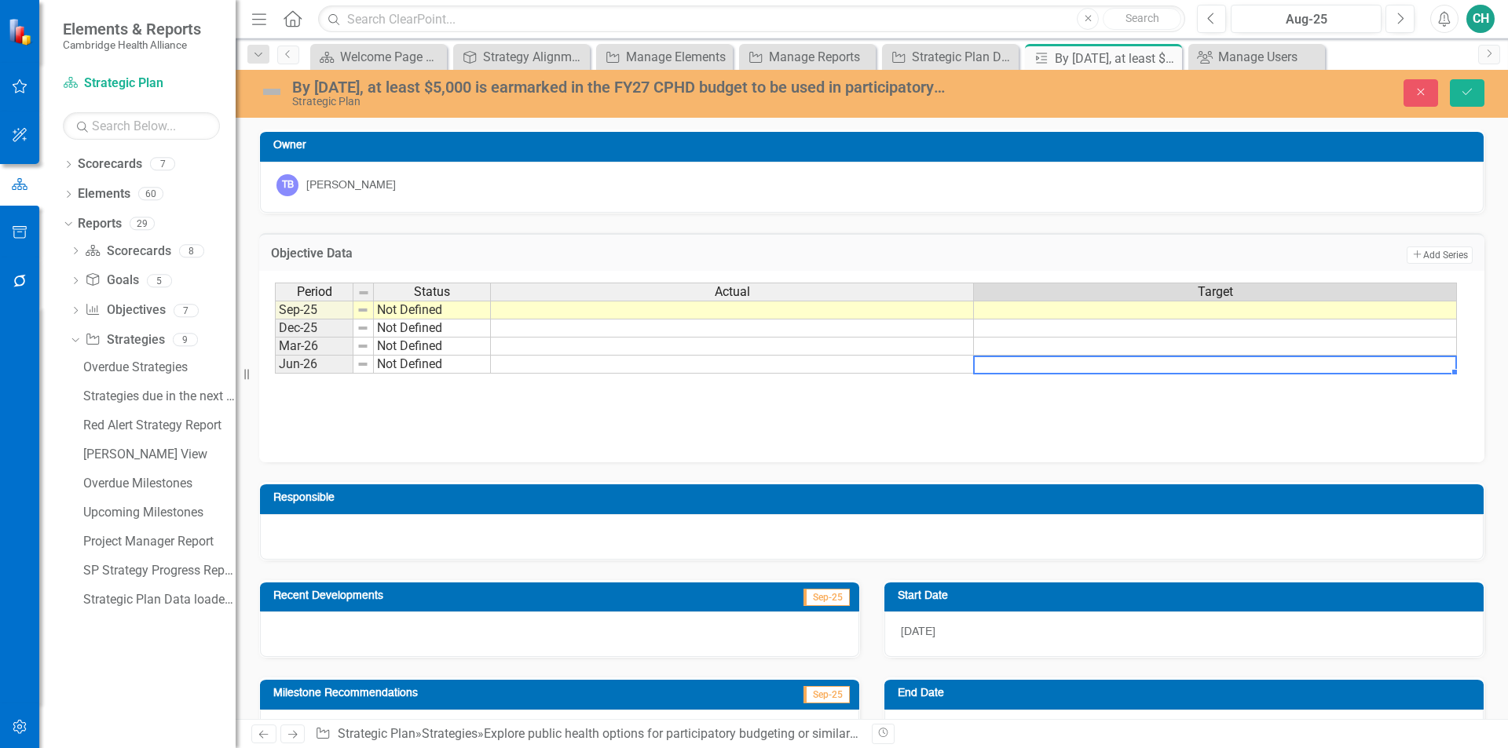
click at [1340, 406] on div "Period Status Actual Target Sep-25 Not Defined Dec-25 Not Defined Mar-26 Not De…" at bounding box center [871, 361] width 1193 height 157
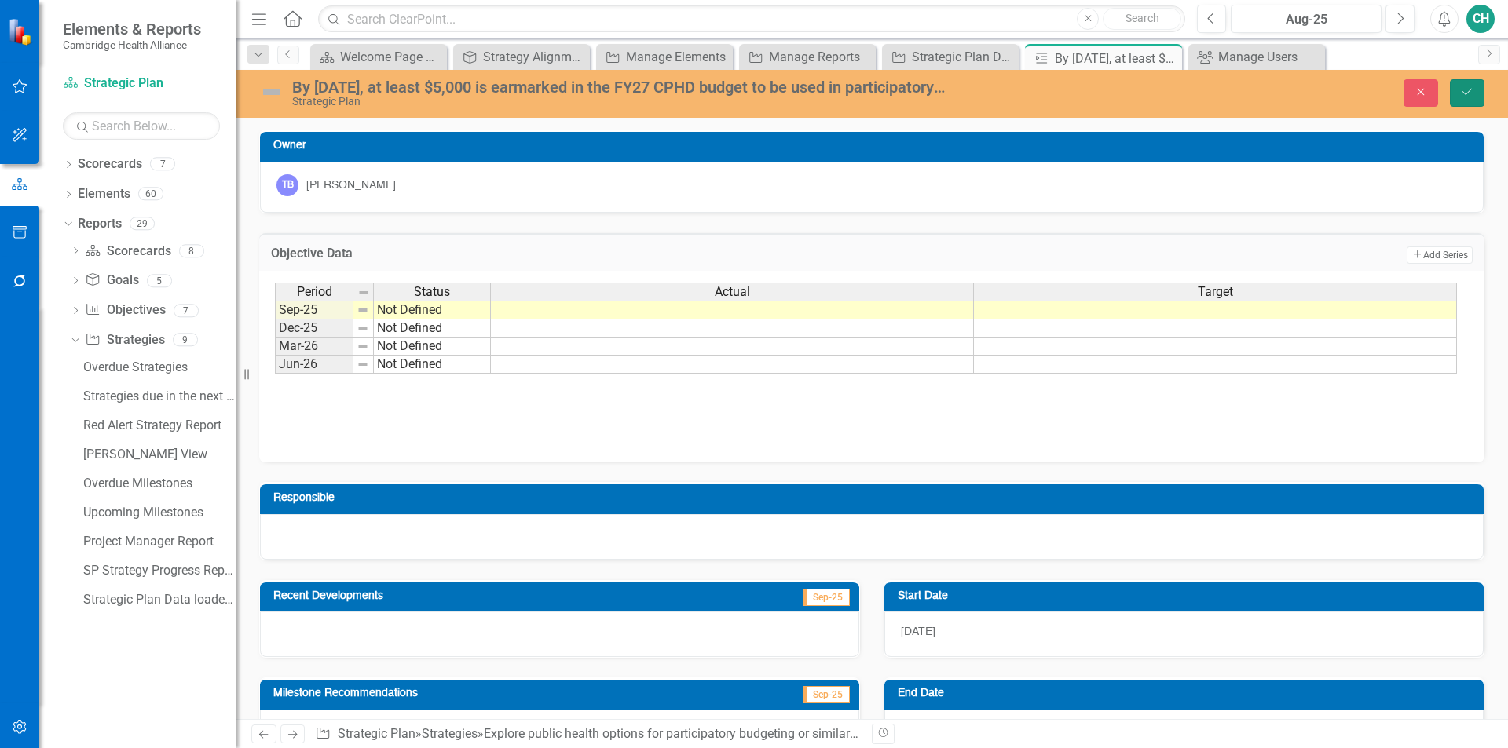
click at [1471, 97] on icon "Save" at bounding box center [1467, 91] width 14 height 11
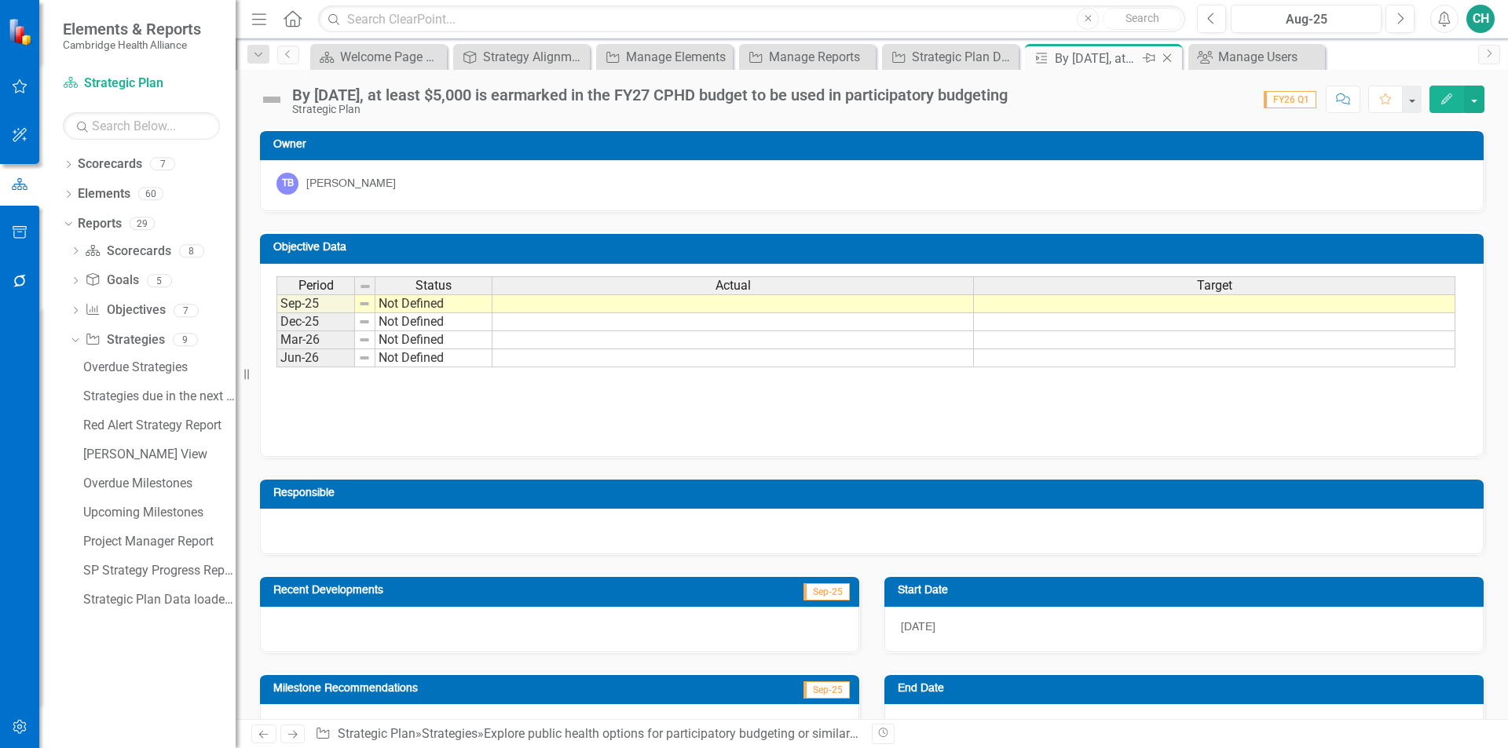
click at [1171, 59] on icon "Close" at bounding box center [1167, 58] width 16 height 13
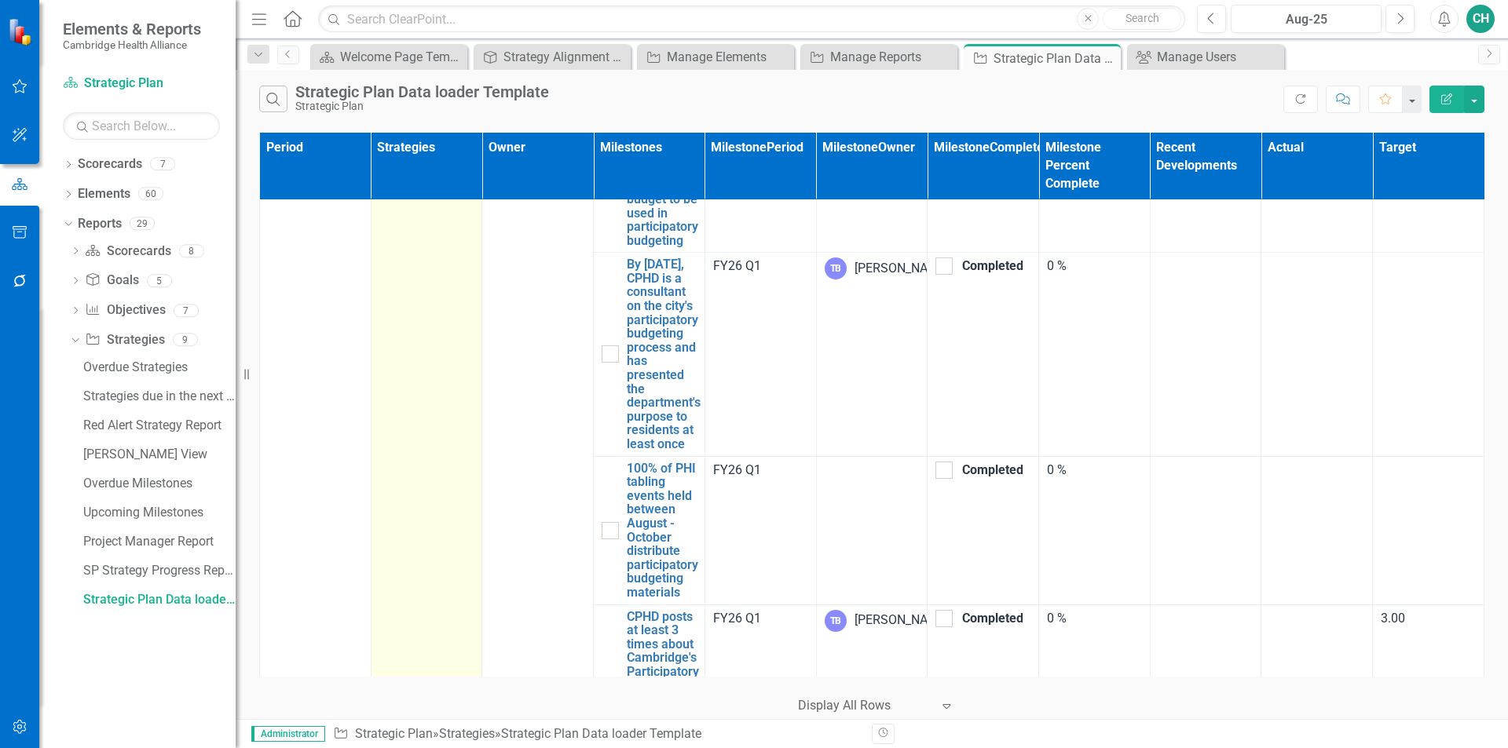
scroll to position [7693, 0]
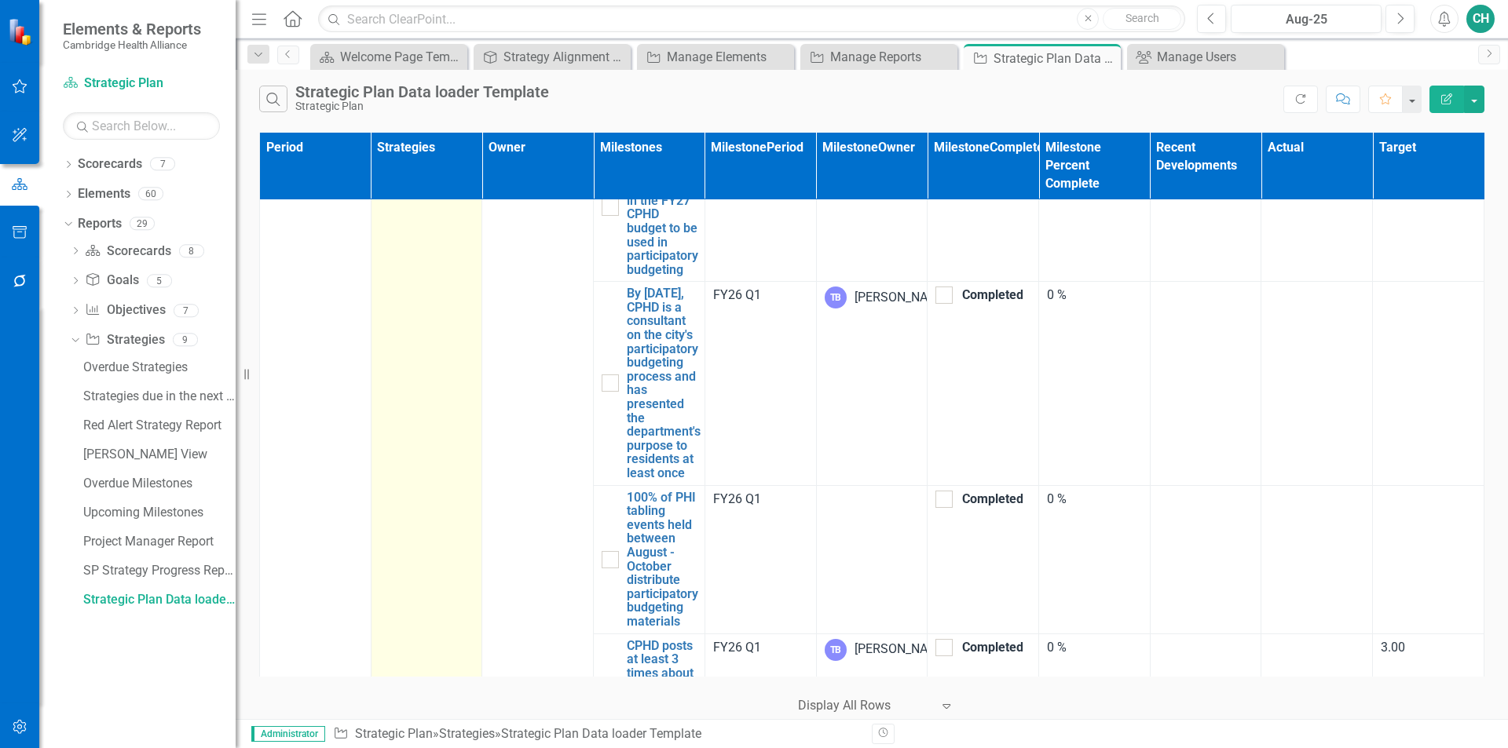
click at [415, 86] on link "Explore public health options for participatory budgeting or similar community-…" at bounding box center [426, 24] width 95 height 124
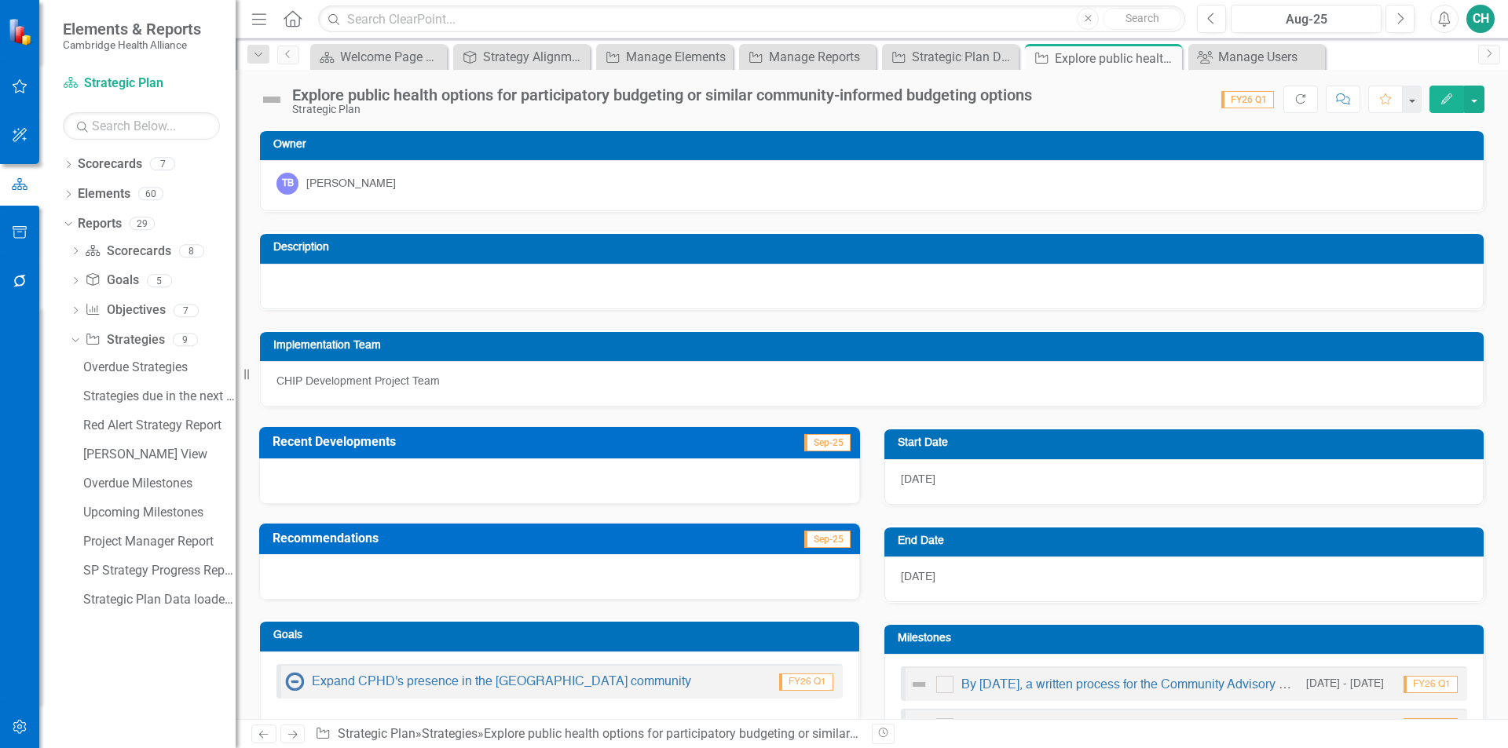
scroll to position [471, 0]
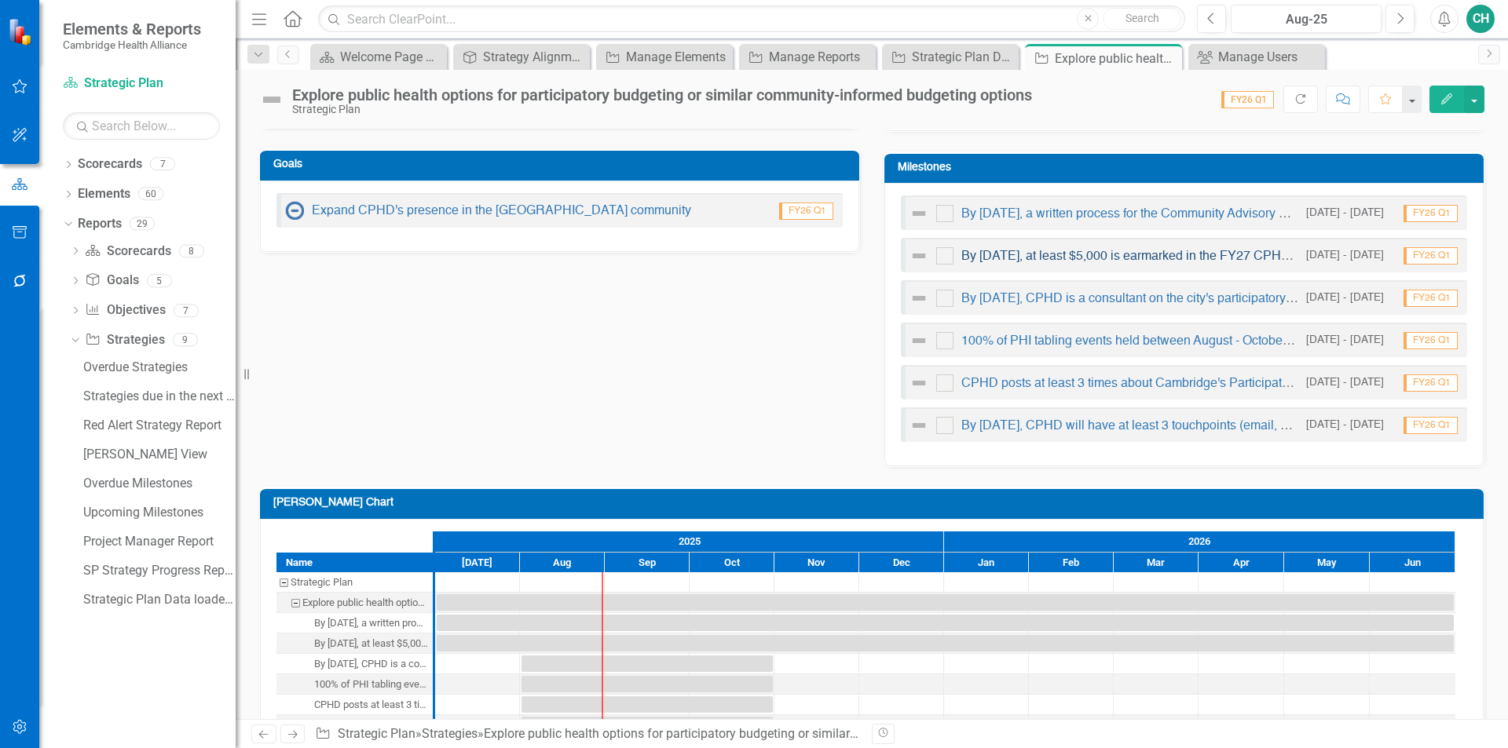
click at [1149, 257] on link "By [DATE], at least $5,000 is earmarked in the FY27 CPHD budget to be used in p…" at bounding box center [1249, 256] width 576 height 13
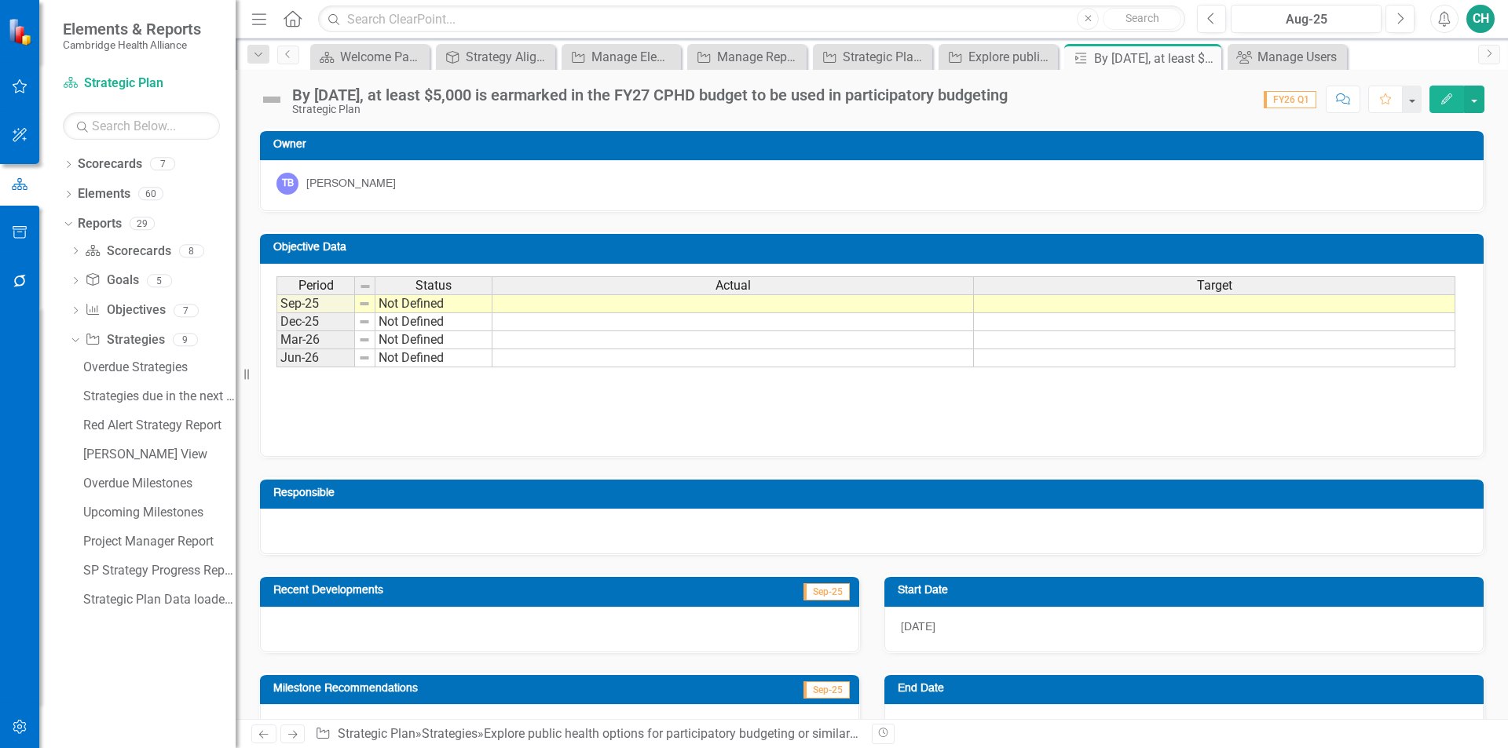
click at [1446, 101] on icon "Edit" at bounding box center [1446, 98] width 14 height 11
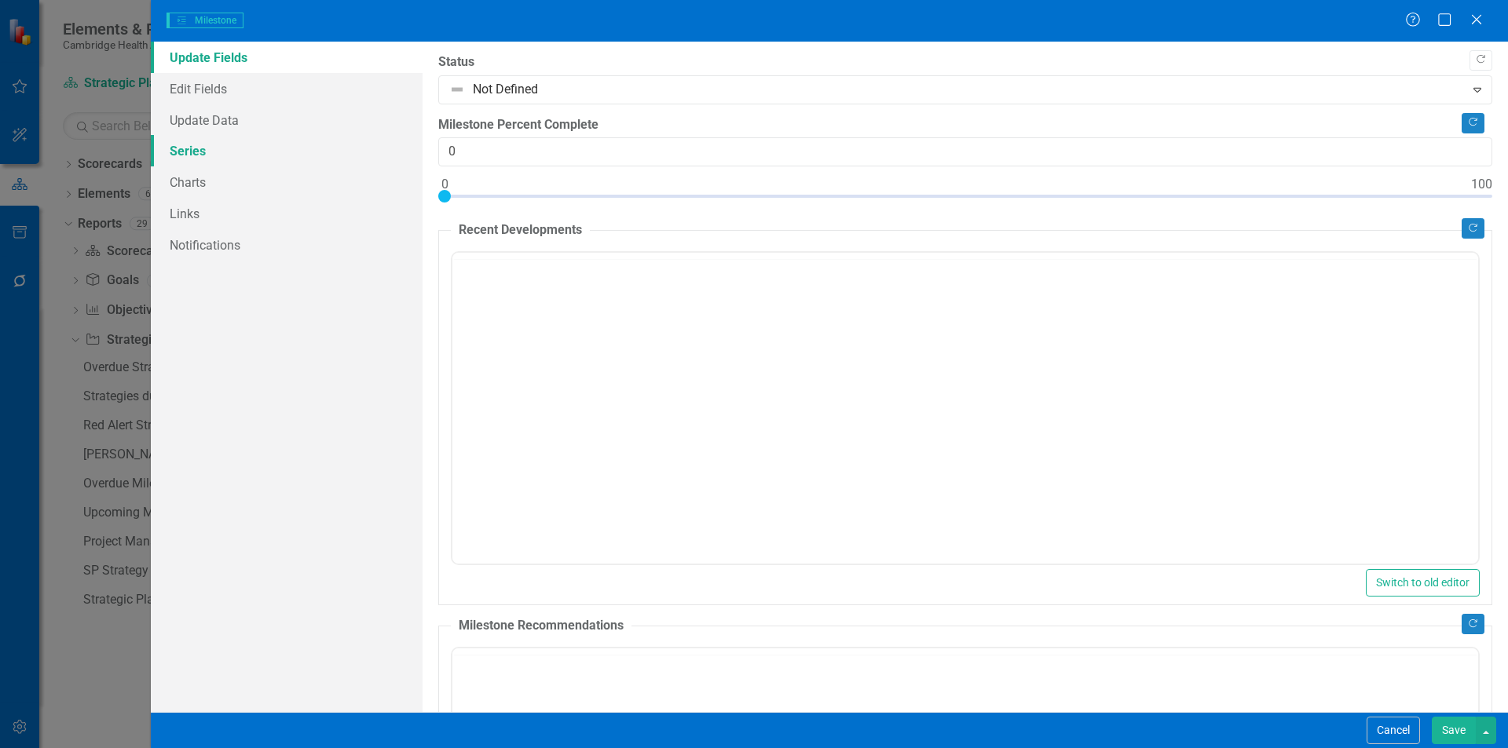
click at [196, 152] on link "Series" at bounding box center [287, 150] width 272 height 31
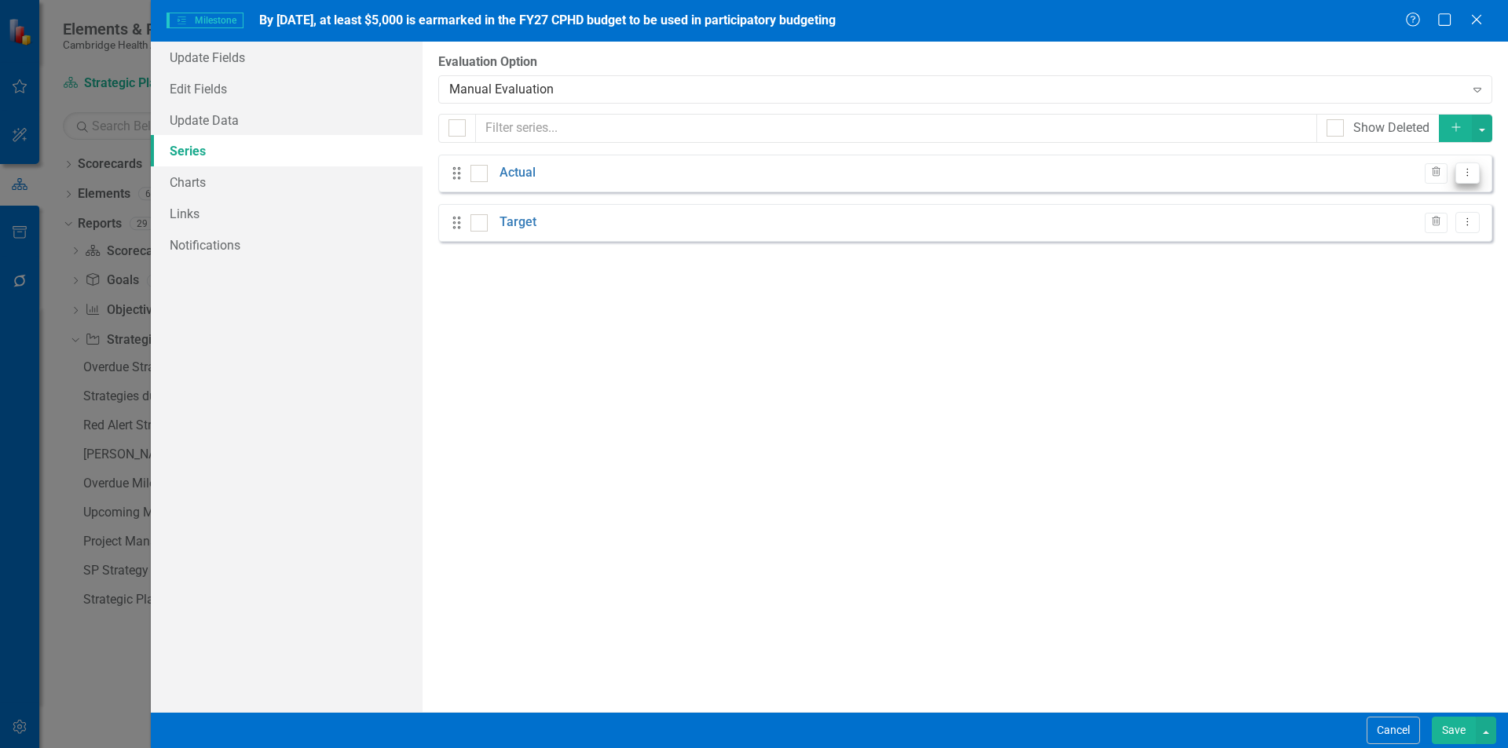
click at [1467, 182] on button "Dropdown Menu" at bounding box center [1467, 173] width 24 height 21
click at [1349, 192] on link "Edit Edit Measure Series" at bounding box center [1389, 199] width 178 height 29
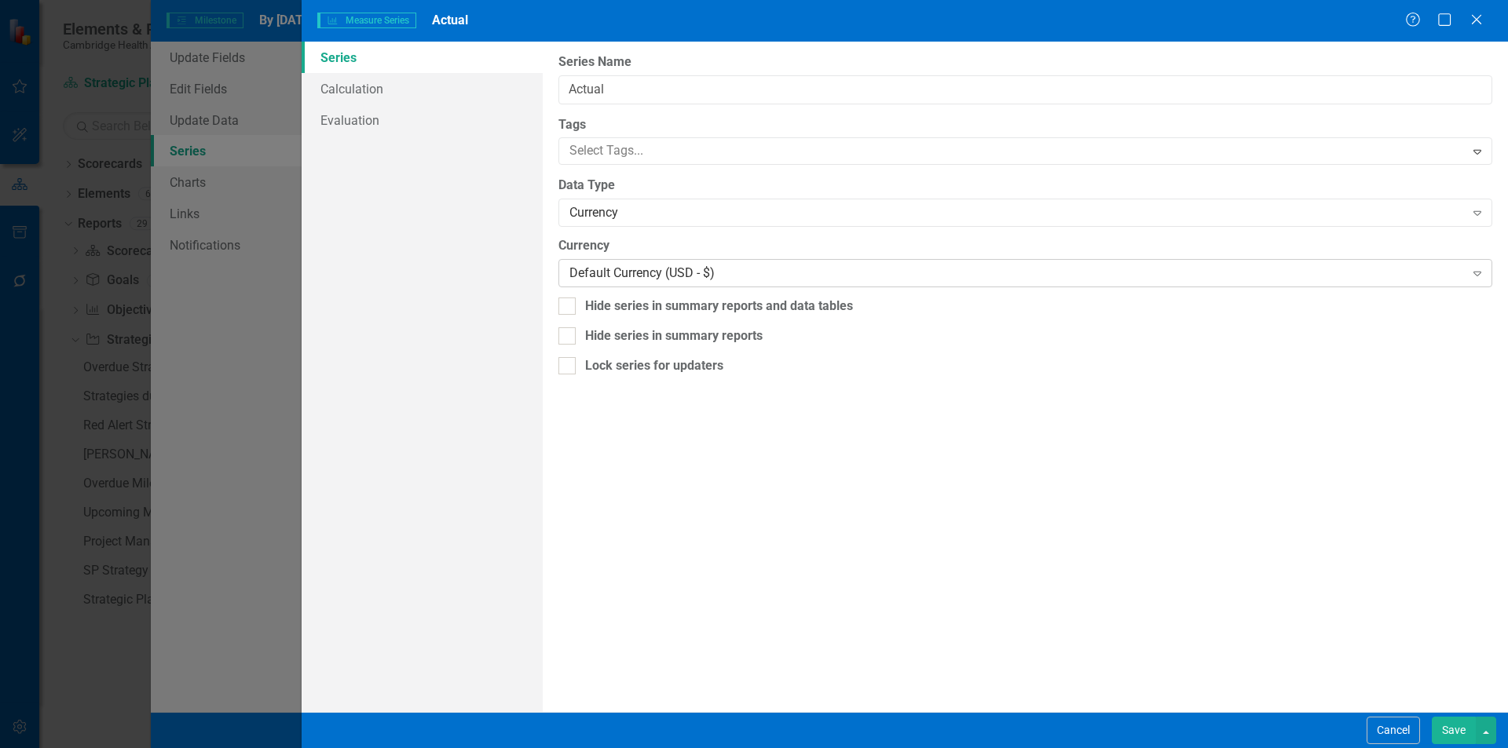
click at [682, 267] on div "Default Currency (USD - $)" at bounding box center [1016, 274] width 894 height 18
click at [638, 222] on div "Currency Expand" at bounding box center [1025, 213] width 934 height 28
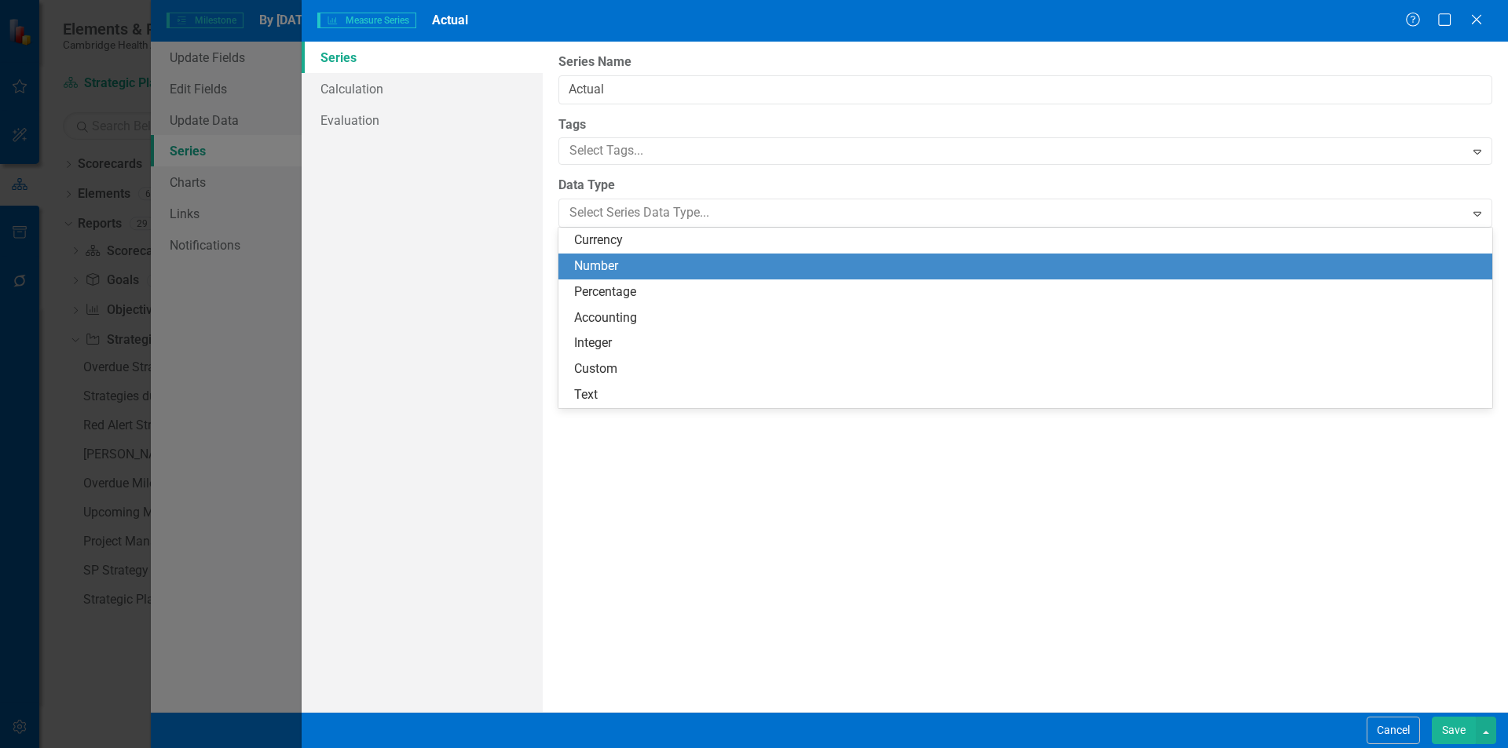
click at [625, 254] on div "Number" at bounding box center [1025, 267] width 934 height 26
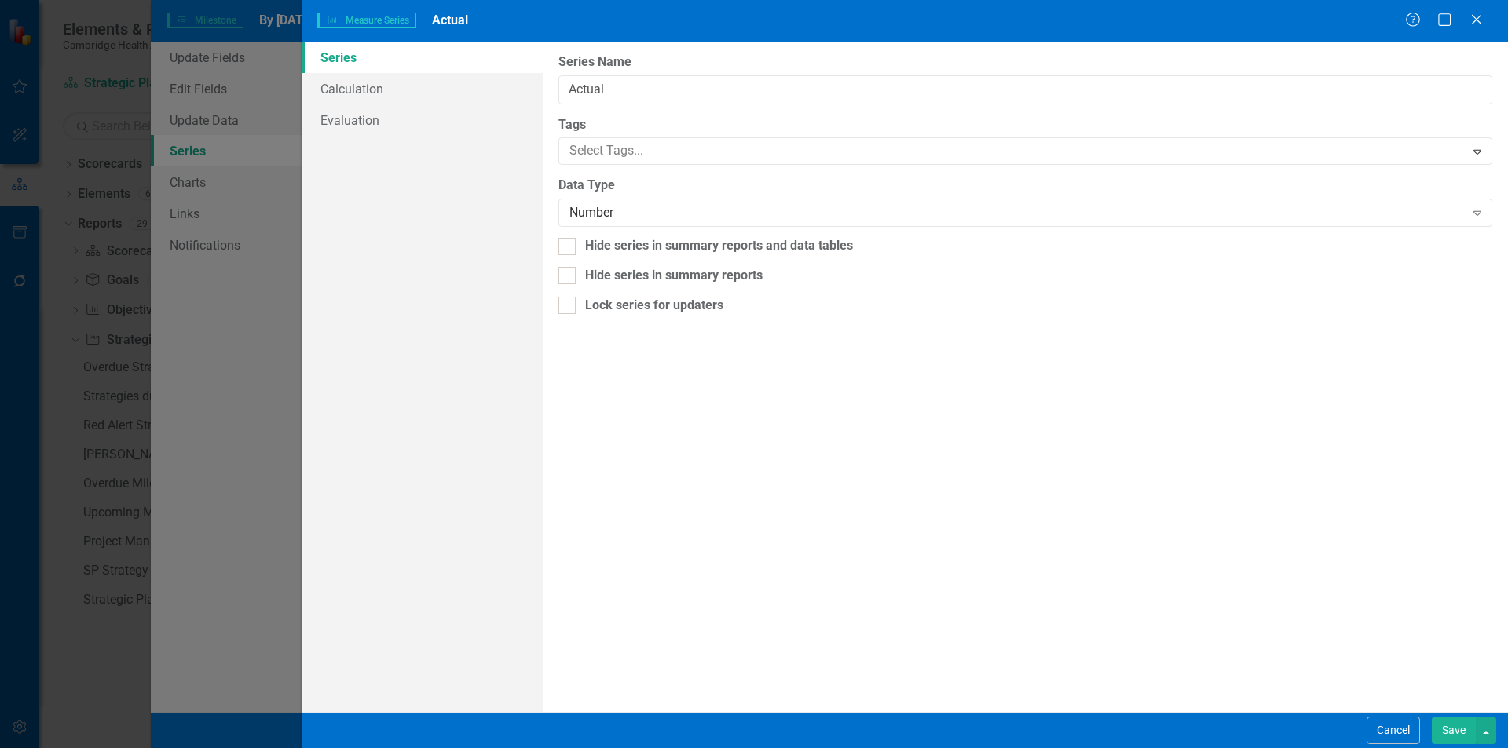
click at [1449, 726] on button "Save" at bounding box center [1453, 730] width 44 height 27
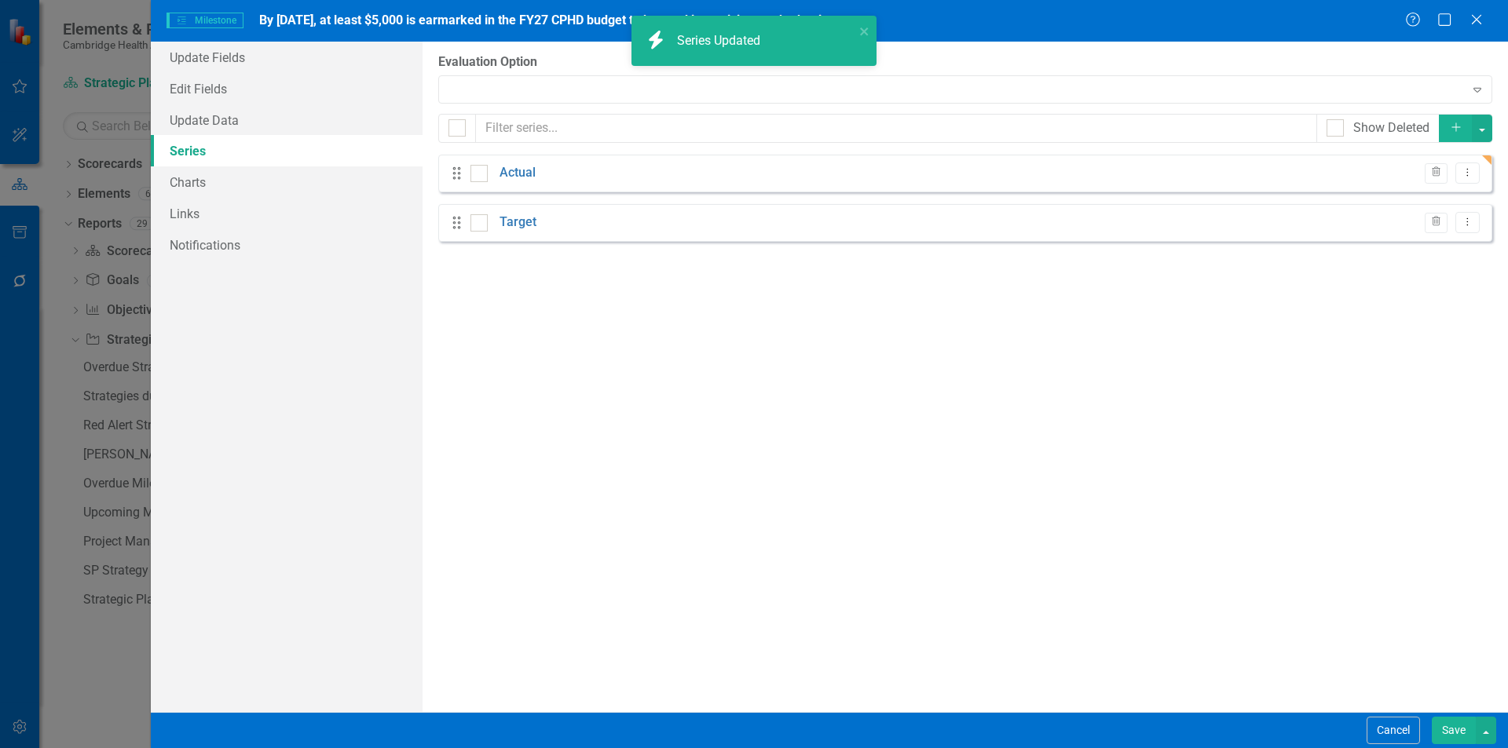
click at [1470, 235] on div "Drag Target Trash Dropdown Menu" at bounding box center [965, 223] width 1054 height 38
click at [1468, 221] on icon "Dropdown Menu" at bounding box center [1466, 222] width 13 height 10
click at [1376, 251] on link "Edit Edit Measure Series" at bounding box center [1389, 248] width 178 height 29
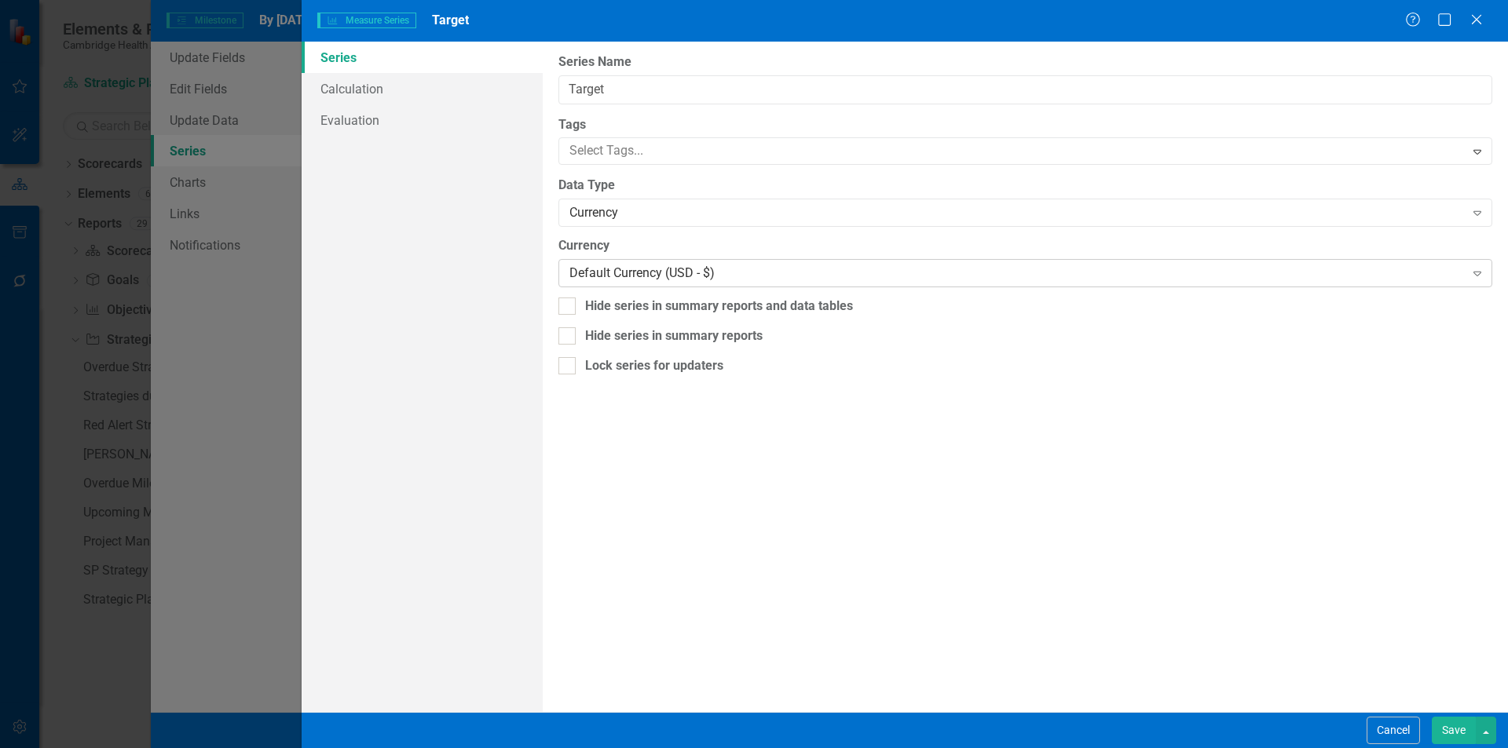
click at [676, 280] on div "Default Currency (USD - $)" at bounding box center [1016, 274] width 894 height 18
click at [666, 216] on div "Currency" at bounding box center [1016, 213] width 894 height 18
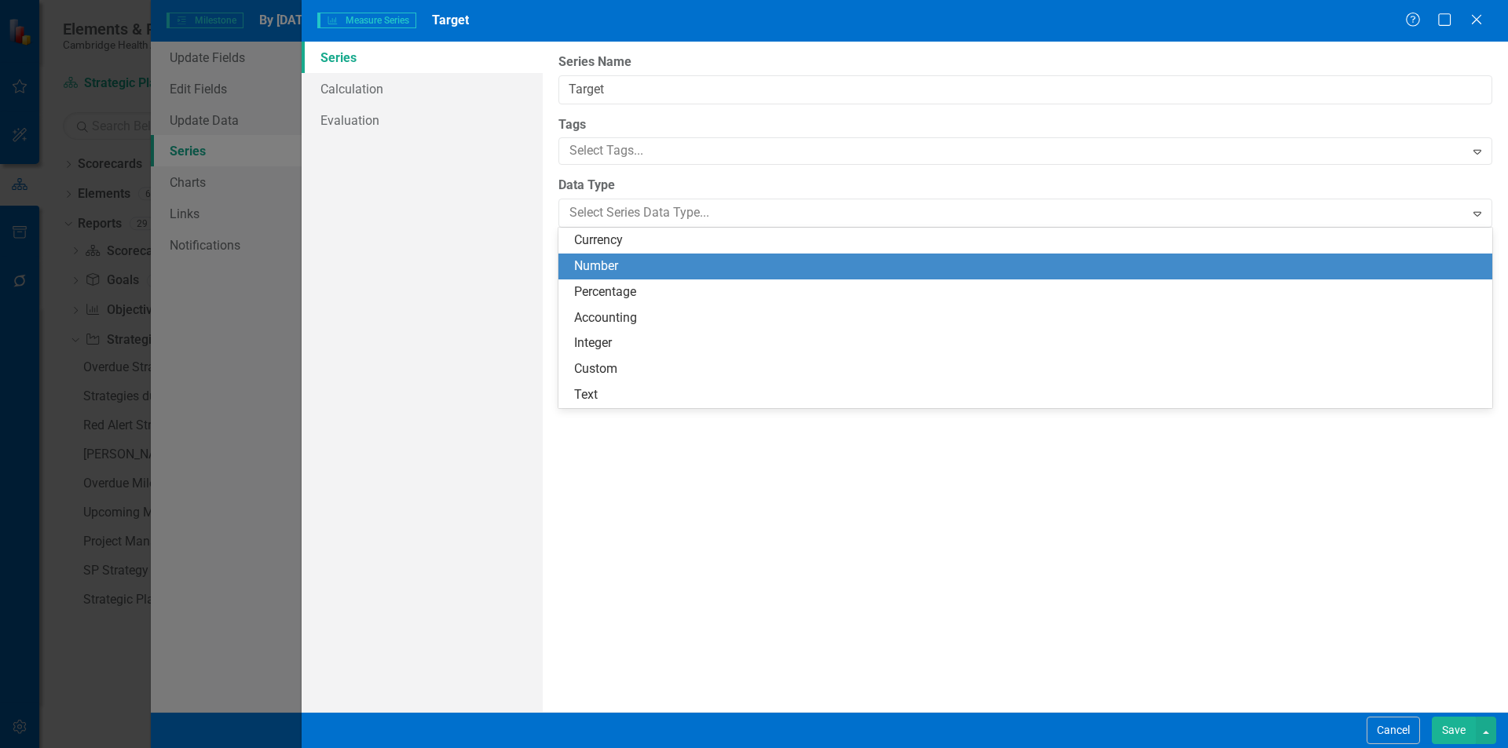
click at [641, 254] on div "Number" at bounding box center [1025, 267] width 934 height 26
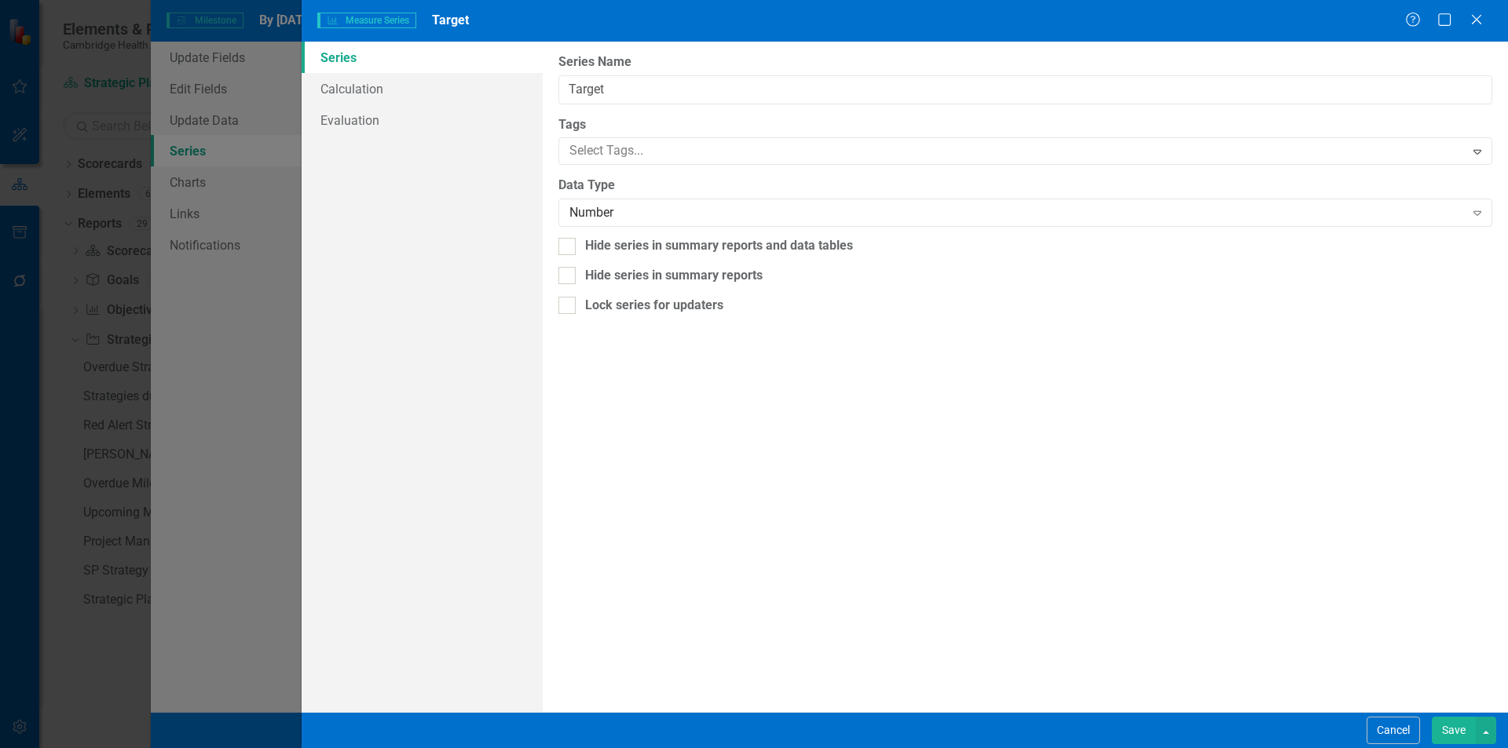
click at [1467, 722] on button "Save" at bounding box center [1453, 730] width 44 height 27
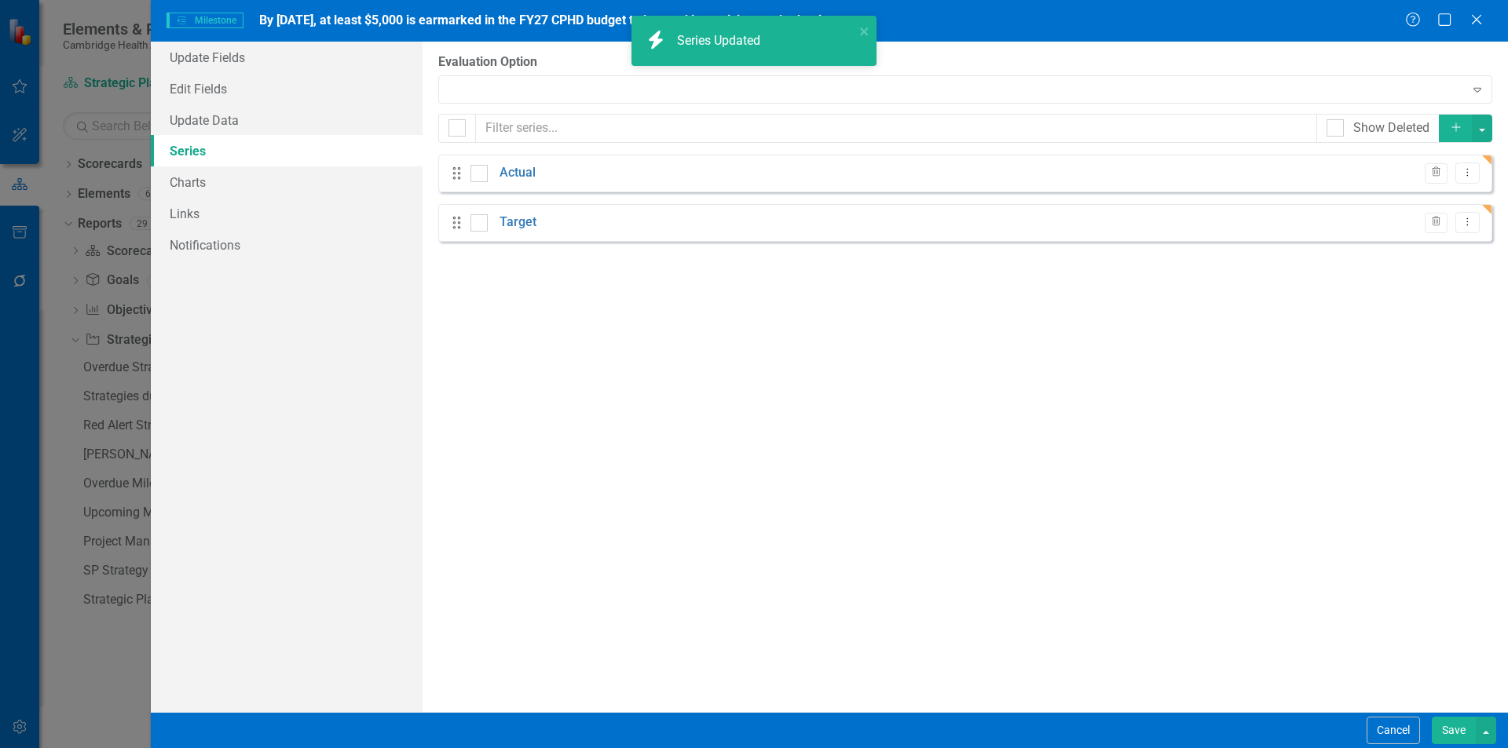
click at [1467, 729] on button "Save" at bounding box center [1453, 730] width 44 height 27
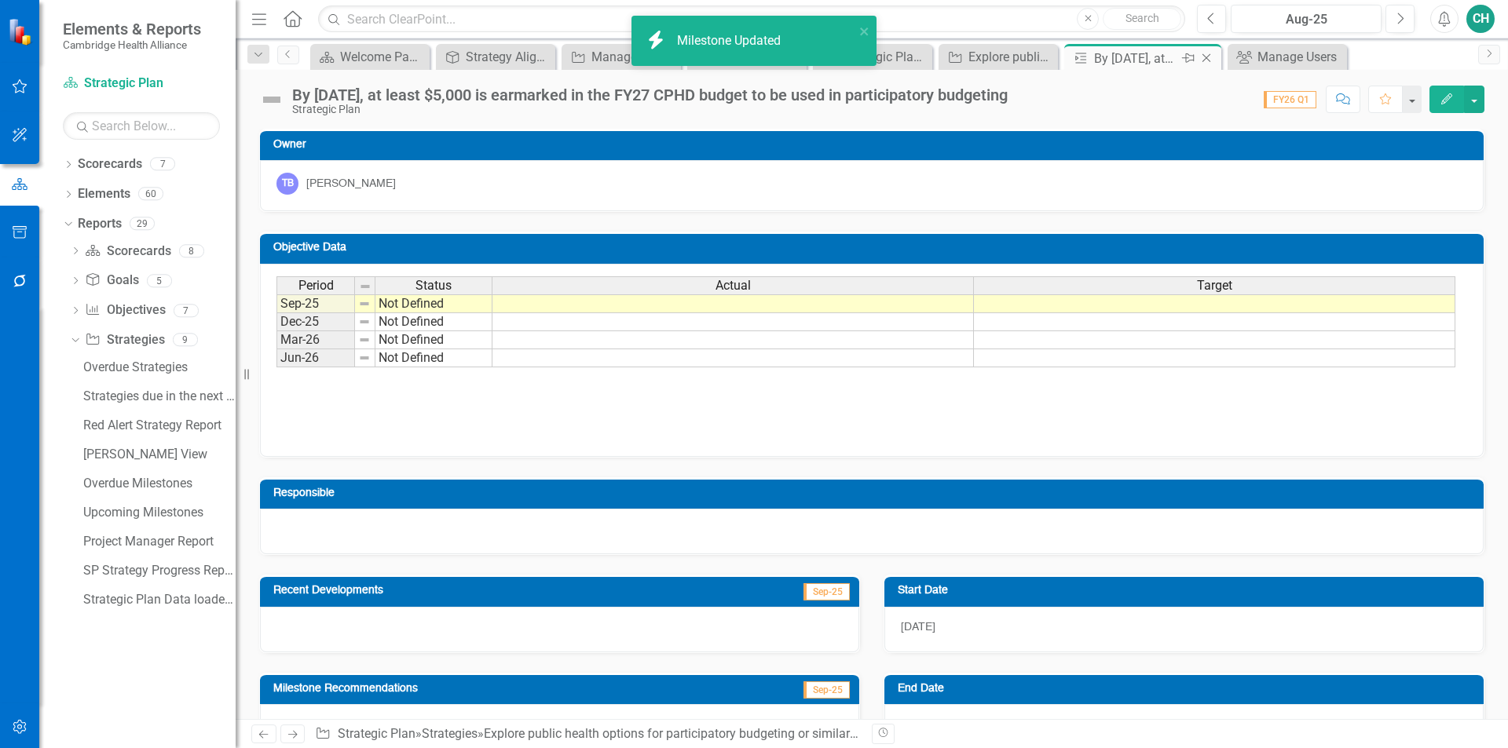
click at [1203, 59] on icon "Close" at bounding box center [1206, 58] width 16 height 13
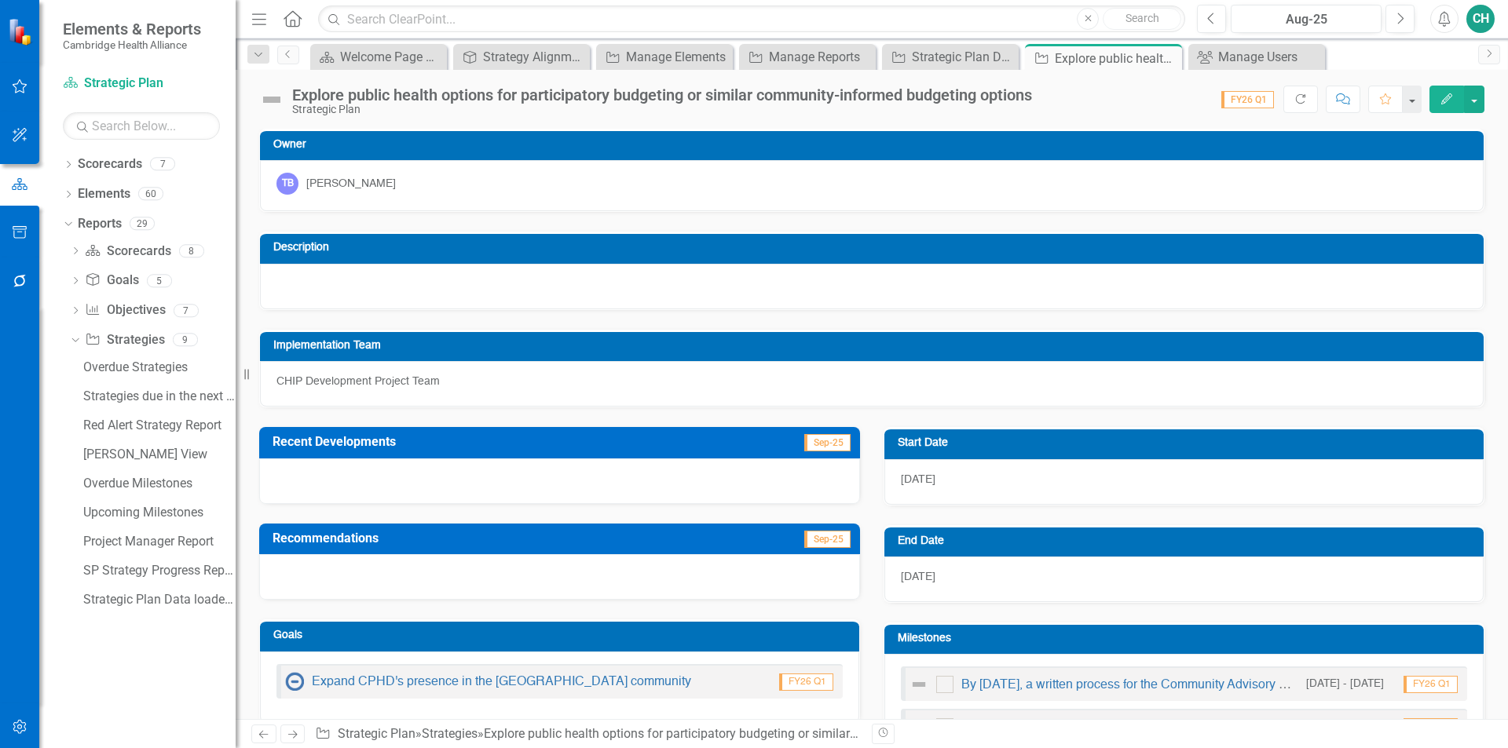
scroll to position [471, 0]
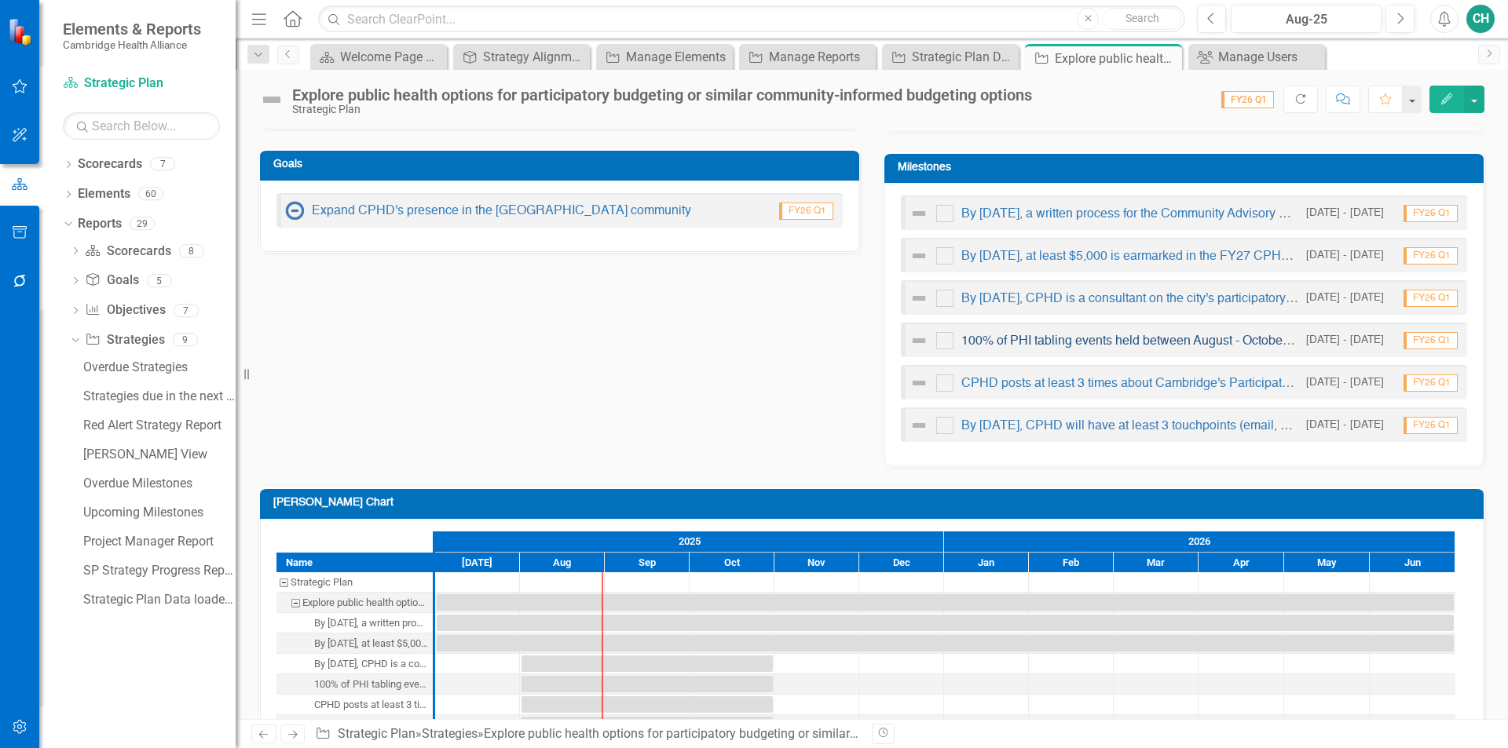
click at [1164, 340] on link "100% of PHI tabling events held between August - October distribute participato…" at bounding box center [1243, 341] width 564 height 13
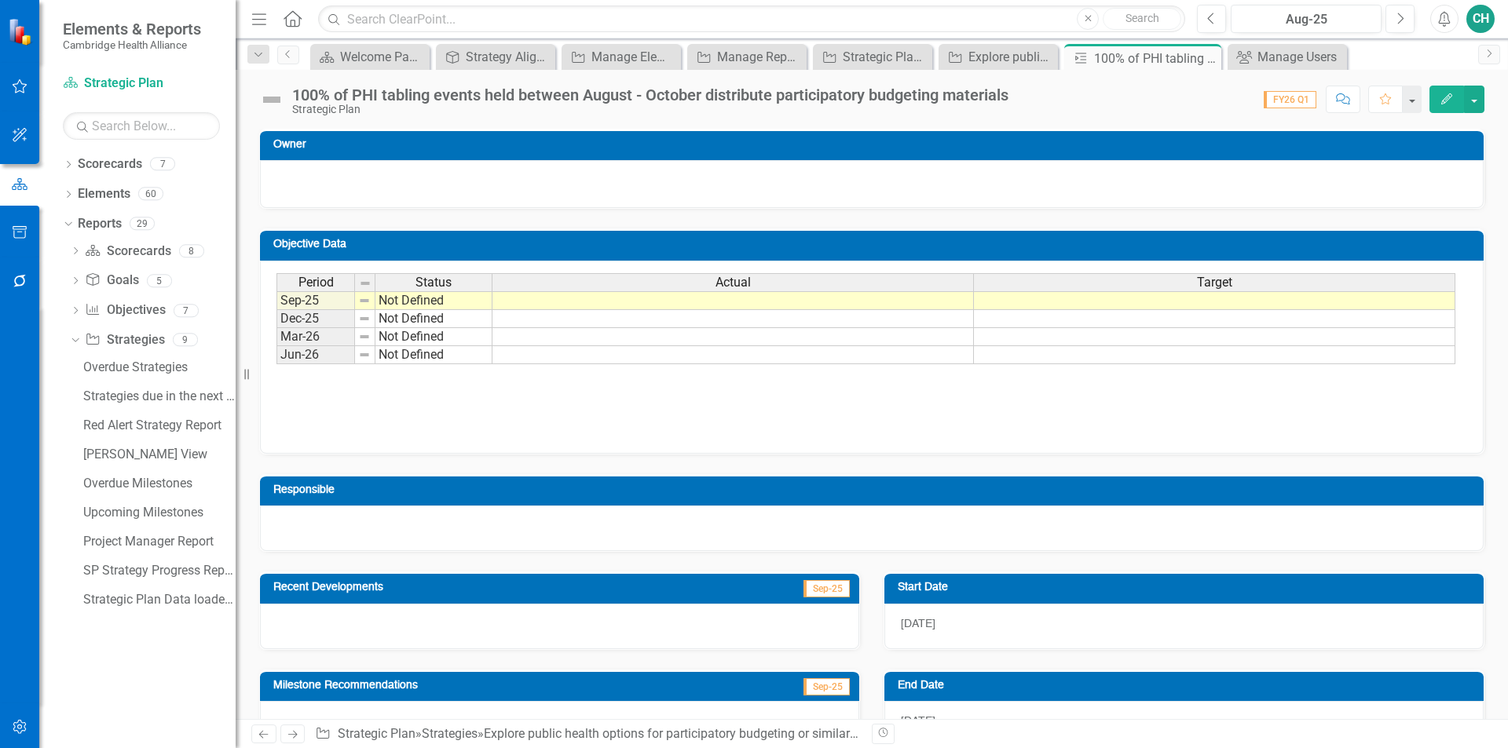
click at [1435, 101] on button "Edit" at bounding box center [1446, 99] width 35 height 27
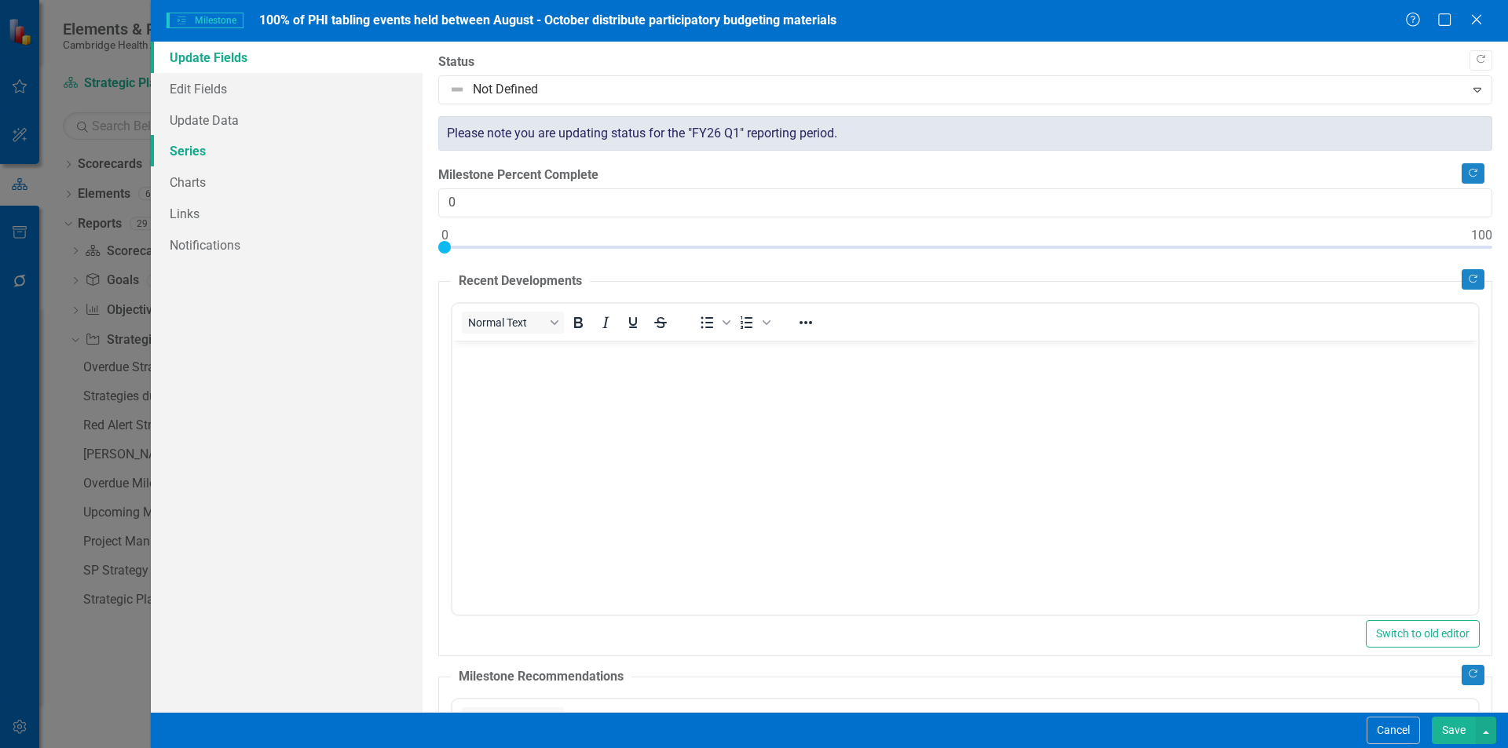
click at [208, 151] on link "Series" at bounding box center [287, 150] width 272 height 31
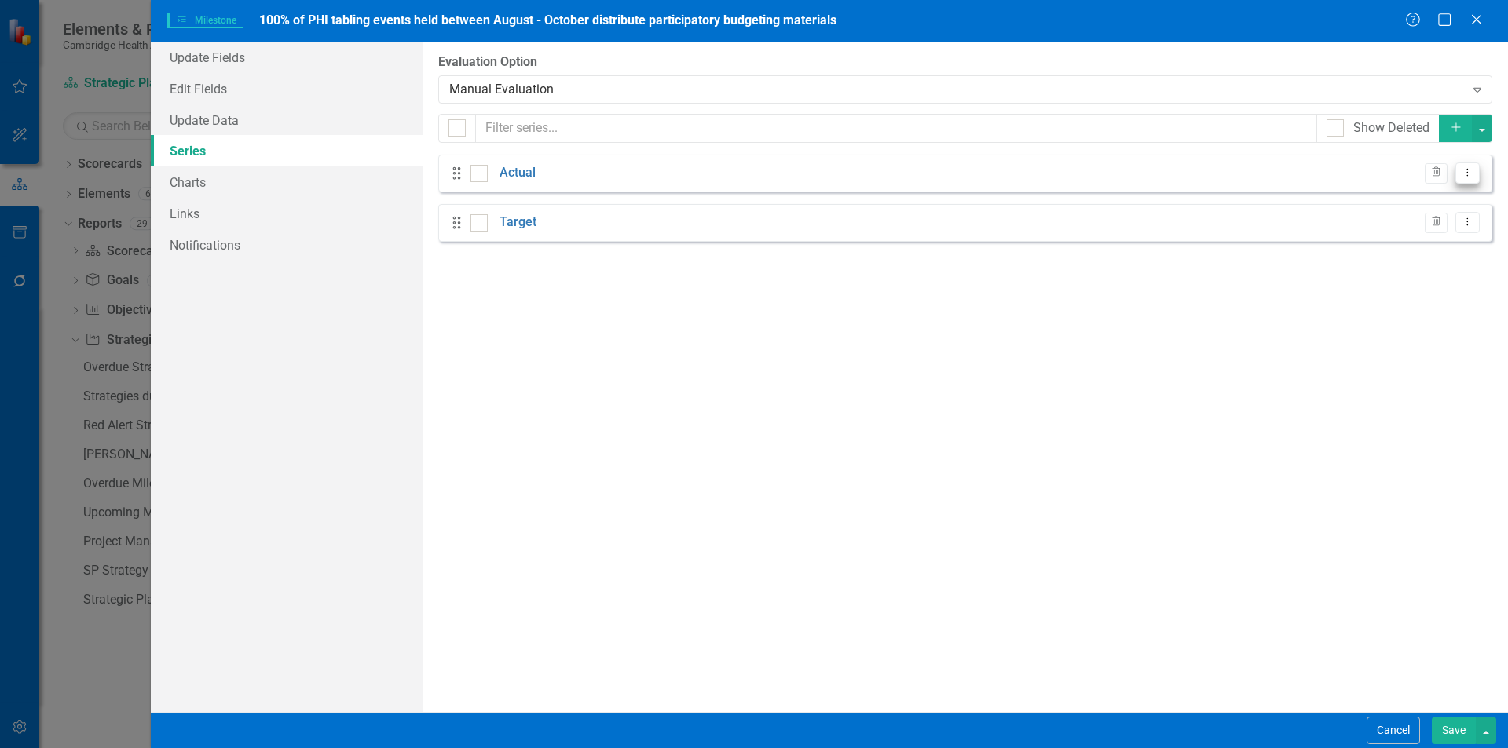
click at [1460, 170] on icon "Dropdown Menu" at bounding box center [1466, 172] width 13 height 10
click at [1405, 202] on link "Edit Edit Measure Series" at bounding box center [1389, 199] width 178 height 29
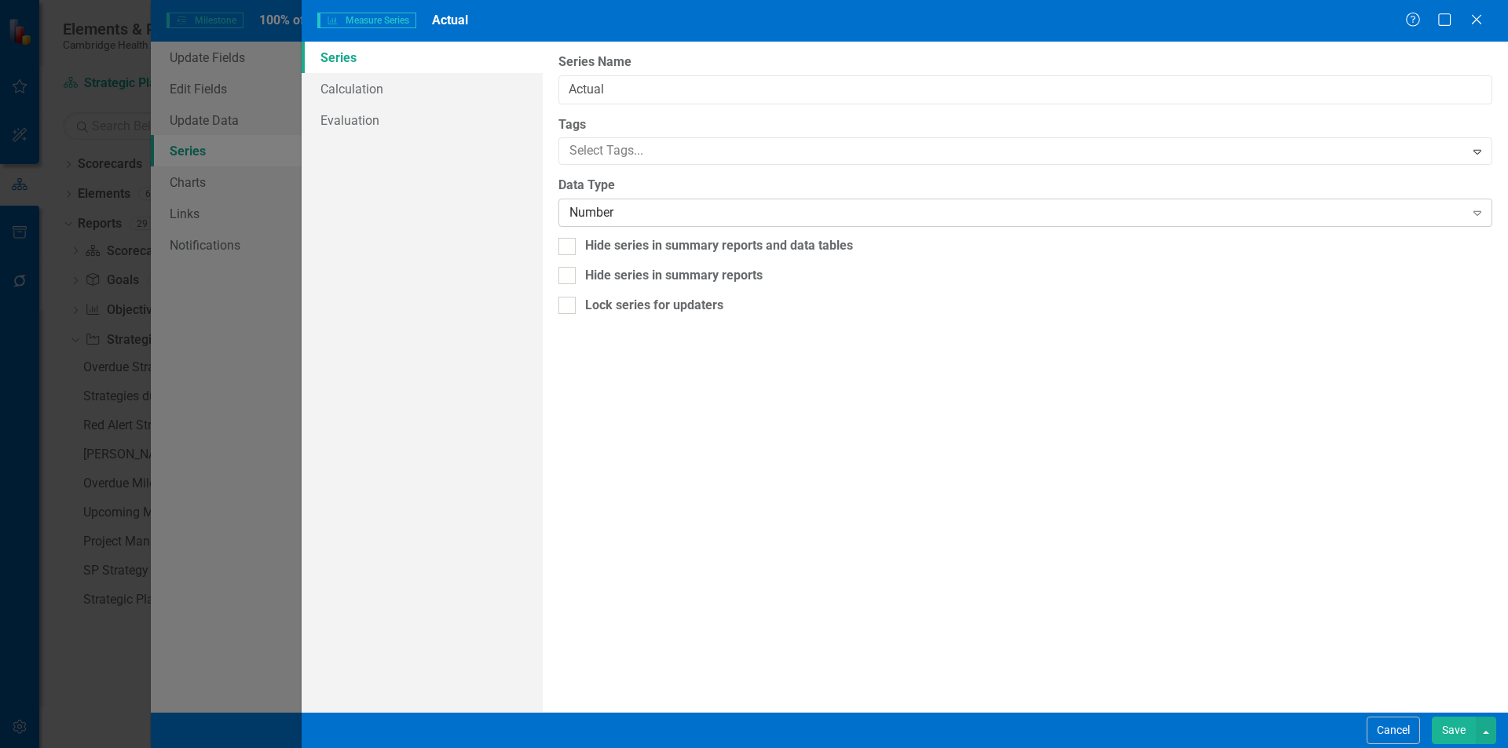
click at [667, 217] on div "Number" at bounding box center [1016, 213] width 894 height 18
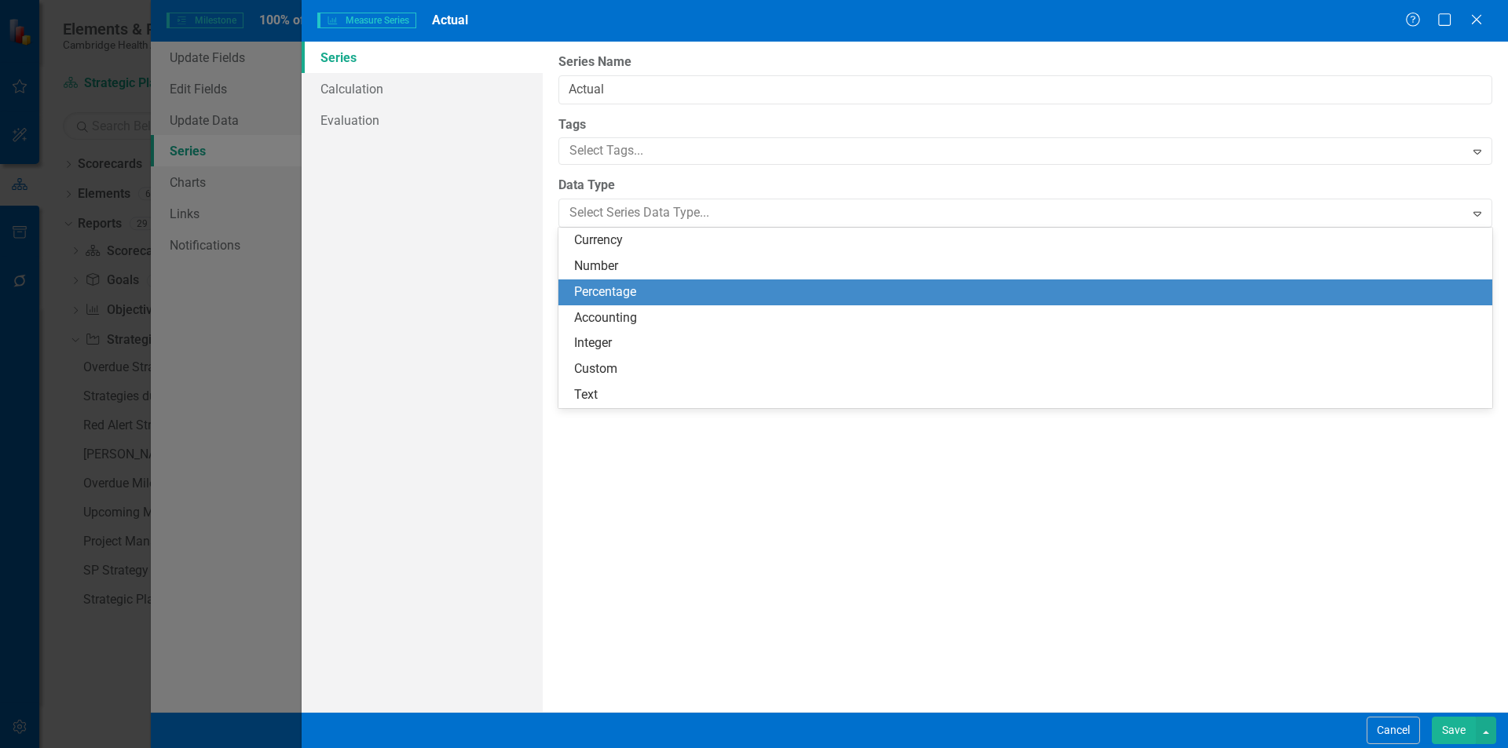
click at [627, 287] on div "Percentage" at bounding box center [1028, 292] width 908 height 18
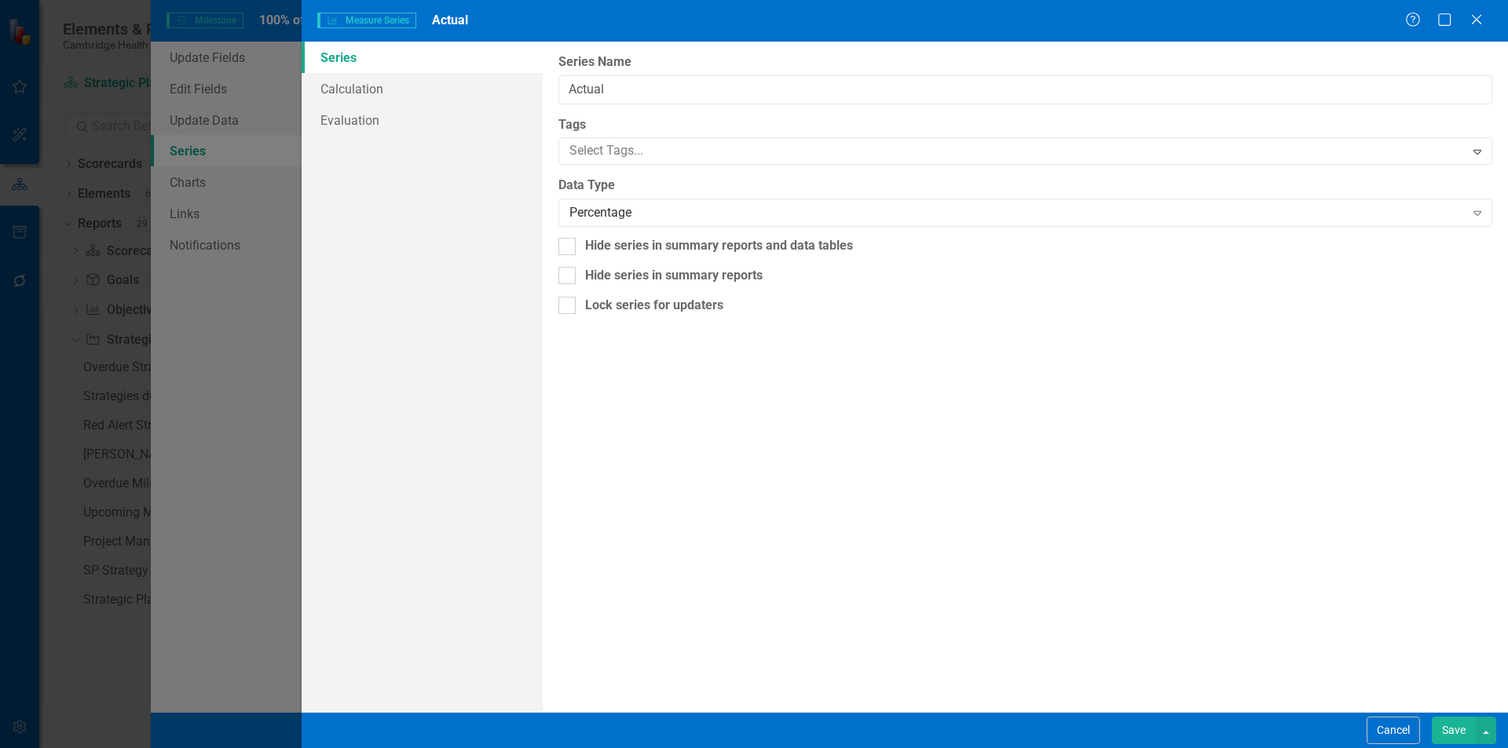
click at [1454, 727] on button "Save" at bounding box center [1453, 730] width 44 height 27
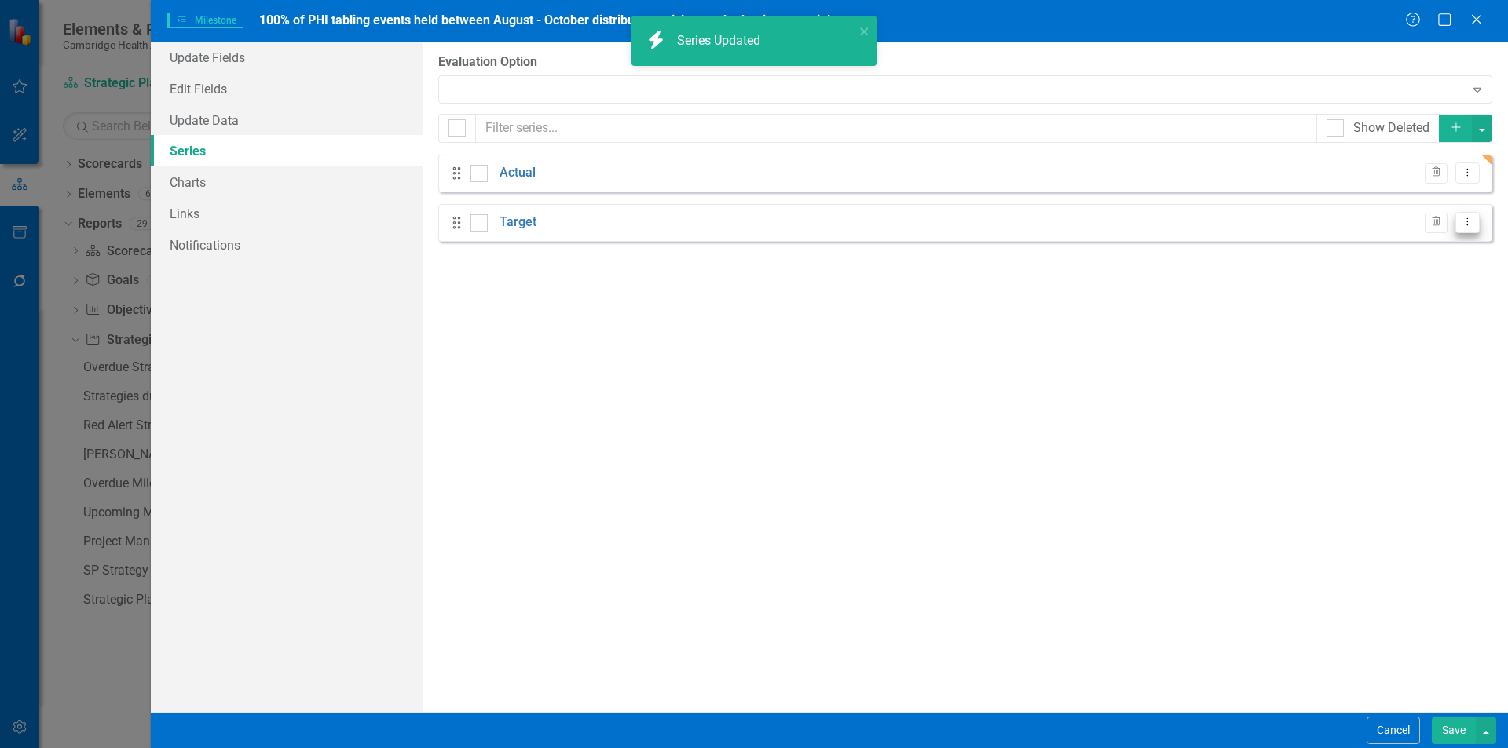
click at [1466, 222] on icon "Dropdown Menu" at bounding box center [1466, 222] width 13 height 10
click at [1399, 249] on link "Edit Edit Measure Series" at bounding box center [1389, 248] width 178 height 29
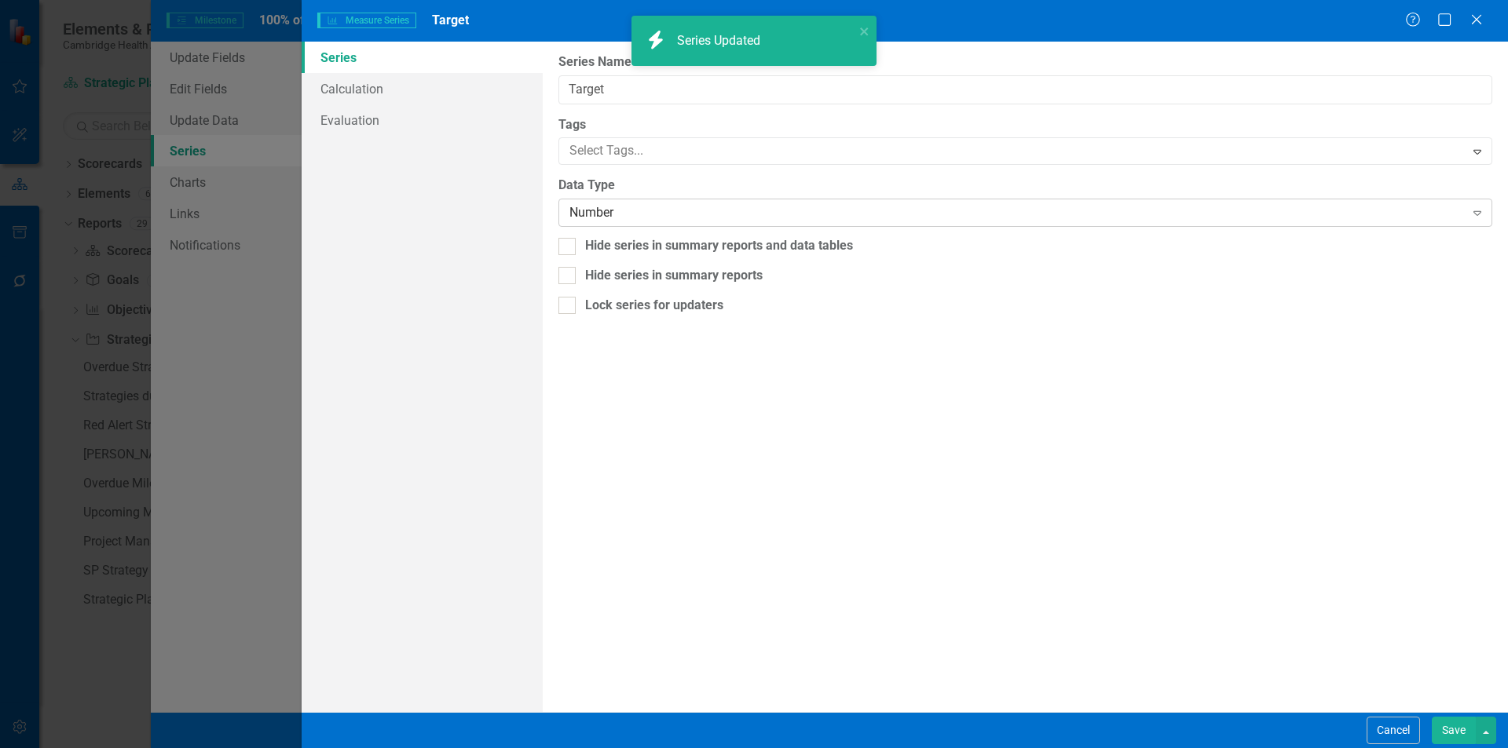
click at [761, 219] on div "Number" at bounding box center [1016, 213] width 894 height 18
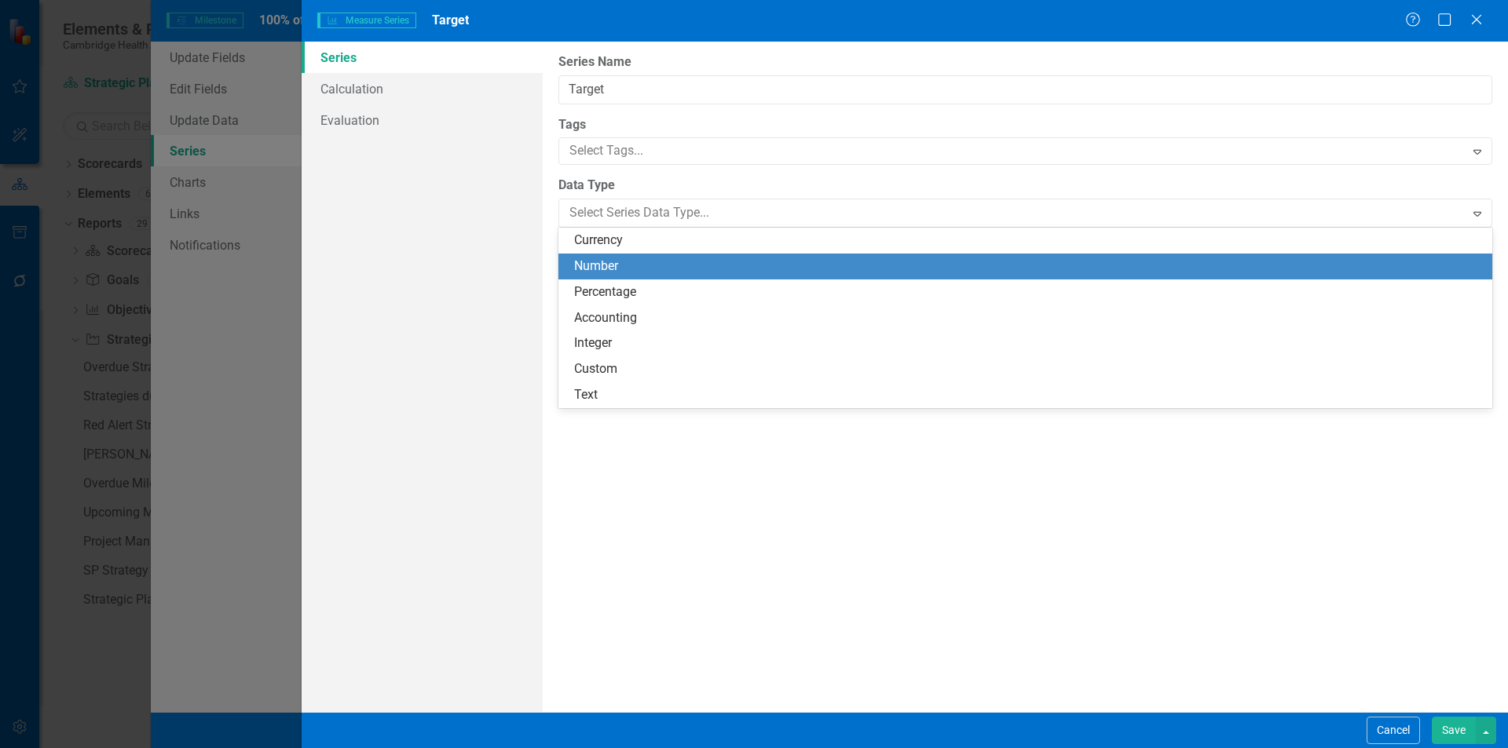
click at [623, 281] on div "Percentage" at bounding box center [1025, 293] width 934 height 26
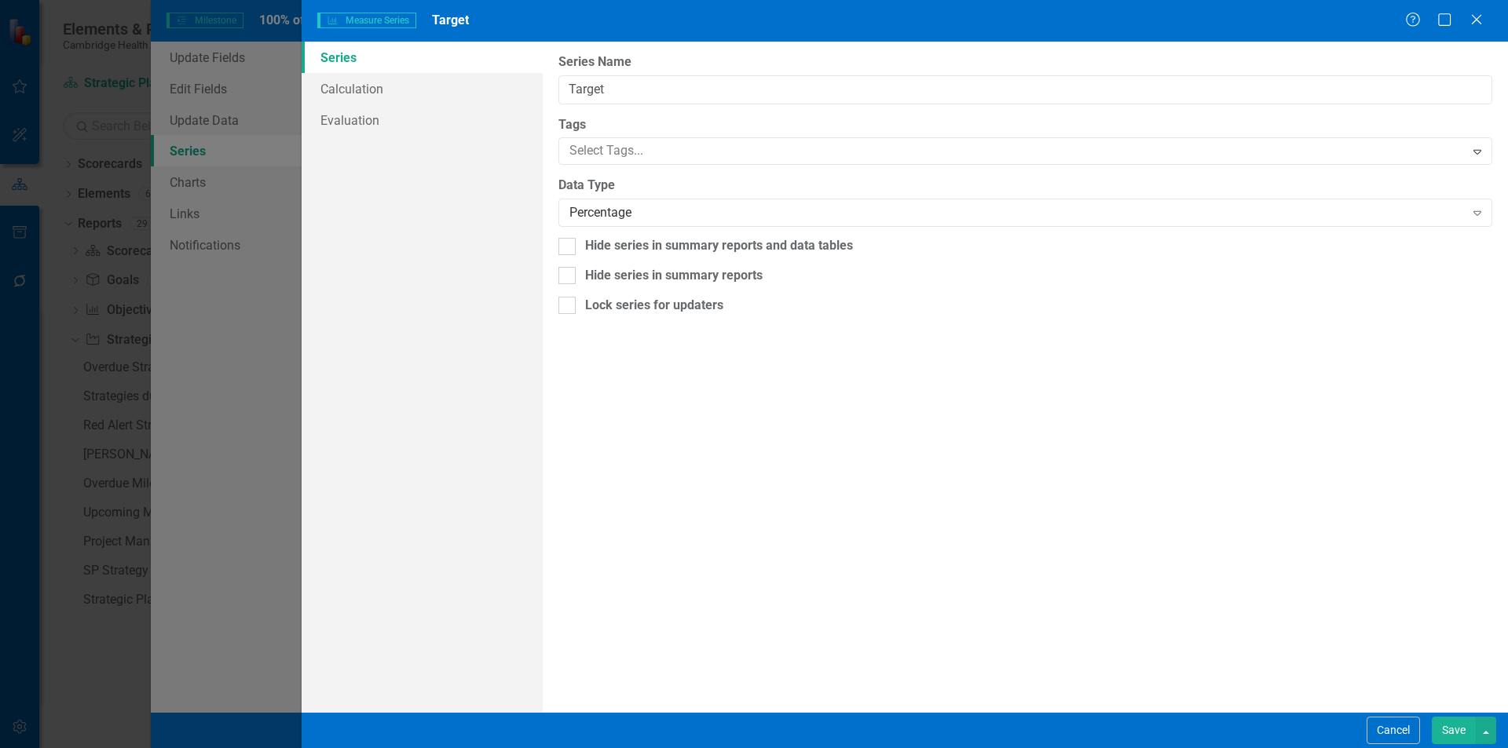
click at [1455, 722] on button "Save" at bounding box center [1453, 730] width 44 height 27
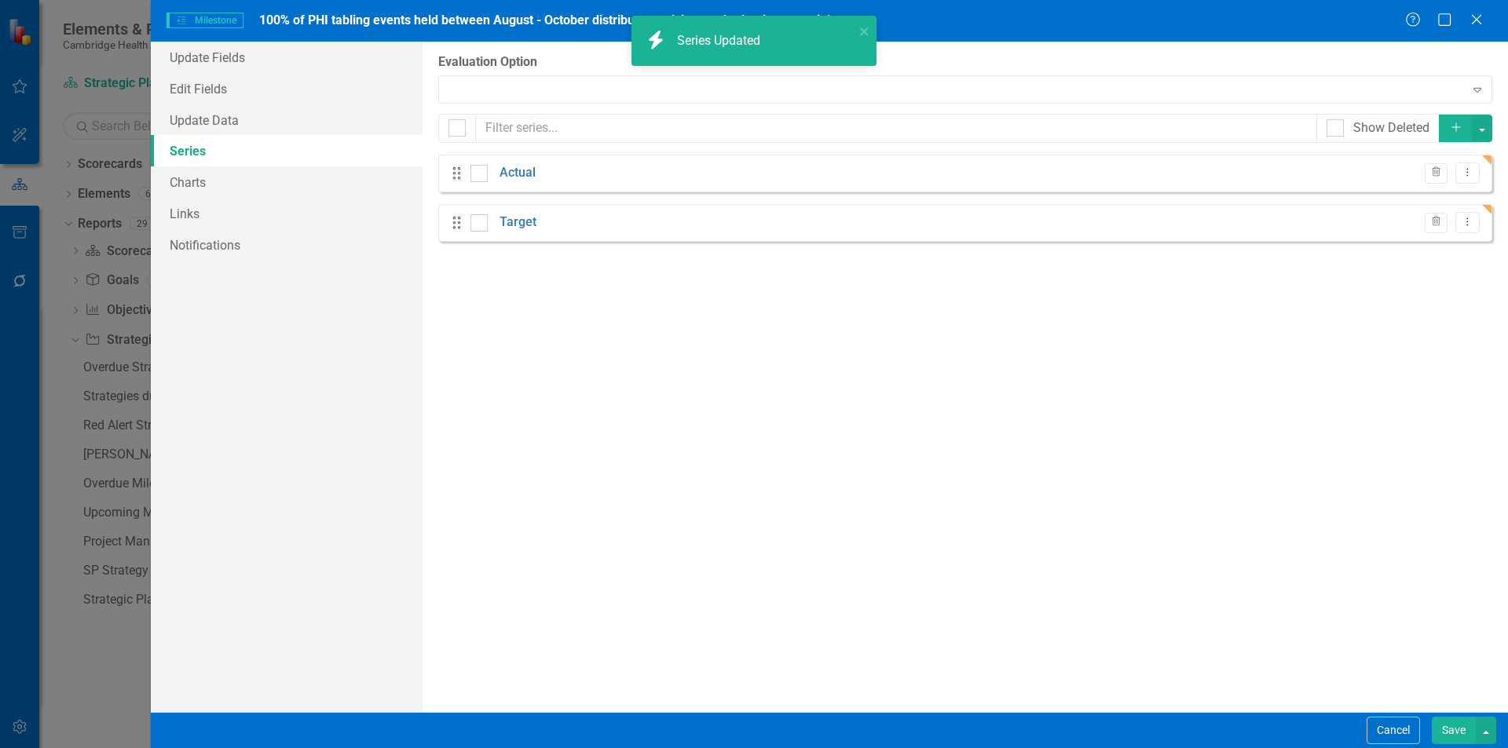
click at [1455, 722] on button "Save" at bounding box center [1453, 730] width 44 height 27
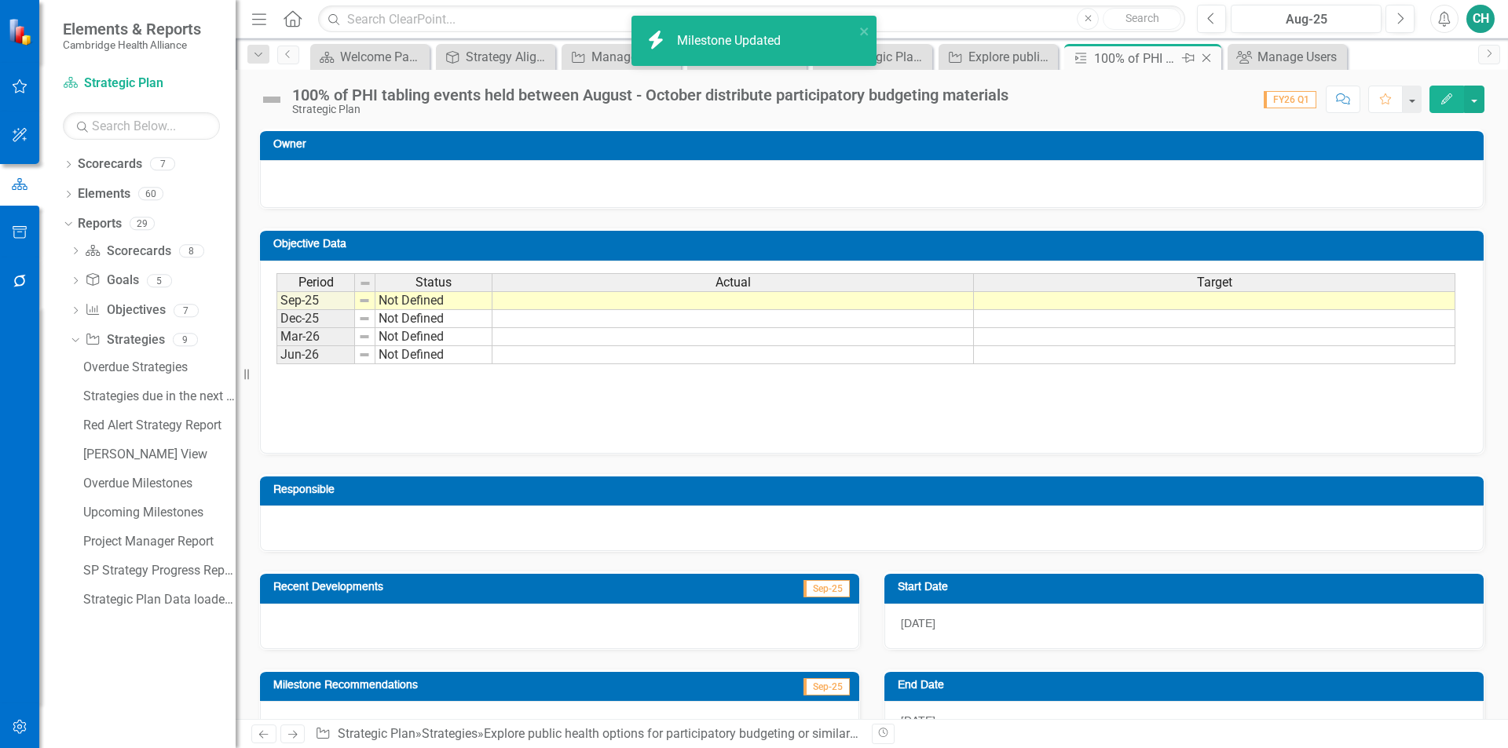
click at [1211, 55] on icon "Close" at bounding box center [1206, 58] width 16 height 13
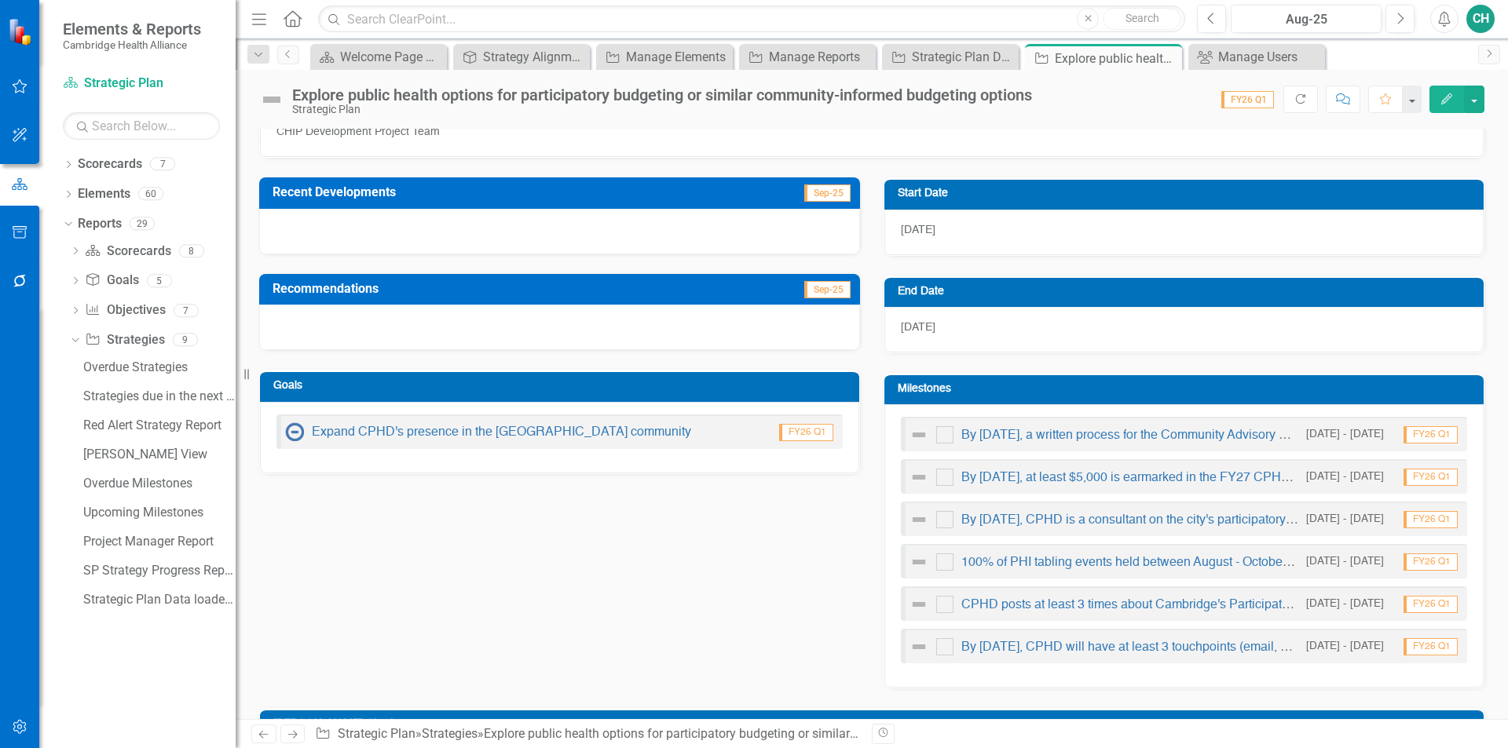
scroll to position [314, 0]
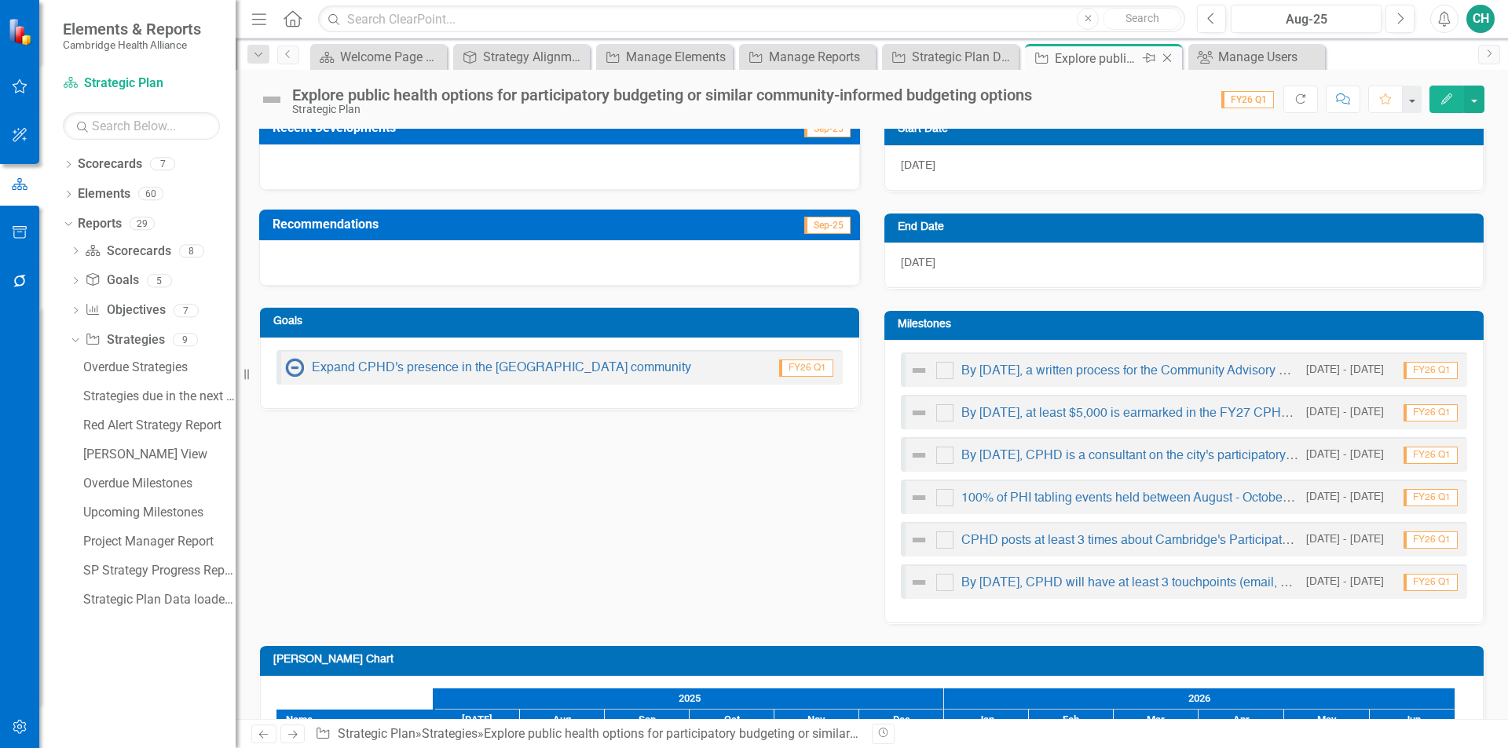
click at [1171, 56] on icon "Close" at bounding box center [1167, 58] width 16 height 13
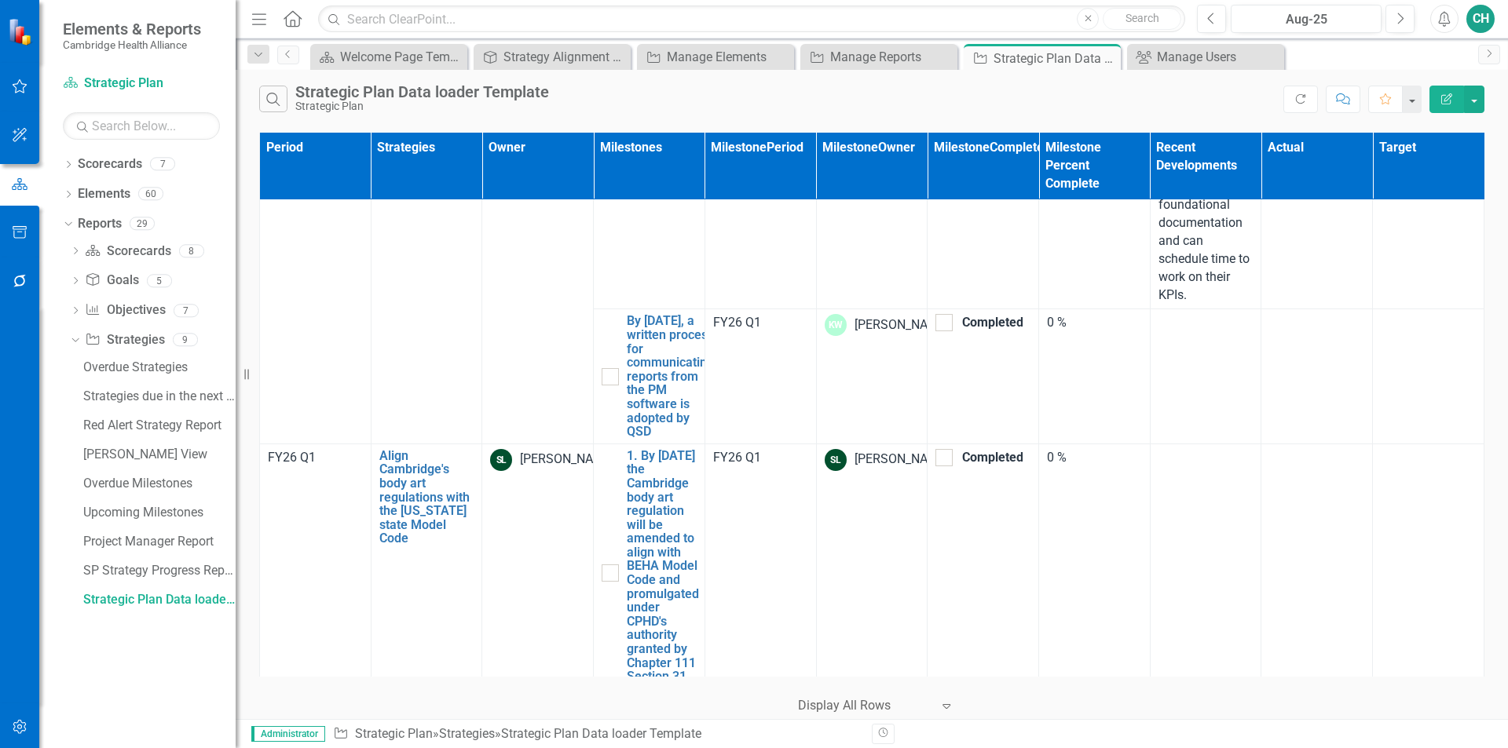
scroll to position [8949, 0]
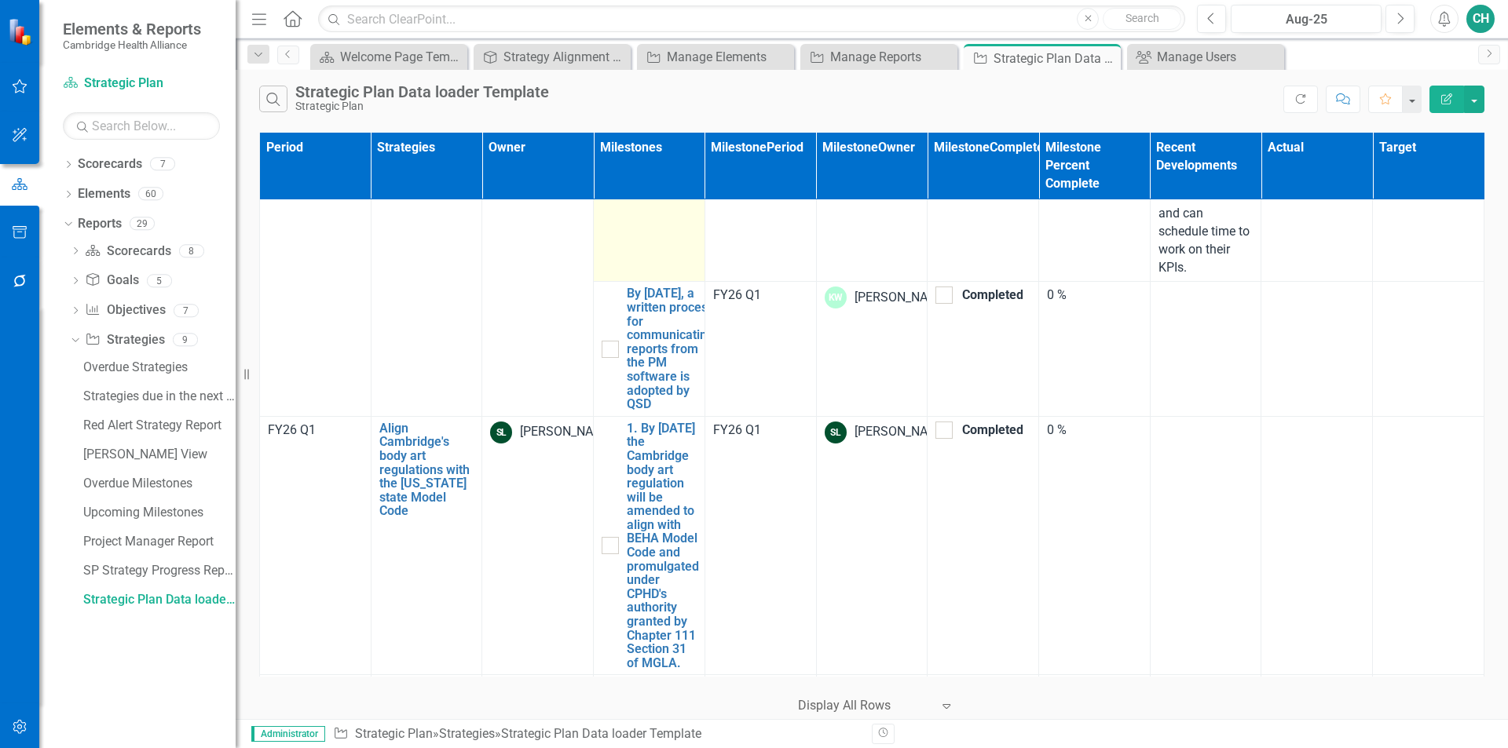
click at [676, 45] on link "100% of performance dashboards are set-up" at bounding box center [664, 17] width 74 height 55
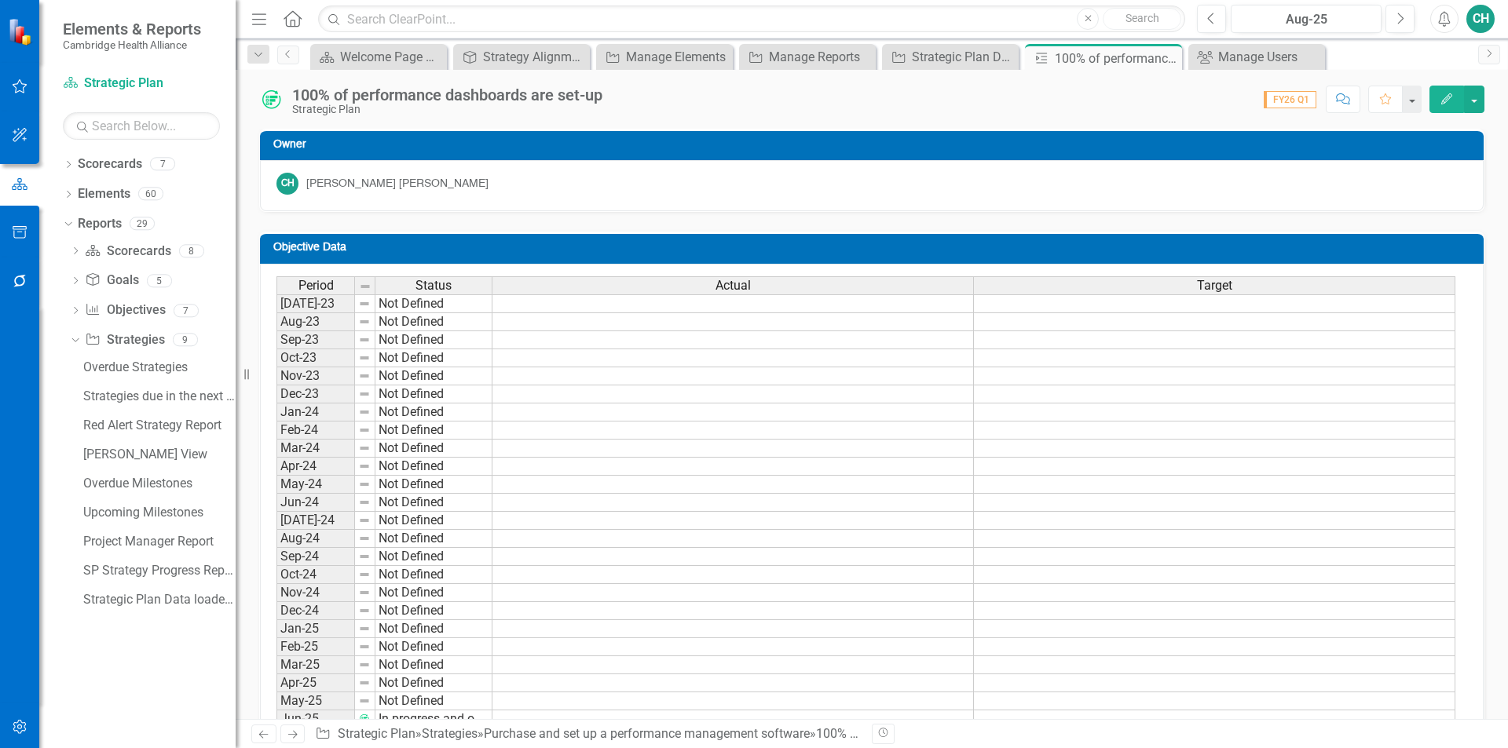
click at [1441, 111] on button "Edit" at bounding box center [1446, 99] width 35 height 27
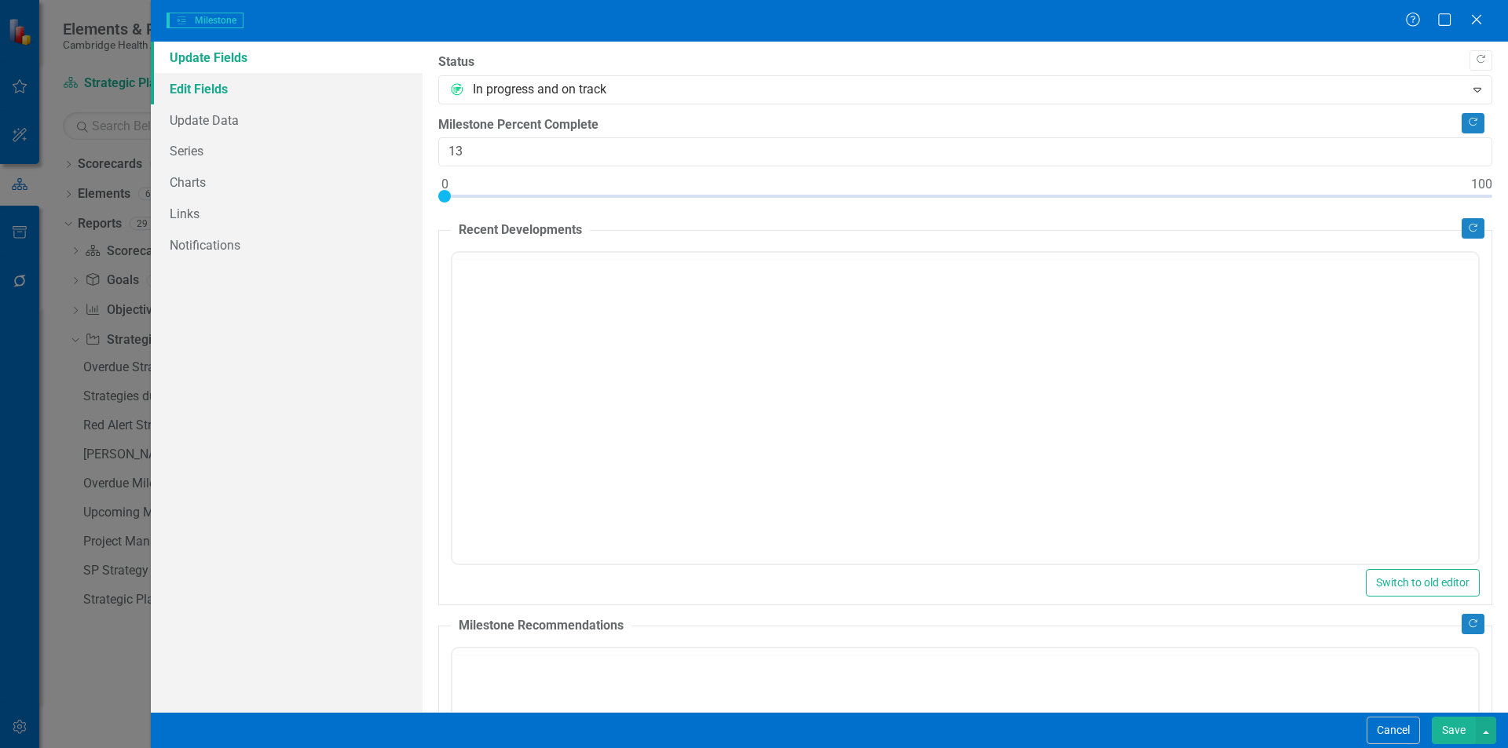
click at [205, 90] on link "Edit Fields" at bounding box center [287, 88] width 272 height 31
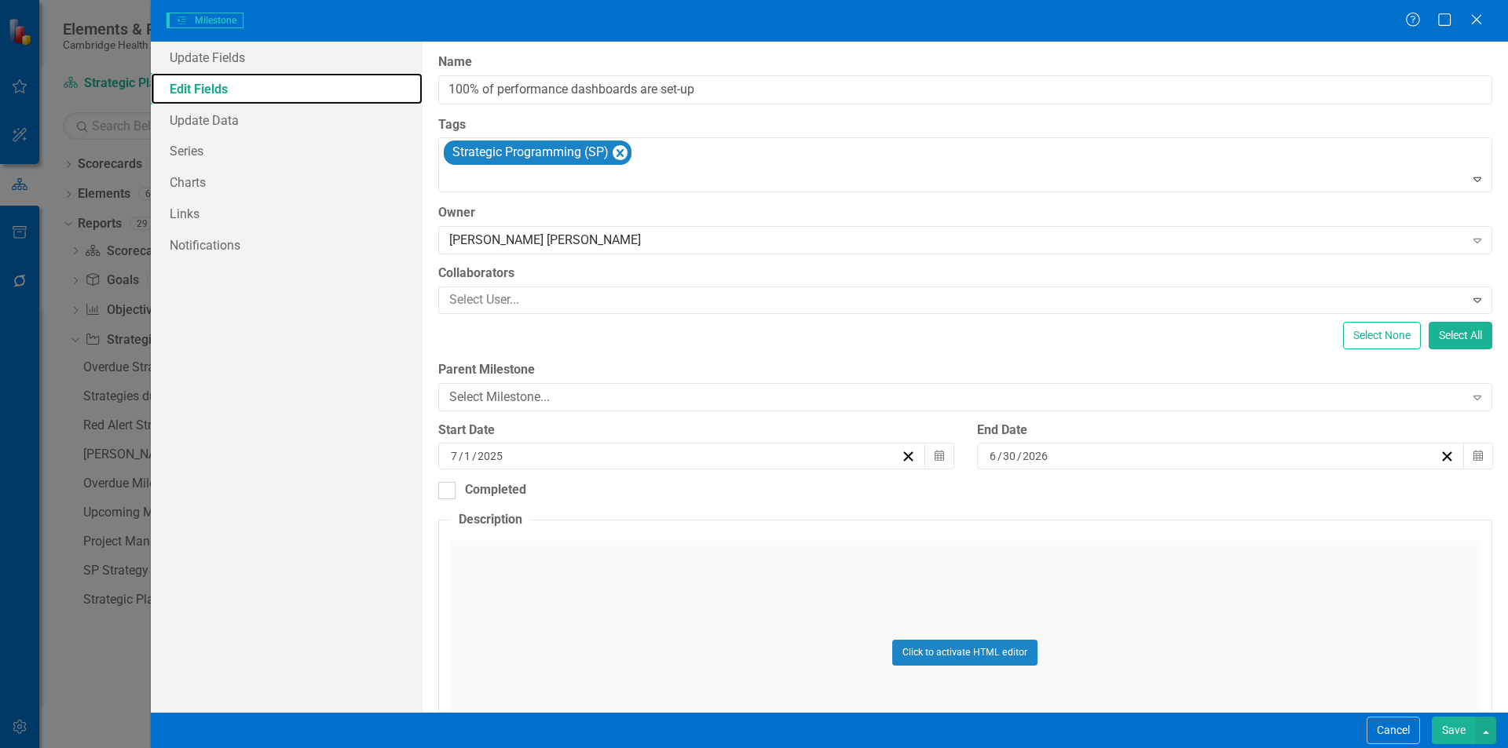
type input "100% of performance dashboards are set-up"
type input "7"
type input "6"
type input "2026"
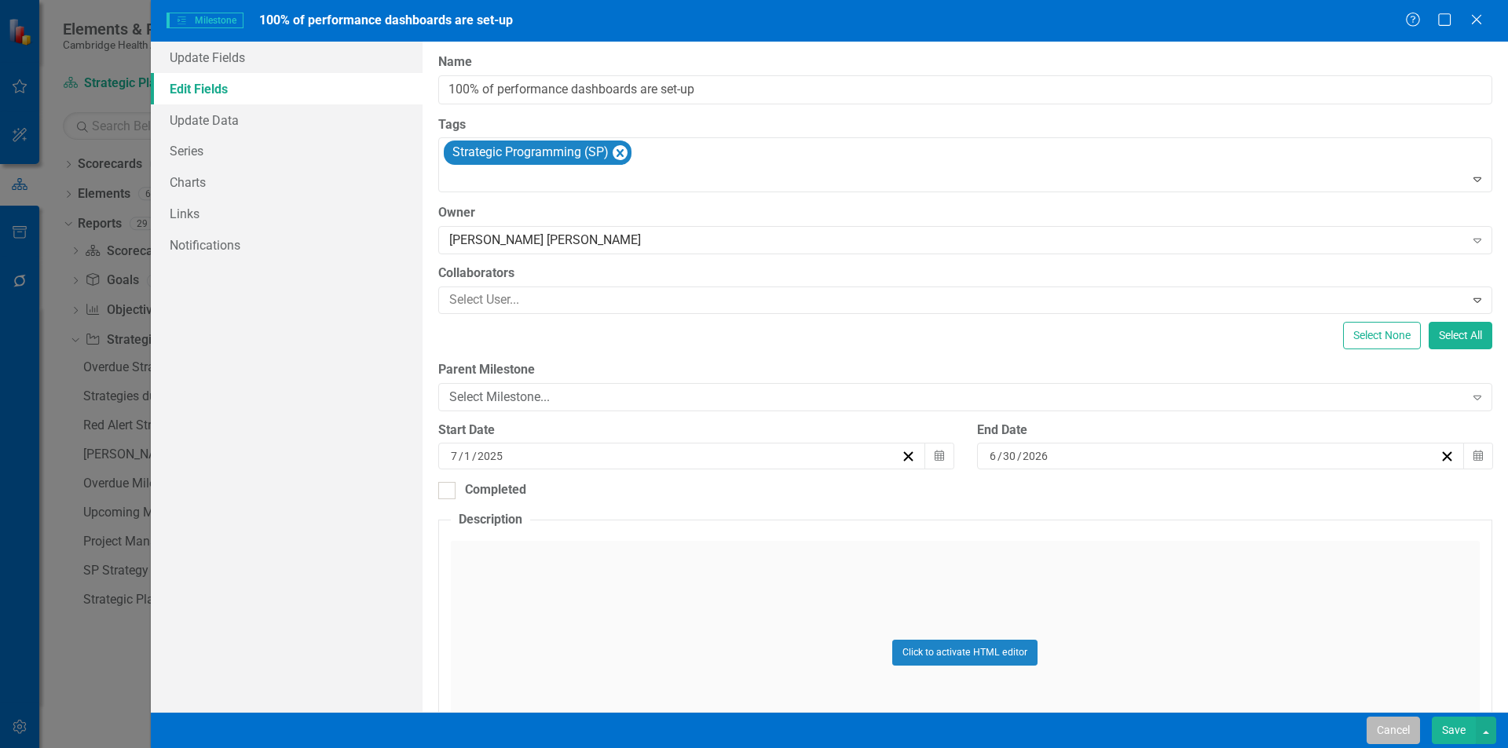
click at [1380, 727] on button "Cancel" at bounding box center [1392, 730] width 53 height 27
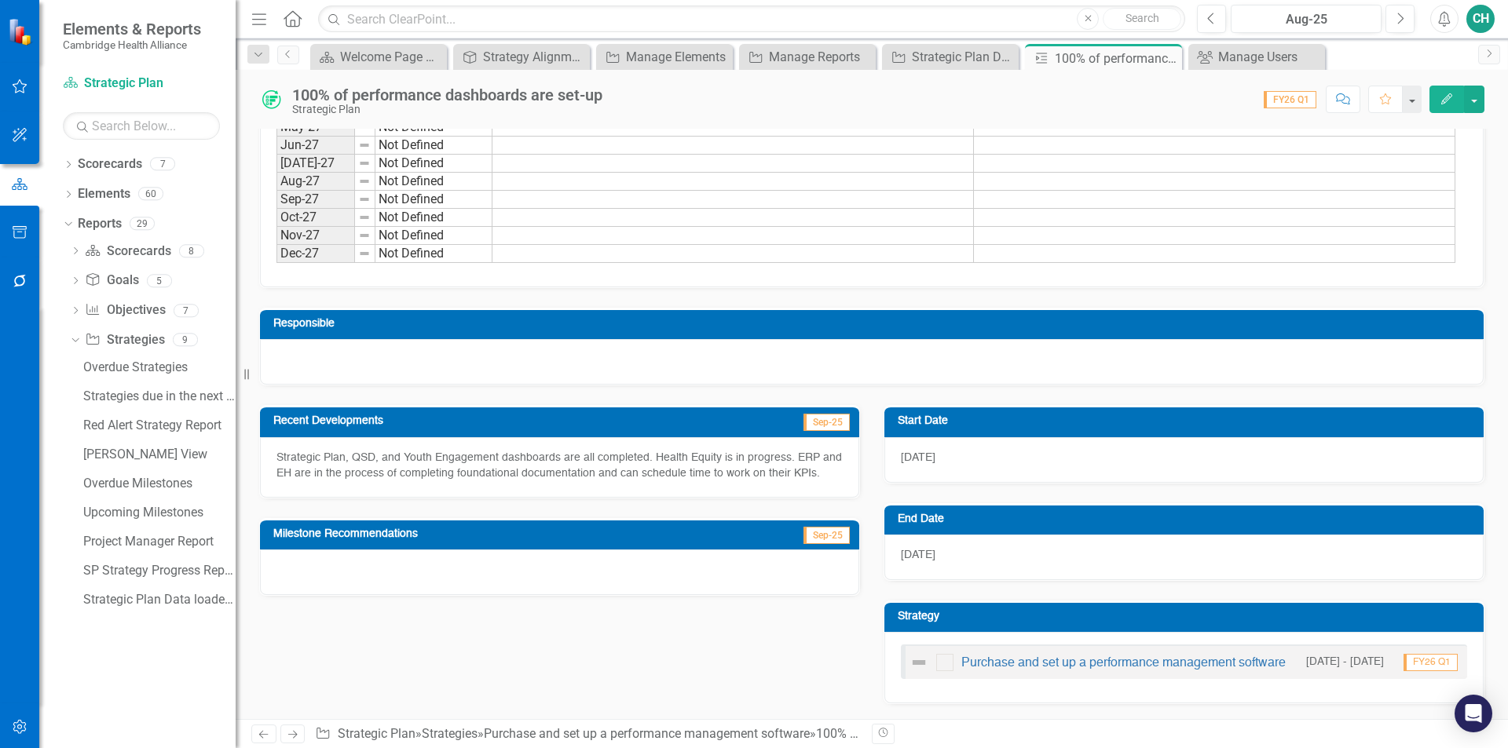
scroll to position [1008, 0]
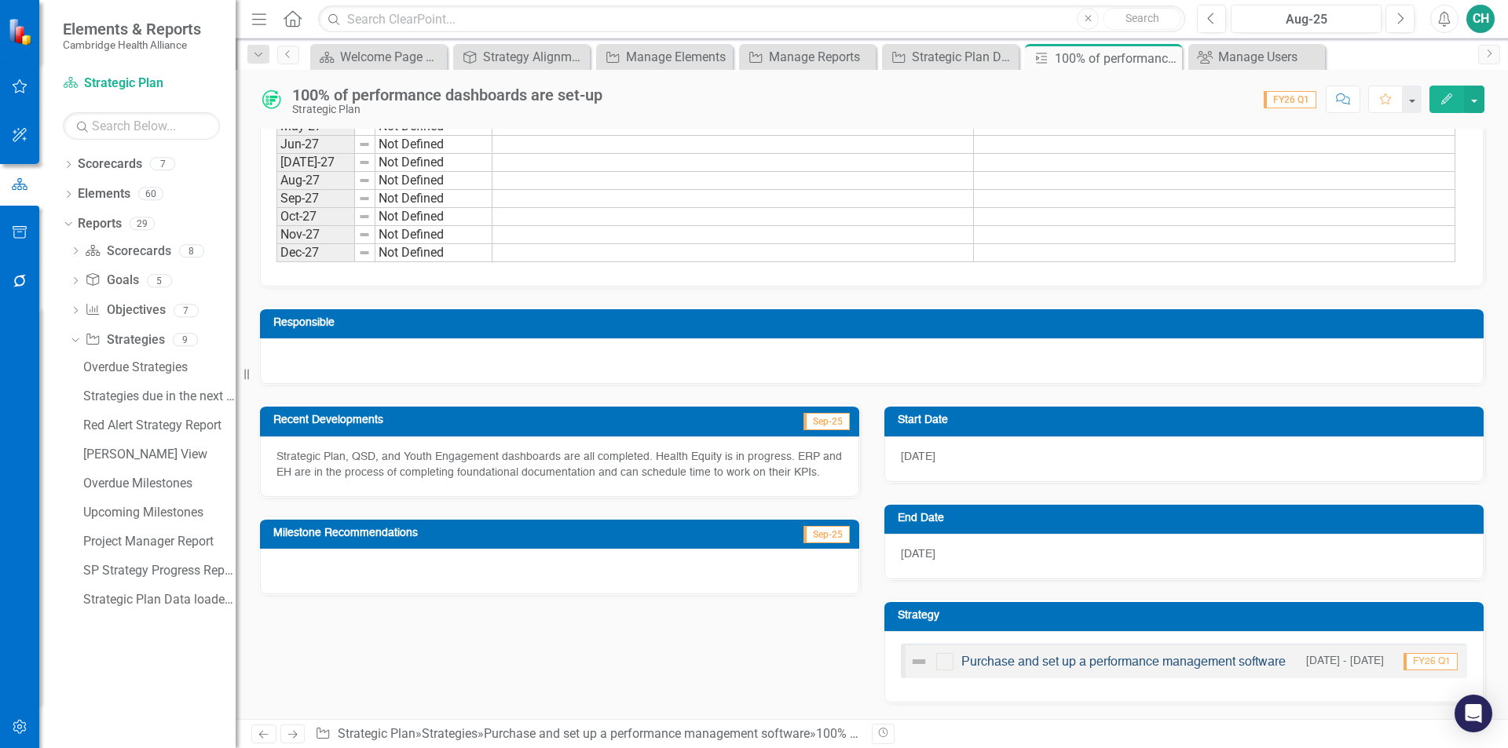
click at [1045, 661] on link "Purchase and set up a performance management software" at bounding box center [1123, 662] width 324 height 13
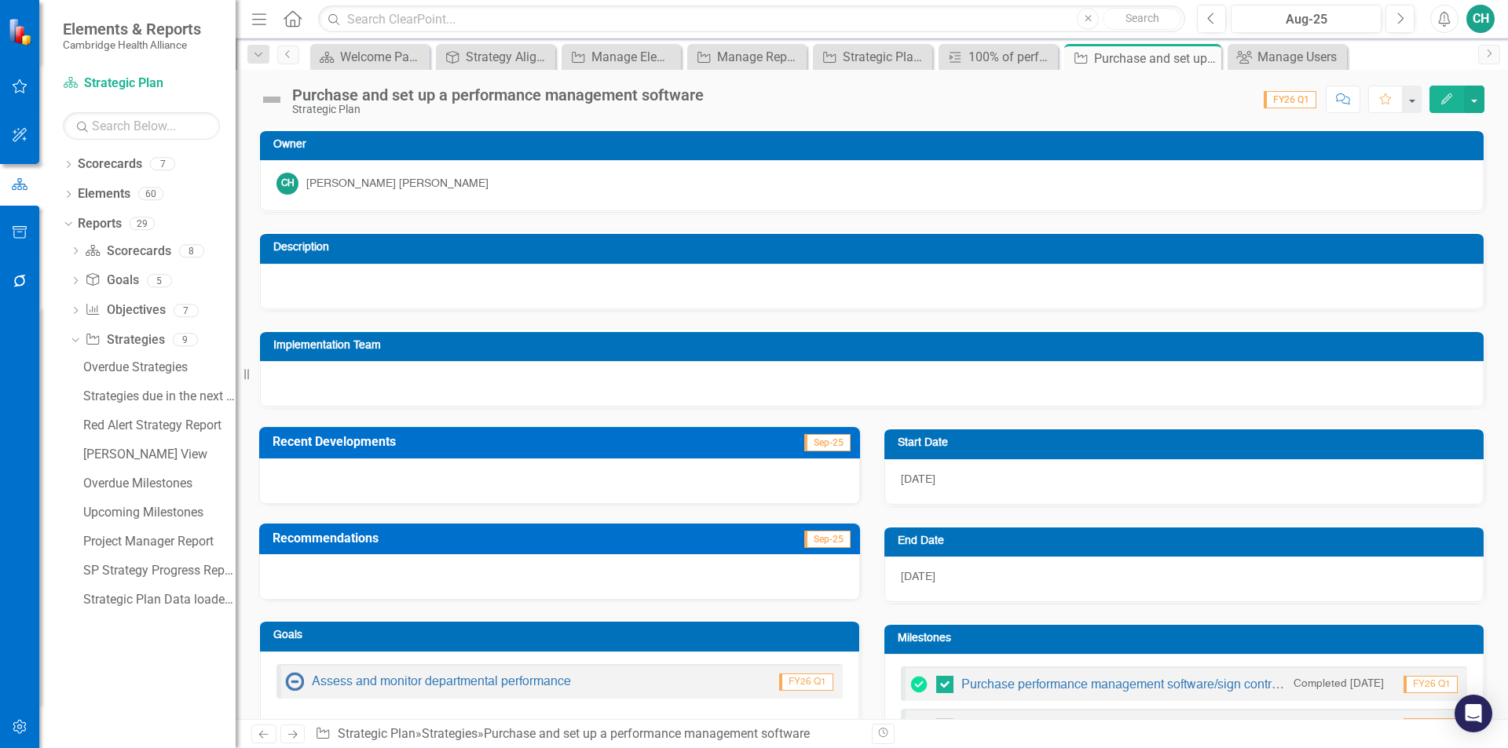
click at [1451, 104] on icon "Edit" at bounding box center [1446, 98] width 14 height 11
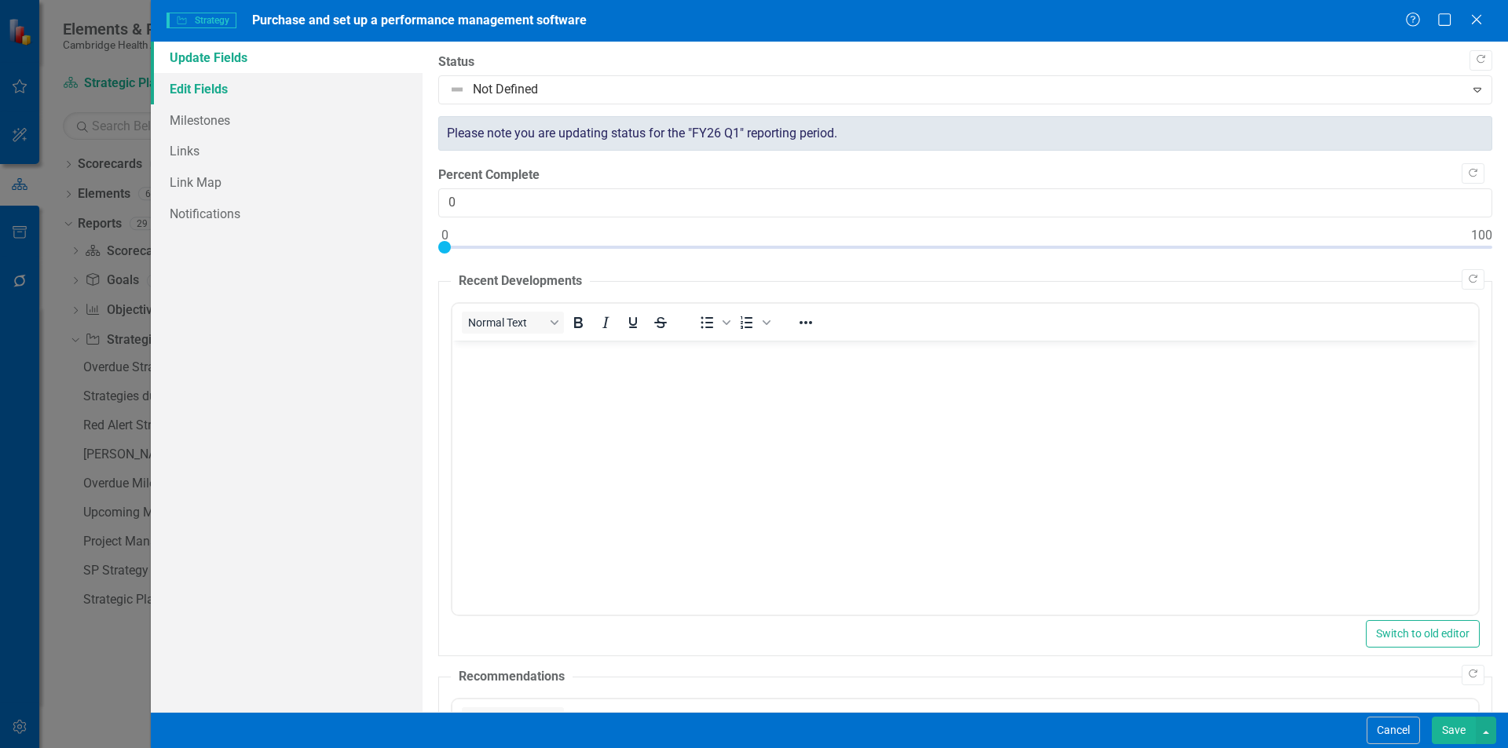
click at [210, 96] on link "Edit Fields" at bounding box center [287, 88] width 272 height 31
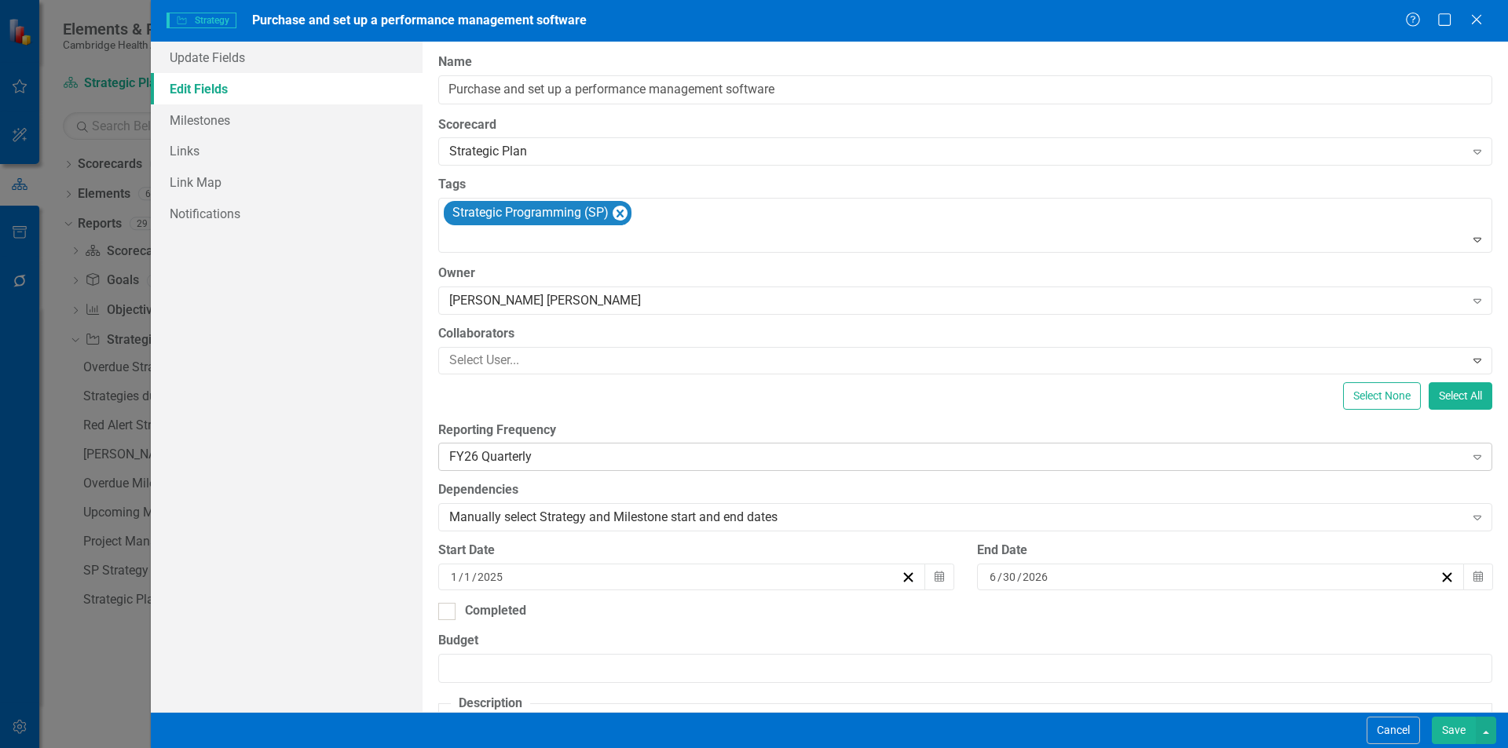
click at [516, 452] on div "FY26 Quarterly" at bounding box center [956, 457] width 1015 height 18
click at [1441, 725] on button "Save" at bounding box center [1453, 730] width 44 height 27
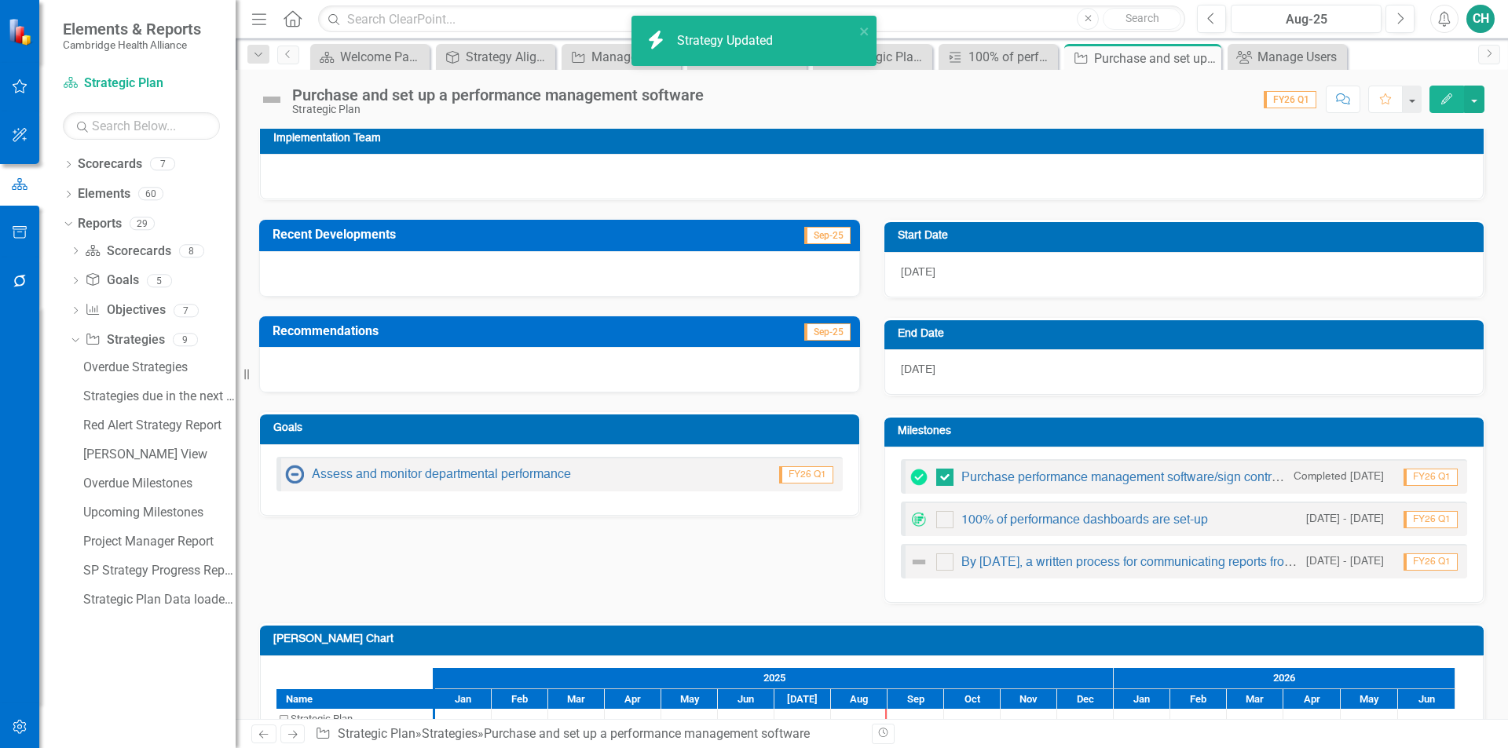
scroll to position [236, 0]
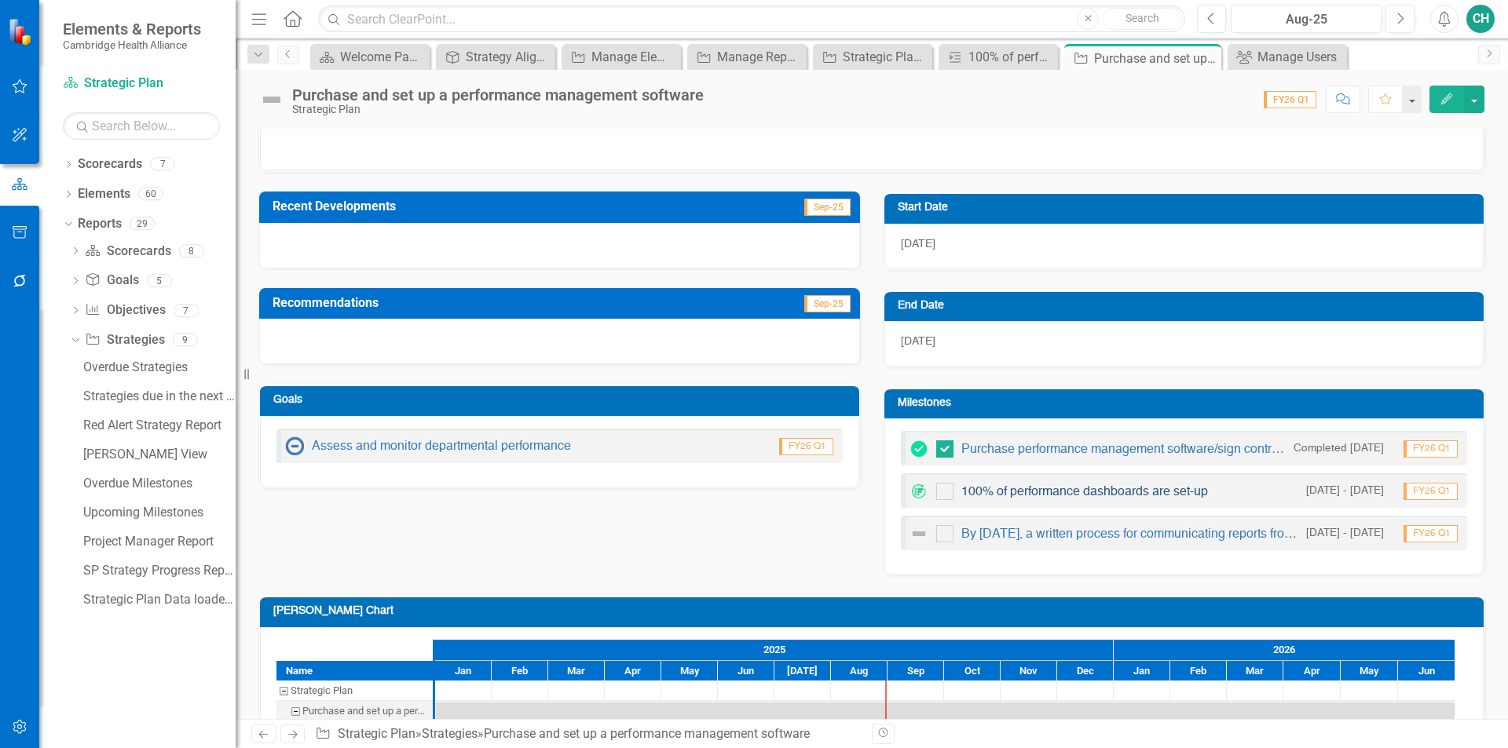
click at [1108, 489] on link "100% of performance dashboards are set-up" at bounding box center [1084, 492] width 247 height 13
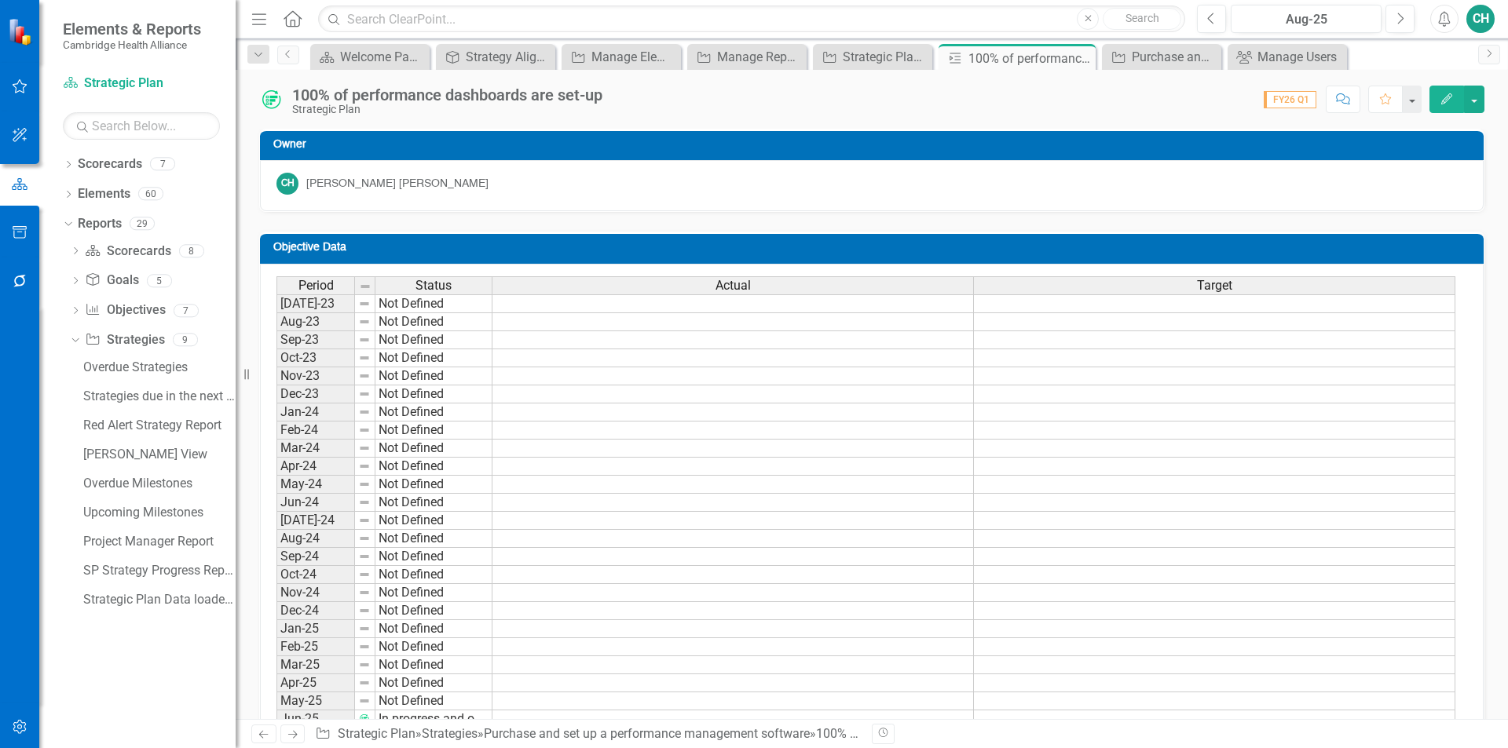
click at [1449, 99] on icon "Edit" at bounding box center [1446, 98] width 14 height 11
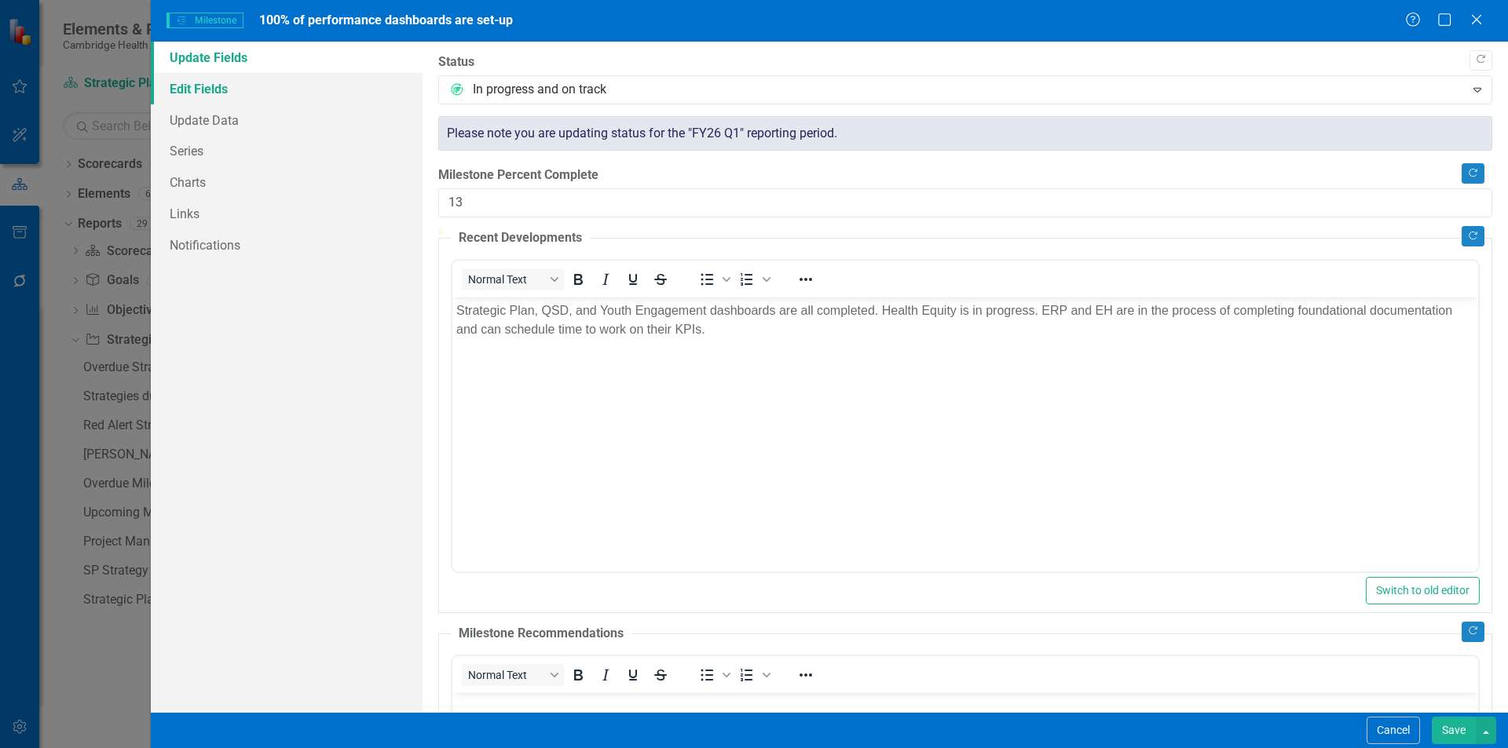
click at [254, 89] on link "Edit Fields" at bounding box center [287, 88] width 272 height 31
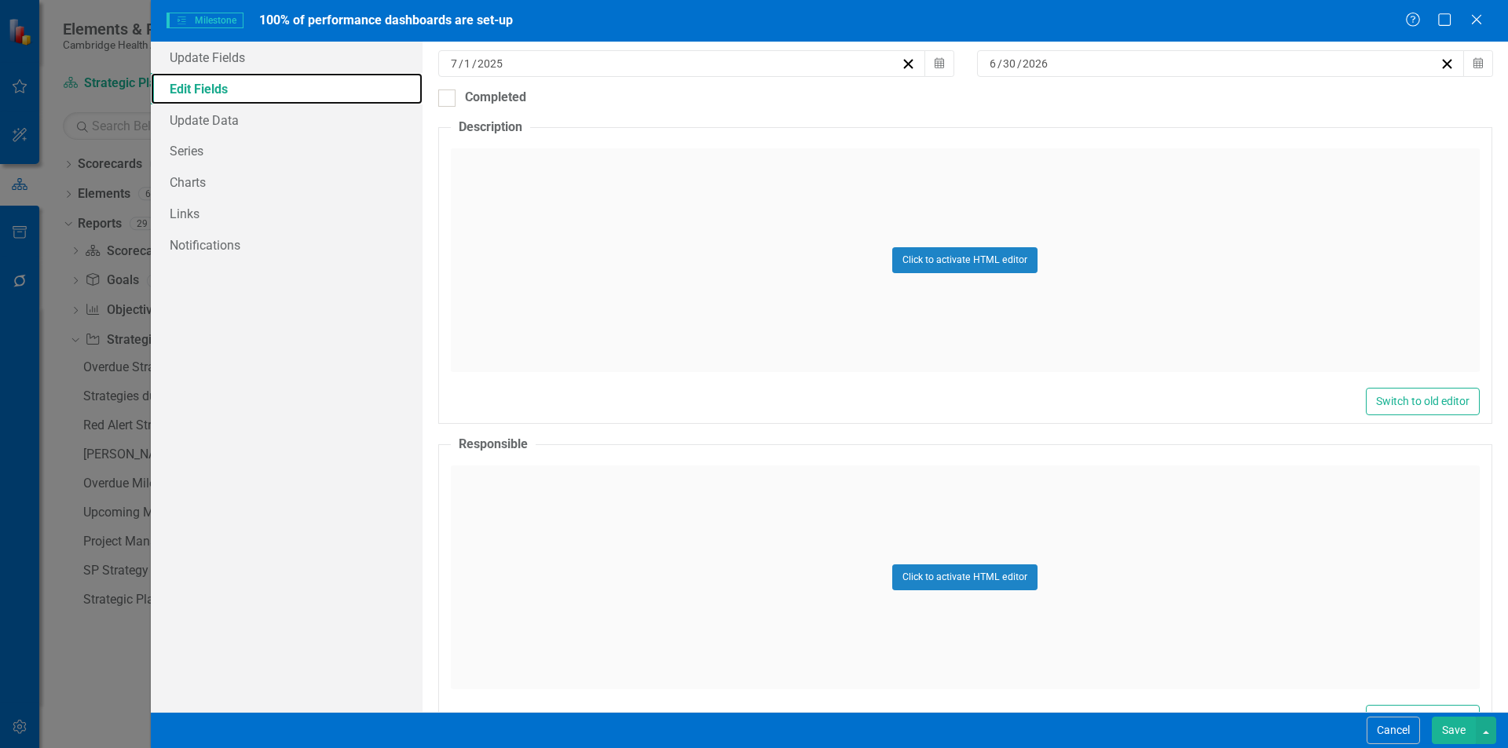
scroll to position [445, 0]
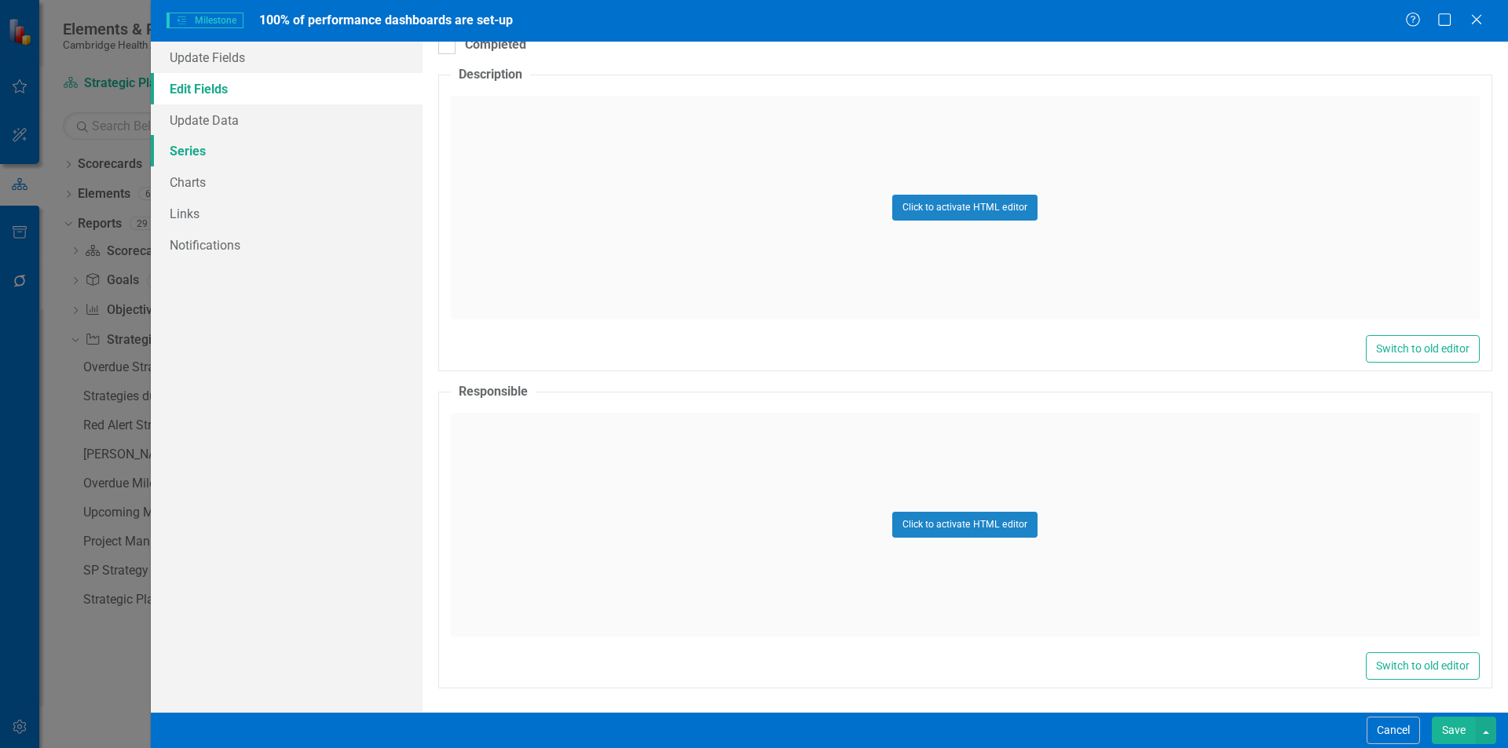
click at [200, 148] on link "Series" at bounding box center [287, 150] width 272 height 31
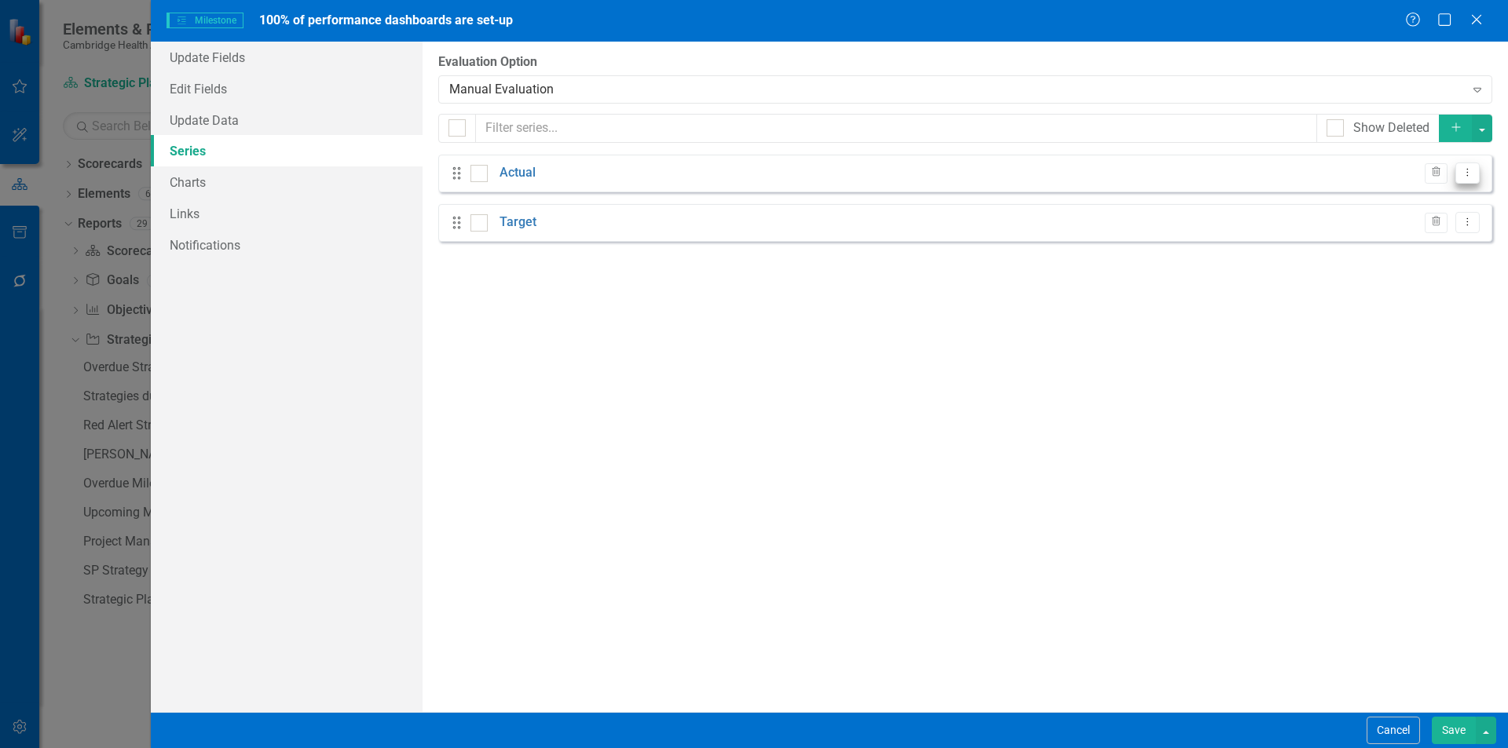
click at [1468, 179] on button "Dropdown Menu" at bounding box center [1467, 173] width 24 height 21
click at [1383, 201] on link "Edit Edit Measure Series" at bounding box center [1389, 199] width 178 height 29
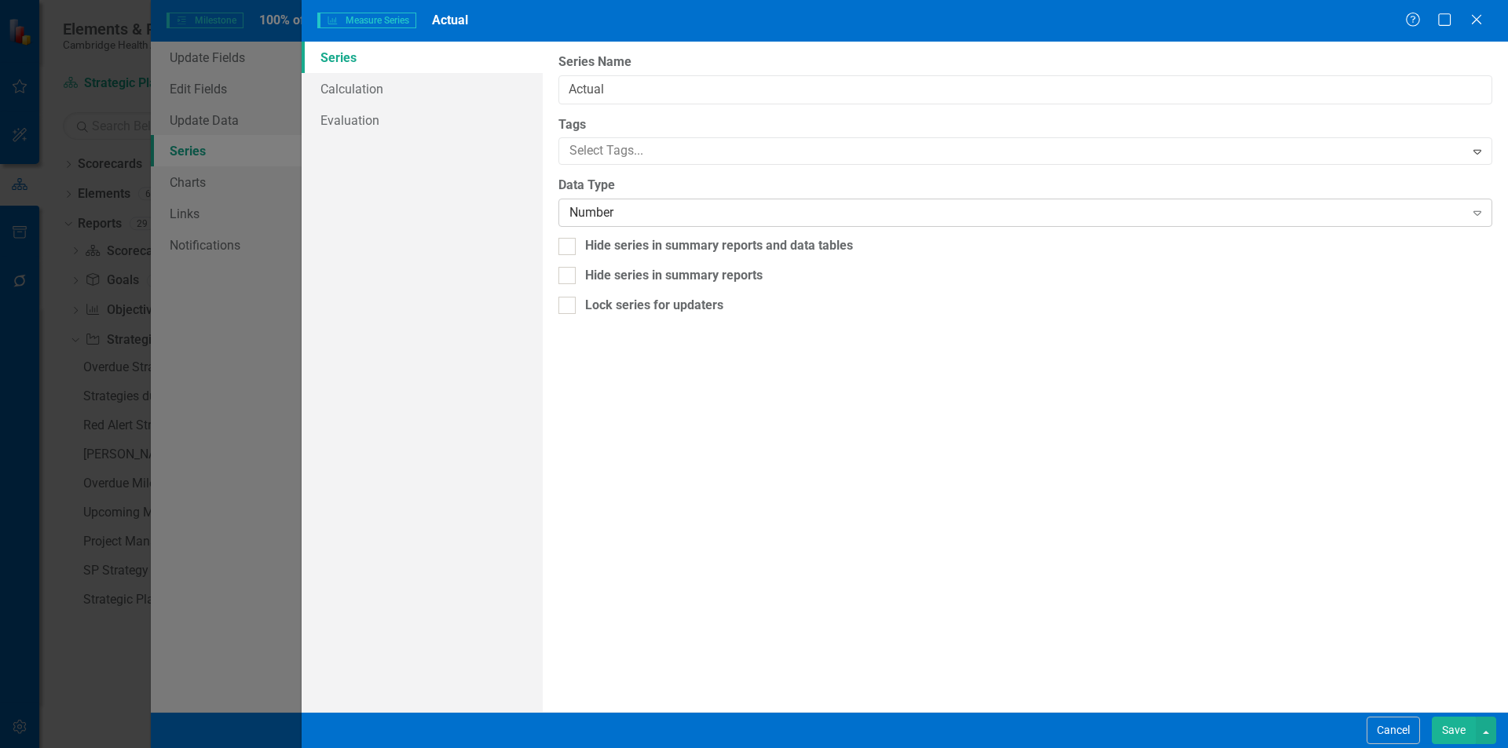
click at [690, 207] on div "Number" at bounding box center [1016, 213] width 894 height 18
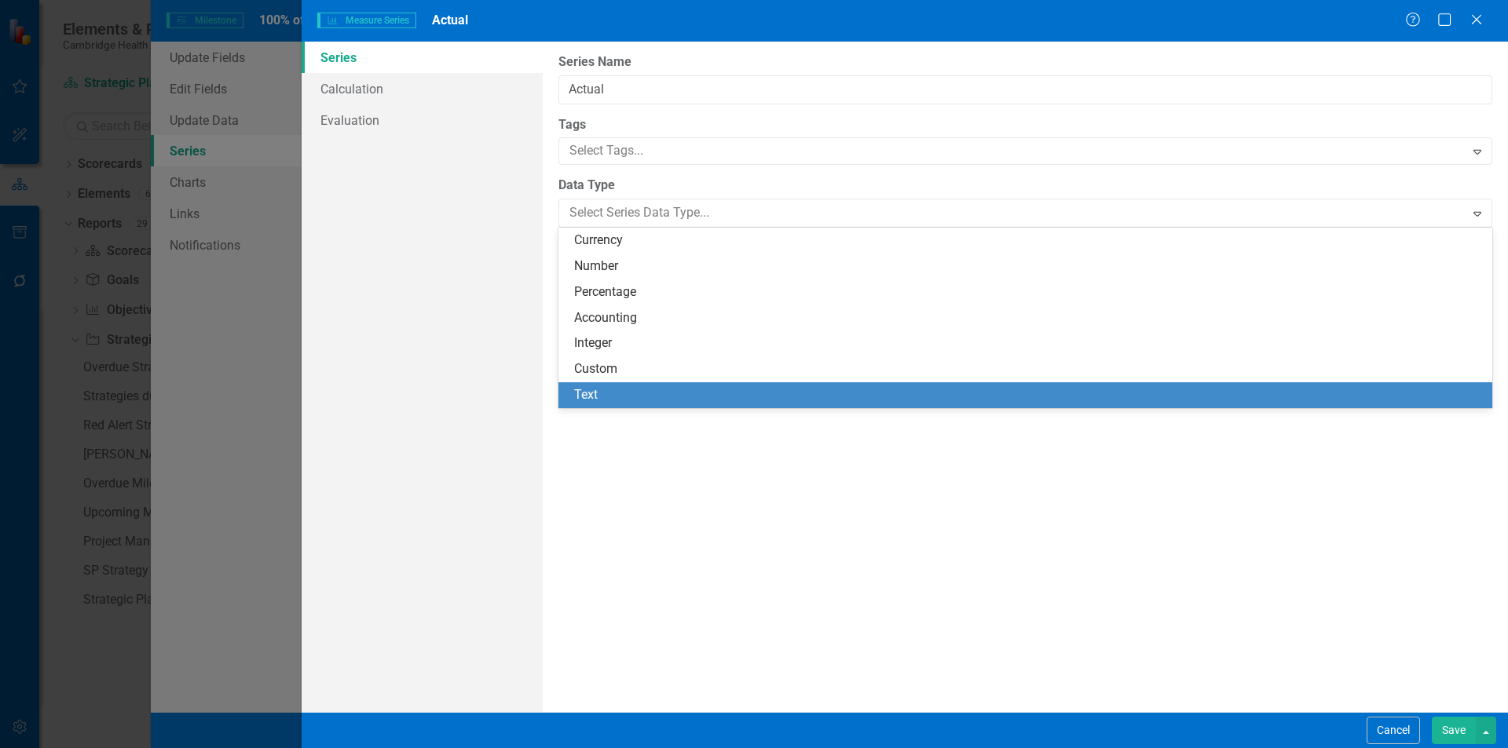
click at [1237, 572] on div "From this page, you can edit the name, type, and visibility options of your ser…" at bounding box center [1025, 377] width 965 height 671
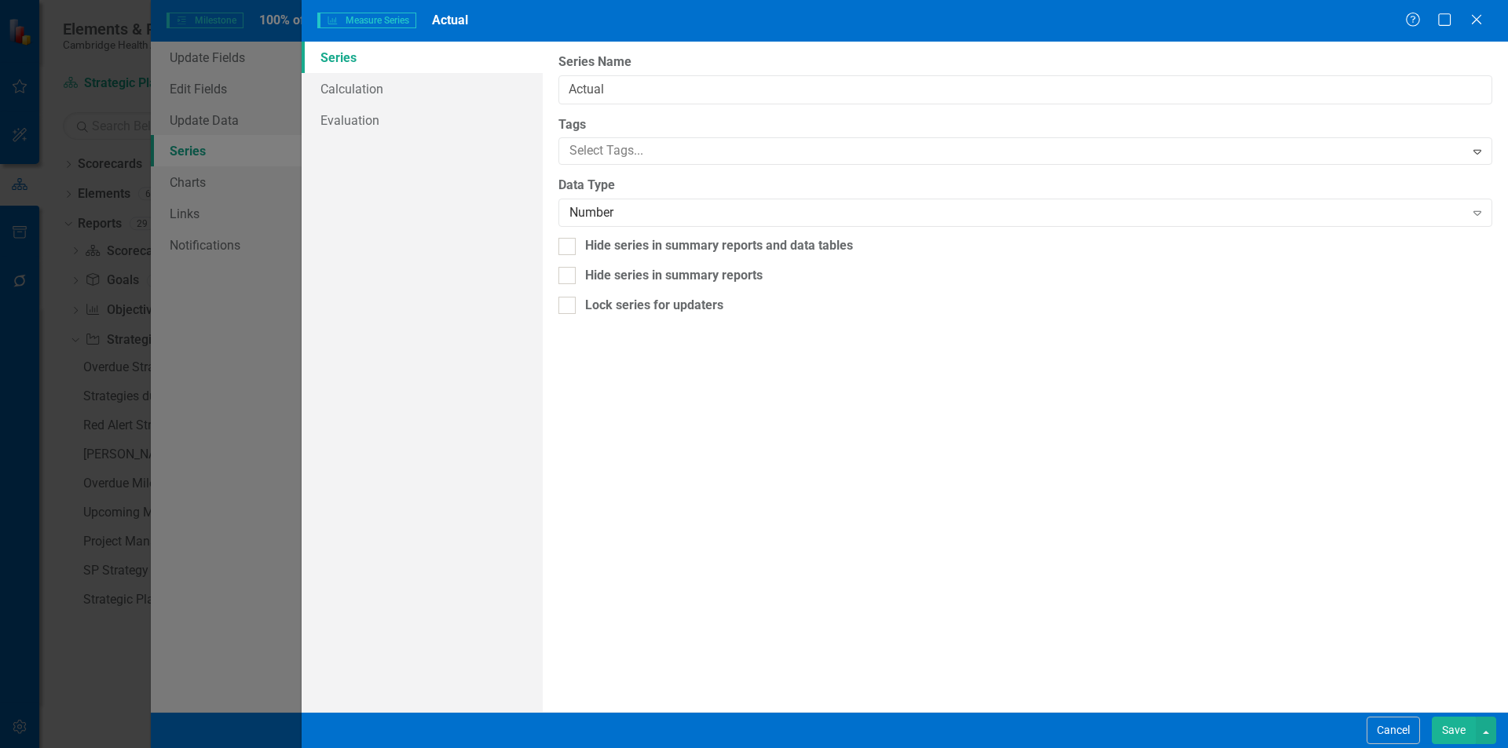
click at [1449, 721] on button "Save" at bounding box center [1453, 730] width 44 height 27
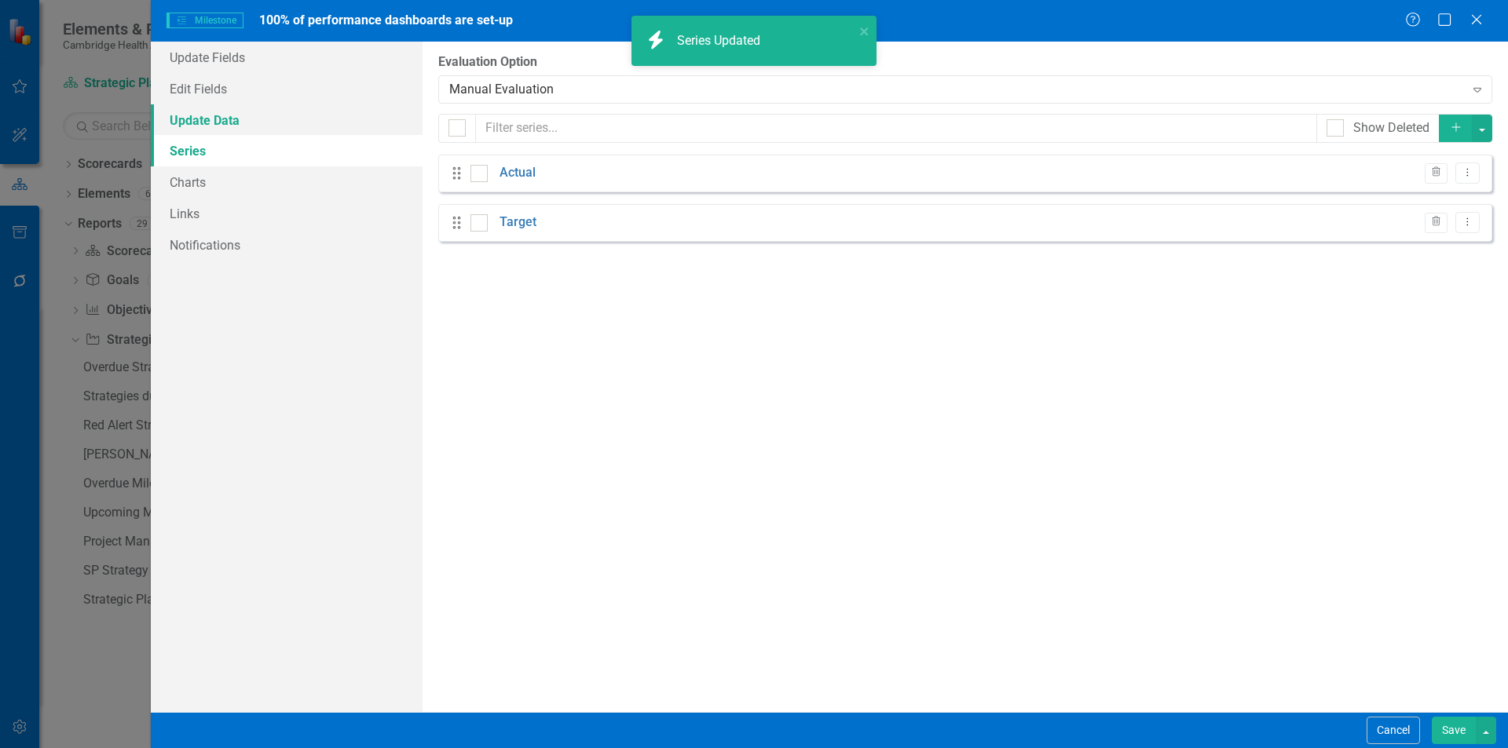
click at [194, 122] on link "Update Data" at bounding box center [287, 119] width 272 height 31
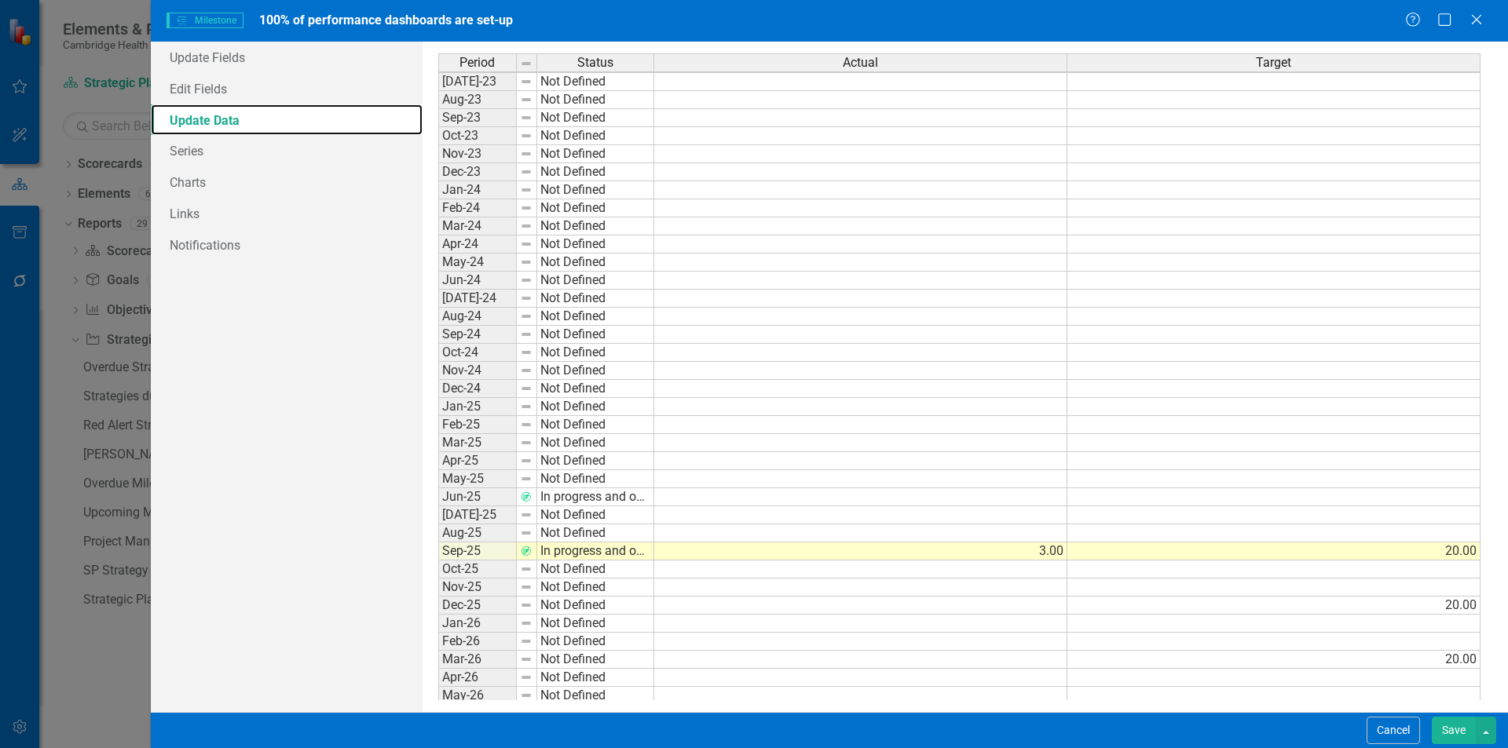
scroll to position [157, 0]
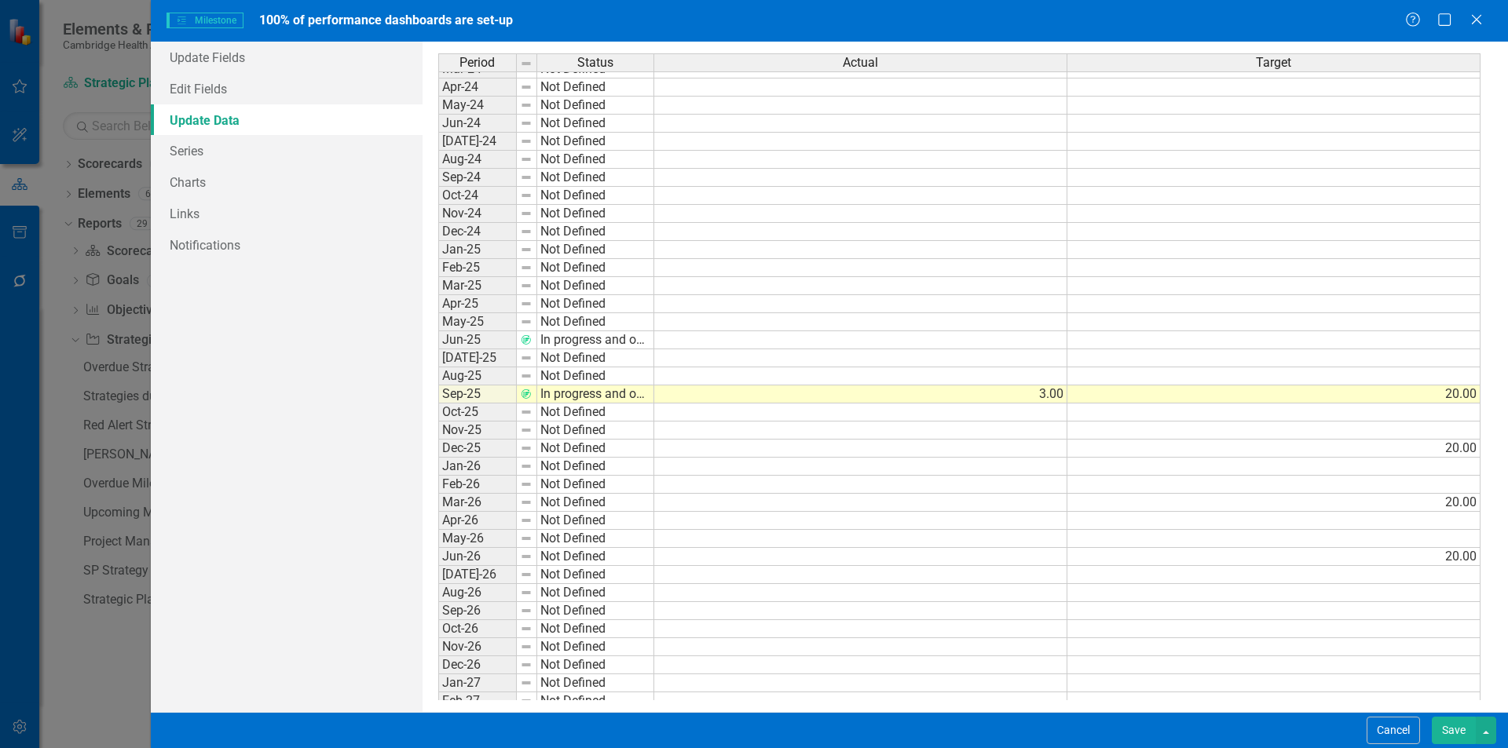
click at [438, 345] on div "Period Status Jul-23 Not Defined Aug-23 Not Defined Sep-23 Not Defined Oct-23 N…" at bounding box center [438, 303] width 0 height 814
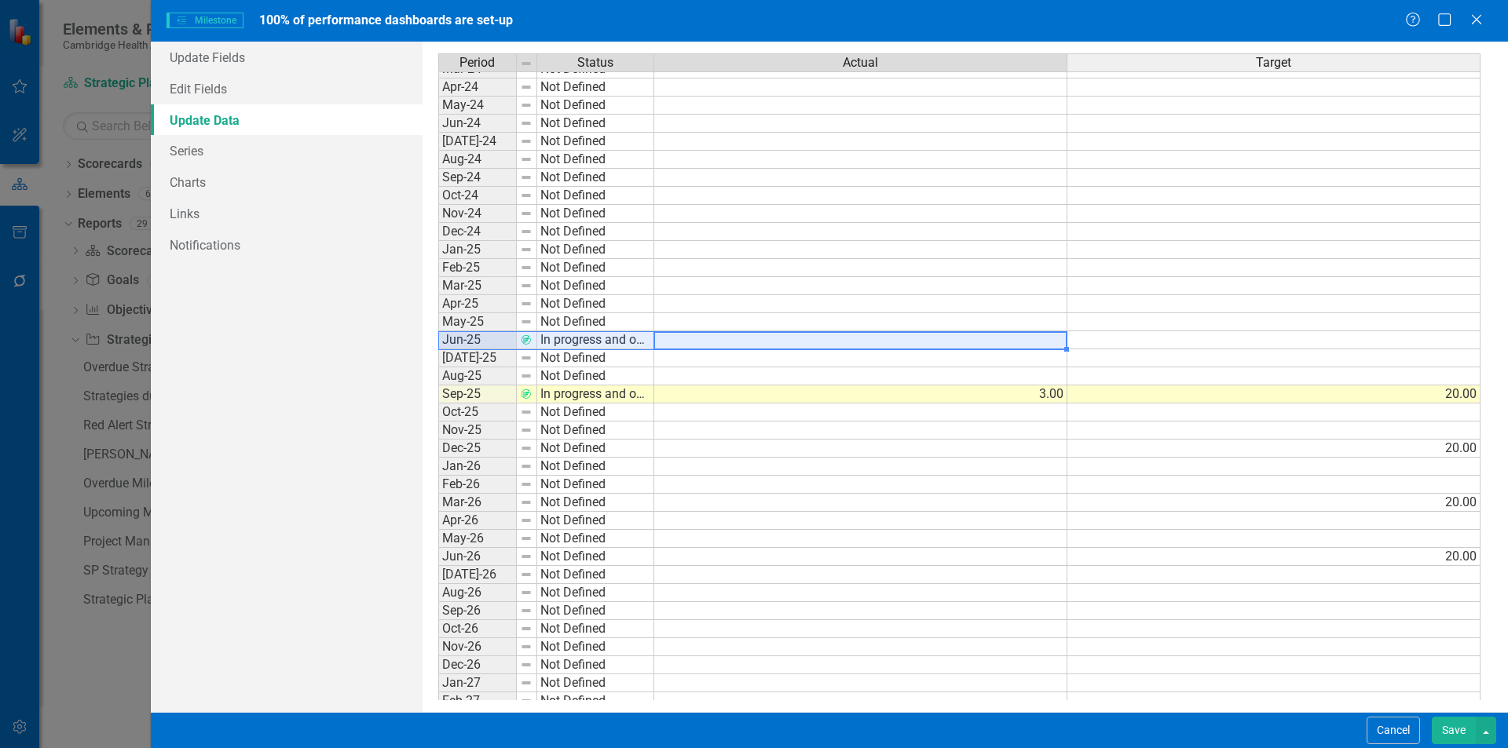
drag, startPoint x: 738, startPoint y: 344, endPoint x: 459, endPoint y: 342, distance: 279.5
click at [459, 342] on div "Period Status Actual Target Jul-23 Not Defined Aug-23 Not Defined Sep-23 Not De…" at bounding box center [965, 376] width 1054 height 647
click at [778, 499] on td at bounding box center [860, 503] width 413 height 18
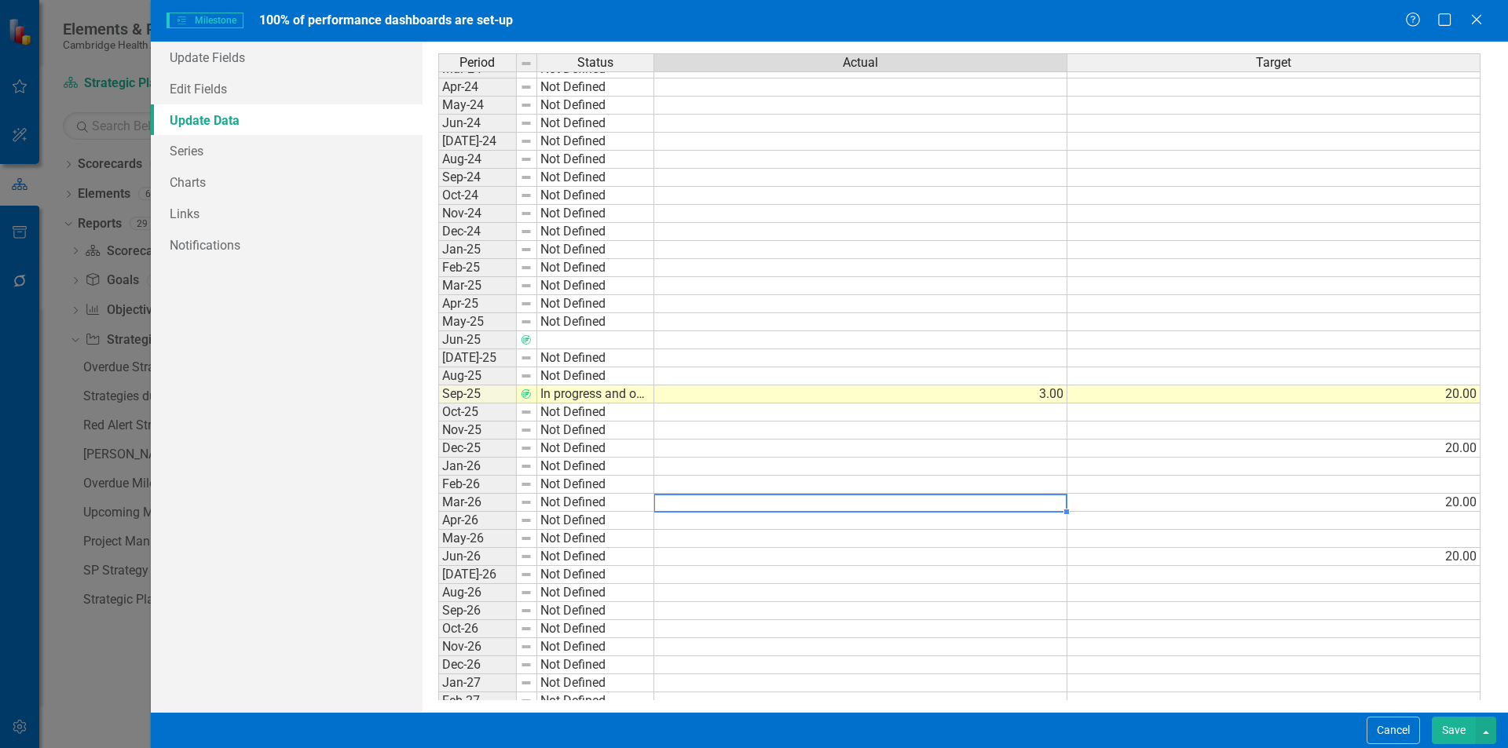
click at [1329, 397] on td "20.00" at bounding box center [1273, 395] width 413 height 18
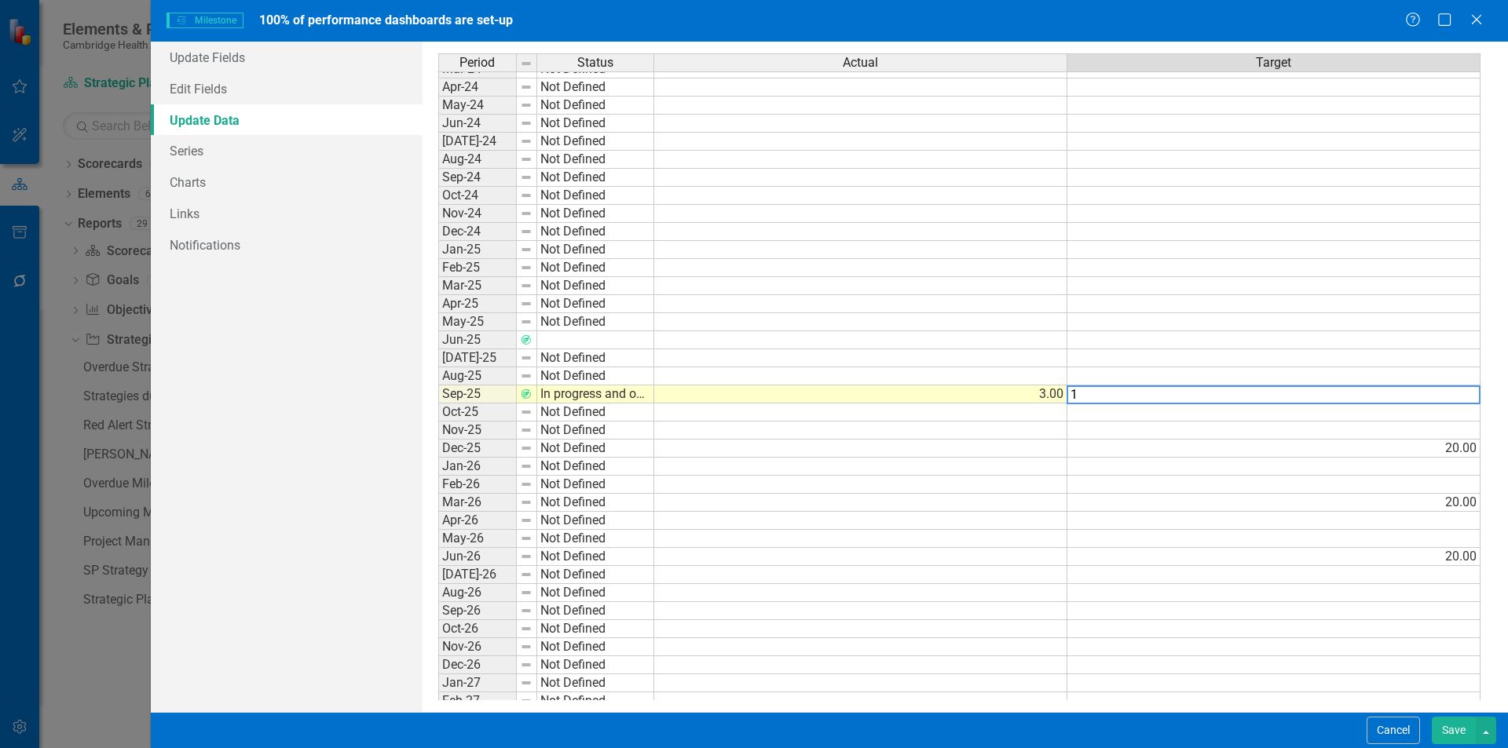
type textarea "17"
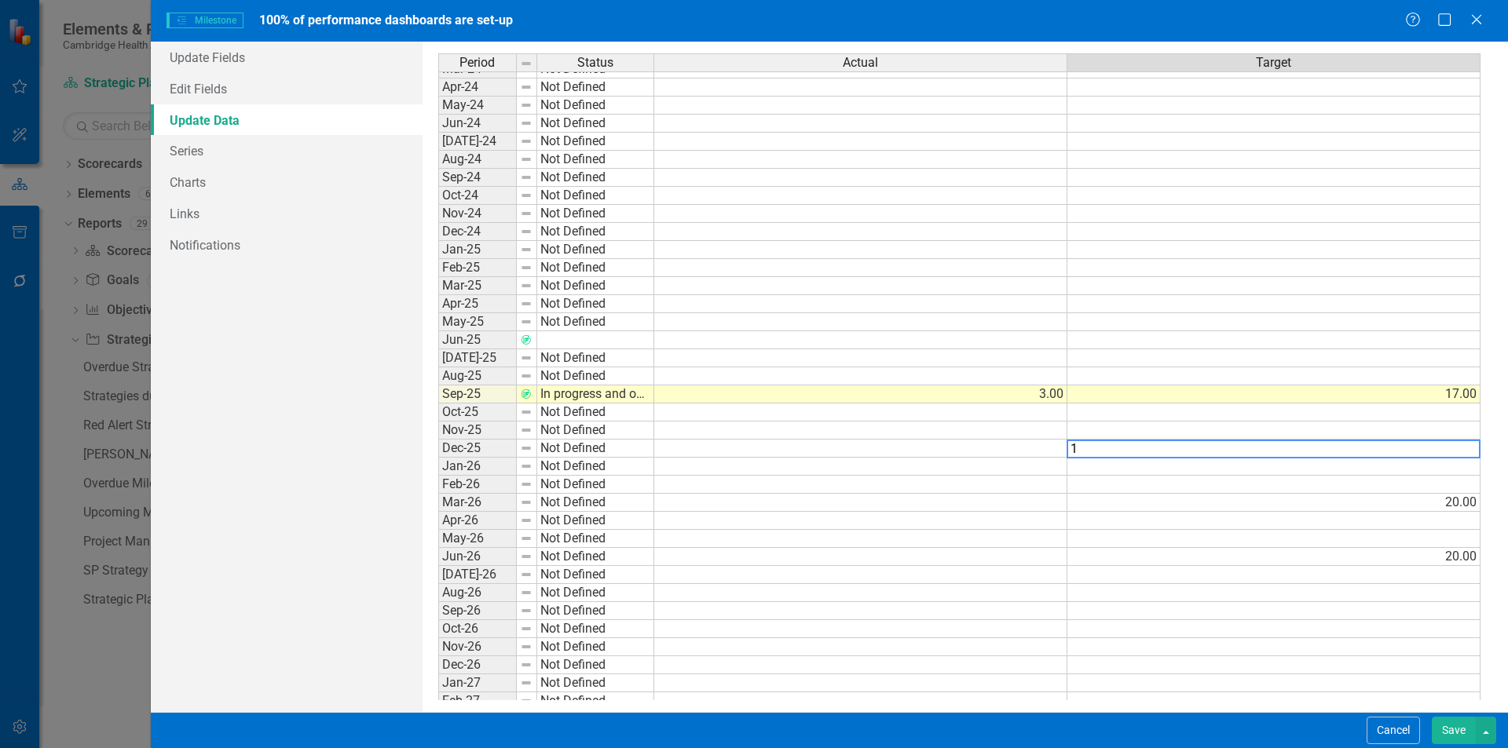
type textarea "17"
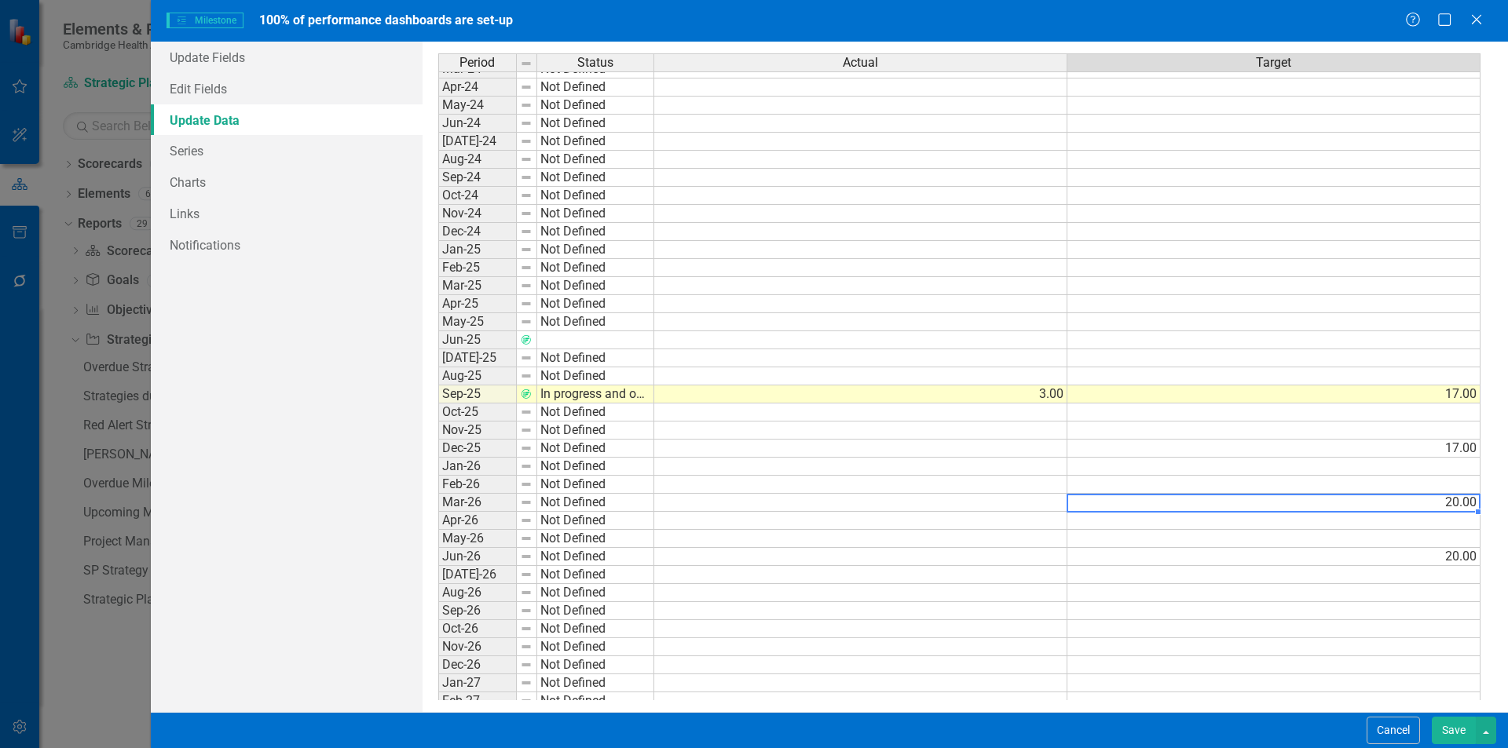
type textarea "17"
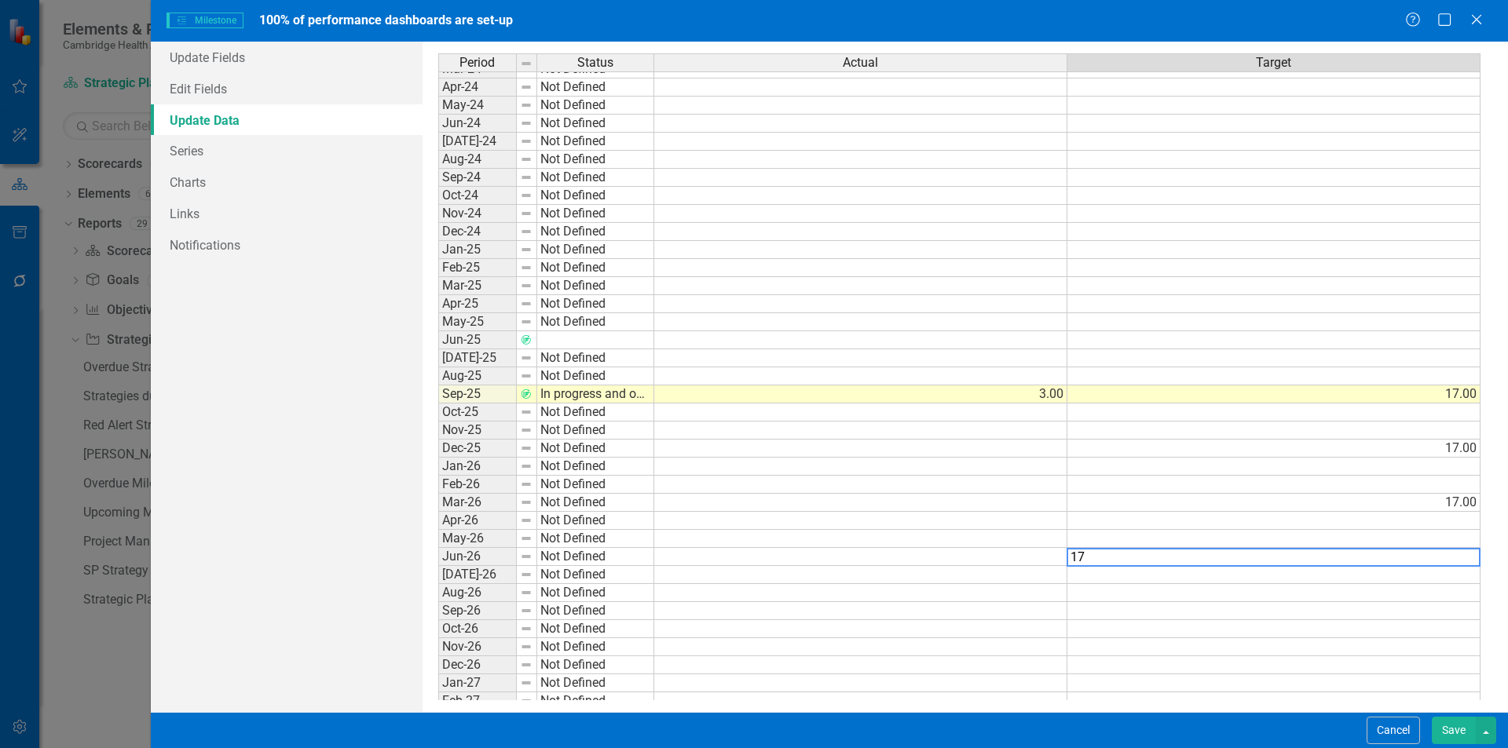
type textarea "17"
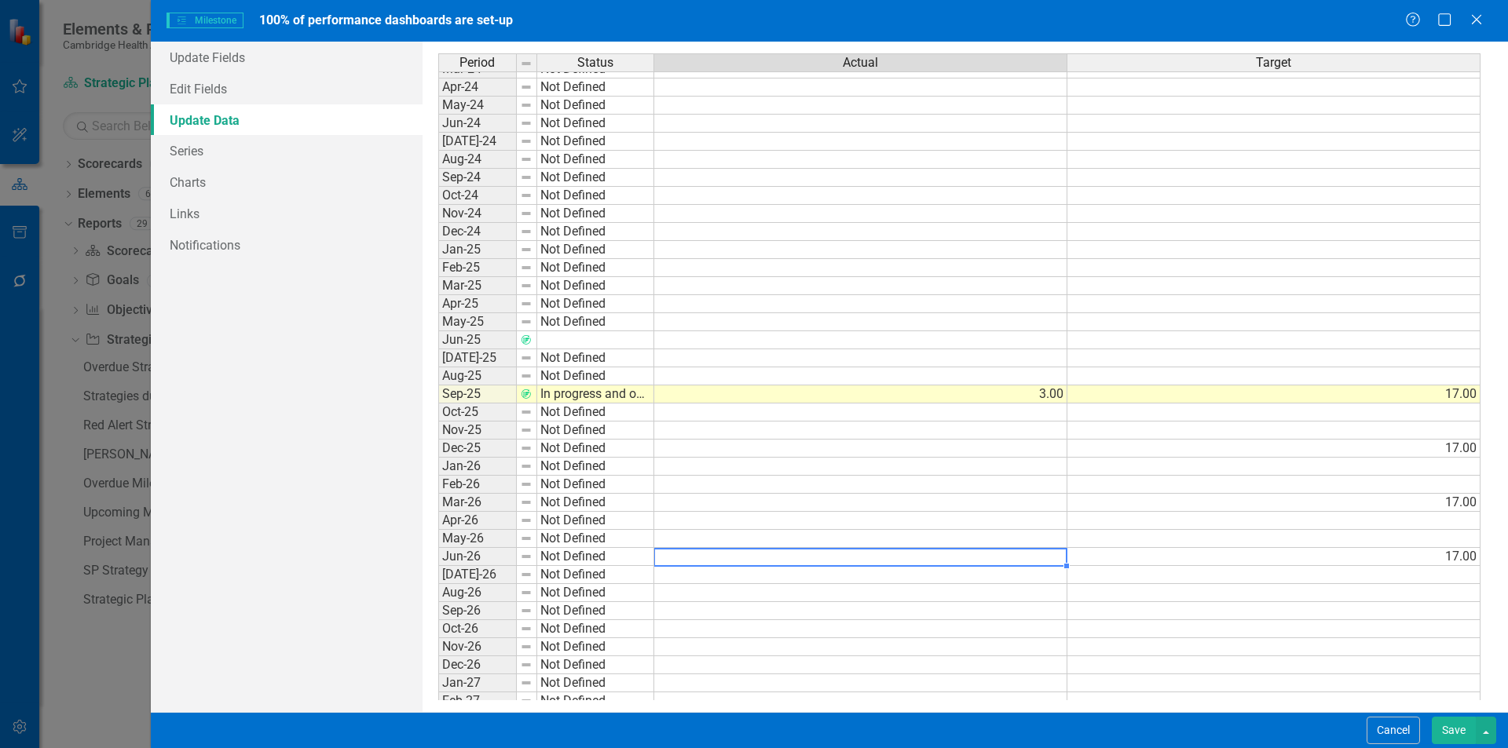
click at [868, 554] on td at bounding box center [860, 557] width 413 height 18
click at [1022, 382] on td at bounding box center [860, 376] width 413 height 18
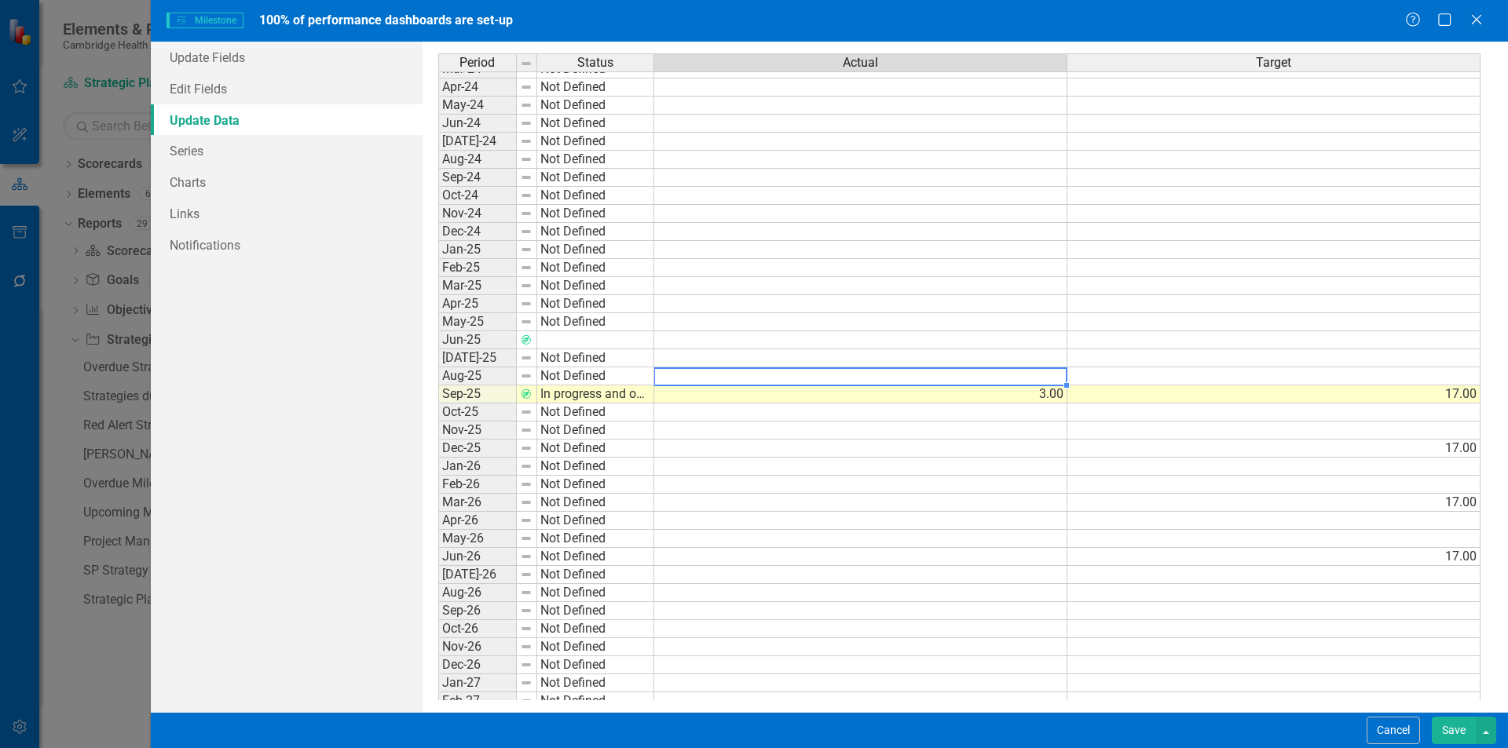
click at [1016, 397] on td "3.00" at bounding box center [860, 395] width 413 height 18
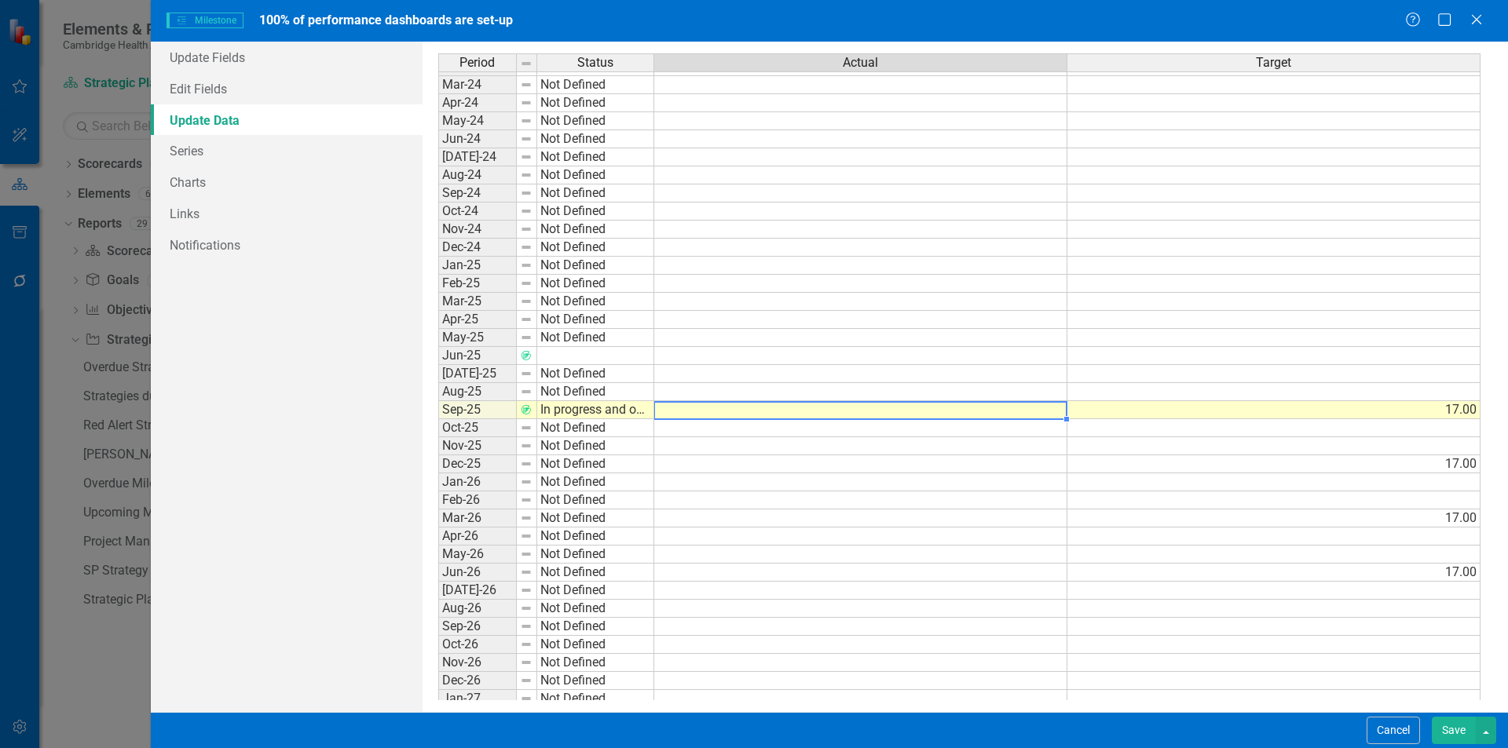
scroll to position [0, 0]
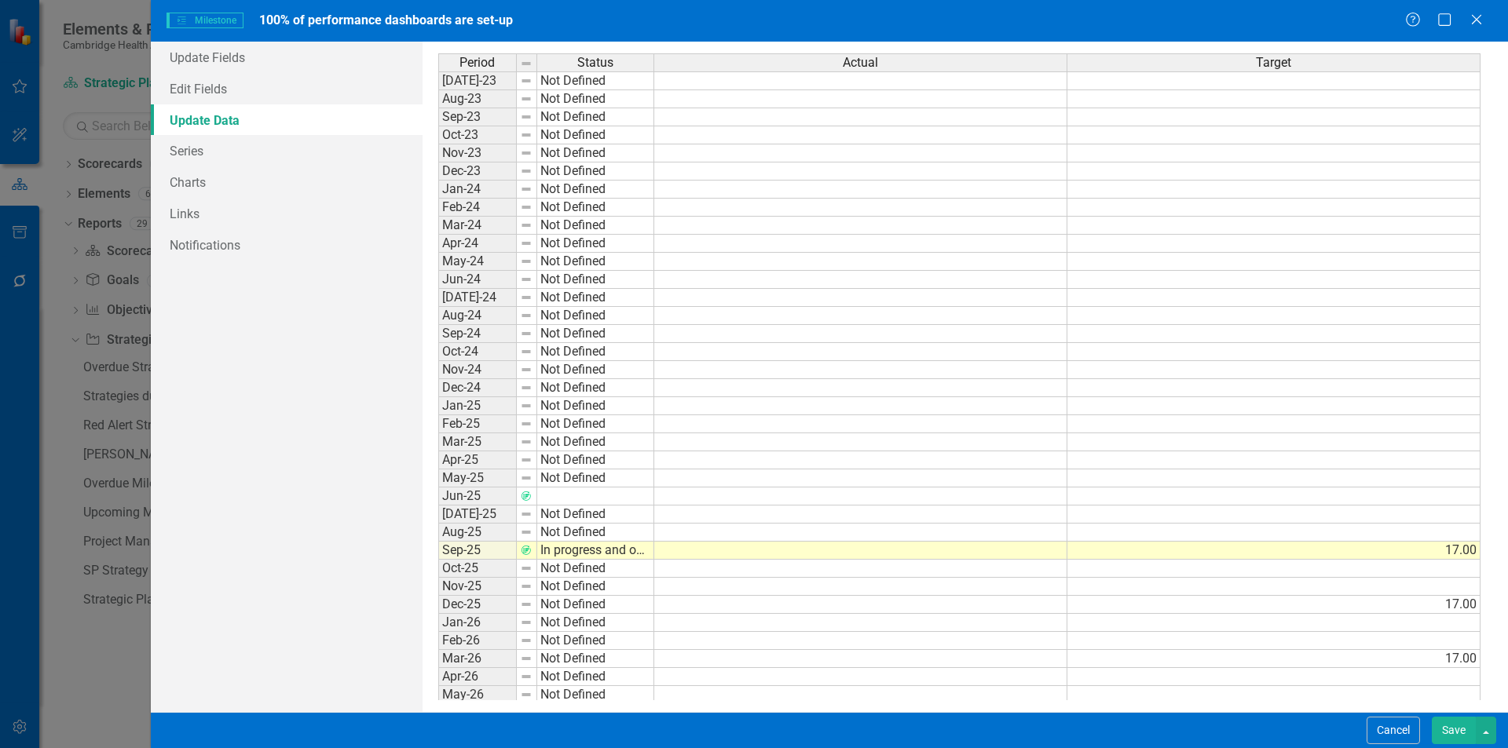
click at [1441, 726] on button "Save" at bounding box center [1453, 730] width 44 height 27
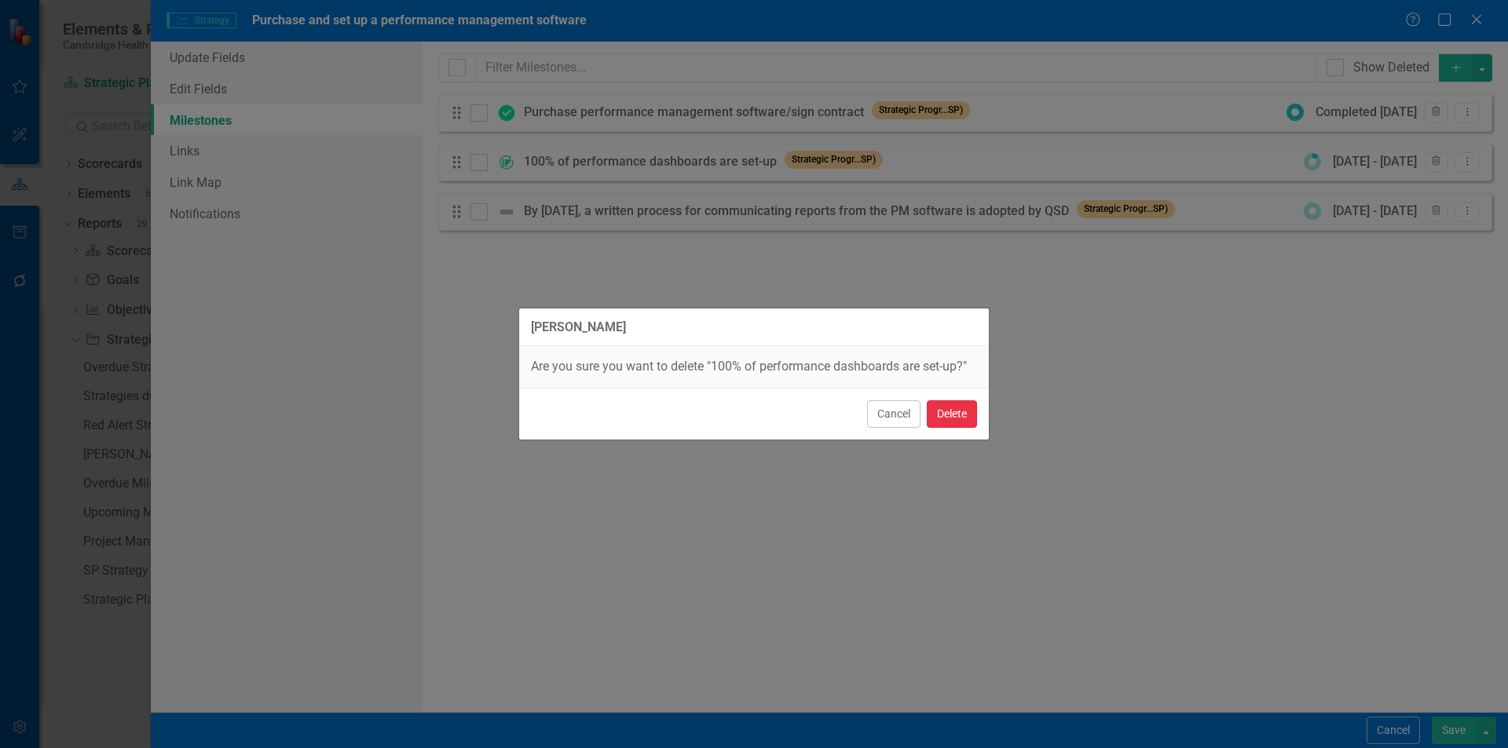
click at [934, 408] on button "Delete" at bounding box center [952, 413] width 50 height 27
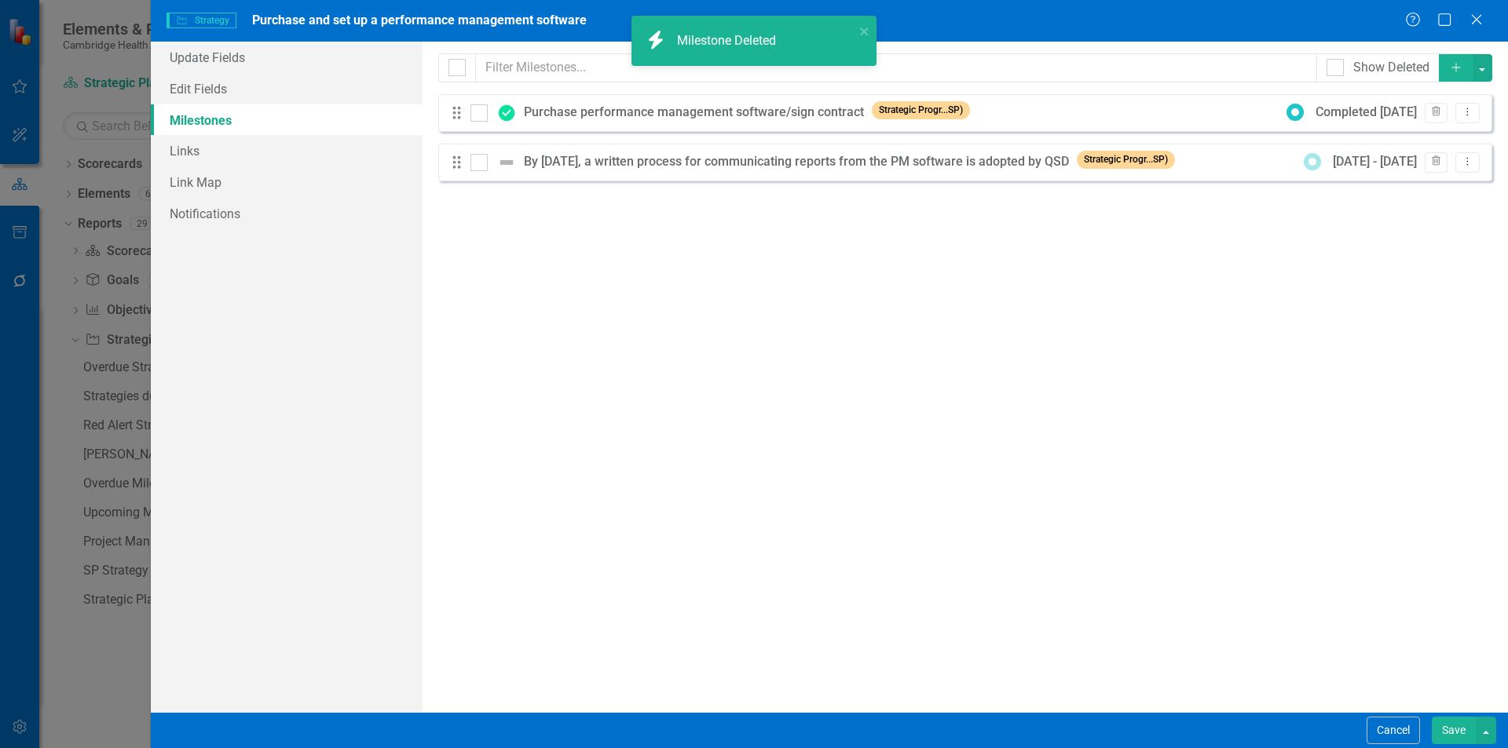
click at [1456, 71] on icon "Add" at bounding box center [1456, 67] width 14 height 11
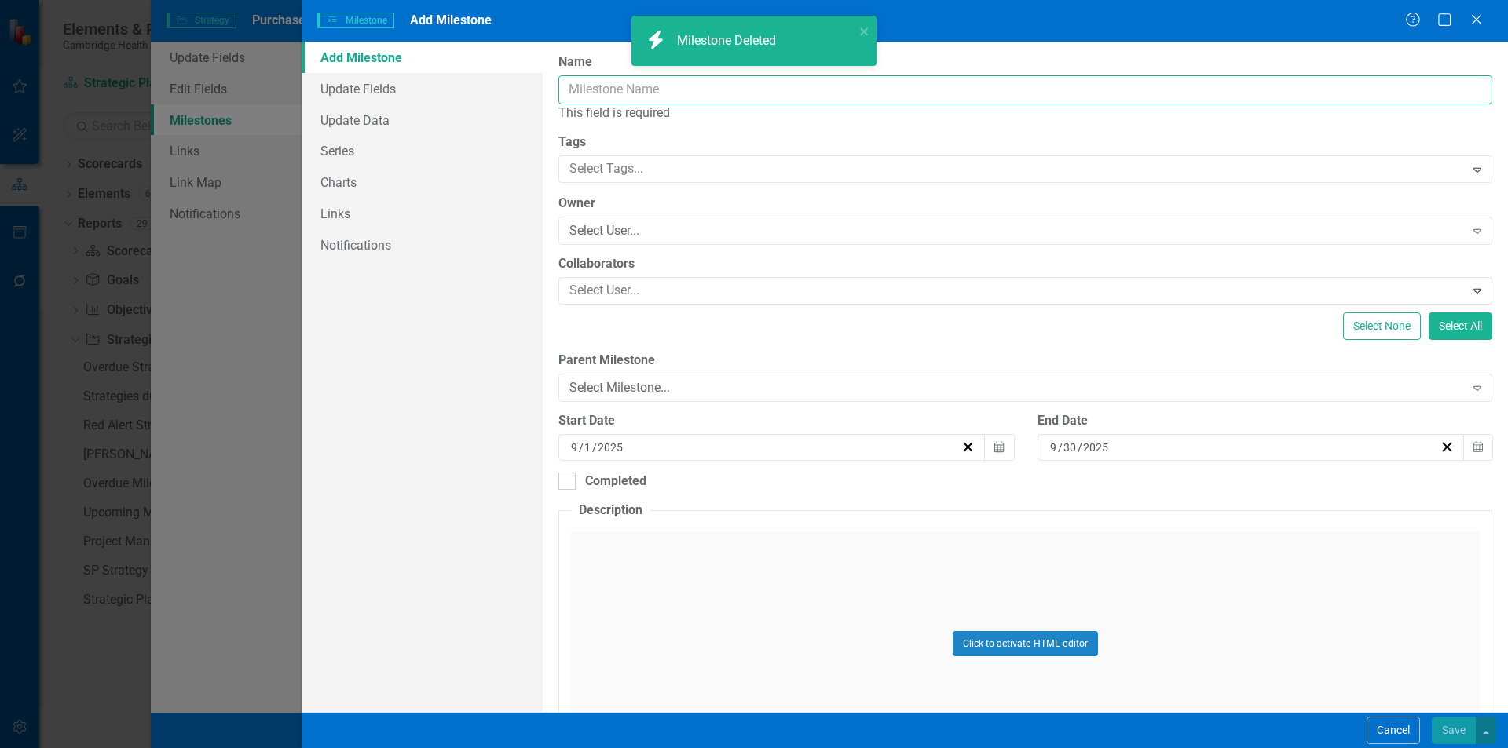
click at [633, 92] on input "Name" at bounding box center [1025, 89] width 934 height 29
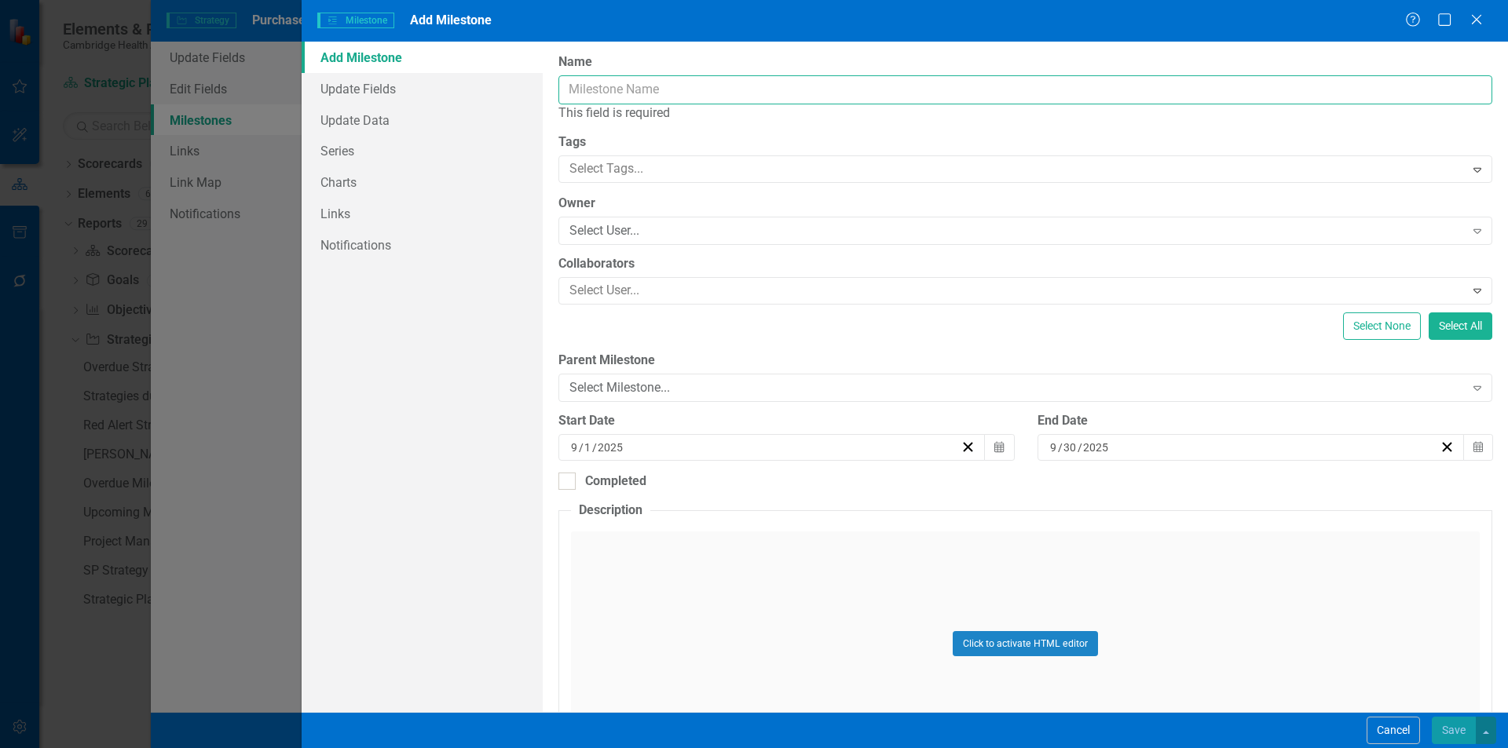
paste input "100% of performance dashboards are set-up"
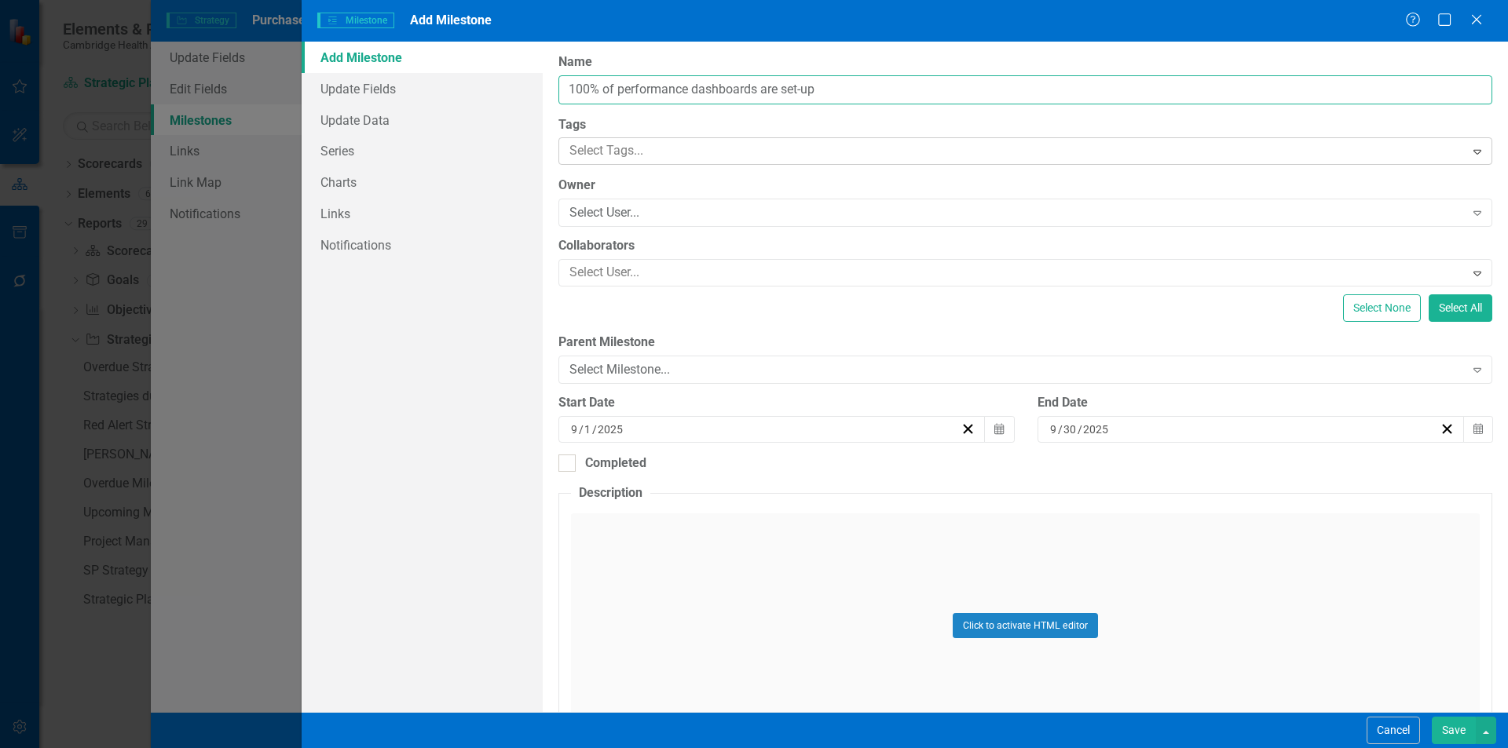
type input "100% of performance dashboards are set-up"
click at [681, 150] on div at bounding box center [1013, 151] width 901 height 21
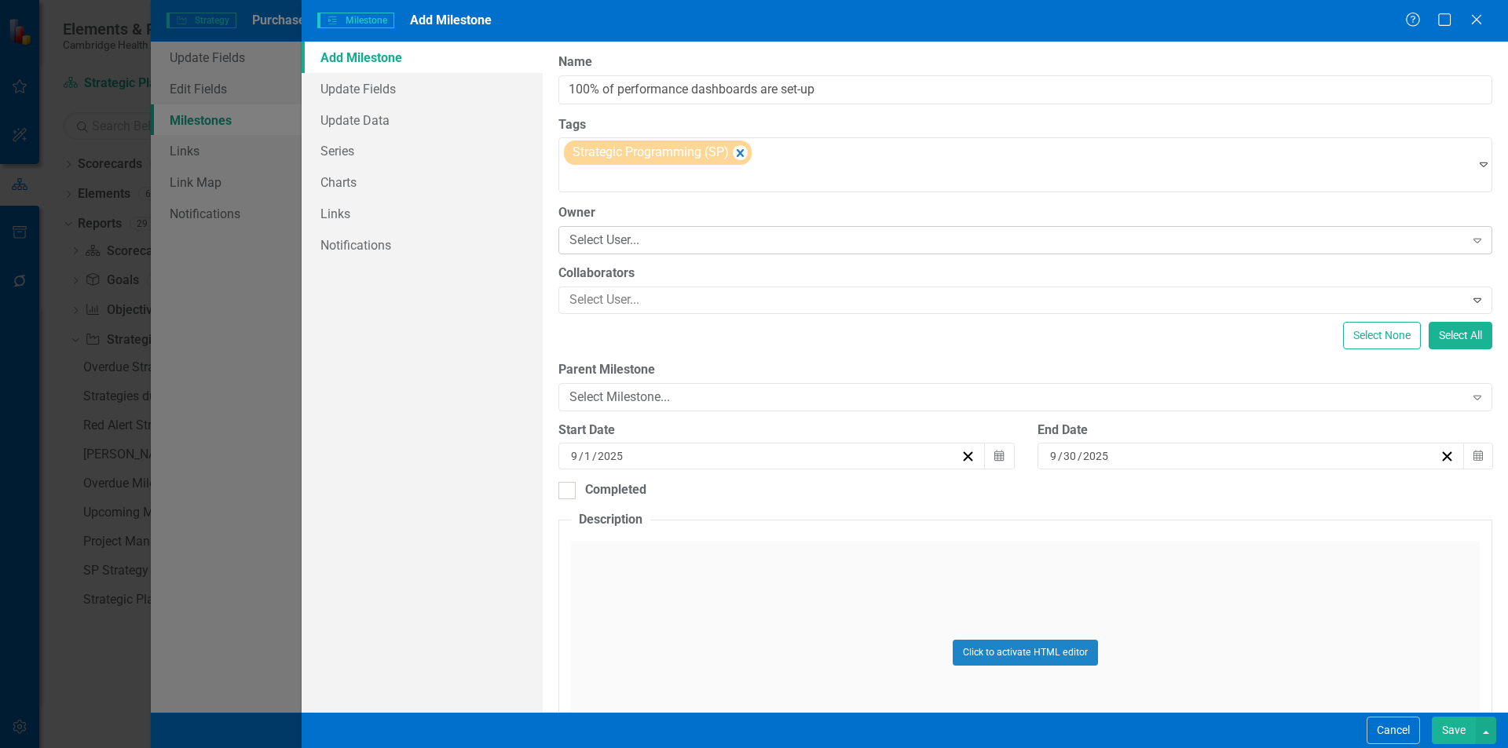
click at [696, 239] on div "Select User..." at bounding box center [1016, 241] width 894 height 18
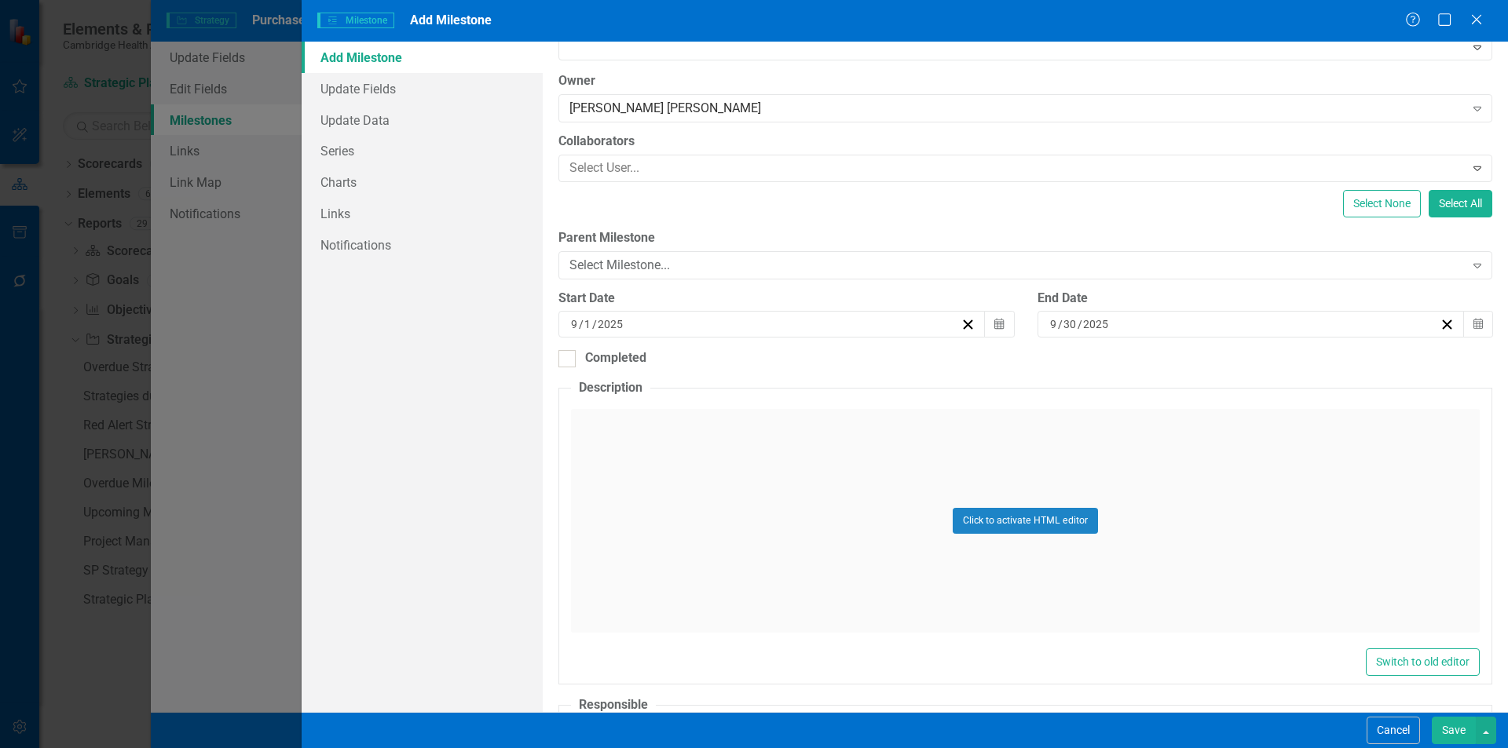
scroll to position [157, 0]
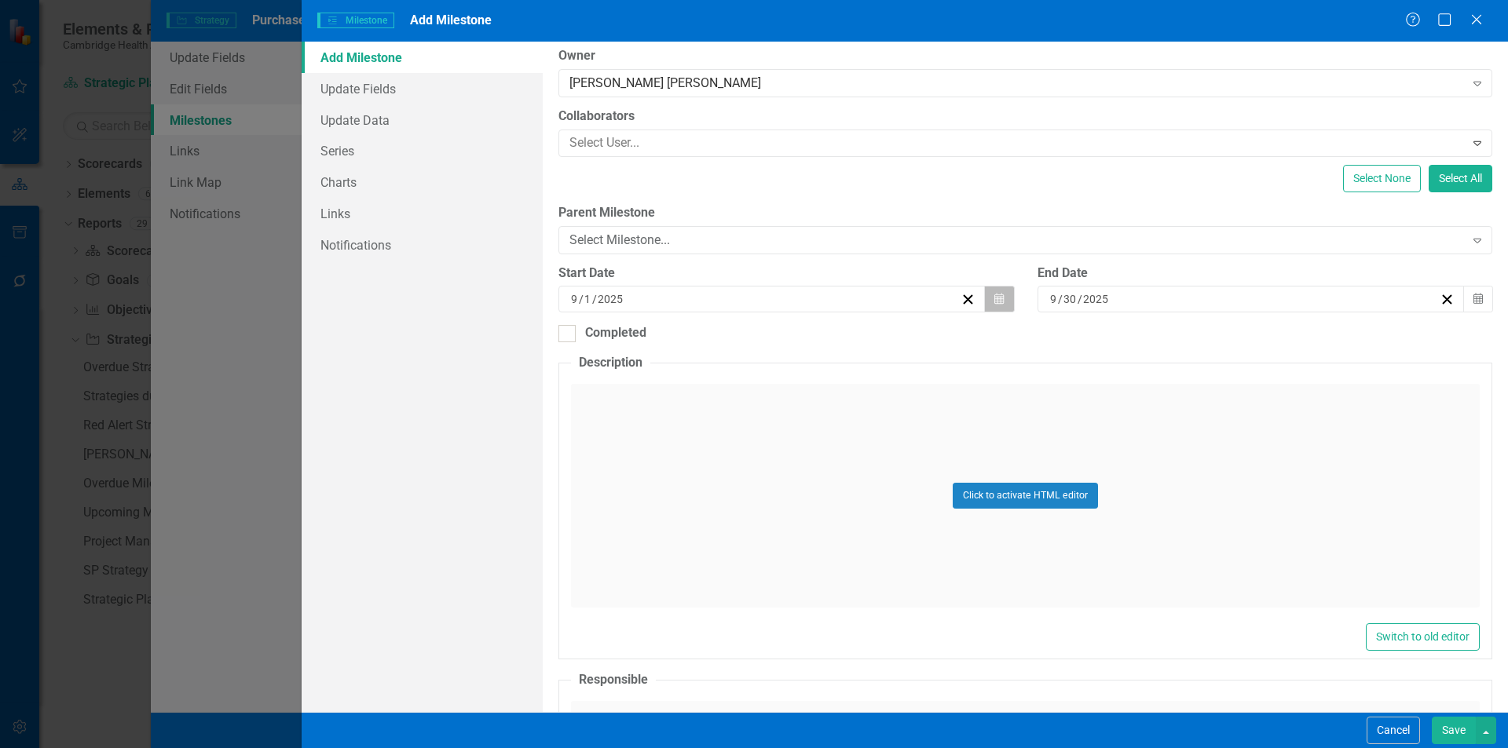
click at [994, 294] on icon "Calendar" at bounding box center [998, 299] width 9 height 11
click at [629, 339] on button "‹" at bounding box center [611, 329] width 35 height 35
click at [678, 386] on button "1" at bounding box center [657, 382] width 39 height 28
click at [1467, 305] on button "Calendar" at bounding box center [1478, 299] width 30 height 27
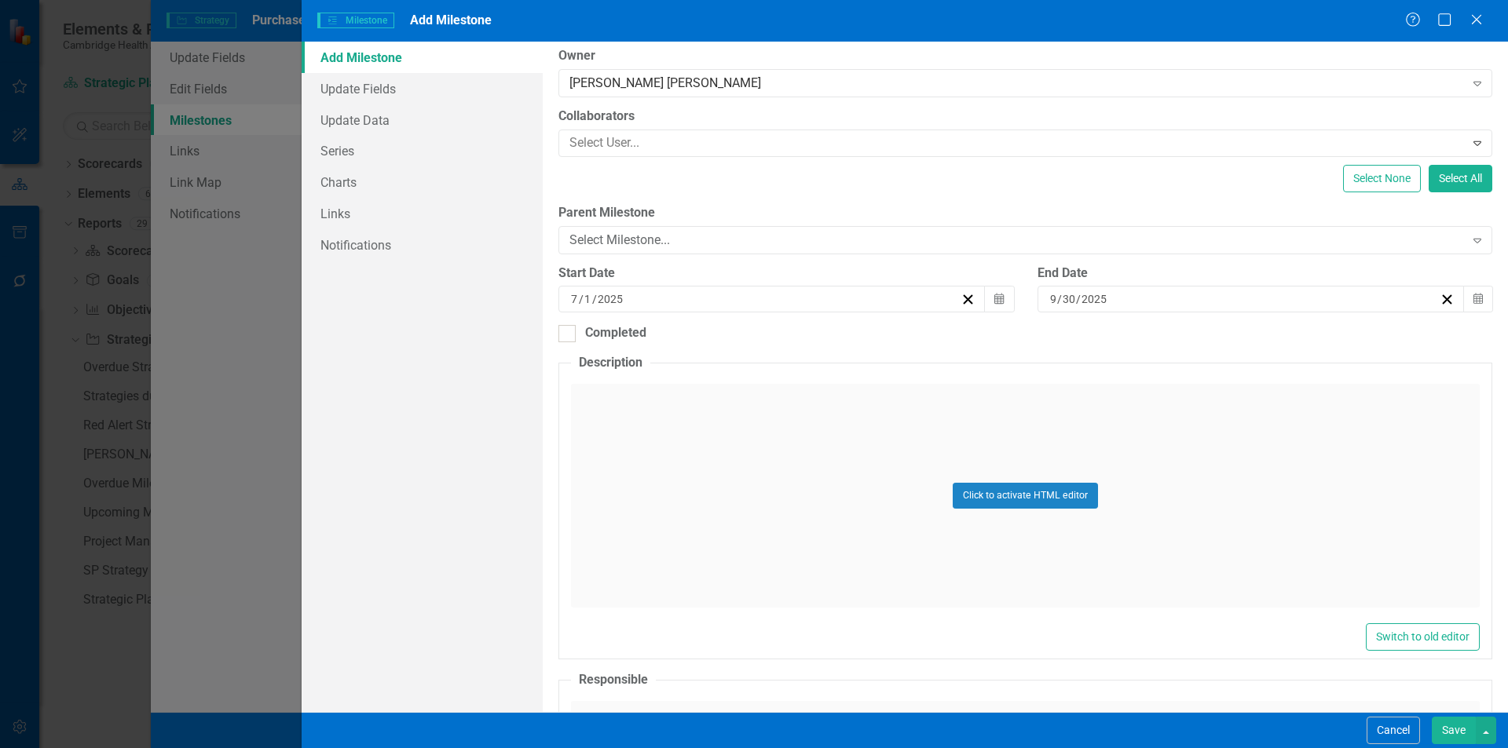
click at [1277, 337] on button "›" at bounding box center [1260, 329] width 35 height 35
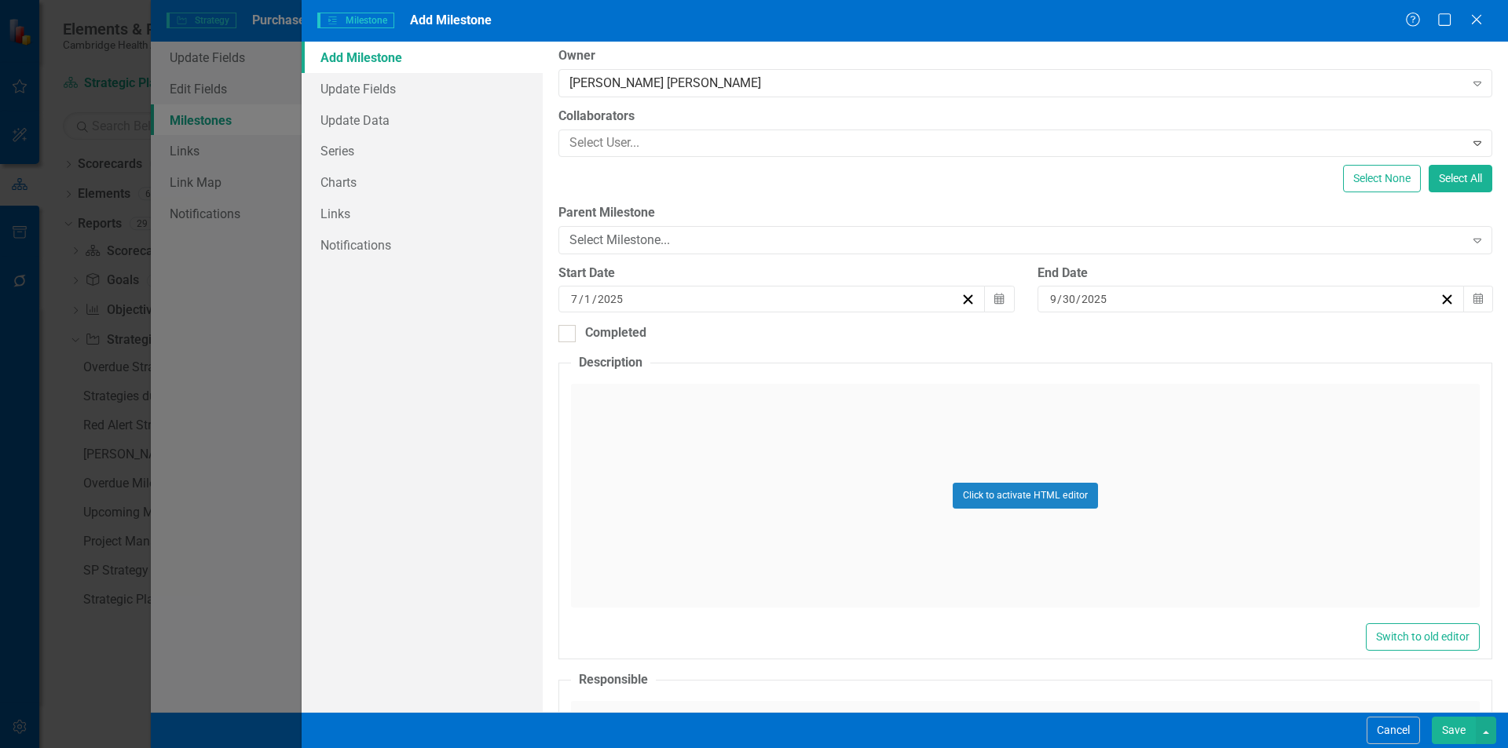
click at [1277, 337] on button "›" at bounding box center [1260, 329] width 35 height 35
click at [1142, 499] on abbr "30" at bounding box center [1136, 495] width 13 height 13
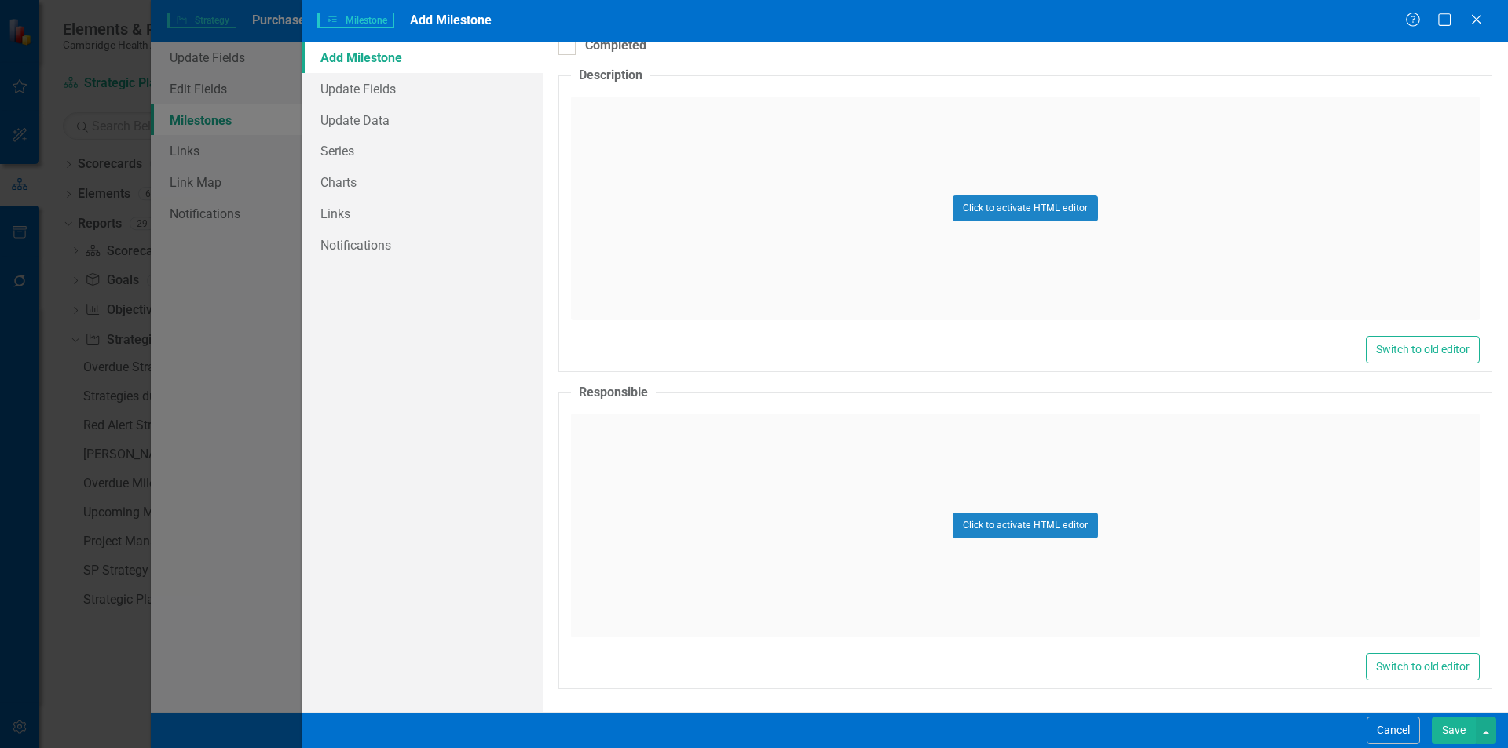
scroll to position [445, 0]
click at [359, 153] on link "Series" at bounding box center [422, 150] width 241 height 31
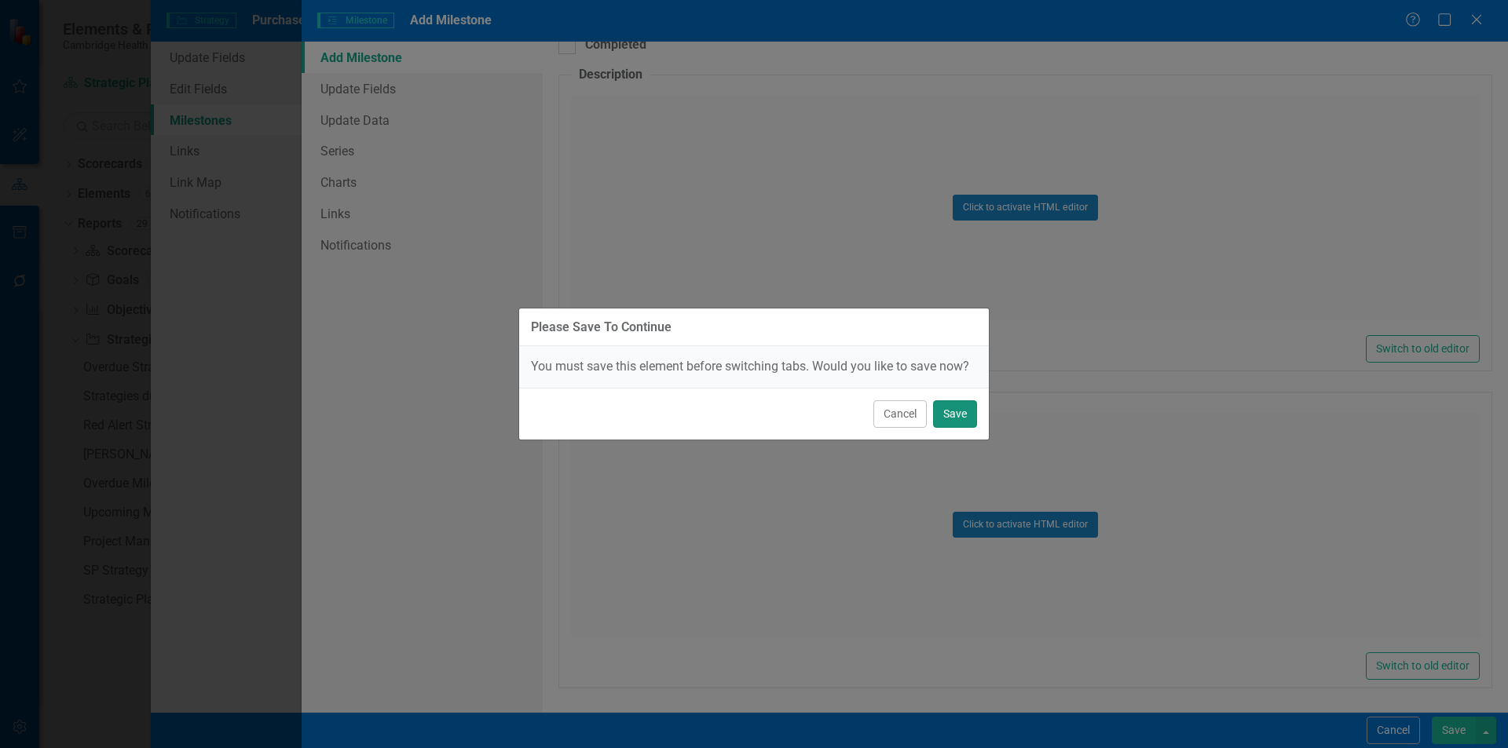
click at [961, 408] on button "Save" at bounding box center [955, 413] width 44 height 27
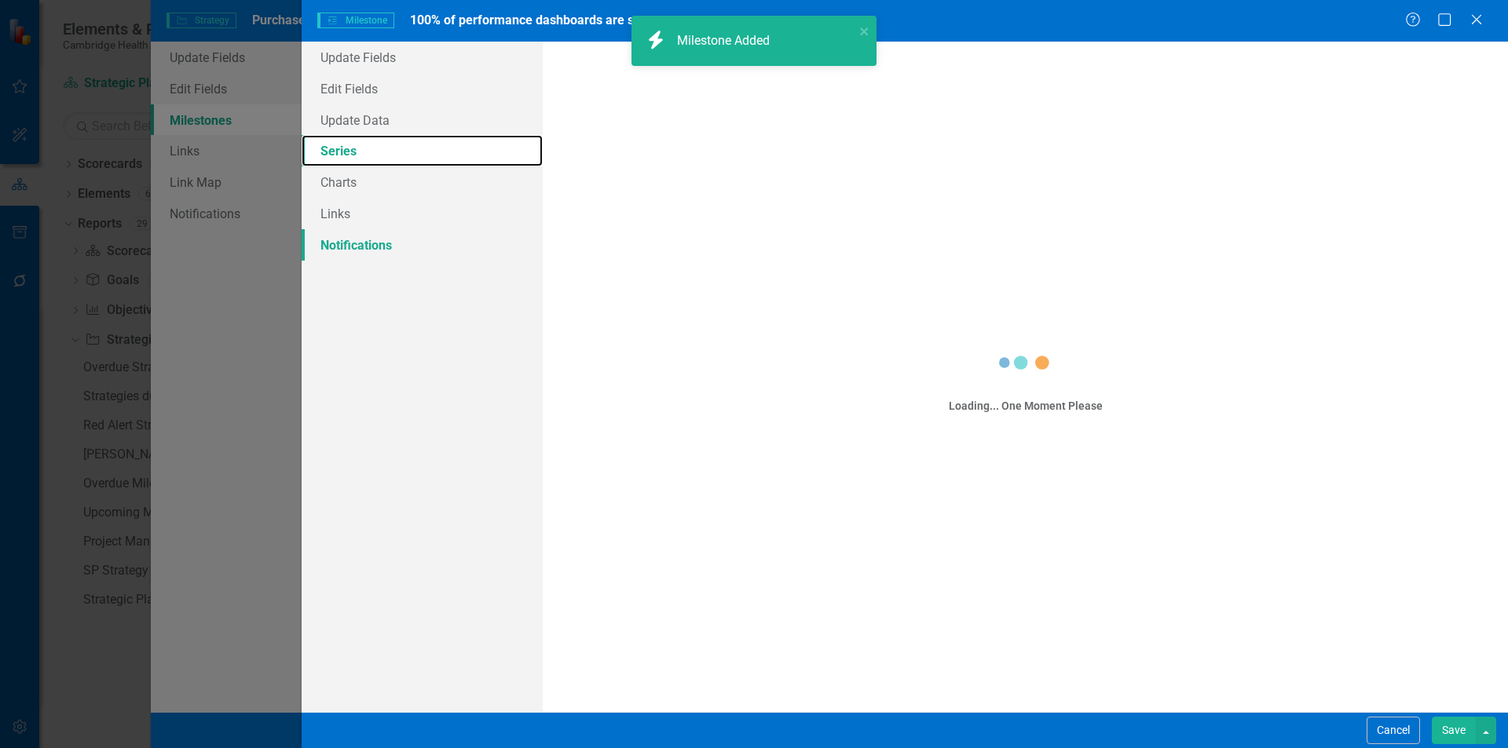
checkbox input "true"
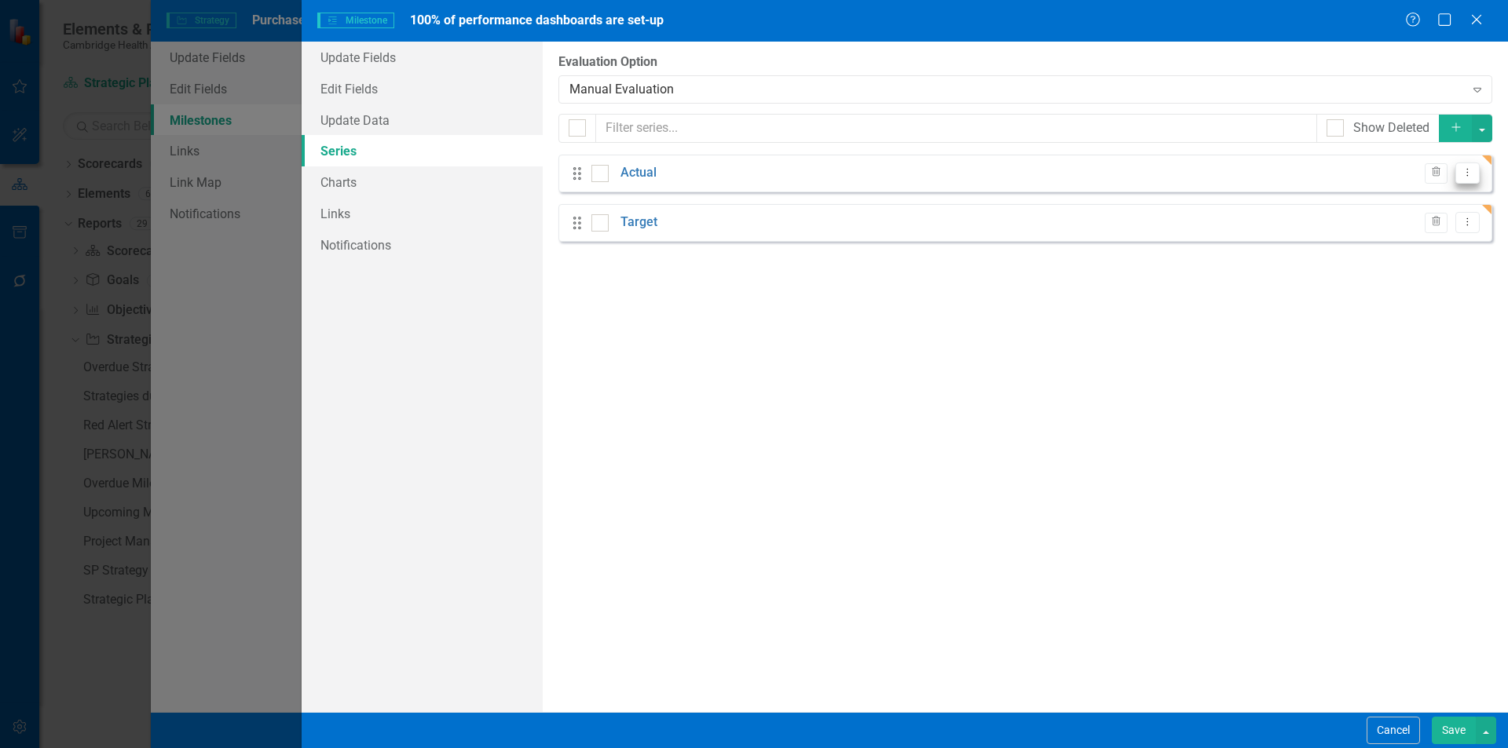
click at [1464, 176] on icon "Dropdown Menu" at bounding box center [1466, 172] width 13 height 10
click at [1387, 207] on link "Edit Edit Measure Series" at bounding box center [1389, 199] width 178 height 29
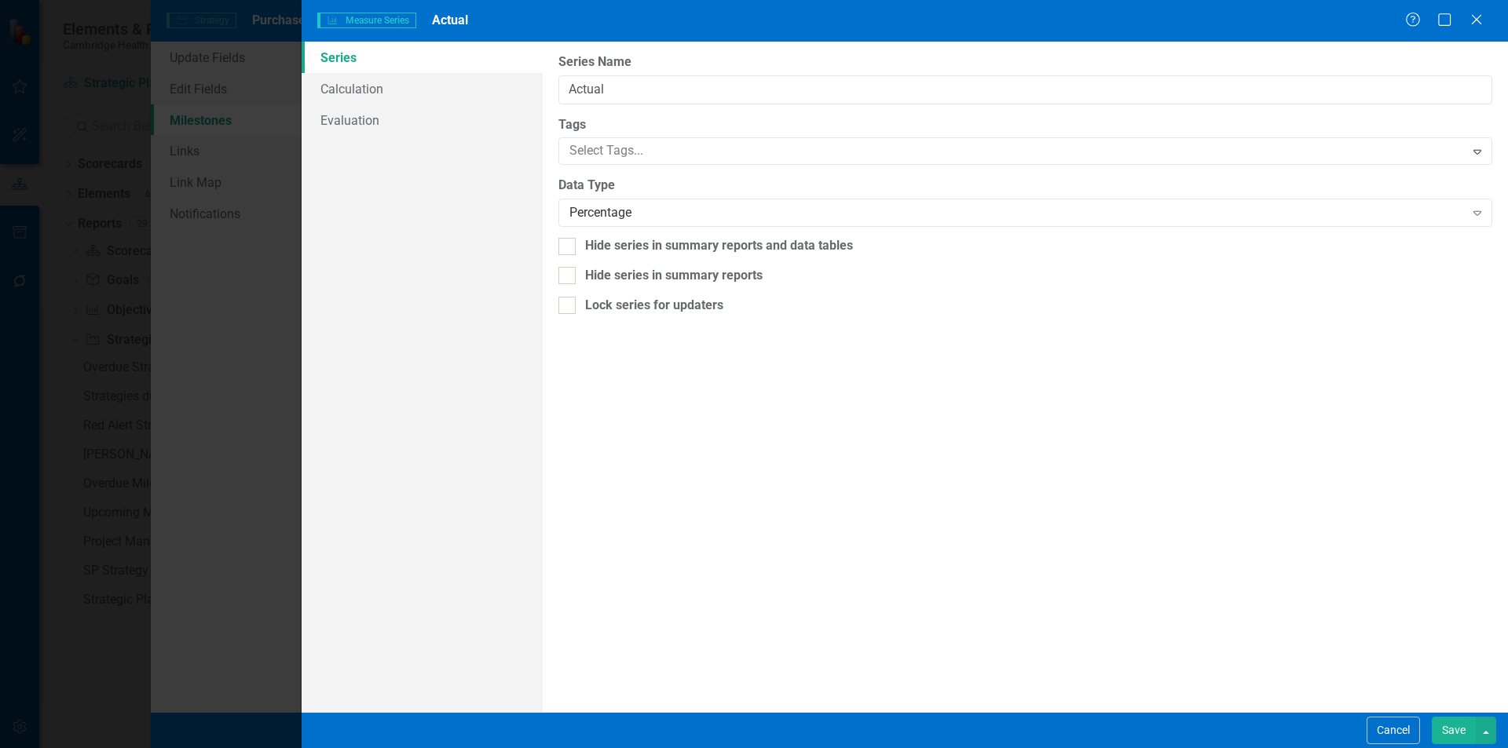
click at [1469, 726] on button "Save" at bounding box center [1453, 730] width 44 height 27
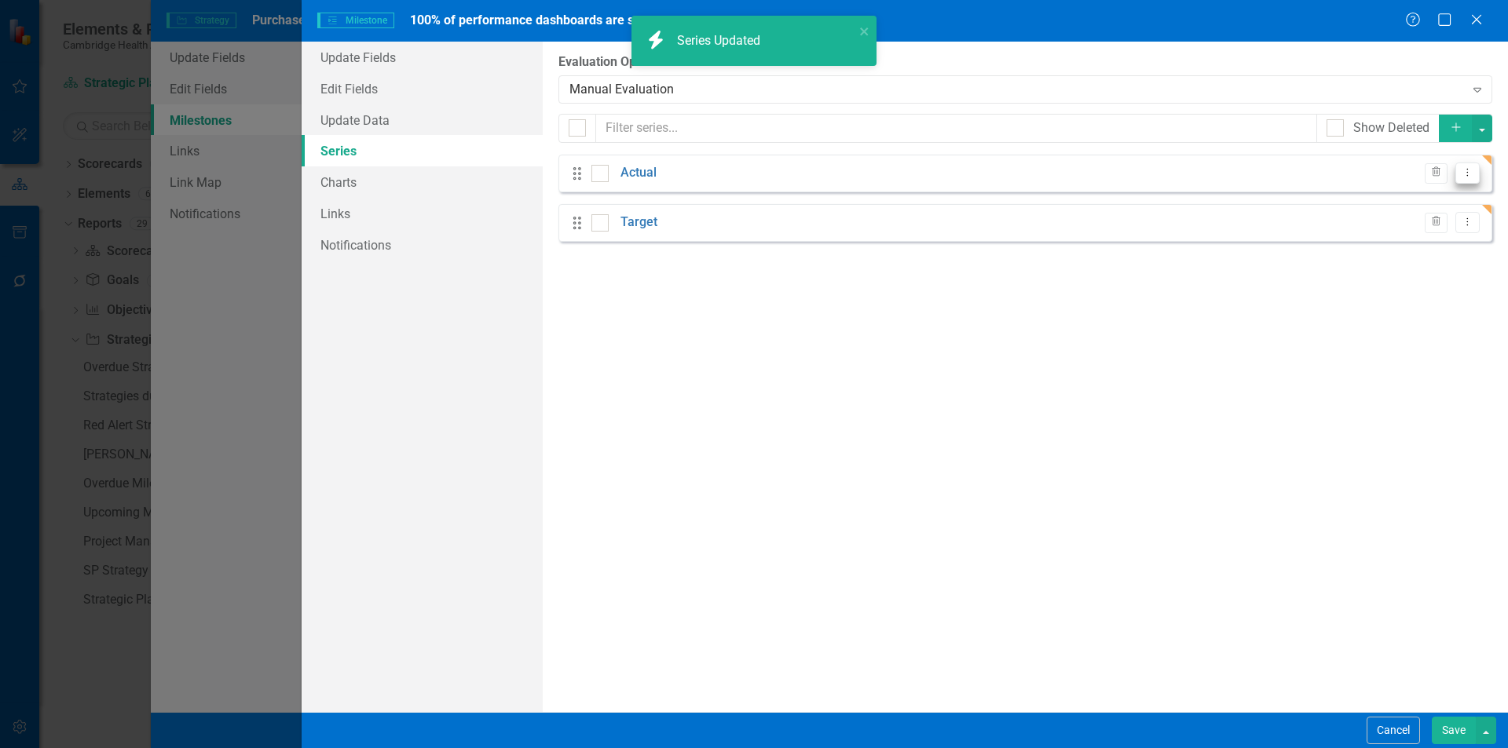
click at [1467, 168] on icon "Dropdown Menu" at bounding box center [1466, 172] width 13 height 10
click at [1361, 199] on link "Edit Edit Measure Series" at bounding box center [1389, 199] width 178 height 29
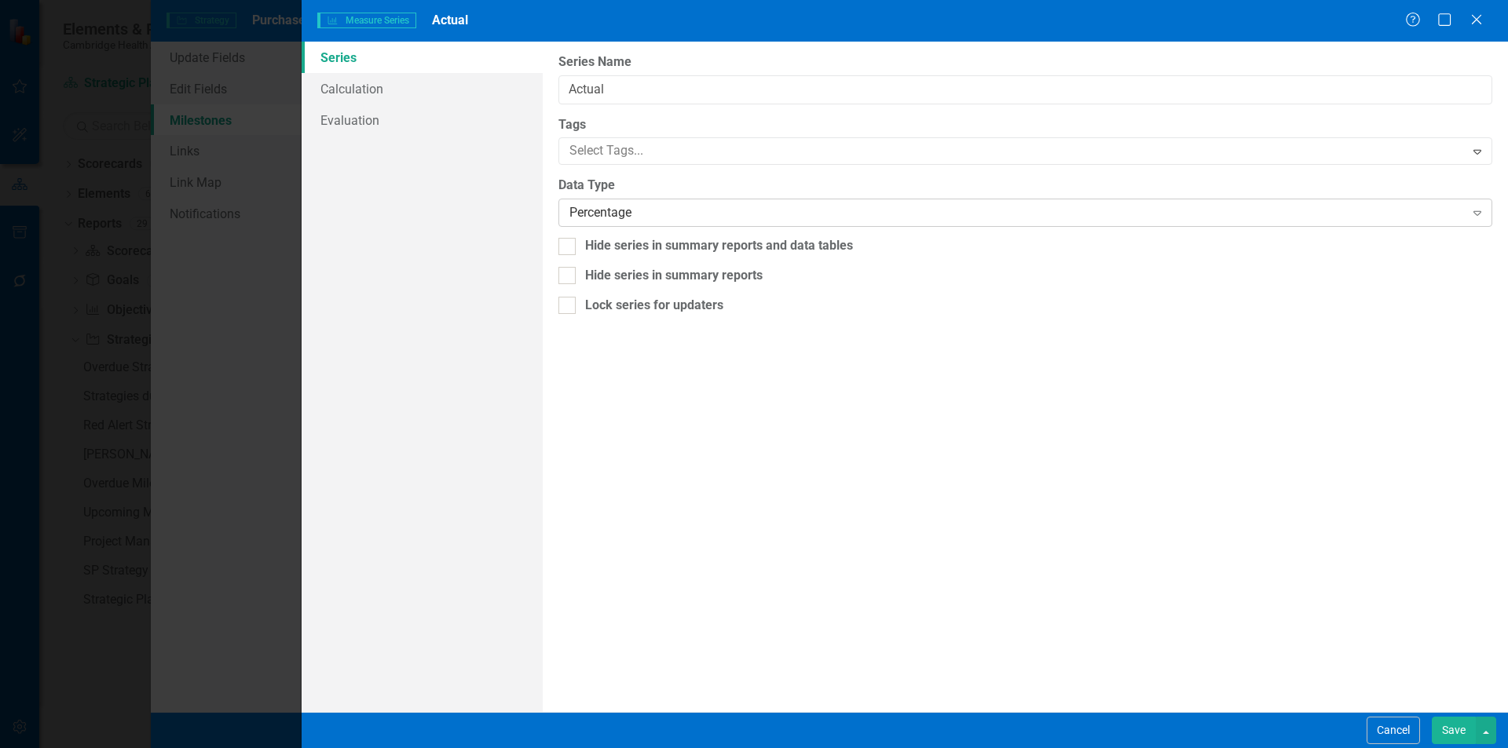
click at [689, 214] on div "Percentage" at bounding box center [1016, 213] width 894 height 18
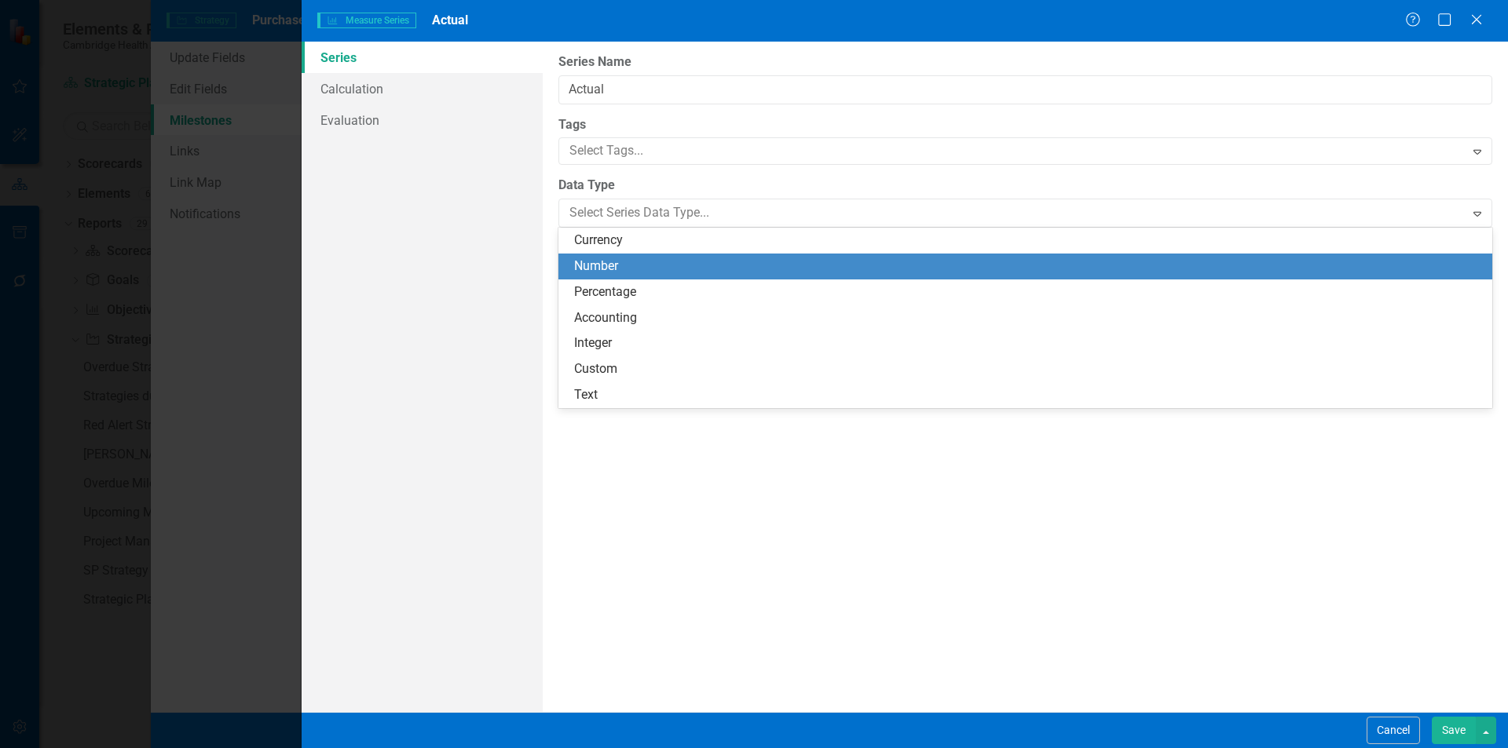
click at [633, 270] on div "Number" at bounding box center [1028, 267] width 908 height 18
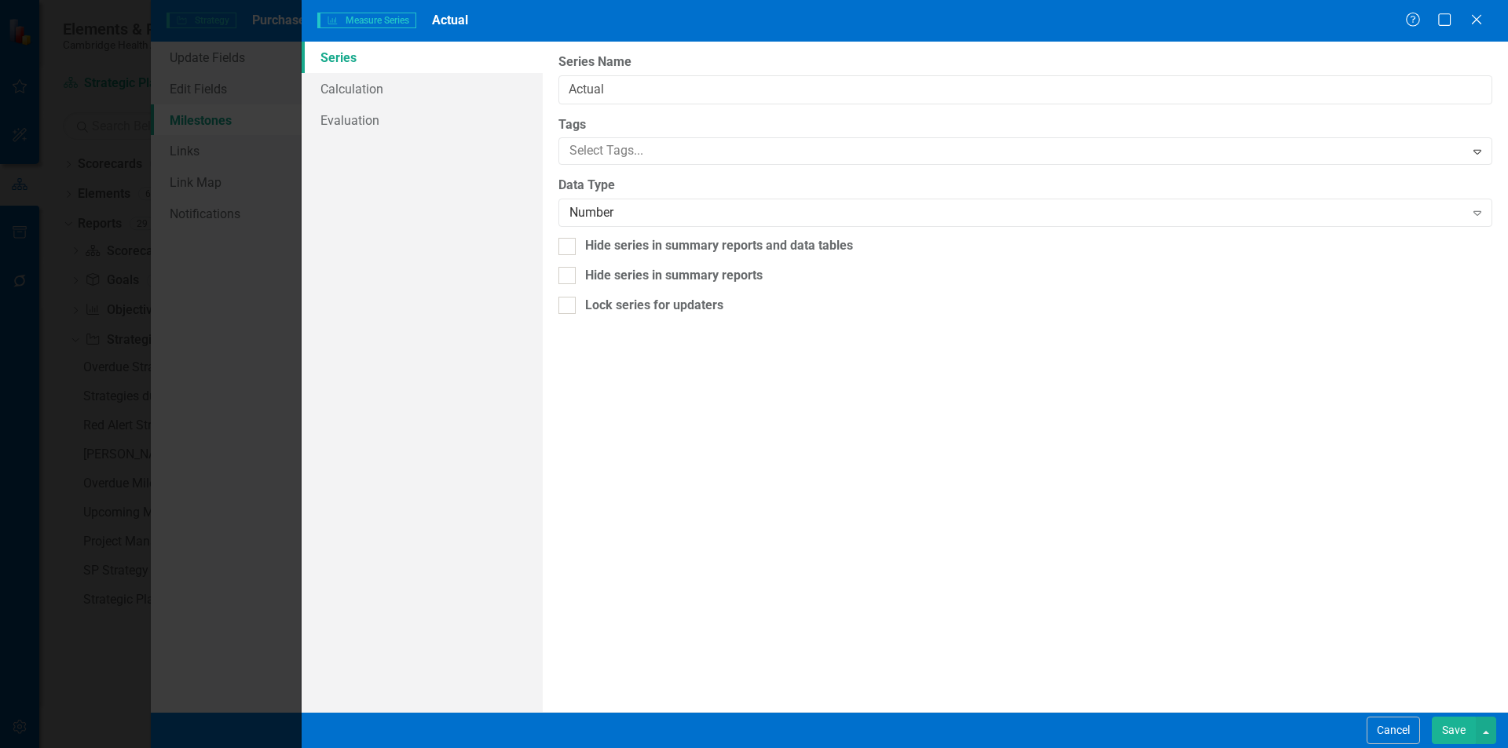
click at [1448, 731] on button "Save" at bounding box center [1453, 730] width 44 height 27
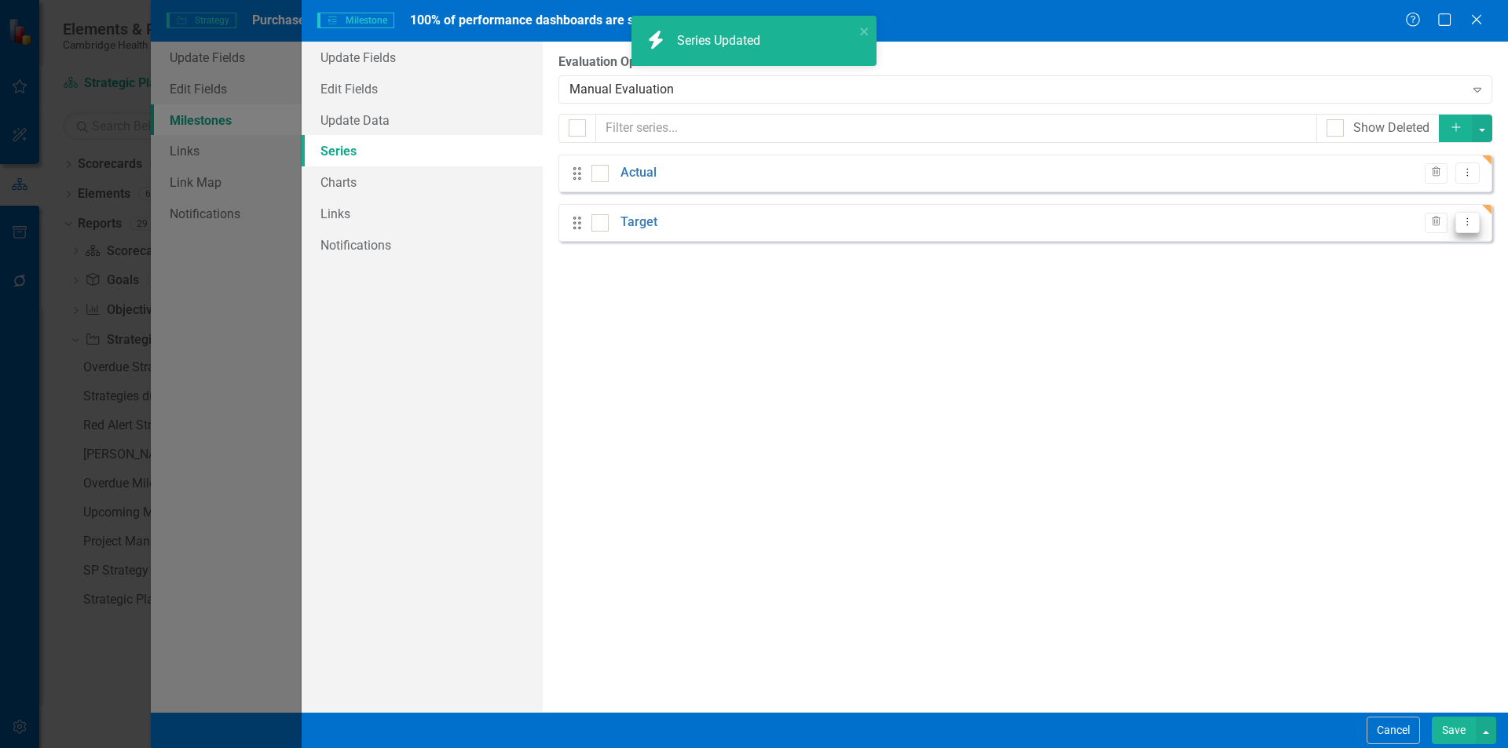
click at [1471, 221] on icon "Dropdown Menu" at bounding box center [1466, 222] width 13 height 10
click at [1376, 249] on link "Edit Edit Measure Series" at bounding box center [1389, 248] width 178 height 29
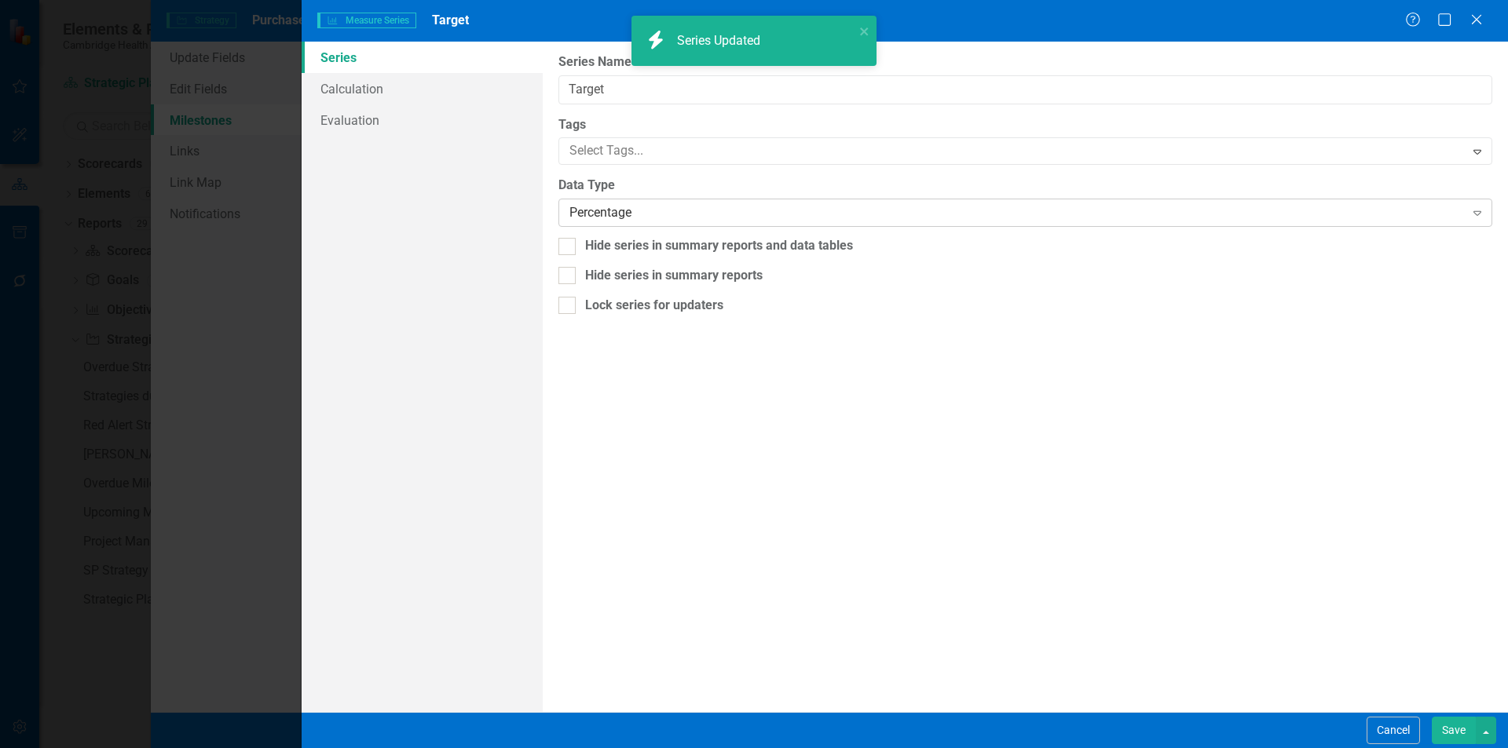
click at [623, 213] on div "Percentage" at bounding box center [1016, 213] width 894 height 18
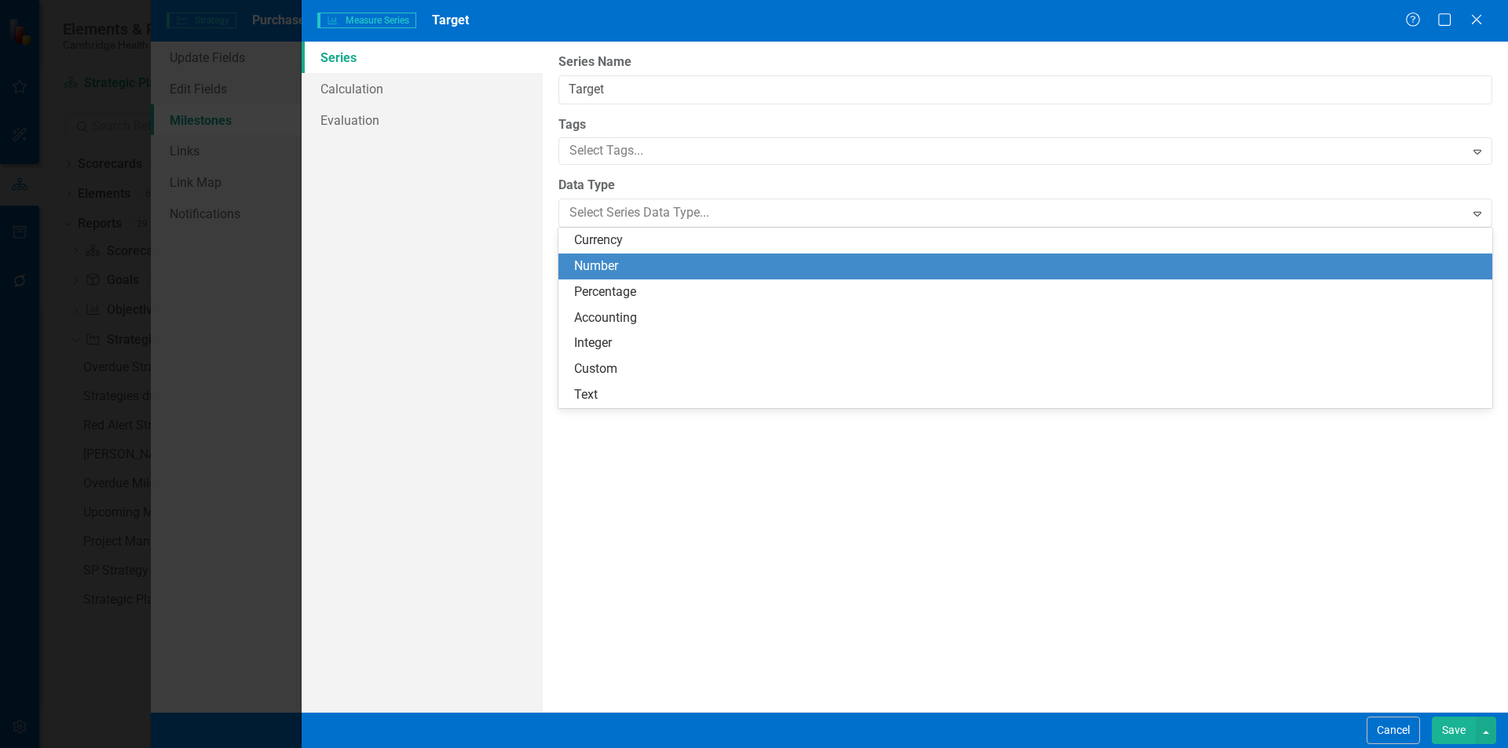
click at [609, 270] on div "Number" at bounding box center [1028, 267] width 908 height 18
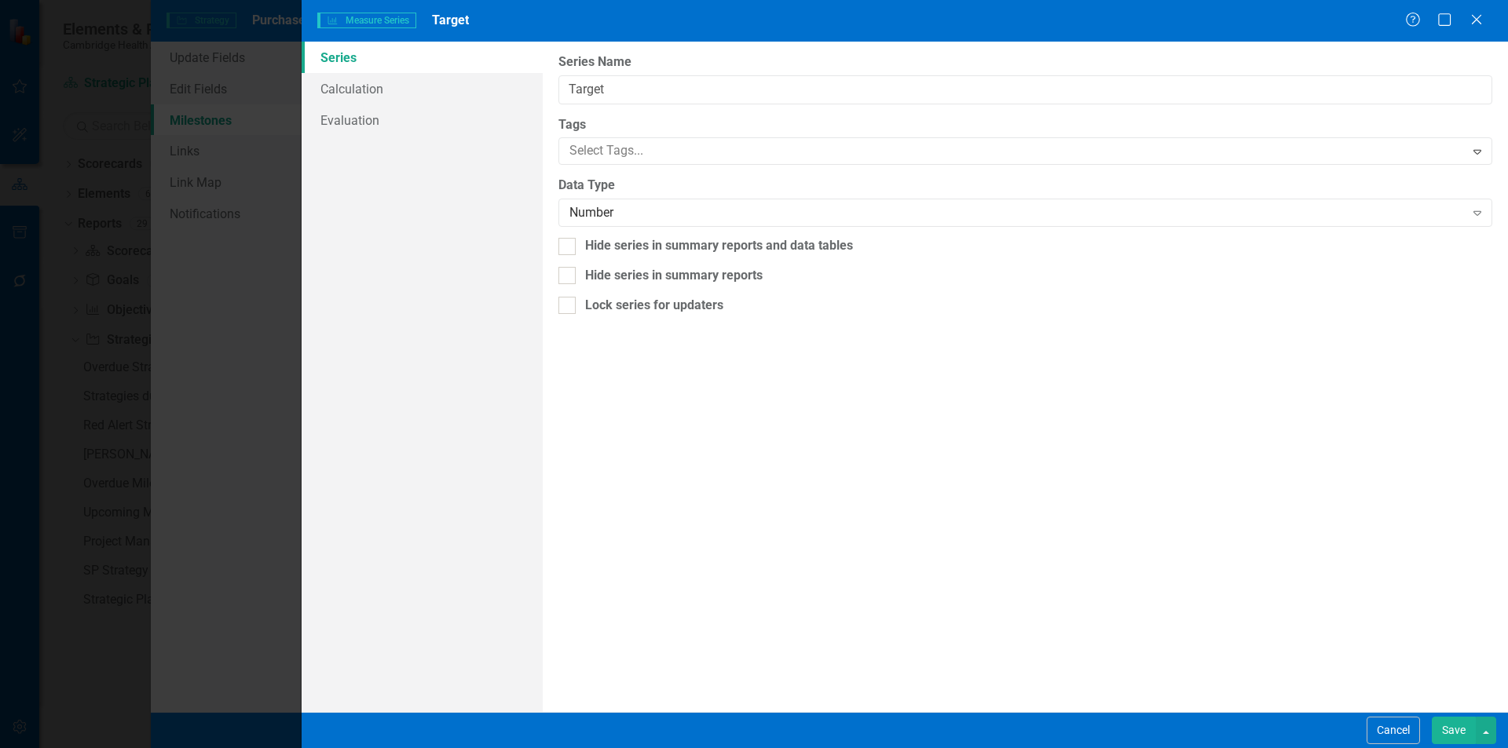
click at [1457, 719] on button "Save" at bounding box center [1453, 730] width 44 height 27
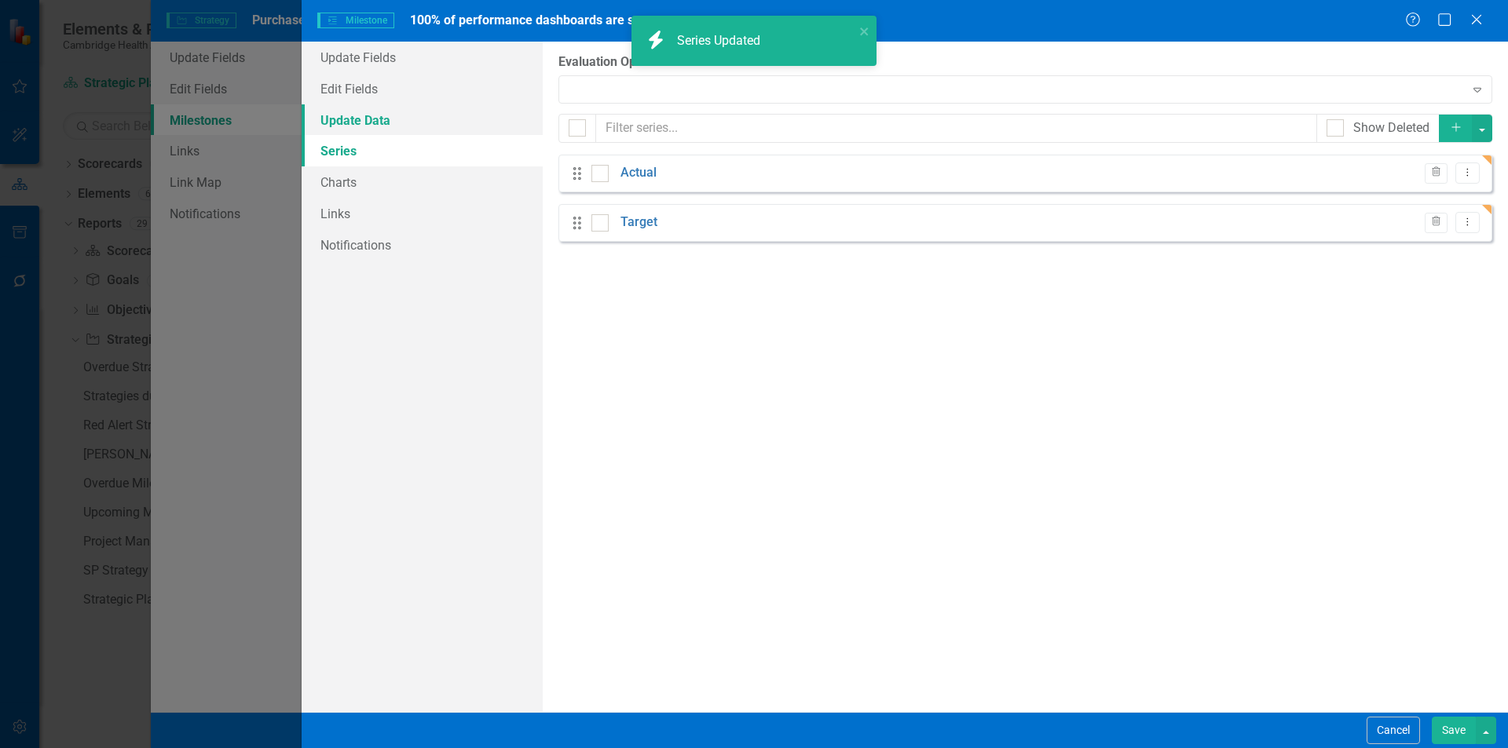
click at [366, 122] on link "Update Data" at bounding box center [422, 119] width 241 height 31
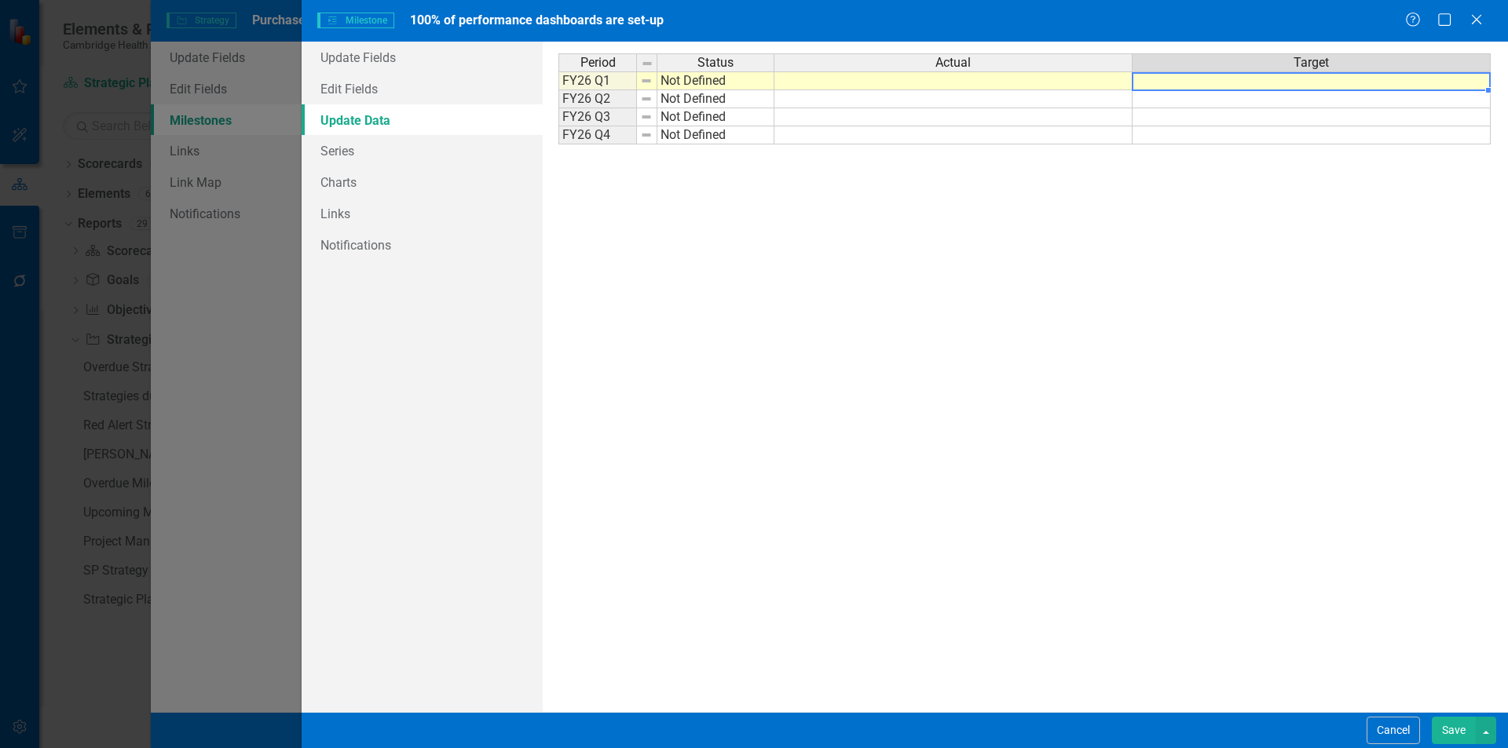
click at [1311, 86] on td at bounding box center [1311, 80] width 358 height 19
type textarea "17"
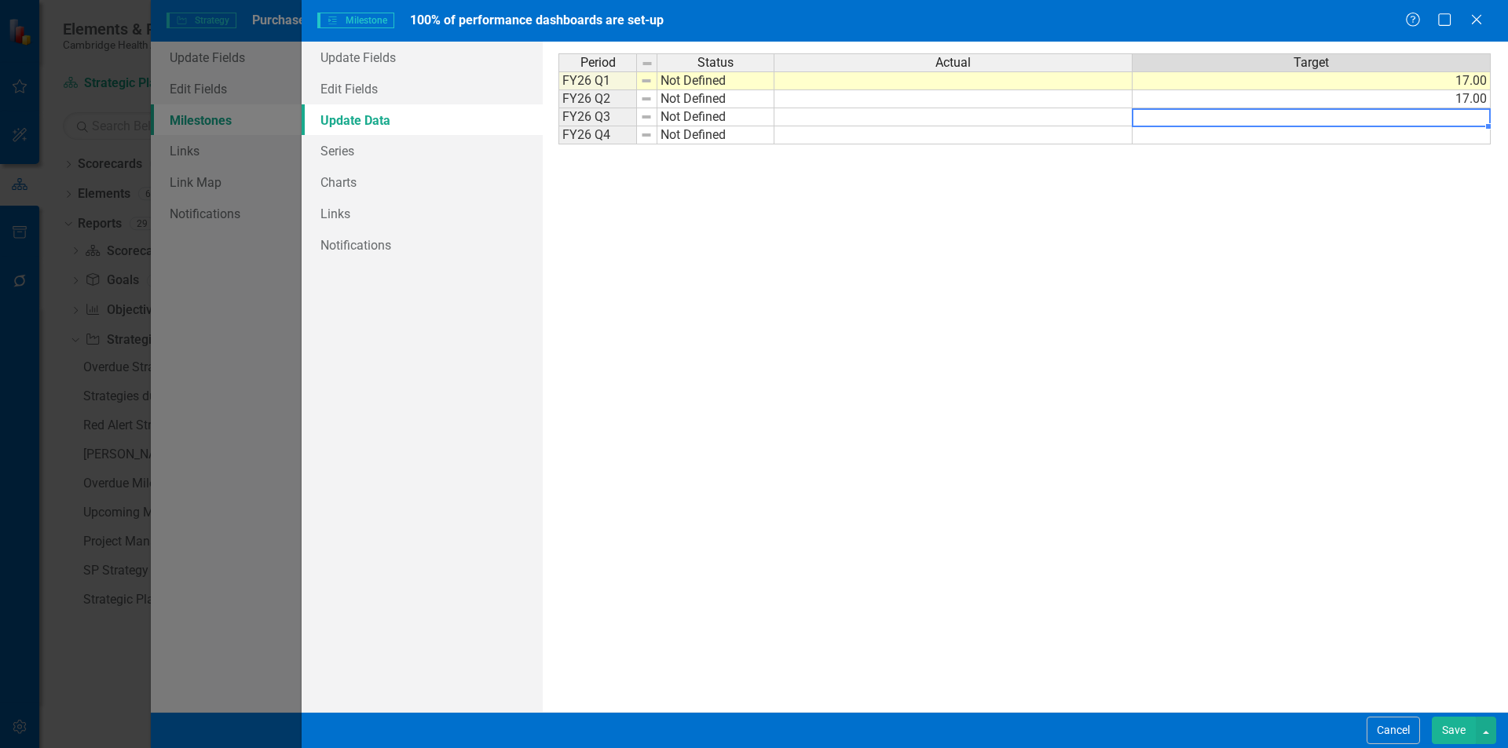
type textarea "17"
click at [1287, 399] on div "Period Status Actual Target FY26 Q1 Not Defined 17.00 FY26 Q2 Not Defined 17.00…" at bounding box center [1024, 376] width 933 height 647
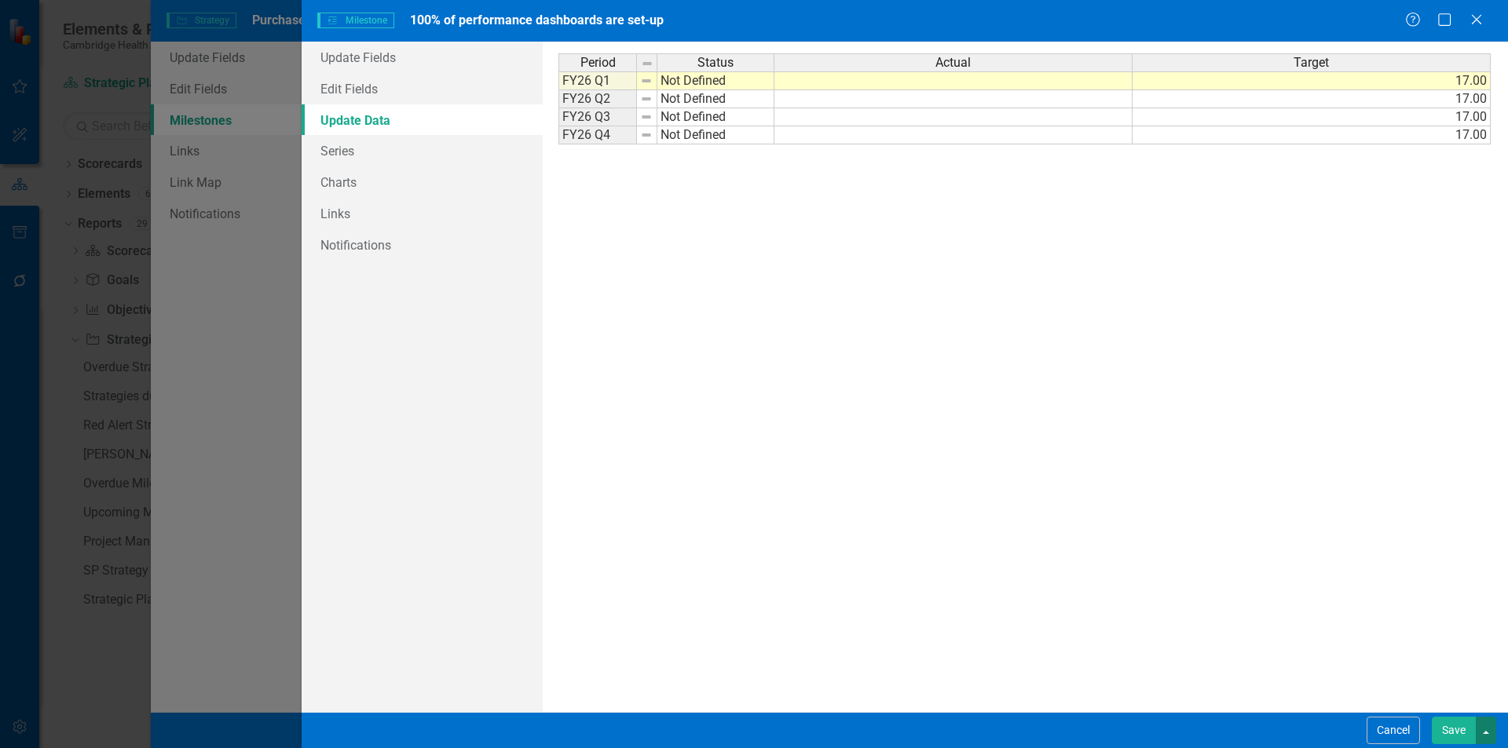
click at [1486, 743] on button "button" at bounding box center [1485, 730] width 20 height 27
click at [1460, 738] on button "Save" at bounding box center [1453, 730] width 44 height 27
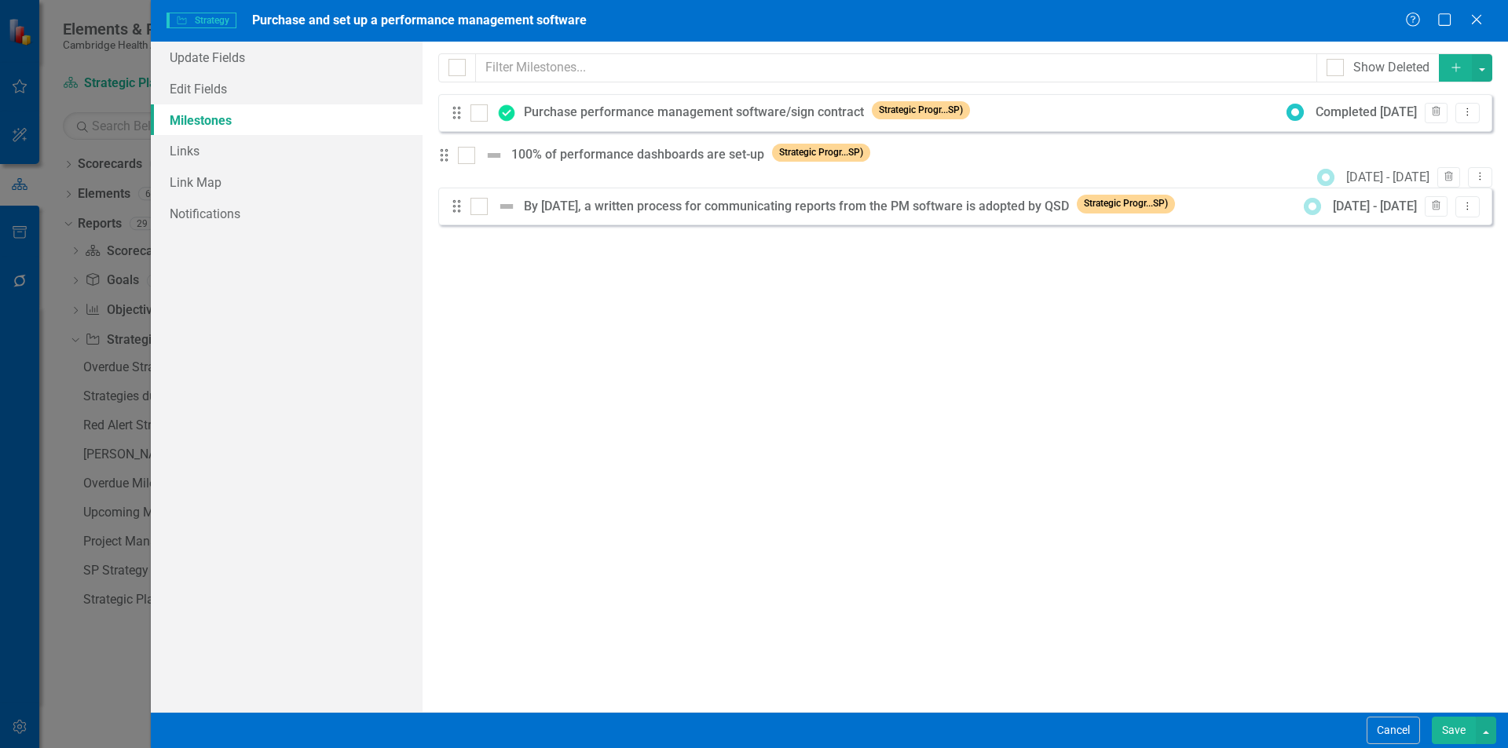
click at [1458, 725] on button "Save" at bounding box center [1453, 730] width 44 height 27
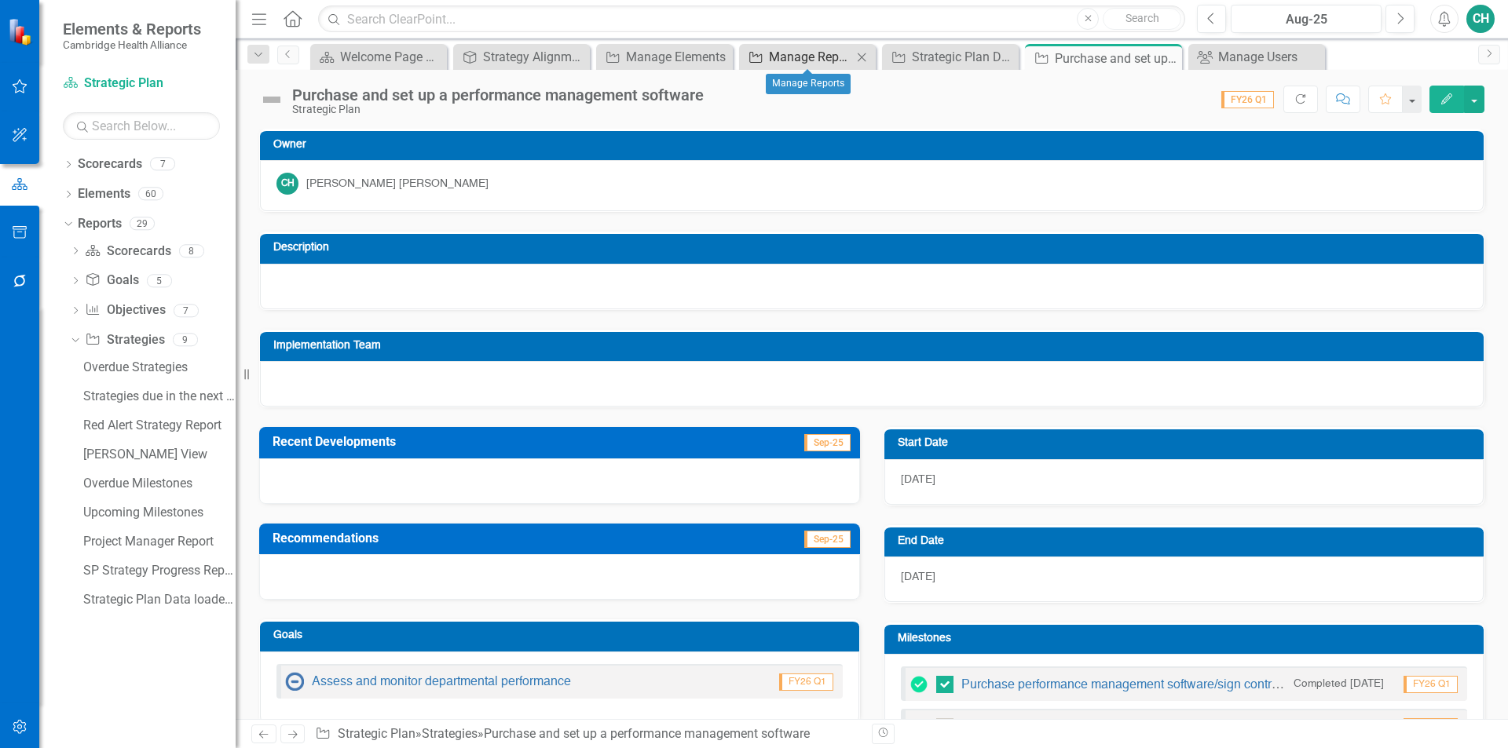
click at [832, 53] on div "Manage Reports" at bounding box center [810, 57] width 83 height 20
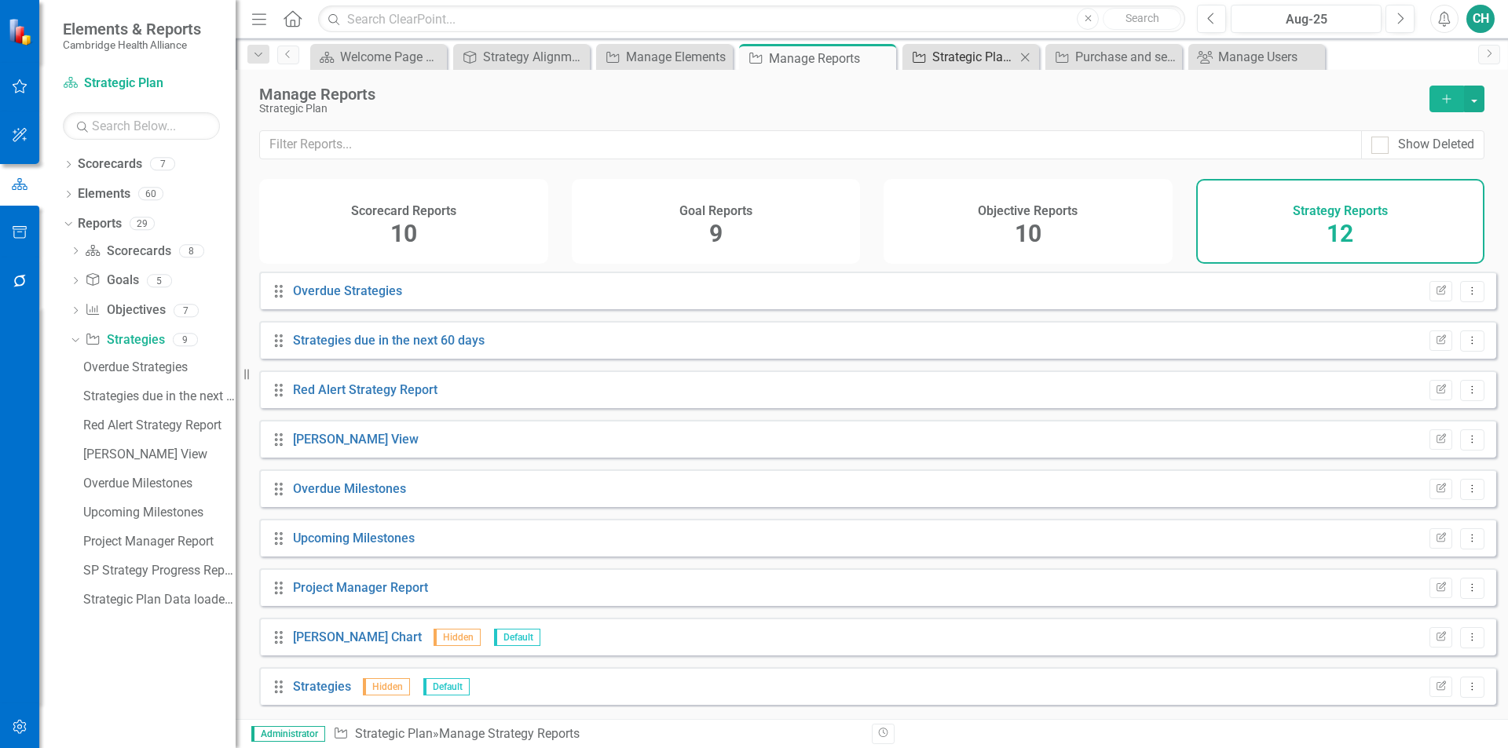
click at [954, 49] on div "Strategic Plan Data loader Template" at bounding box center [973, 57] width 83 height 20
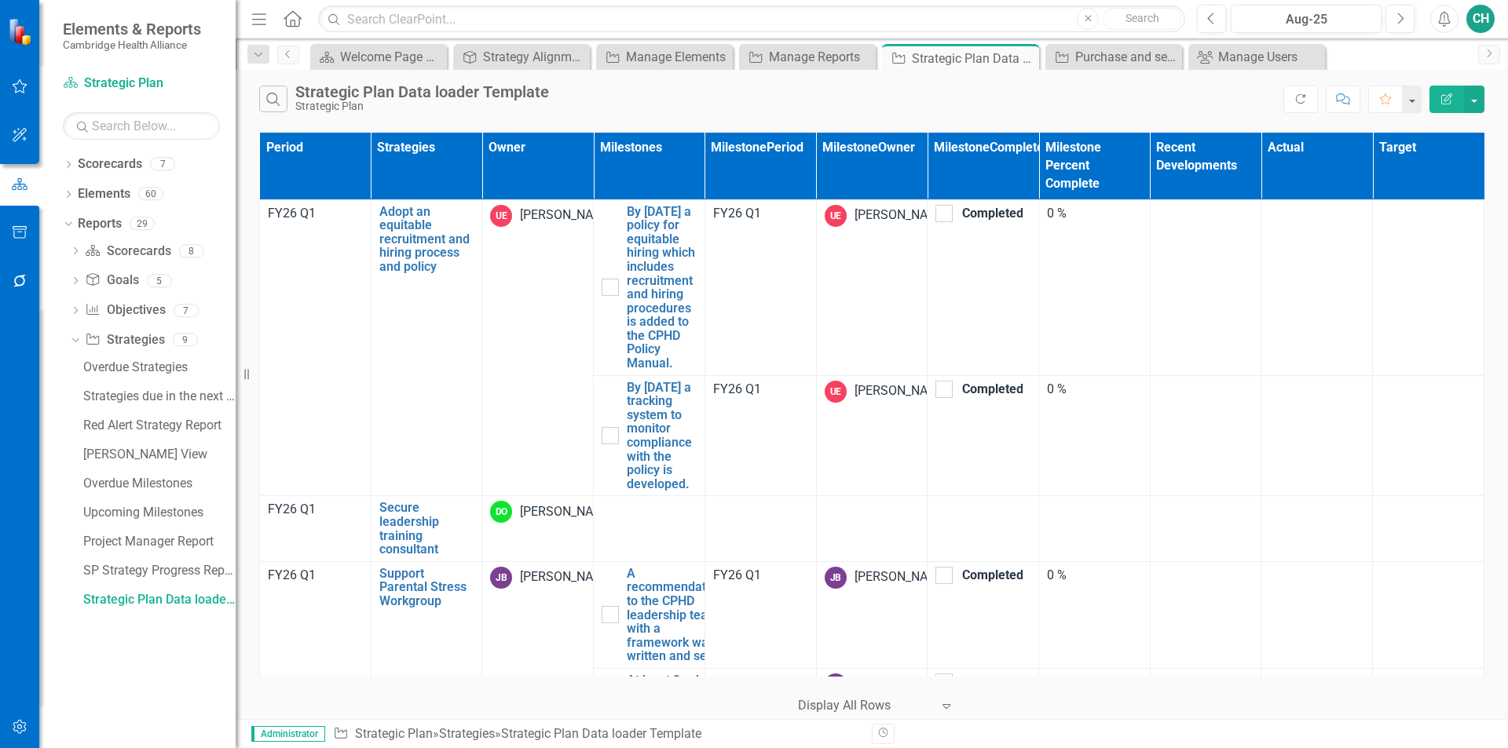
click at [1448, 101] on icon "Edit Report" at bounding box center [1446, 98] width 14 height 11
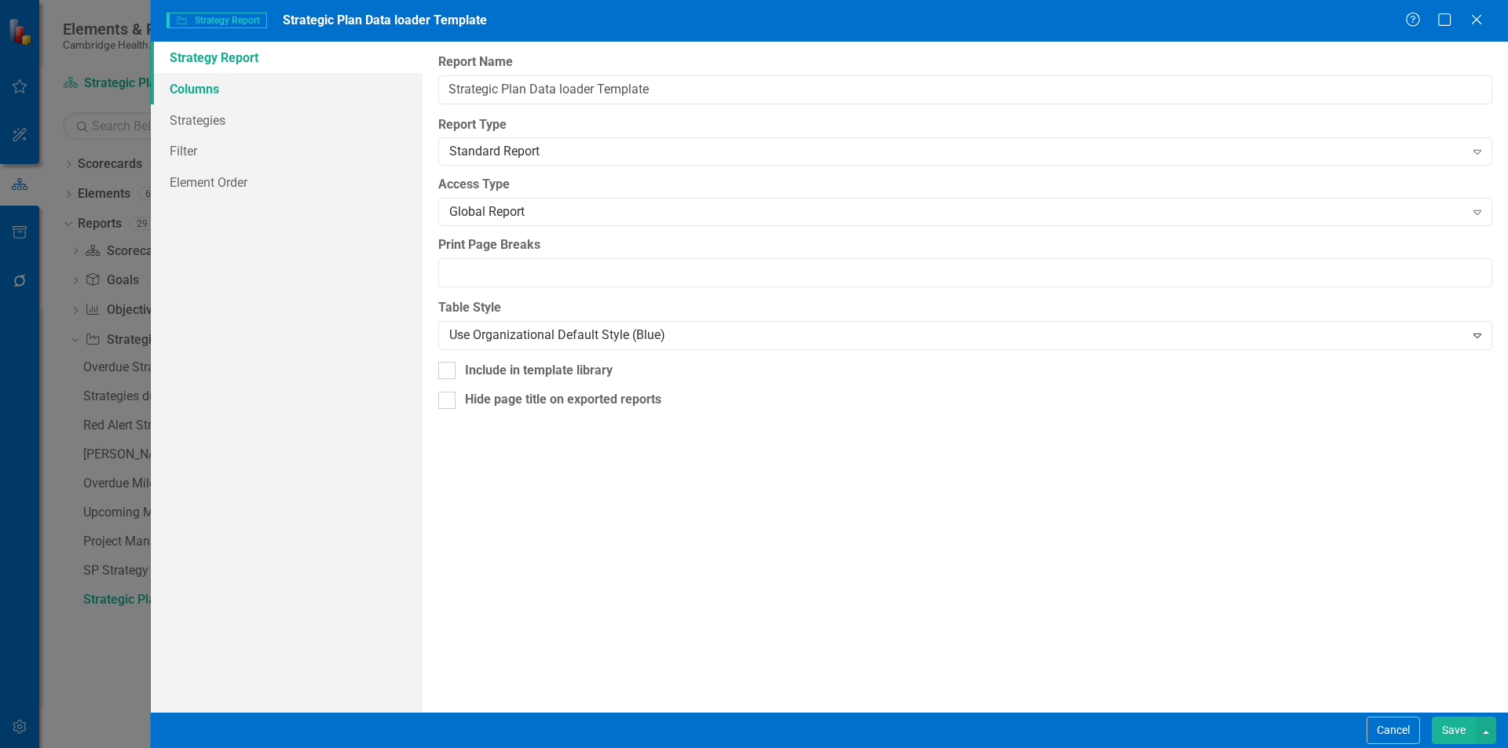
click at [283, 89] on link "Columns" at bounding box center [287, 88] width 272 height 31
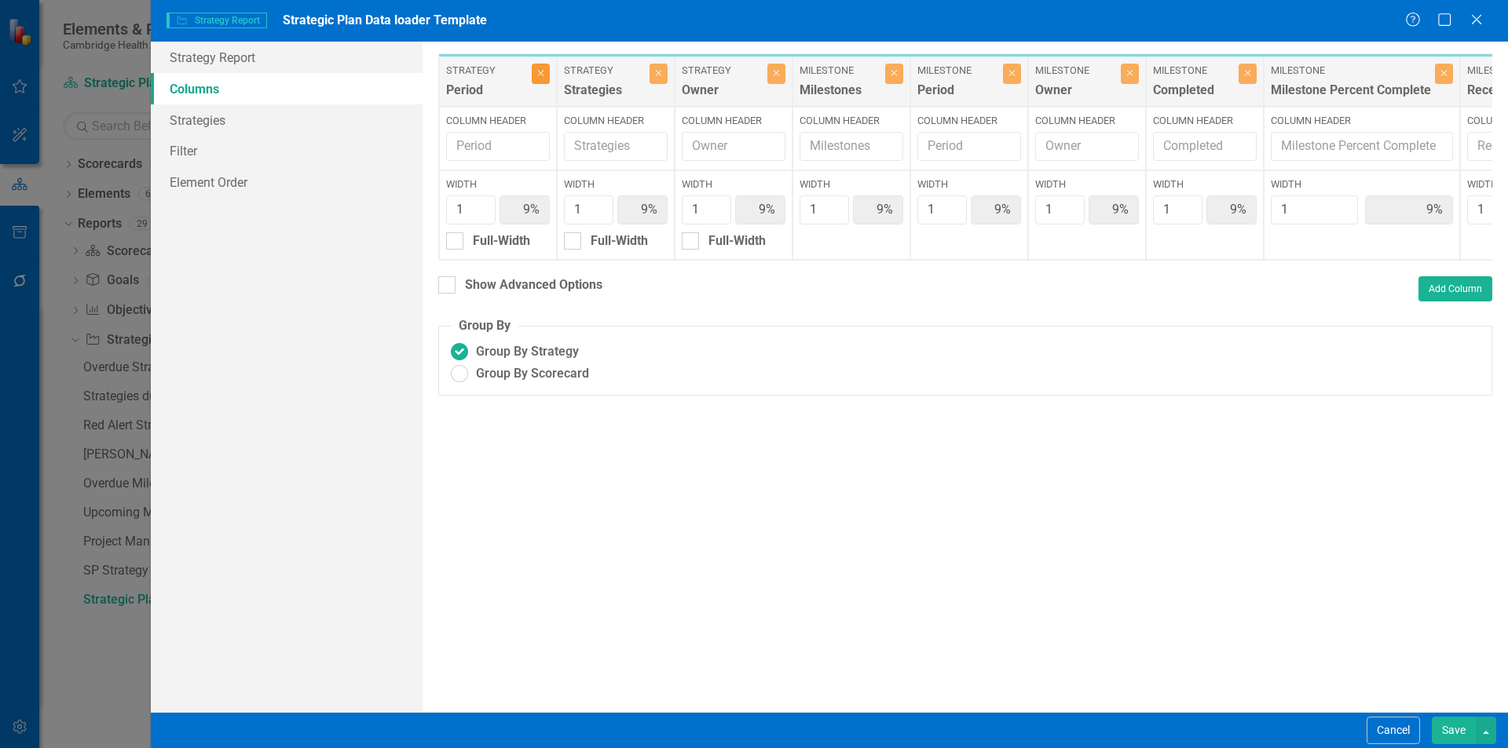
click at [537, 76] on icon "Close" at bounding box center [540, 72] width 7 height 9
type input "10%"
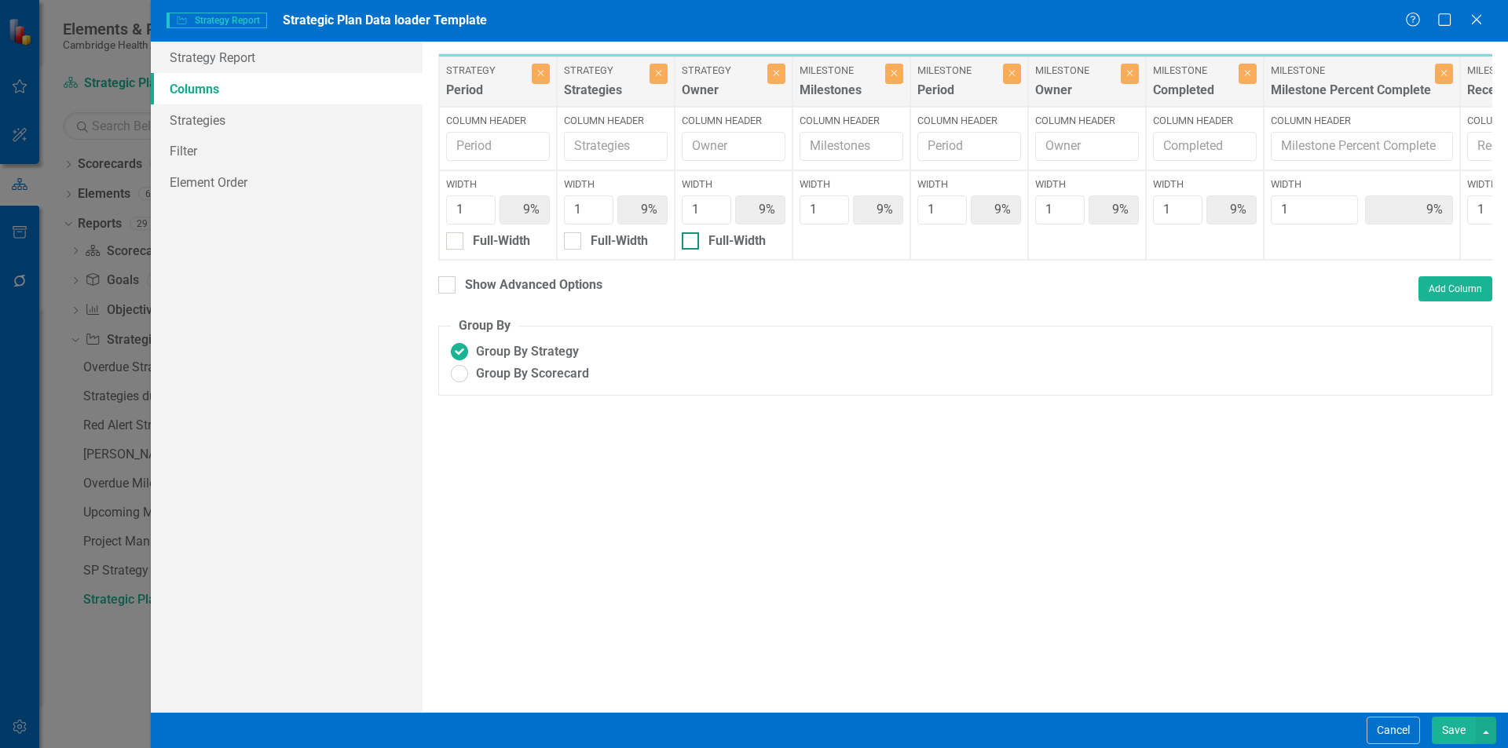
type input "10%"
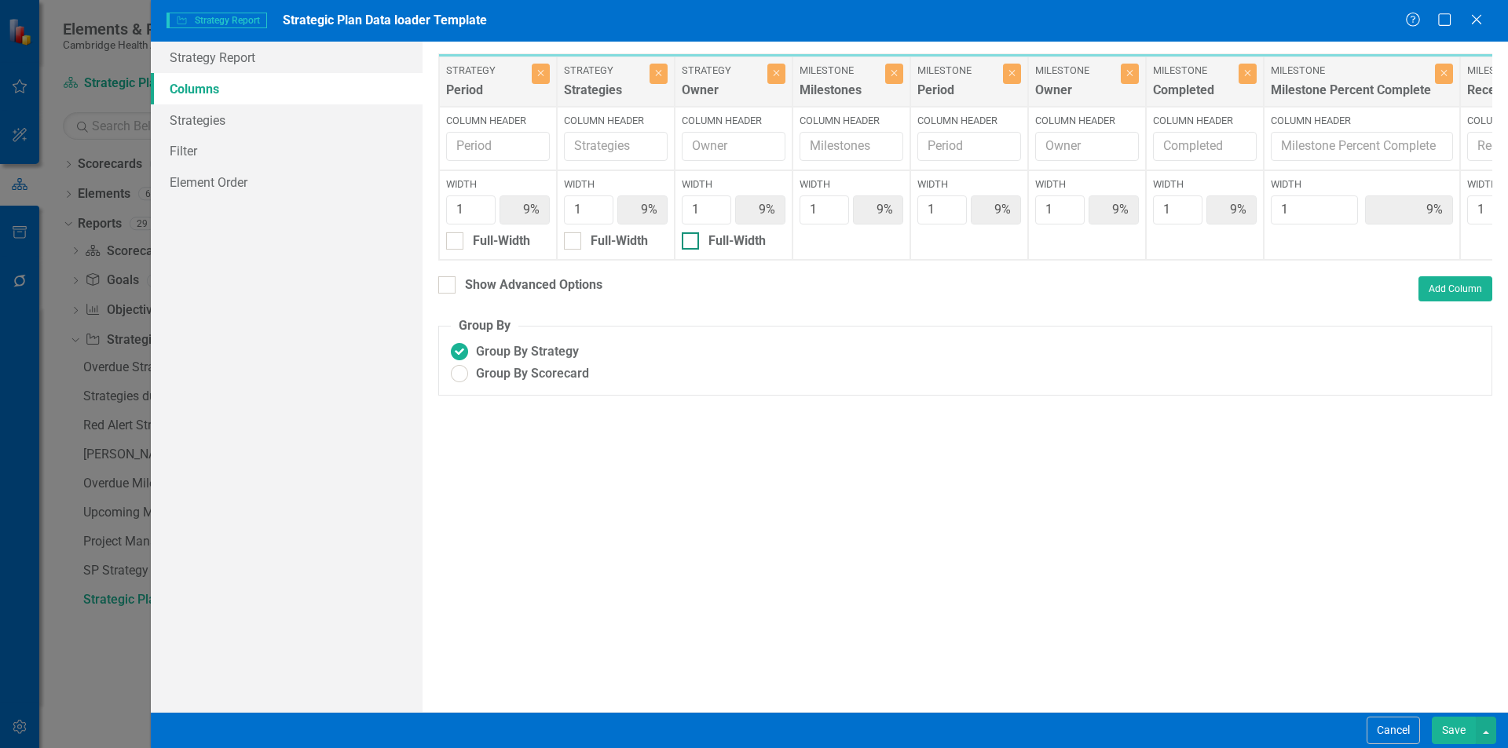
type input "10%"
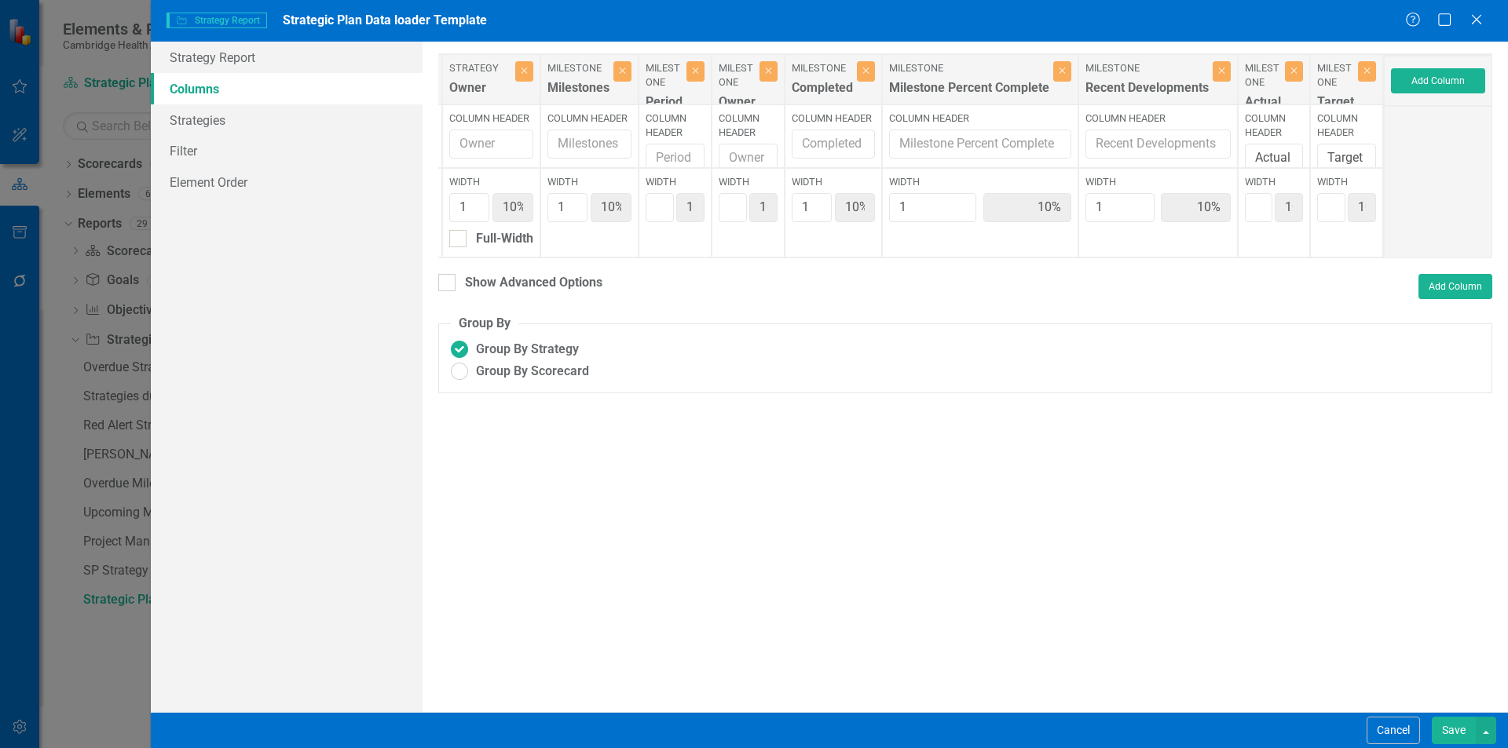
scroll to position [0, 354]
click at [1453, 737] on button "Save" at bounding box center [1453, 730] width 44 height 27
